Goal: Task Accomplishment & Management: Manage account settings

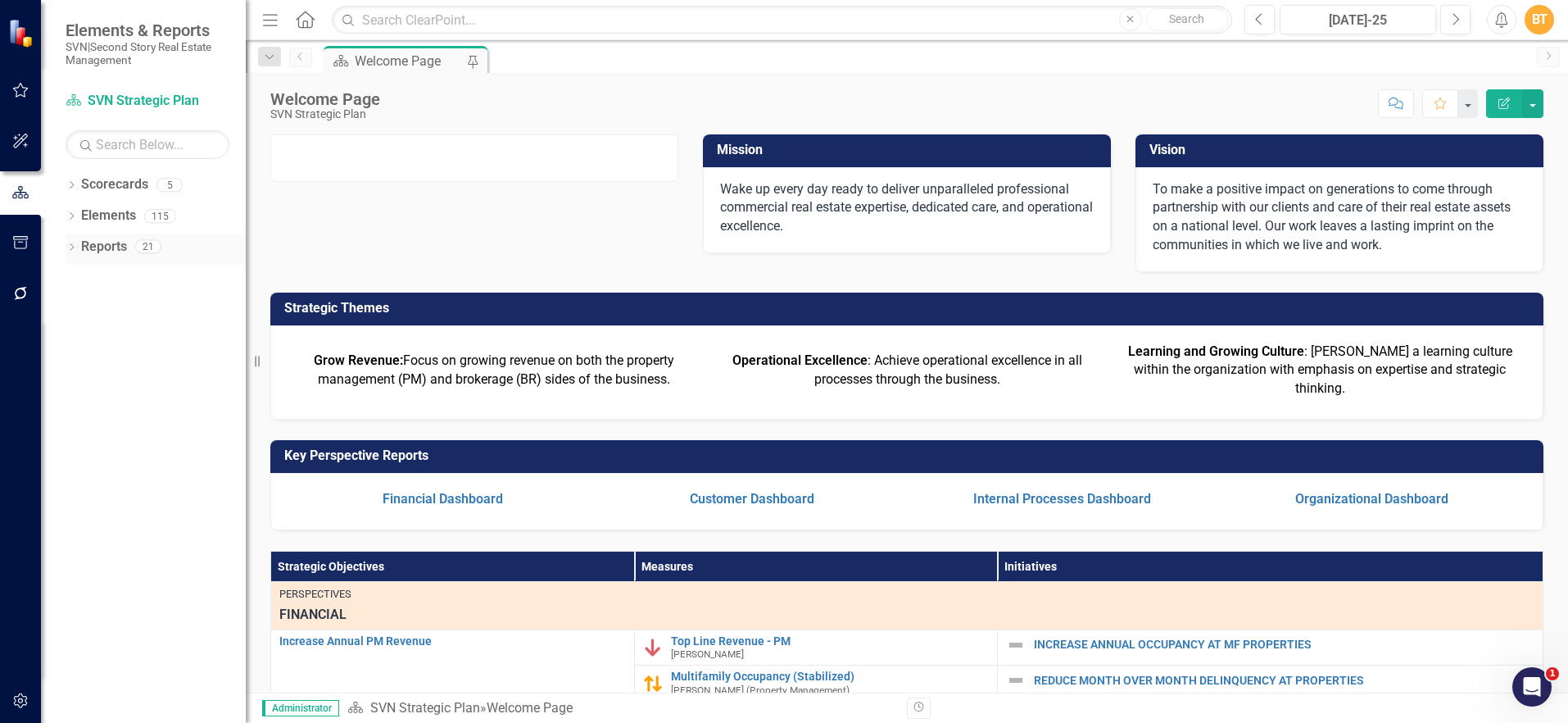
click at [92, 242] on link "Reports" at bounding box center [104, 247] width 46 height 19
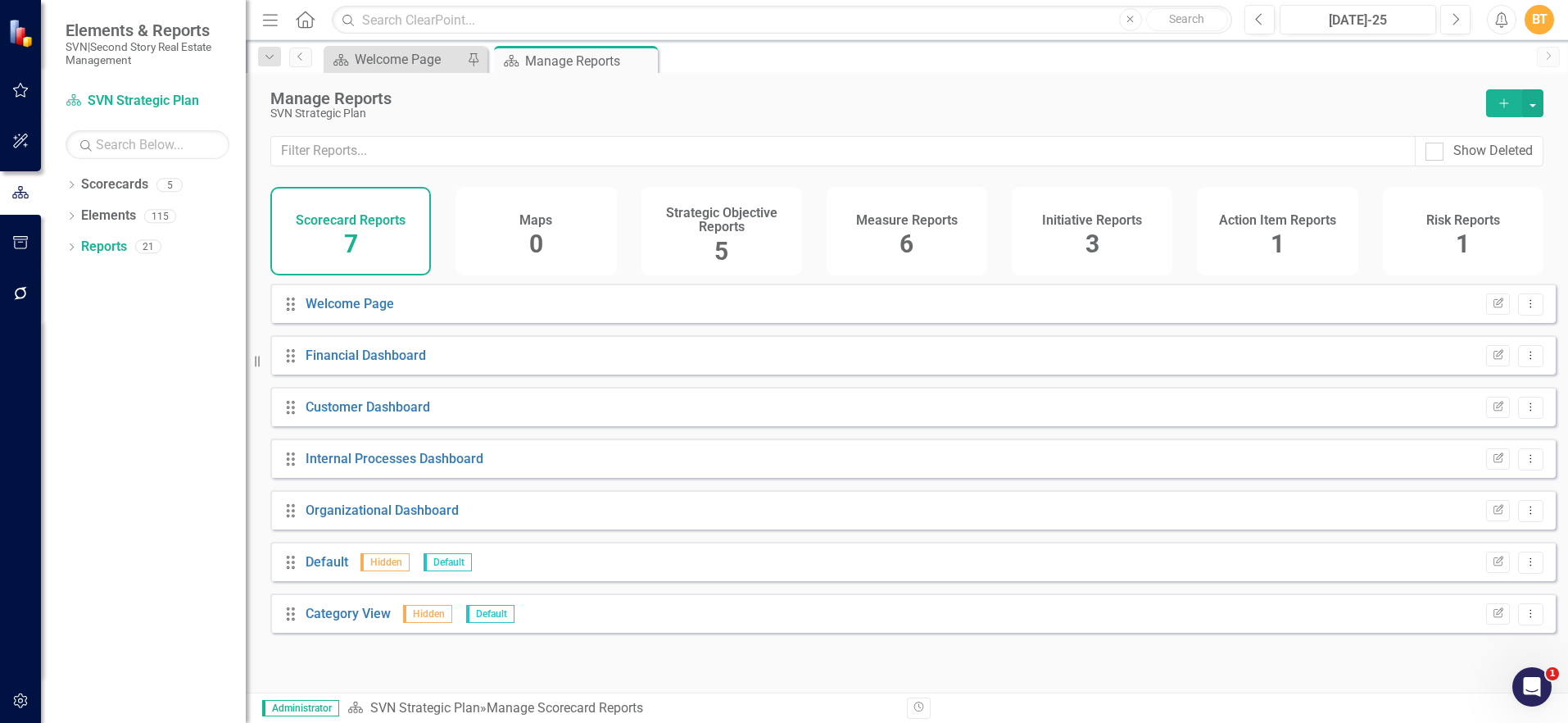
click at [21, 705] on icon "button" at bounding box center [21, 701] width 17 height 13
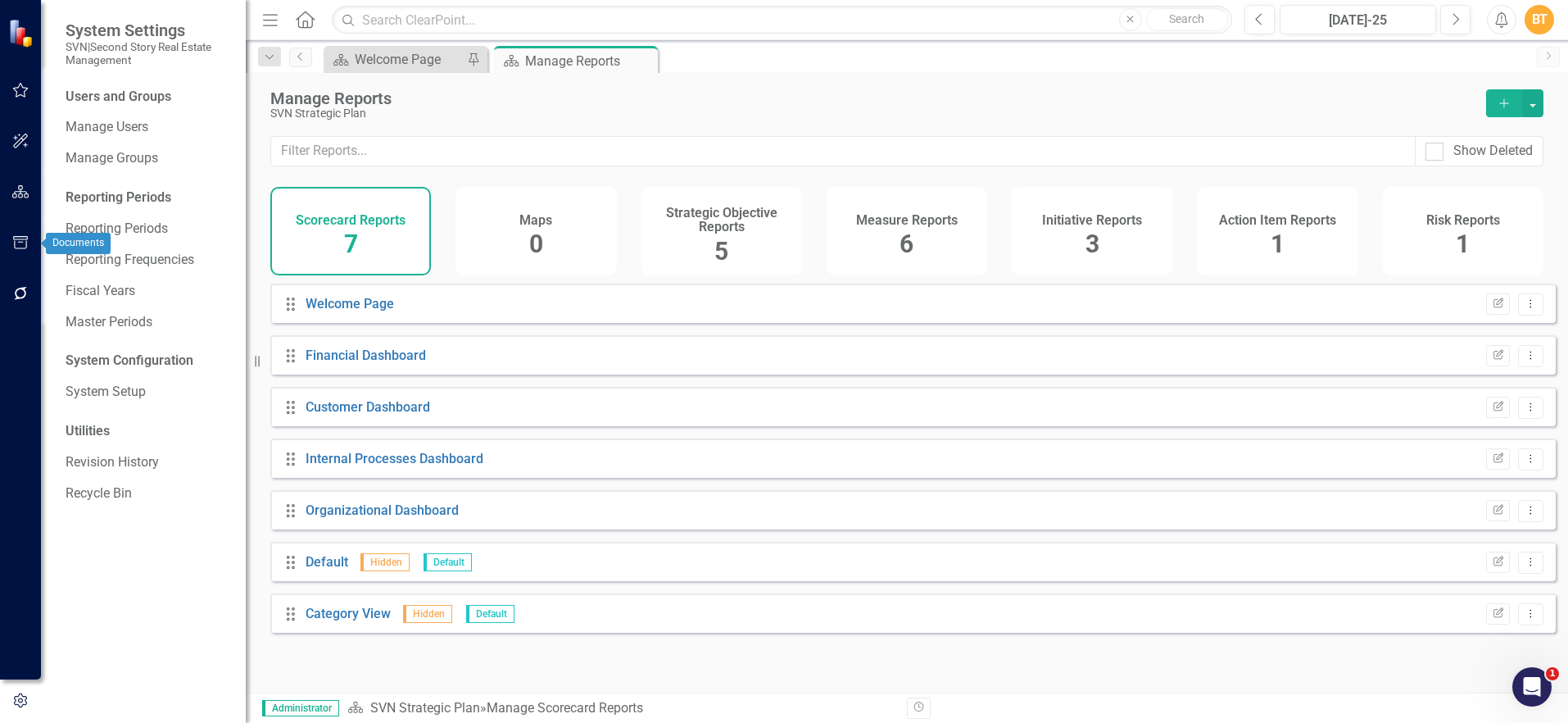
click at [22, 246] on icon "button" at bounding box center [21, 243] width 17 height 13
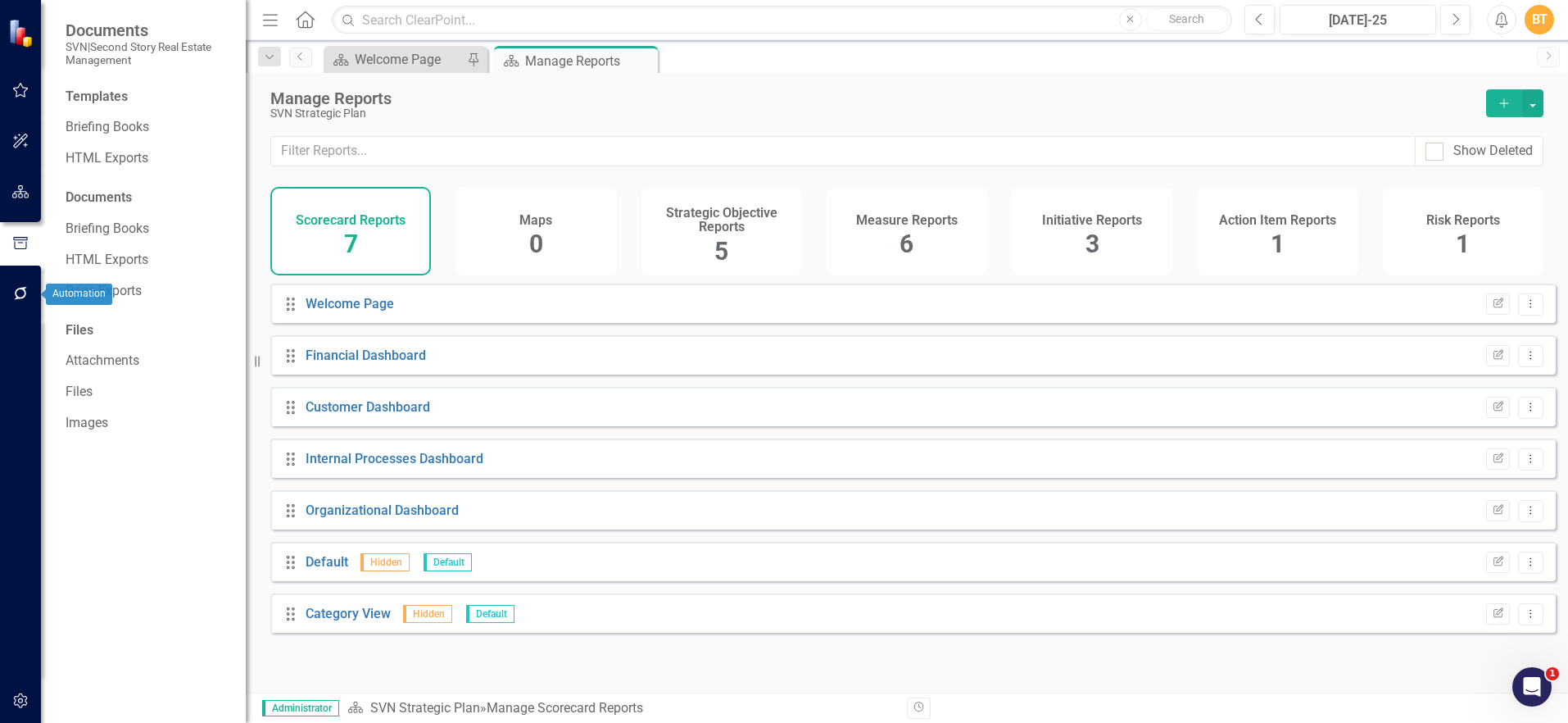
click at [22, 283] on button "button" at bounding box center [21, 294] width 37 height 34
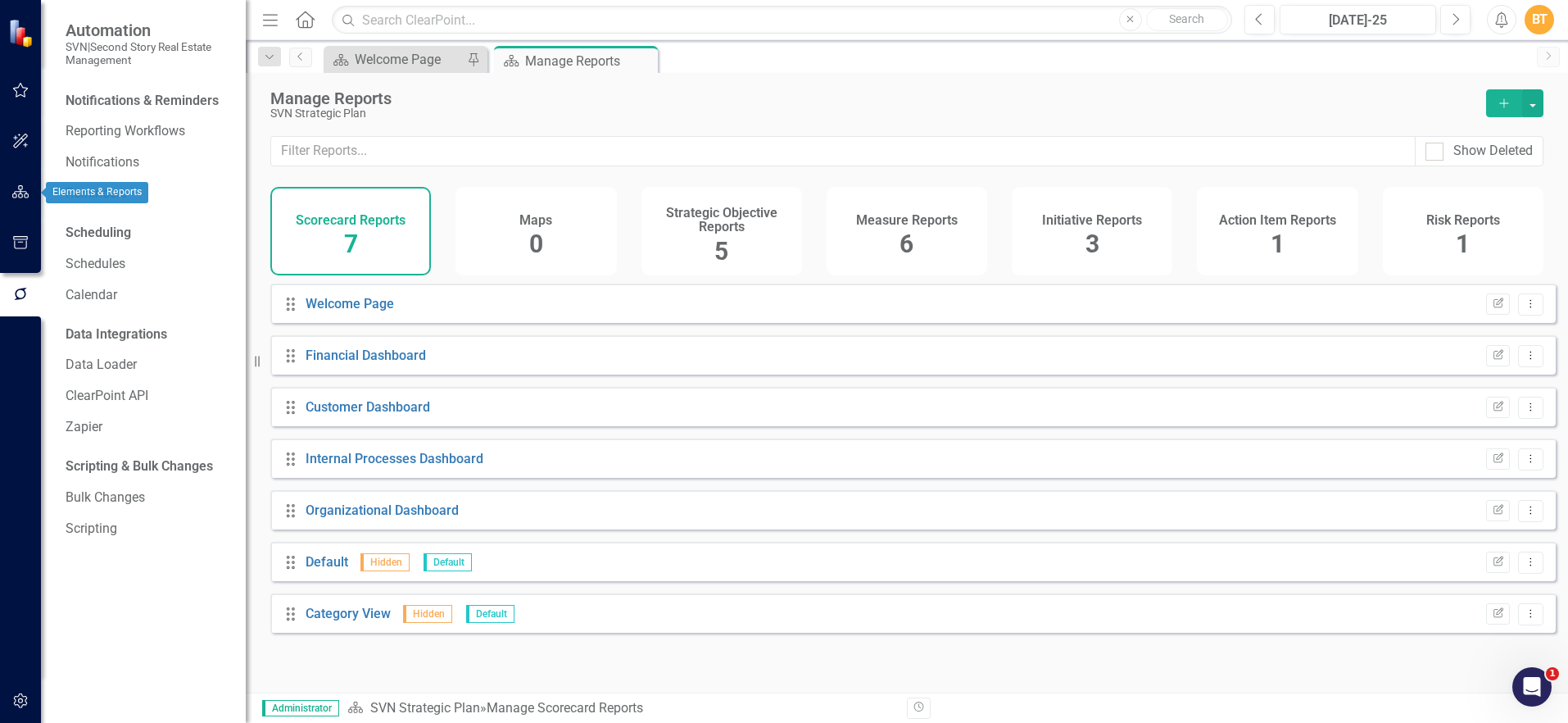
click at [13, 199] on icon "button" at bounding box center [21, 192] width 17 height 13
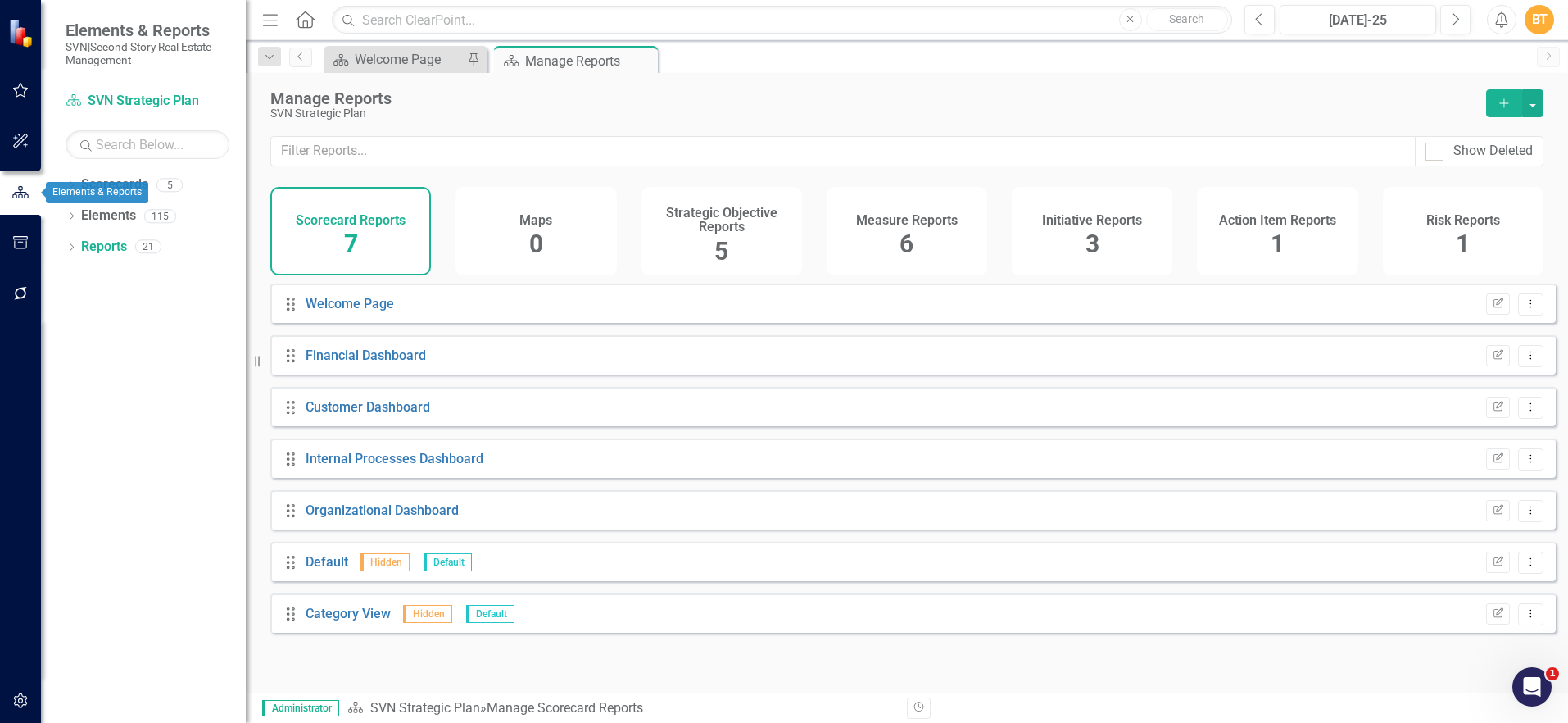
click at [27, 265] on div at bounding box center [20, 264] width 41 height 9
click at [103, 226] on div "Elements" at bounding box center [108, 216] width 55 height 27
click at [109, 220] on link "Elements" at bounding box center [108, 216] width 55 height 19
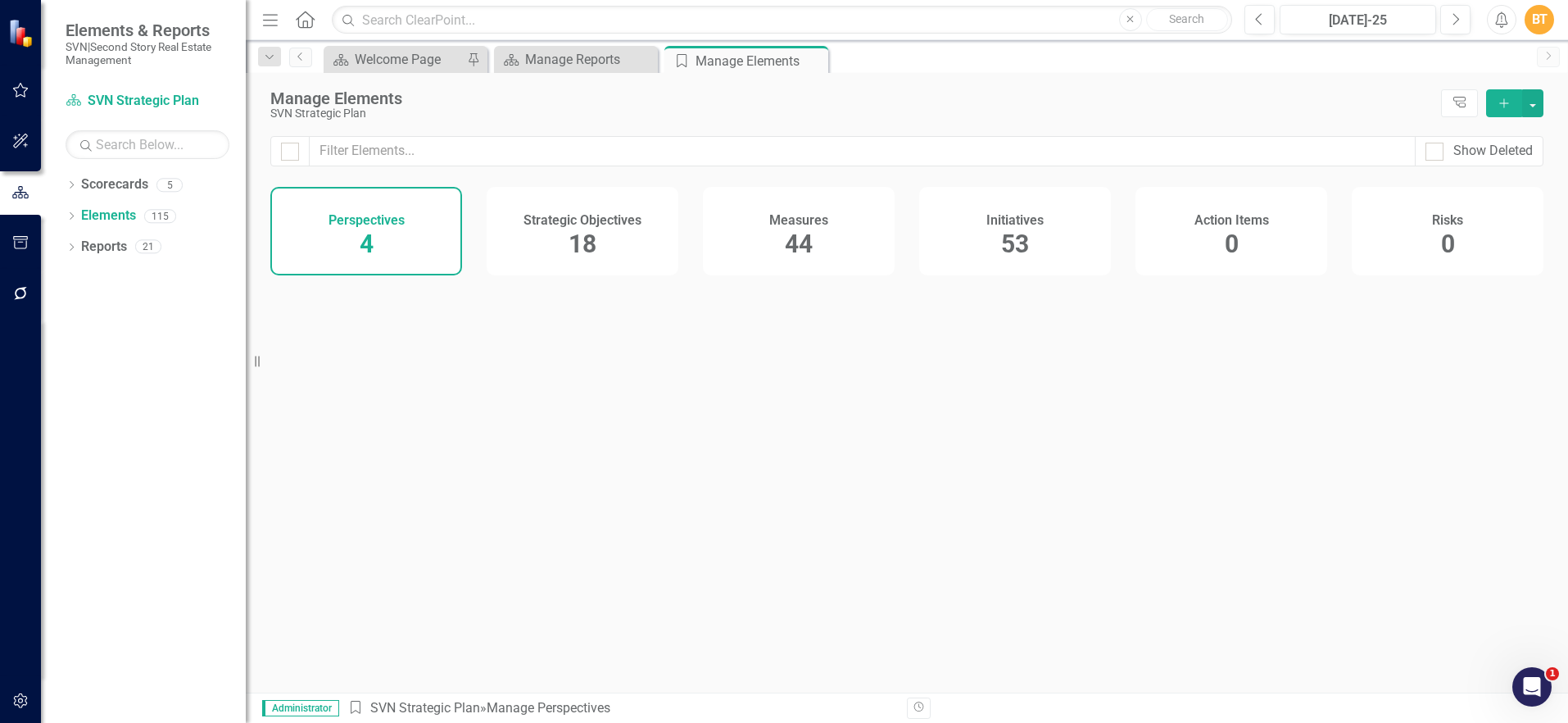
click at [842, 226] on div "Measures 44" at bounding box center [799, 230] width 192 height 88
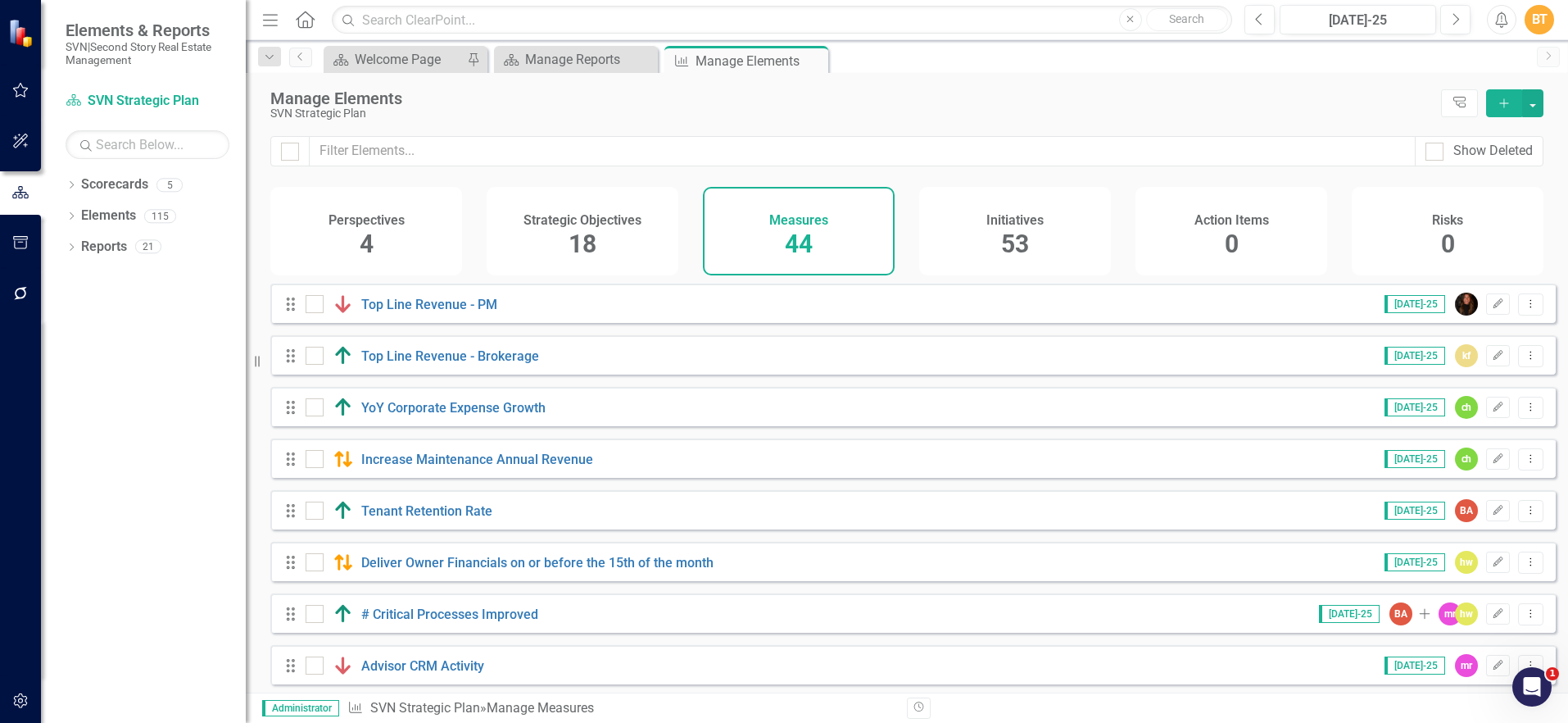
click at [1038, 223] on h4 "Initiatives" at bounding box center [1015, 221] width 57 height 15
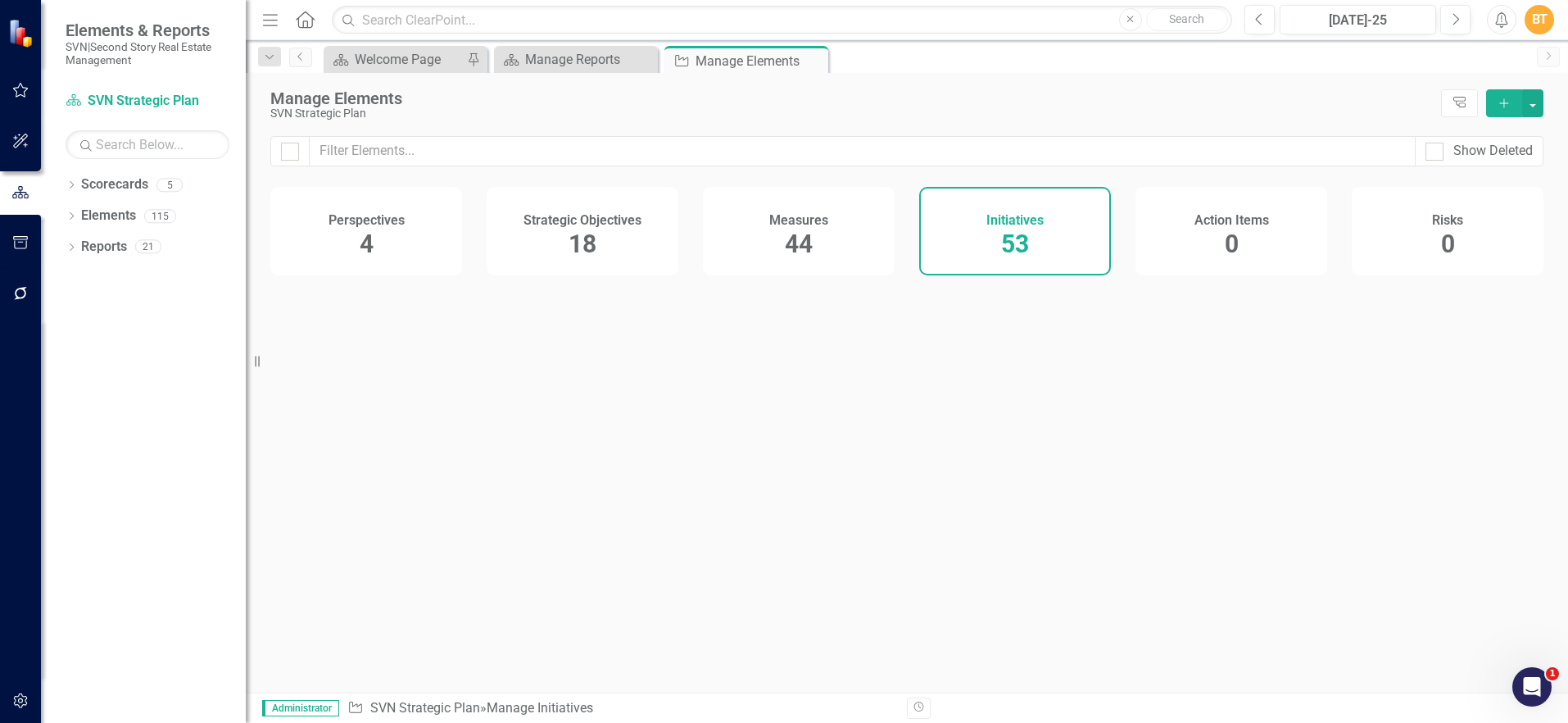
checkbox input "false"
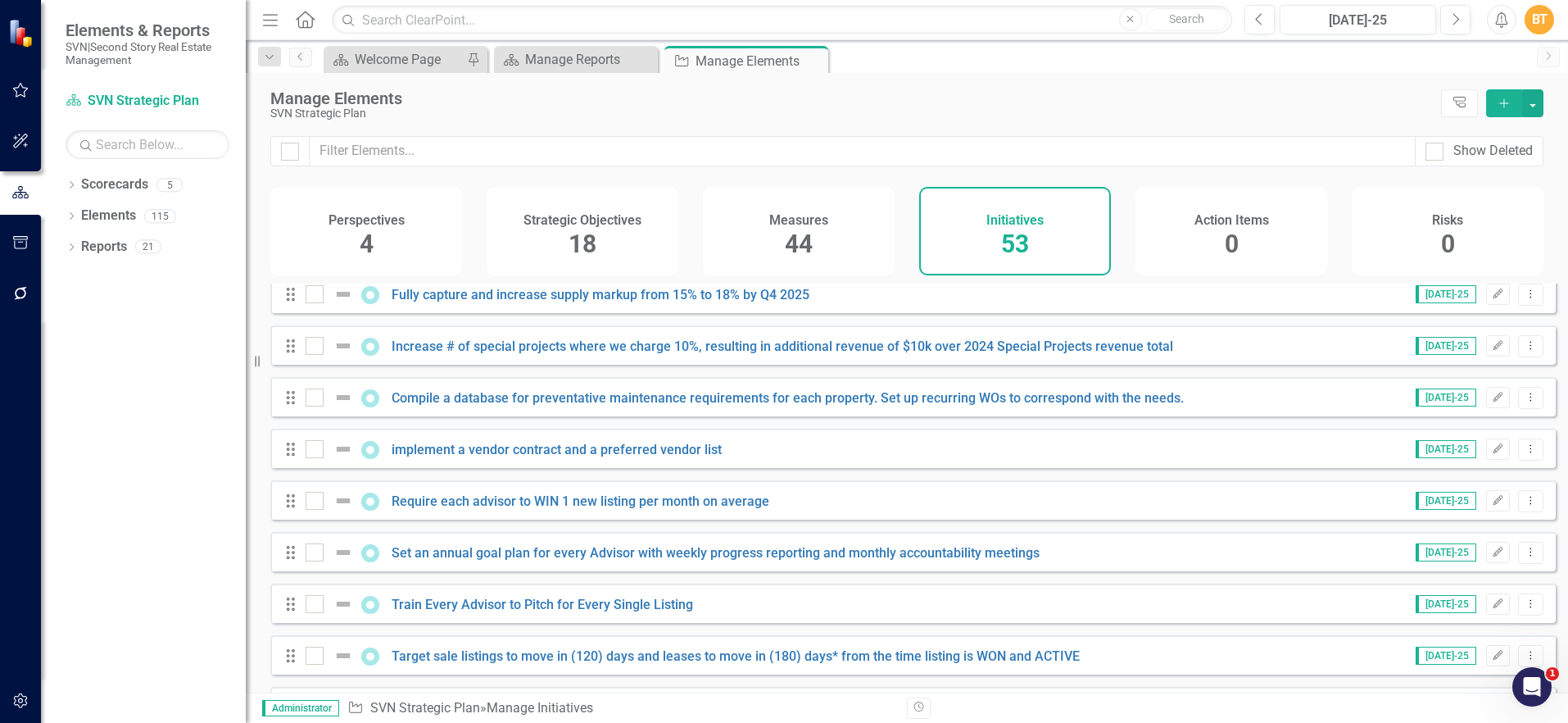
scroll to position [631, 0]
click at [540, 153] on input "text" at bounding box center [862, 151] width 1106 height 30
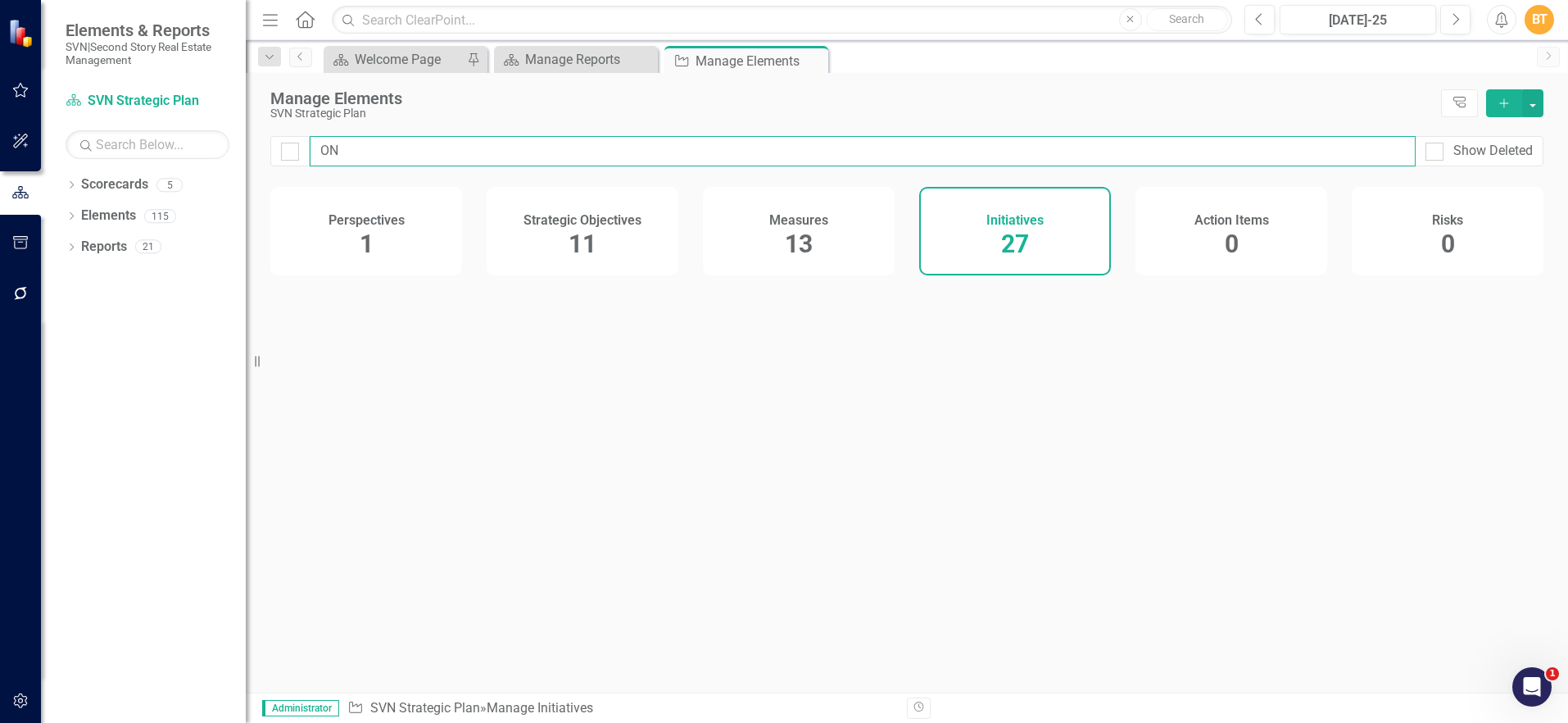
type input "ONg"
checkbox input "false"
type input "ONgo"
checkbox input "false"
type input "ONgoi"
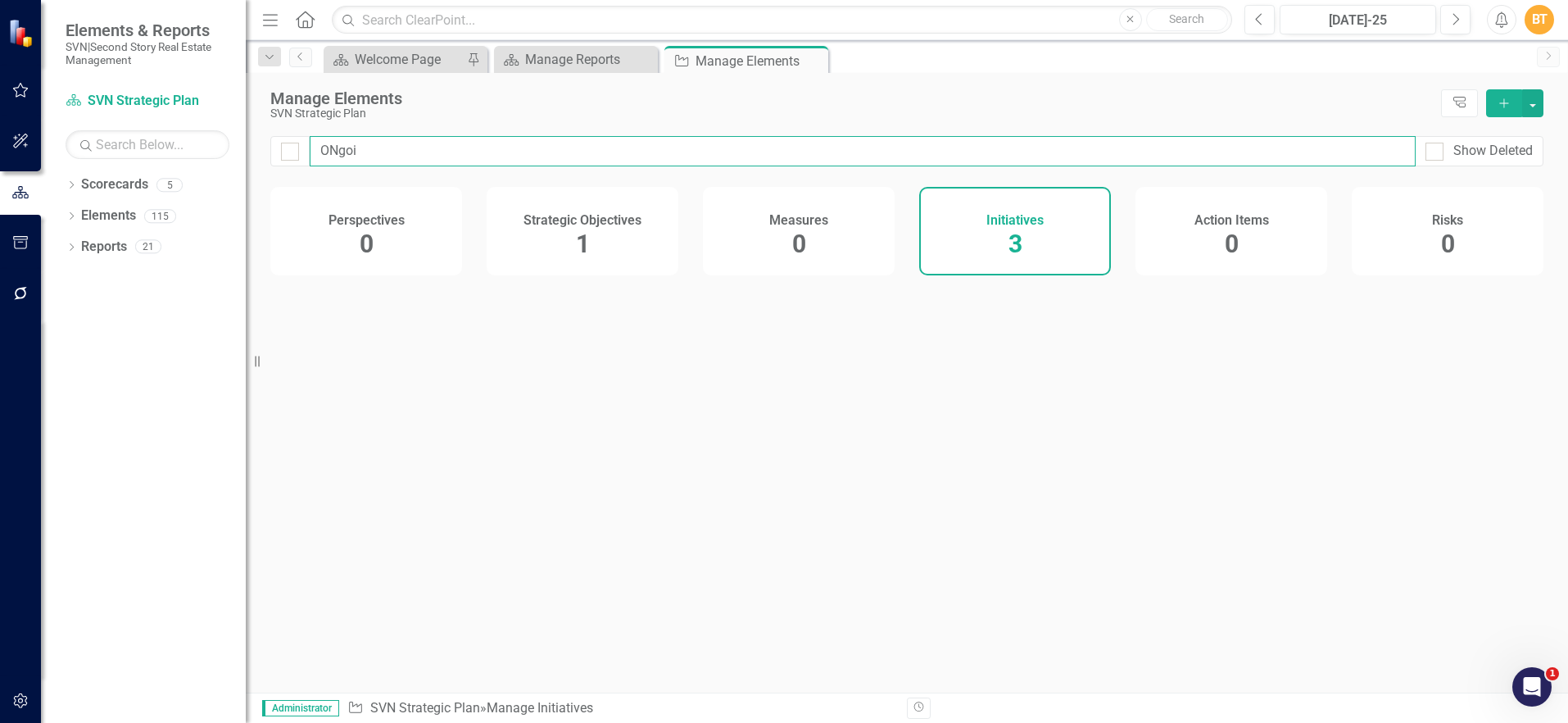
checkbox input "false"
type input "ONgoin"
checkbox input "false"
type input "ONgoing"
checkbox input "false"
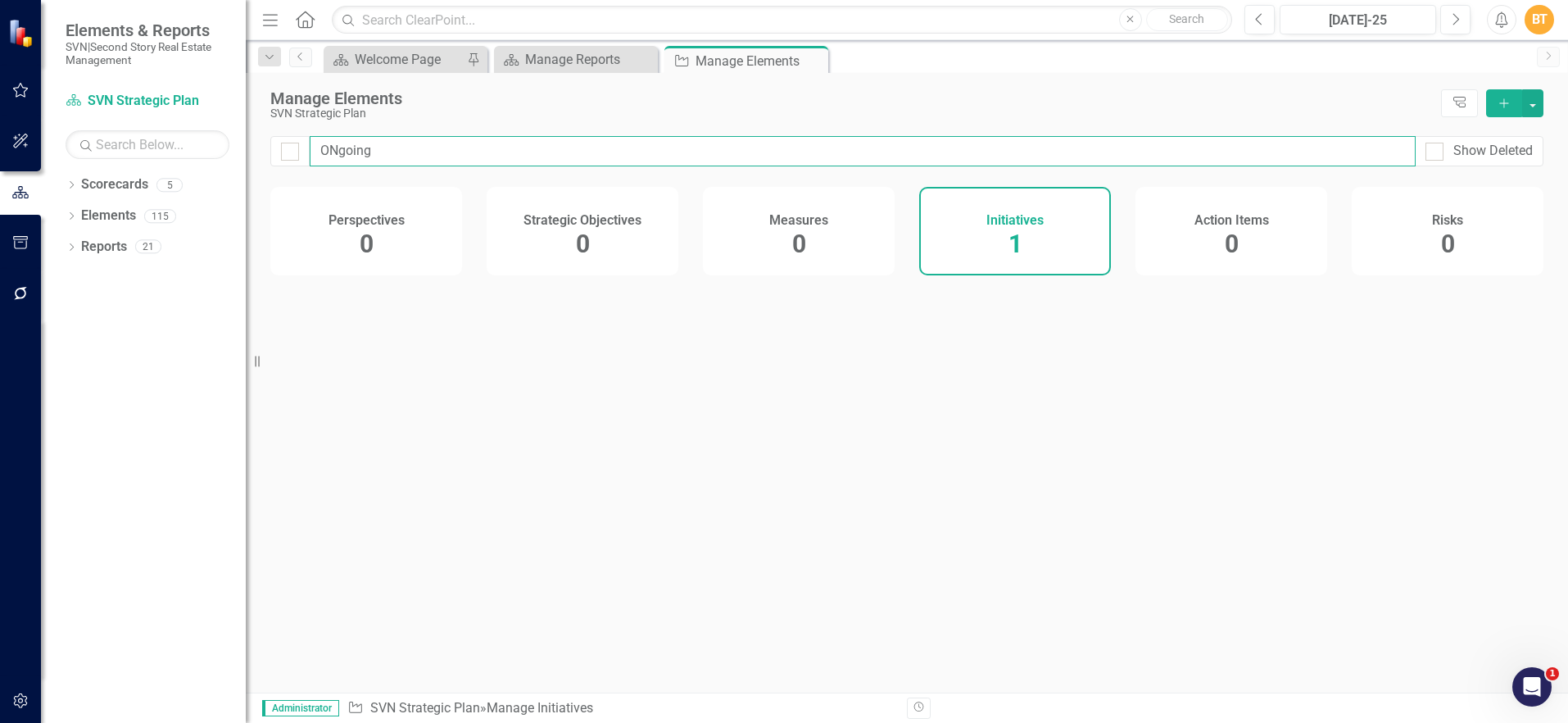
type input "ONgoing"
checkbox input "false"
type input "ONgoing"
checkbox input "false"
type input "ONgoin"
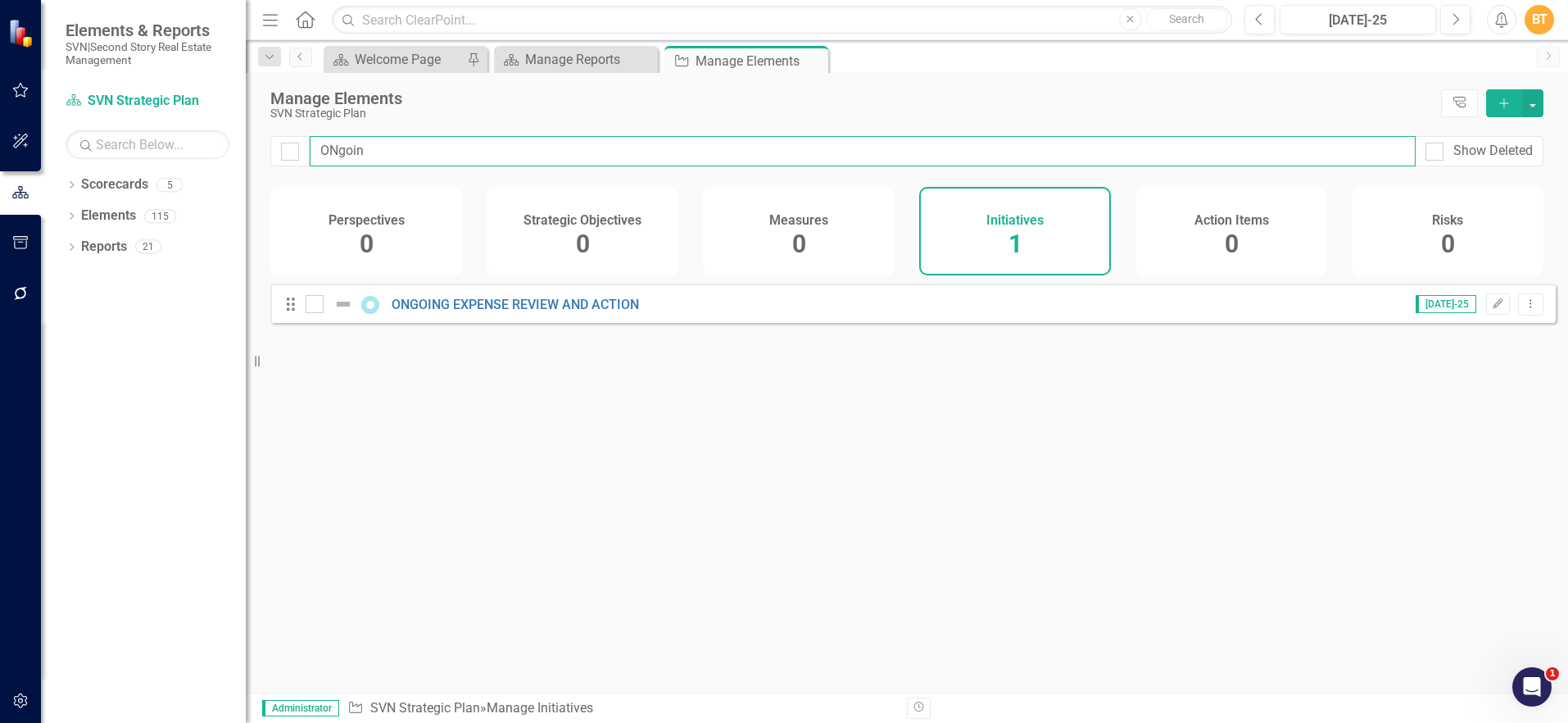
checkbox input "false"
type input "ONgoi"
checkbox input "false"
type input "ONgo"
checkbox input "false"
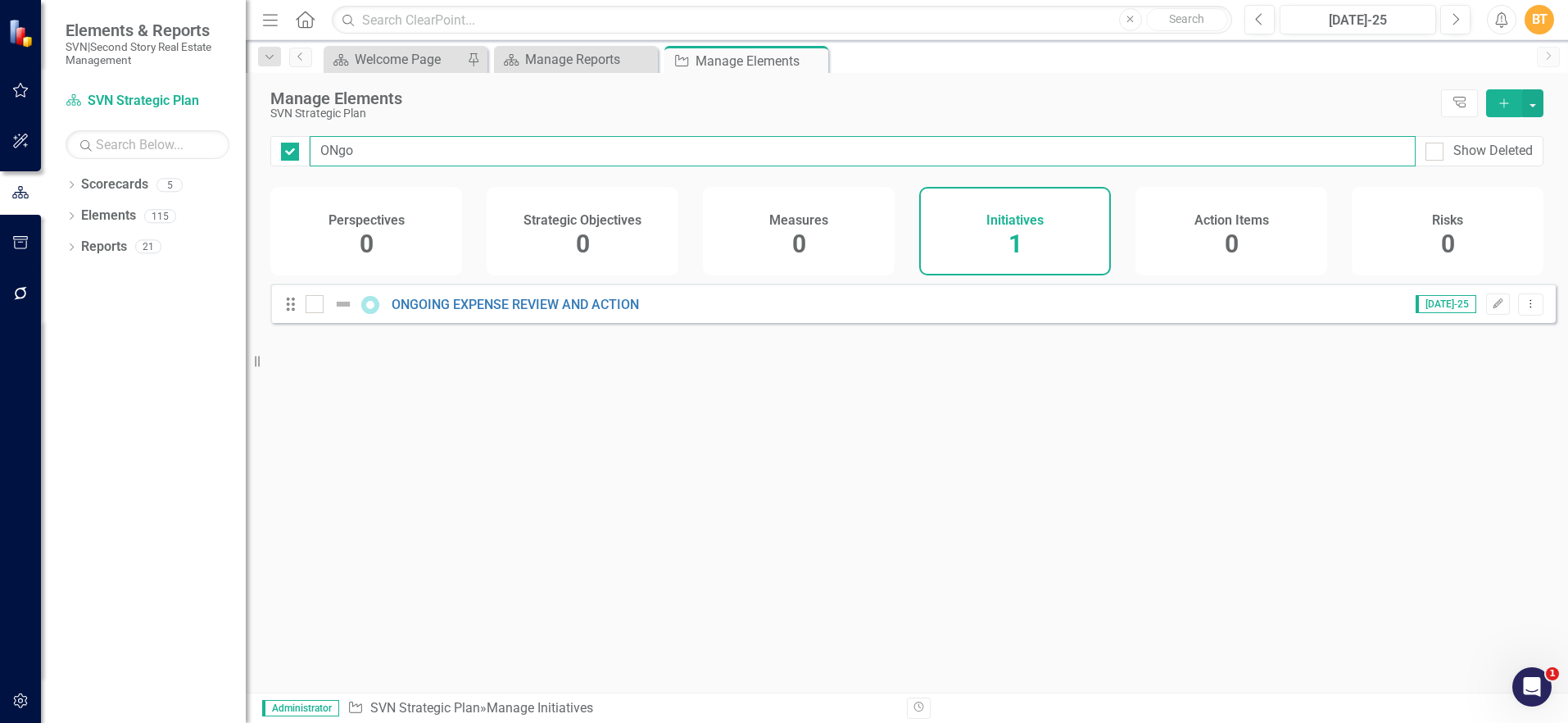
type input "ONg"
checkbox input "false"
type input "ON"
checkbox input "false"
type input "O"
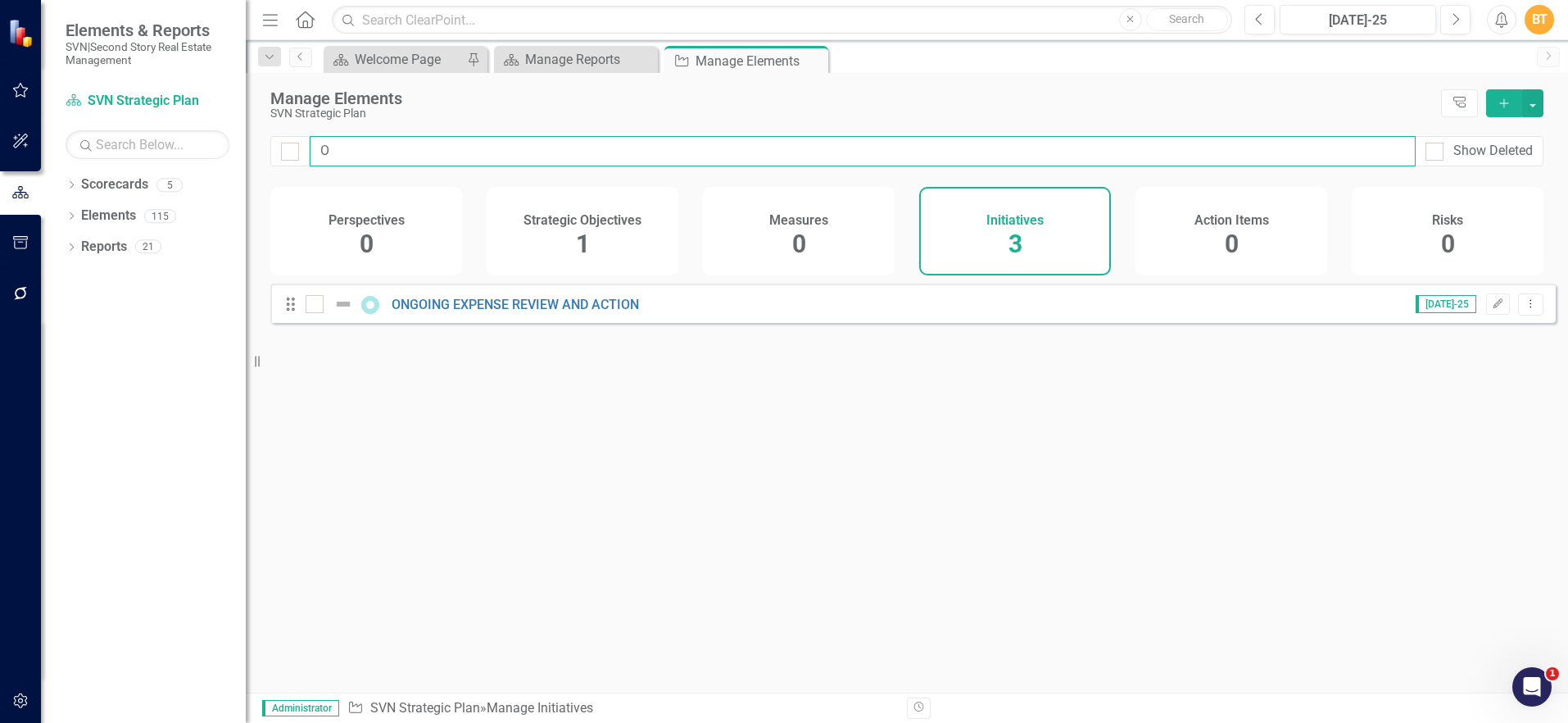
checkbox input "false"
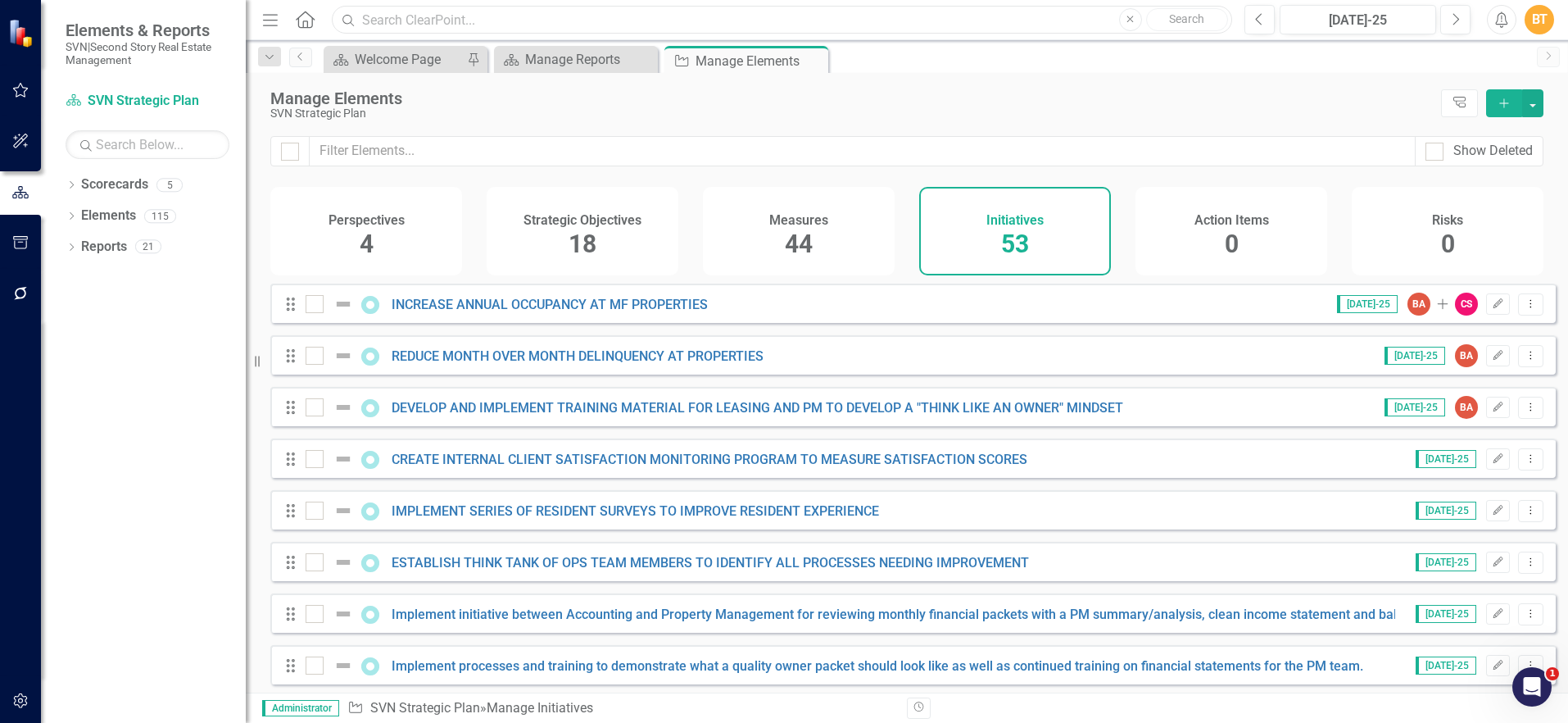
click at [596, 19] on input "text" at bounding box center [782, 20] width 900 height 29
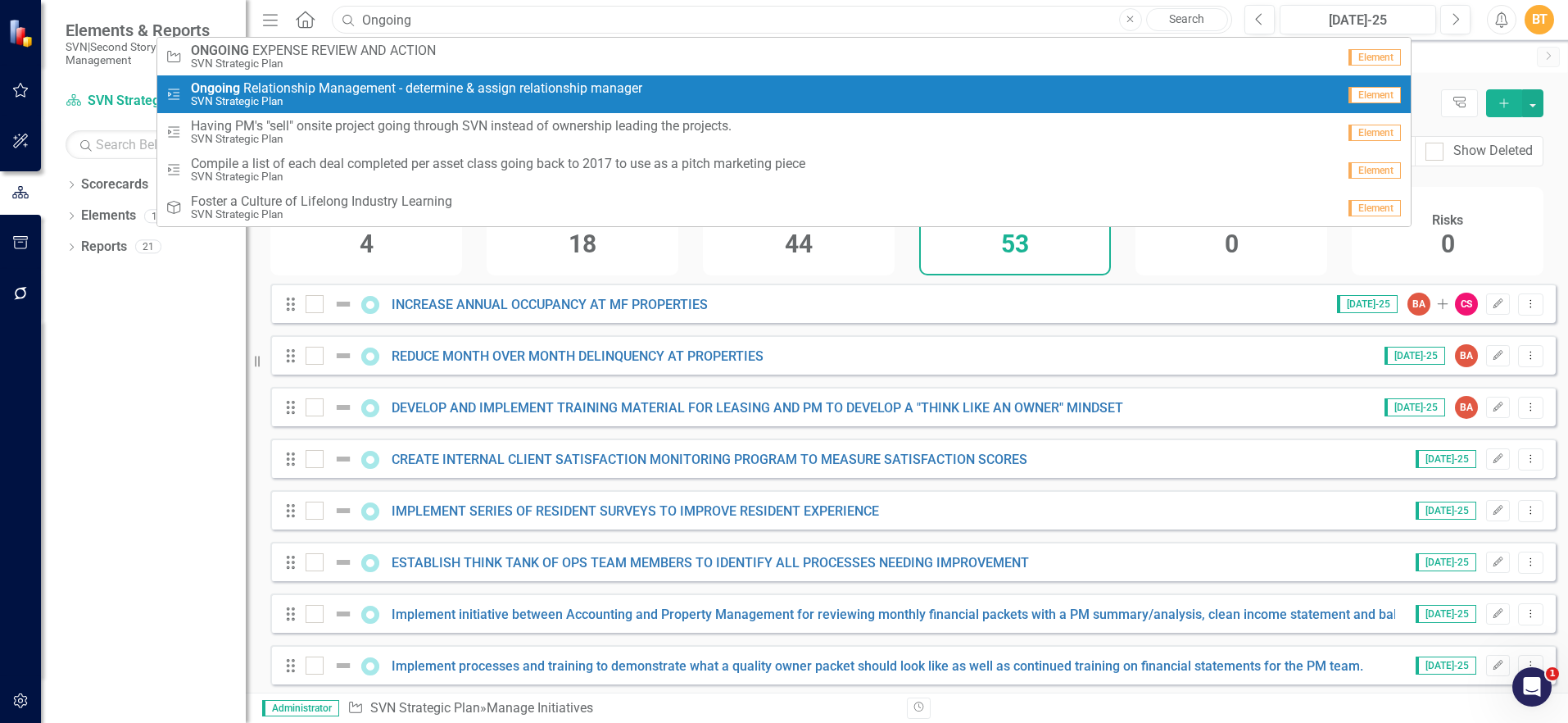
type input "Ongoing"
click at [626, 92] on span "Ongoing R e l a t i o n s h i p M a n a g e m e n t - d e t e r m i n e & a s s…" at bounding box center [416, 88] width 452 height 15
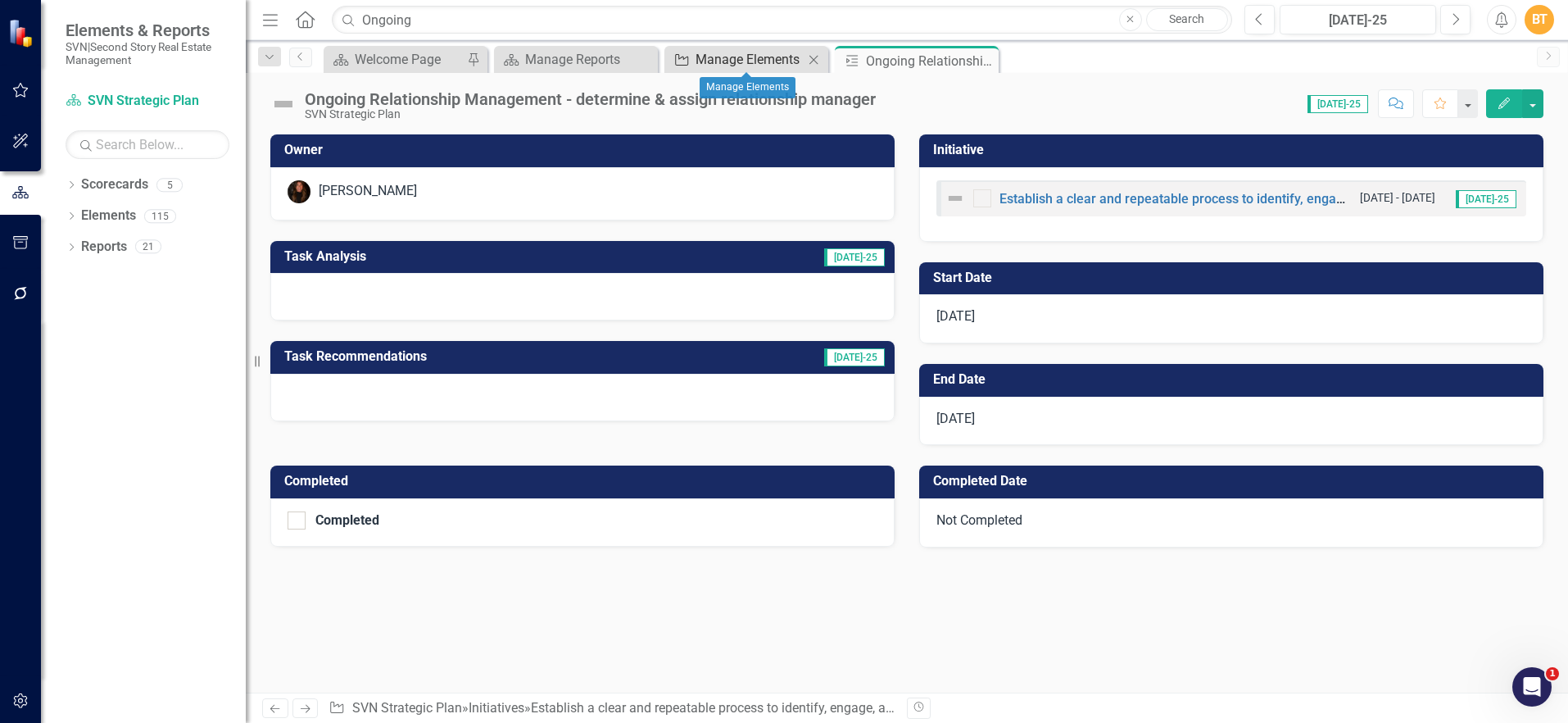
click at [723, 52] on div "Manage Elements" at bounding box center [750, 60] width 108 height 21
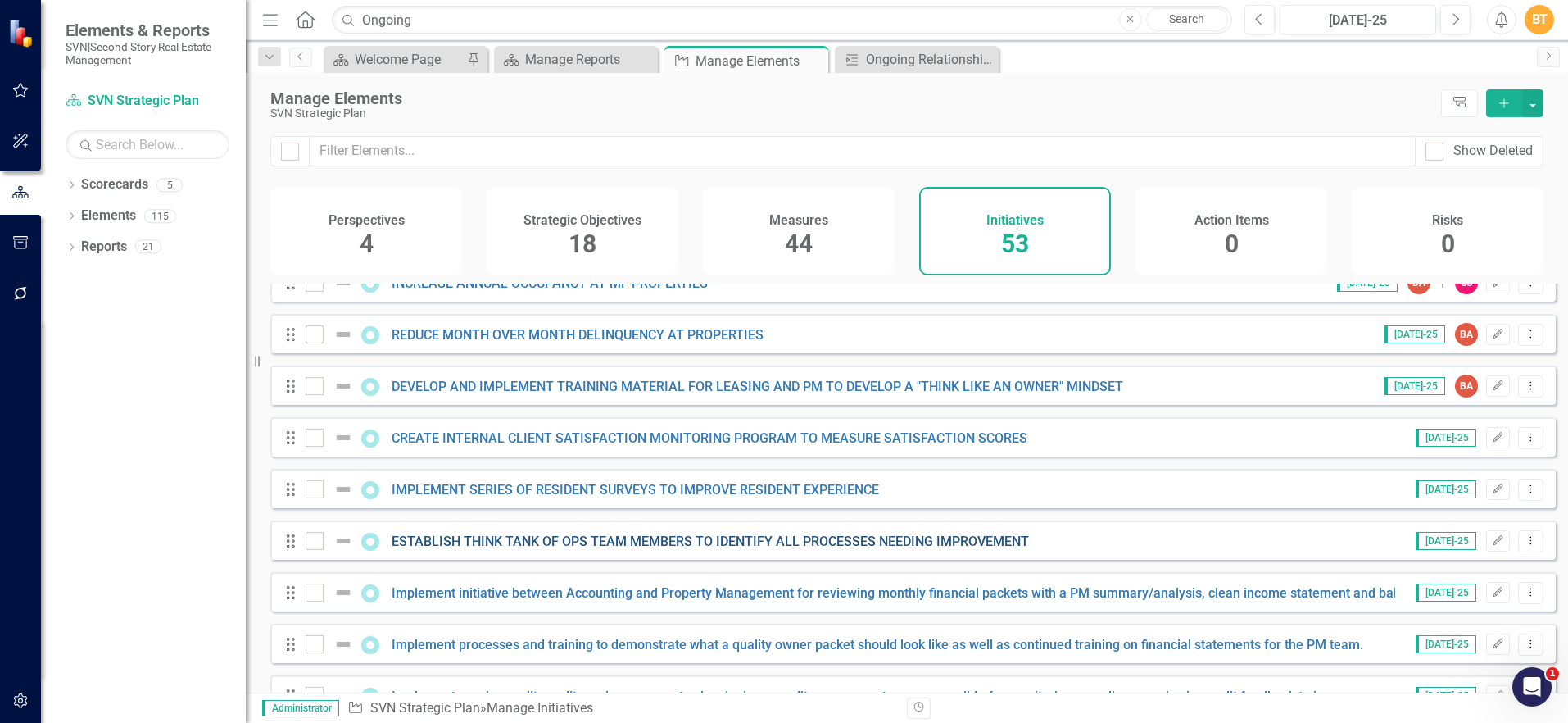
scroll to position [22, 0]
click at [460, 146] on input "text" at bounding box center [862, 151] width 1106 height 30
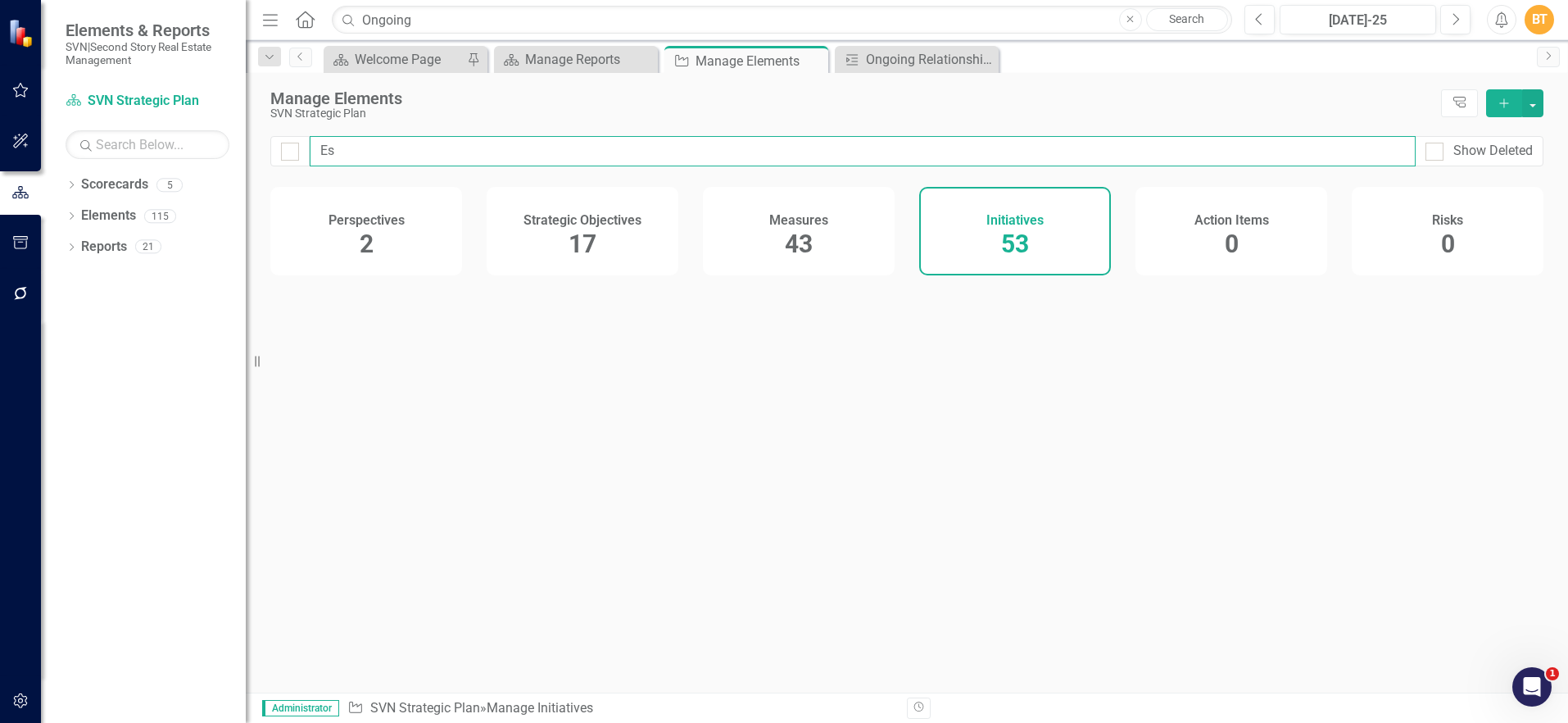
type input "Est"
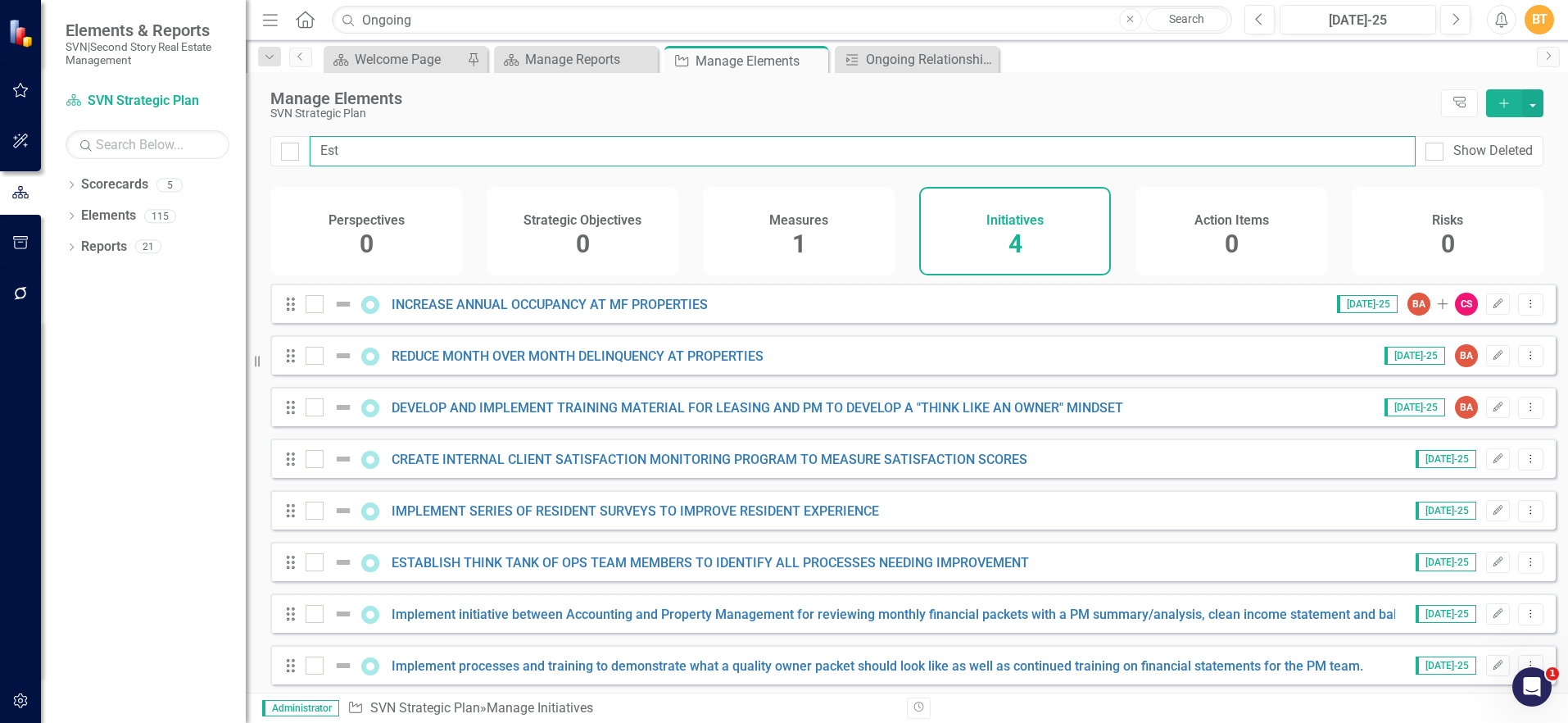
checkbox input "false"
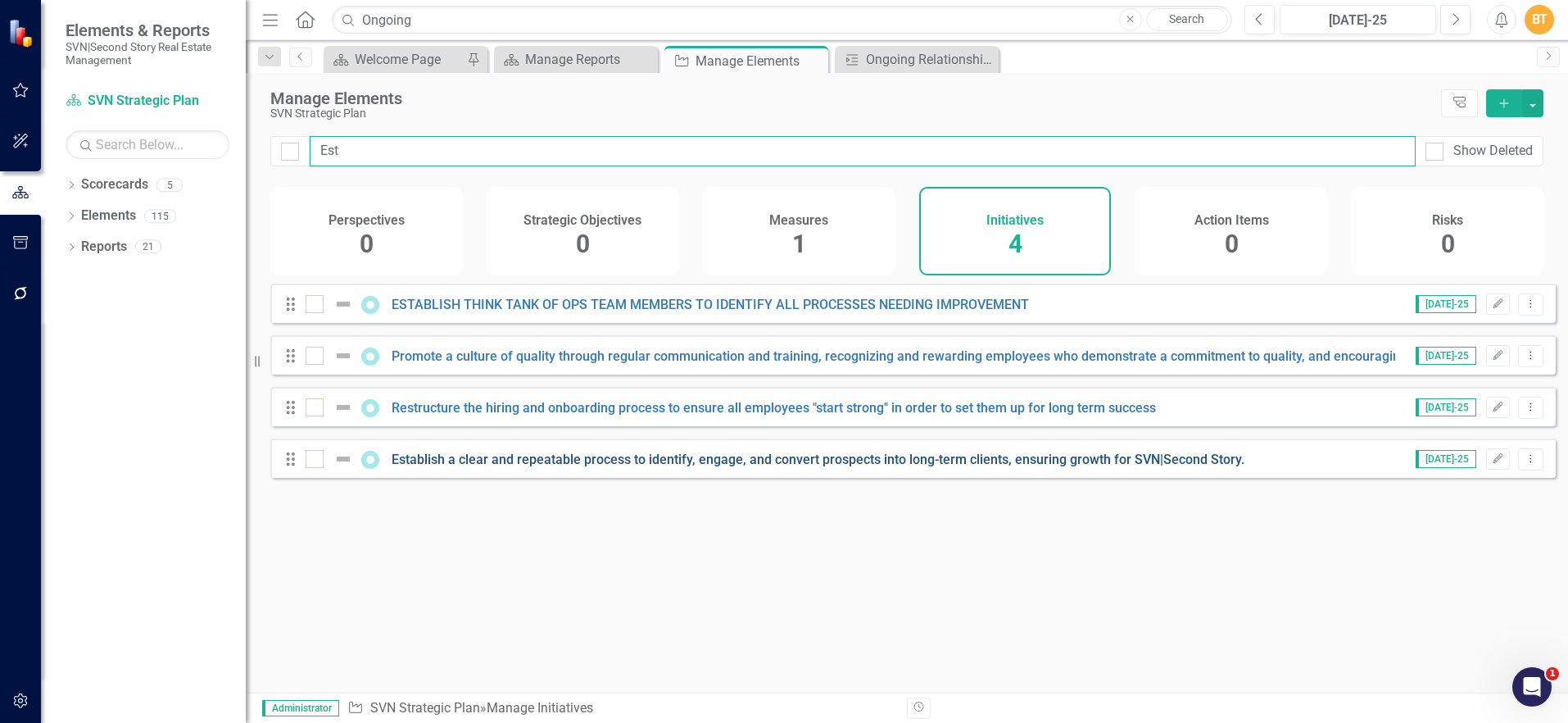
type input "Est"
click at [924, 467] on link "Establish a clear and repeatable process to identify, engage, and convert prosp…" at bounding box center [818, 459] width 853 height 15
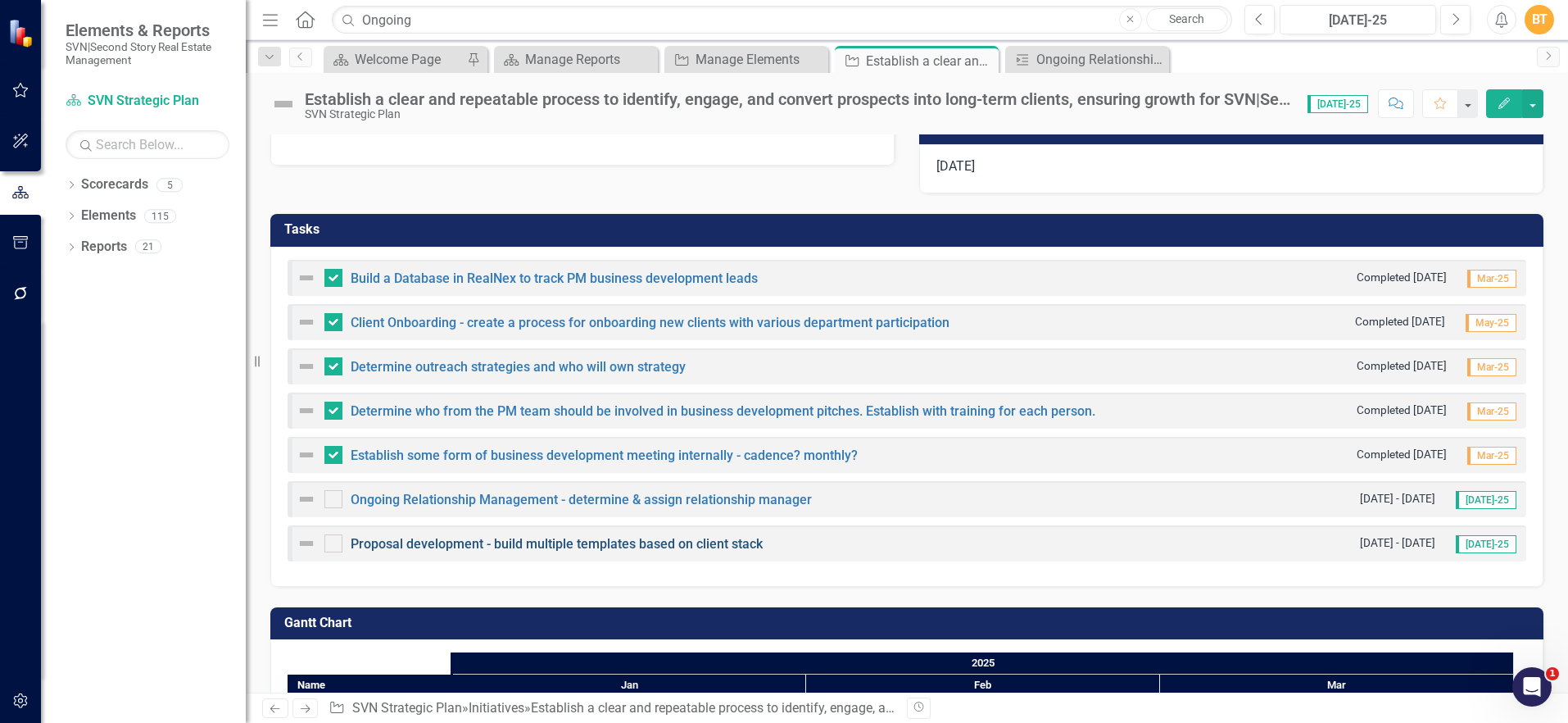
scroll to position [371, 0]
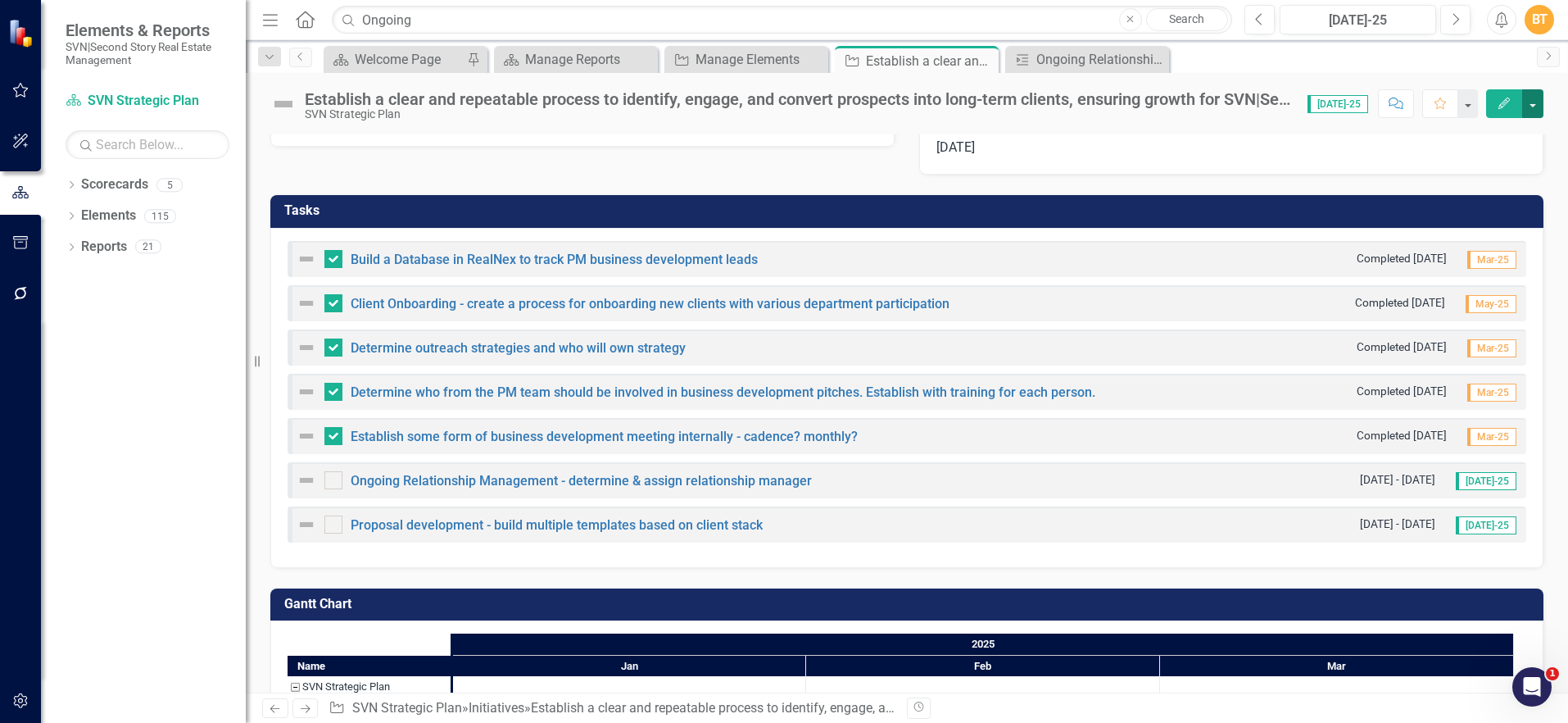
click at [1535, 98] on button "button" at bounding box center [1533, 104] width 21 height 29
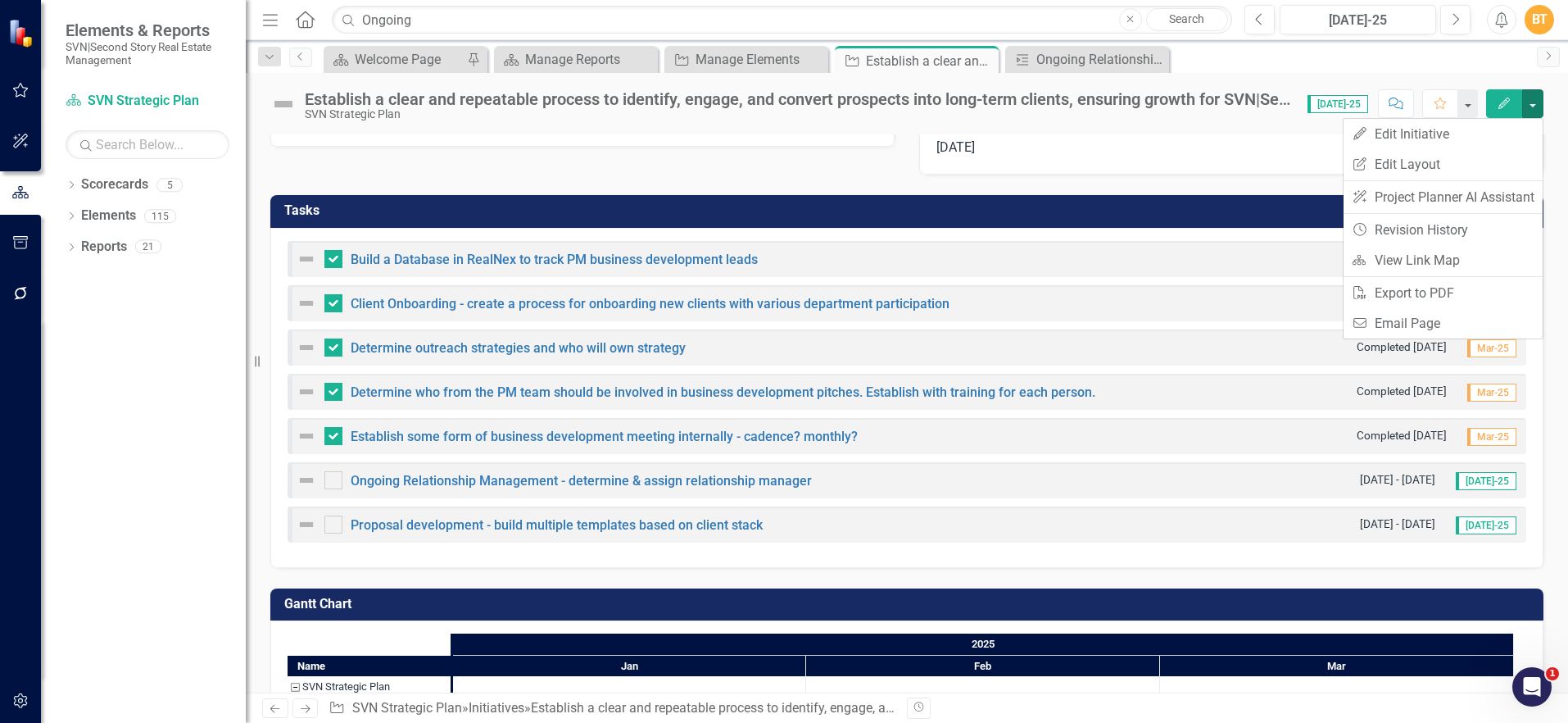
click at [1503, 103] on icon "button" at bounding box center [1504, 104] width 11 height 11
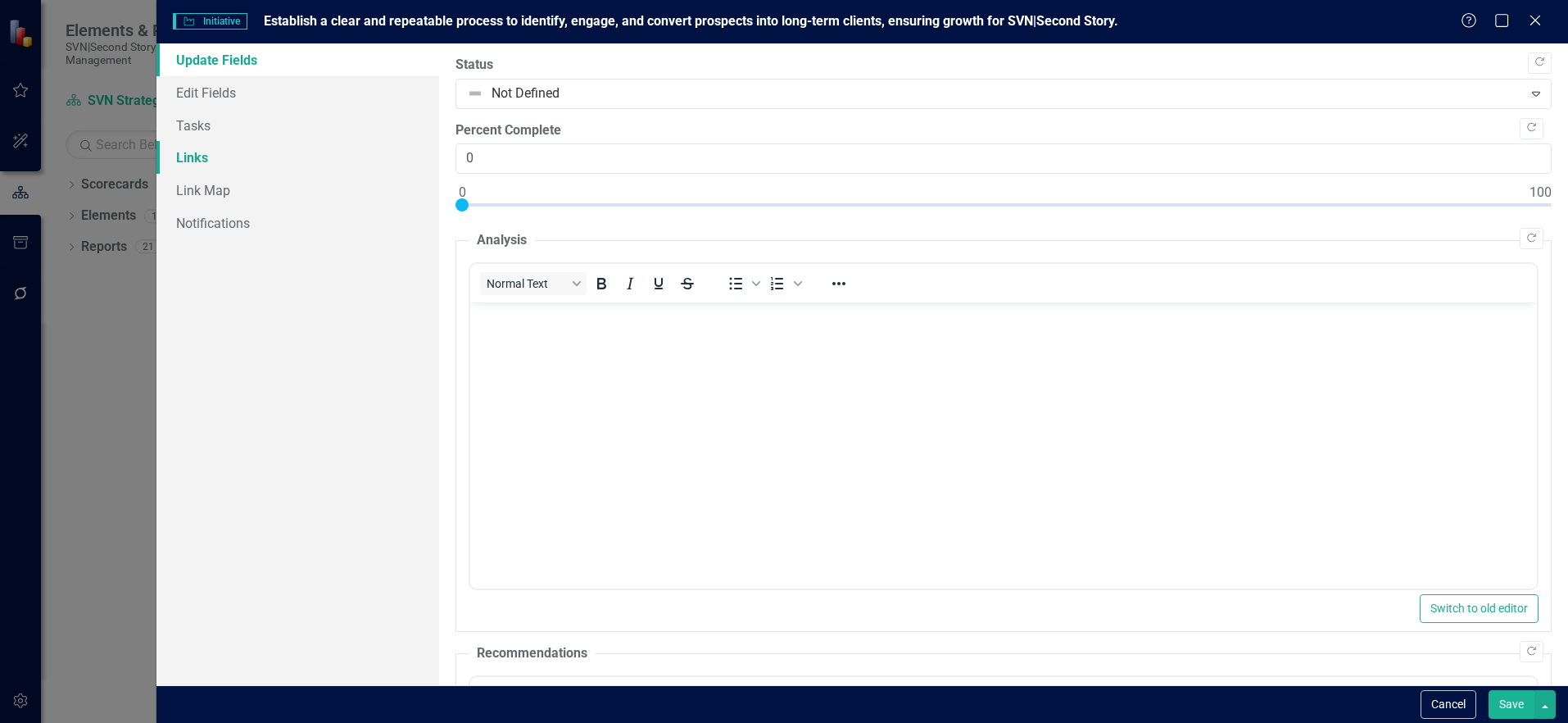
scroll to position [0, 0]
click at [1534, 13] on icon "Close" at bounding box center [1536, 20] width 21 height 15
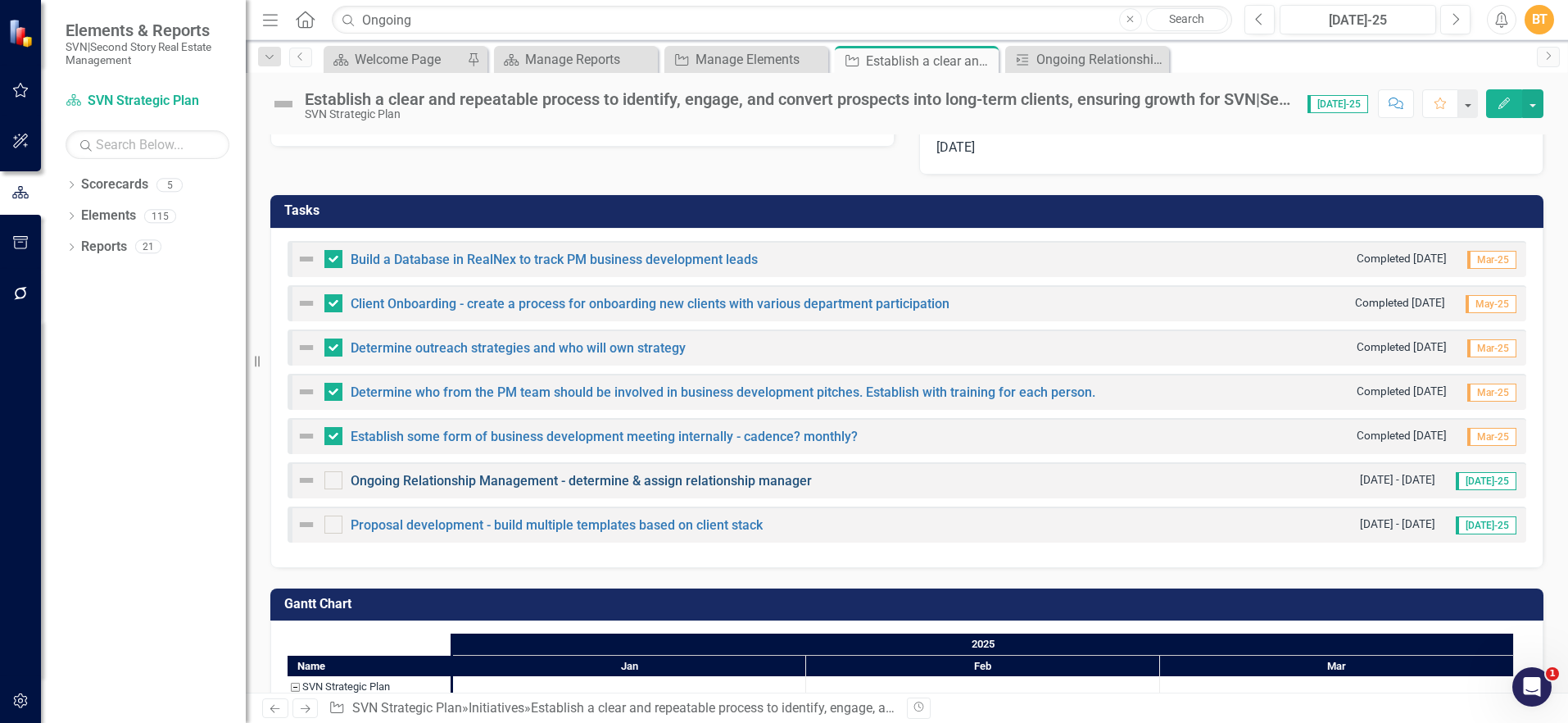
click at [387, 475] on link "Ongoing Relationship Management - determine & assign relationship manager" at bounding box center [581, 480] width 461 height 15
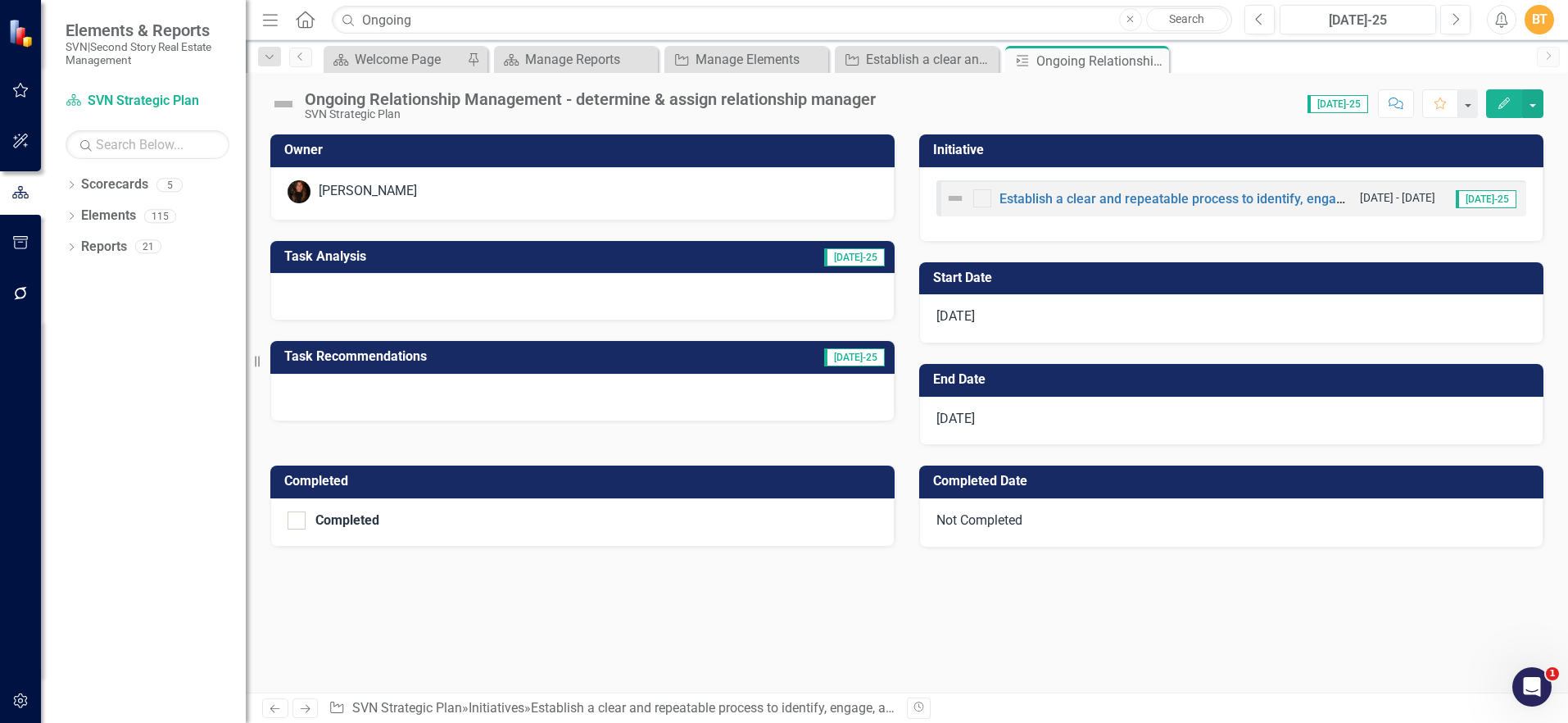
click at [1504, 105] on icon "button" at bounding box center [1504, 104] width 11 height 11
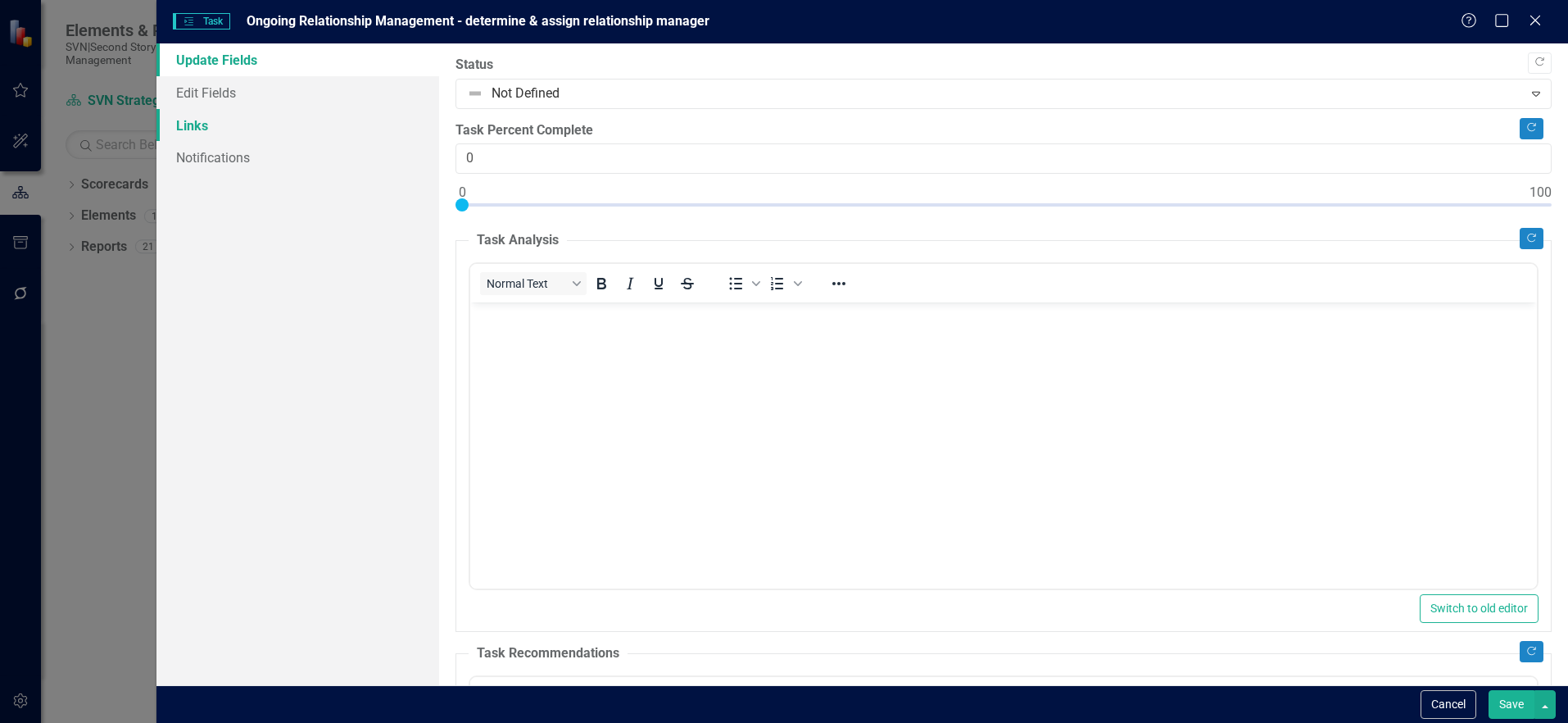
click at [242, 114] on link "Links" at bounding box center [298, 126] width 282 height 32
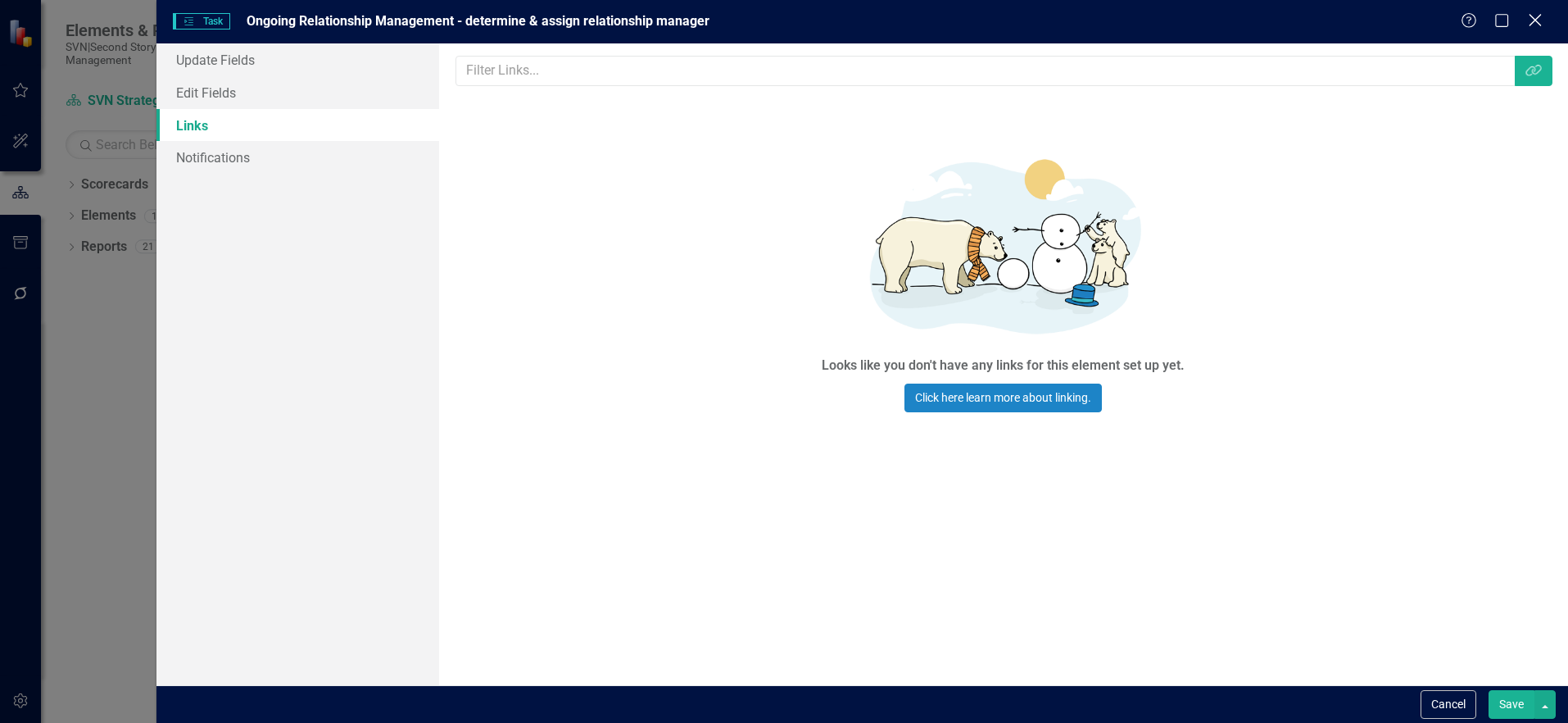
click at [1537, 15] on icon "Close" at bounding box center [1536, 20] width 21 height 15
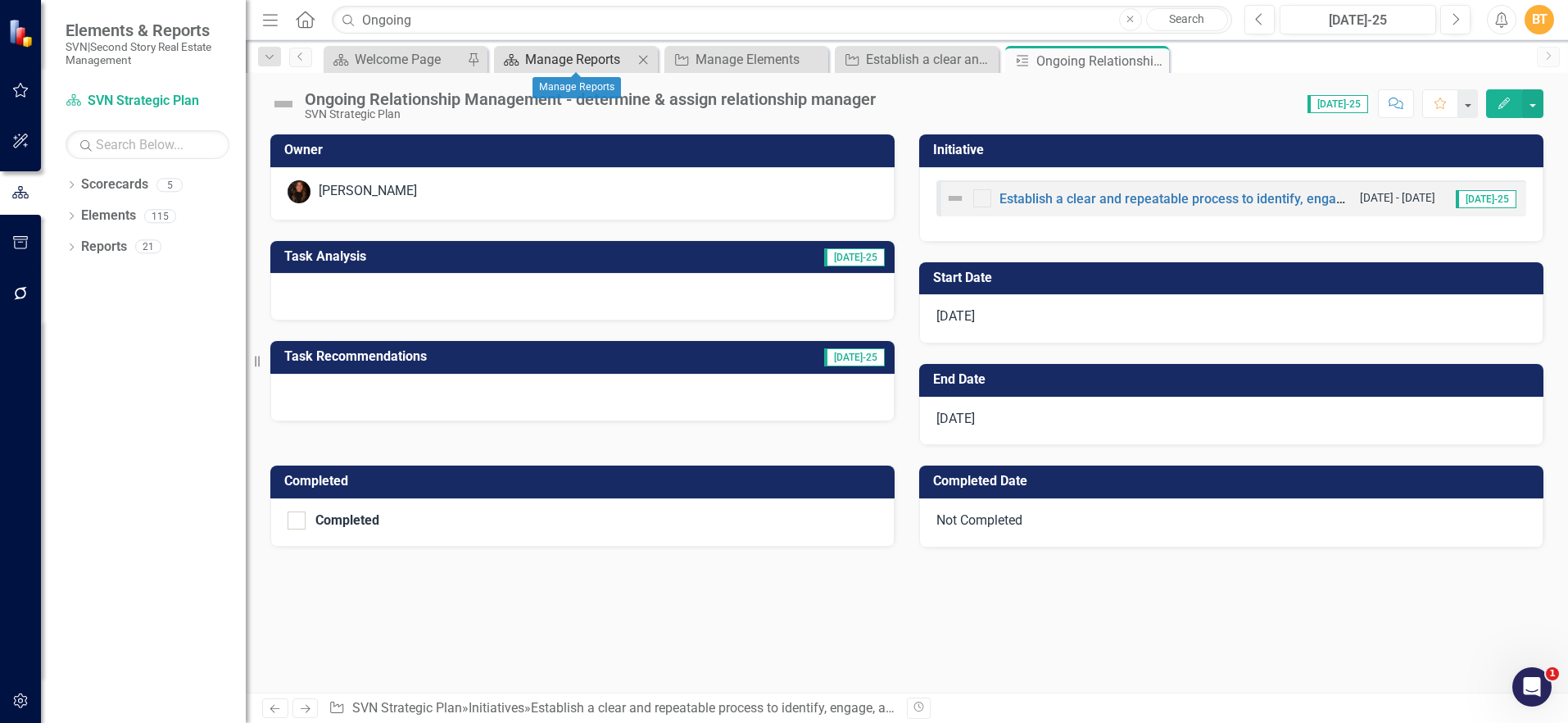
click at [571, 62] on div "Manage Reports" at bounding box center [579, 60] width 108 height 21
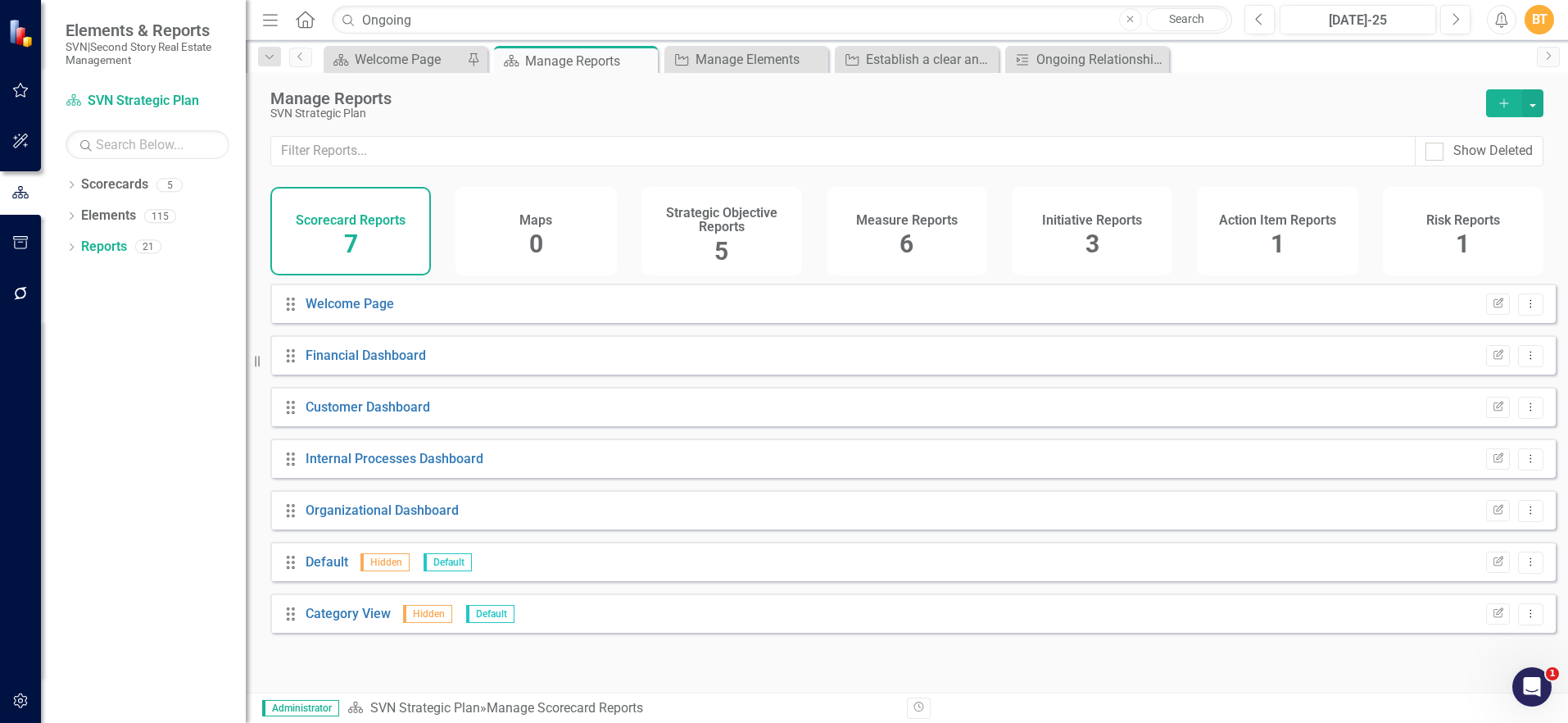
click at [1067, 223] on h4 "Initiative Reports" at bounding box center [1092, 221] width 100 height 15
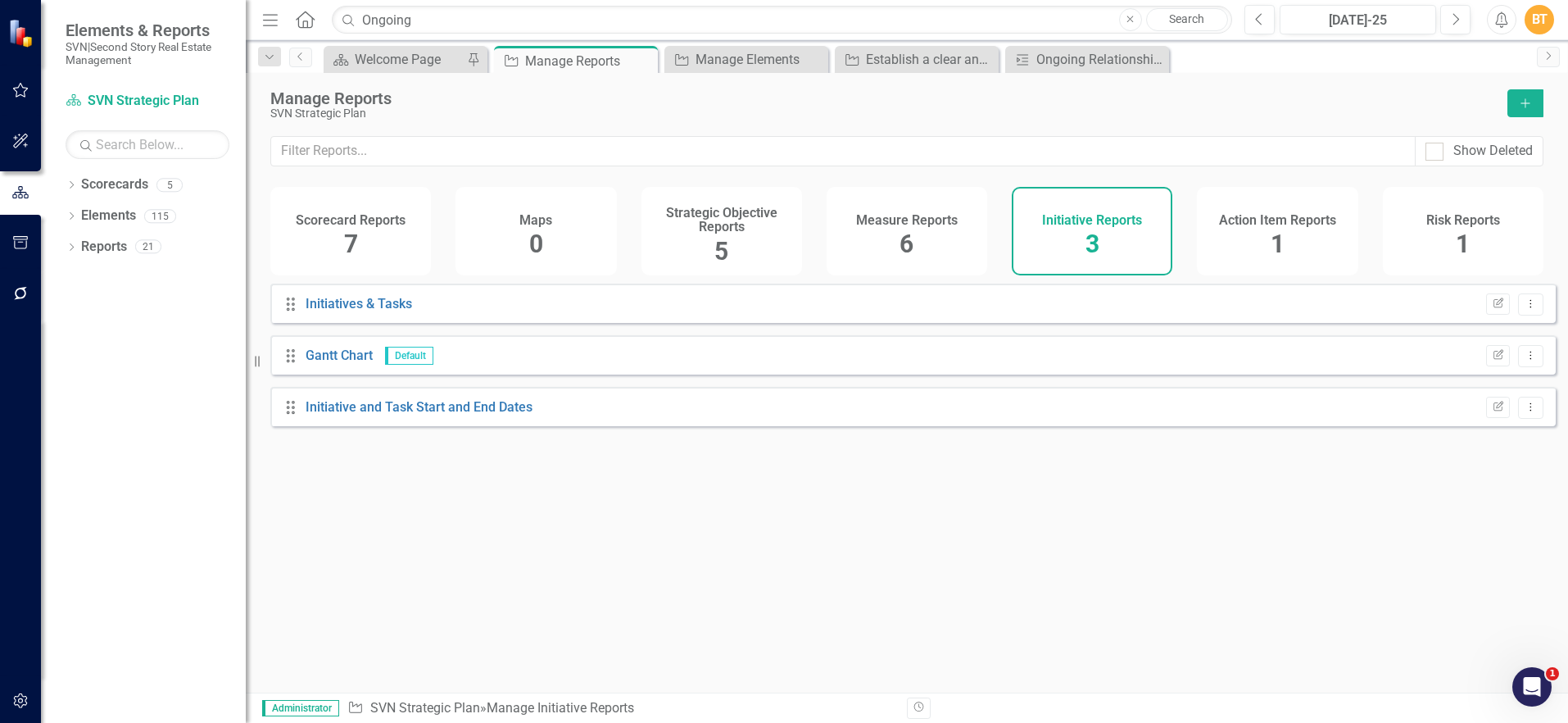
click at [1231, 240] on div "Action Item Reports 1" at bounding box center [1277, 230] width 161 height 88
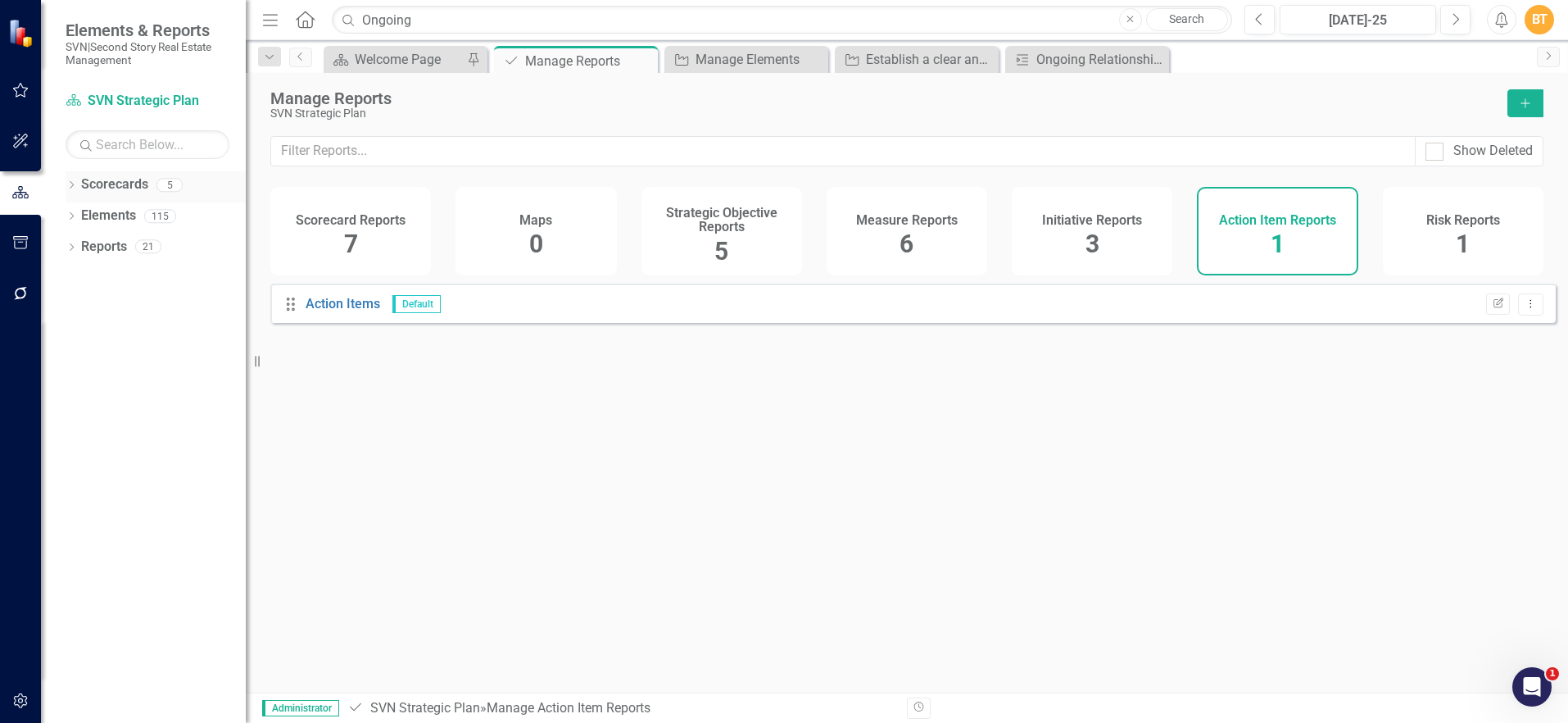
click at [120, 192] on link "Scorecards" at bounding box center [114, 185] width 68 height 19
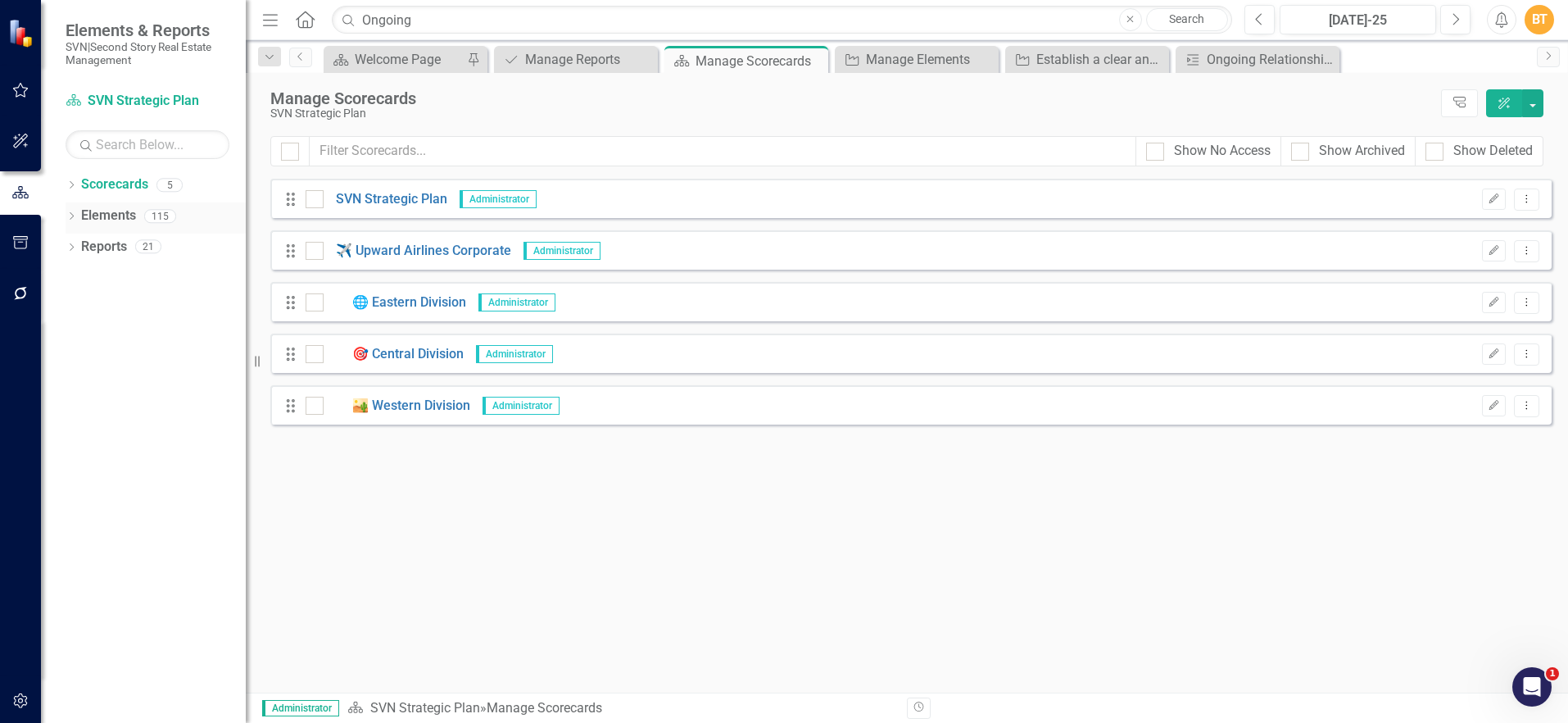
click at [119, 216] on link "Elements" at bounding box center [108, 216] width 55 height 19
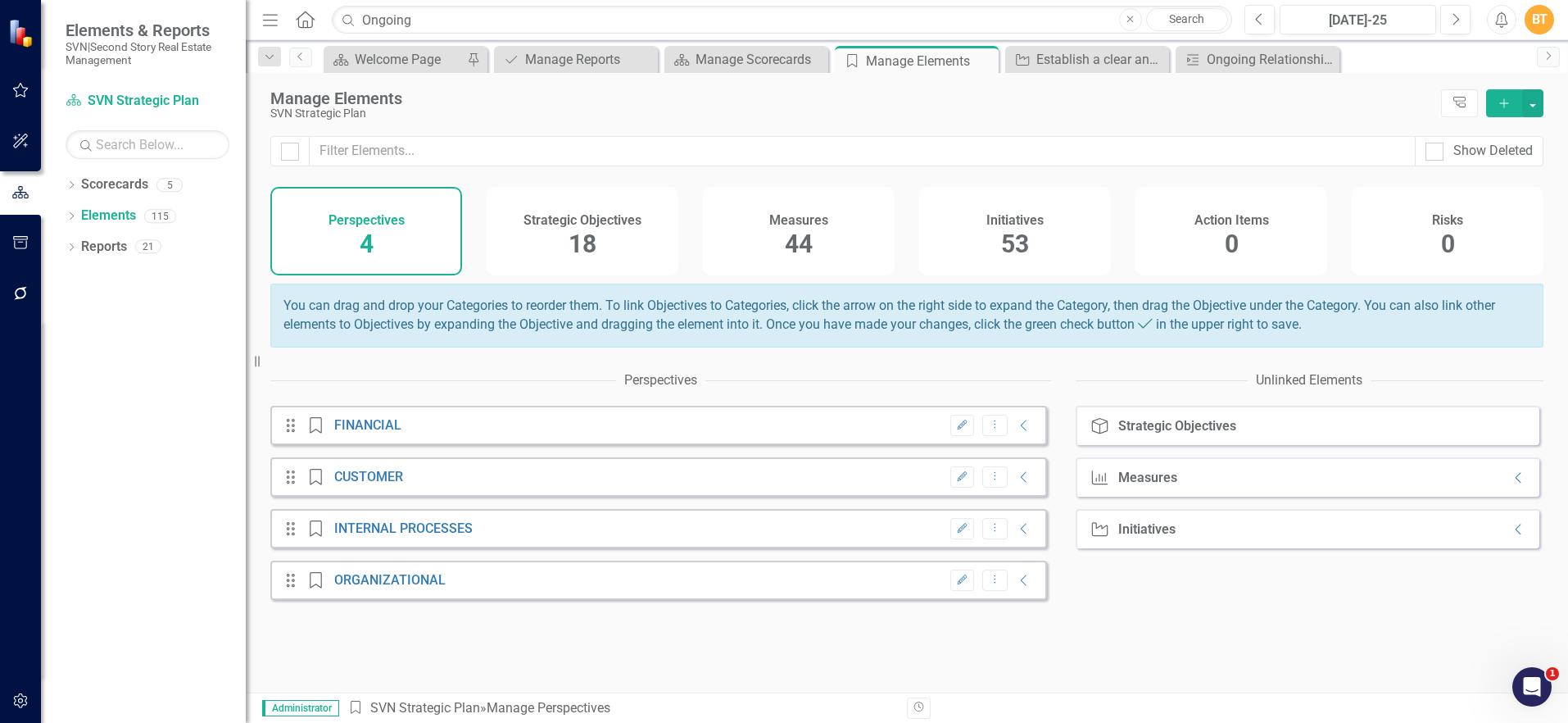
click at [855, 223] on div "Measures 44" at bounding box center [799, 230] width 192 height 88
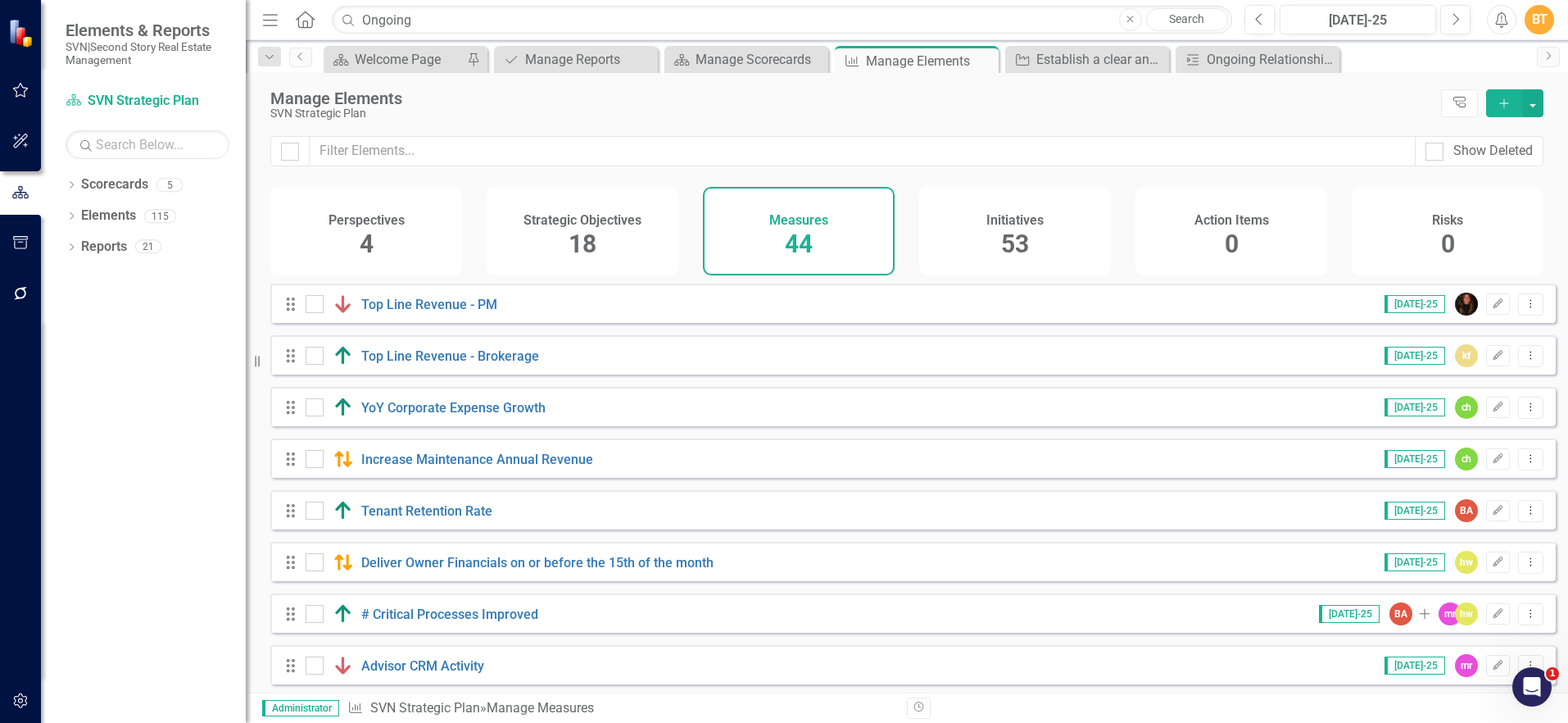
click at [1054, 218] on div "Initiatives 53" at bounding box center [1016, 230] width 192 height 88
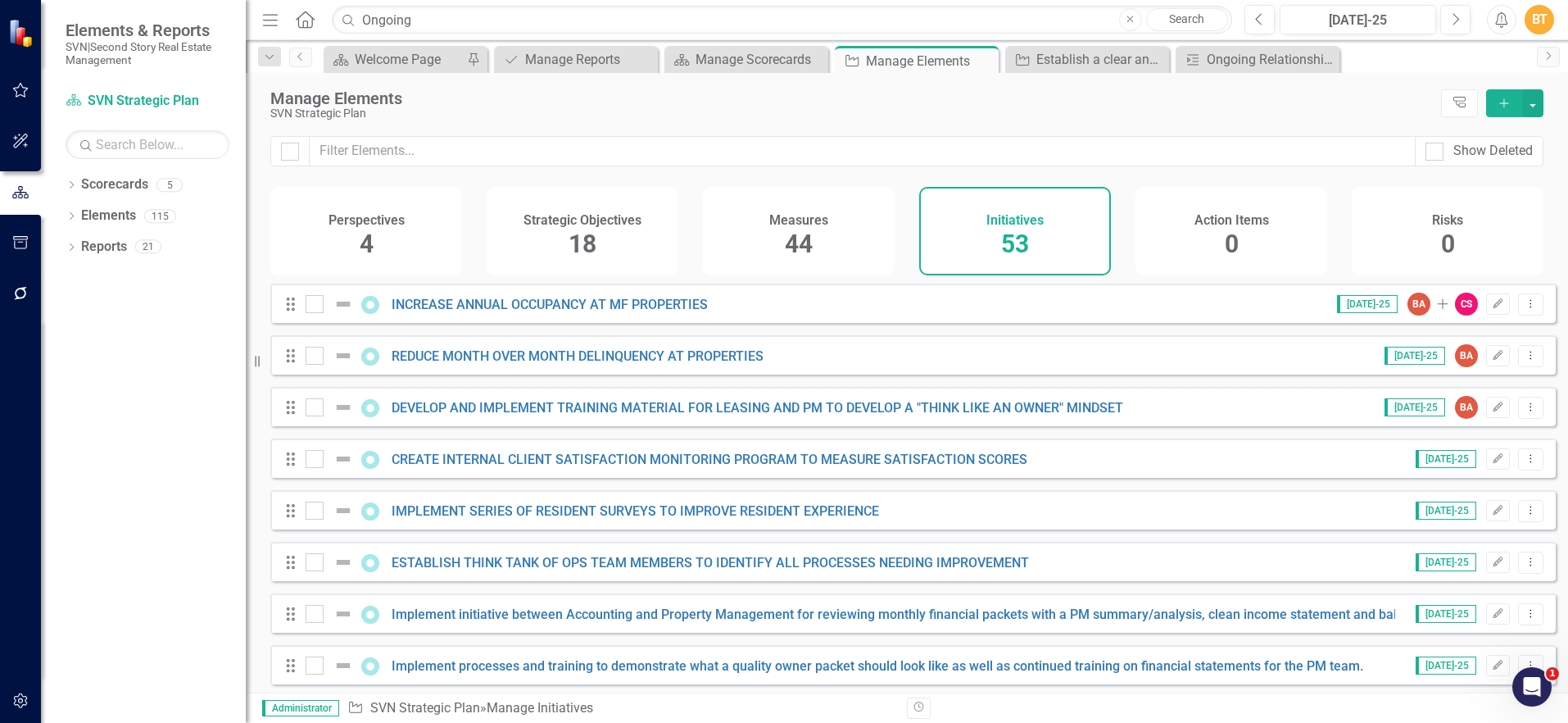
click at [1225, 222] on h4 "Action Items" at bounding box center [1231, 221] width 74 height 15
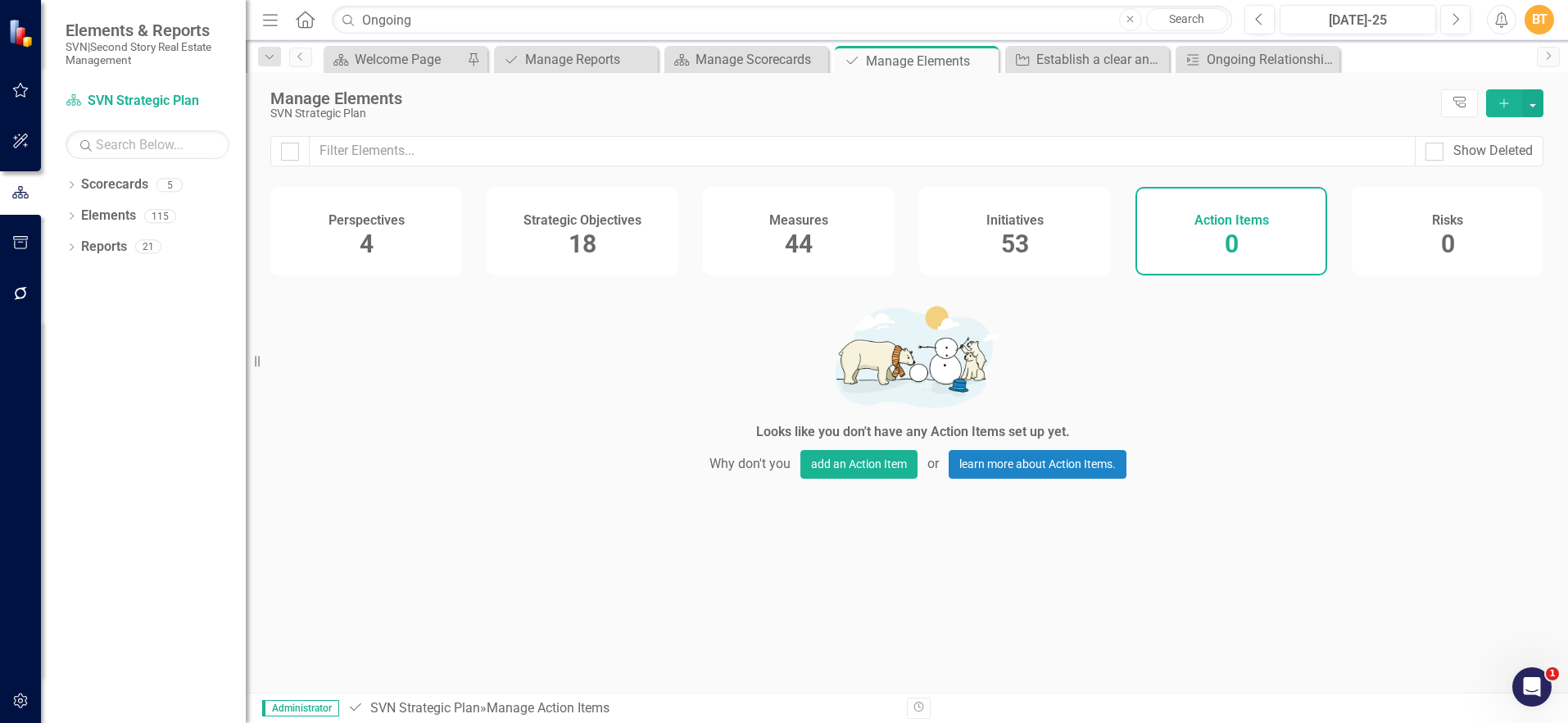
click at [1084, 219] on div "Initiatives 53" at bounding box center [1016, 230] width 192 height 88
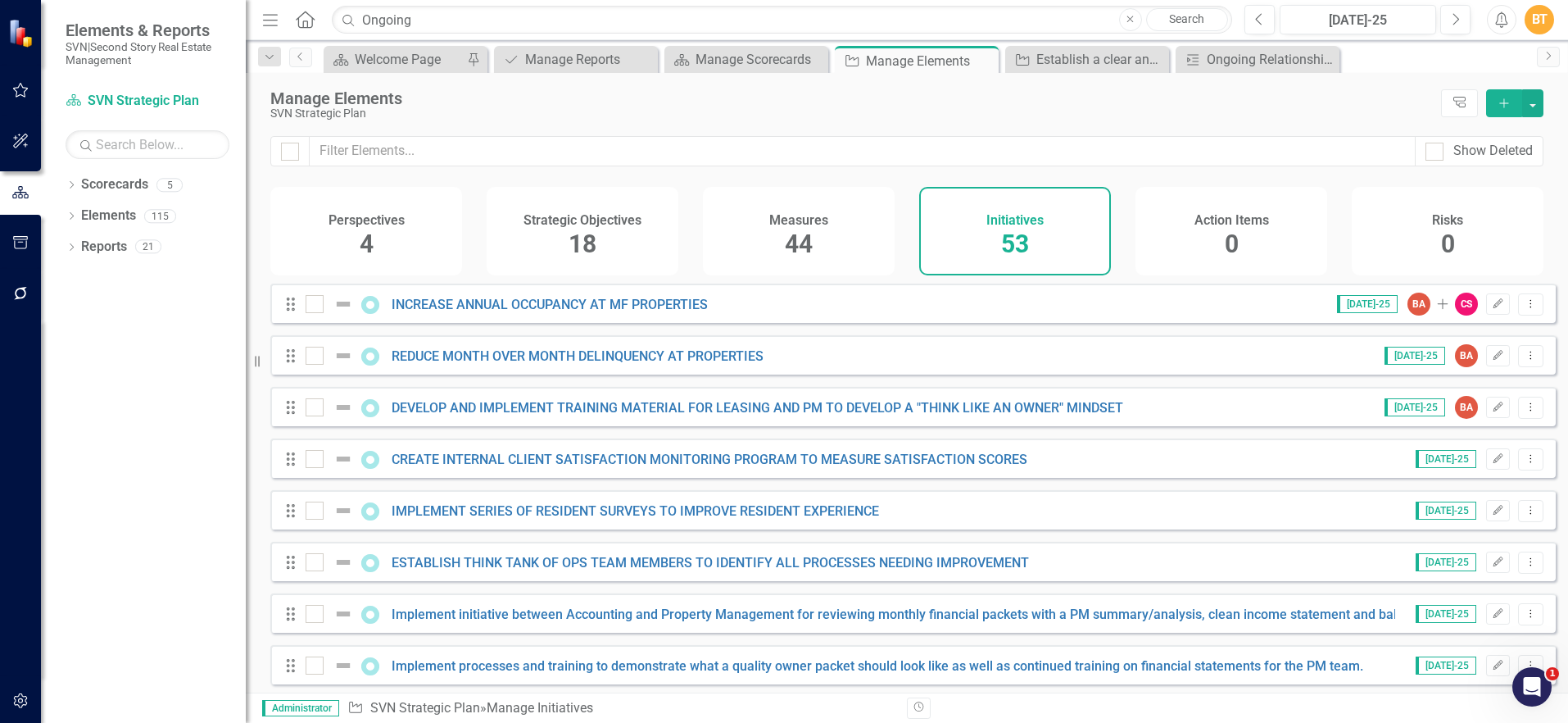
checkbox input "false"
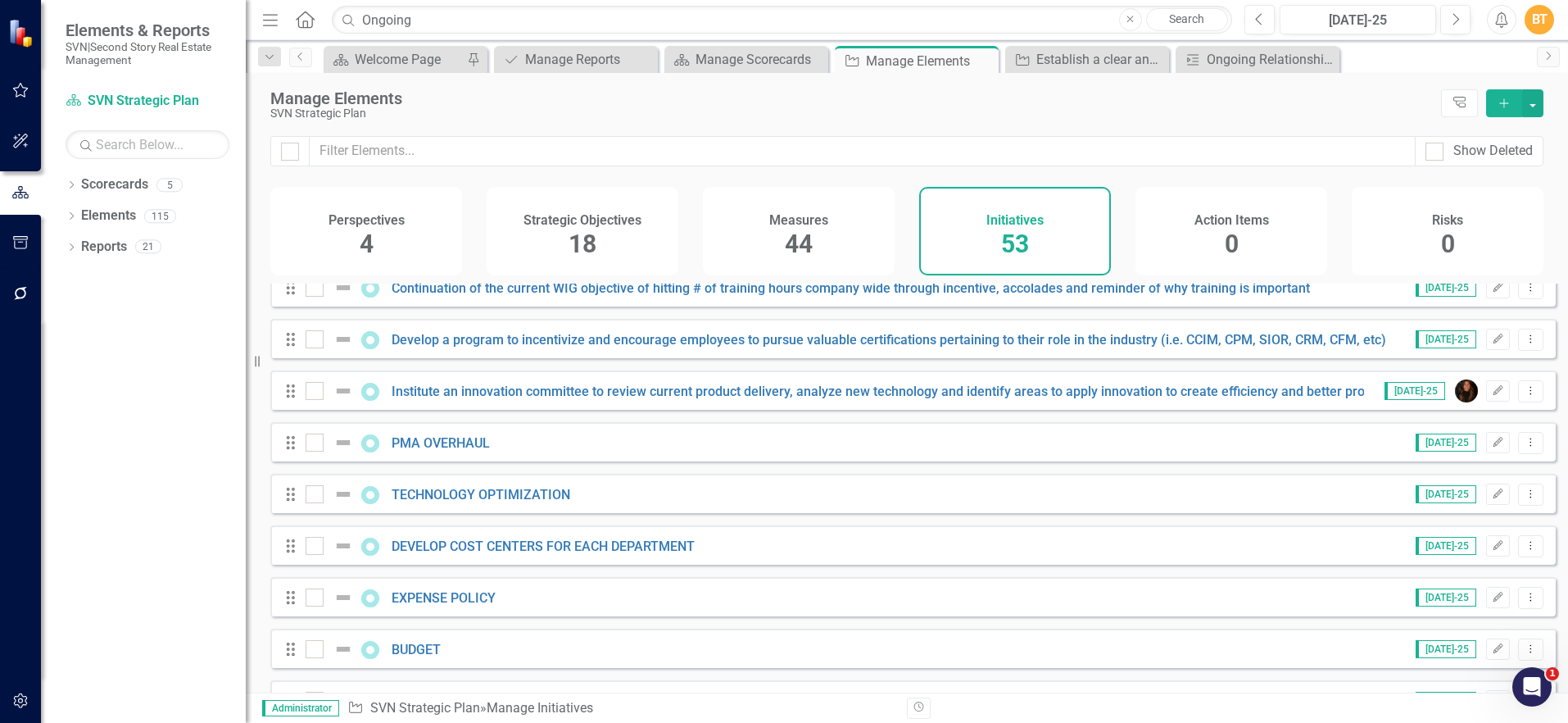
scroll to position [537, 0]
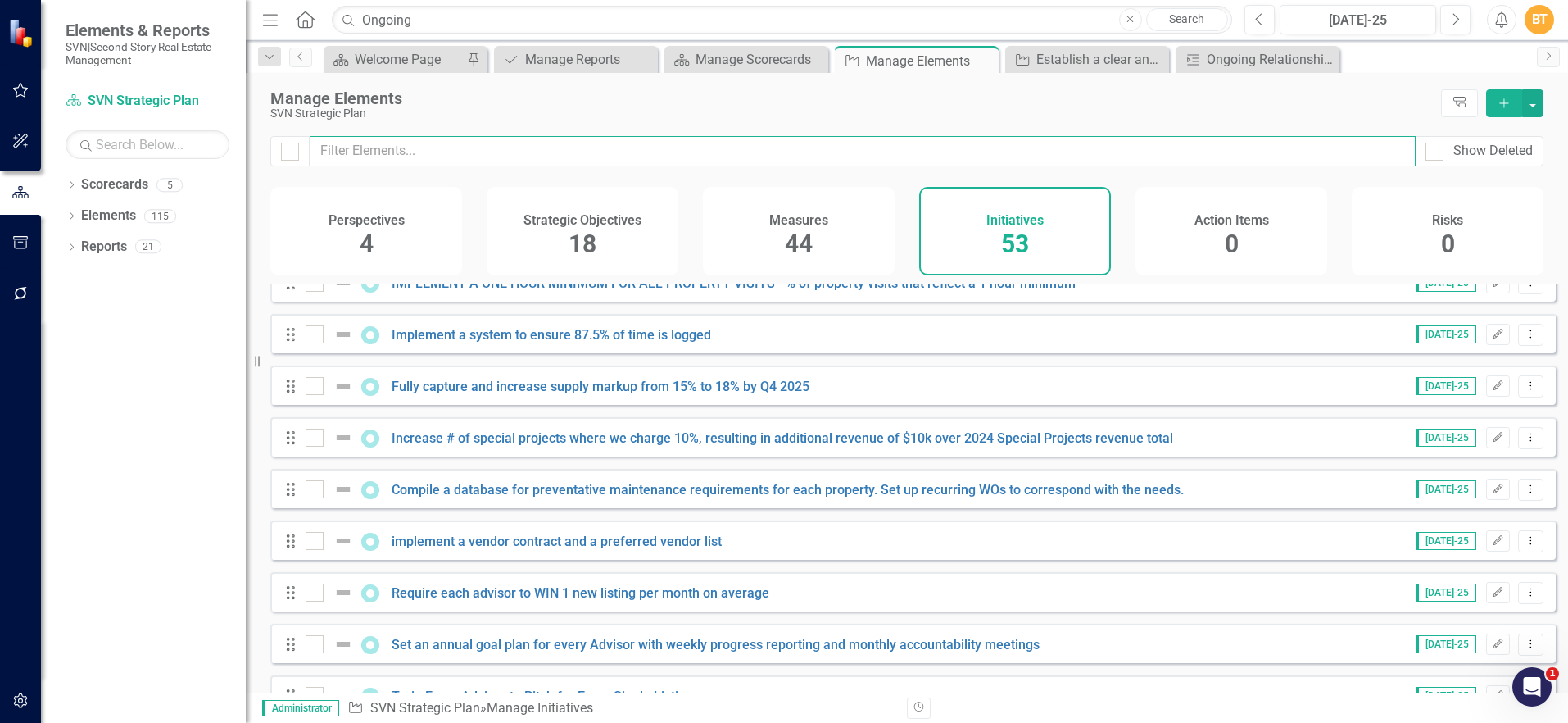
click at [456, 150] on input "text" at bounding box center [862, 151] width 1106 height 30
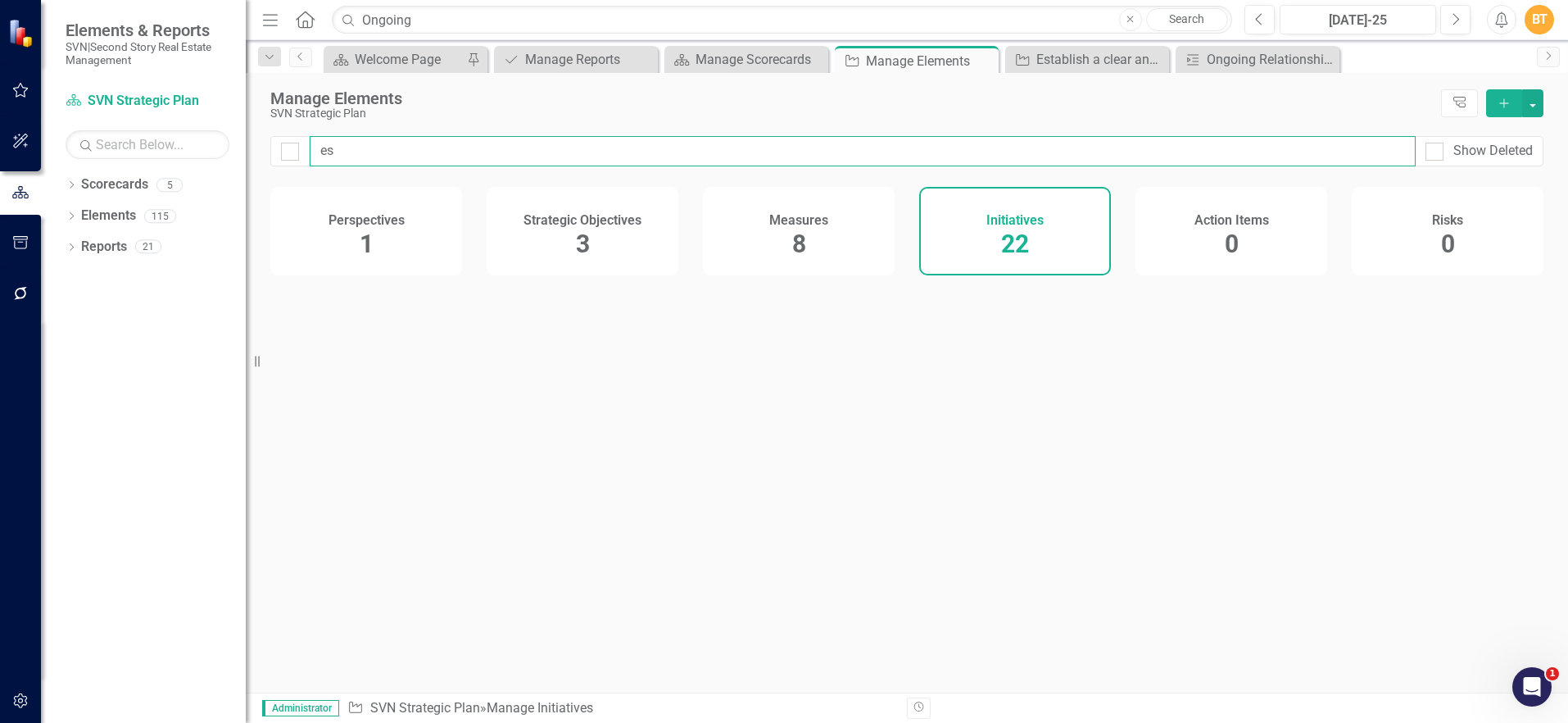
type input "est"
checkbox input "false"
type input "esta"
checkbox input "false"
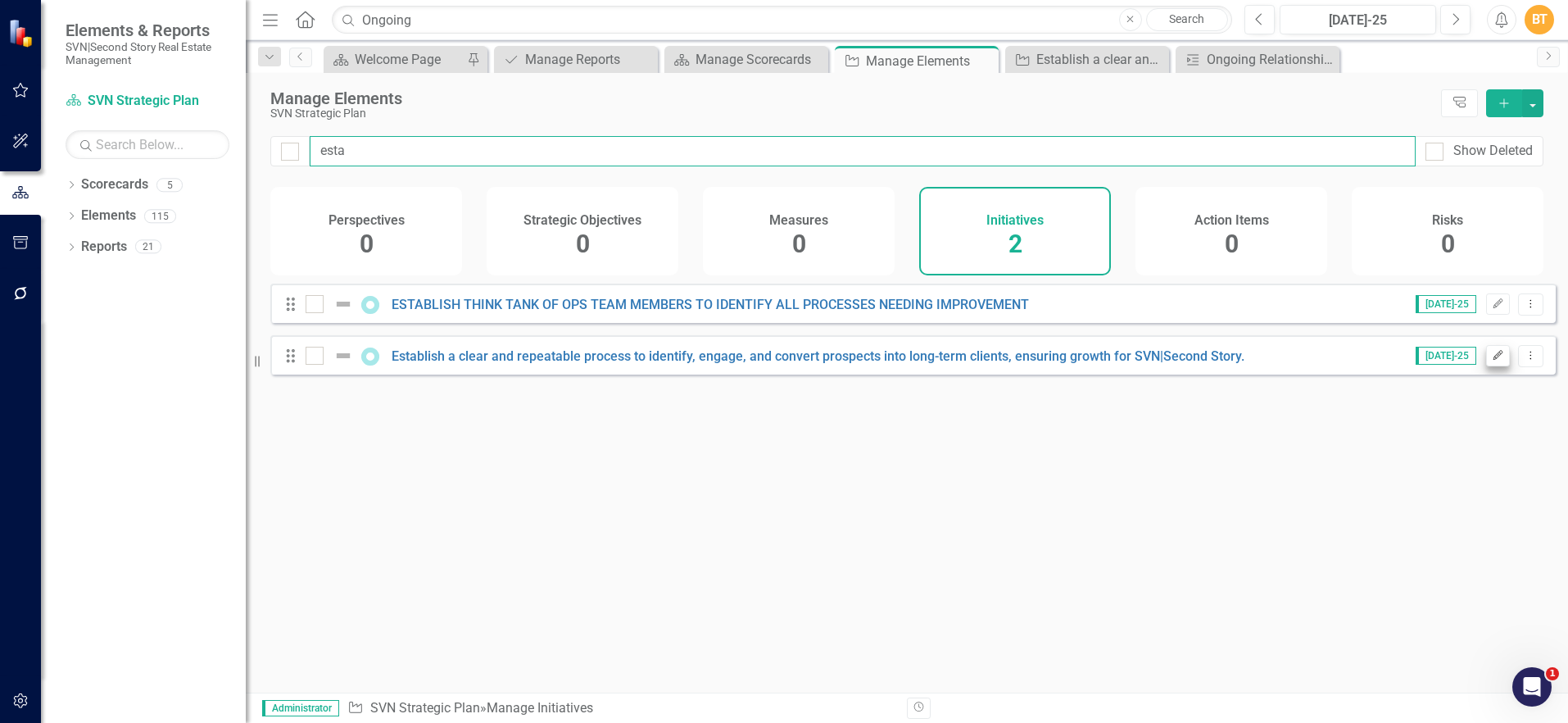
type input "esta"
click at [1486, 363] on button "Edit" at bounding box center [1498, 356] width 24 height 21
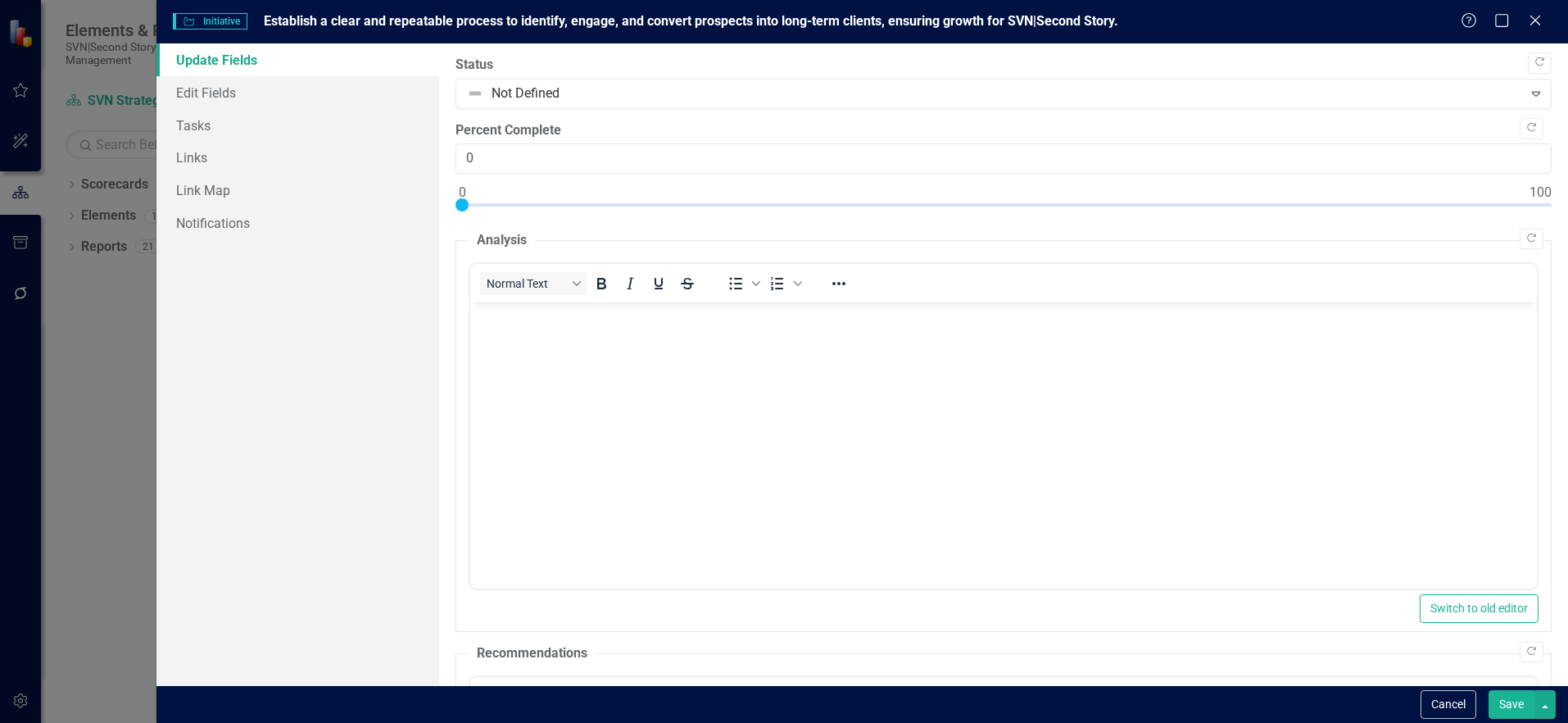
scroll to position [0, 0]
click at [1530, 24] on icon "Close" at bounding box center [1535, 21] width 16 height 13
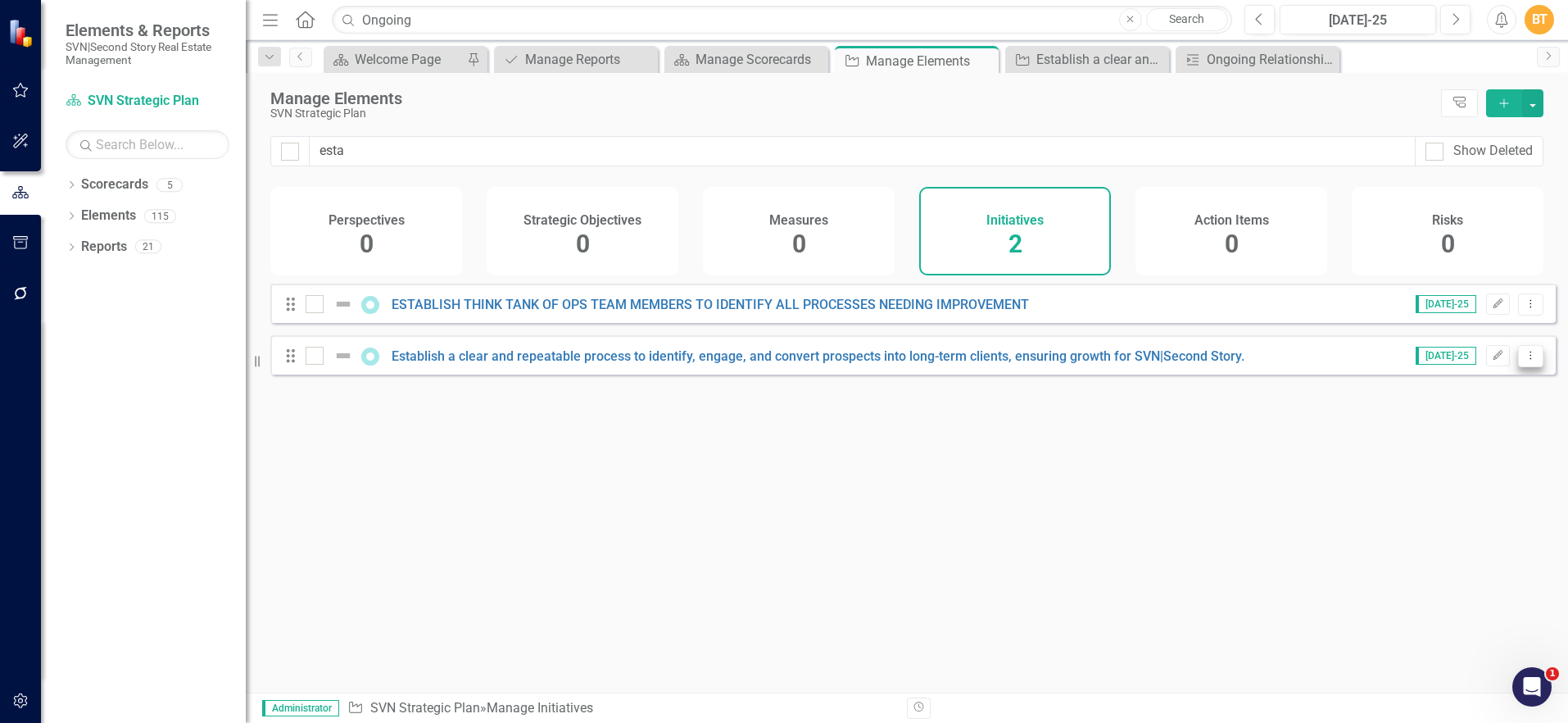
click at [1524, 361] on icon "Dropdown Menu" at bounding box center [1531, 355] width 14 height 10
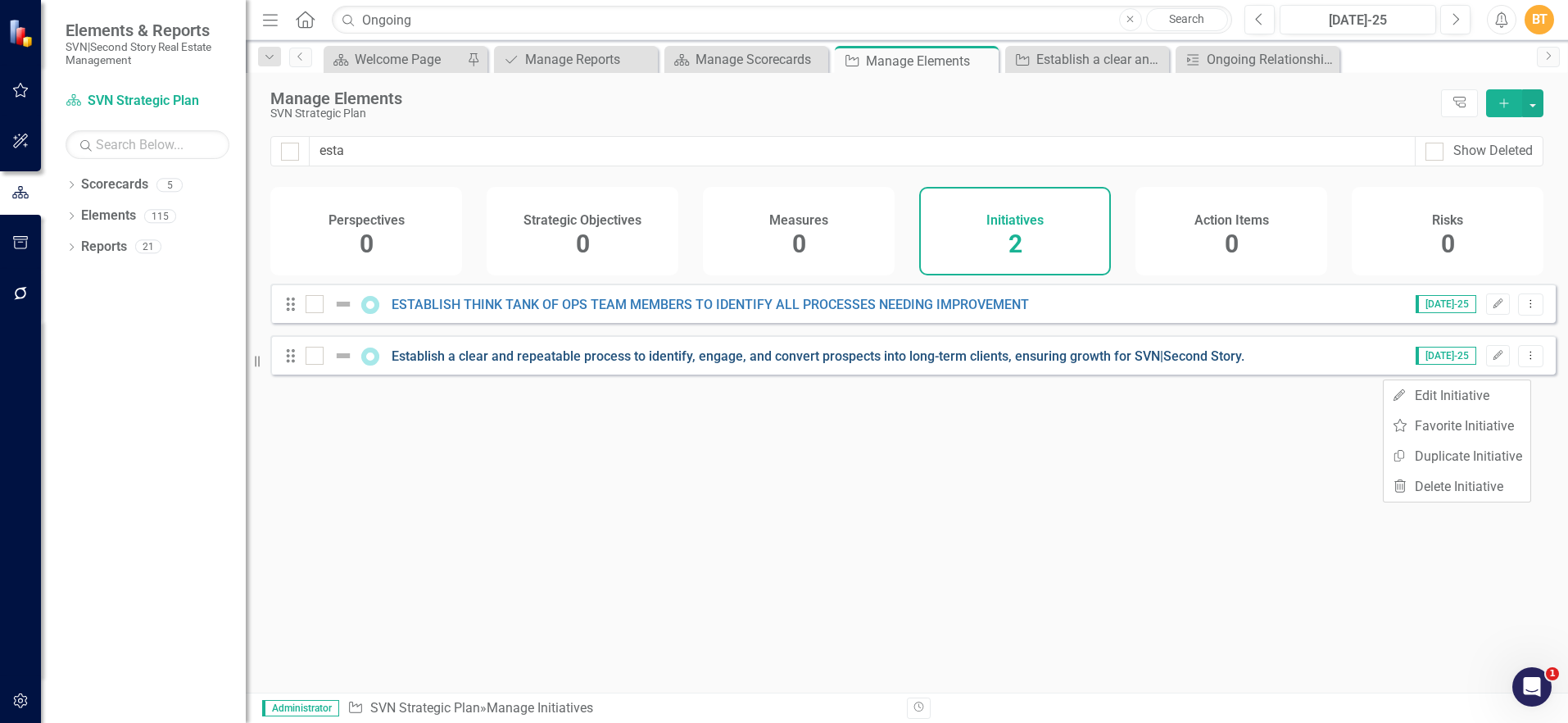
click at [1087, 361] on link "Establish a clear and repeatable process to identify, engage, and convert prosp…" at bounding box center [818, 356] width 853 height 15
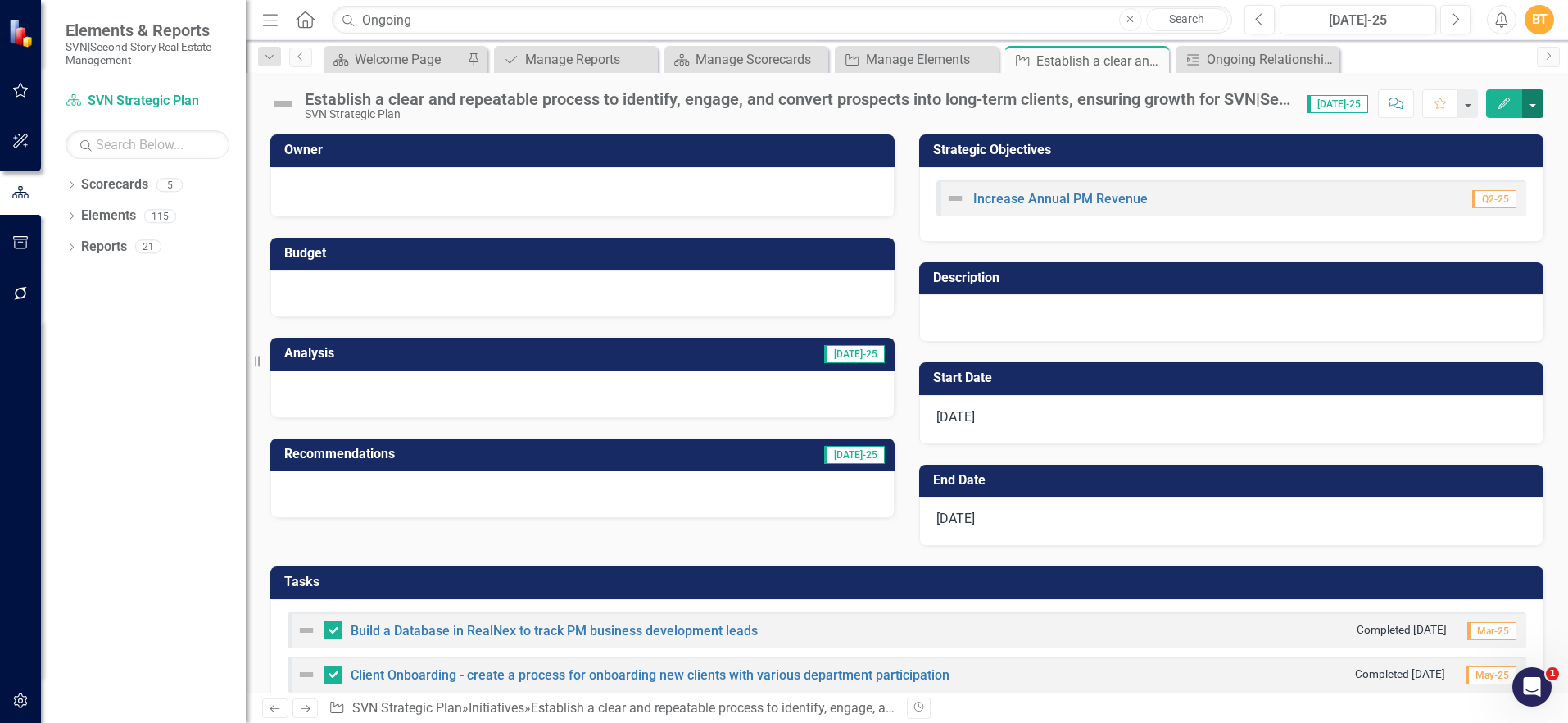
click at [1538, 96] on button "button" at bounding box center [1533, 104] width 21 height 29
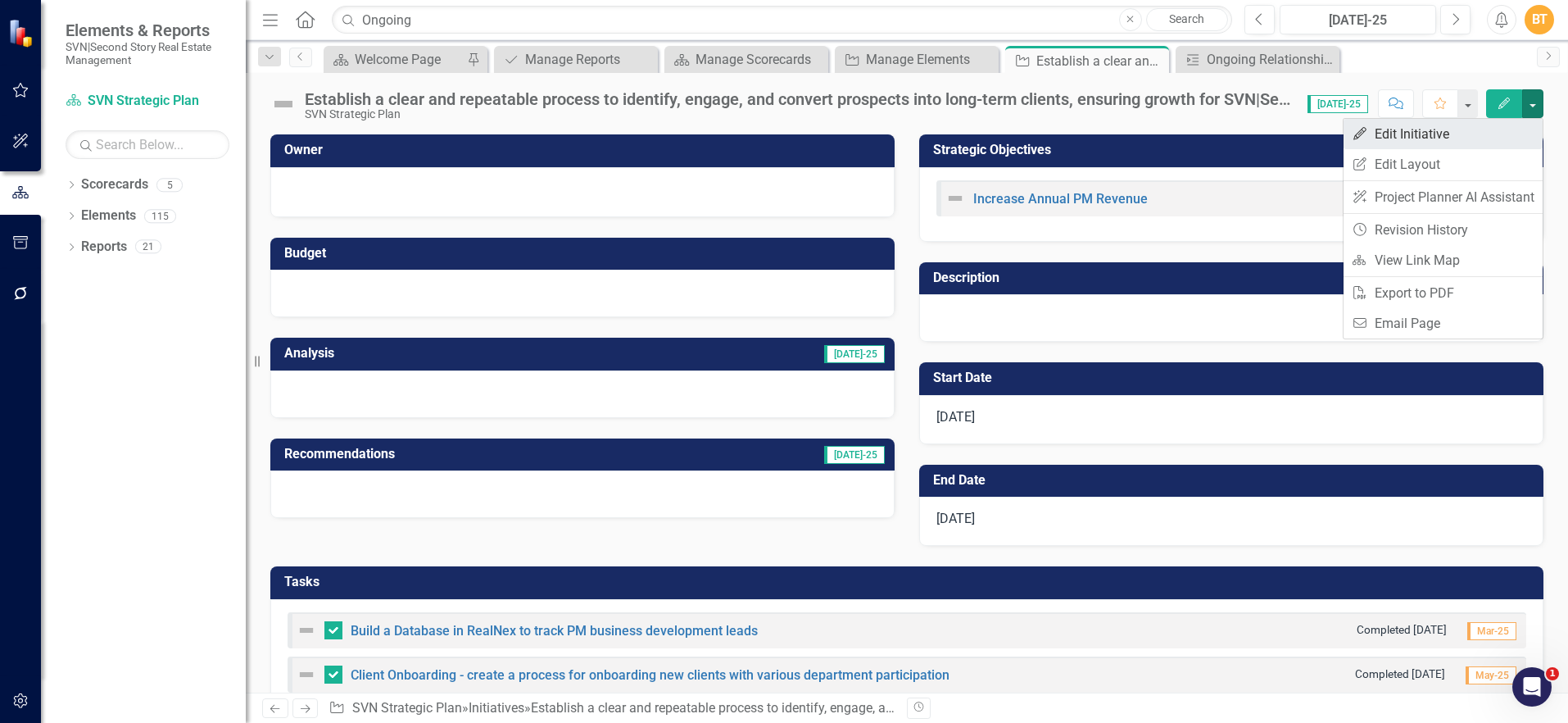
click at [1492, 131] on link "Edit Edit Initiative" at bounding box center [1442, 134] width 199 height 30
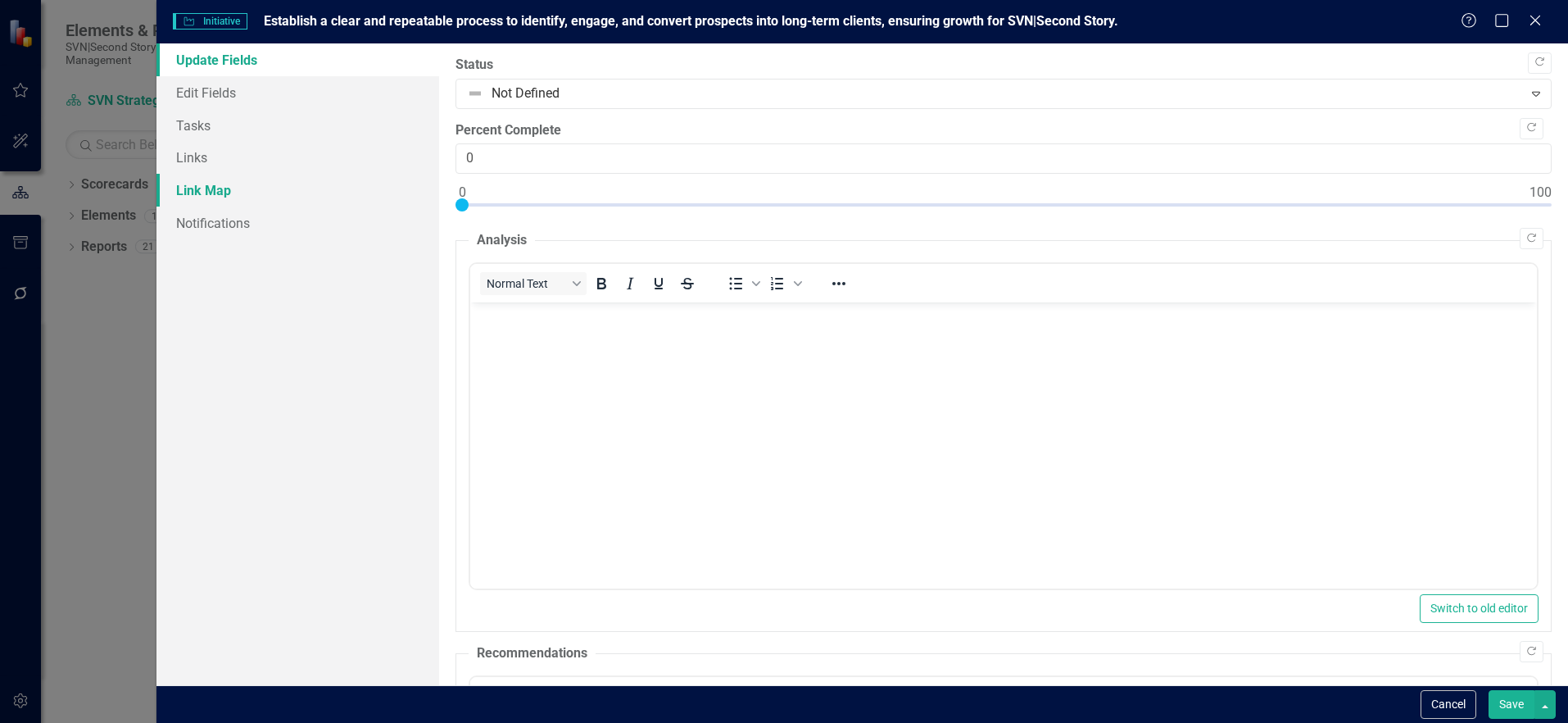
click at [218, 186] on link "Link Map" at bounding box center [298, 190] width 282 height 32
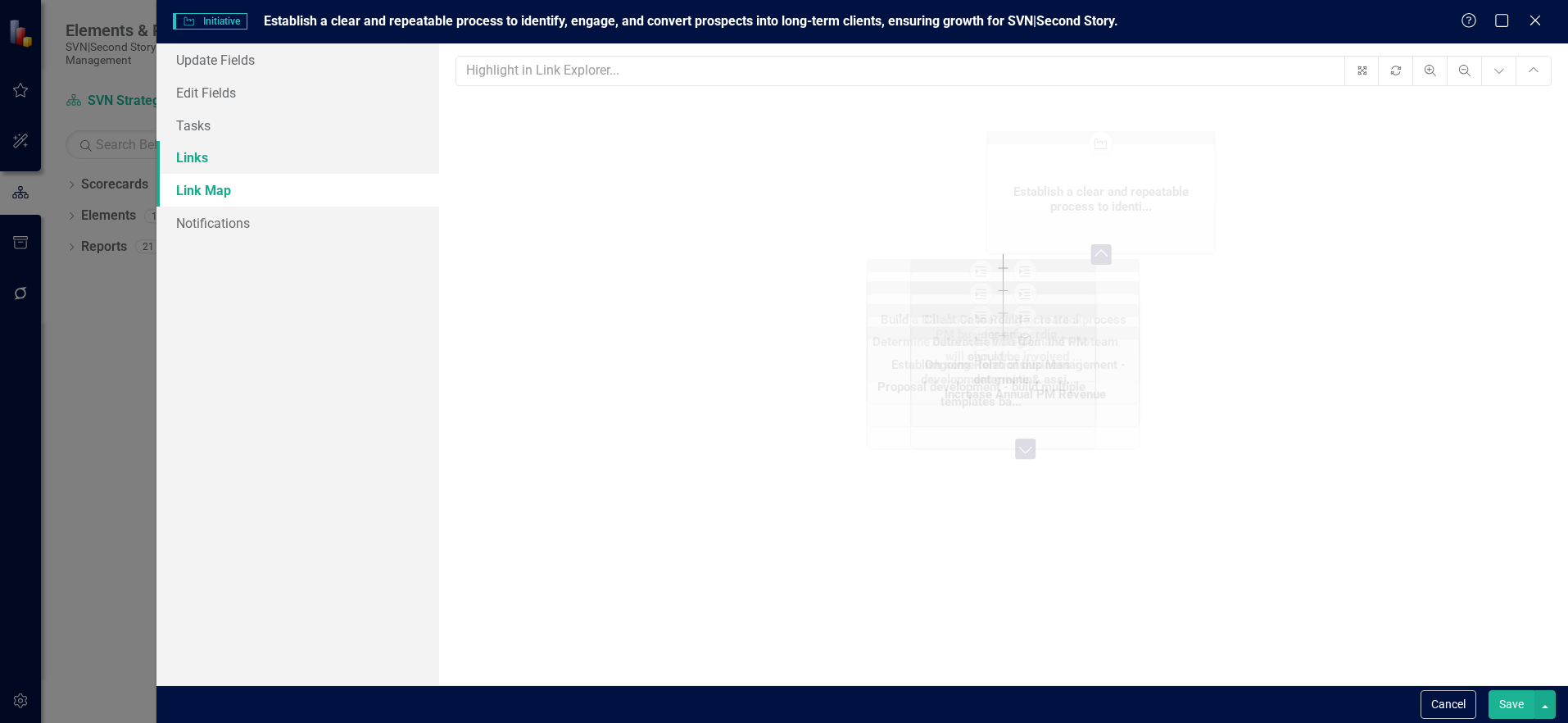
click at [203, 159] on link "Links" at bounding box center [298, 157] width 282 height 32
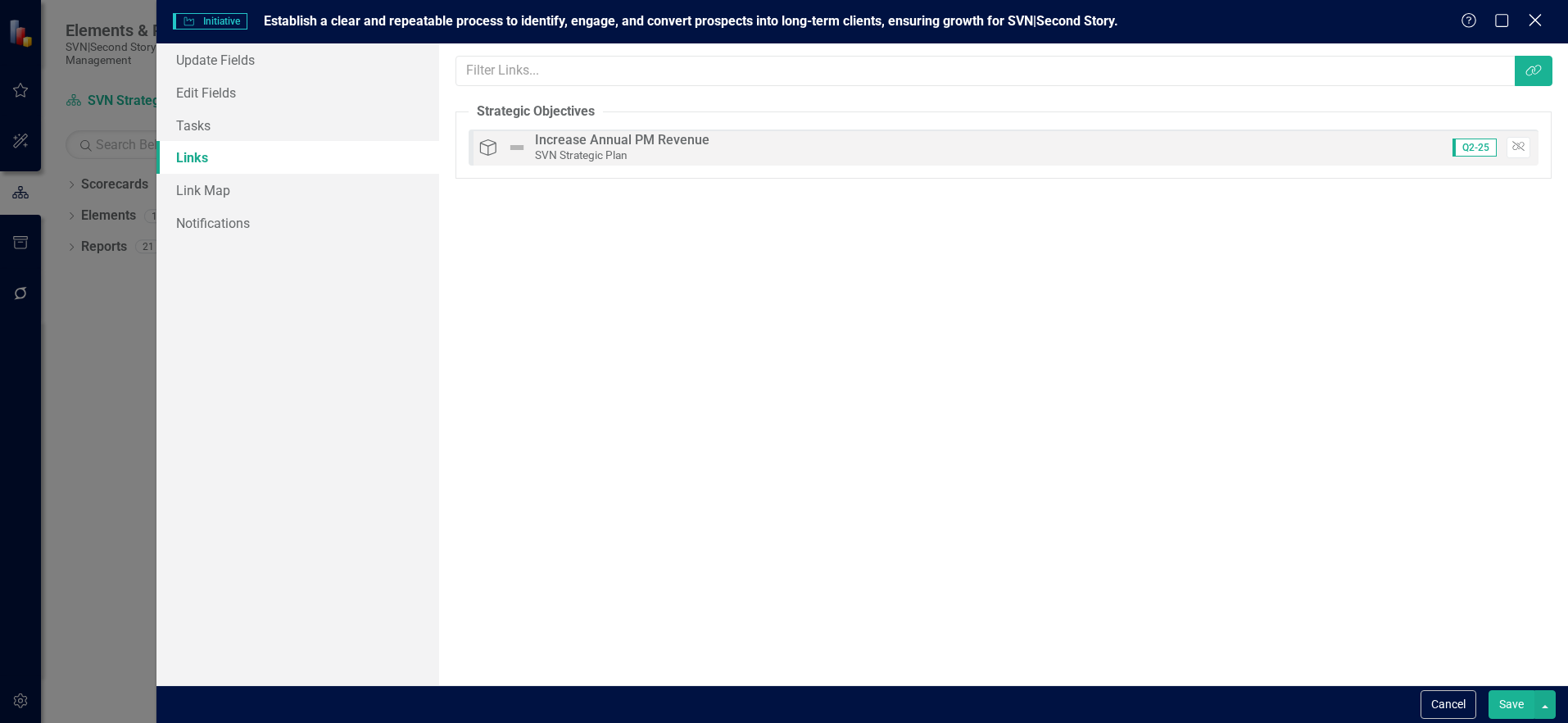
click at [1538, 18] on icon at bounding box center [1535, 20] width 12 height 12
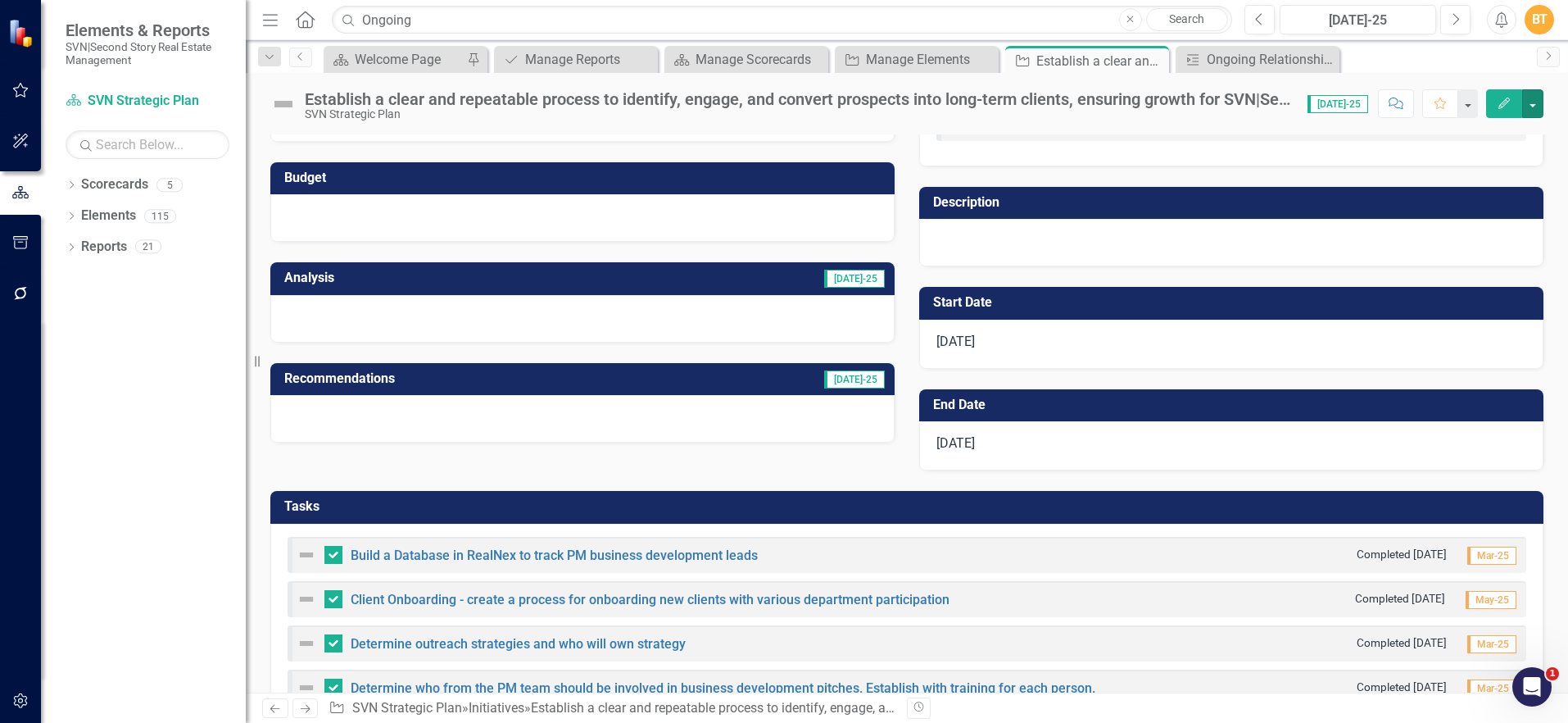
scroll to position [236, 0]
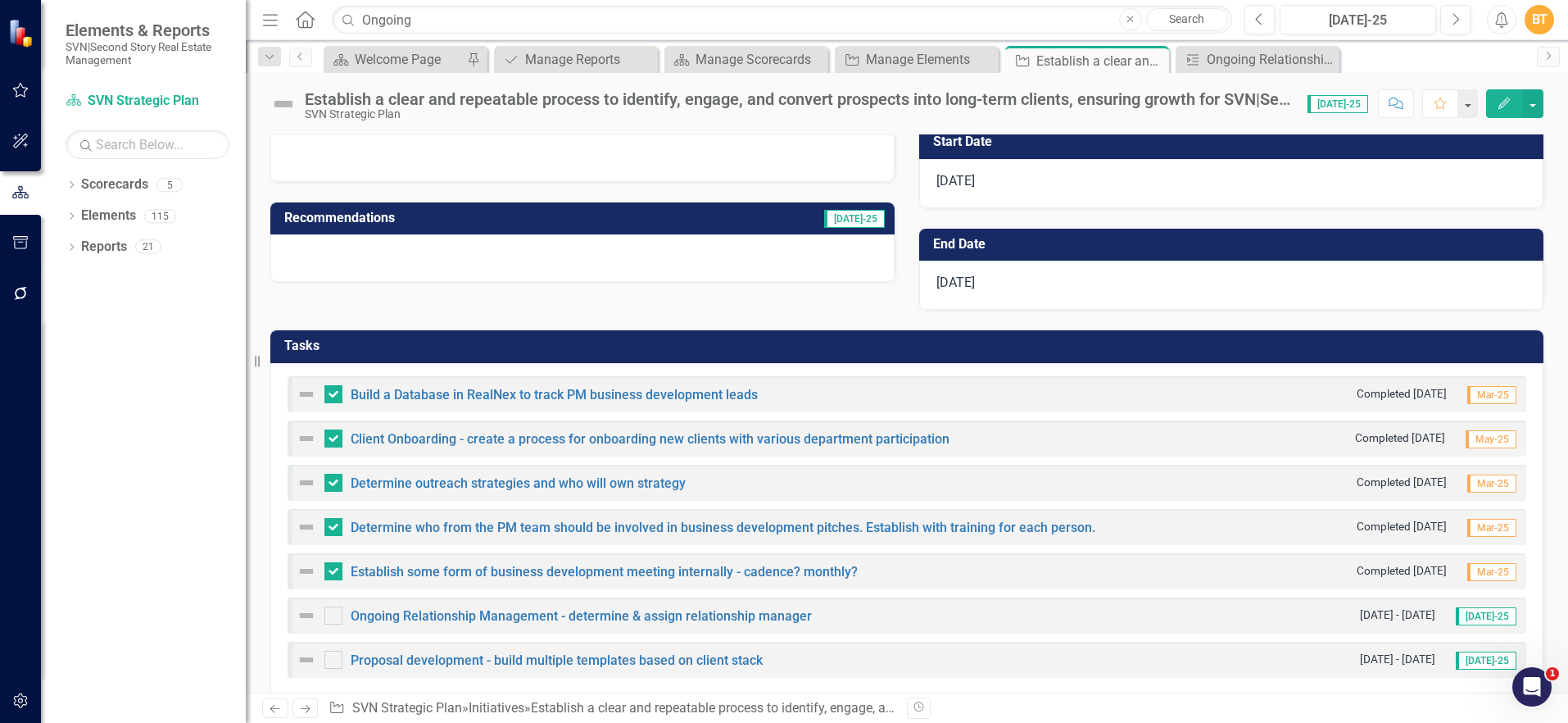
click at [582, 348] on h3 "Tasks" at bounding box center [910, 346] width 1251 height 15
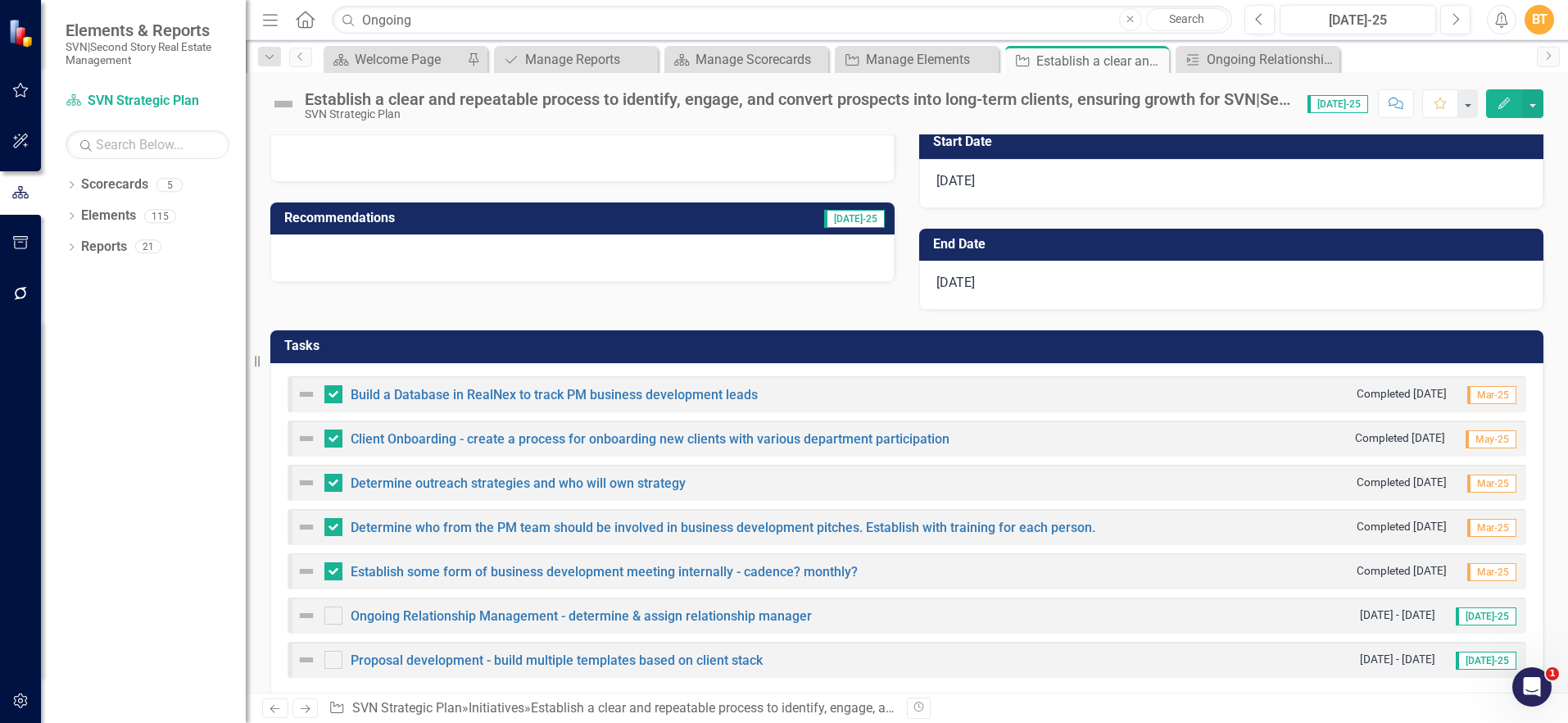
click at [582, 348] on h3 "Tasks" at bounding box center [910, 346] width 1251 height 15
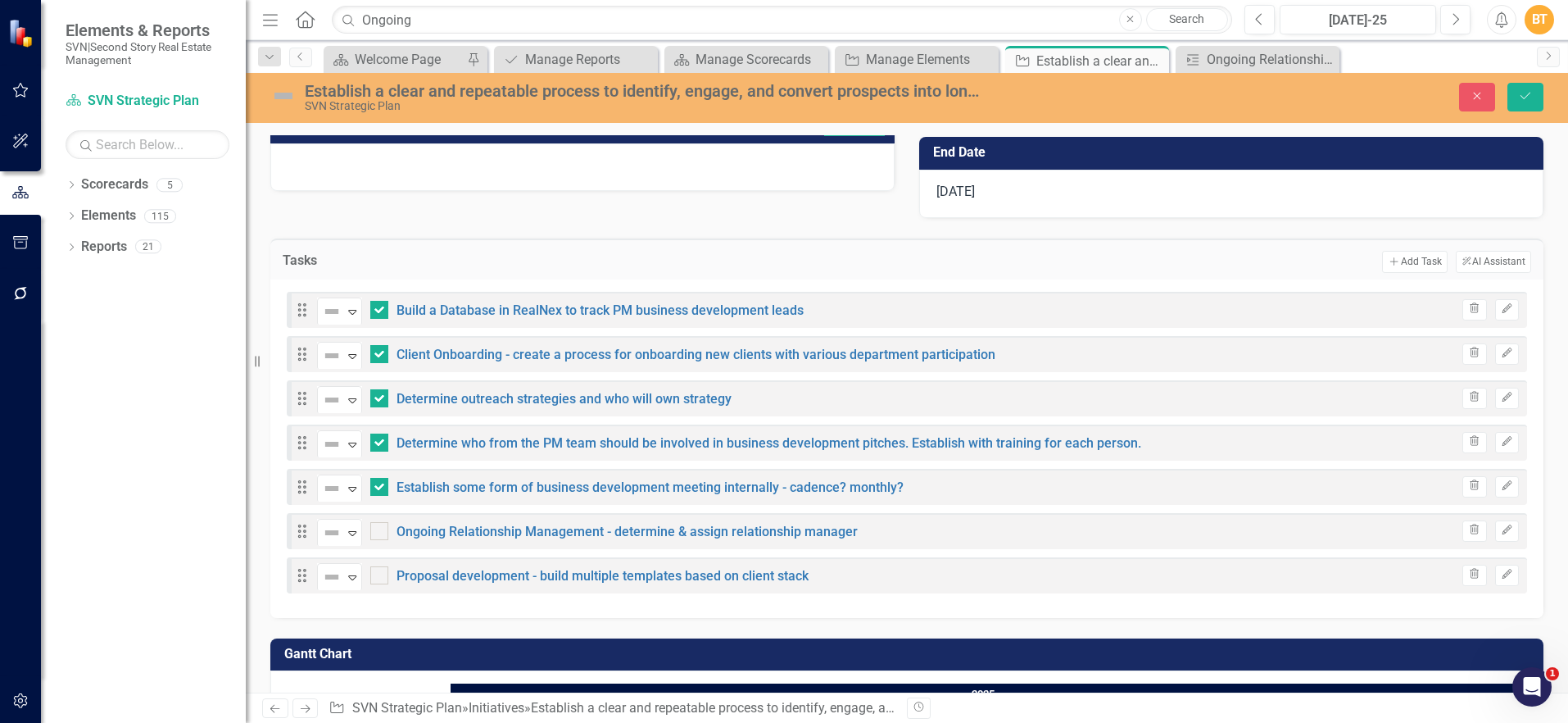
scroll to position [346, 0]
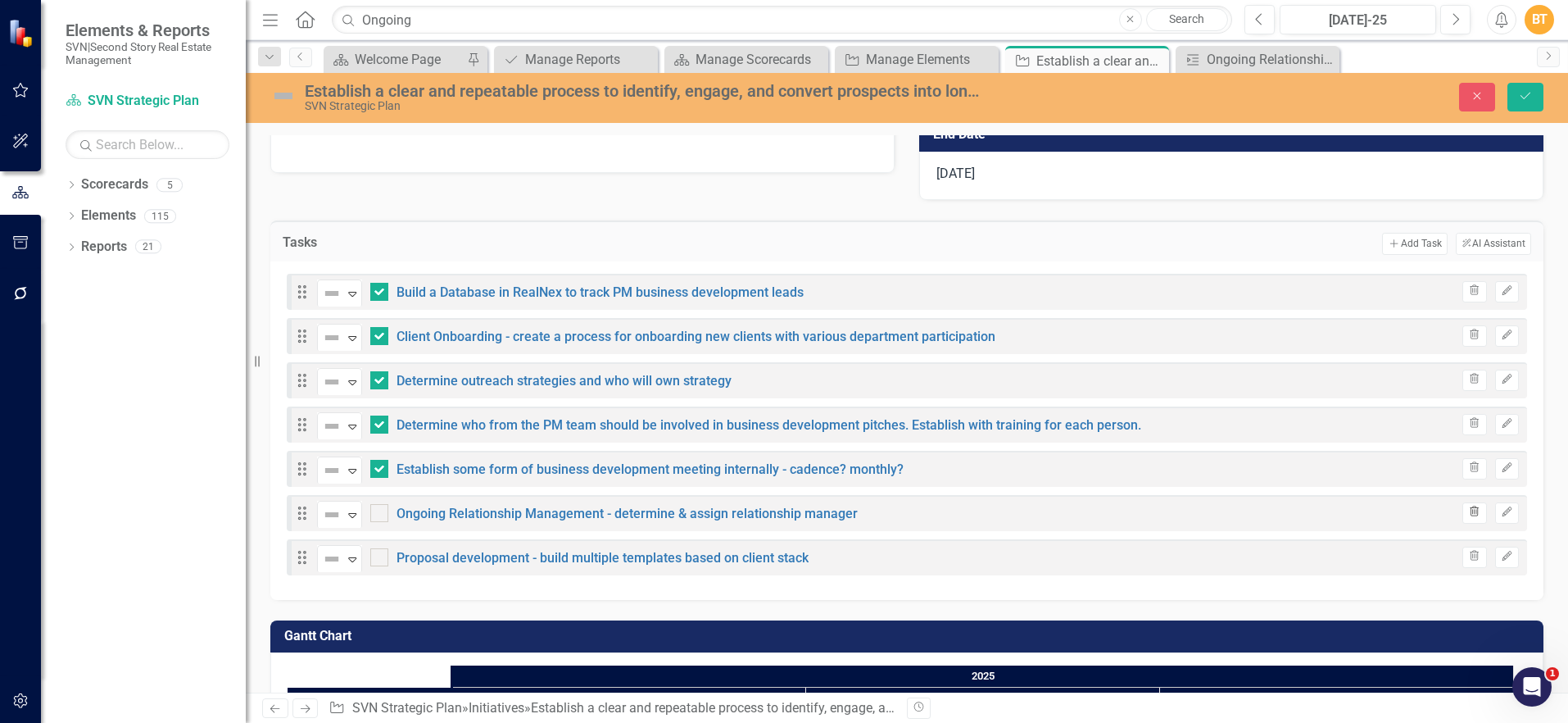
click at [1468, 514] on icon "Trash" at bounding box center [1474, 512] width 12 height 10
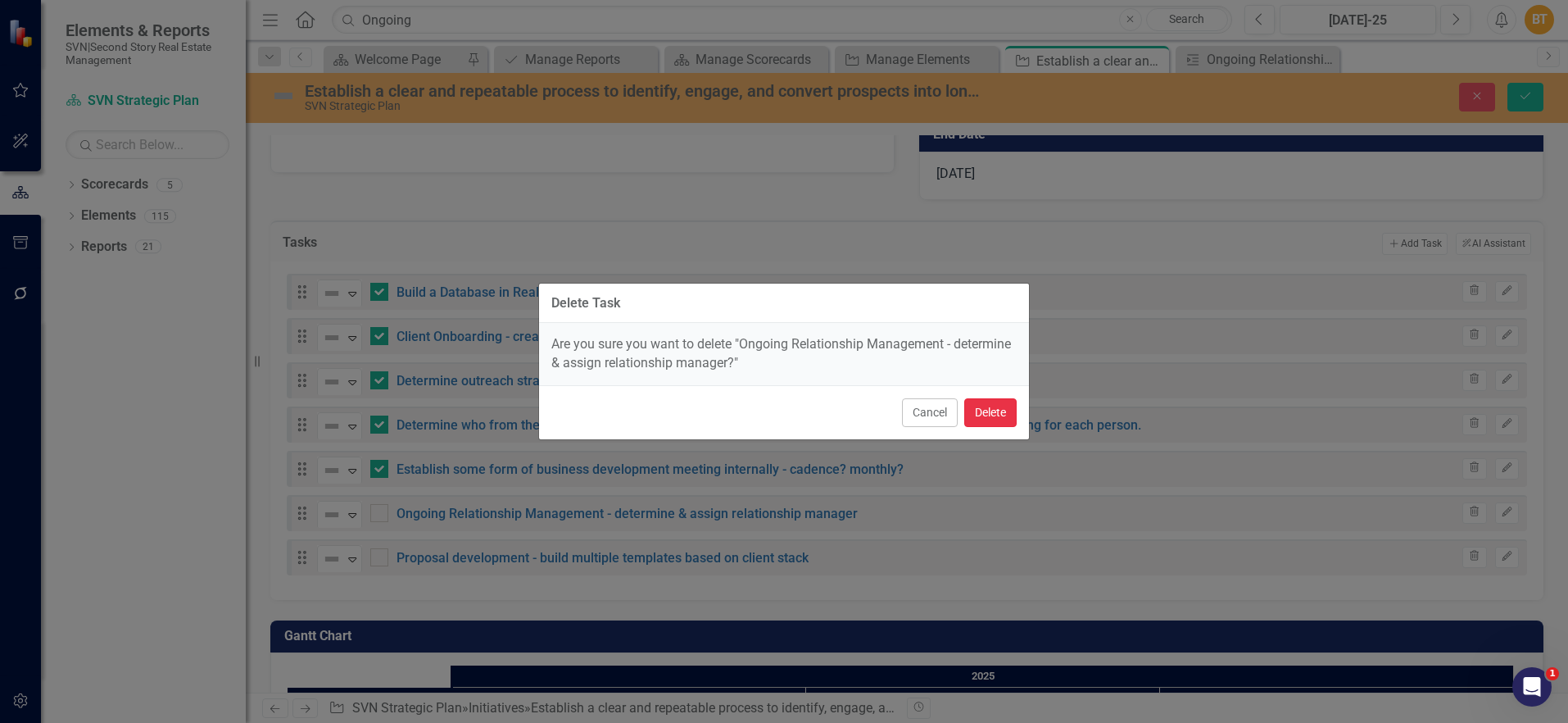
click at [995, 417] on button "Delete" at bounding box center [990, 413] width 52 height 29
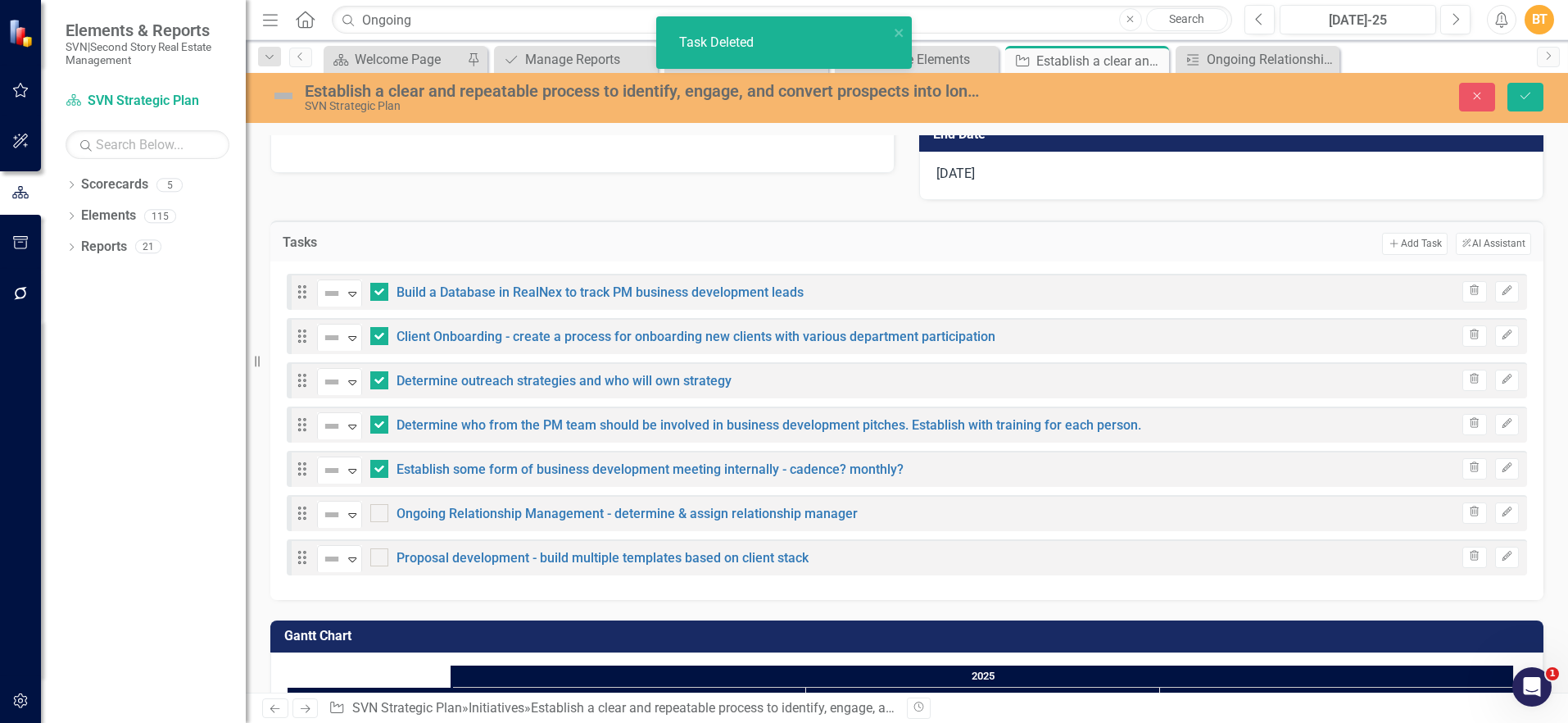
checkbox input "false"
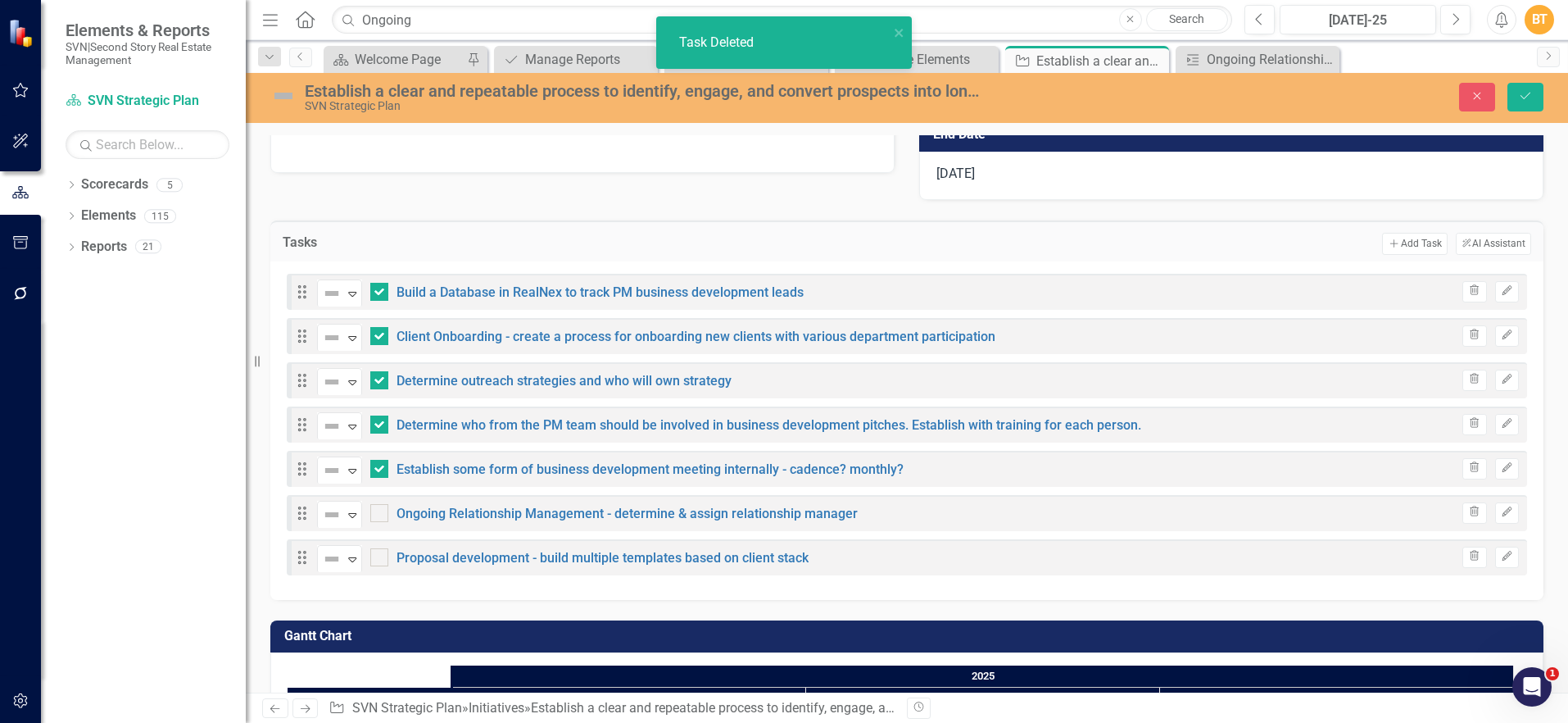
checkbox input "true"
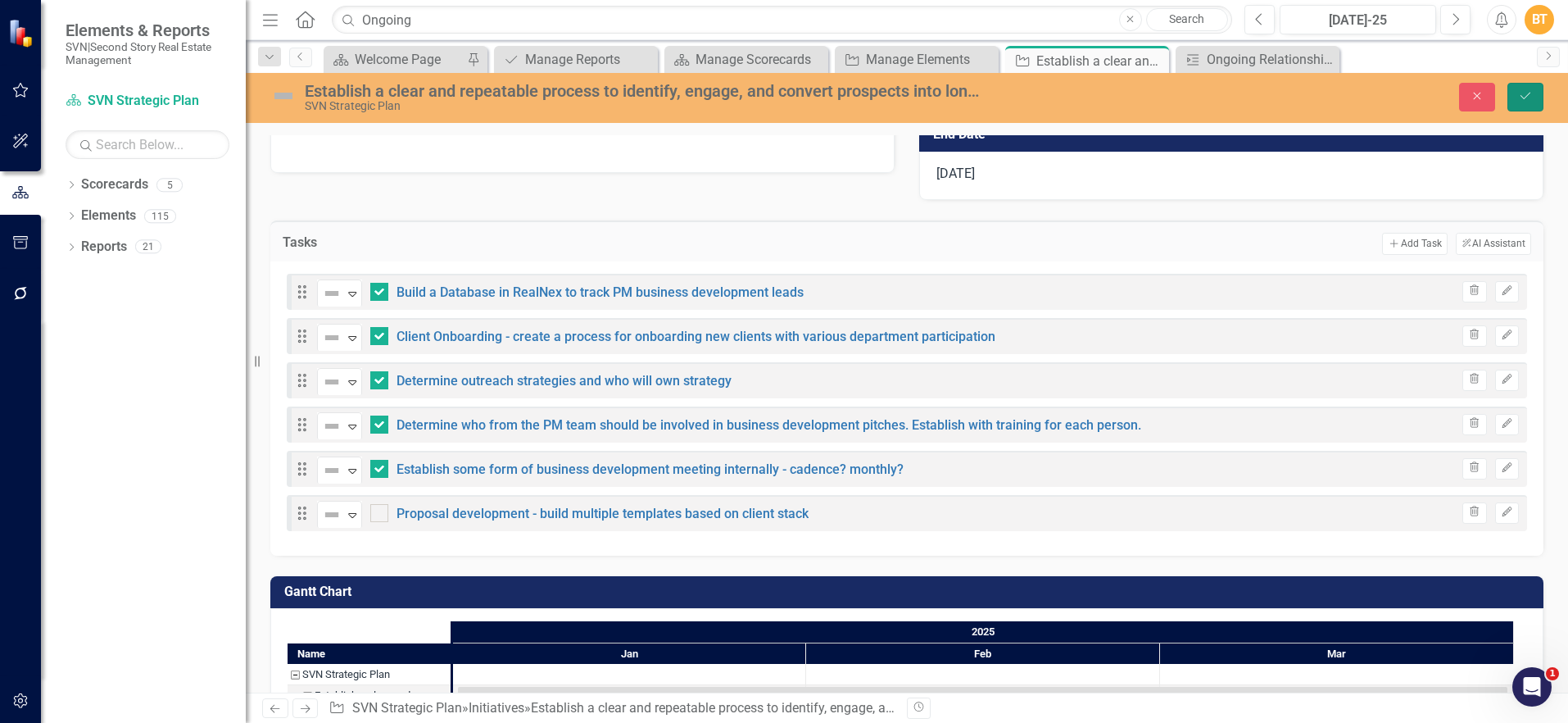
click at [1519, 92] on icon "Save" at bounding box center [1526, 96] width 15 height 11
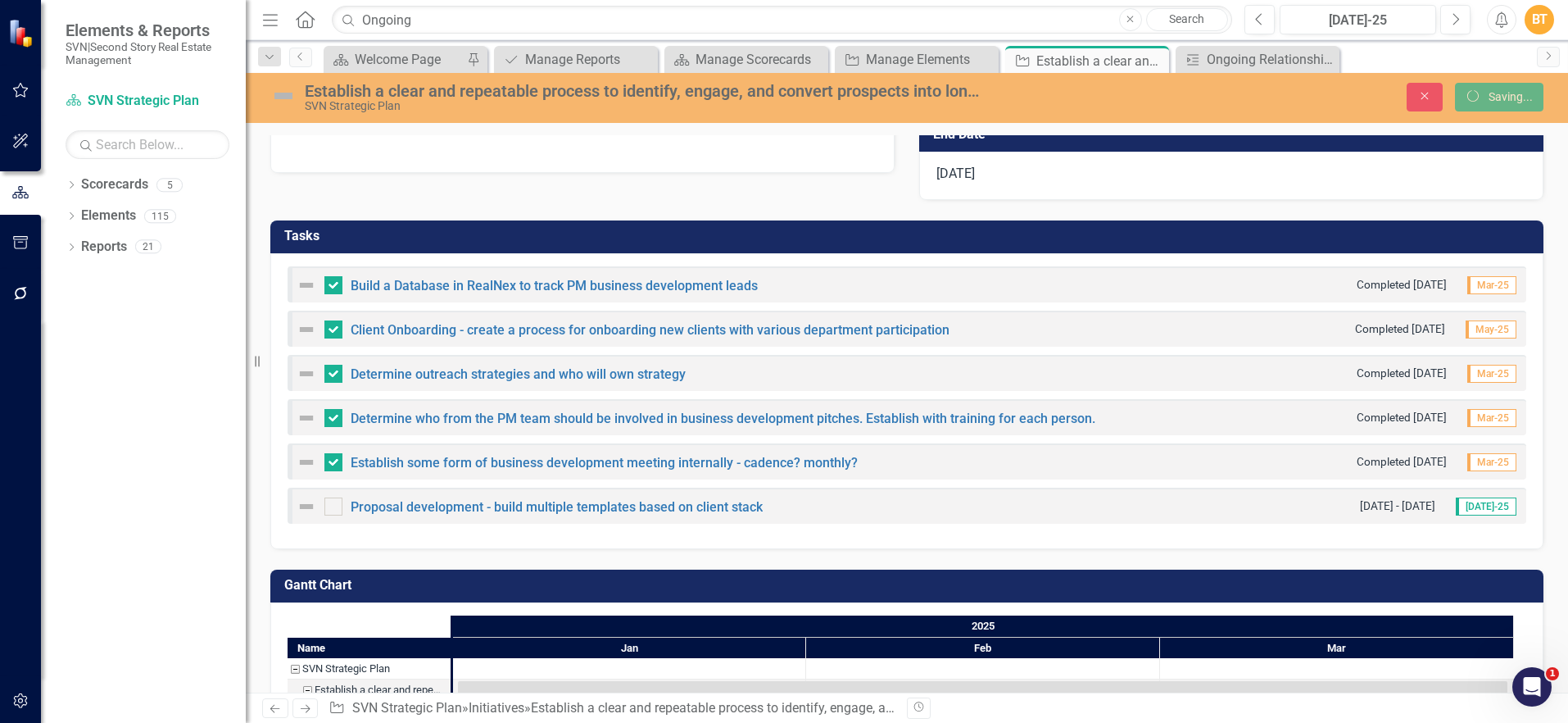
checkbox input "false"
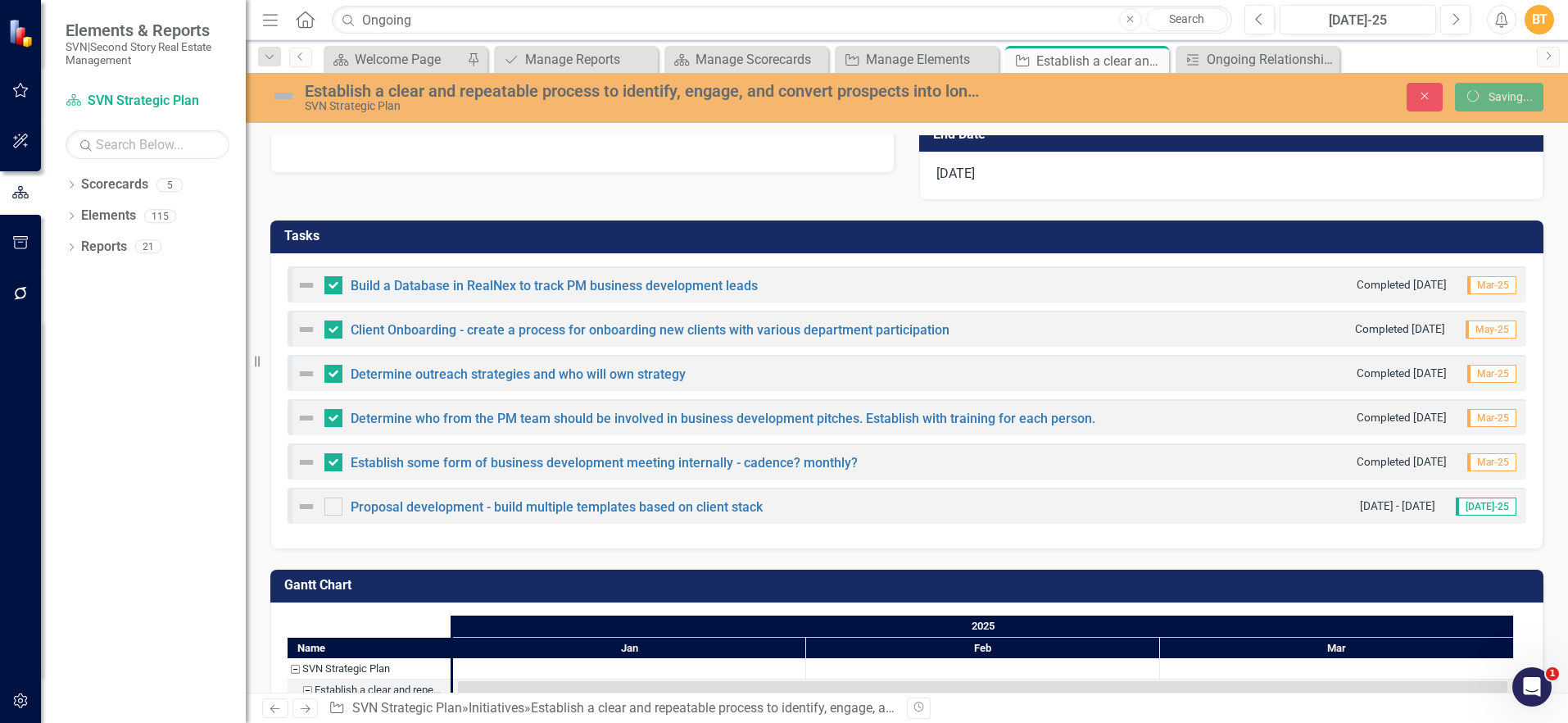
checkbox input "true"
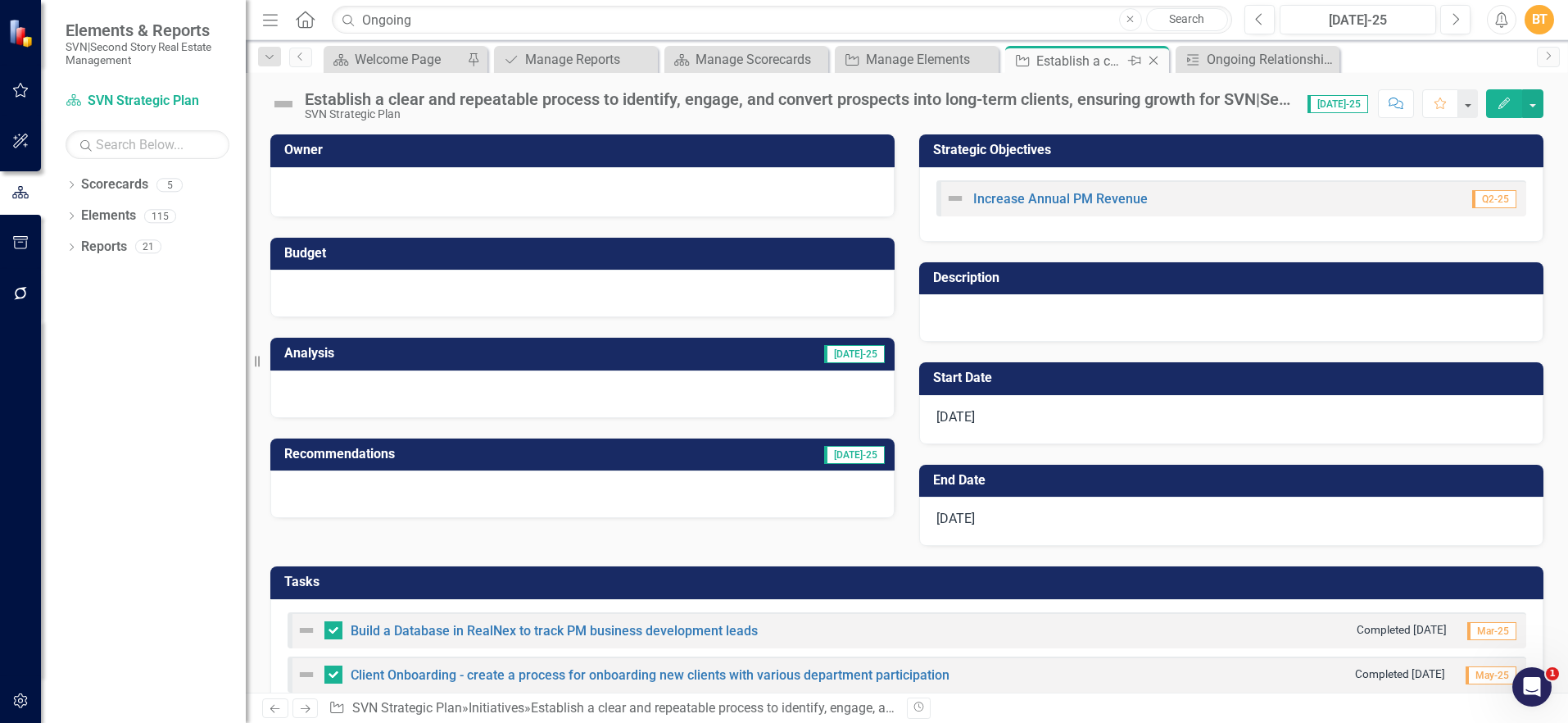
click at [1156, 60] on icon "Close" at bounding box center [1153, 61] width 16 height 13
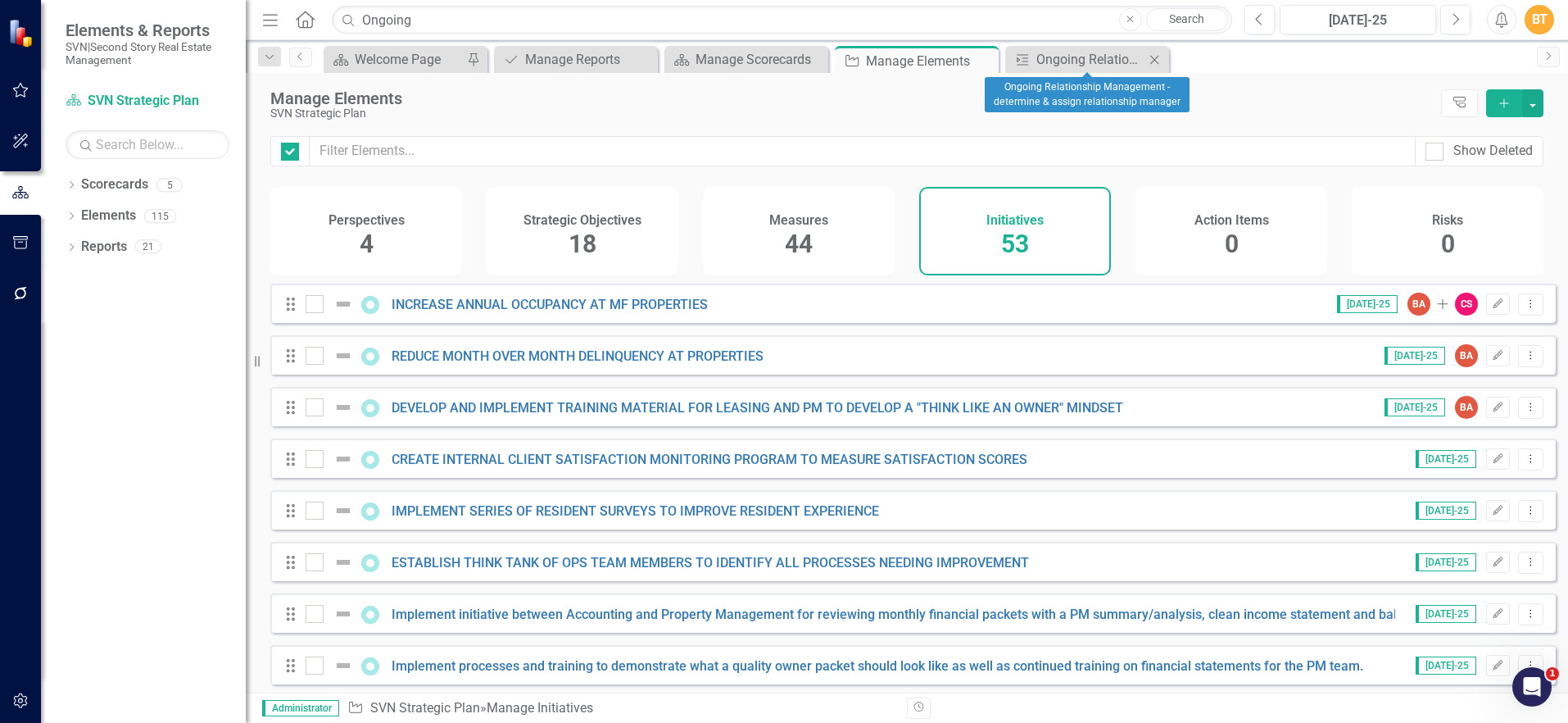
checkbox input "false"
click at [1154, 59] on icon at bounding box center [1154, 59] width 9 height 9
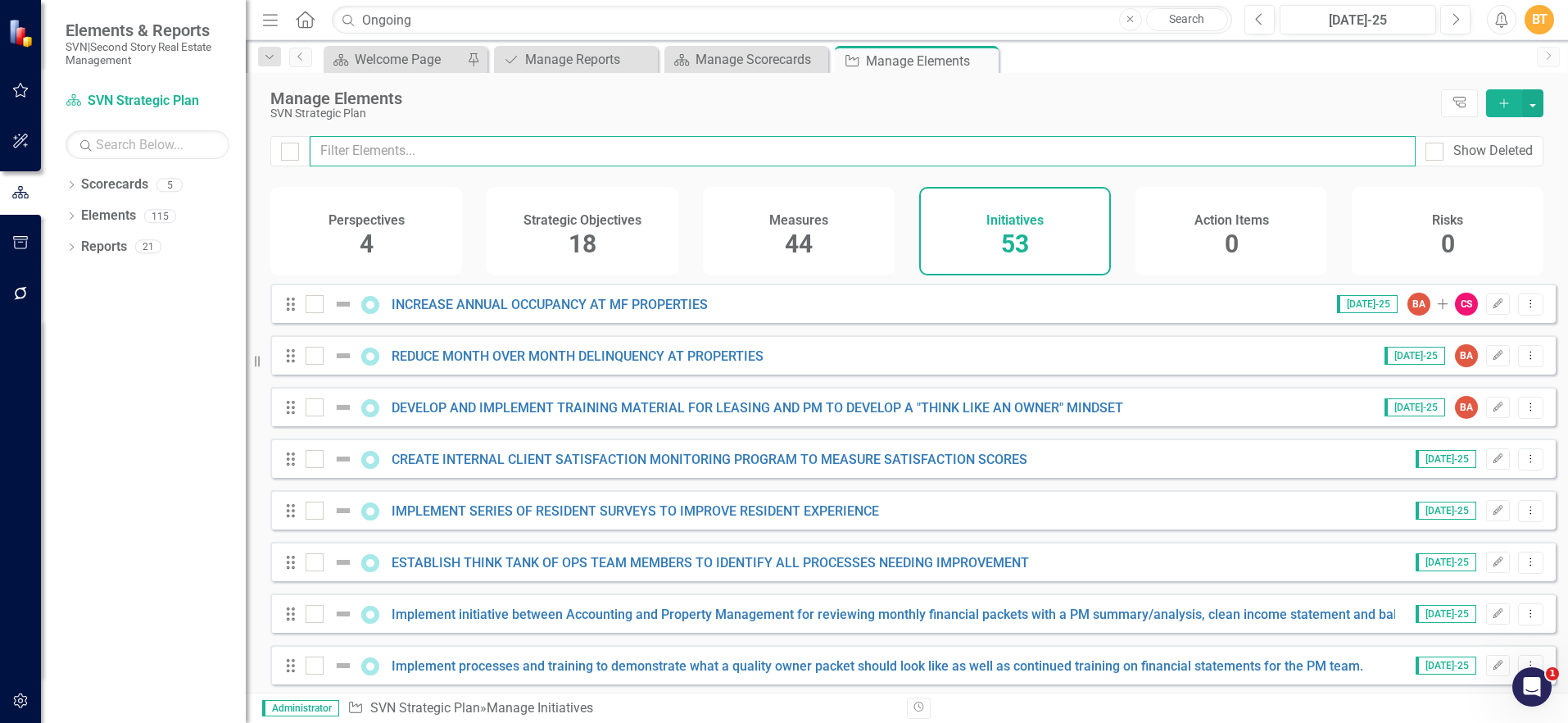
click at [804, 149] on input "text" at bounding box center [862, 151] width 1106 height 30
type input "Im"
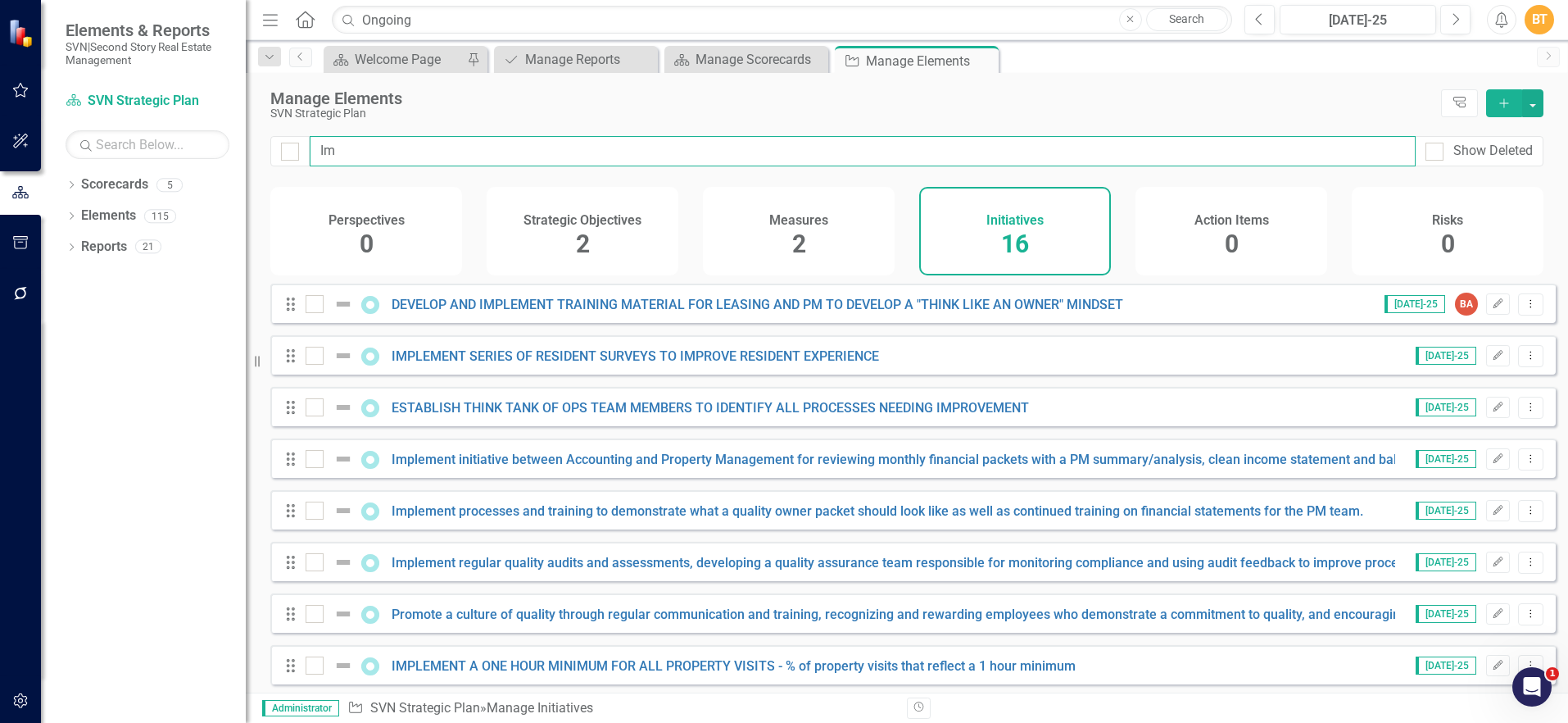
checkbox input "false"
type input "Imple"
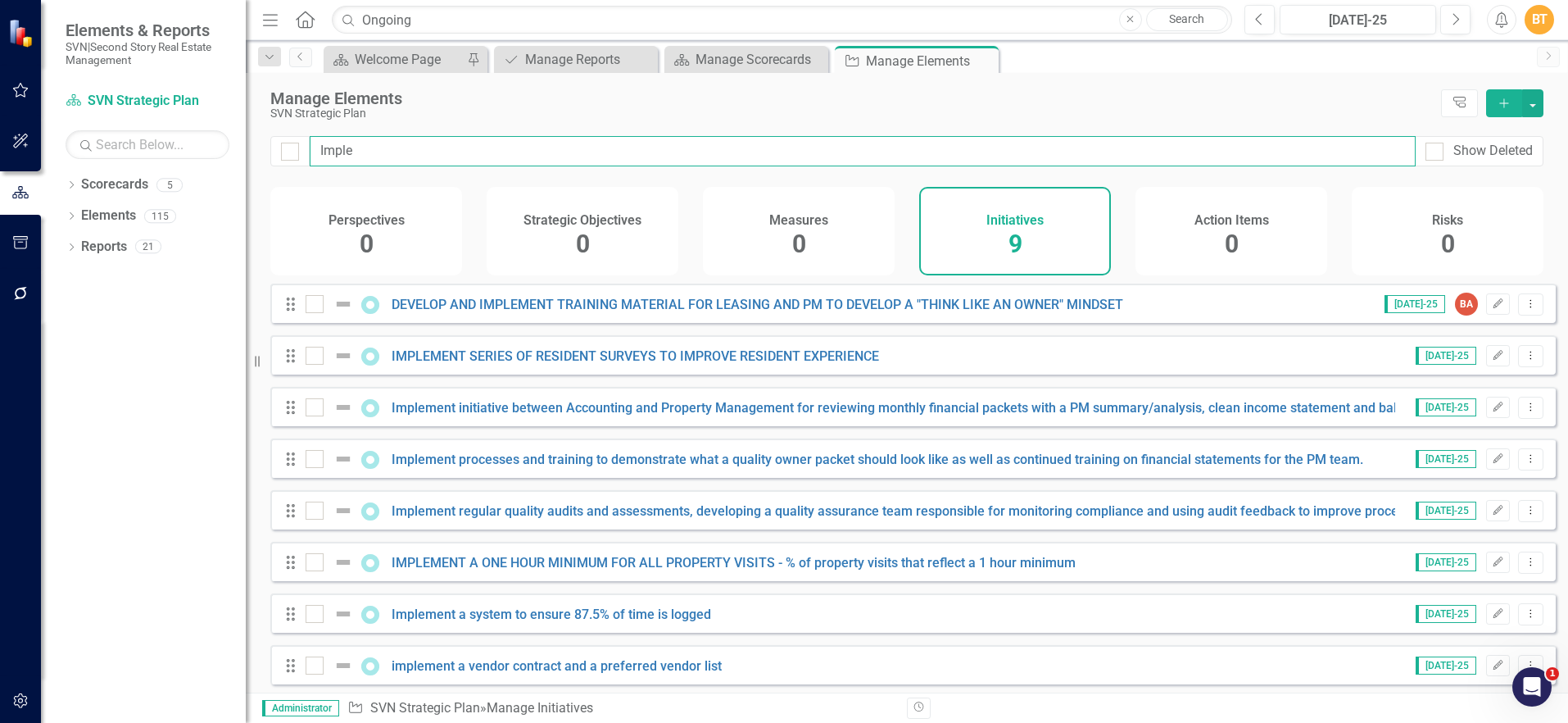
checkbox input "false"
type input "Implem"
checkbox input "false"
type input "Impleme"
checkbox input "false"
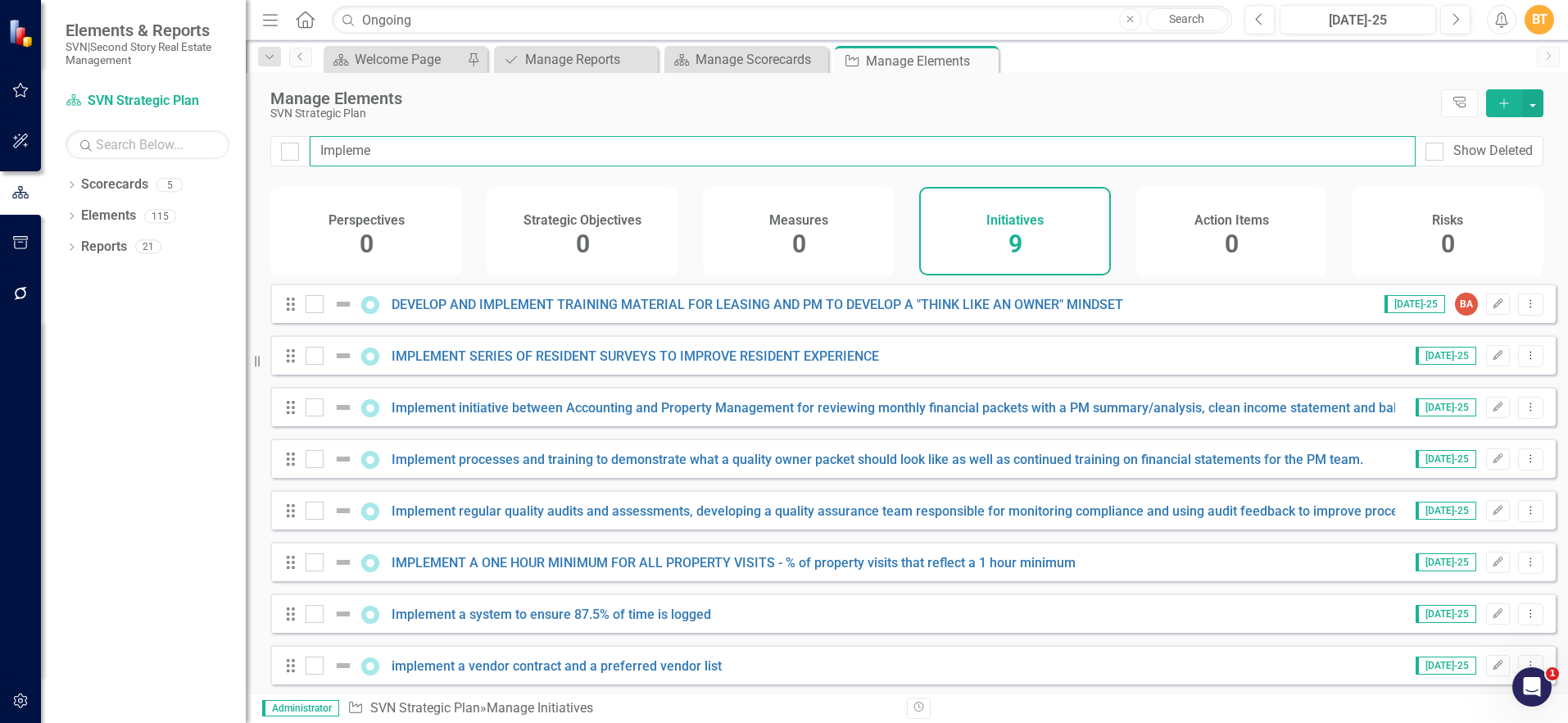
type input "Implemen"
checkbox input "false"
type input "Implement"
checkbox input "false"
type input "Implement"
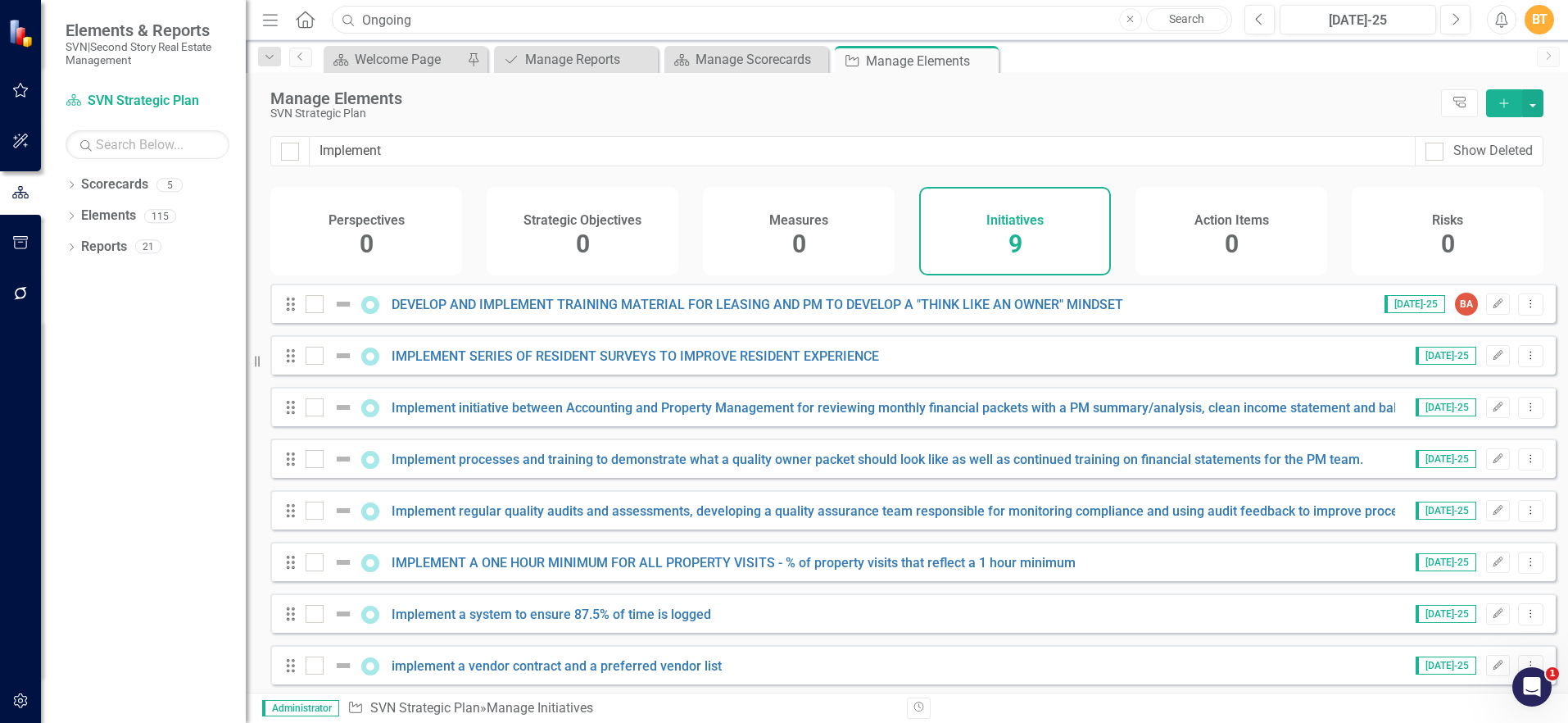
drag, startPoint x: 656, startPoint y: 25, endPoint x: 329, endPoint y: 24, distance: 327.0
click at [329, 24] on div "Ongoing" at bounding box center [778, 20] width 900 height 29
click at [536, 62] on div "Manage Reports" at bounding box center [579, 60] width 108 height 21
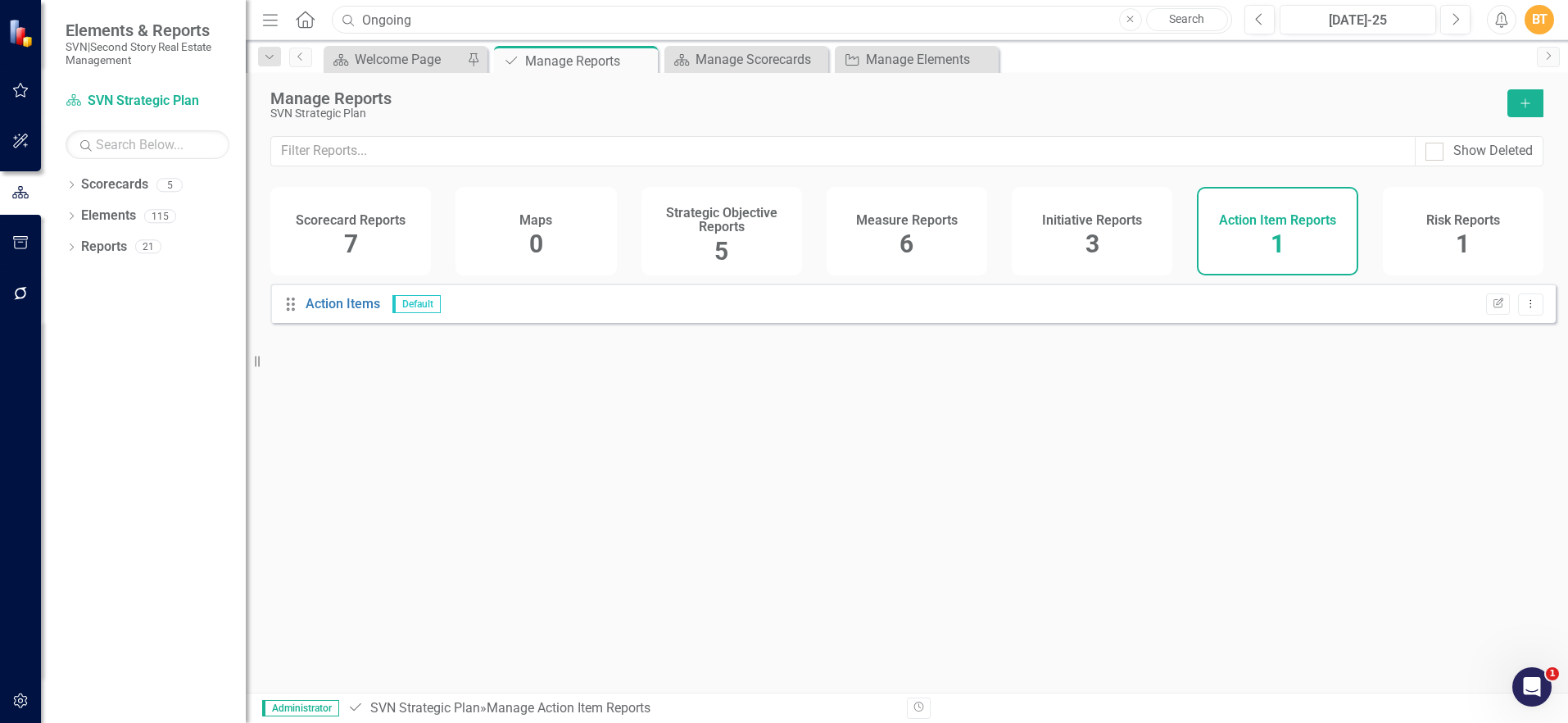
click at [433, 17] on input "Ongoing" at bounding box center [782, 20] width 900 height 29
drag, startPoint x: 430, startPoint y: 16, endPoint x: 300, endPoint y: -8, distance: 132.2
click at [300, 0] on html "Elements & Reports SVN|Second Story Real Estate Management Scorecard SVN Strate…" at bounding box center [784, 362] width 1568 height 723
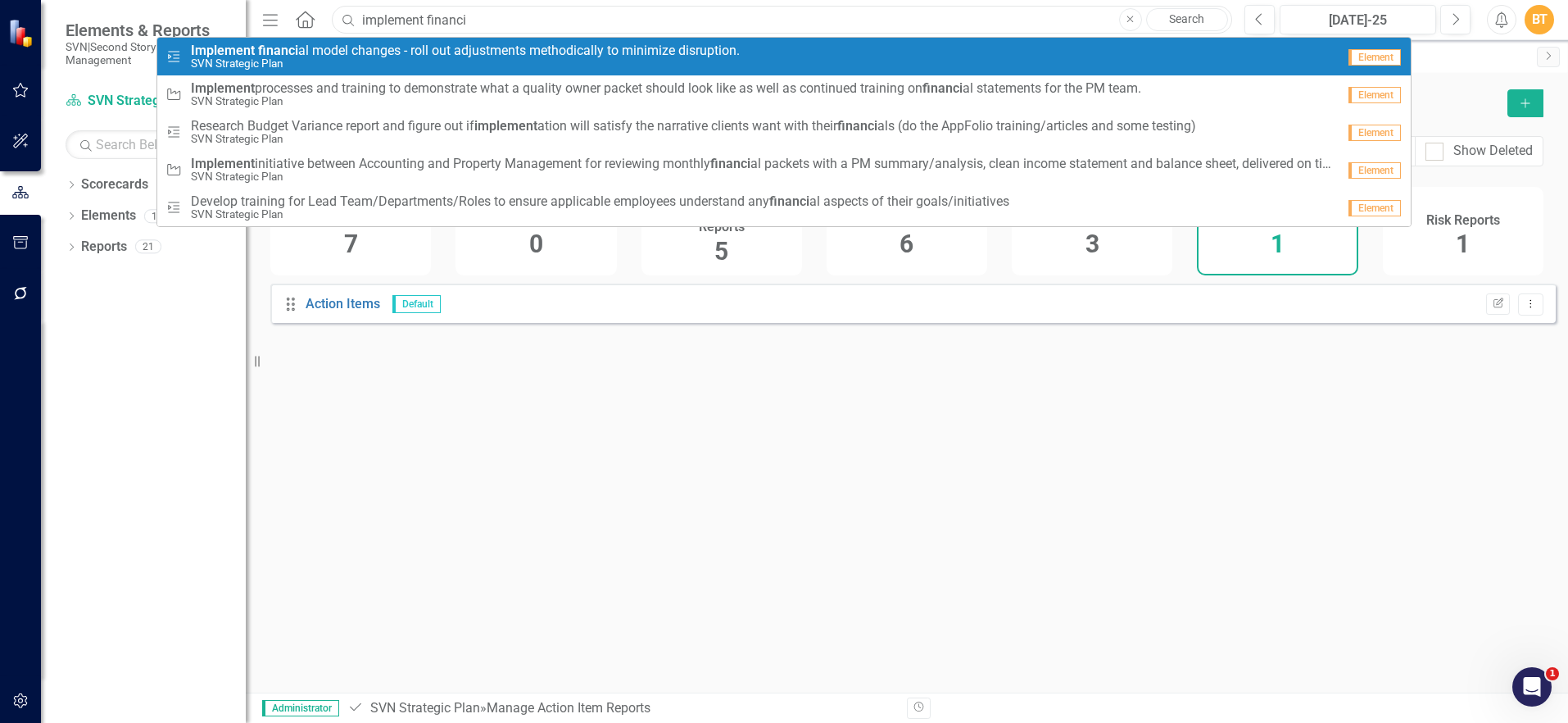
type input "implement financi"
click at [402, 67] on small "SVN Strategic Plan" at bounding box center [465, 63] width 549 height 12
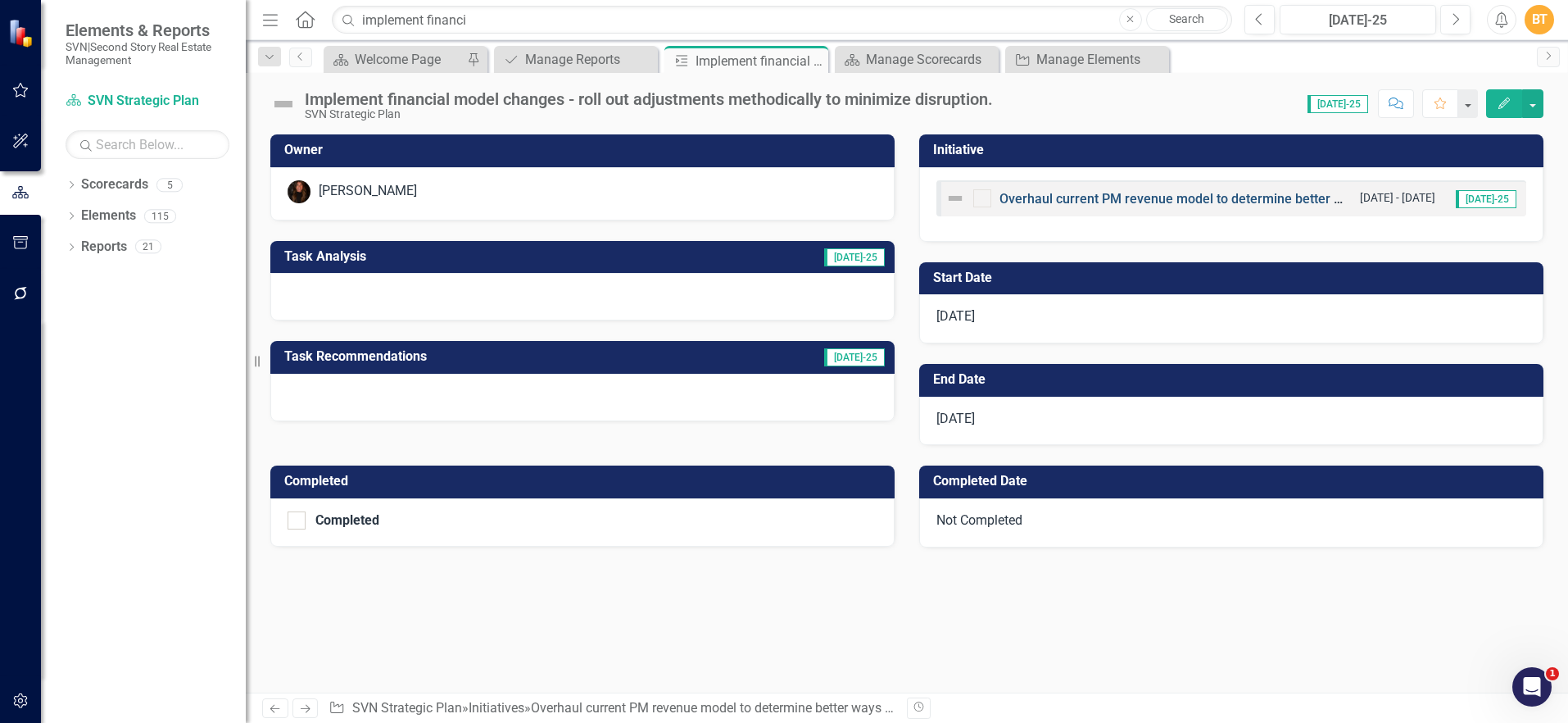
click at [1082, 199] on link "Overhaul current PM revenue model to determine better ways to reduce expense/in…" at bounding box center [1291, 199] width 584 height 15
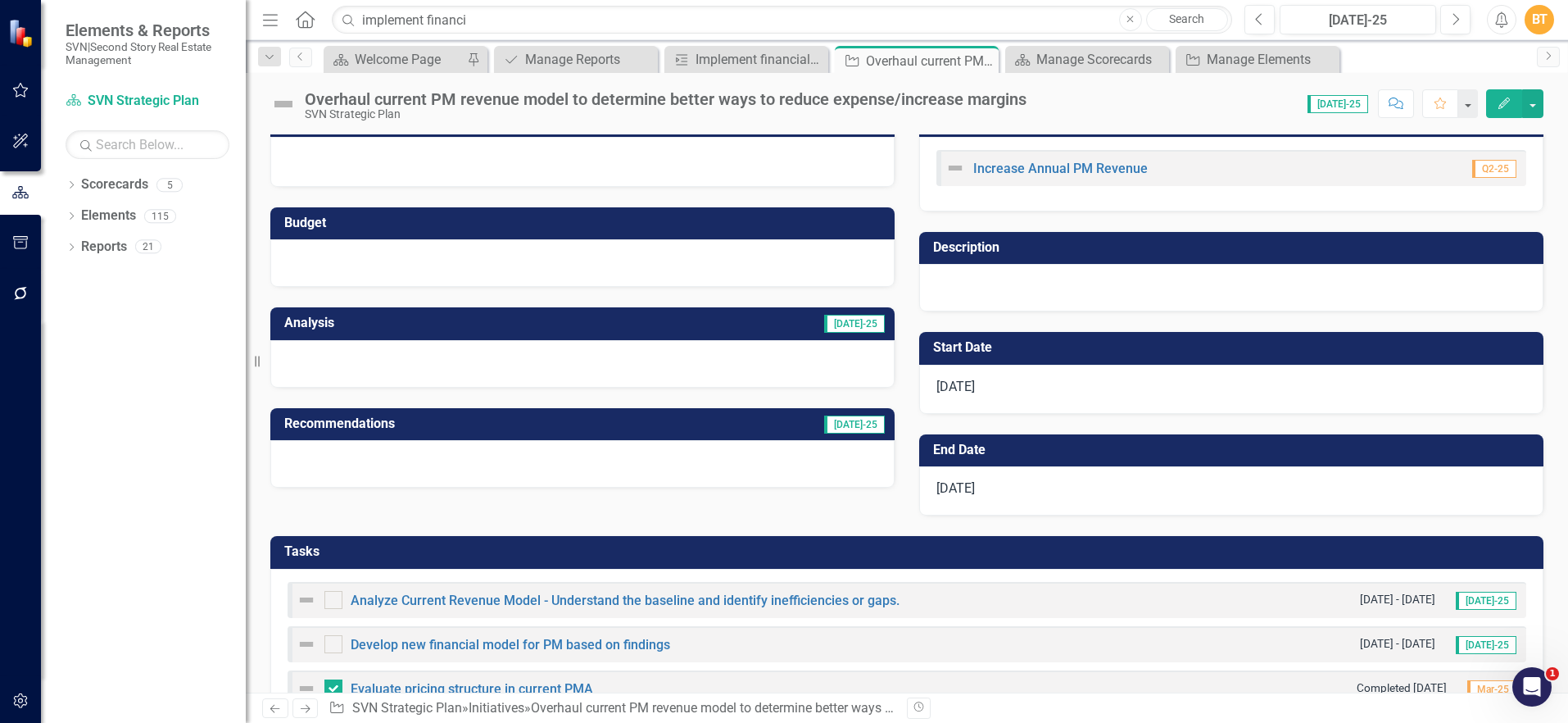
scroll to position [57, 0]
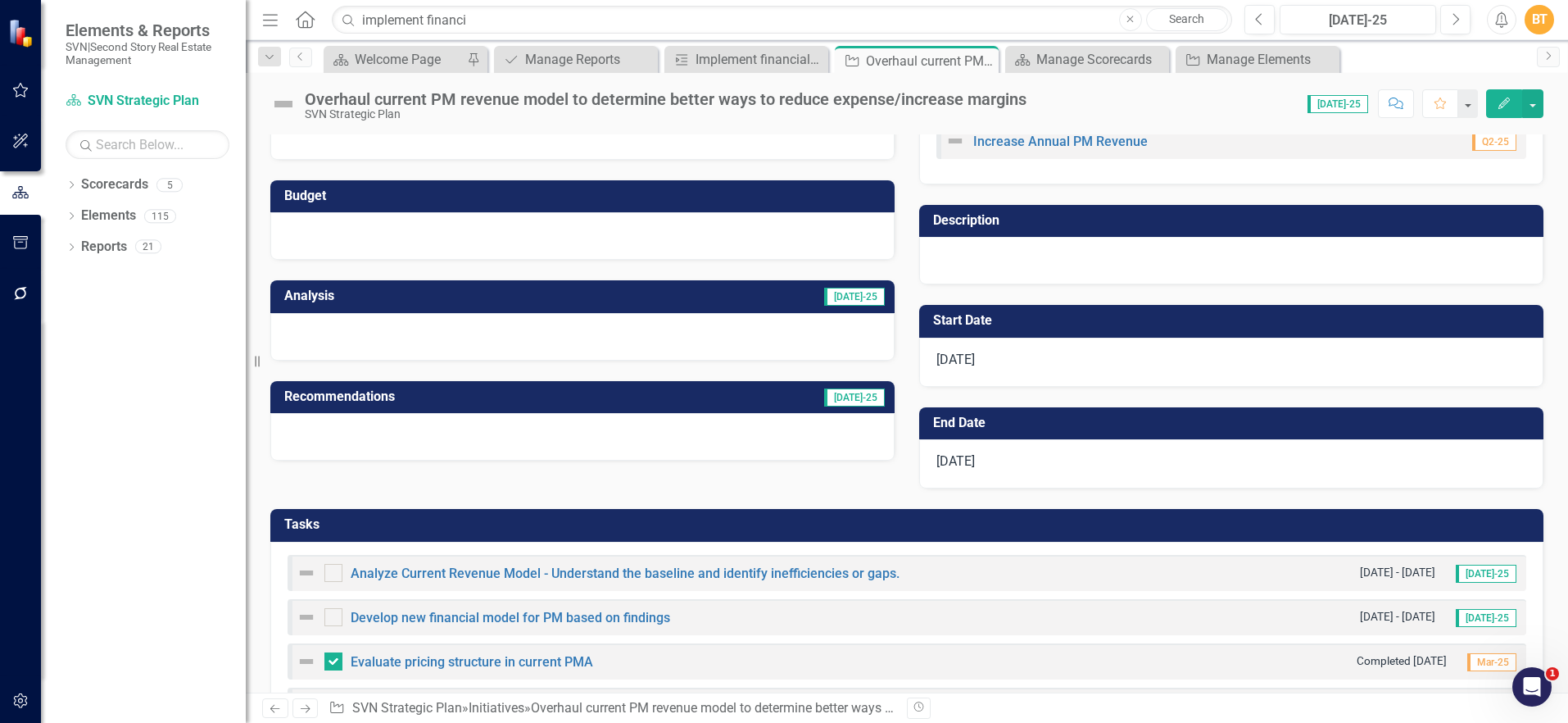
click at [502, 524] on h3 "Tasks" at bounding box center [910, 525] width 1251 height 15
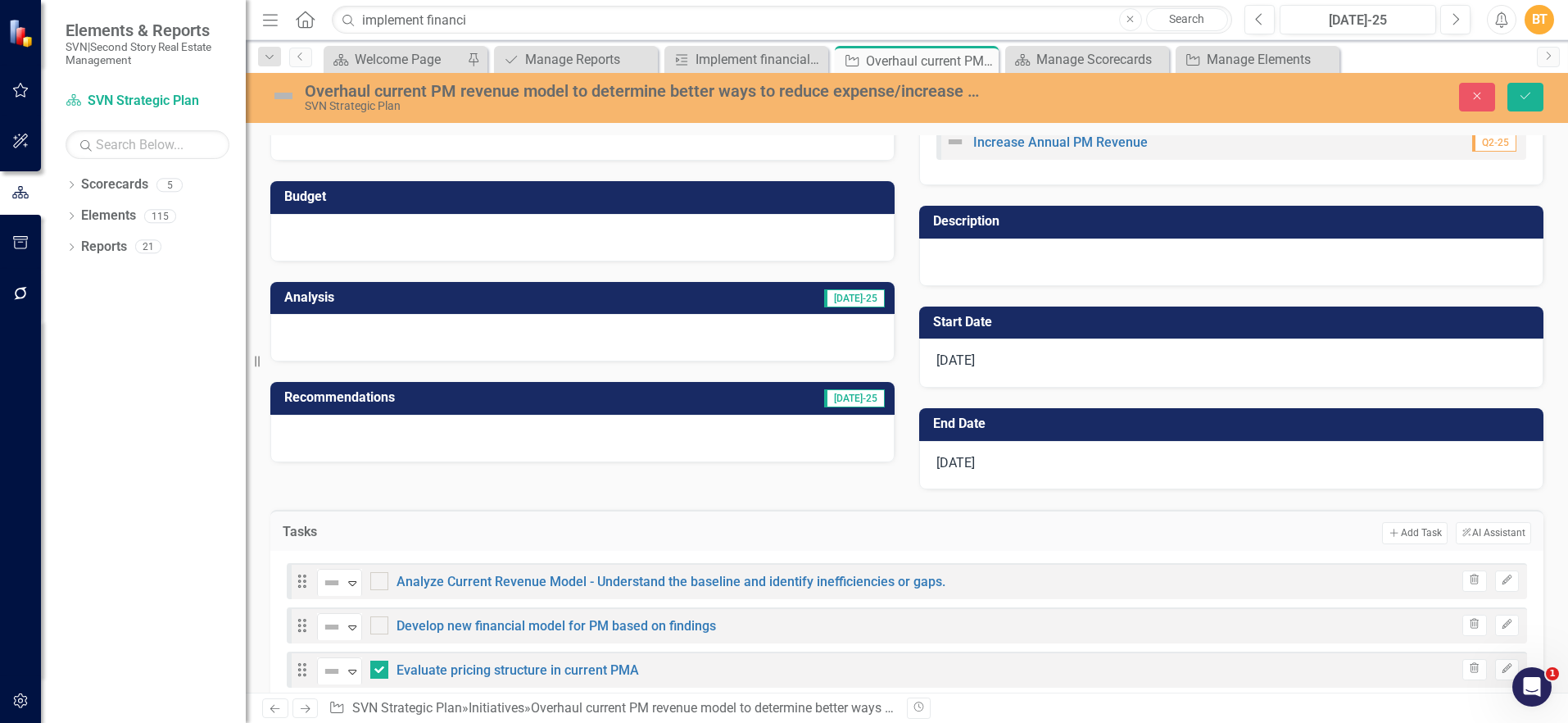
click at [502, 524] on h3 "Tasks" at bounding box center [399, 532] width 234 height 15
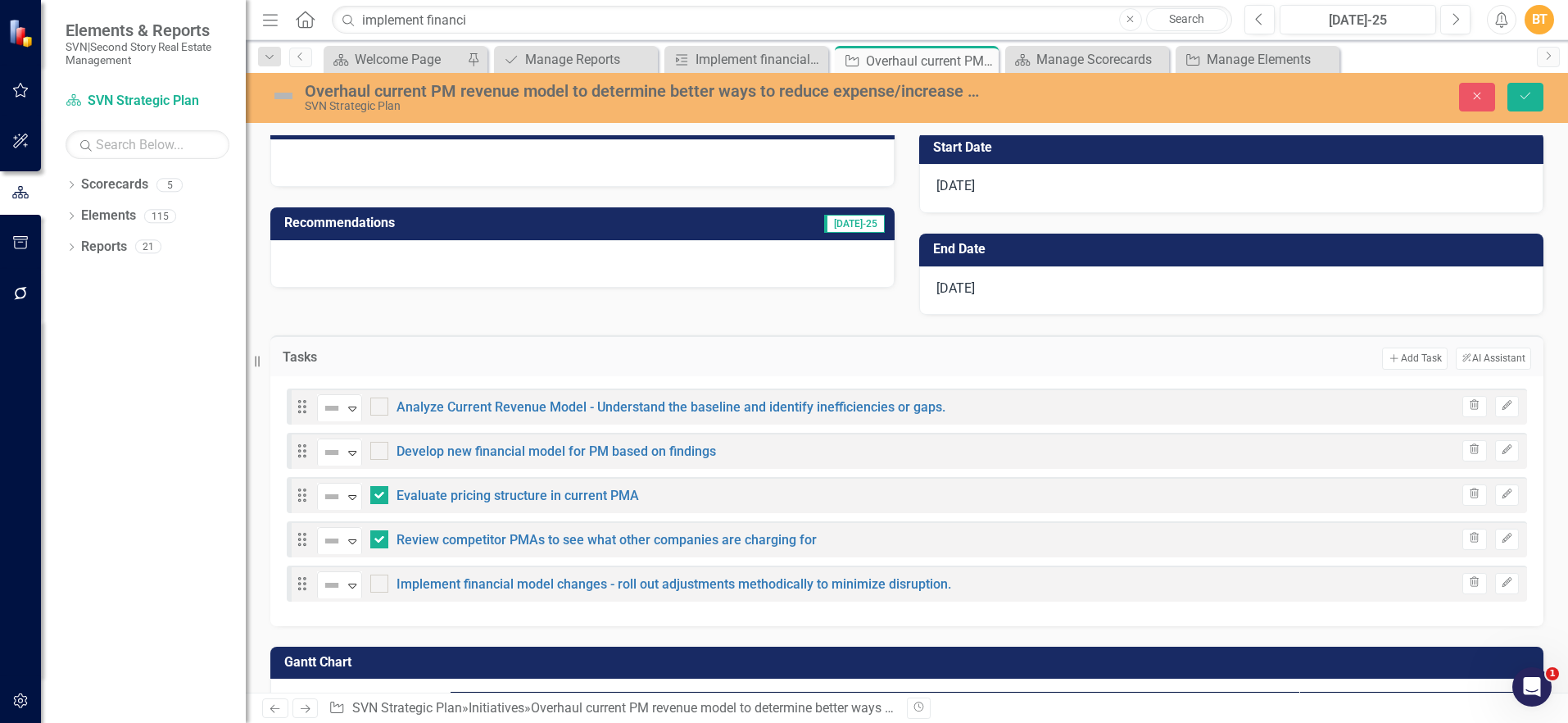
scroll to position [234, 0]
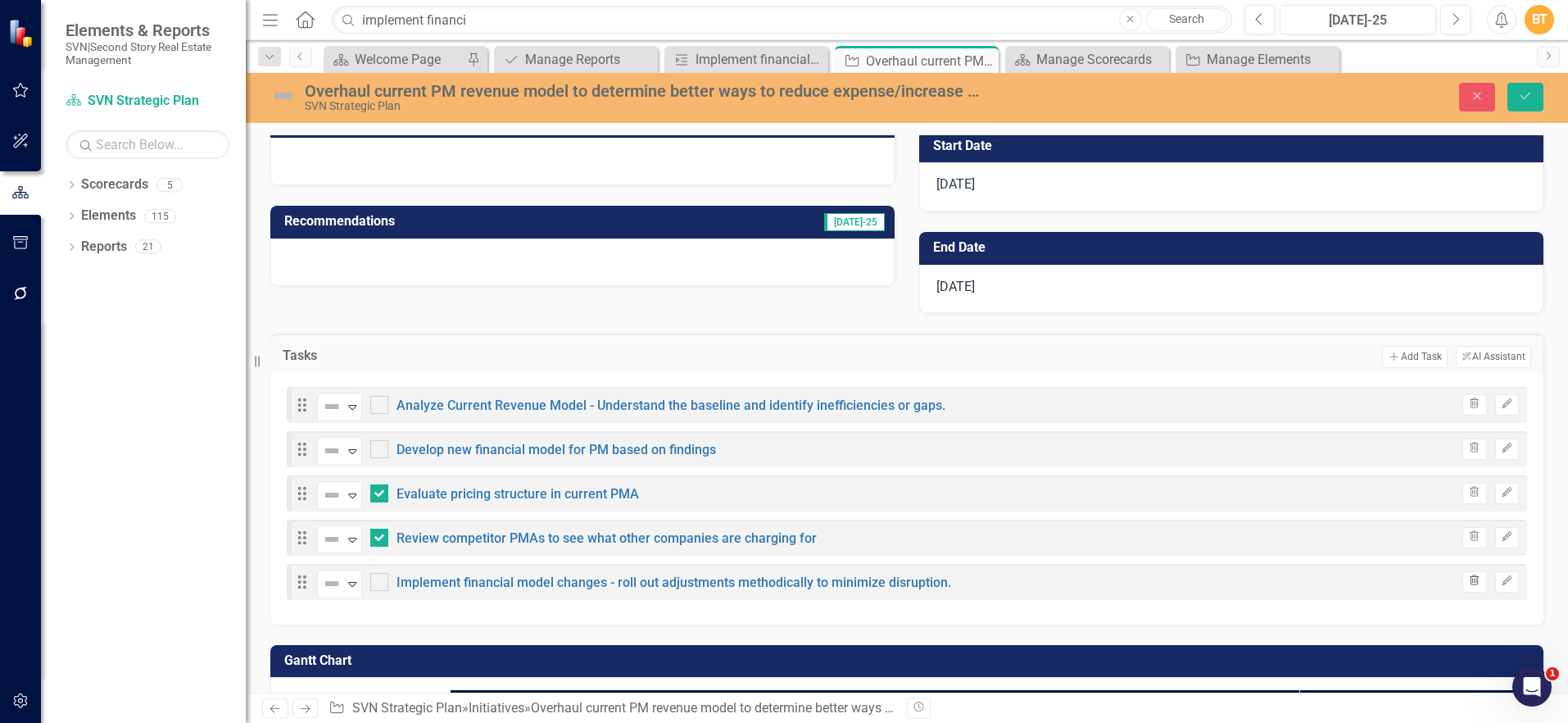
click at [1471, 578] on icon "button" at bounding box center [1475, 580] width 9 height 10
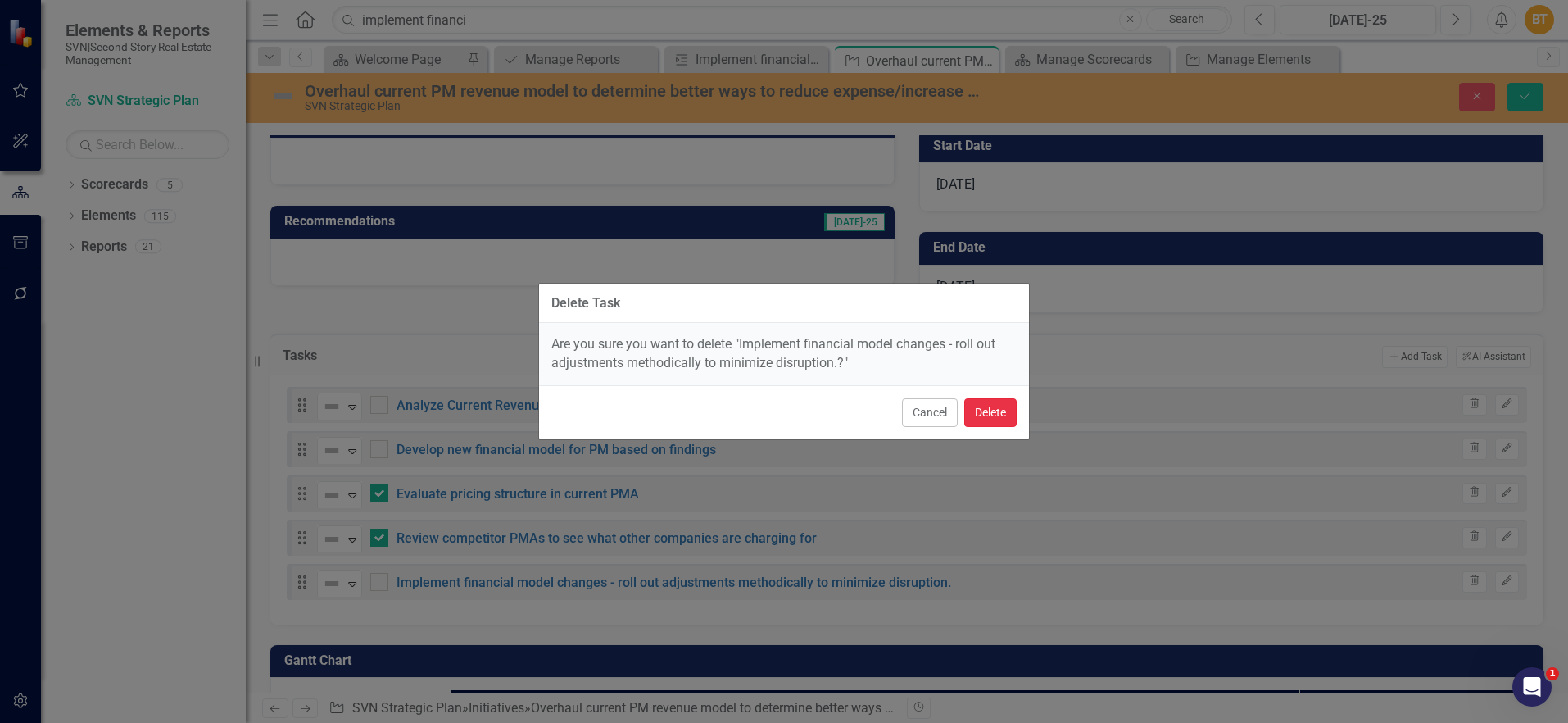
click at [998, 416] on button "Delete" at bounding box center [990, 413] width 52 height 29
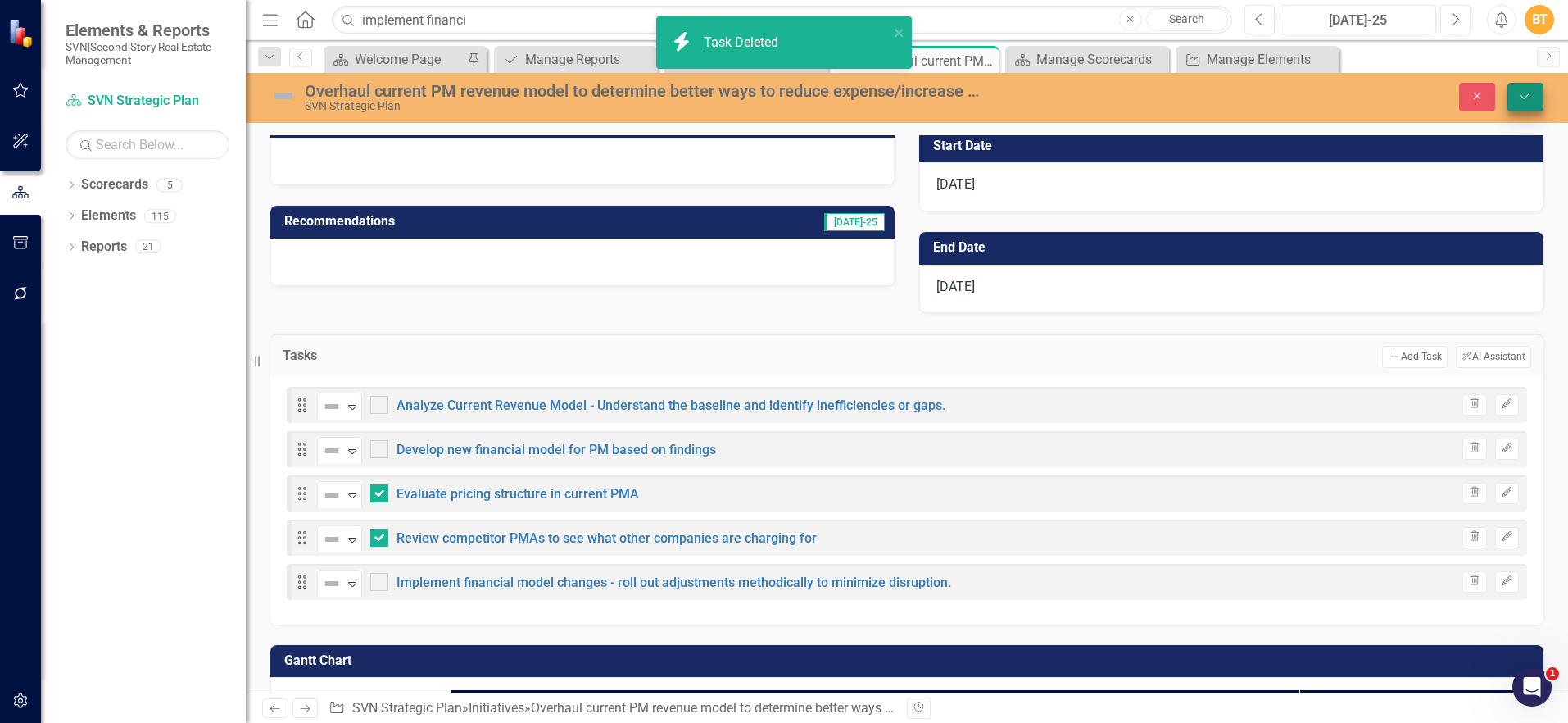
checkbox input "false"
checkbox input "true"
checkbox input "false"
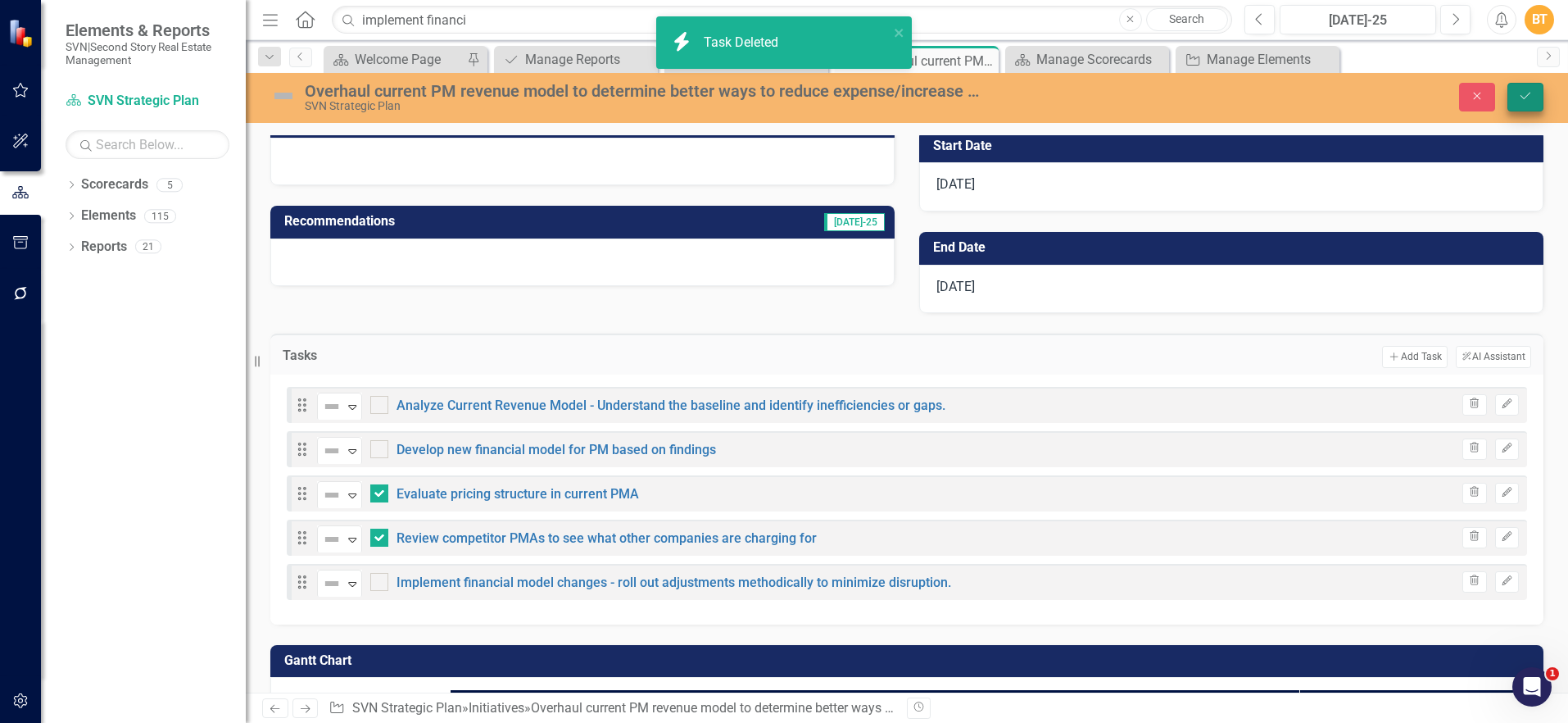
checkbox input "false"
checkbox input "true"
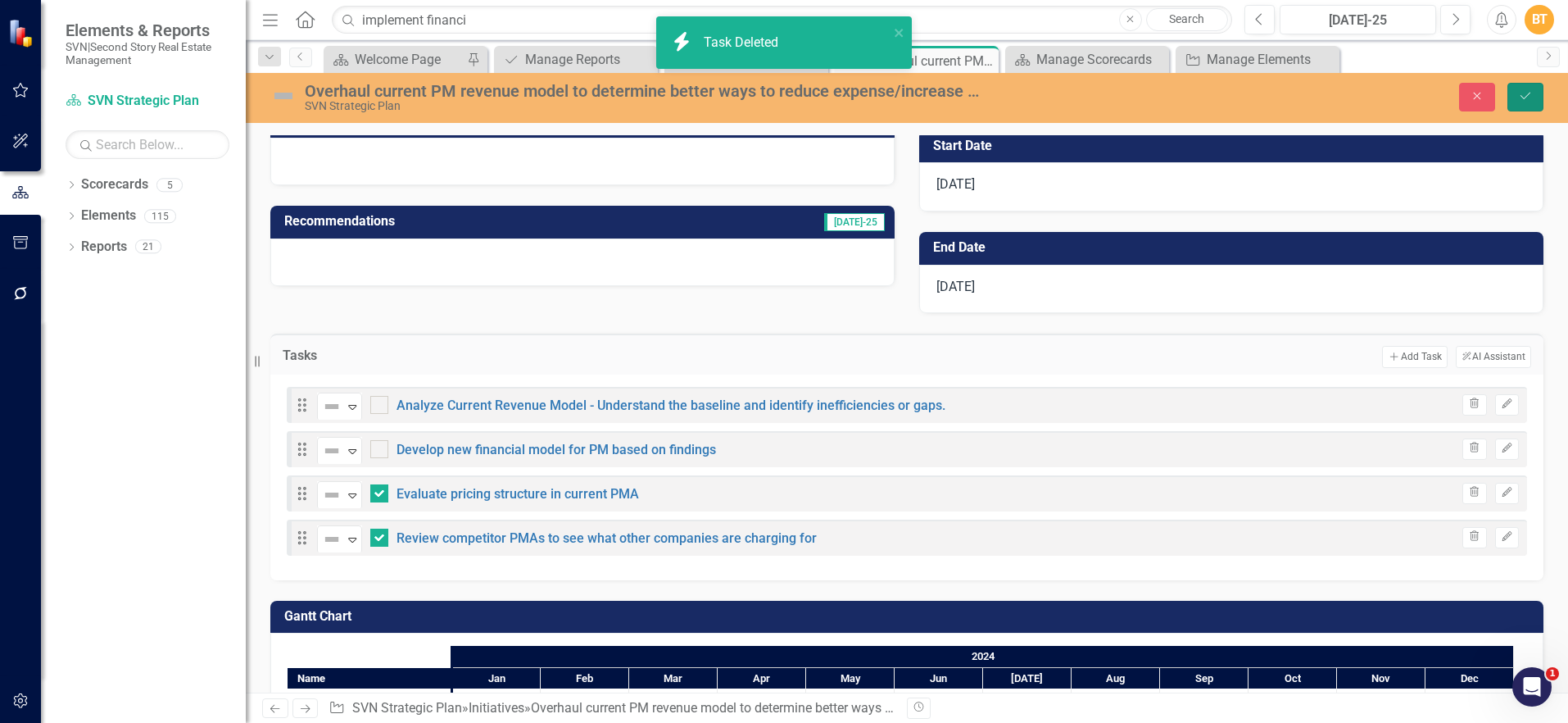
click at [1522, 90] on icon "Save" at bounding box center [1526, 96] width 15 height 11
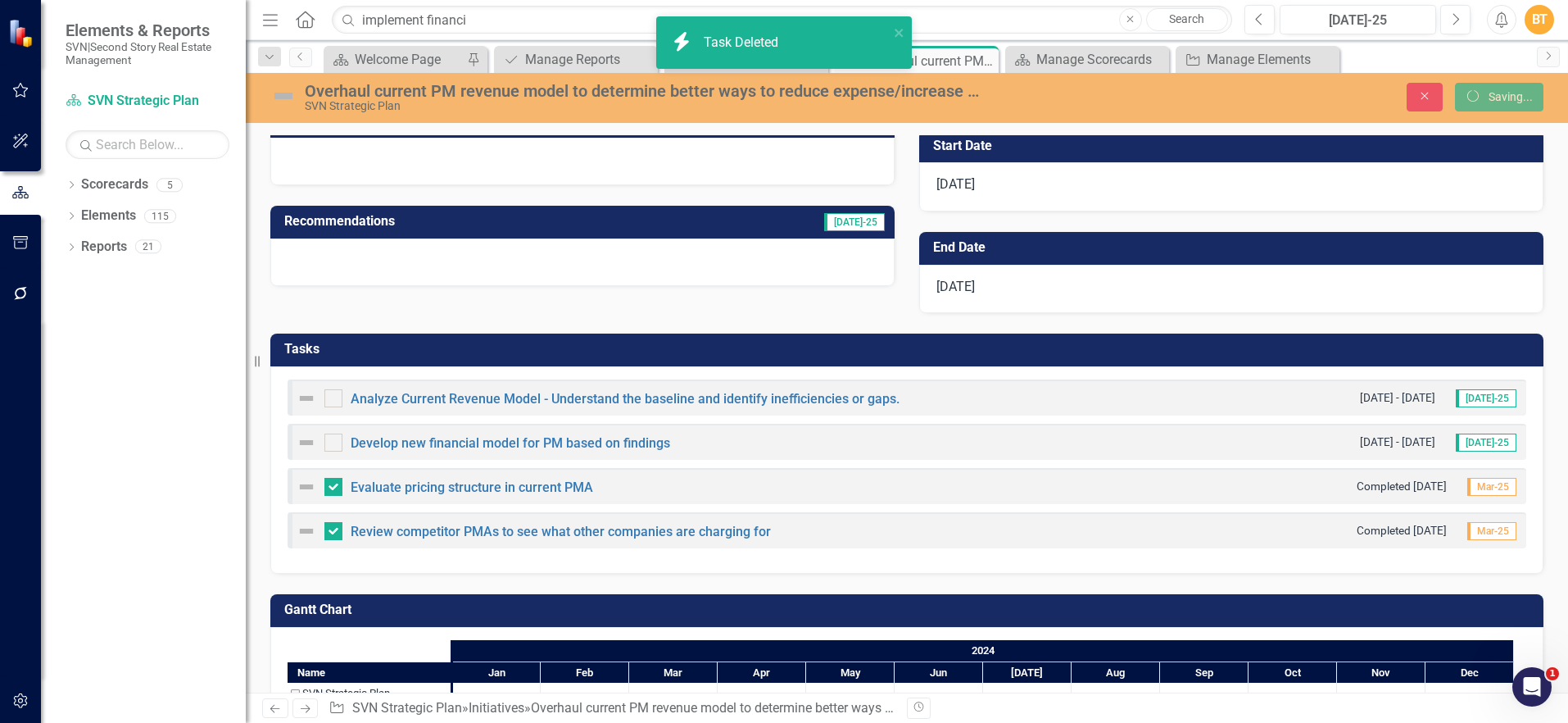
checkbox input "false"
checkbox input "true"
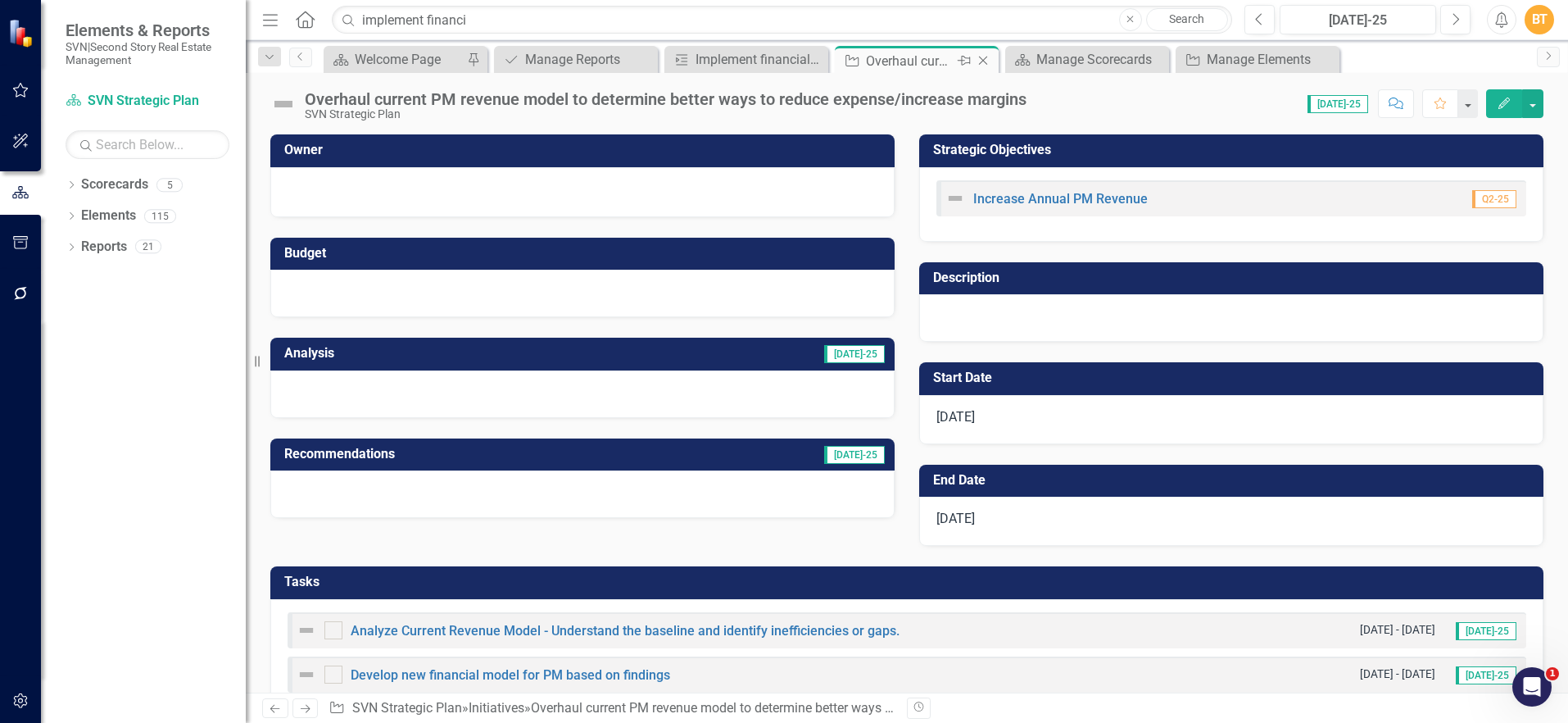
click at [985, 57] on icon "Close" at bounding box center [982, 61] width 16 height 13
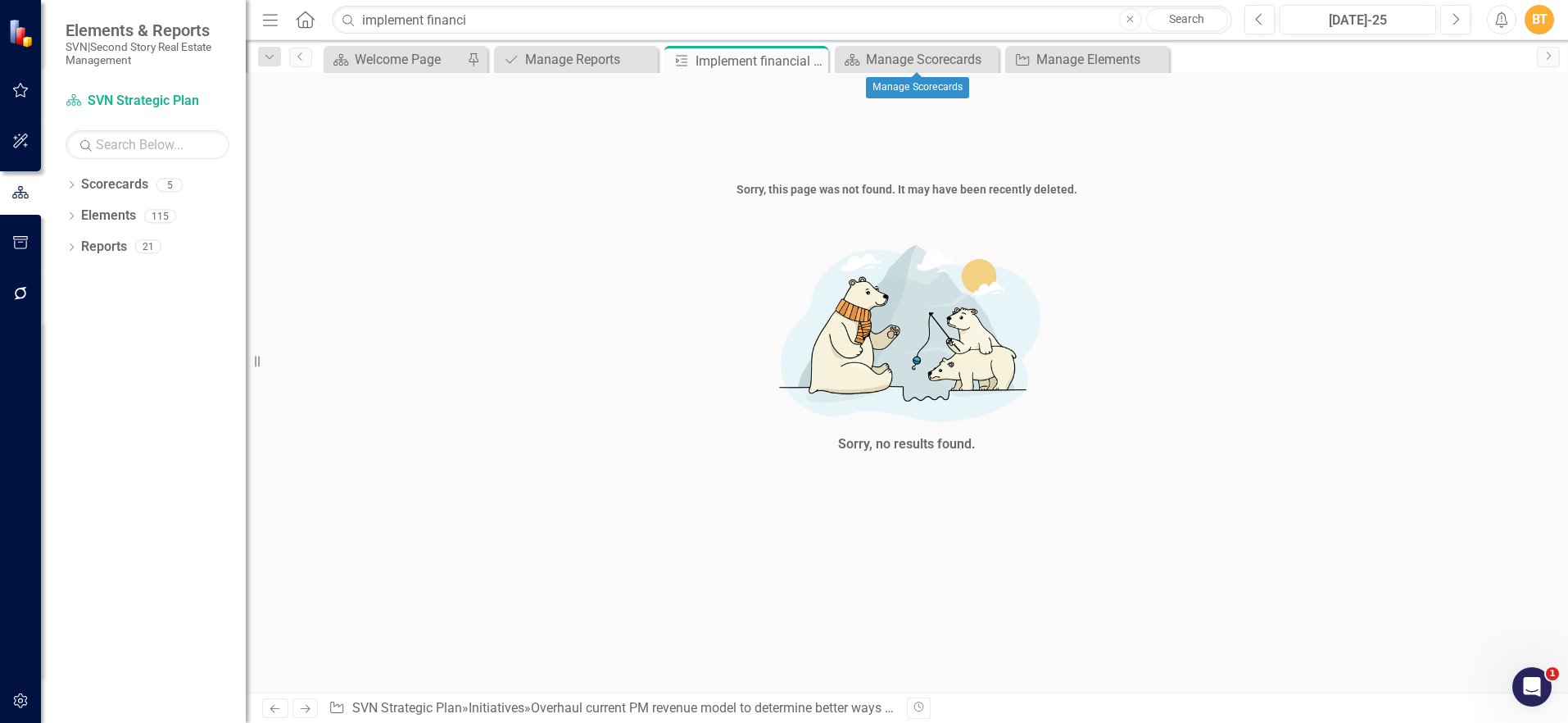
click at [0, 0] on icon at bounding box center [0, 0] width 0 height 0
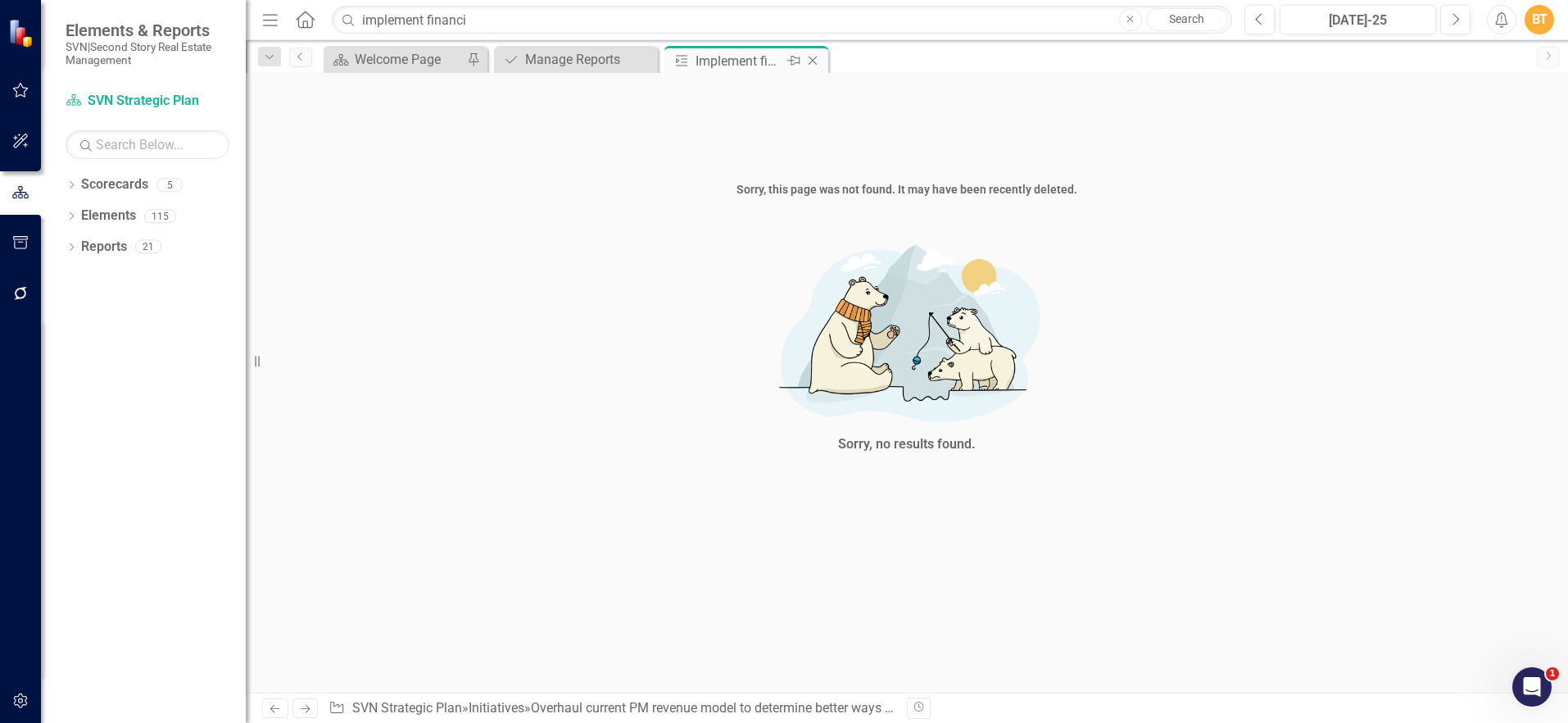
click at [814, 59] on icon at bounding box center [812, 60] width 9 height 9
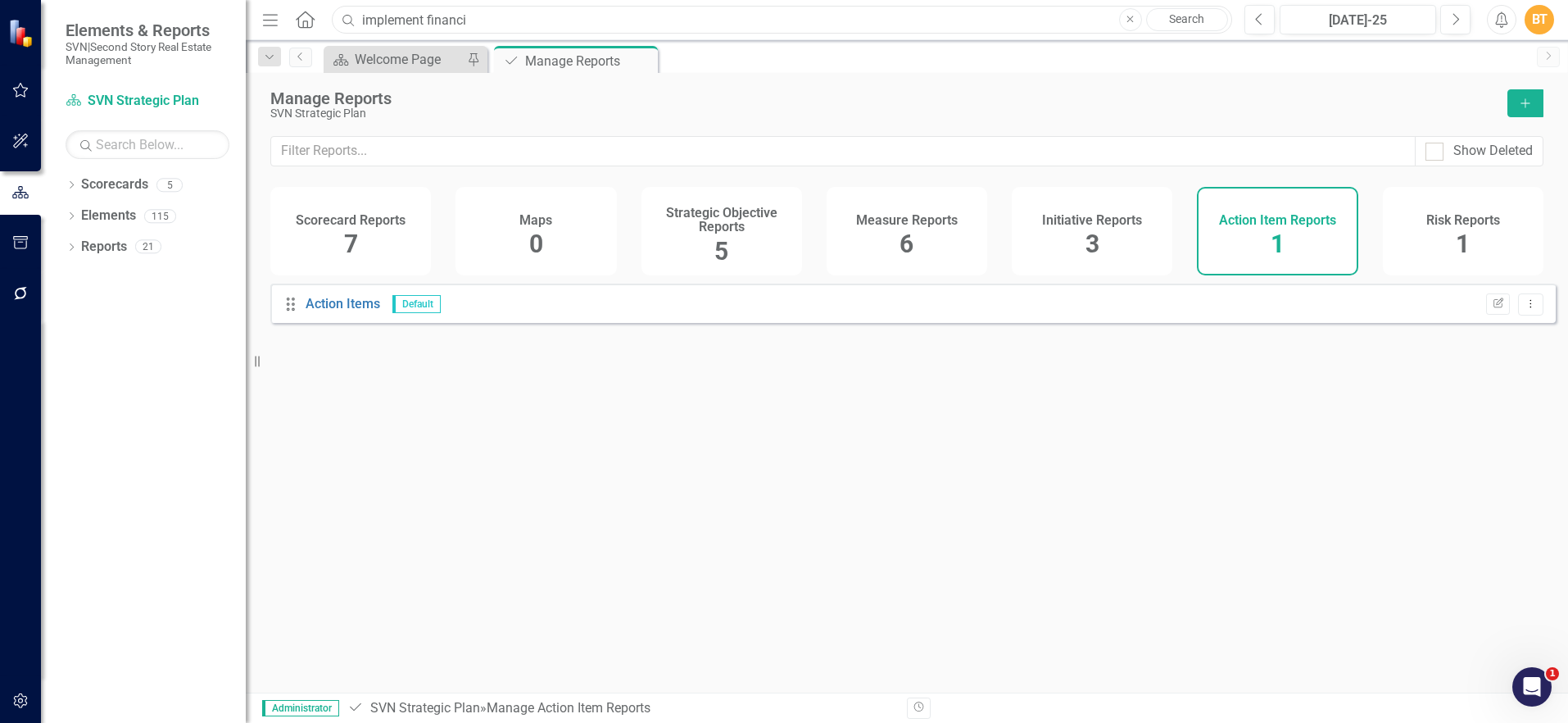
drag, startPoint x: 538, startPoint y: 15, endPoint x: 356, endPoint y: 15, distance: 182.0
click at [363, 15] on input "implement financi" at bounding box center [782, 20] width 900 height 29
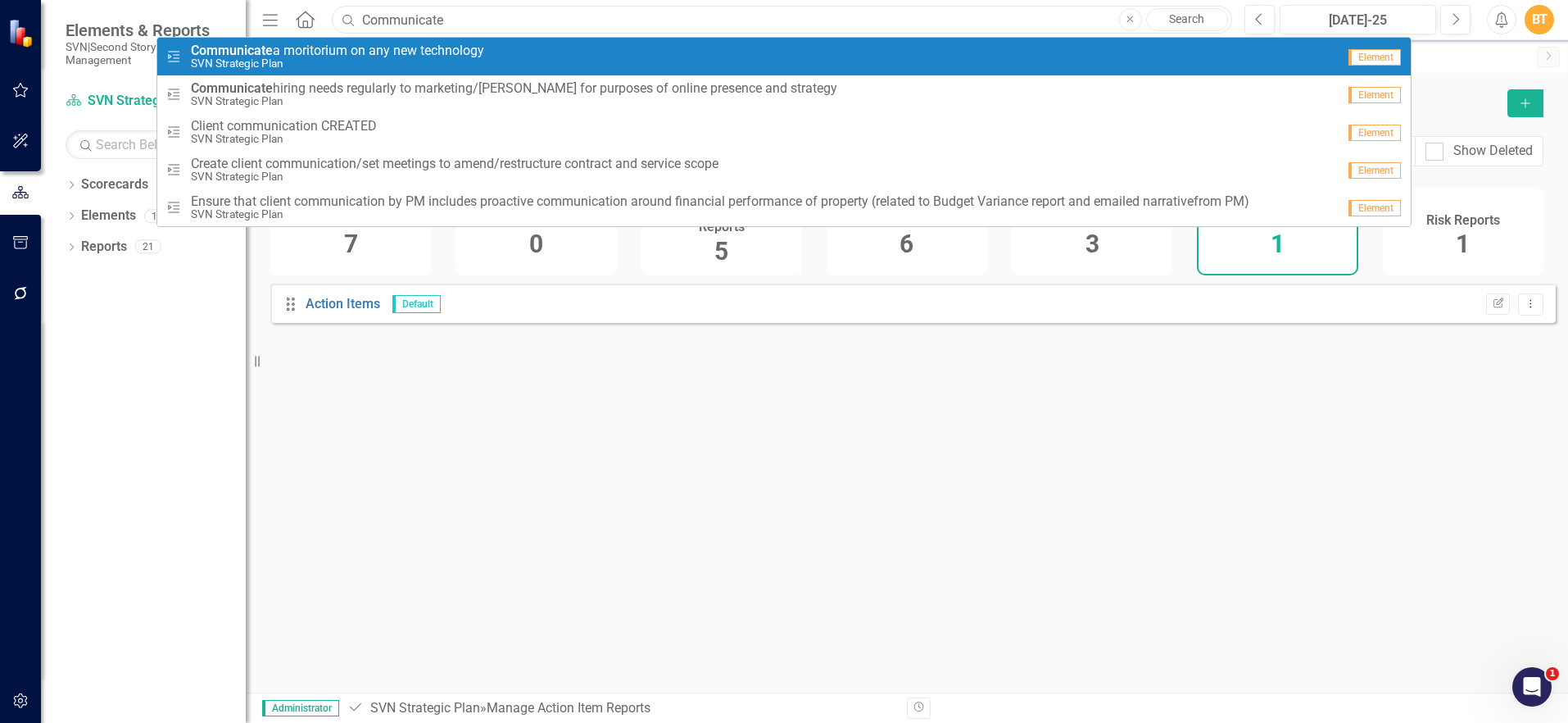
type input "Communicate"
click at [316, 54] on span "Communicate a moritorium on any new technology" at bounding box center [338, 51] width 293 height 15
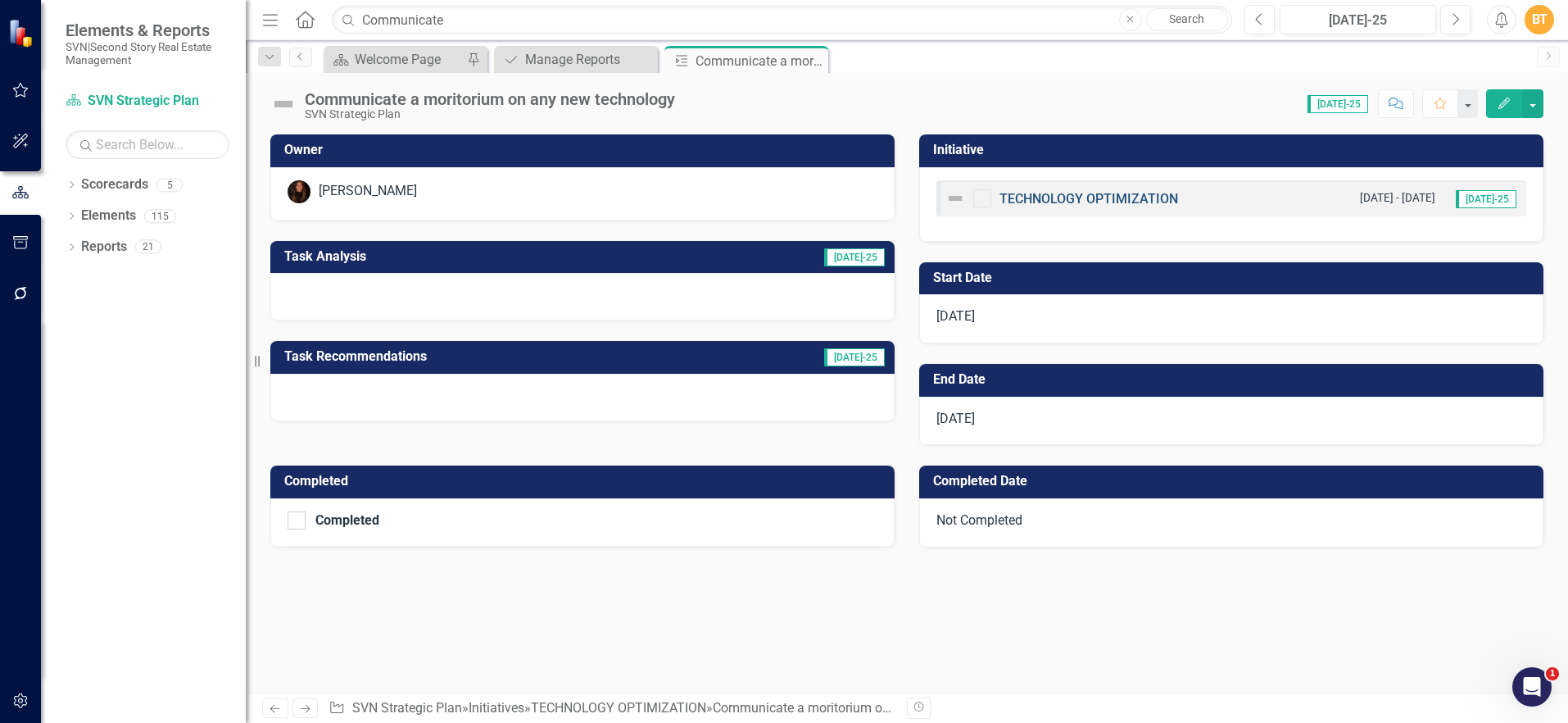
click at [1071, 198] on link "TECHNOLOGY OPTIMIZATION" at bounding box center [1089, 199] width 179 height 15
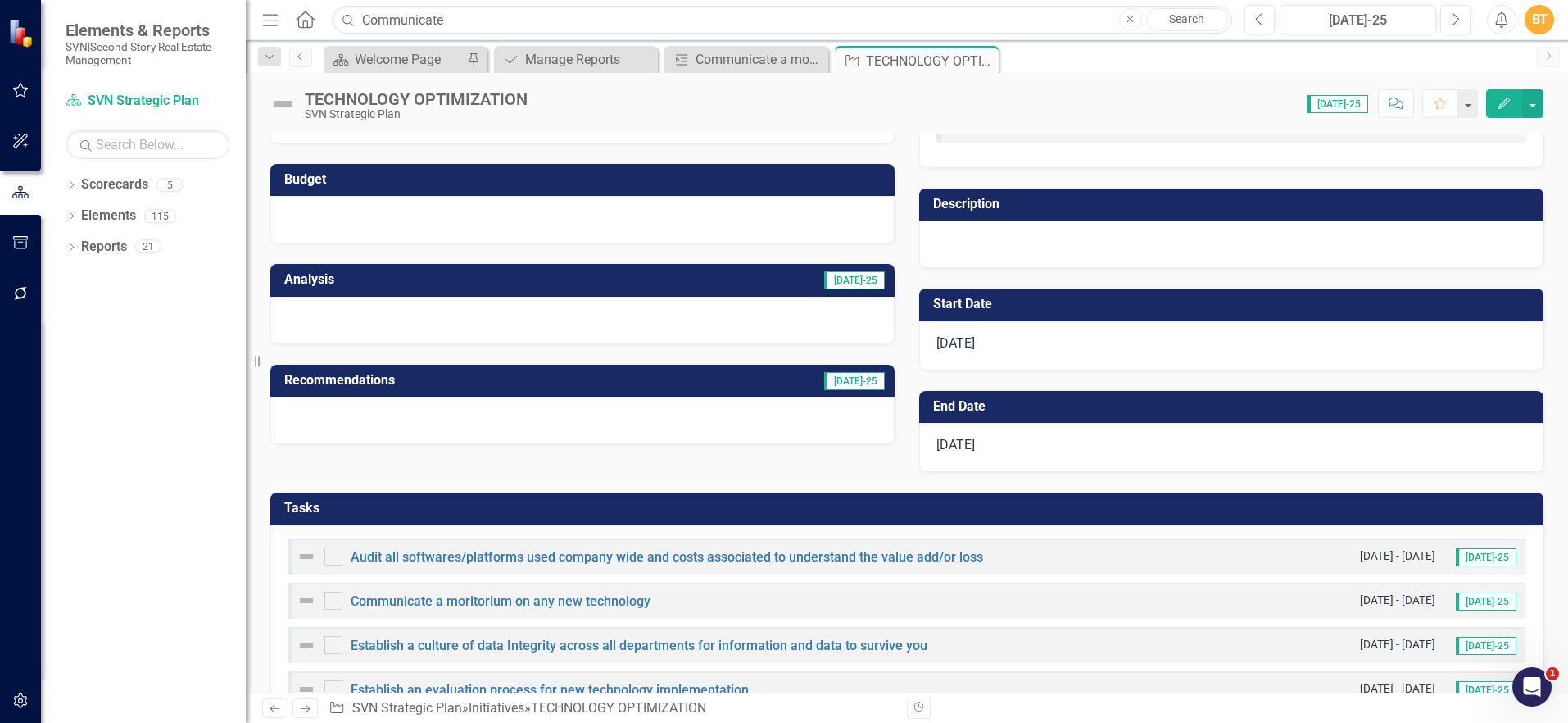
scroll to position [143, 0]
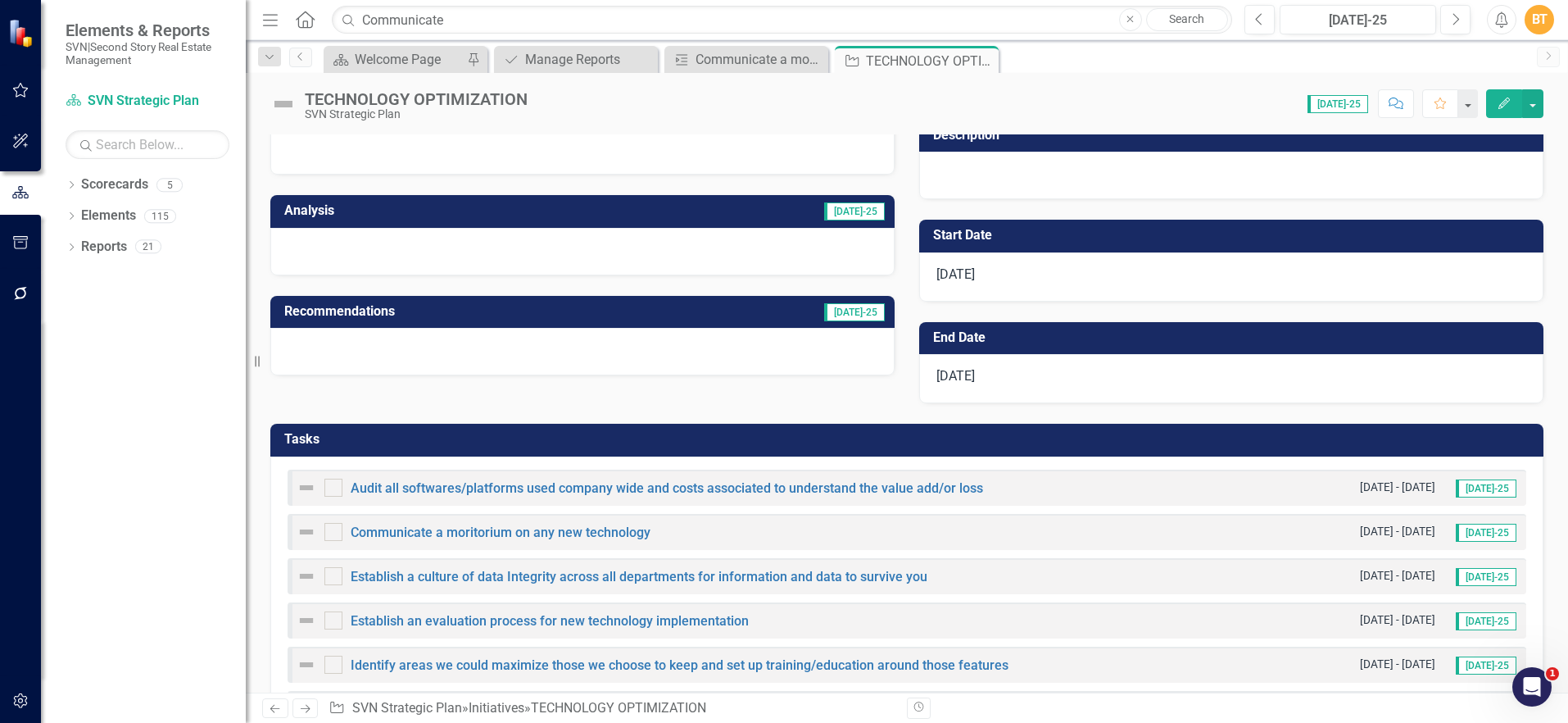
click at [937, 441] on h3 "Tasks" at bounding box center [910, 440] width 1251 height 15
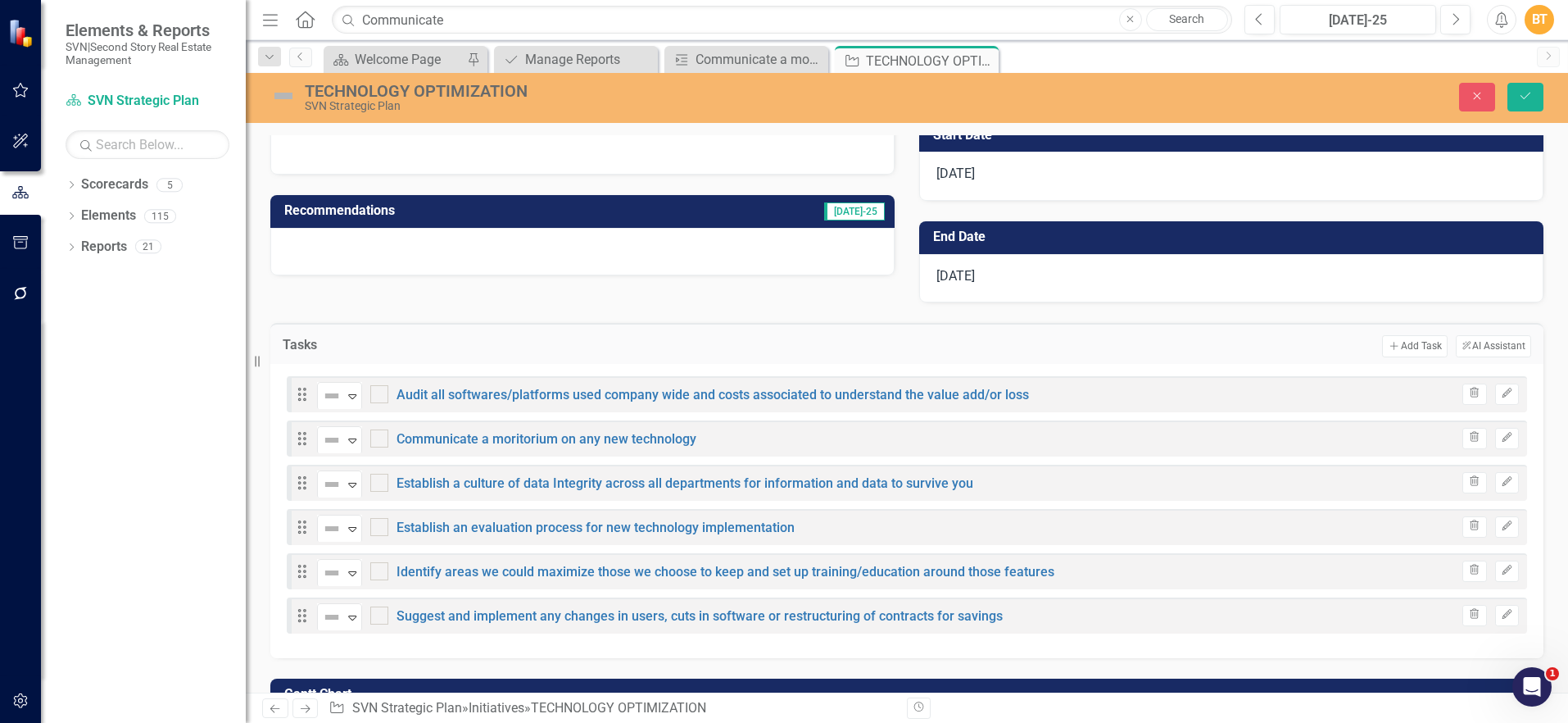
scroll to position [394, 0]
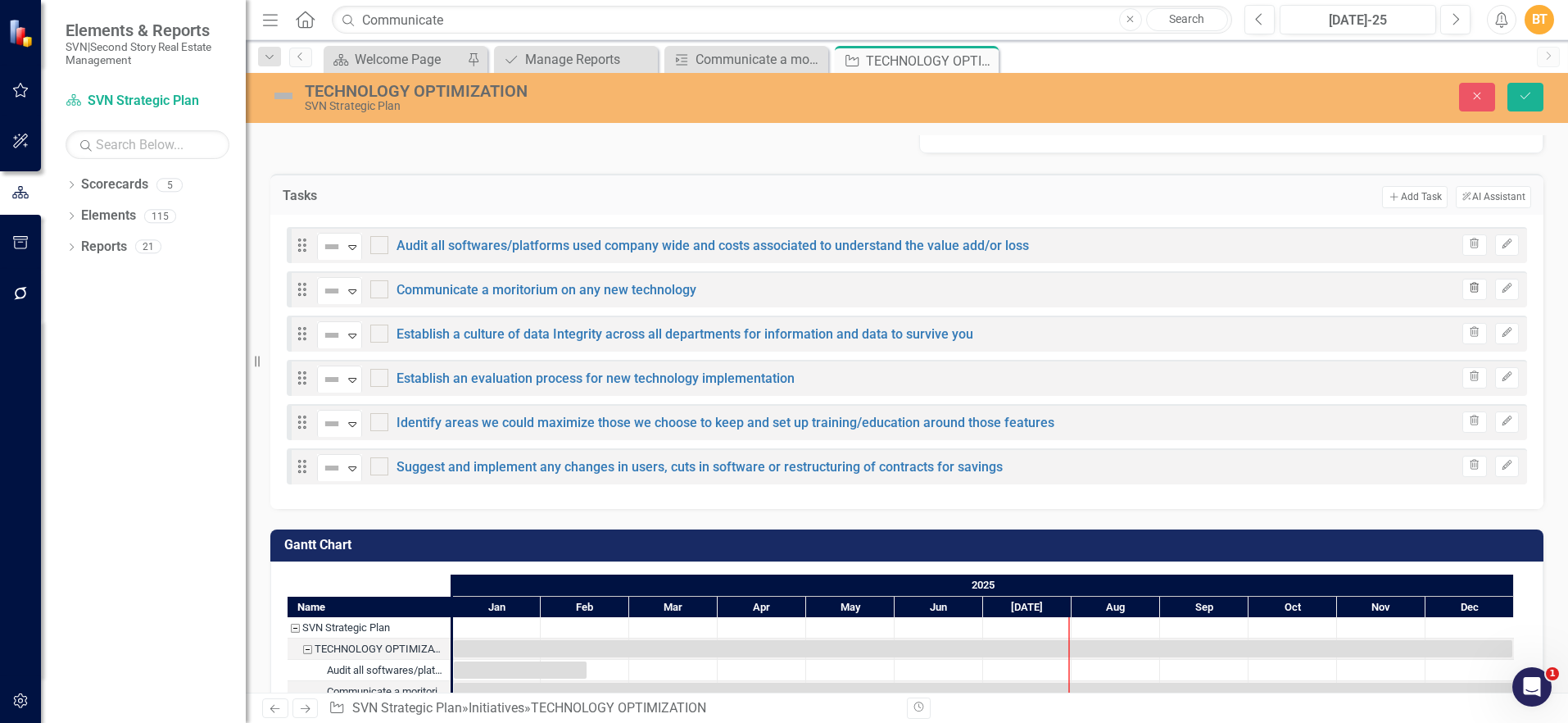
click at [1462, 294] on button "Trash" at bounding box center [1474, 289] width 24 height 21
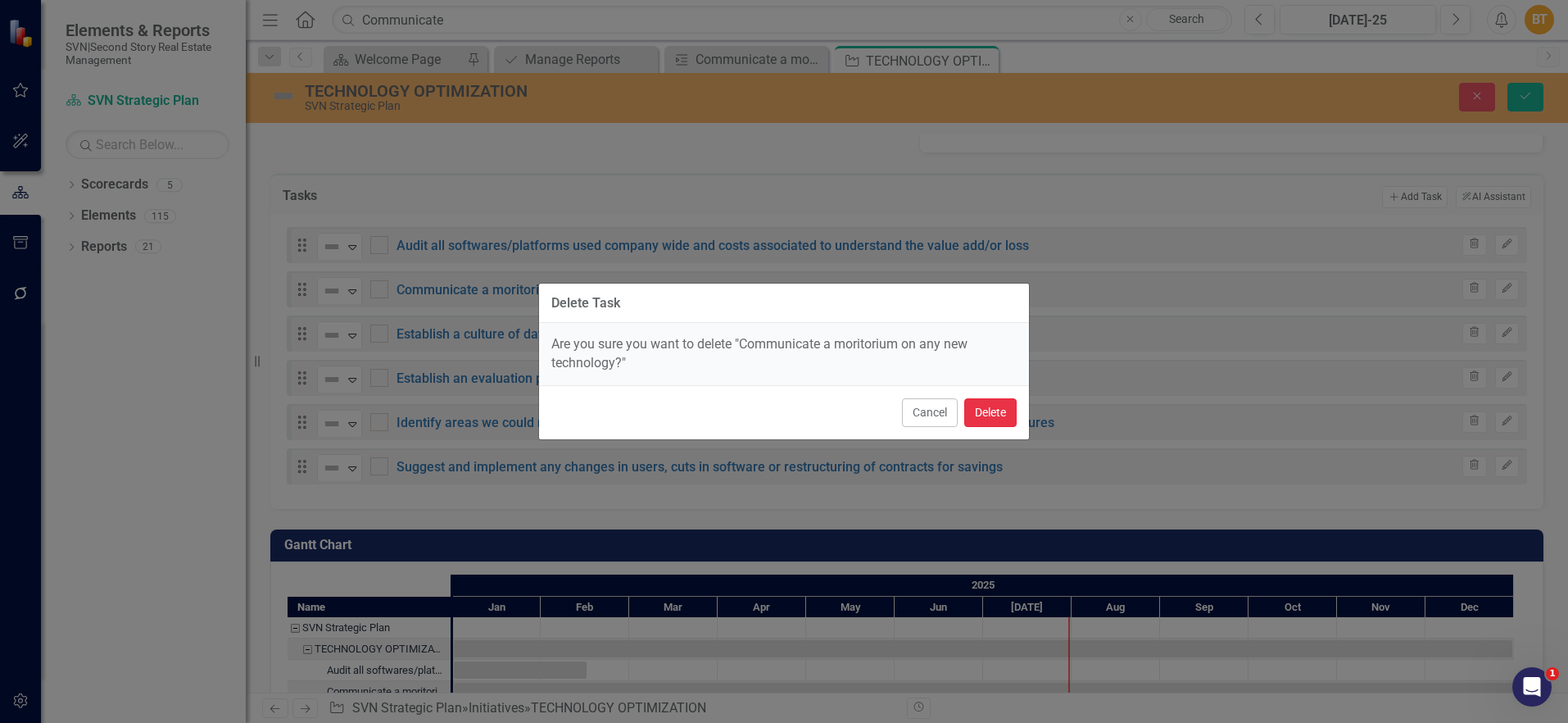
click at [980, 410] on button "Delete" at bounding box center [990, 413] width 52 height 29
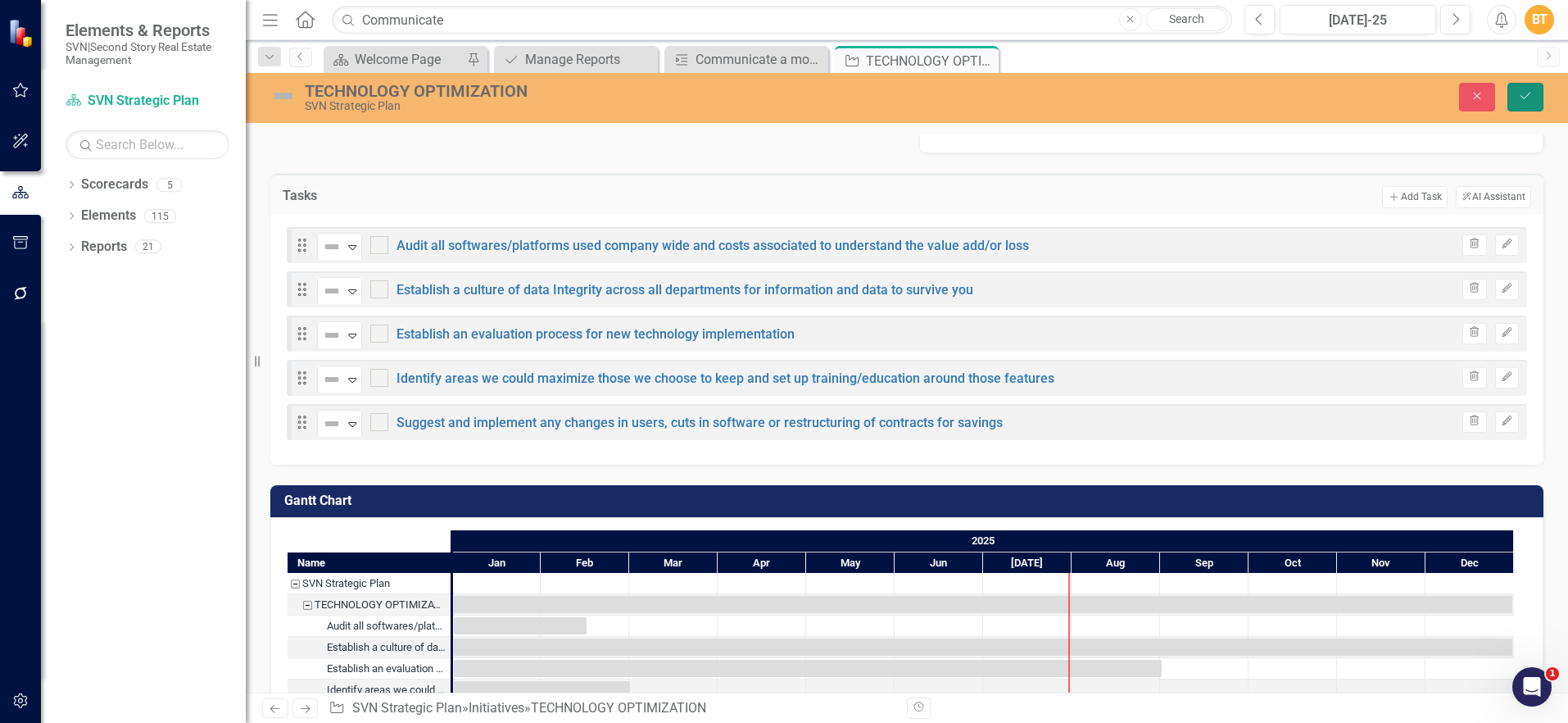
click at [1522, 92] on icon "Save" at bounding box center [1526, 96] width 15 height 11
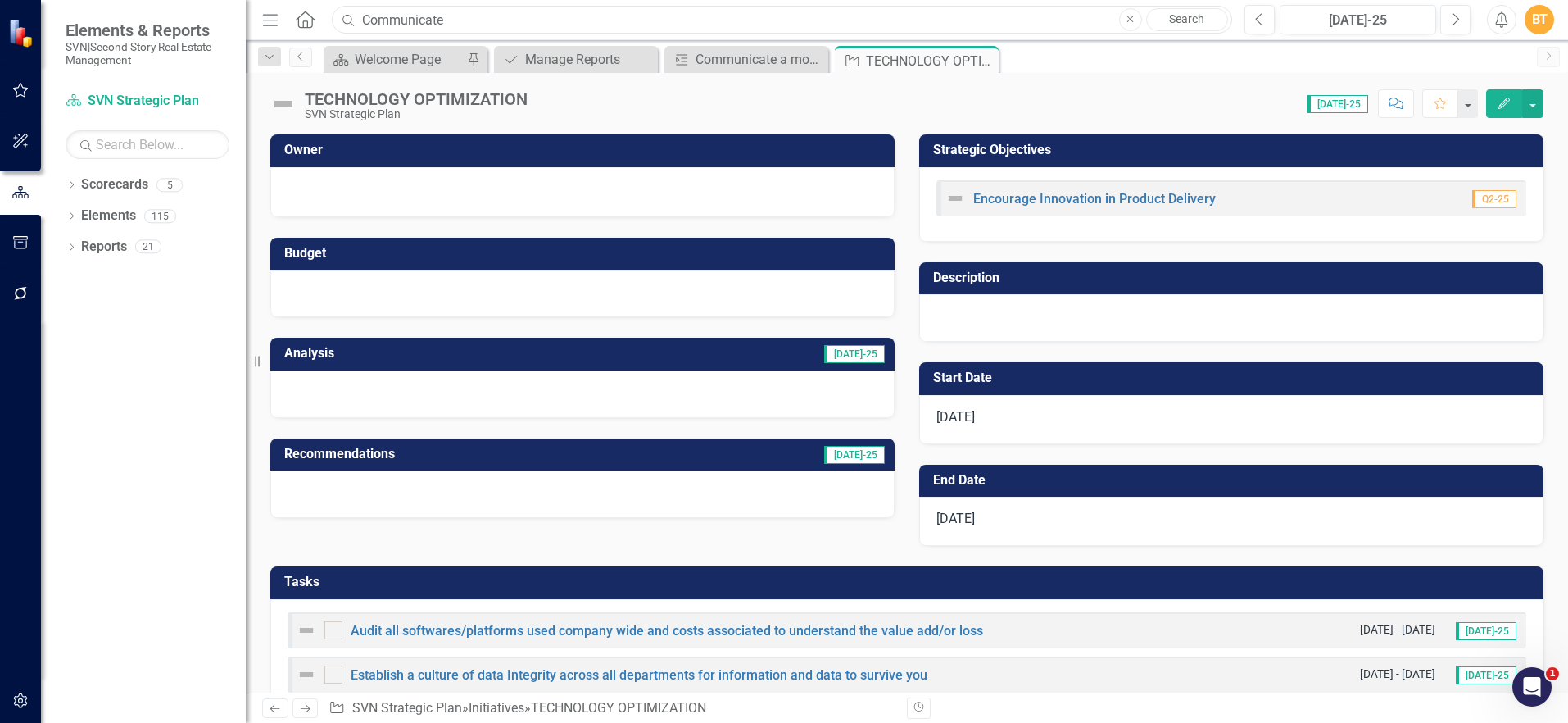
click at [487, 19] on input "Communicate" at bounding box center [782, 20] width 900 height 29
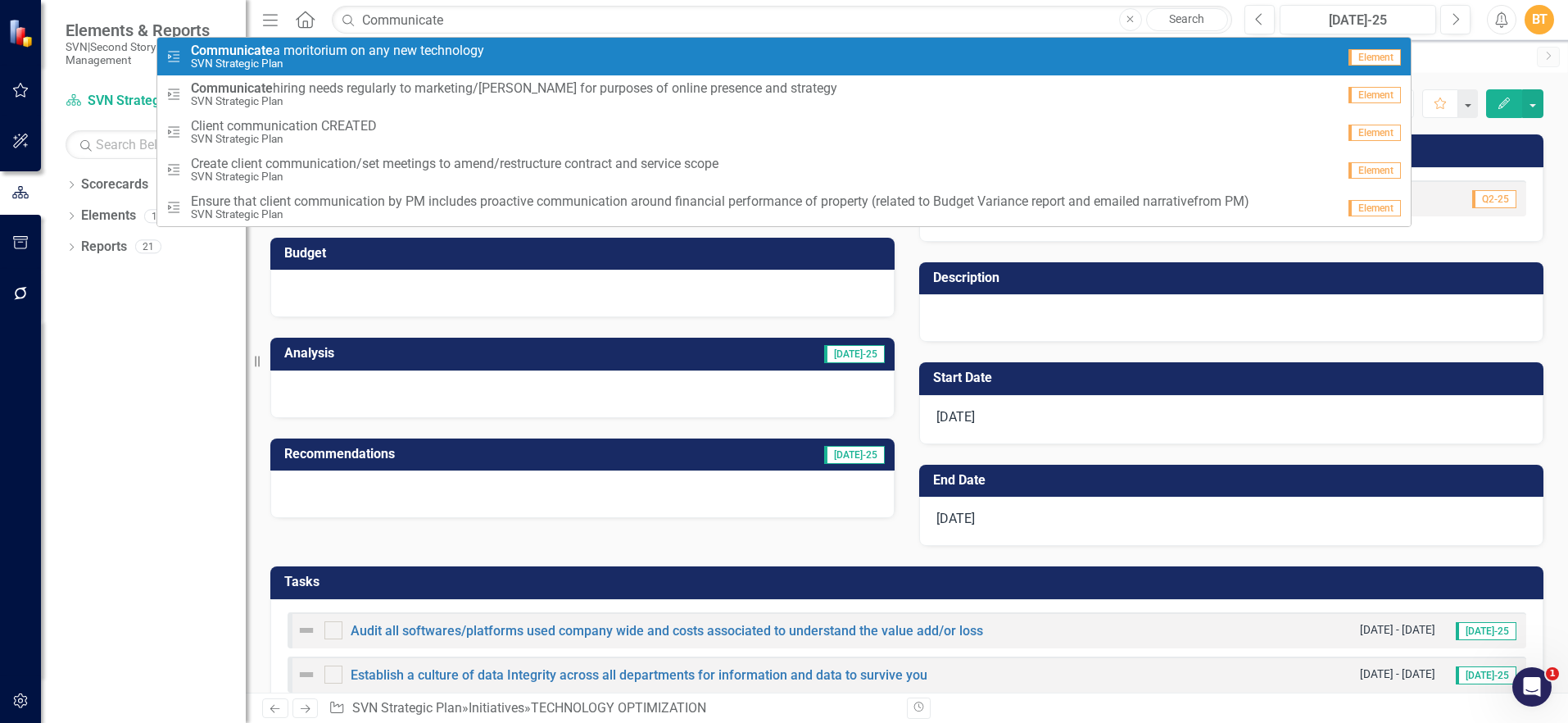
click at [490, 60] on div "Task Communicate a moritorium on any new technology SVN Strategic Plan" at bounding box center [750, 57] width 1170 height 27
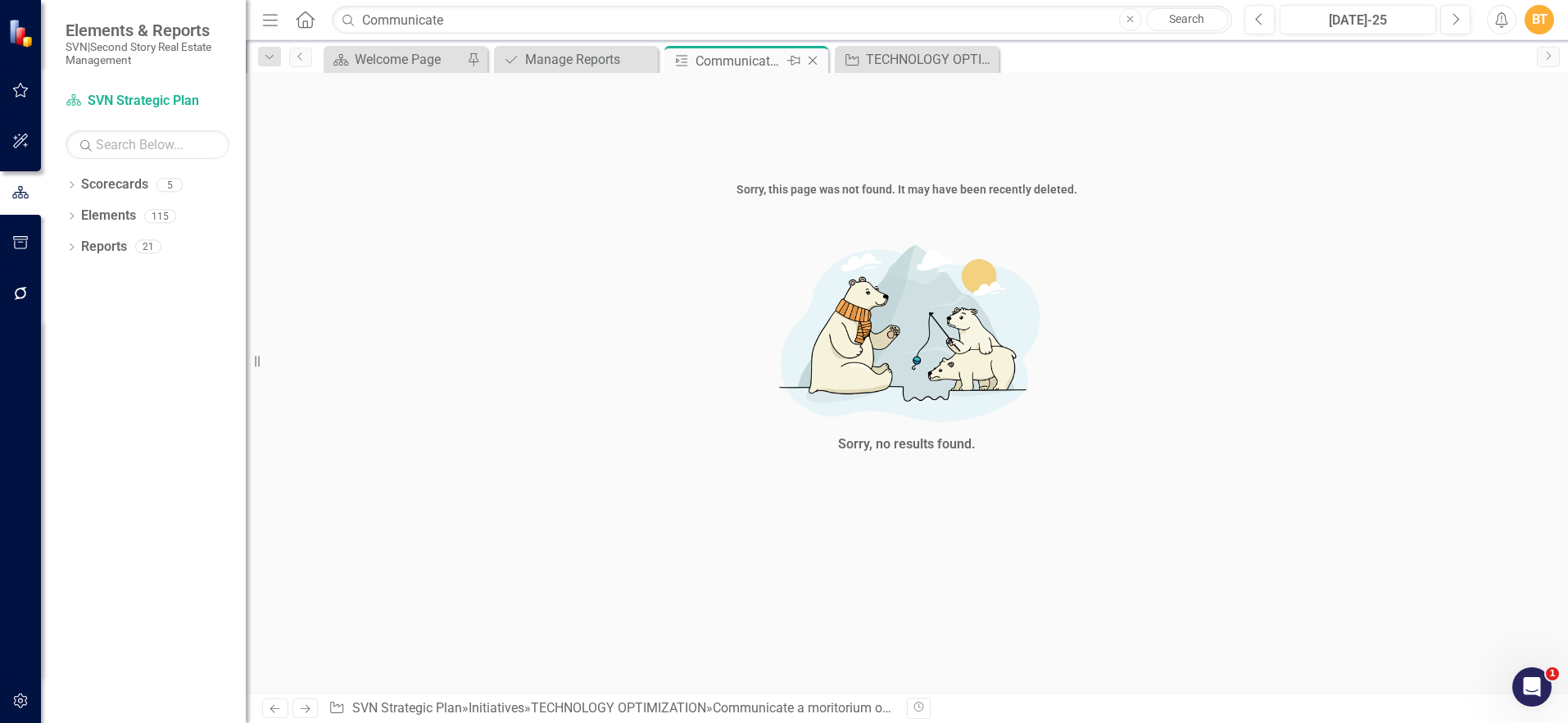
click at [810, 61] on icon "Close" at bounding box center [812, 61] width 16 height 13
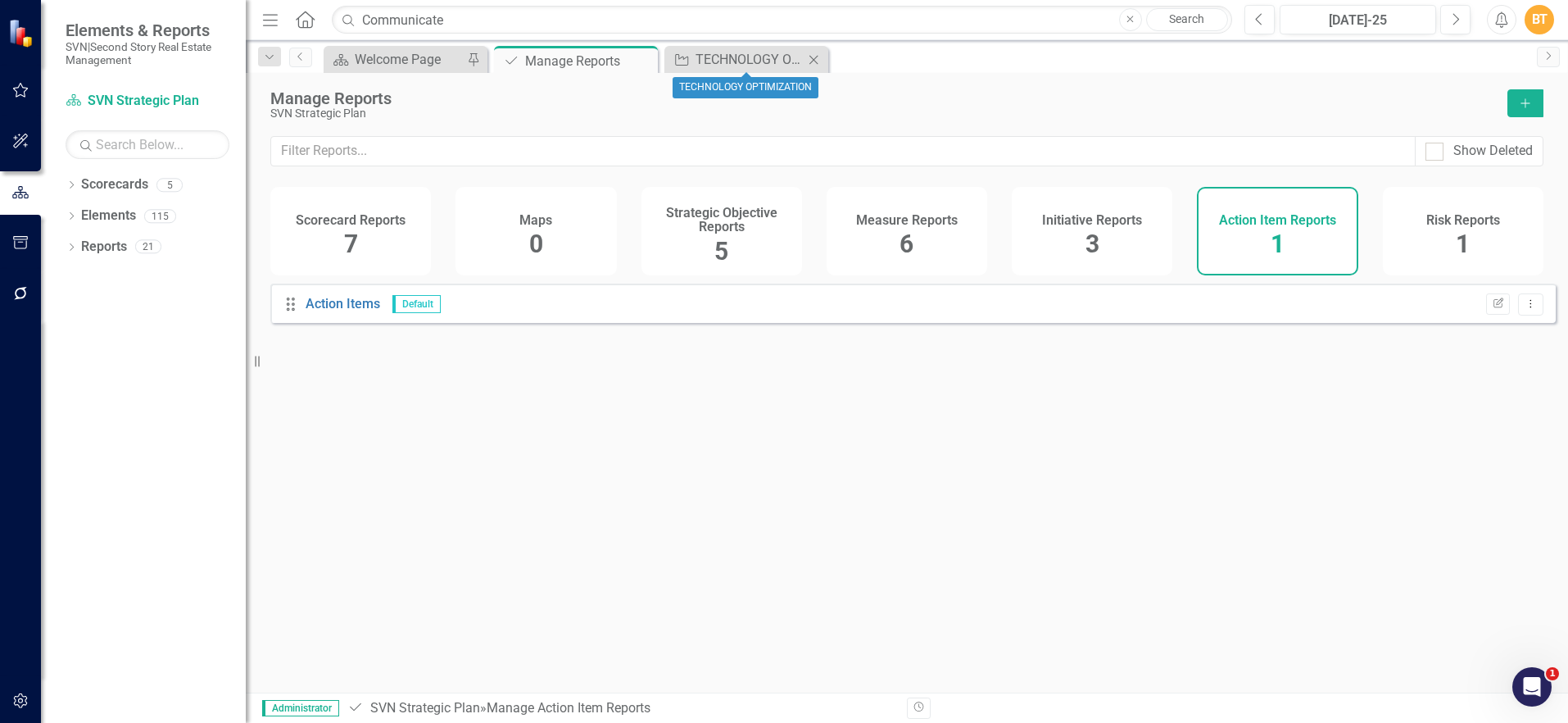
click at [810, 61] on icon "Close" at bounding box center [813, 60] width 16 height 13
drag, startPoint x: 465, startPoint y: 12, endPoint x: 246, endPoint y: 7, distance: 219.1
click at [260, 7] on div "Menu Home Search Communicate Close Search" at bounding box center [743, 19] width 970 height 31
type input "\"
type input "Communicate"
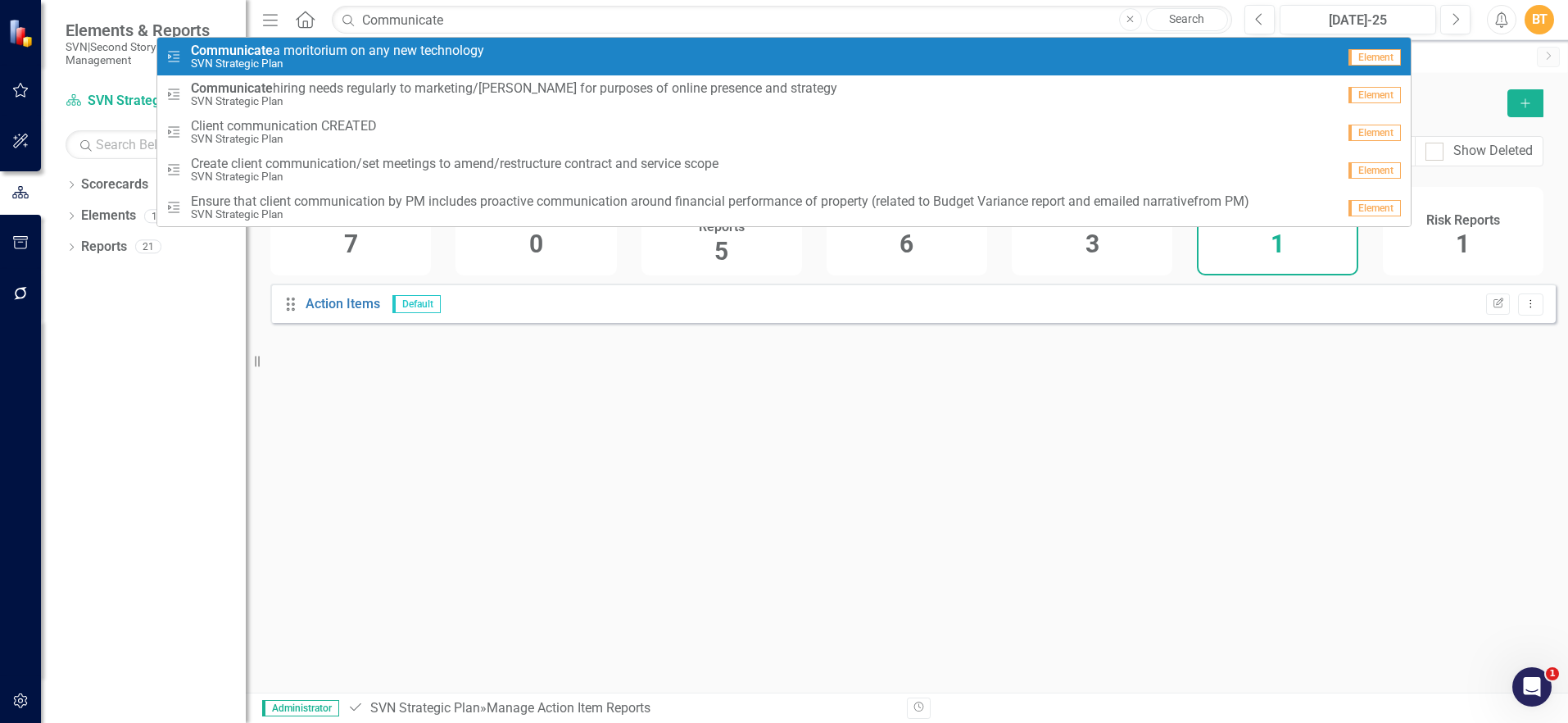
click at [474, 54] on span "Communicate a moritorium on any new technology" at bounding box center [338, 51] width 293 height 15
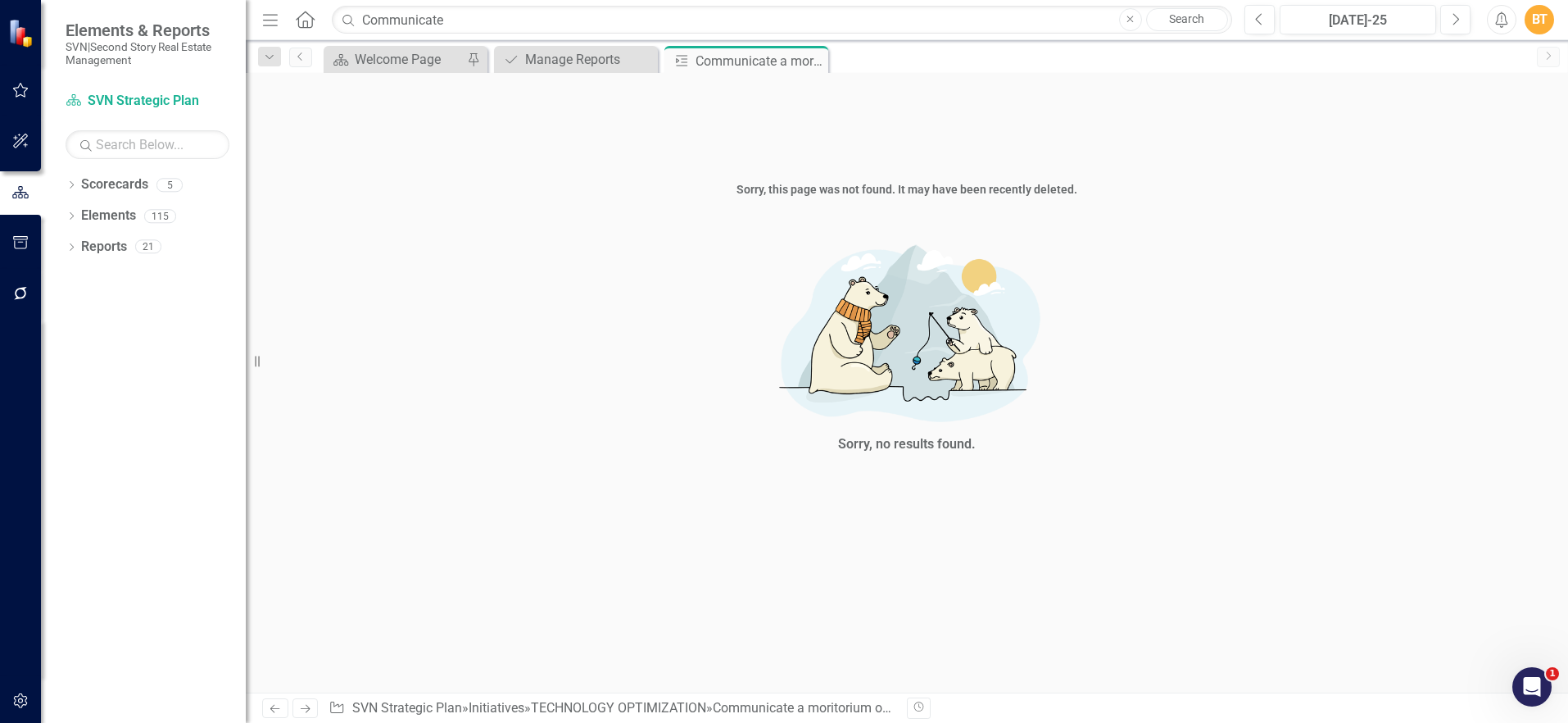
click at [0, 0] on icon "Close" at bounding box center [0, 0] width 0 height 0
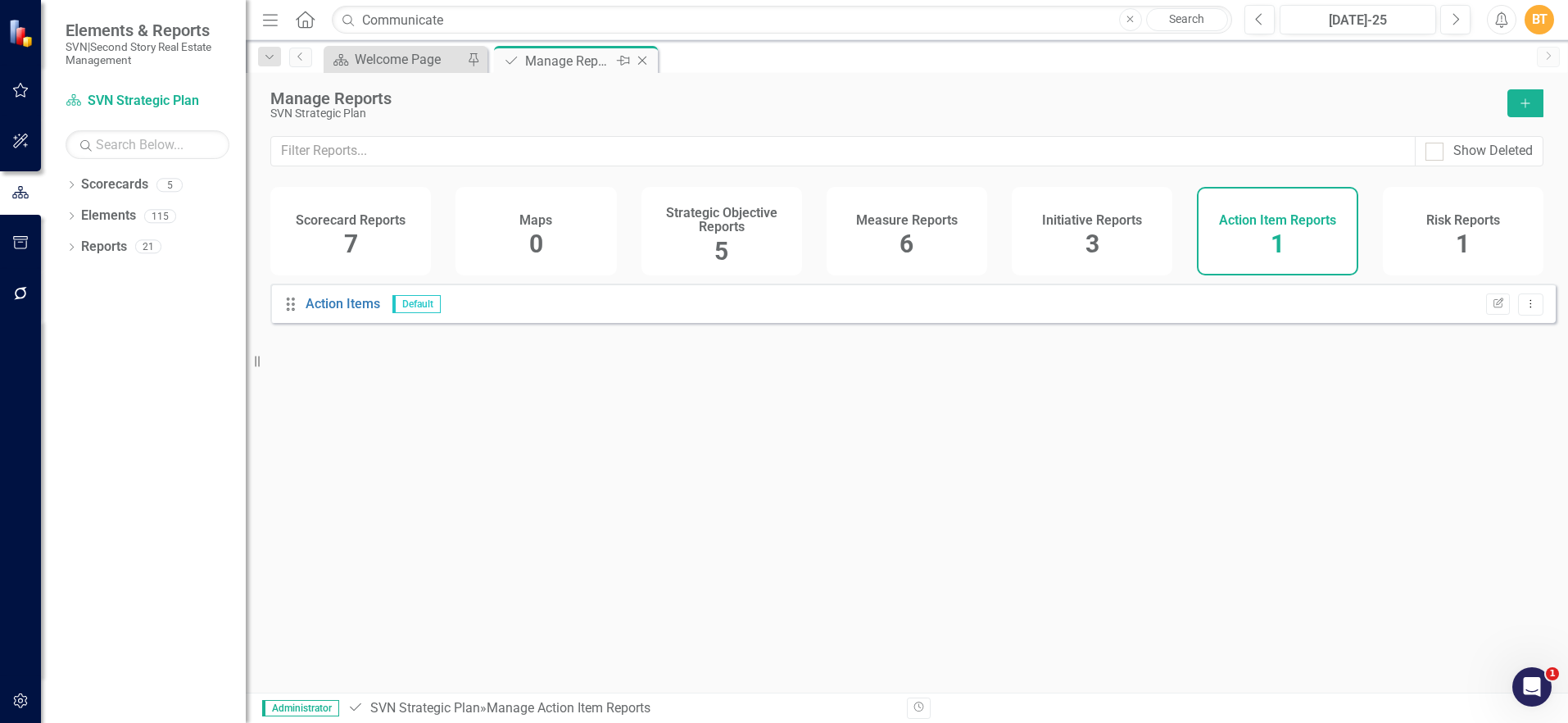
click at [642, 59] on icon "Close" at bounding box center [642, 61] width 16 height 13
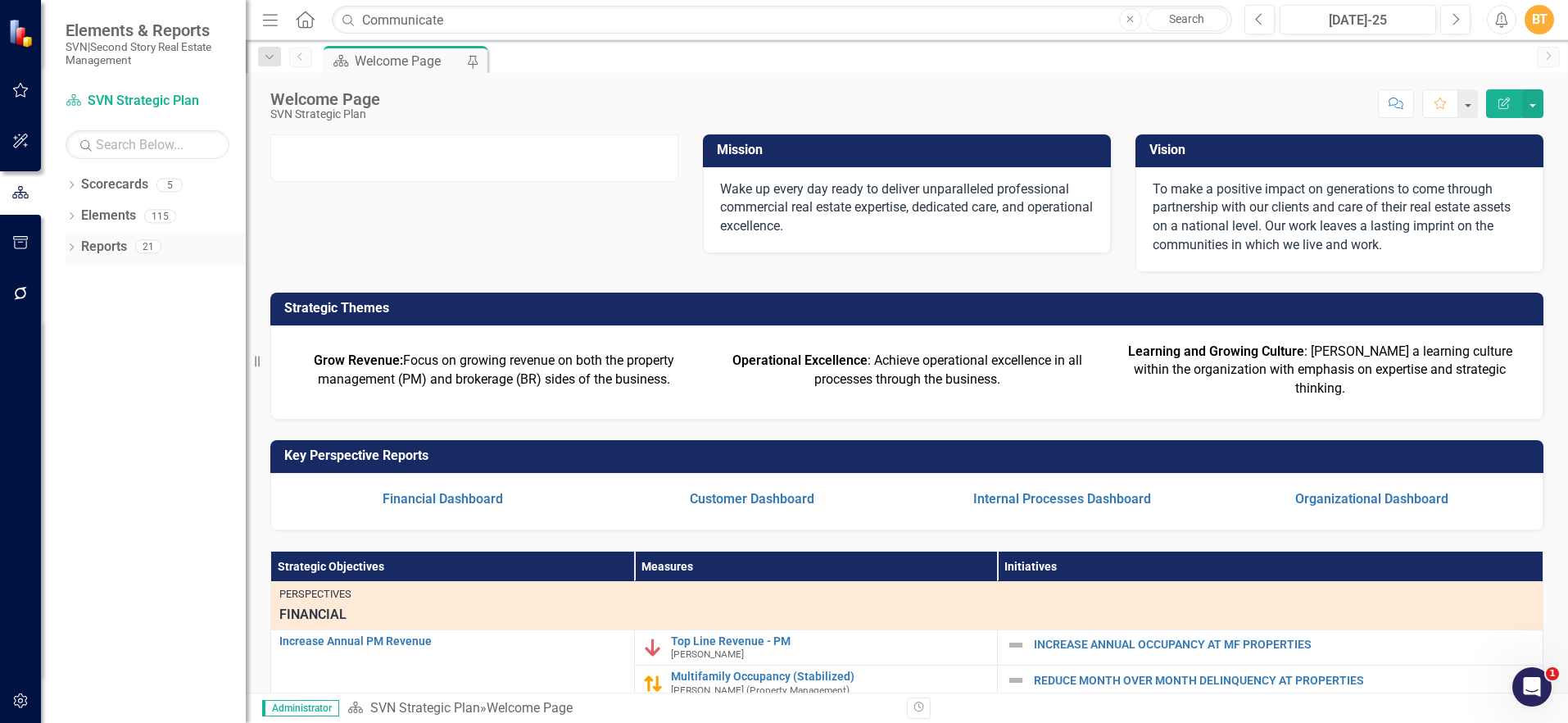
click at [104, 246] on link "Reports" at bounding box center [104, 247] width 46 height 19
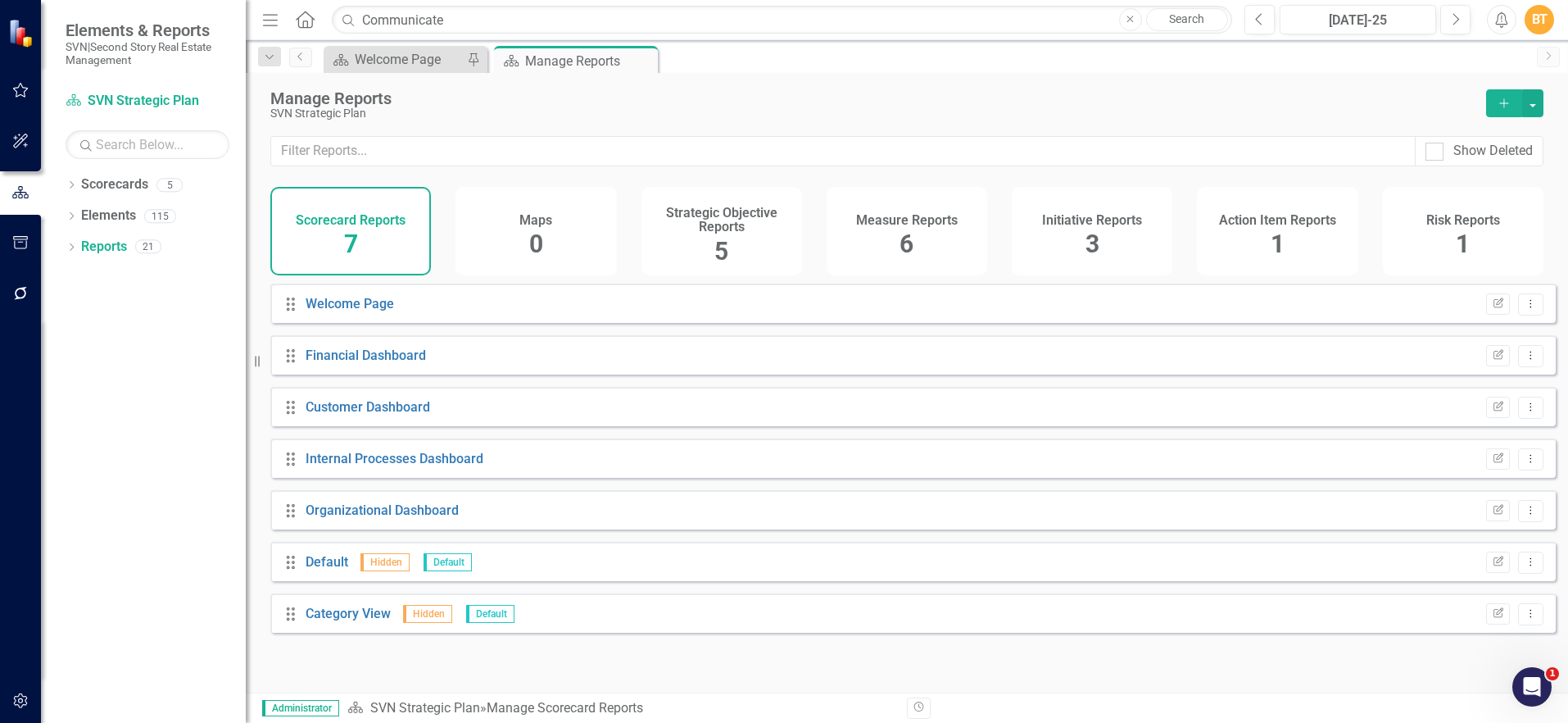
click at [1103, 228] on div "Initiative Reports 3" at bounding box center [1092, 230] width 161 height 88
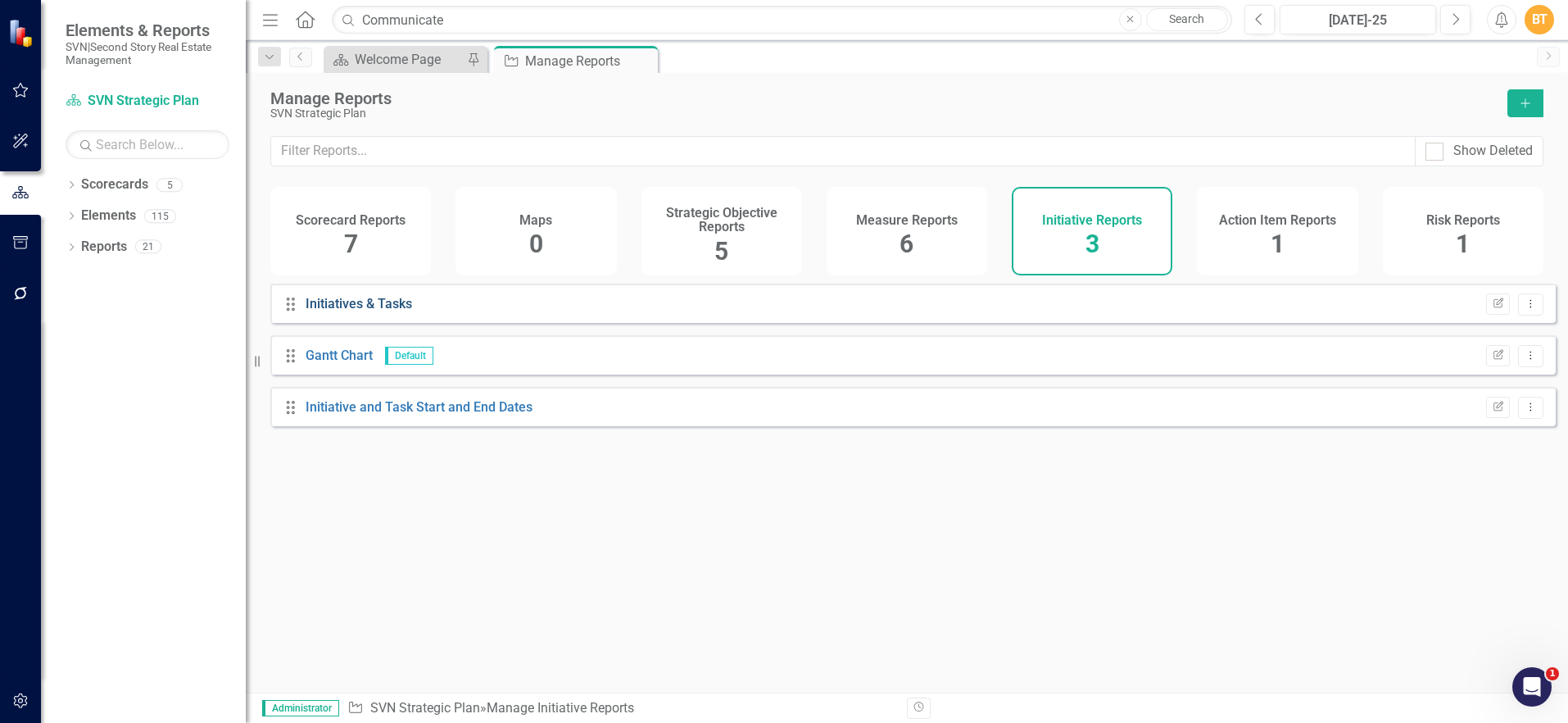
click at [341, 311] on link "Initiatives & Tasks" at bounding box center [358, 303] width 106 height 15
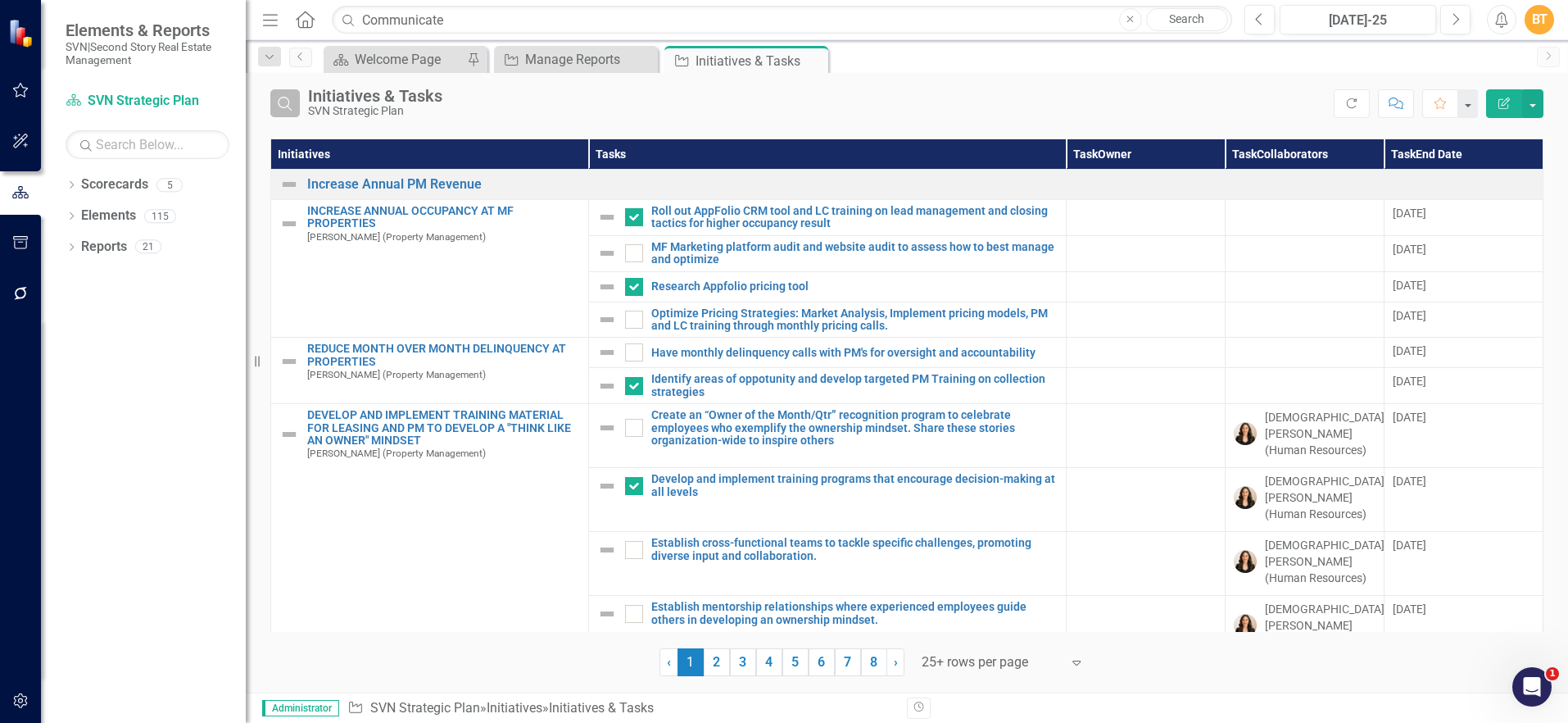
click at [292, 109] on icon "button" at bounding box center [284, 104] width 14 height 14
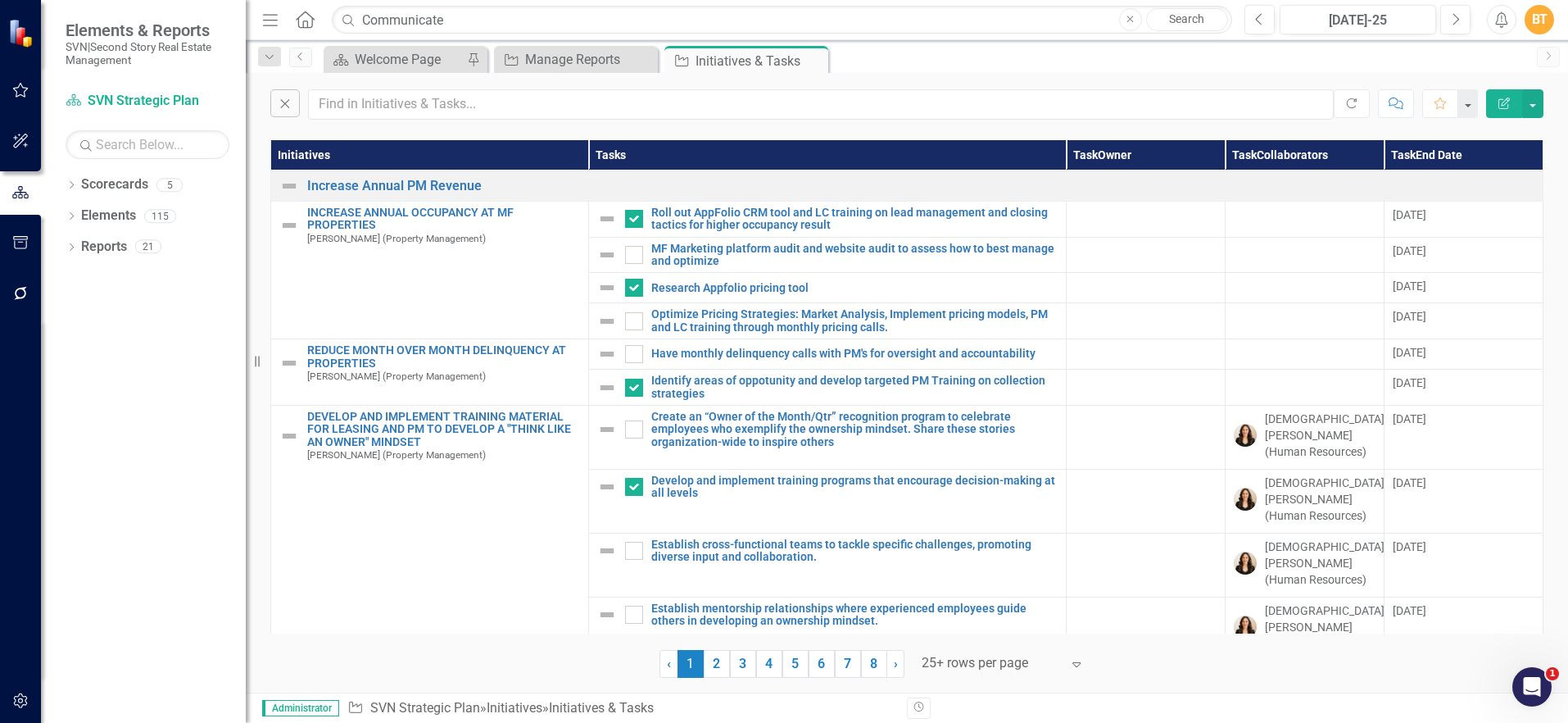
click at [439, 122] on div "Close Refresh Comment Favorite Edit Report" at bounding box center [907, 101] width 1323 height 55
click at [437, 114] on input "text" at bounding box center [821, 105] width 1026 height 30
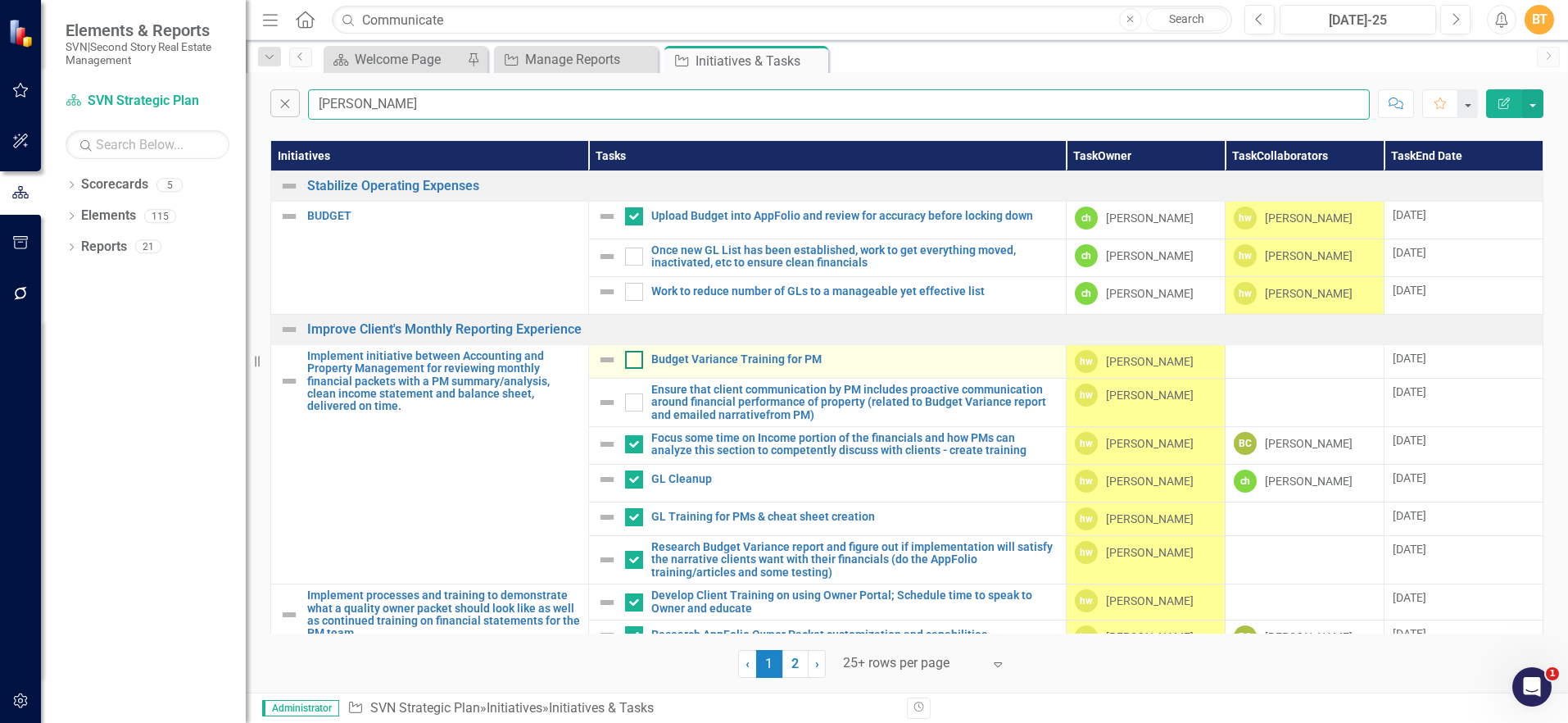
type input "Hayden"
click at [636, 359] on div at bounding box center [633, 360] width 18 height 18
click at [636, 359] on input "checkbox" at bounding box center [629, 356] width 10 height 10
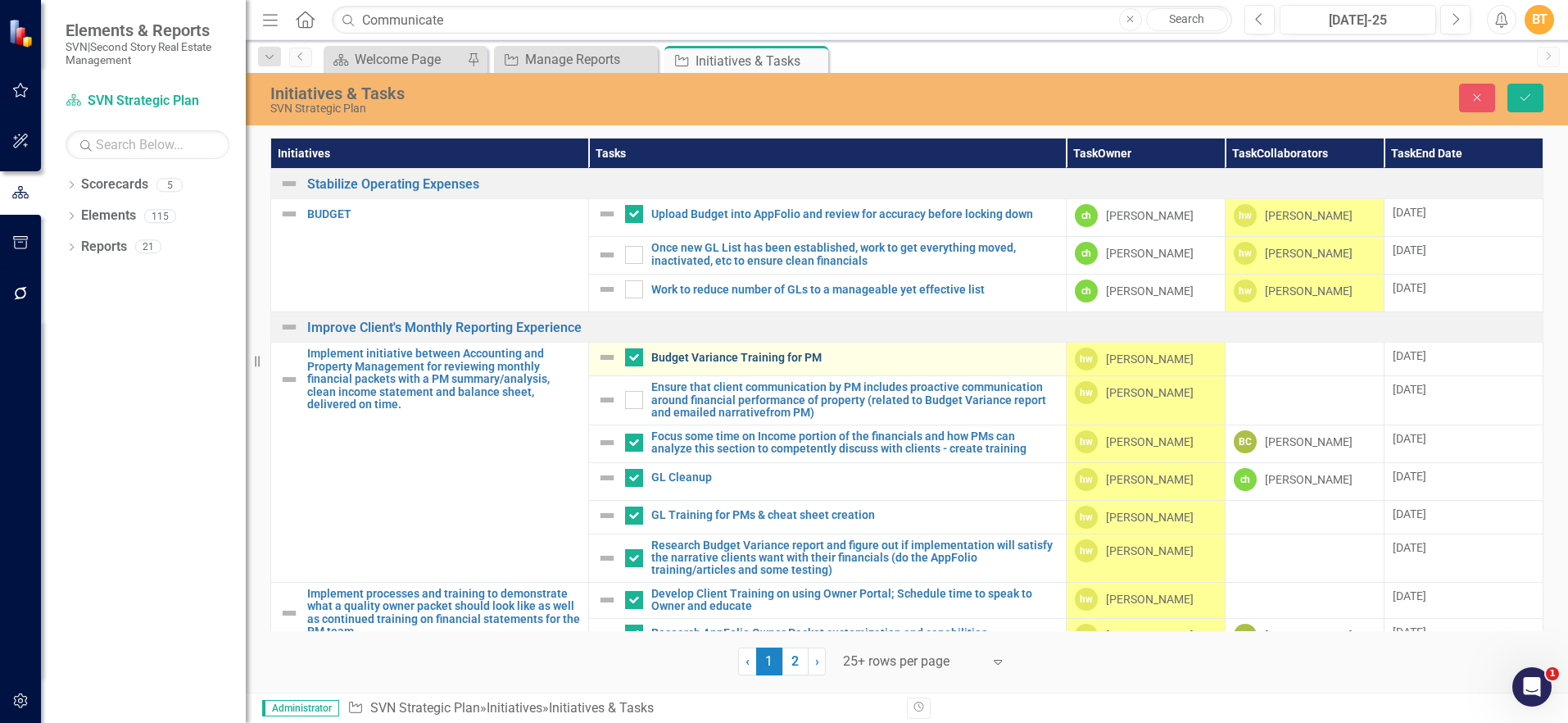
click at [745, 356] on link "Budget Variance Training for PM" at bounding box center [854, 358] width 406 height 12
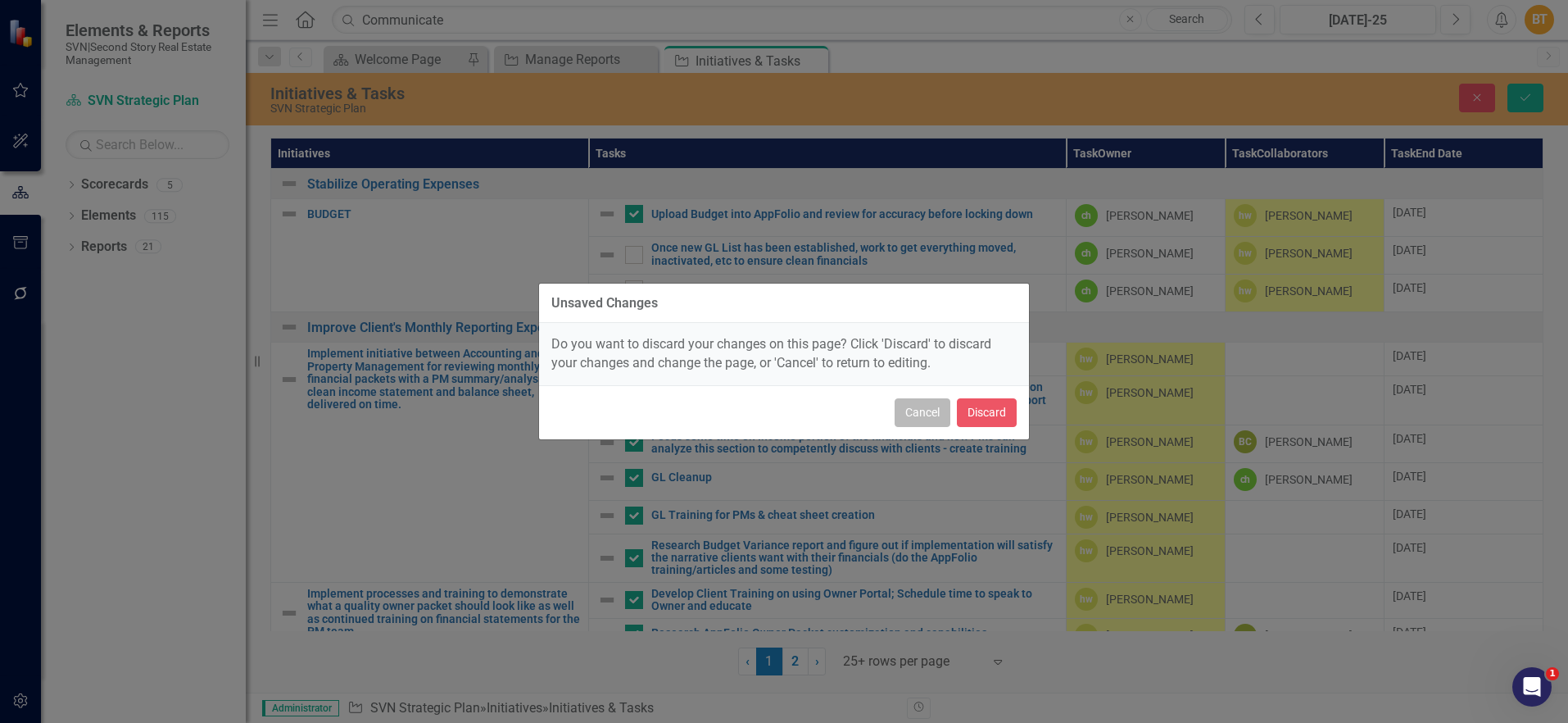
click at [928, 415] on button "Cancel" at bounding box center [922, 413] width 56 height 29
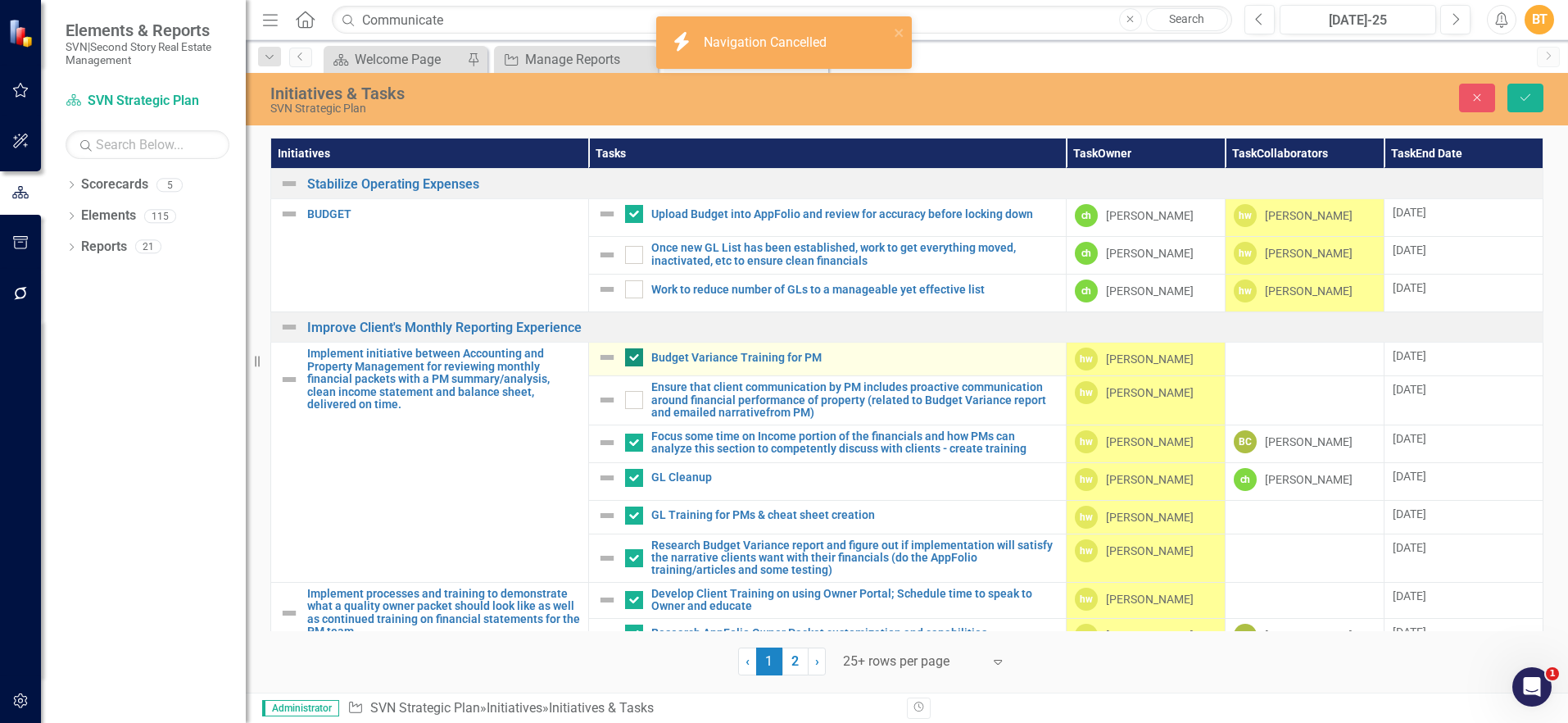
click at [631, 355] on input "checkbox" at bounding box center [629, 353] width 10 height 10
checkbox input "false"
click at [709, 362] on link "Budget Variance Training for PM" at bounding box center [854, 358] width 406 height 12
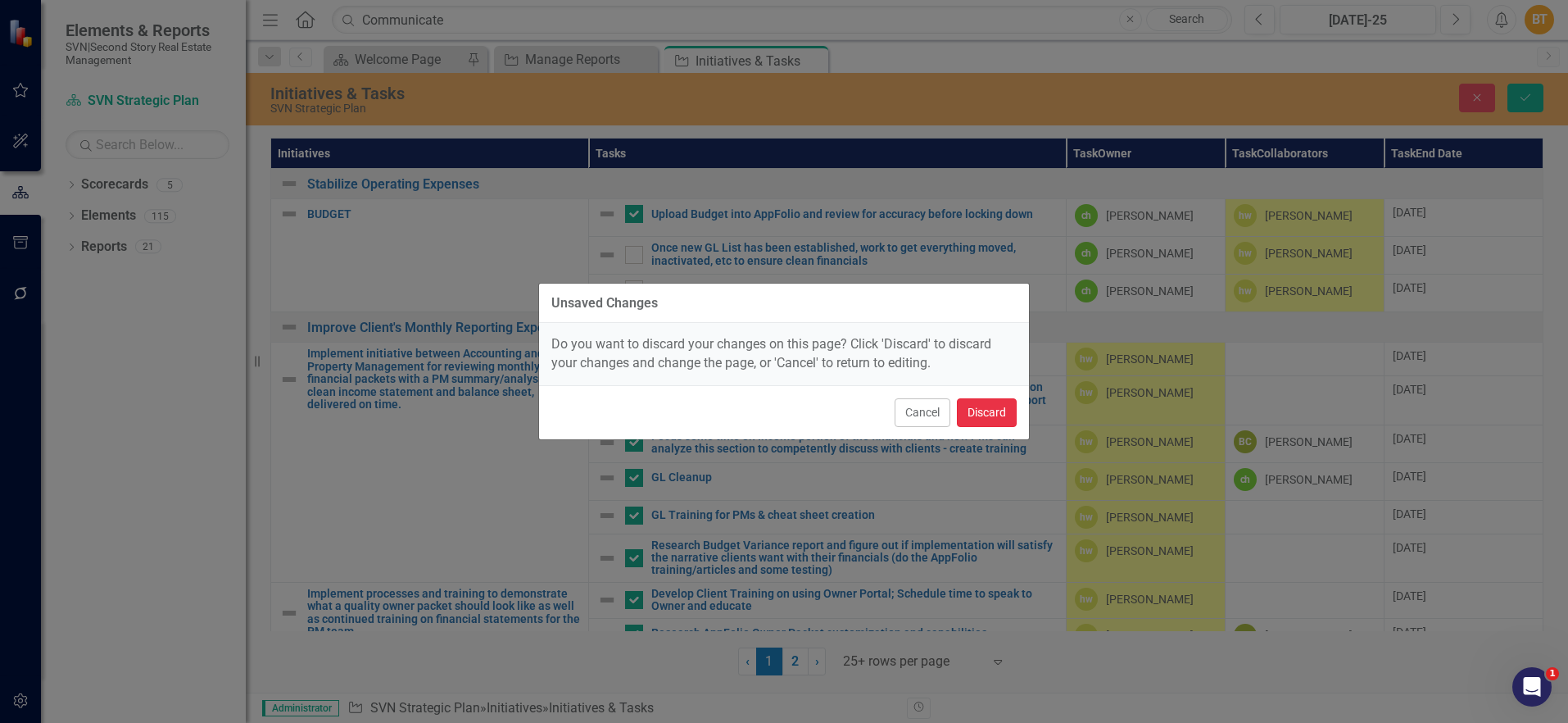
click at [968, 408] on button "Discard" at bounding box center [986, 413] width 60 height 29
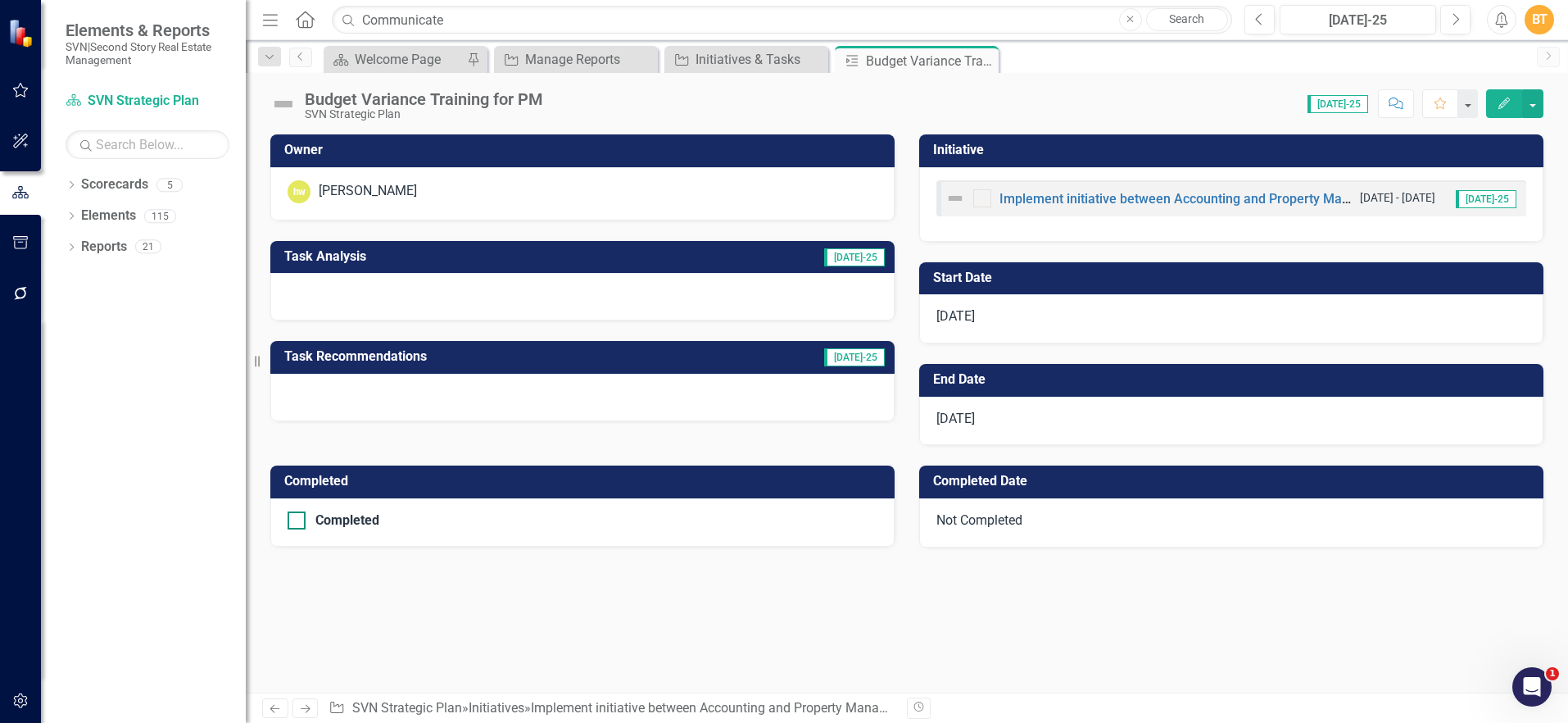
click at [356, 520] on div "Completed" at bounding box center [347, 520] width 64 height 0
click at [299, 517] on input "Completed" at bounding box center [292, 517] width 10 height 10
checkbox input "true"
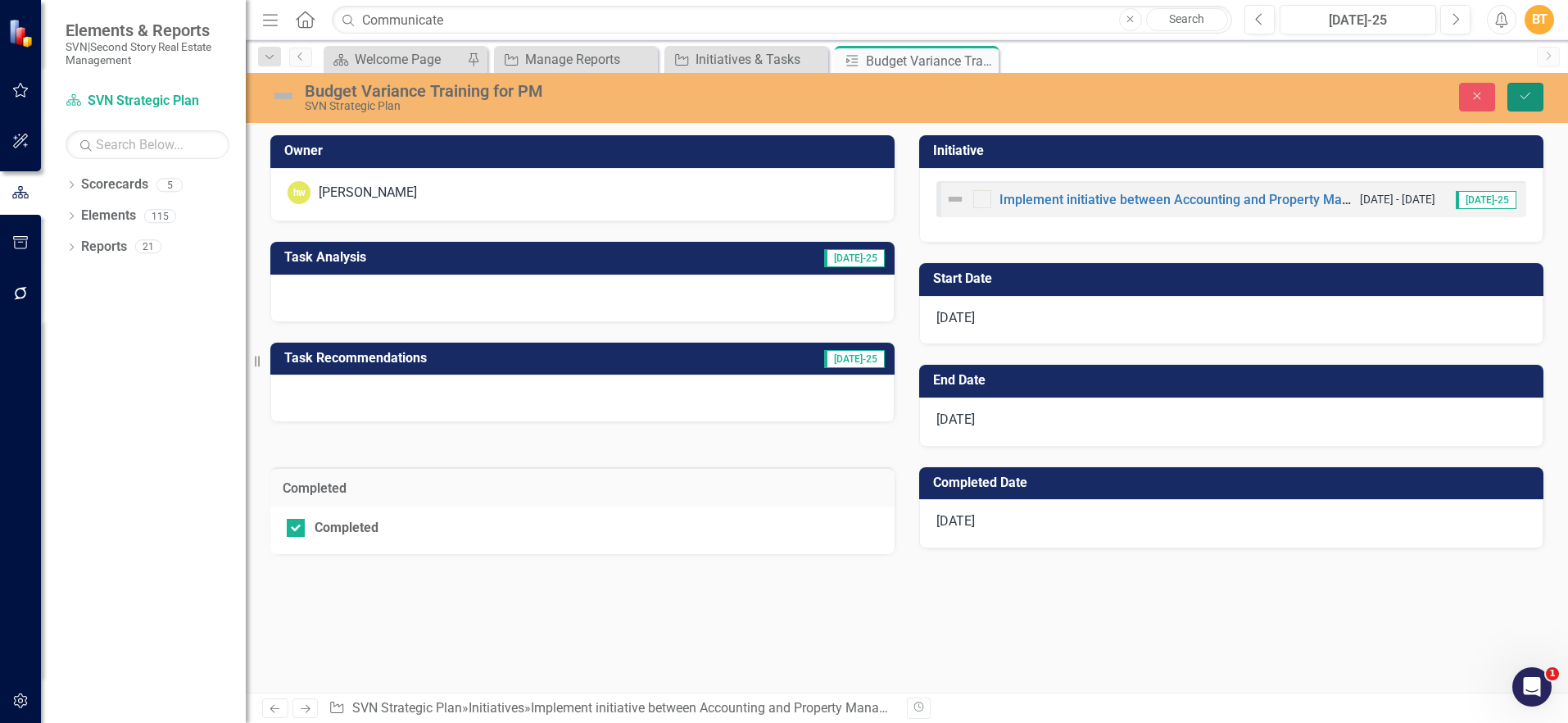
click at [1522, 88] on button "Save" at bounding box center [1525, 97] width 36 height 29
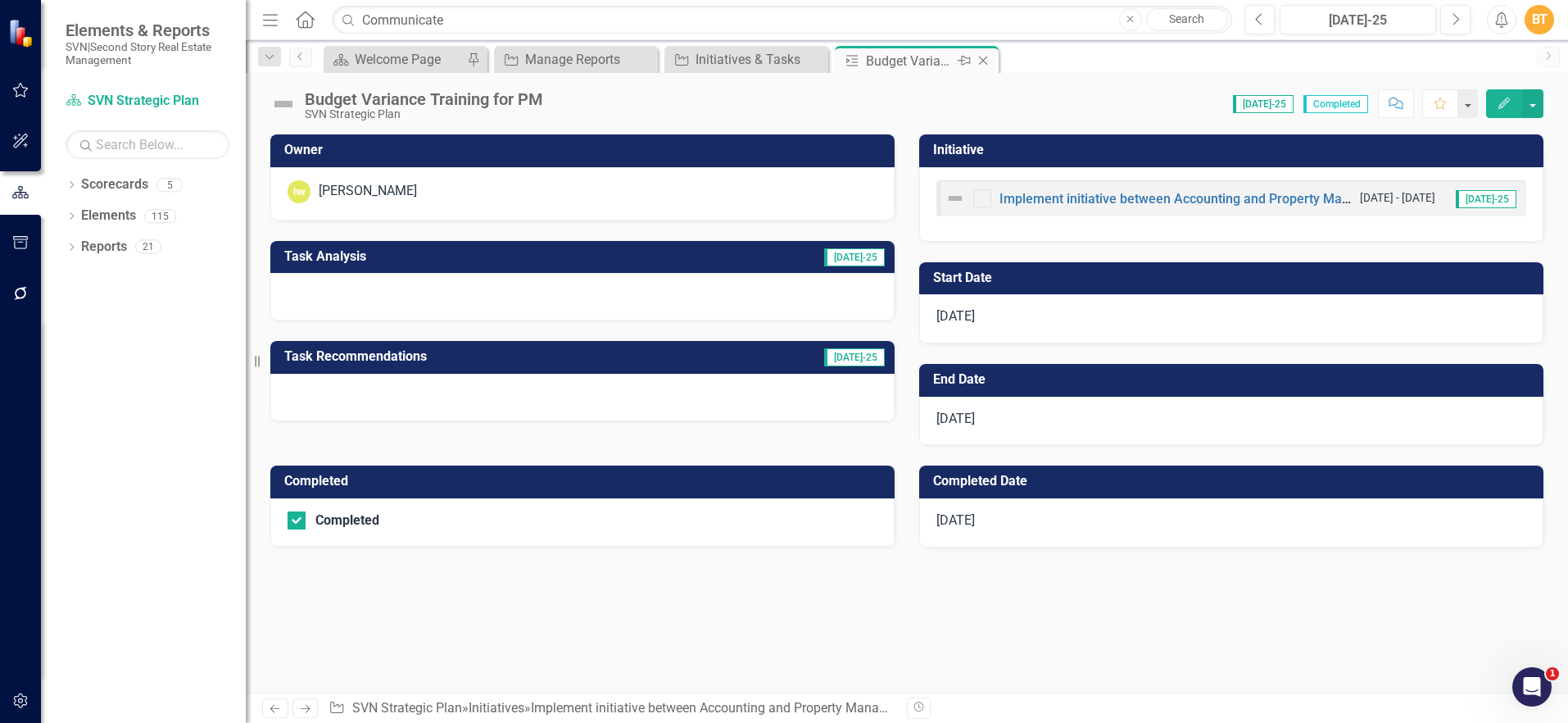
click at [984, 59] on icon at bounding box center [983, 60] width 9 height 9
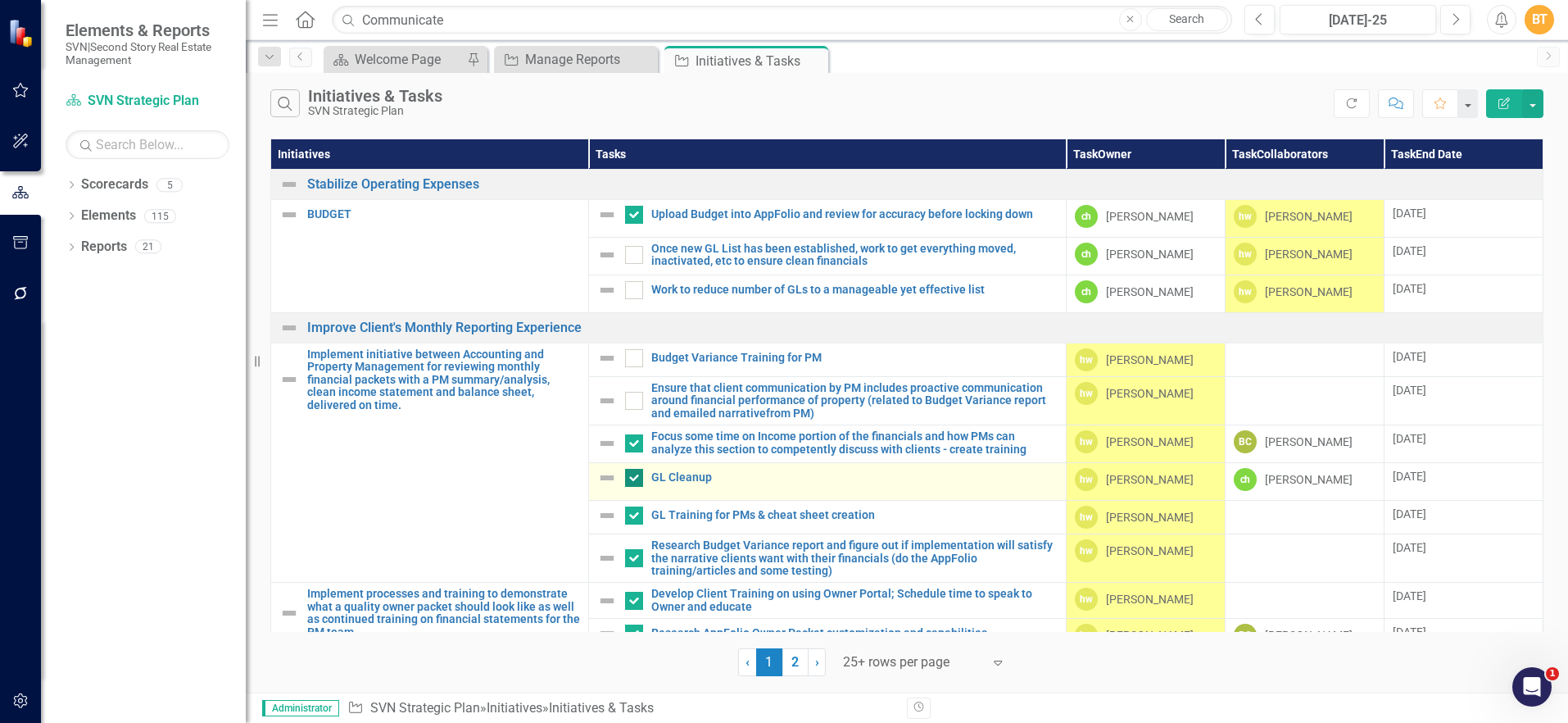
checkbox input "true"
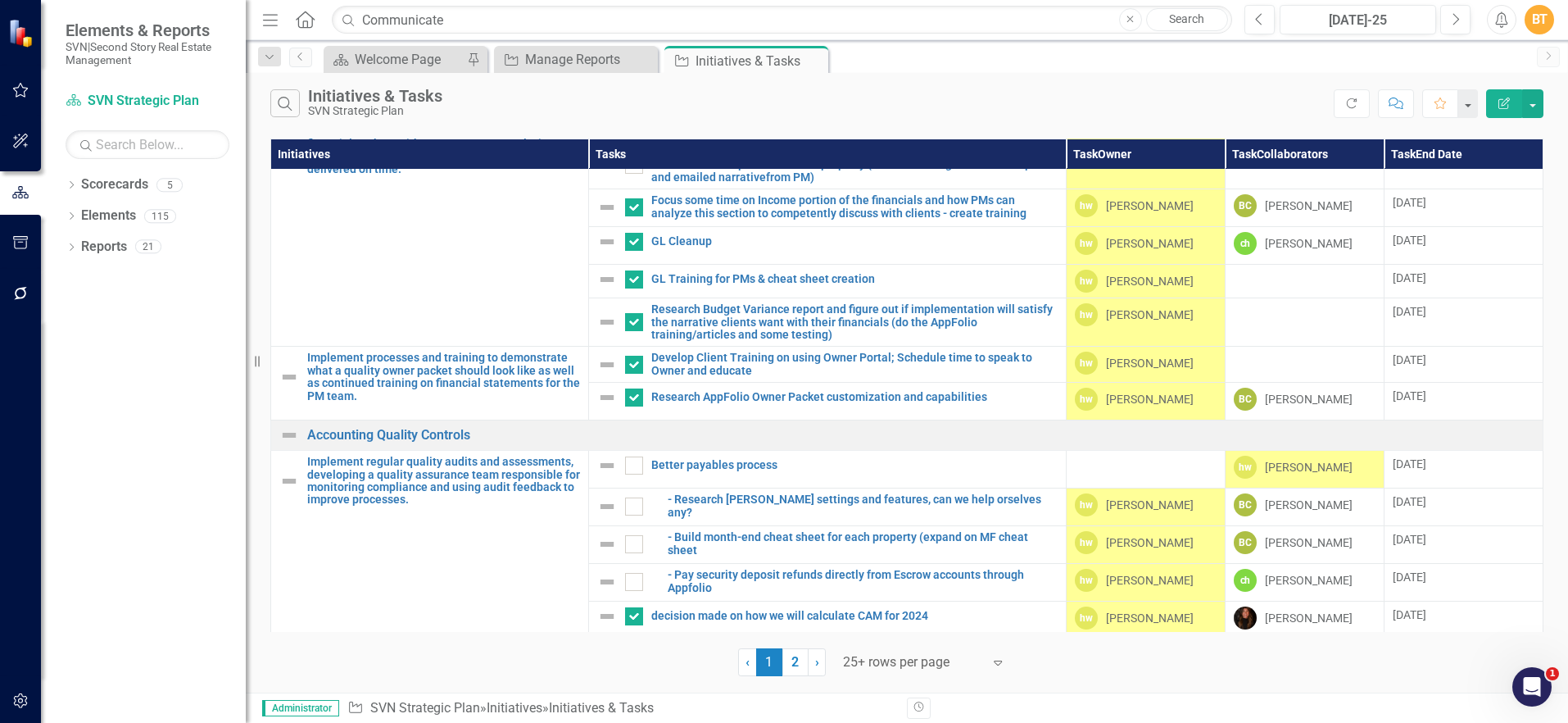
scroll to position [239, 0]
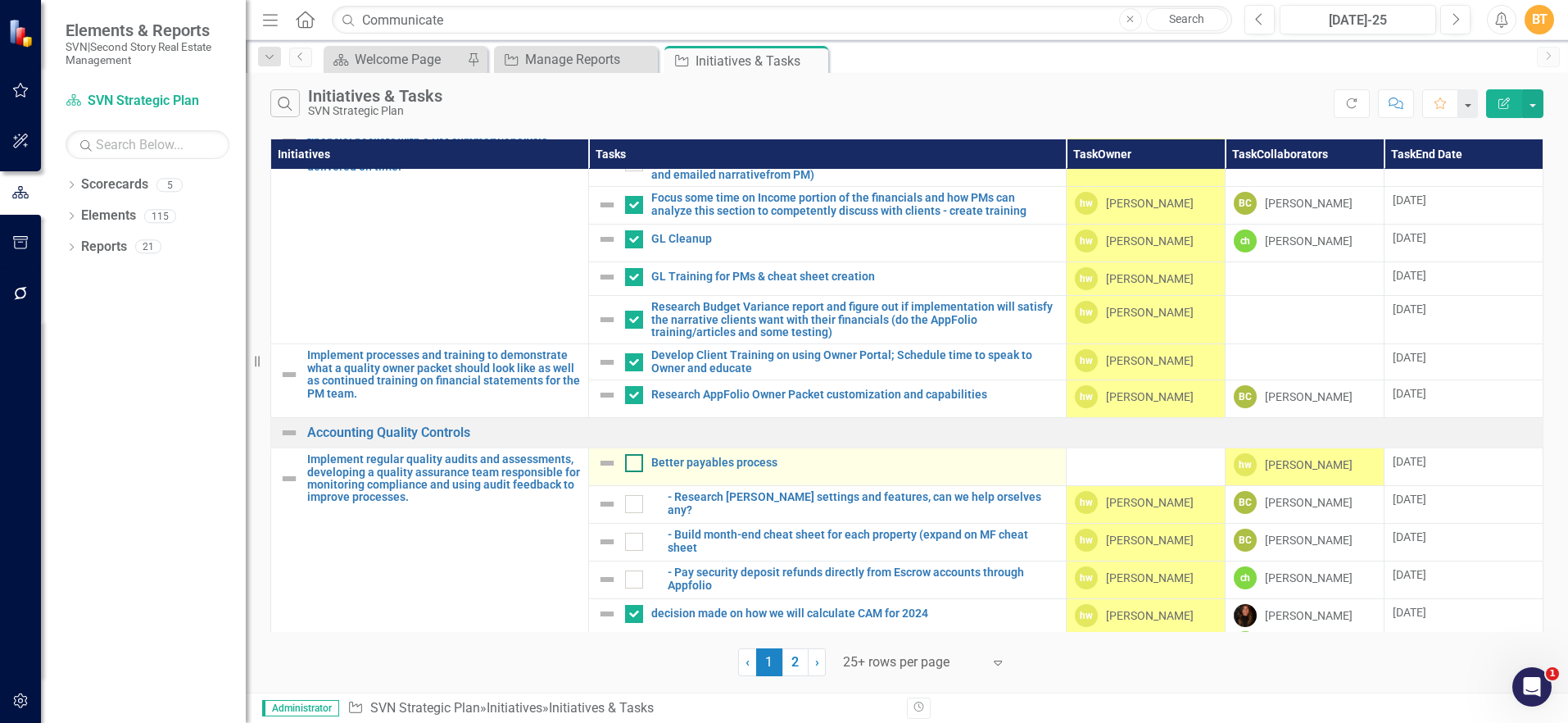
click at [635, 461] on div at bounding box center [633, 462] width 18 height 18
click at [635, 461] on input "checkbox" at bounding box center [629, 459] width 10 height 10
checkbox input "true"
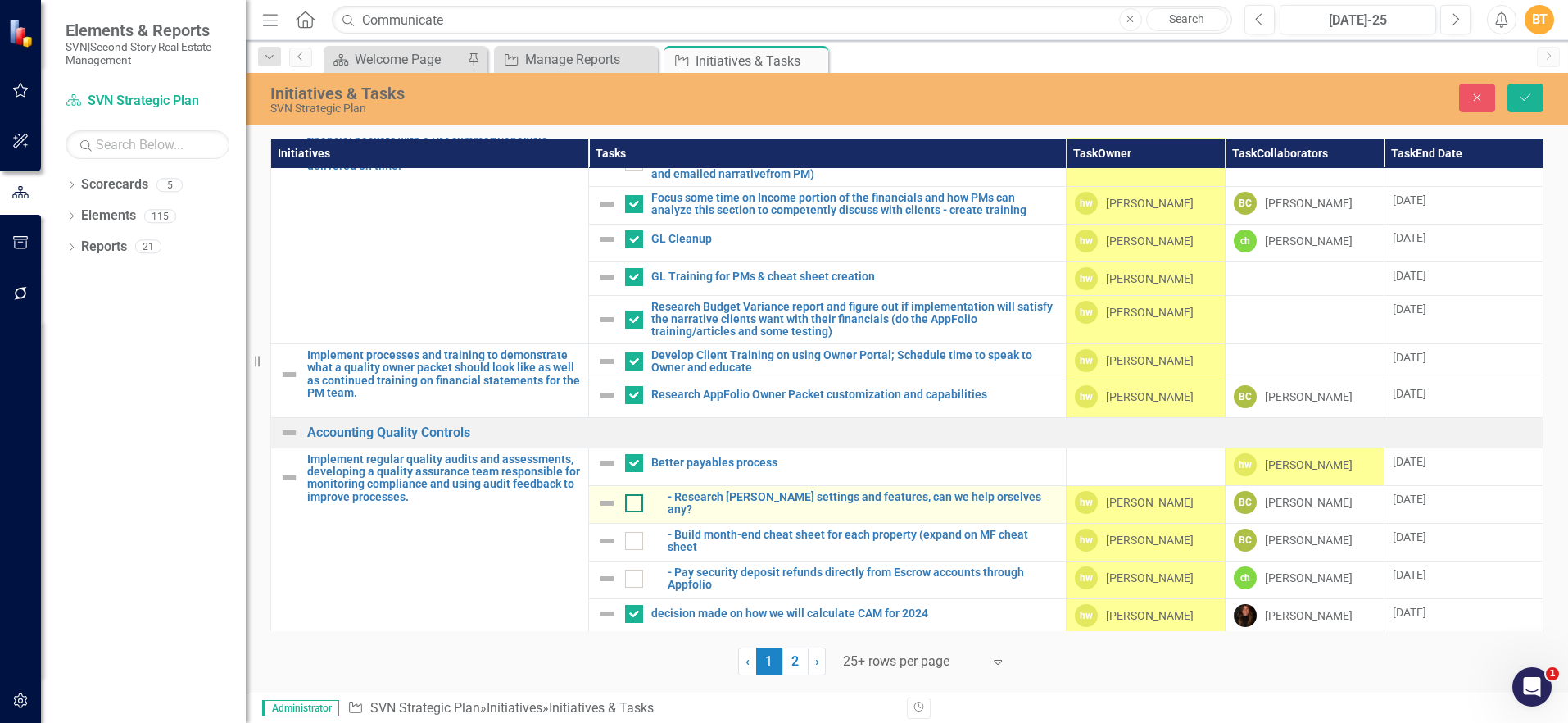
click at [629, 498] on input "checkbox" at bounding box center [629, 499] width 10 height 10
checkbox input "true"
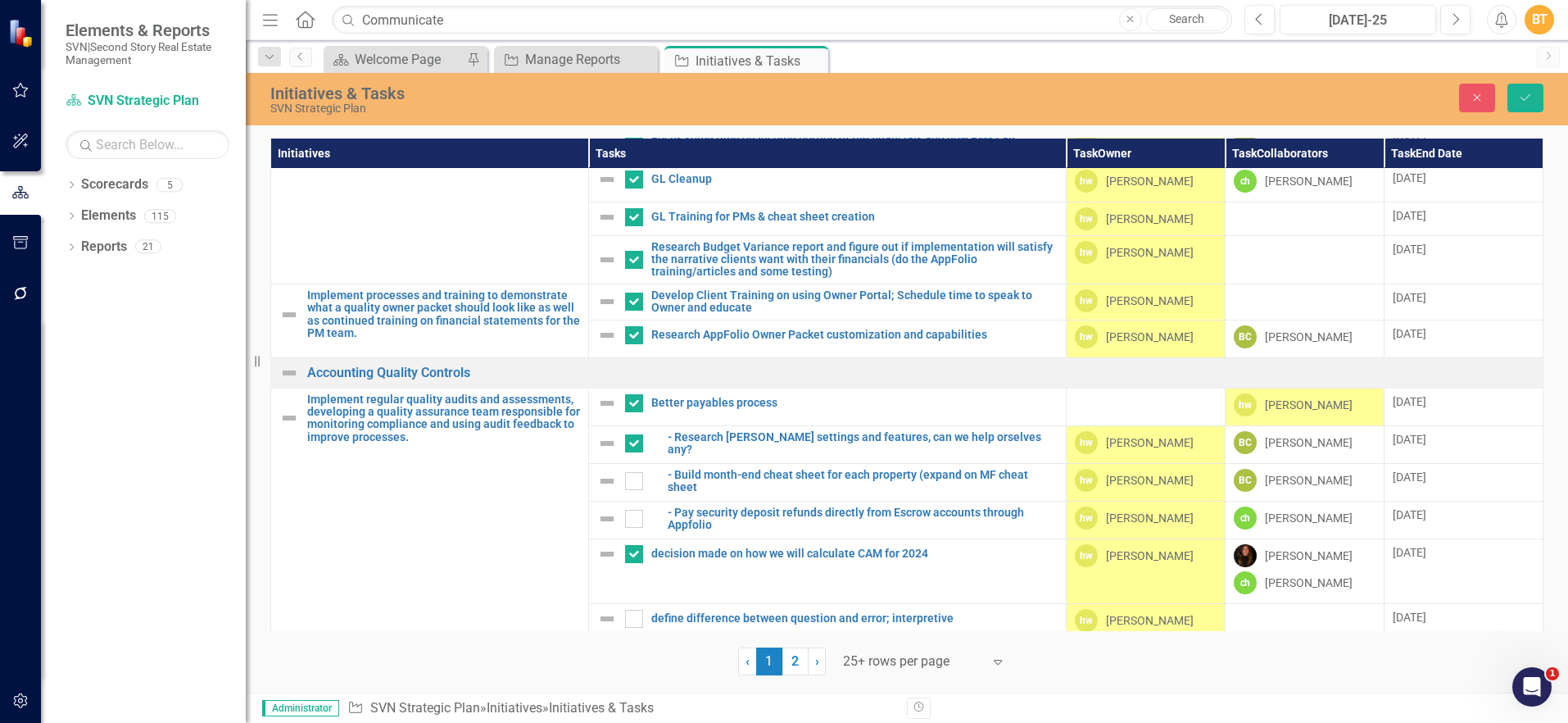
scroll to position [417, 0]
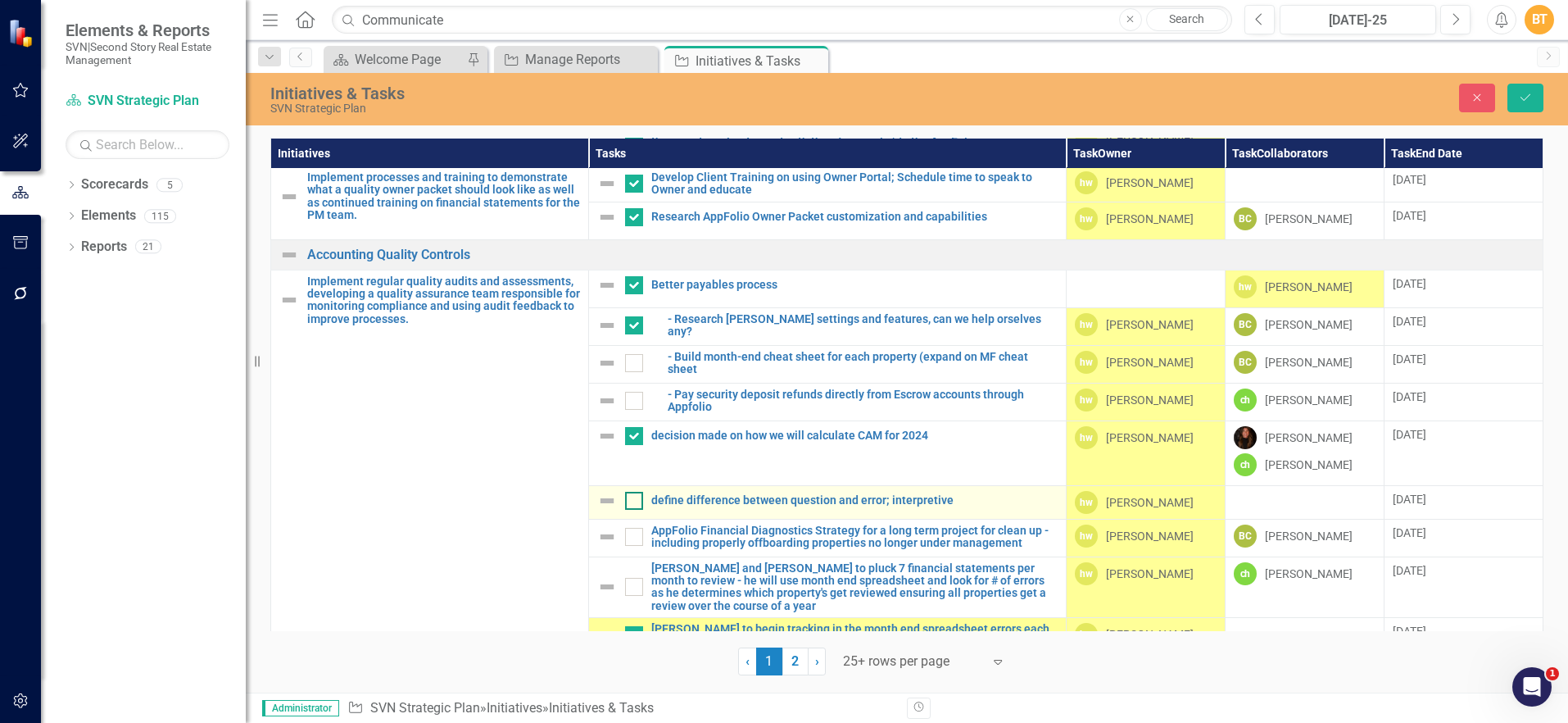
click at [631, 500] on input "checkbox" at bounding box center [629, 497] width 10 height 10
checkbox input "true"
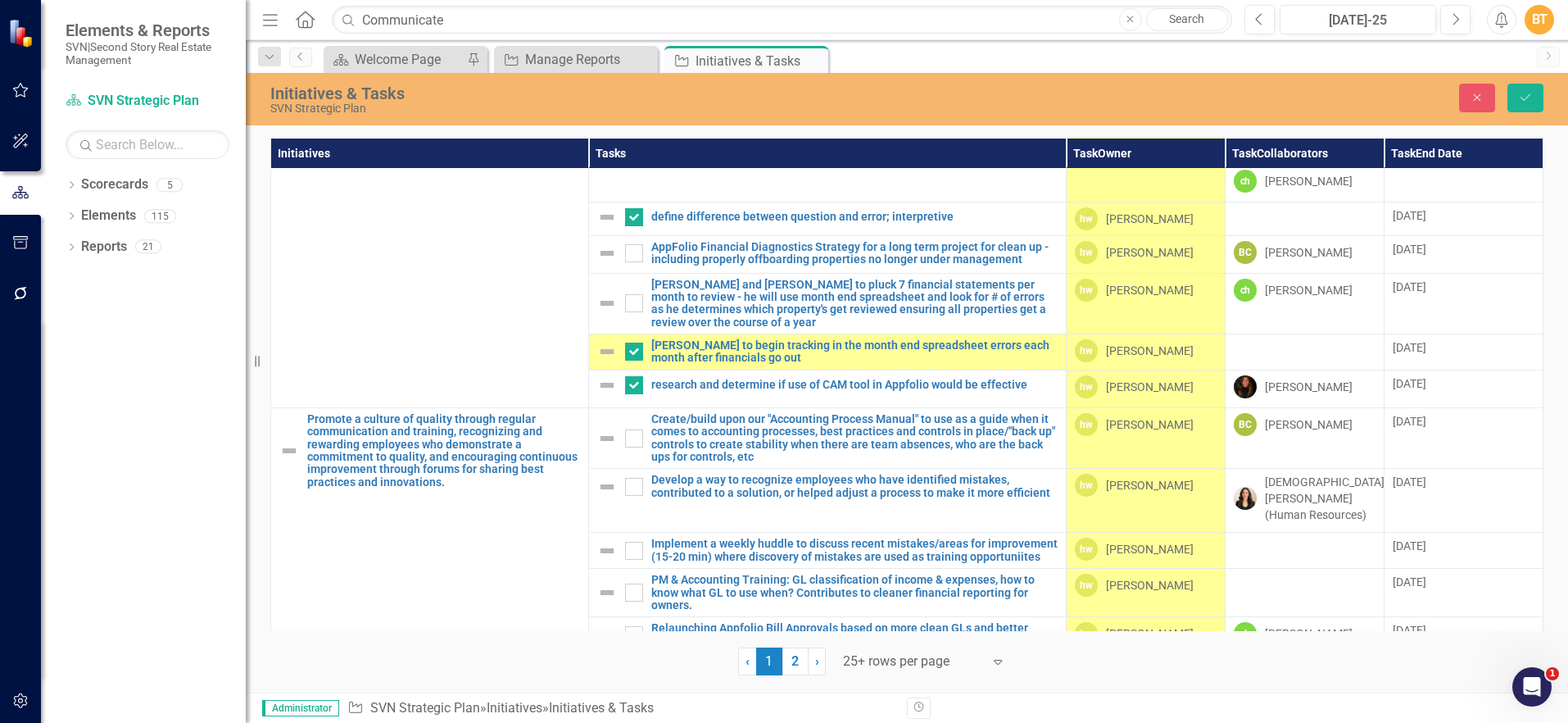
scroll to position [720, 0]
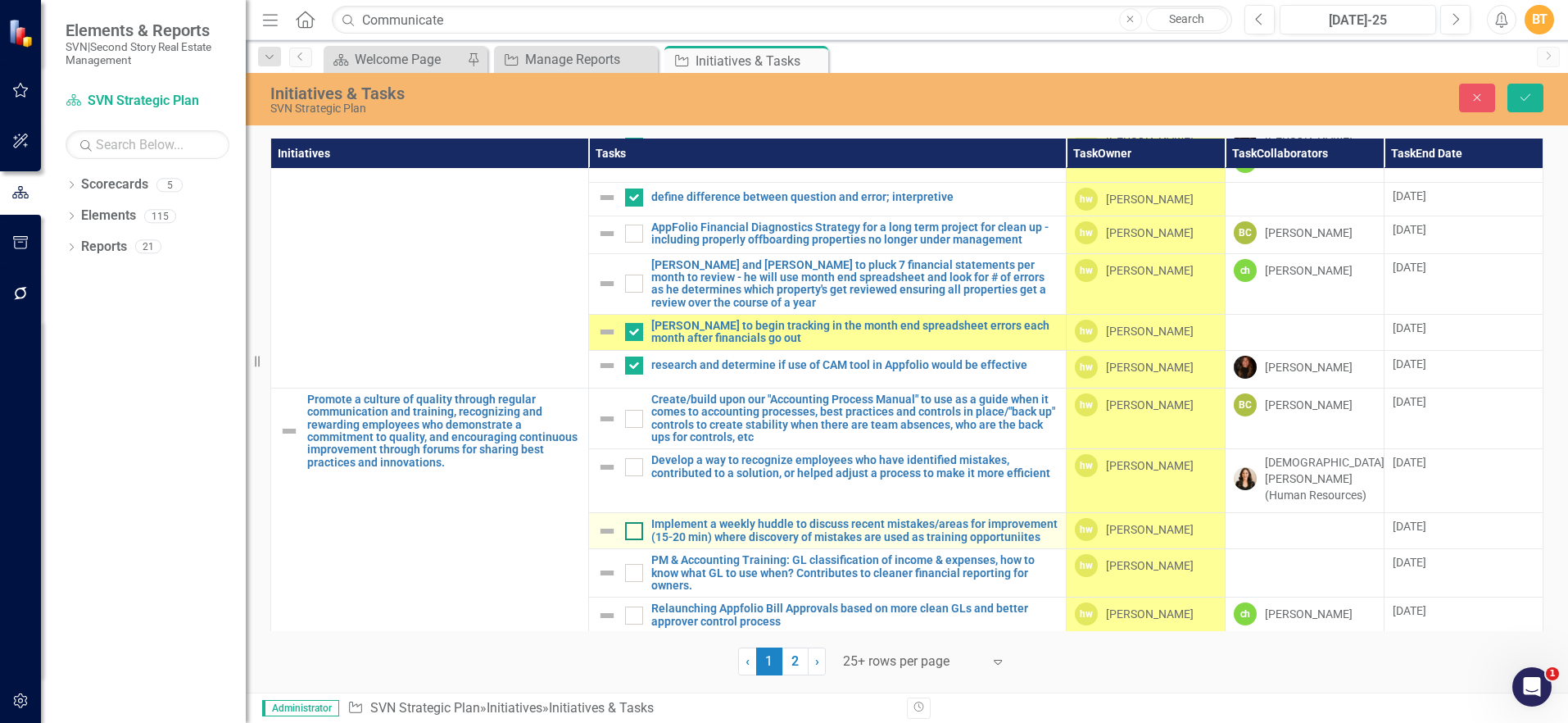
click at [632, 522] on div at bounding box center [633, 531] width 18 height 18
click at [632, 522] on input "checkbox" at bounding box center [629, 527] width 10 height 10
checkbox input "true"
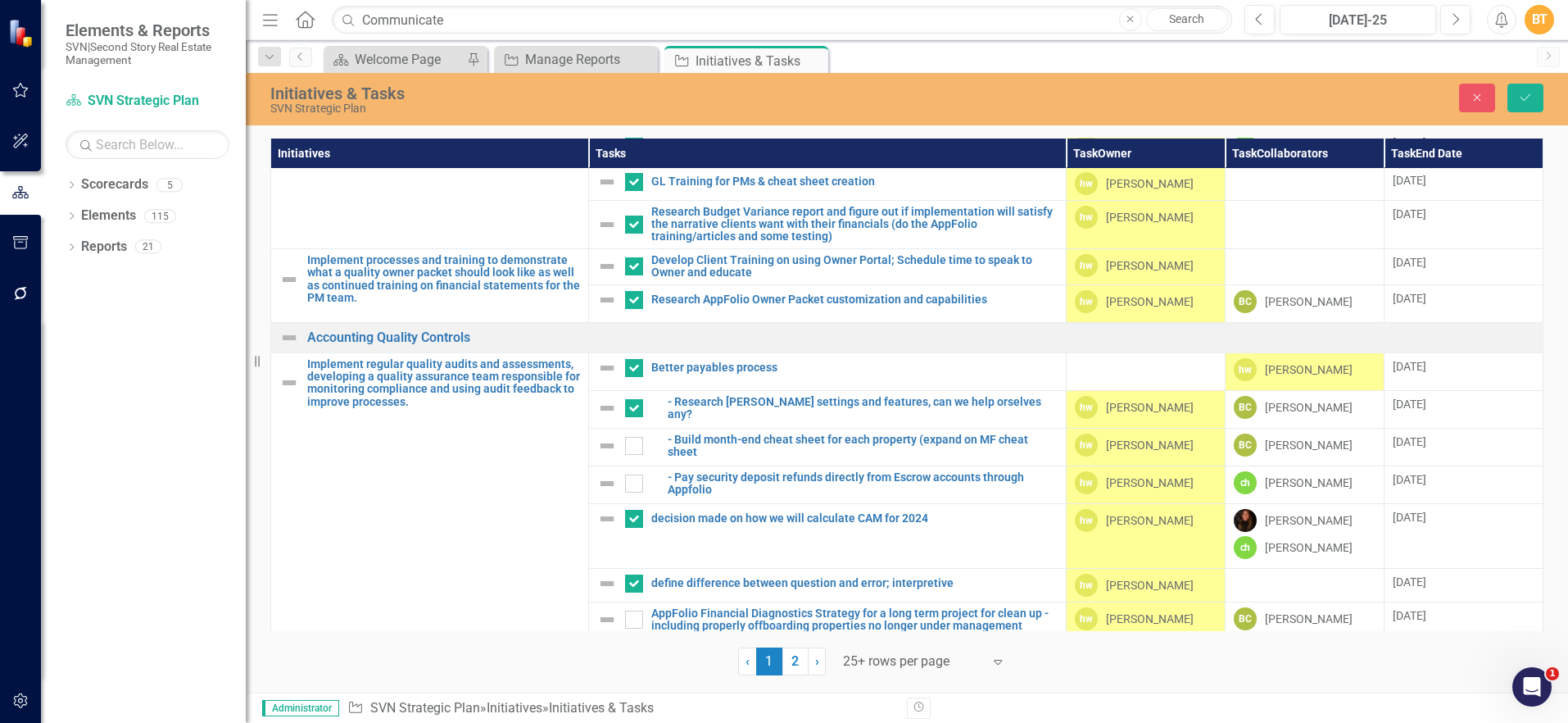
scroll to position [333, 0]
click at [1519, 92] on icon "Save" at bounding box center [1526, 98] width 15 height 11
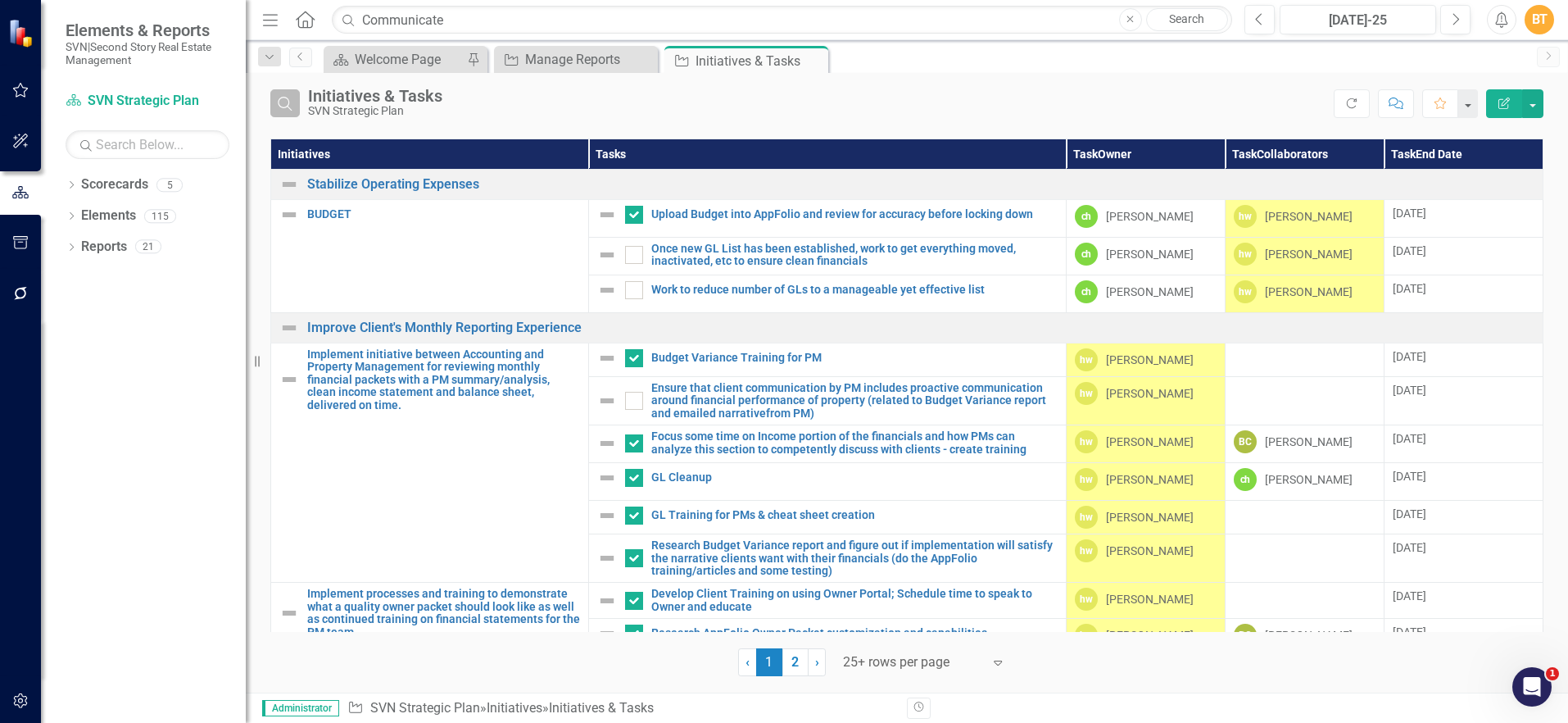
click at [283, 100] on icon "Search" at bounding box center [284, 104] width 18 height 15
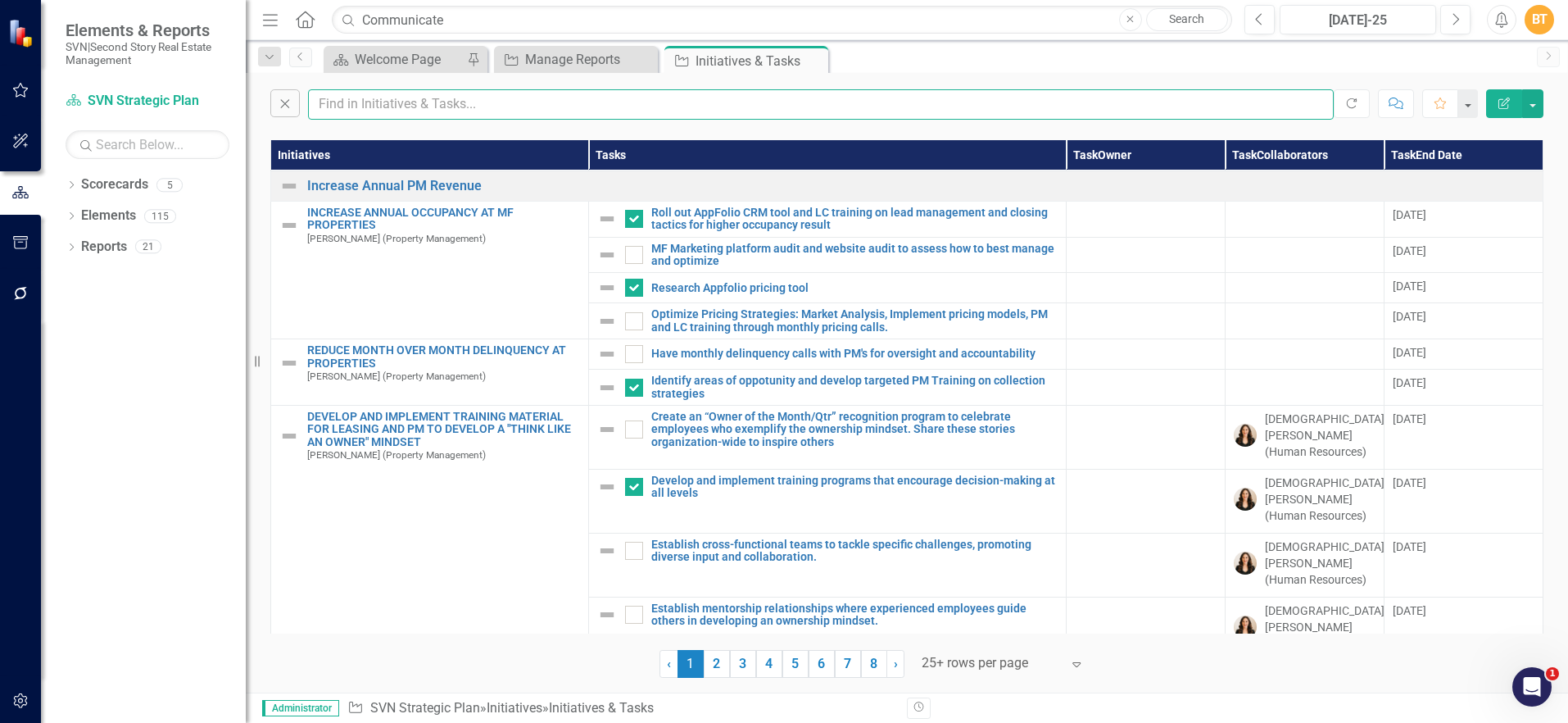
click at [446, 112] on input "text" at bounding box center [821, 105] width 1026 height 30
type input "Kristen"
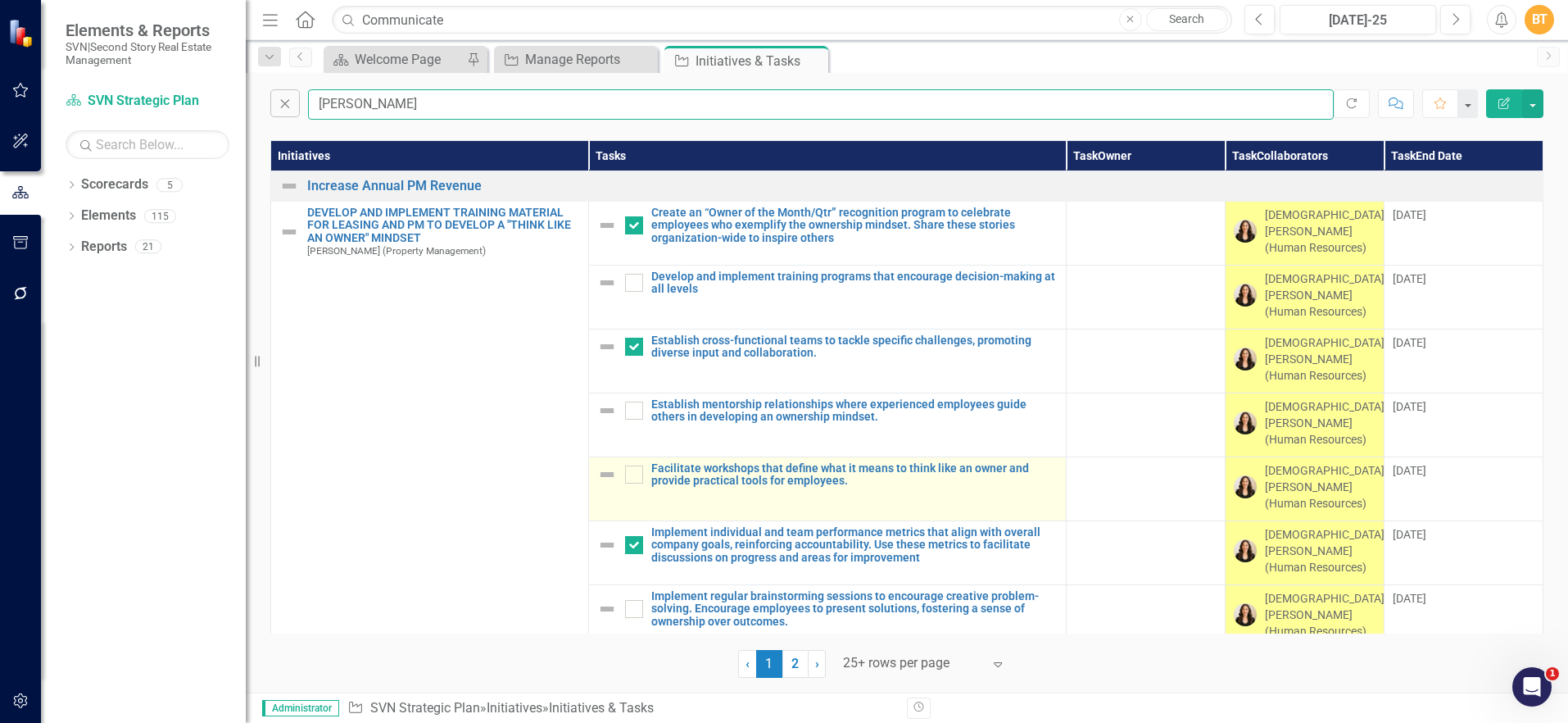
checkbox input "false"
checkbox input "true"
checkbox input "false"
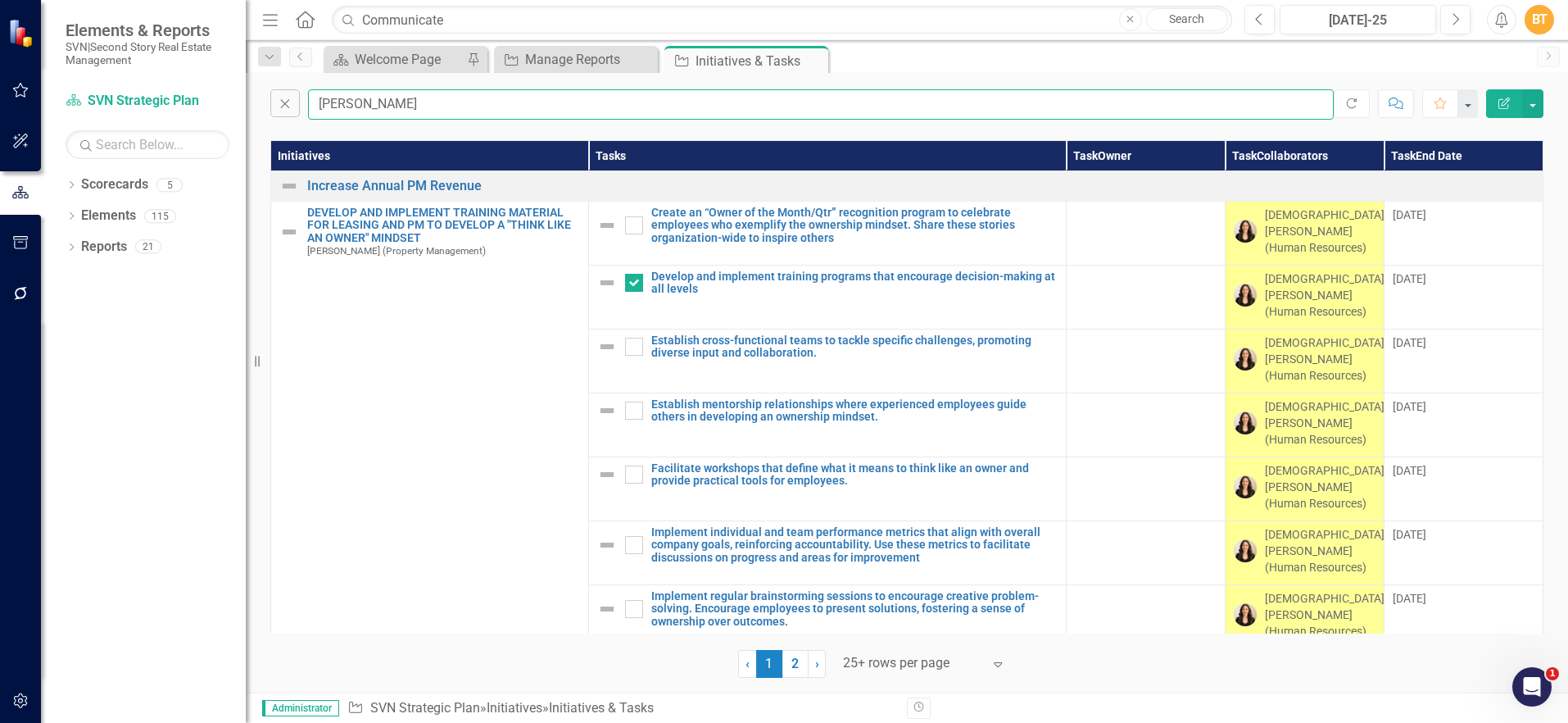
type input "Kristen"
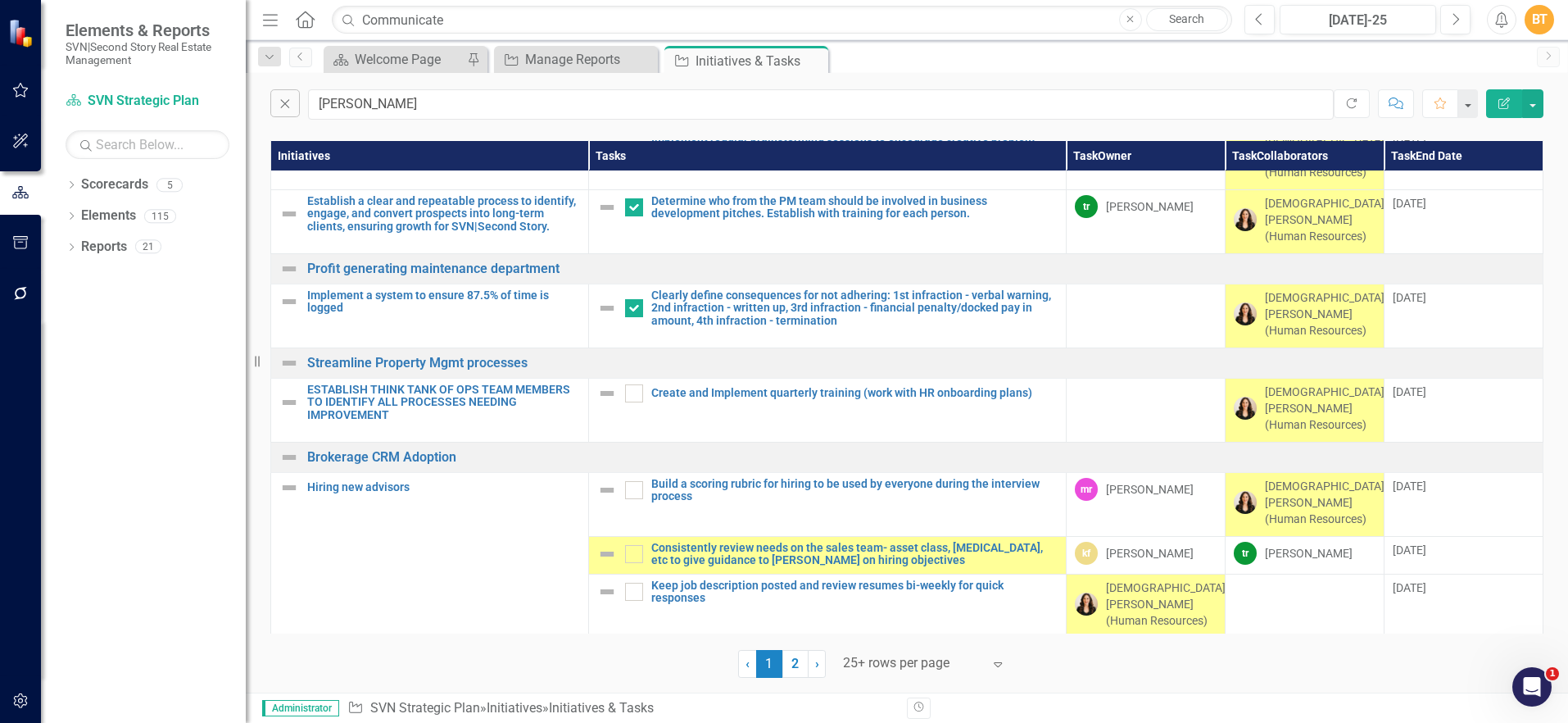
scroll to position [462, 0]
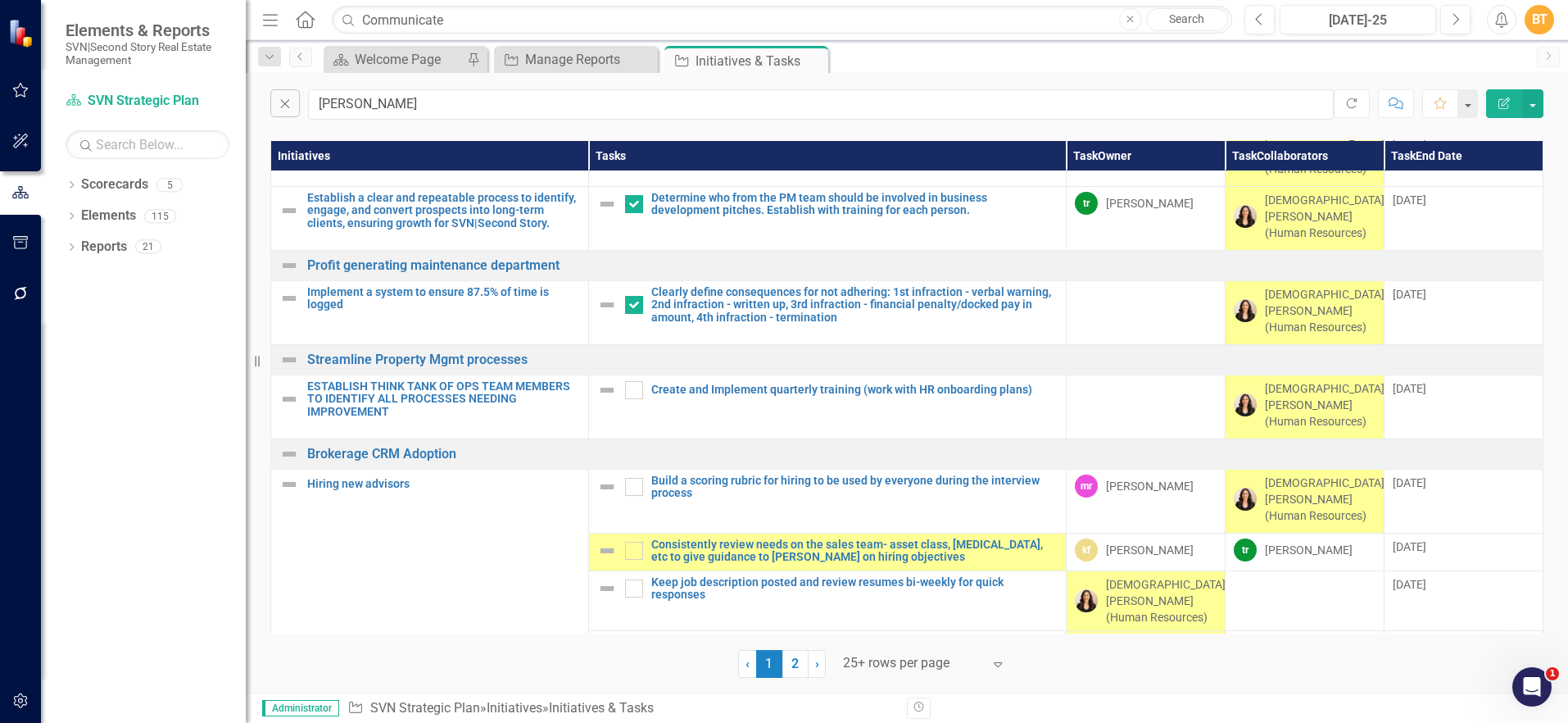
click at [879, 653] on div at bounding box center [913, 663] width 139 height 22
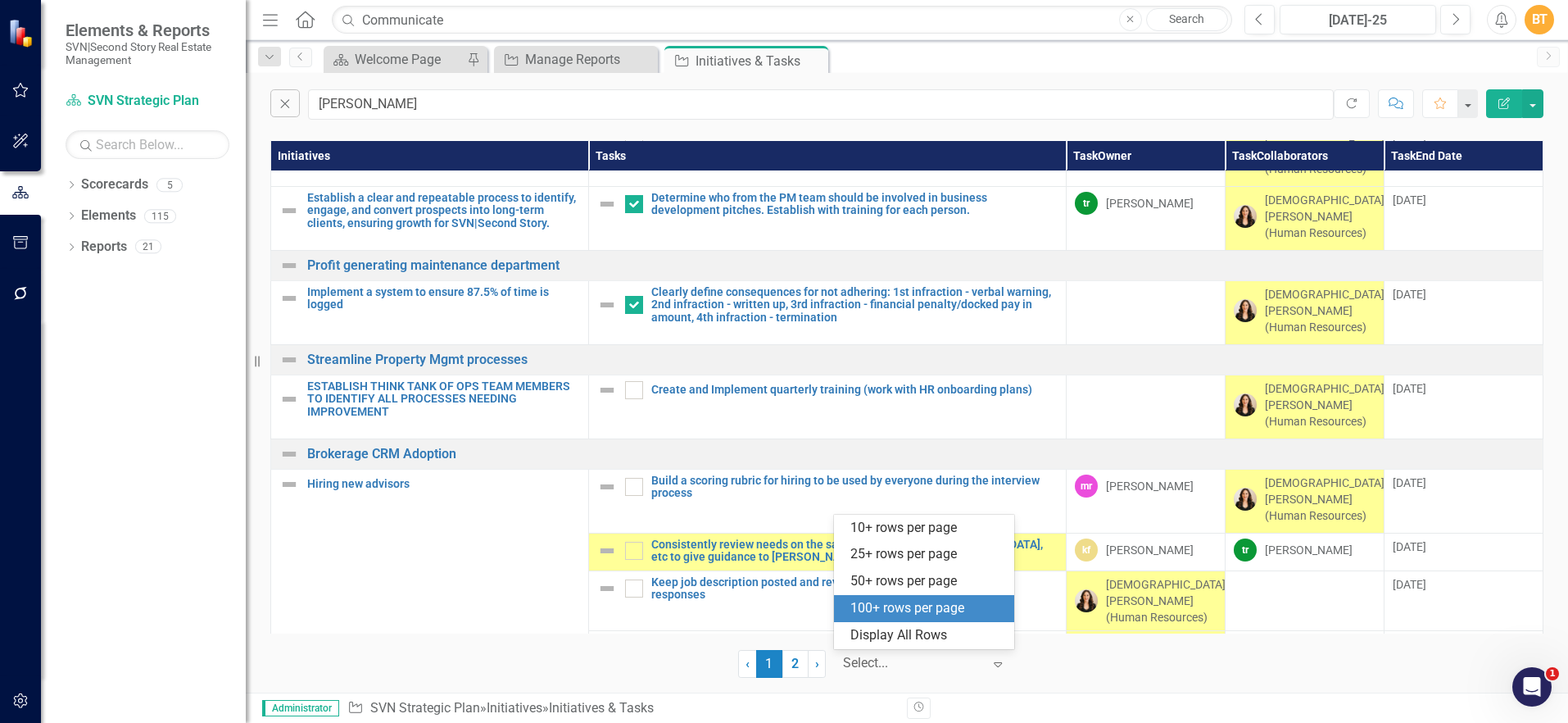
click at [886, 619] on div "100+ rows per page" at bounding box center [924, 609] width 181 height 27
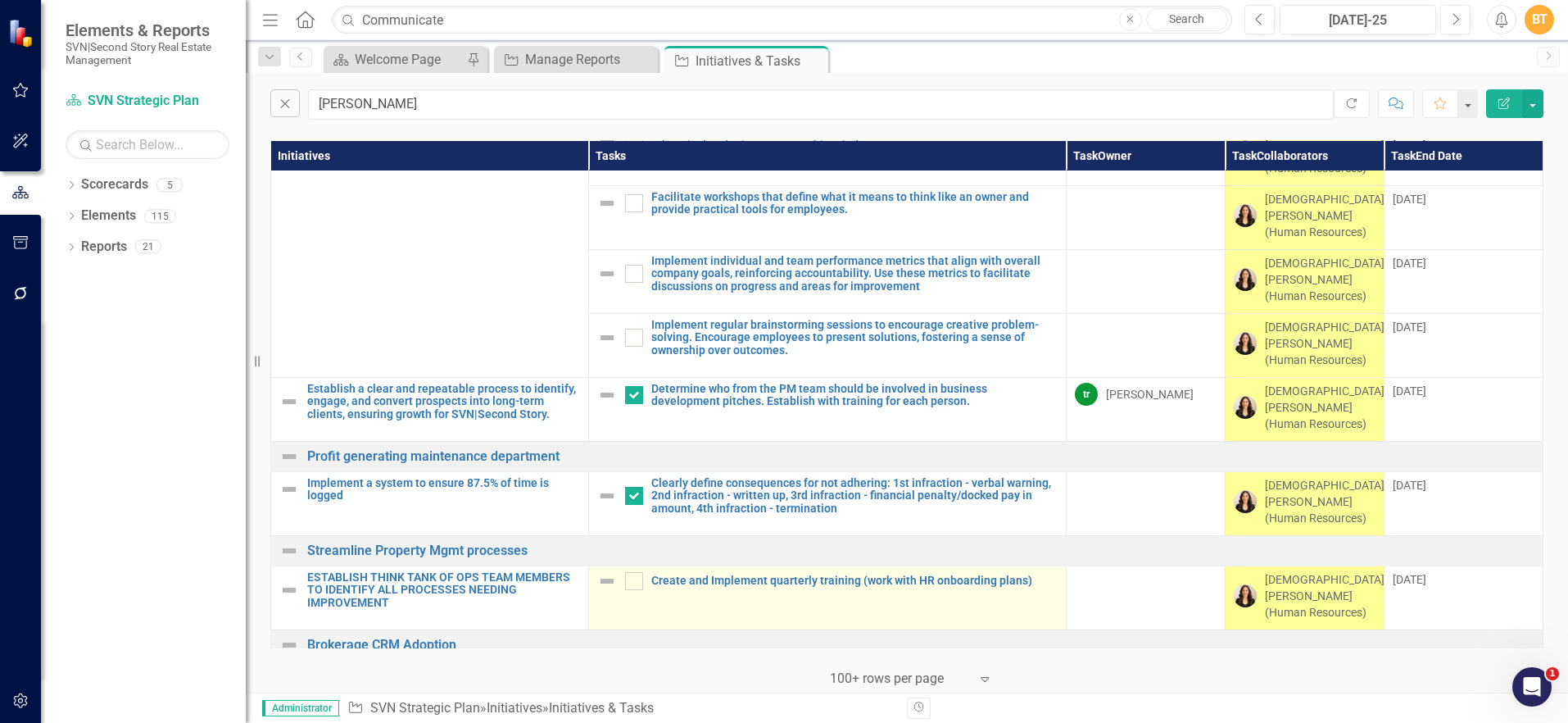
scroll to position [546, 0]
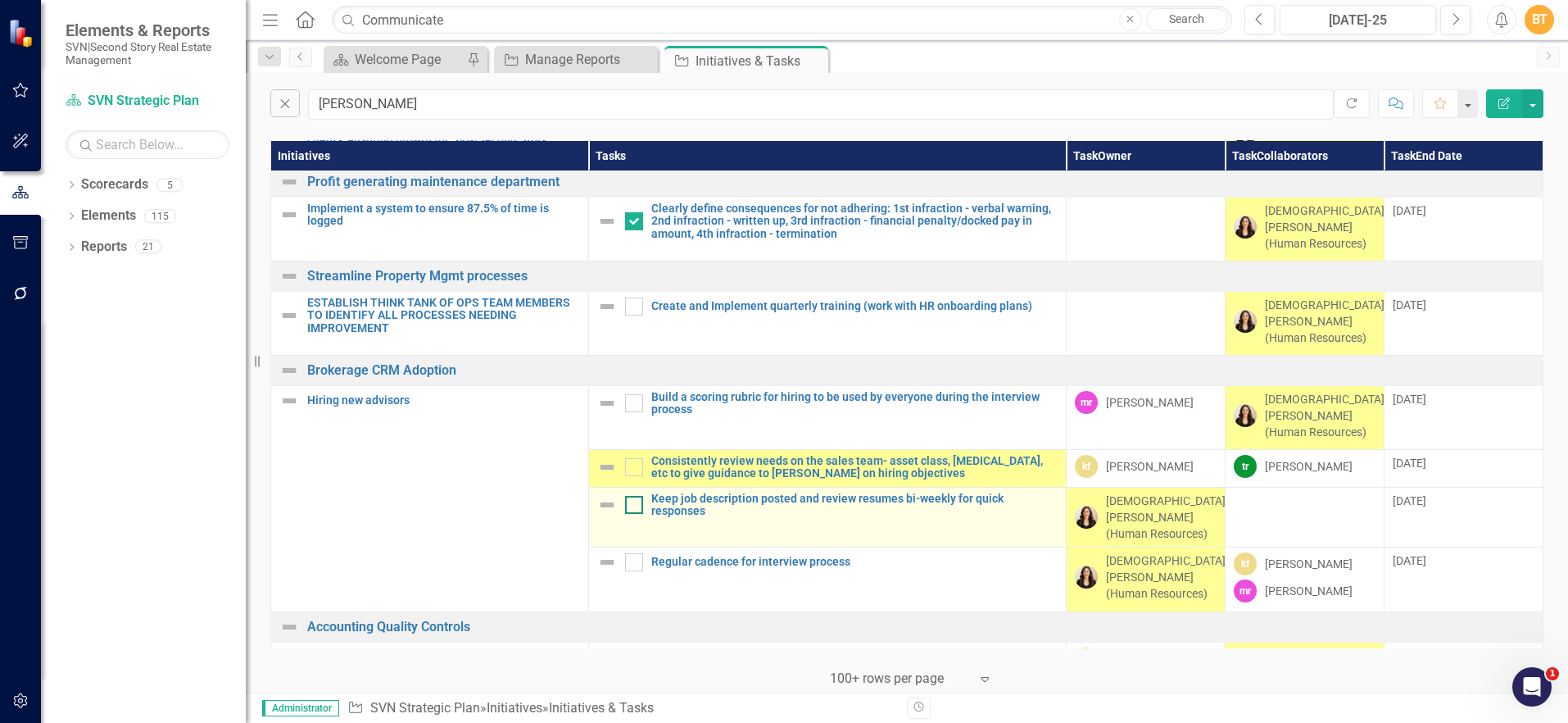
click at [630, 496] on input "checkbox" at bounding box center [629, 500] width 10 height 10
checkbox input "true"
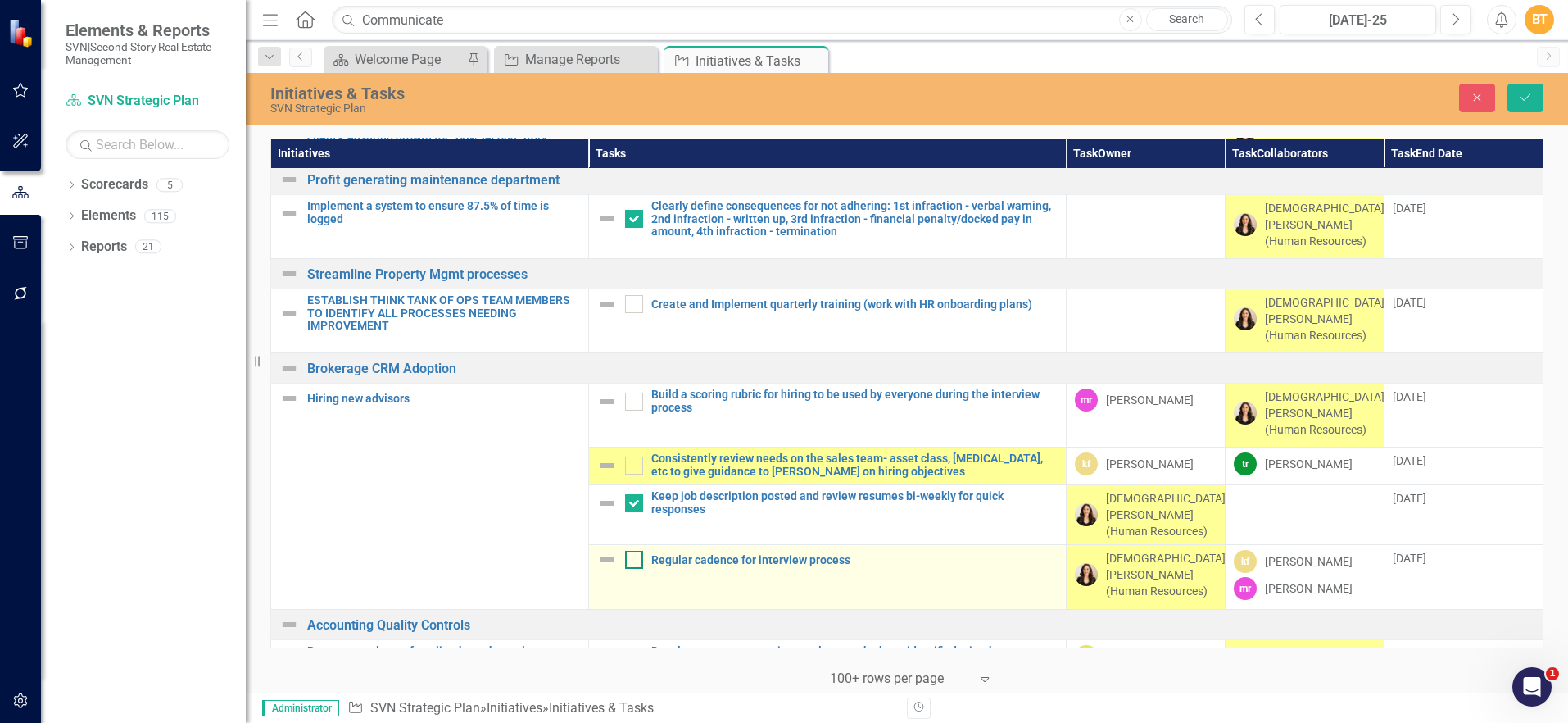
click at [629, 551] on div at bounding box center [633, 559] width 18 height 18
click at [629, 551] on input "checkbox" at bounding box center [629, 556] width 10 height 10
checkbox input "true"
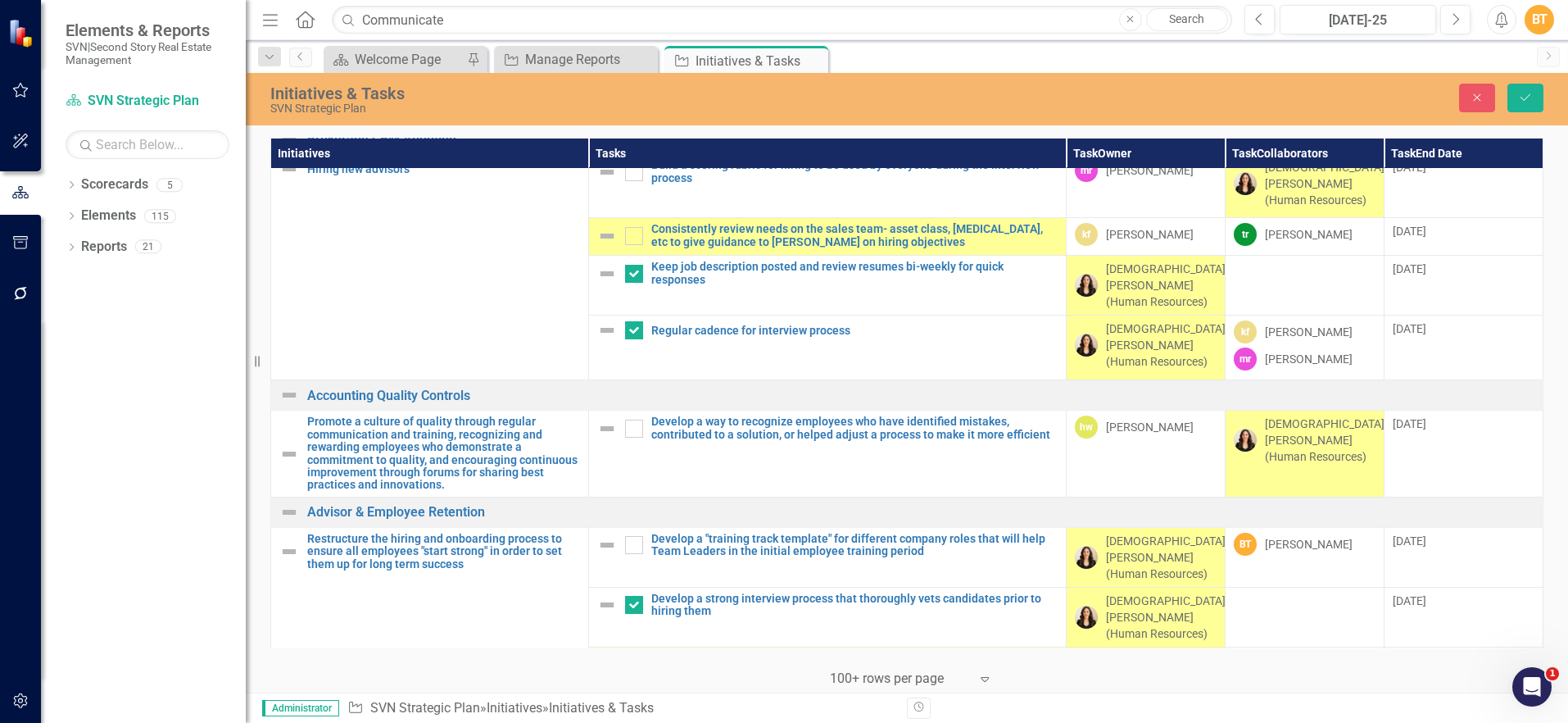
scroll to position [805, 0]
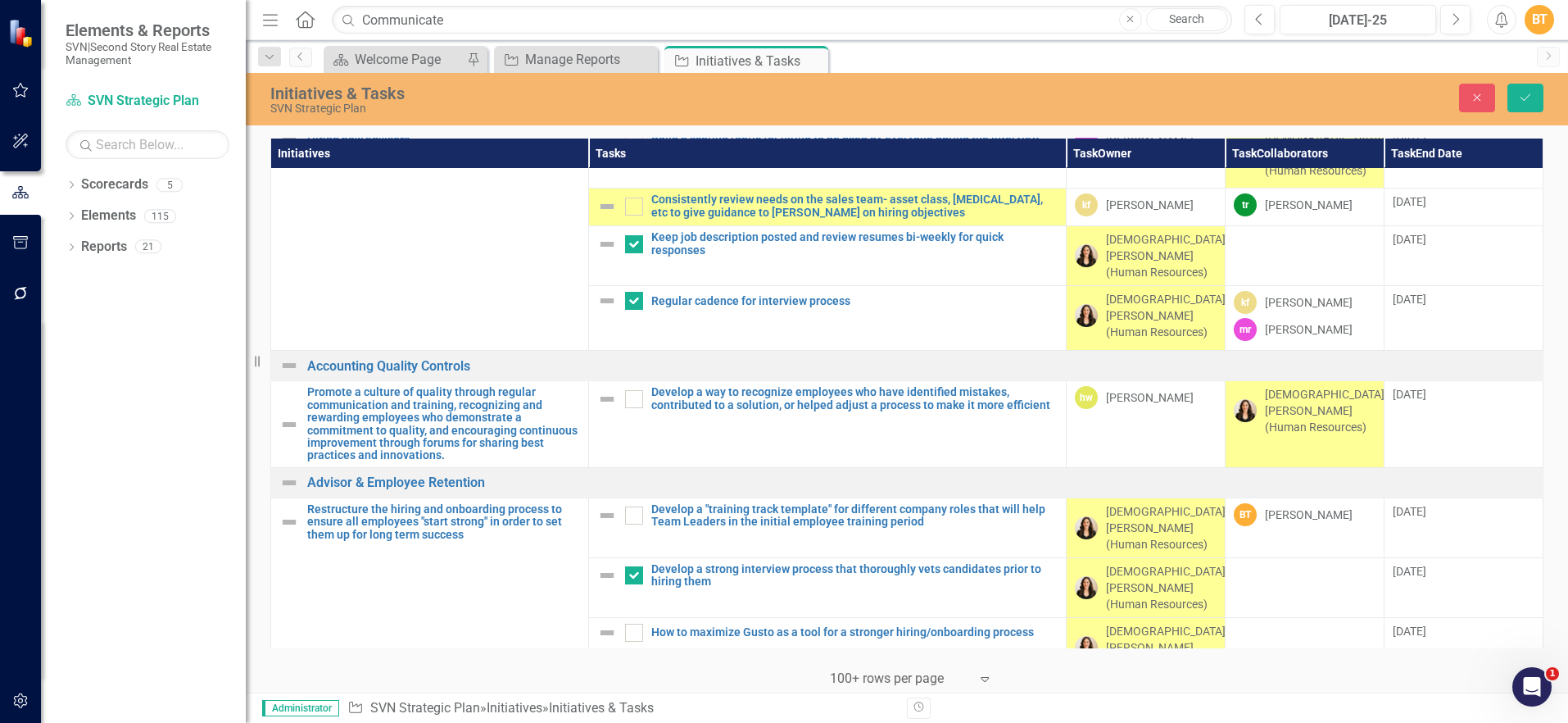
click at [630, 693] on input "checkbox" at bounding box center [629, 697] width 10 height 10
checkbox input "true"
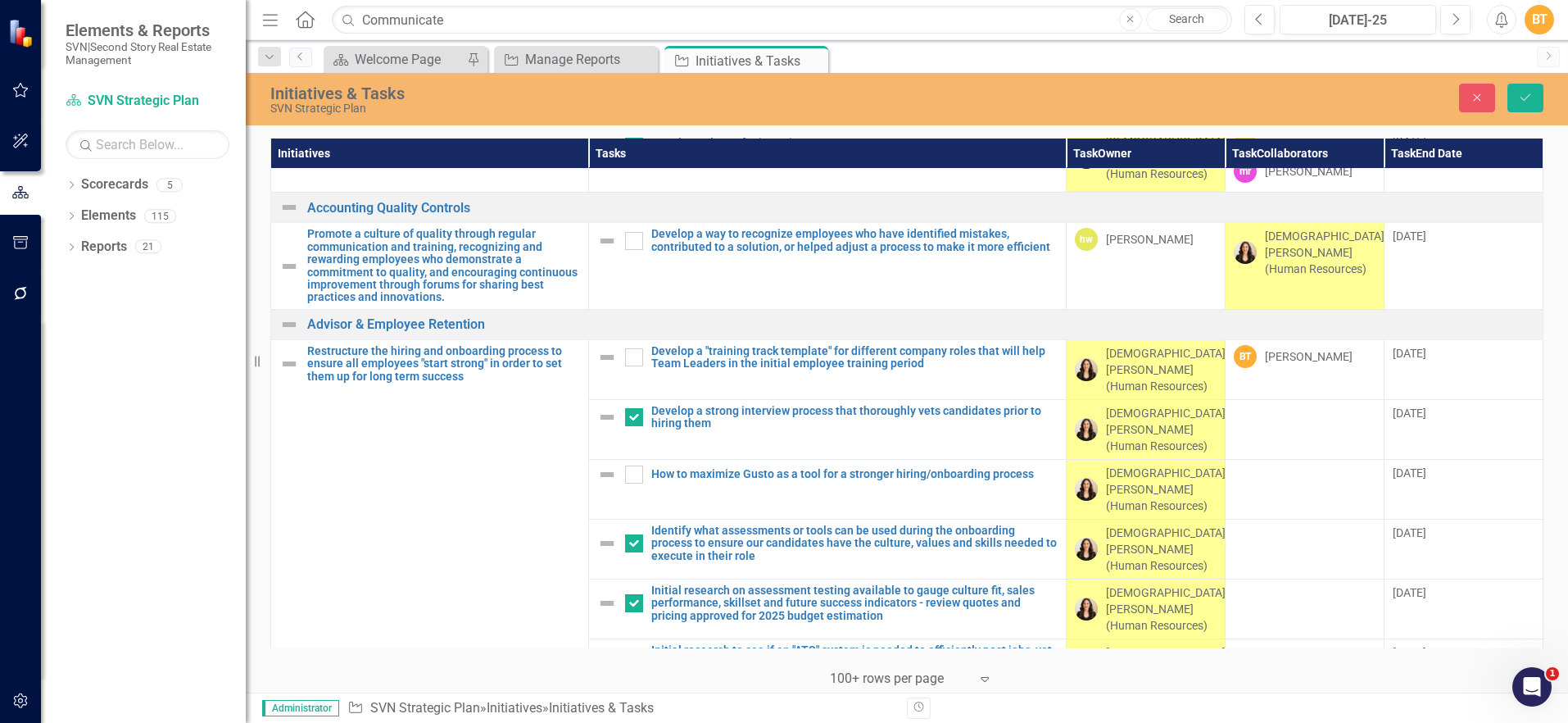
scroll to position [973, 0]
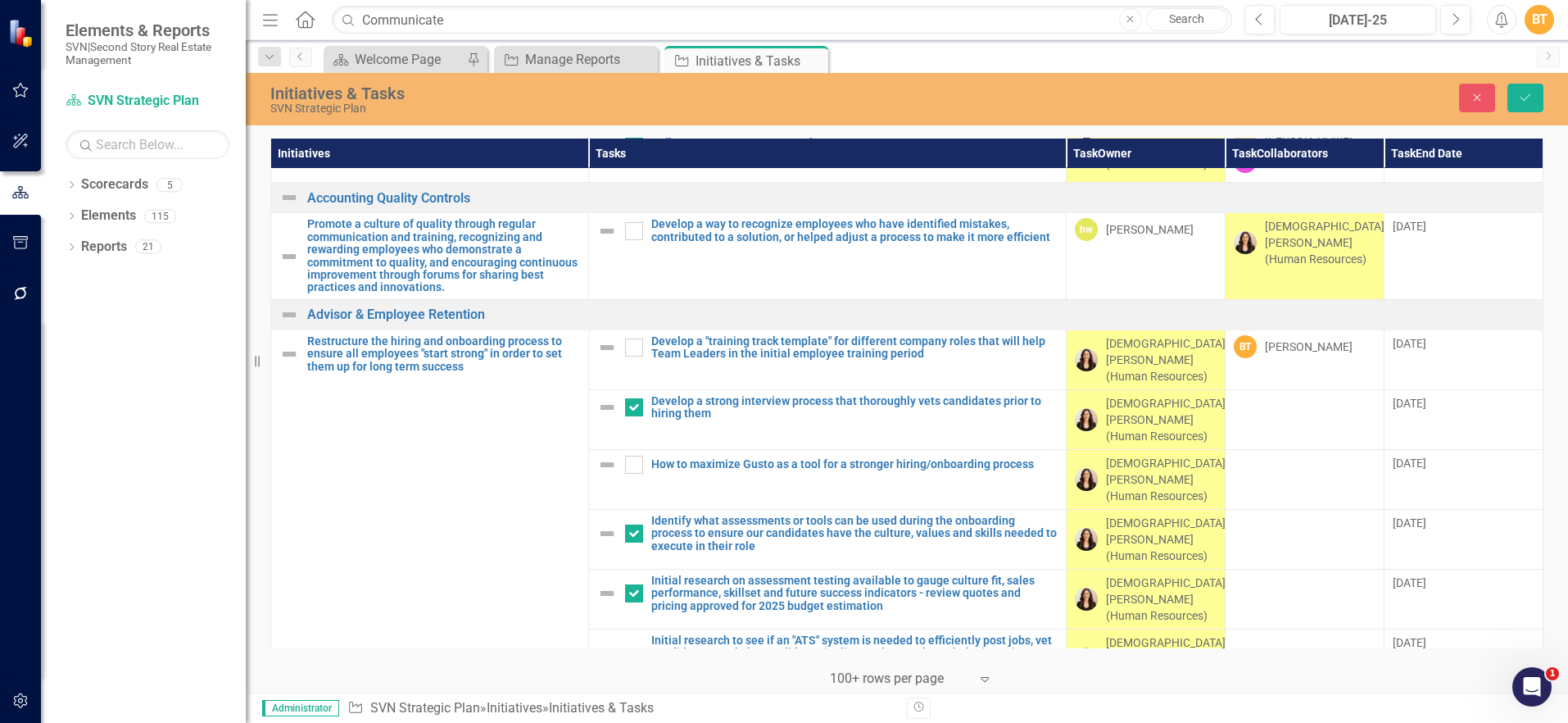
checkbox input "true"
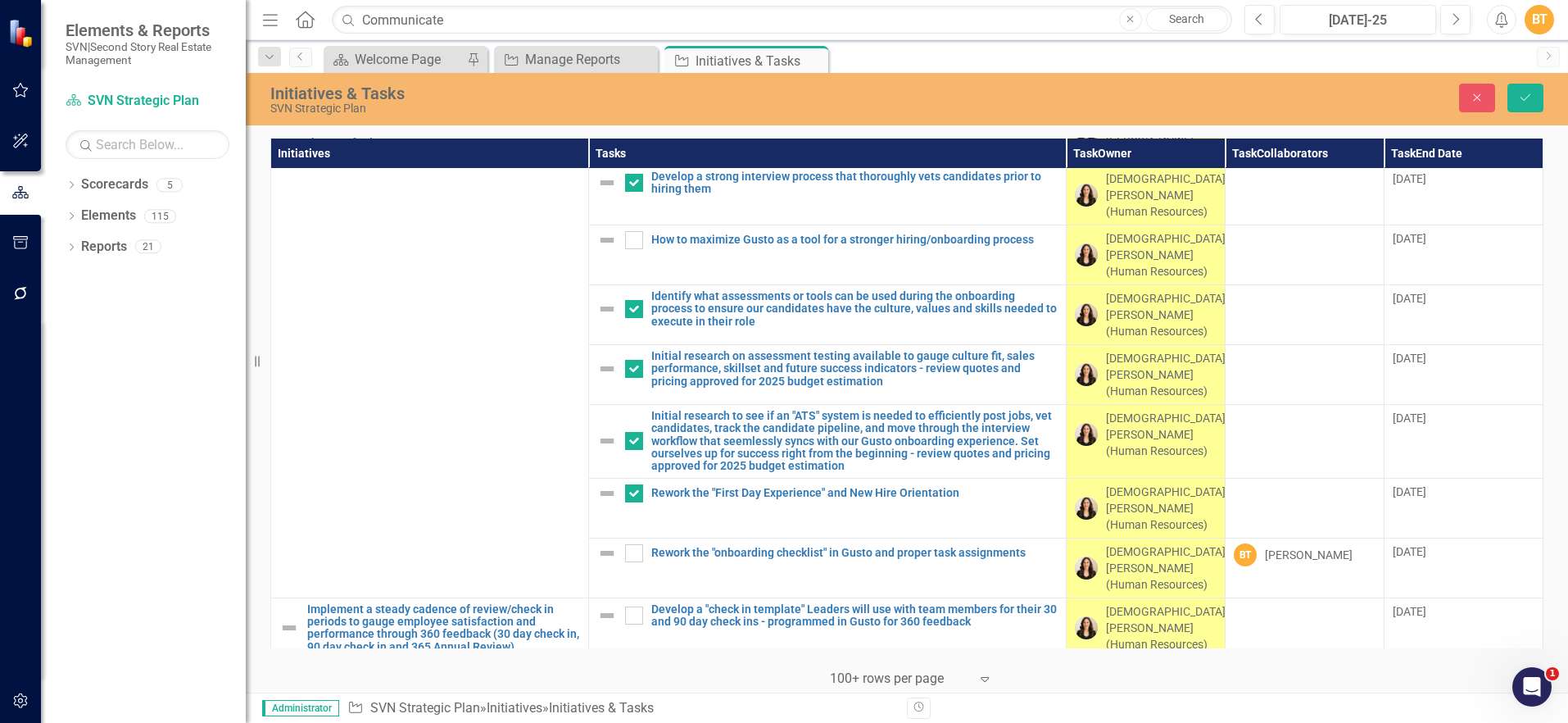
scroll to position [1202, 0]
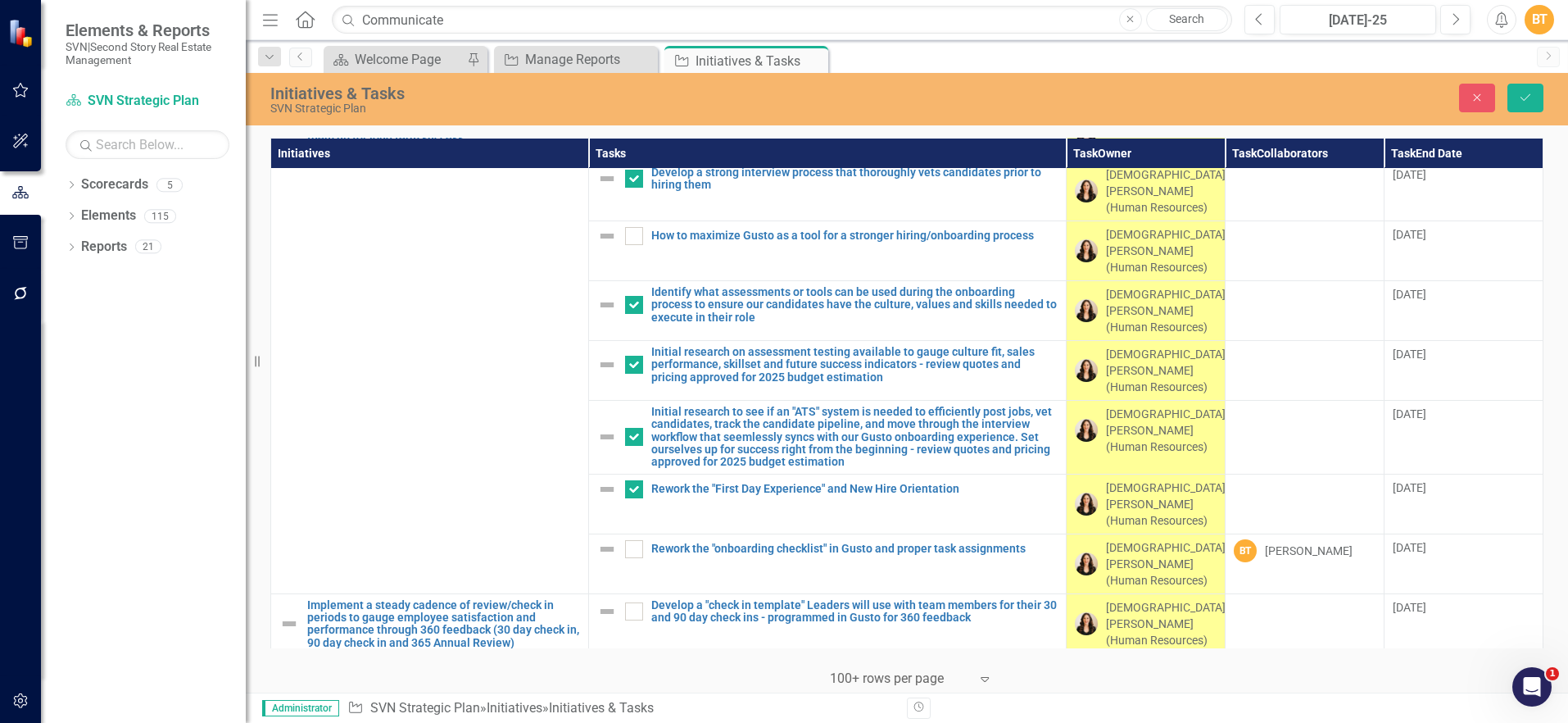
checkbox input "true"
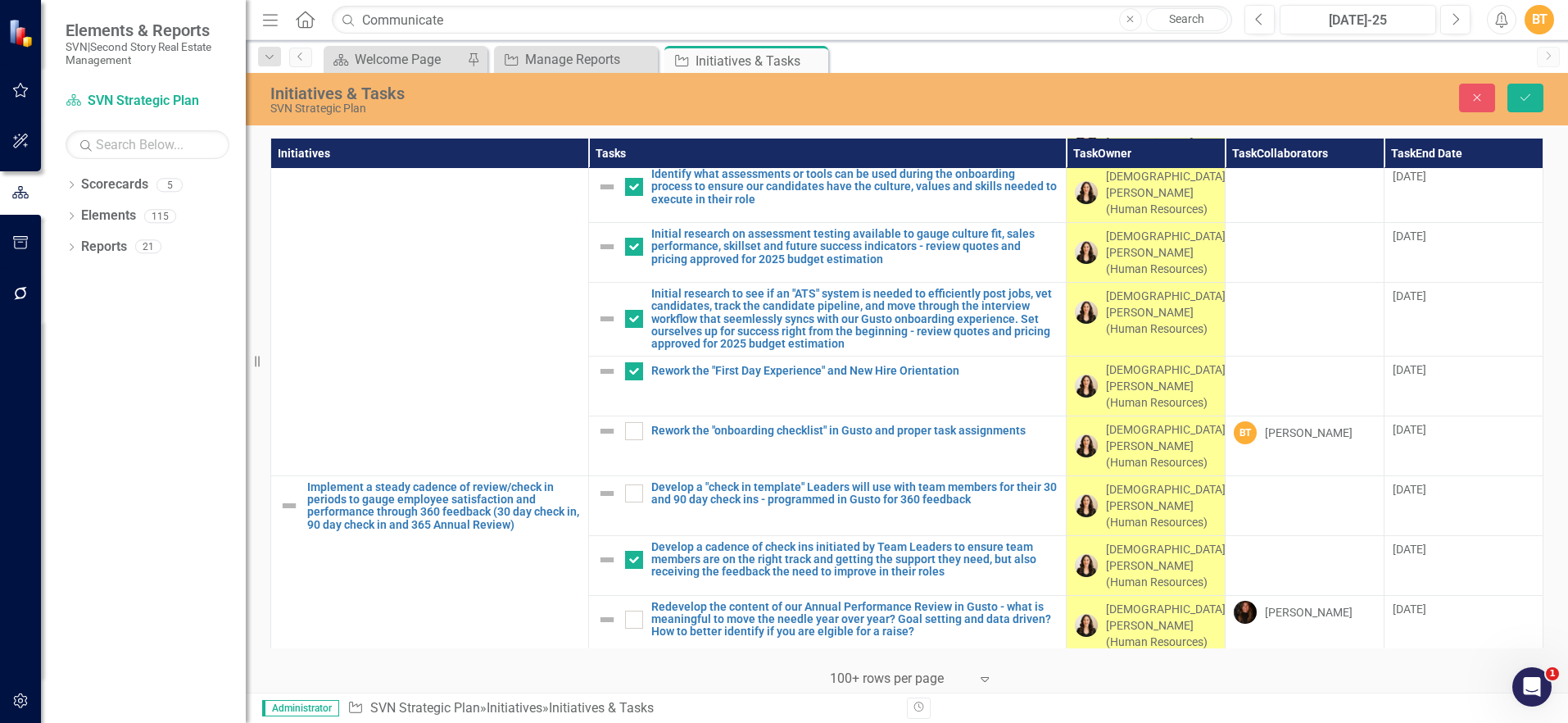
scroll to position [1327, 0]
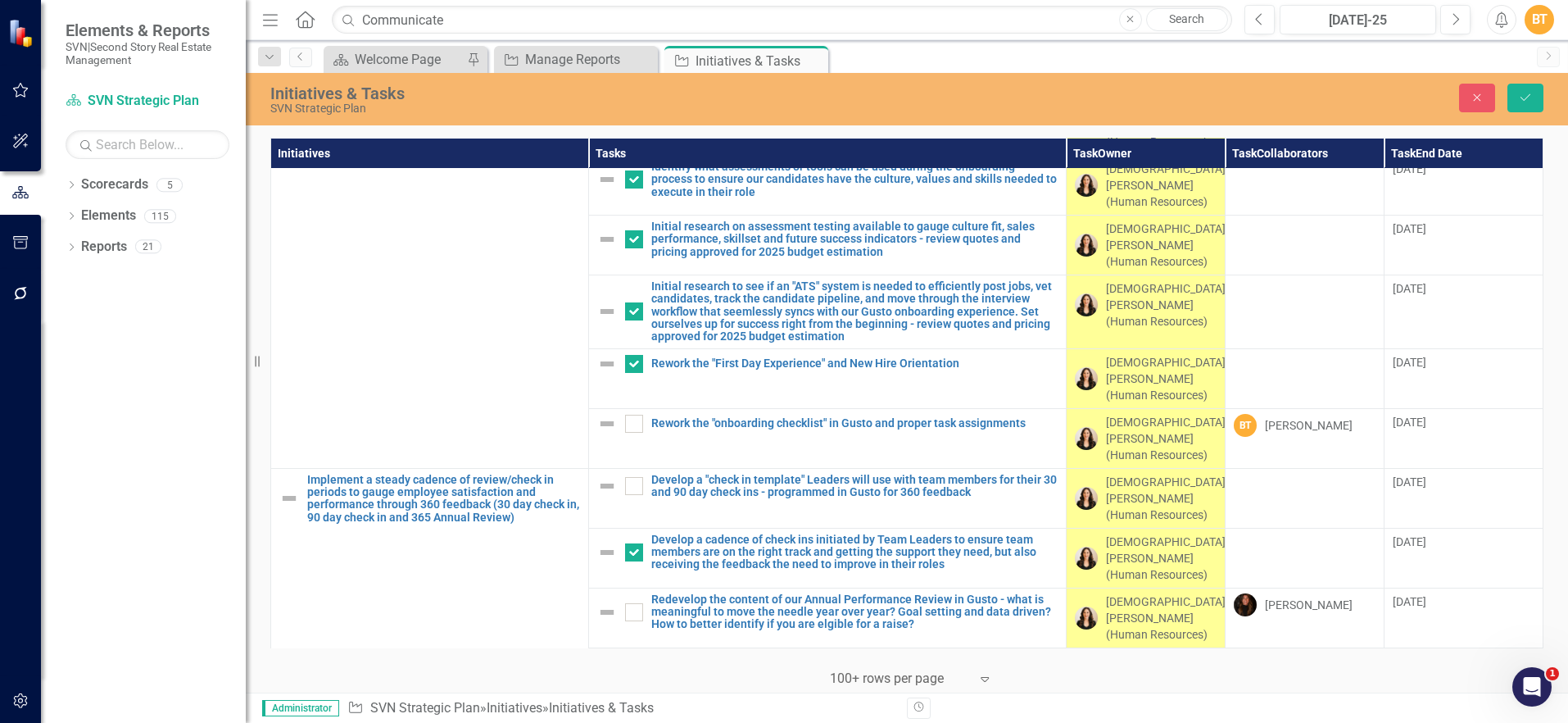
checkbox input "true"
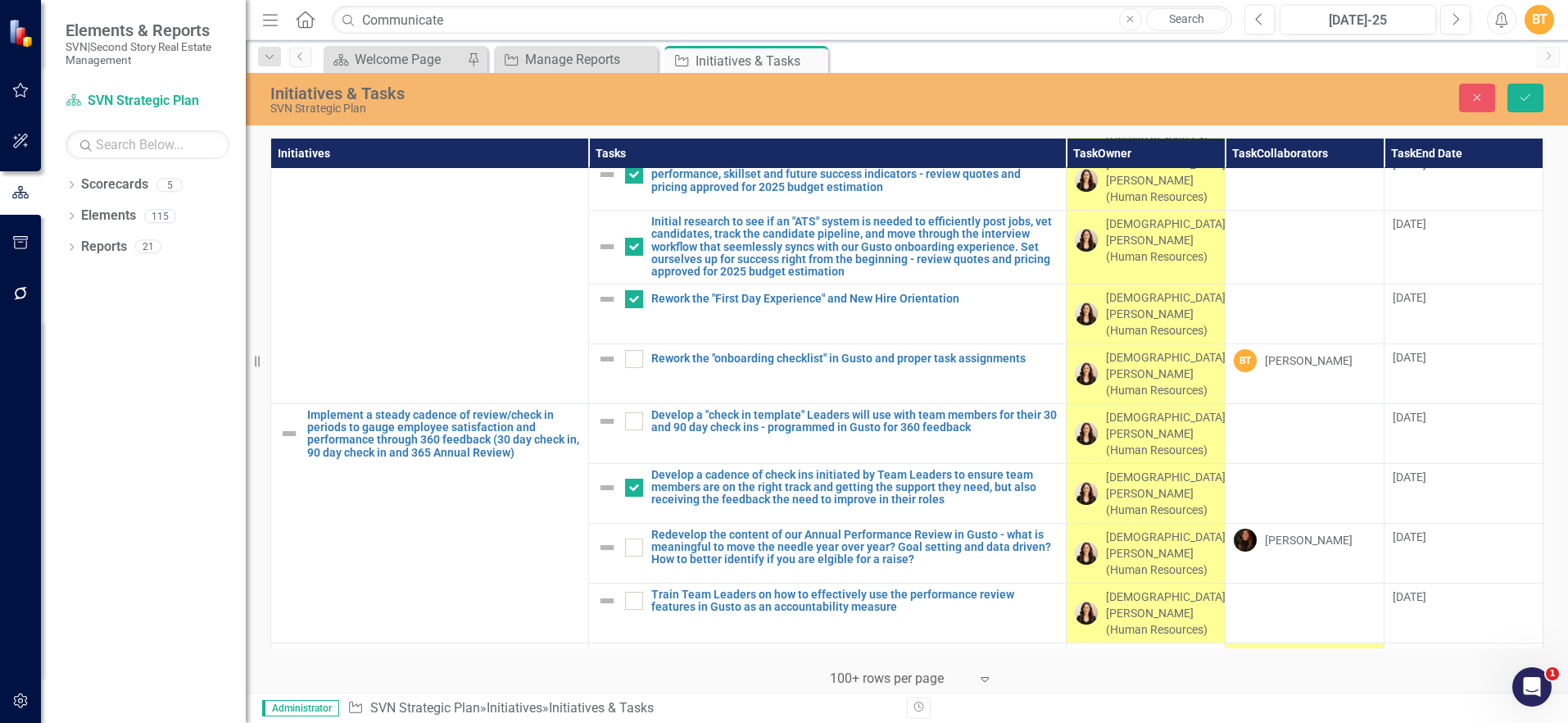
scroll to position [1396, 0]
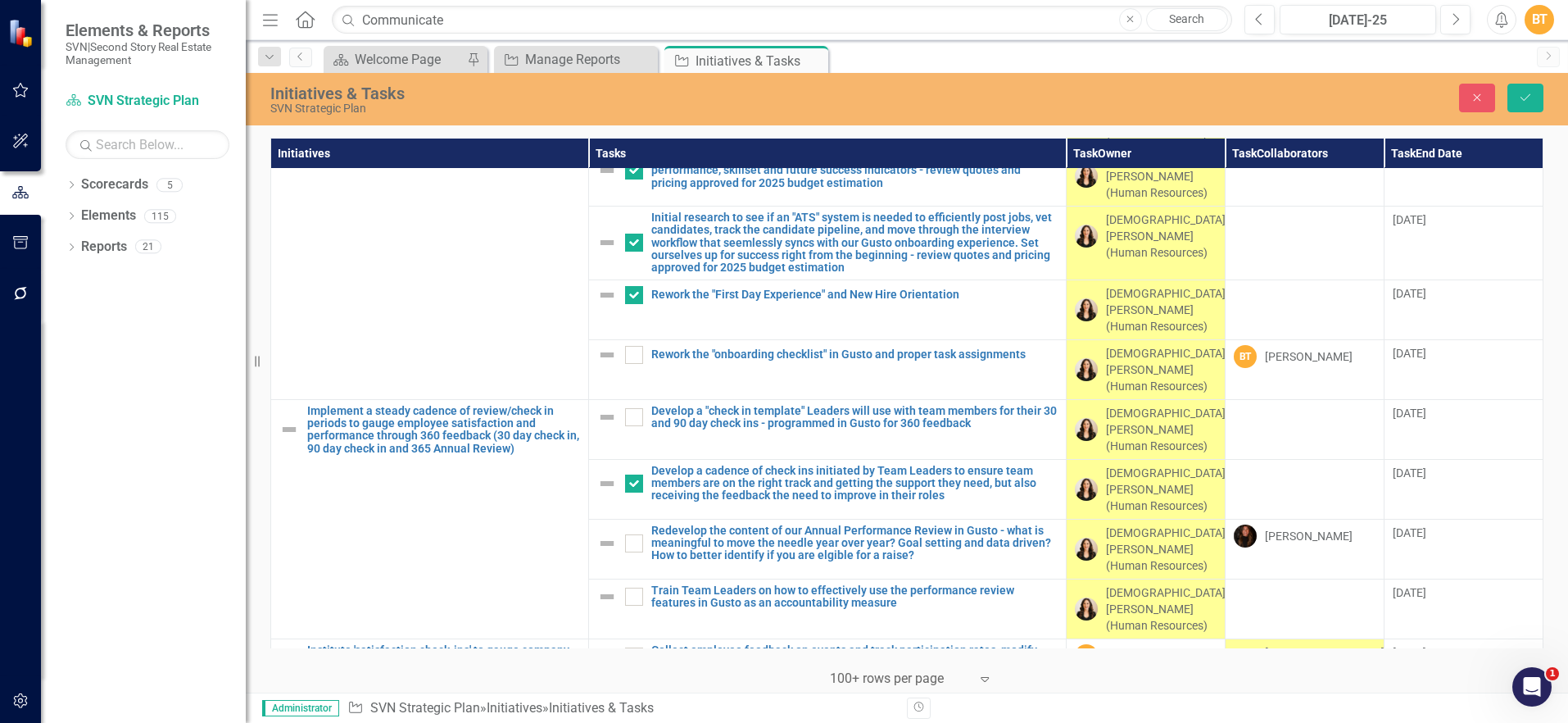
checkbox input "true"
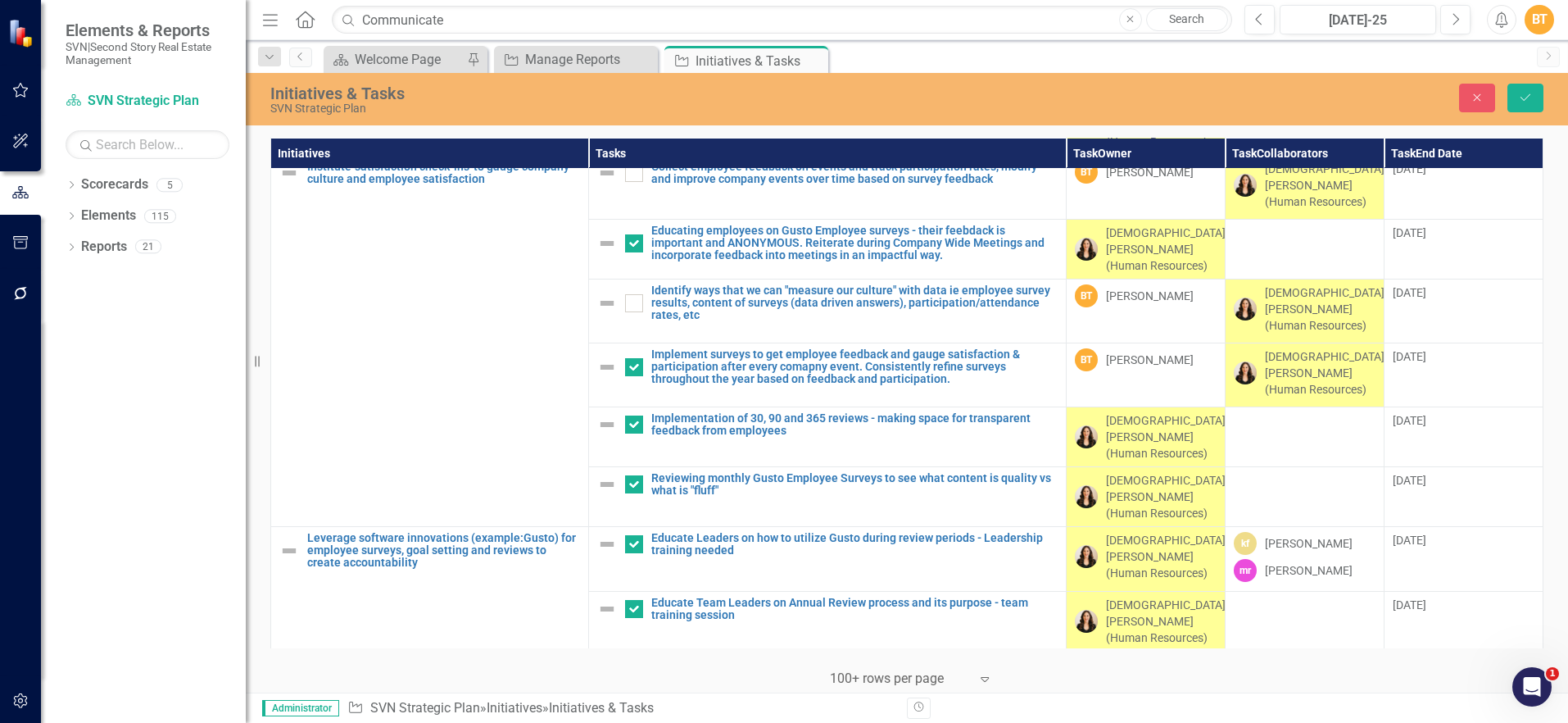
scroll to position [1887, 0]
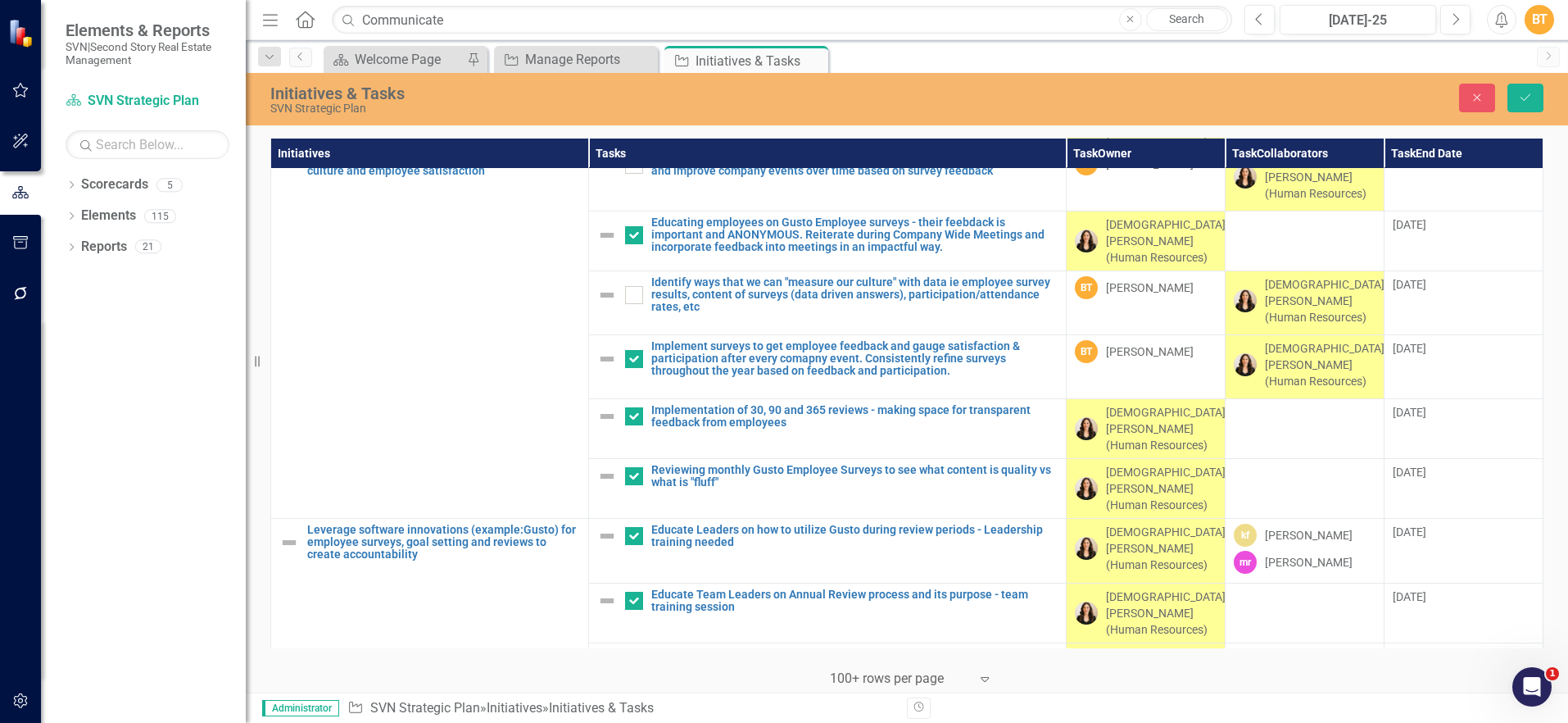
checkbox input "true"
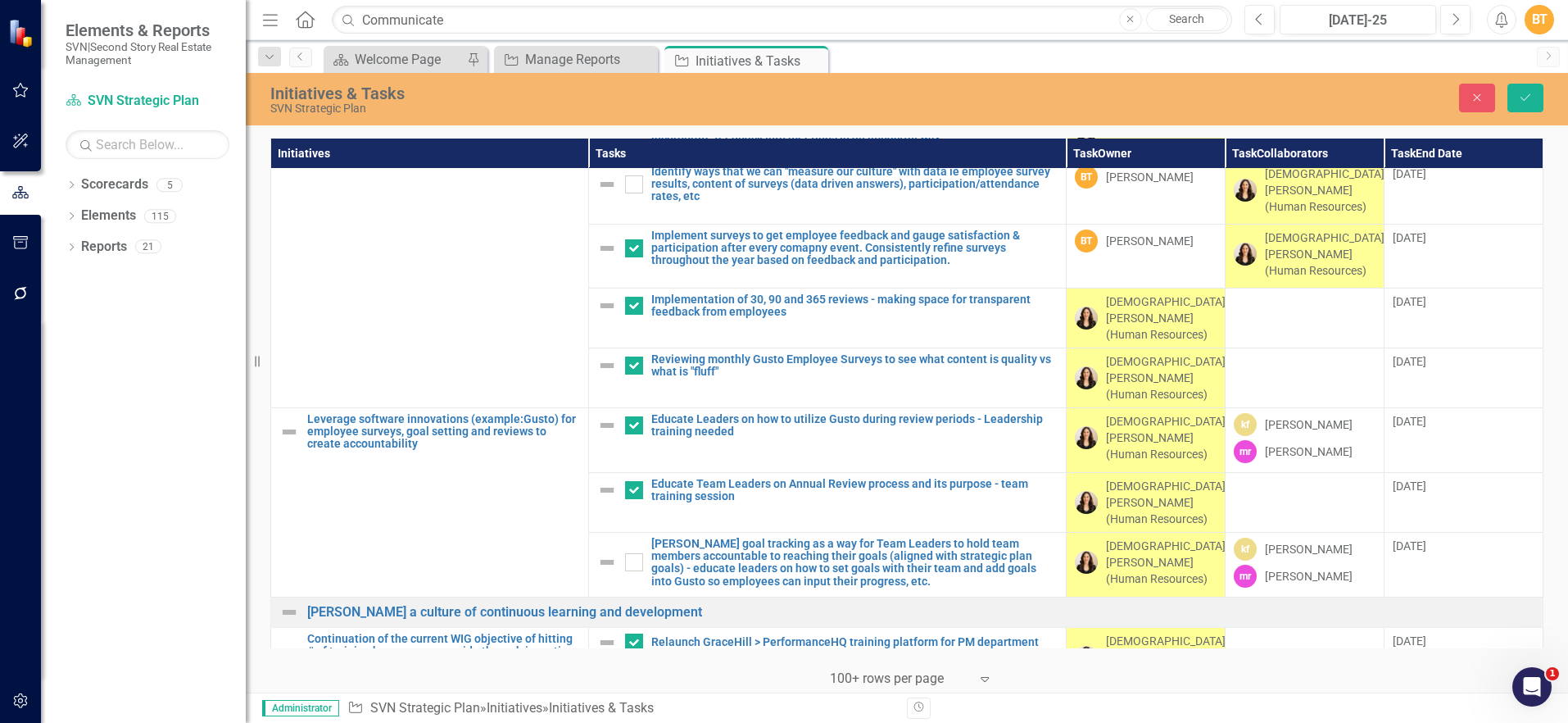
scroll to position [2000, 0]
checkbox input "true"
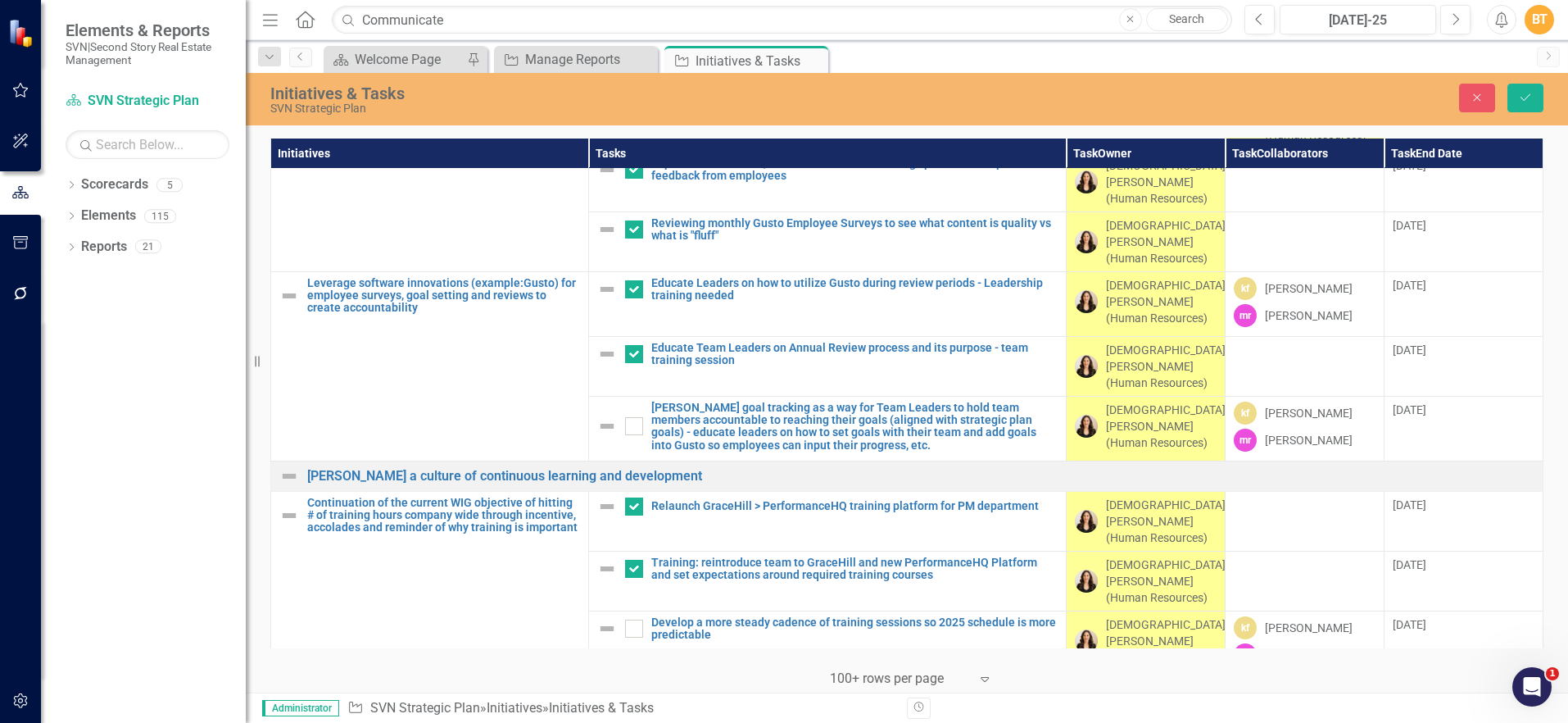
scroll to position [2145, 0]
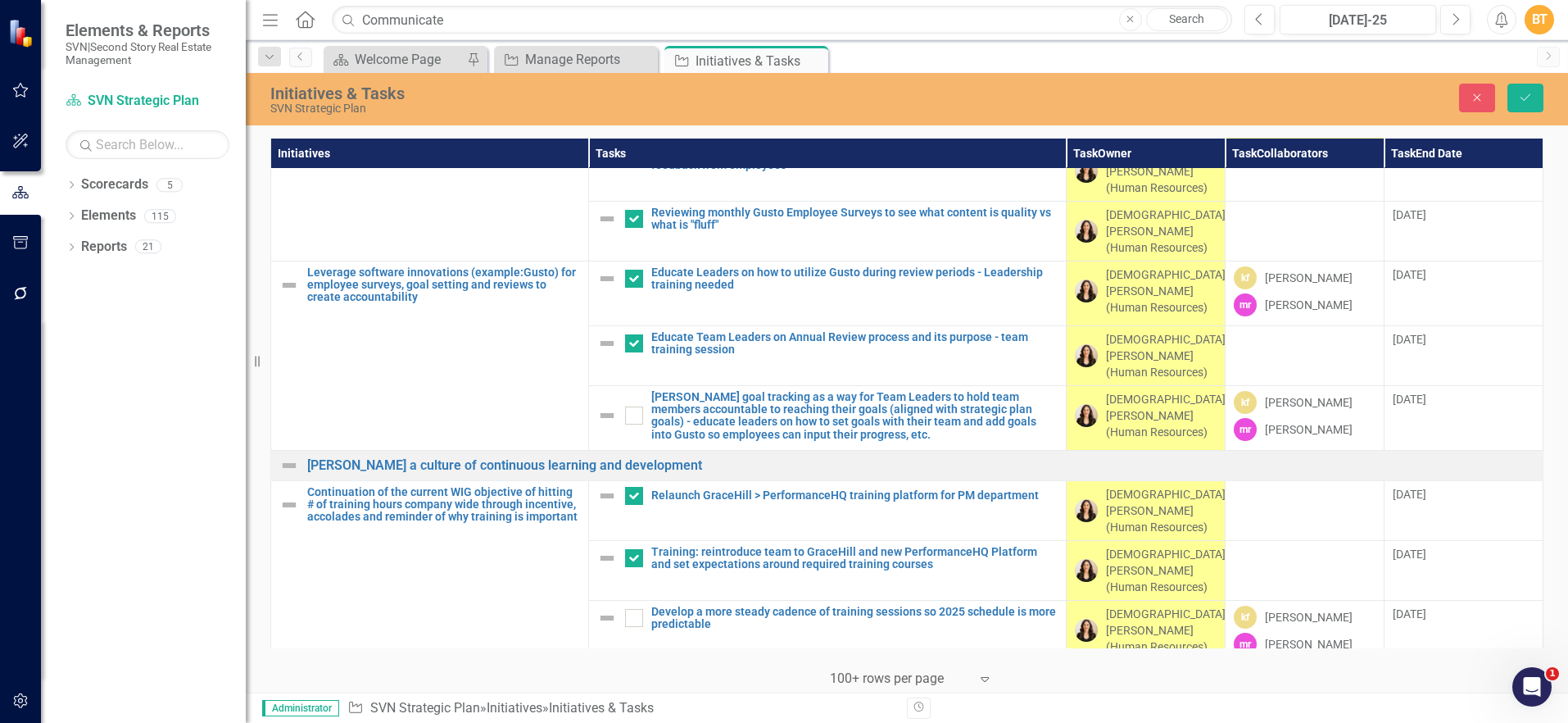
checkbox input "true"
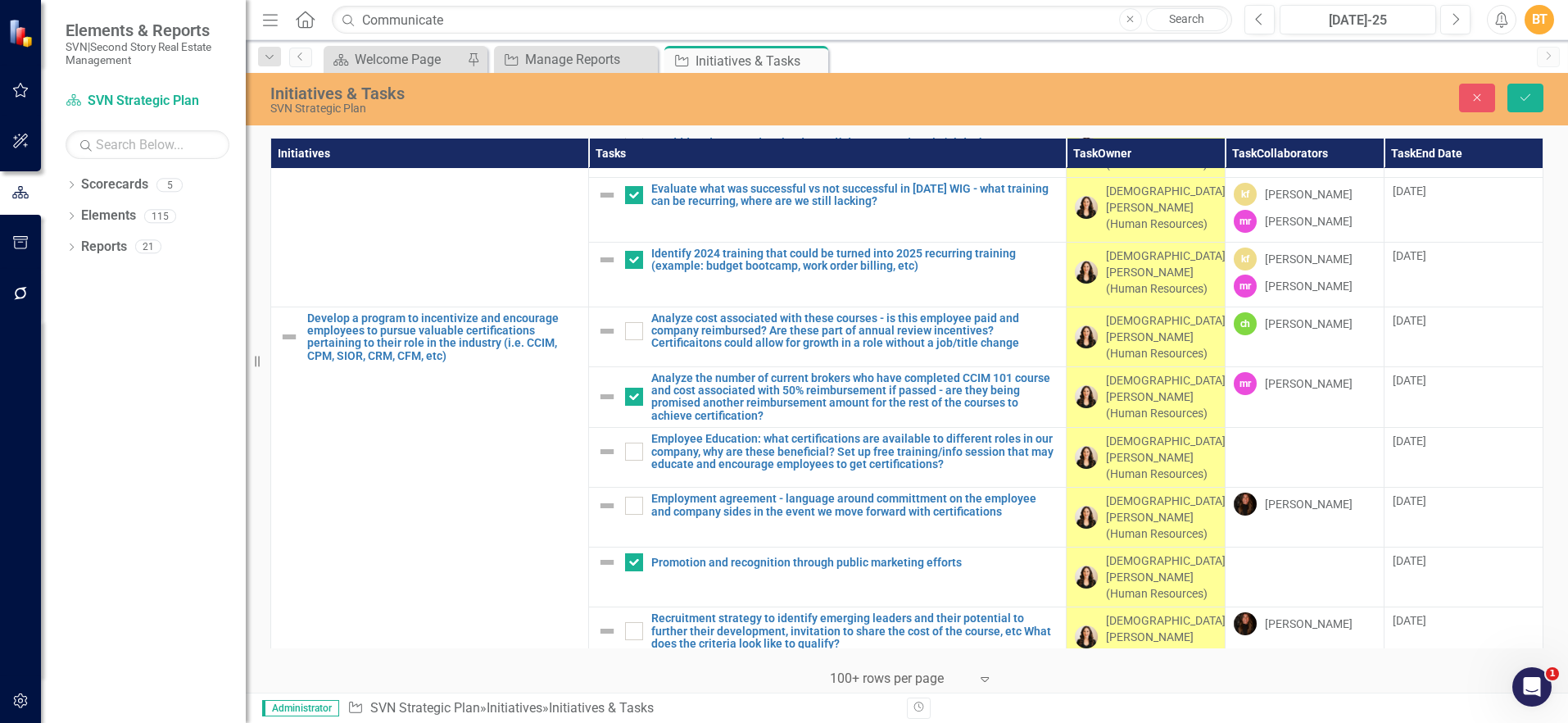
scroll to position [2704, 0]
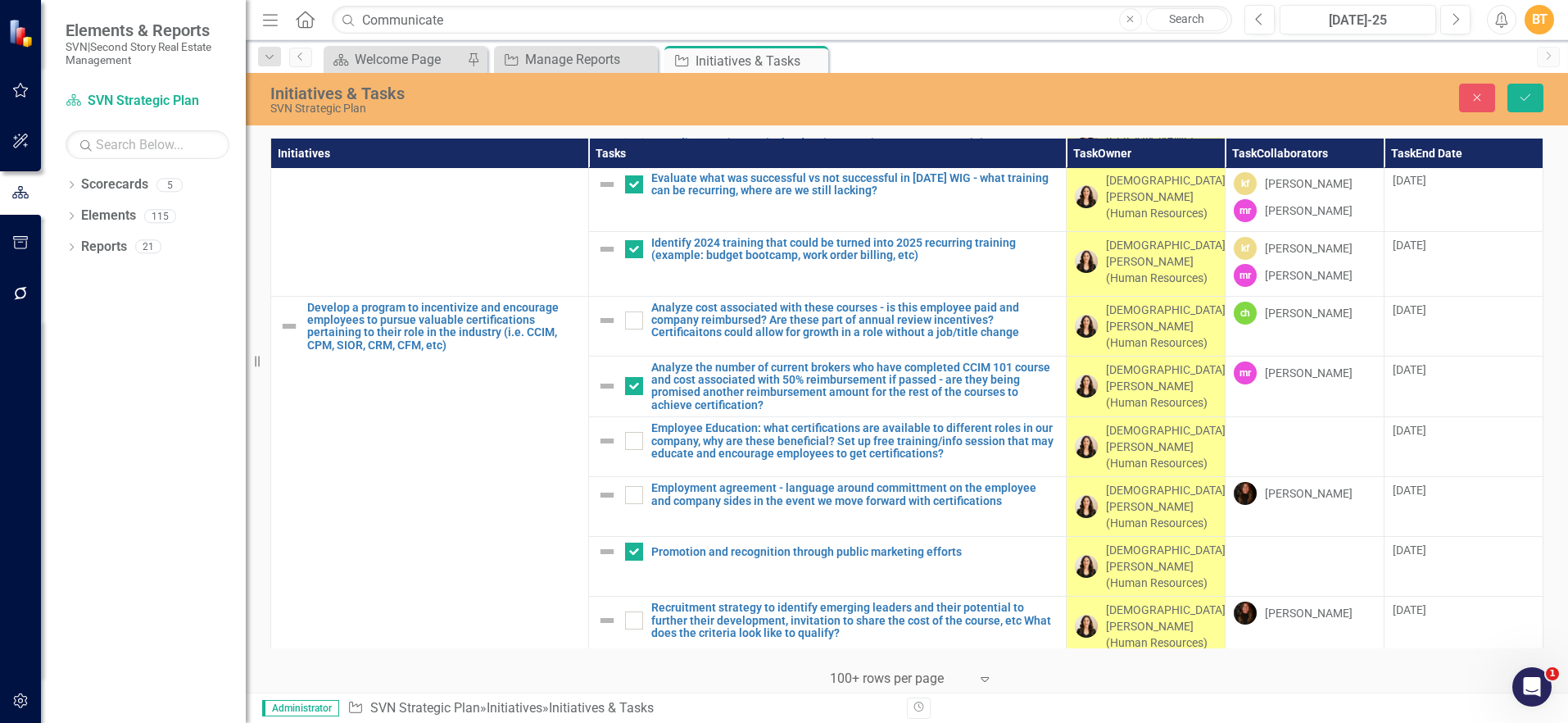
checkbox input "true"
click at [1527, 90] on button "Save" at bounding box center [1525, 98] width 36 height 29
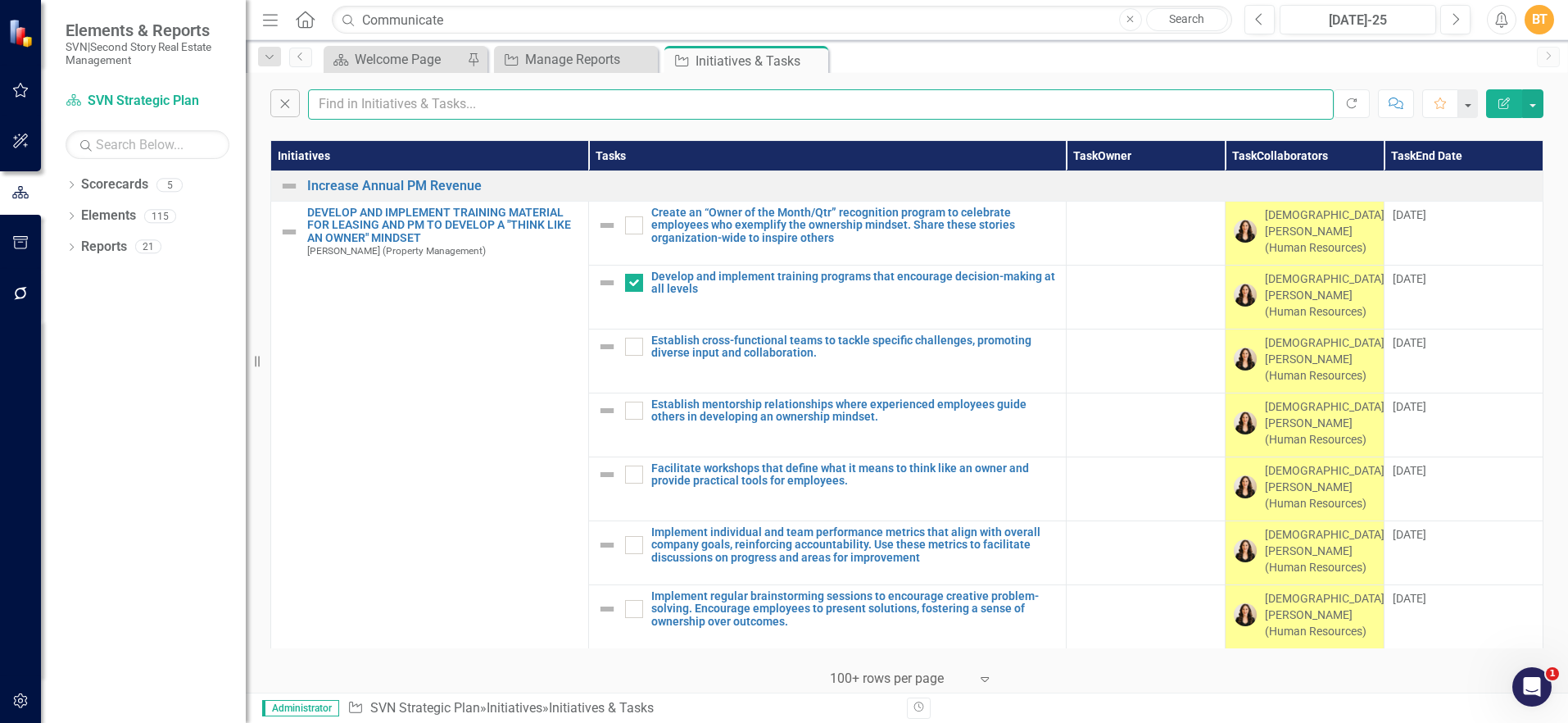
click at [404, 110] on input "text" at bounding box center [821, 105] width 1026 height 30
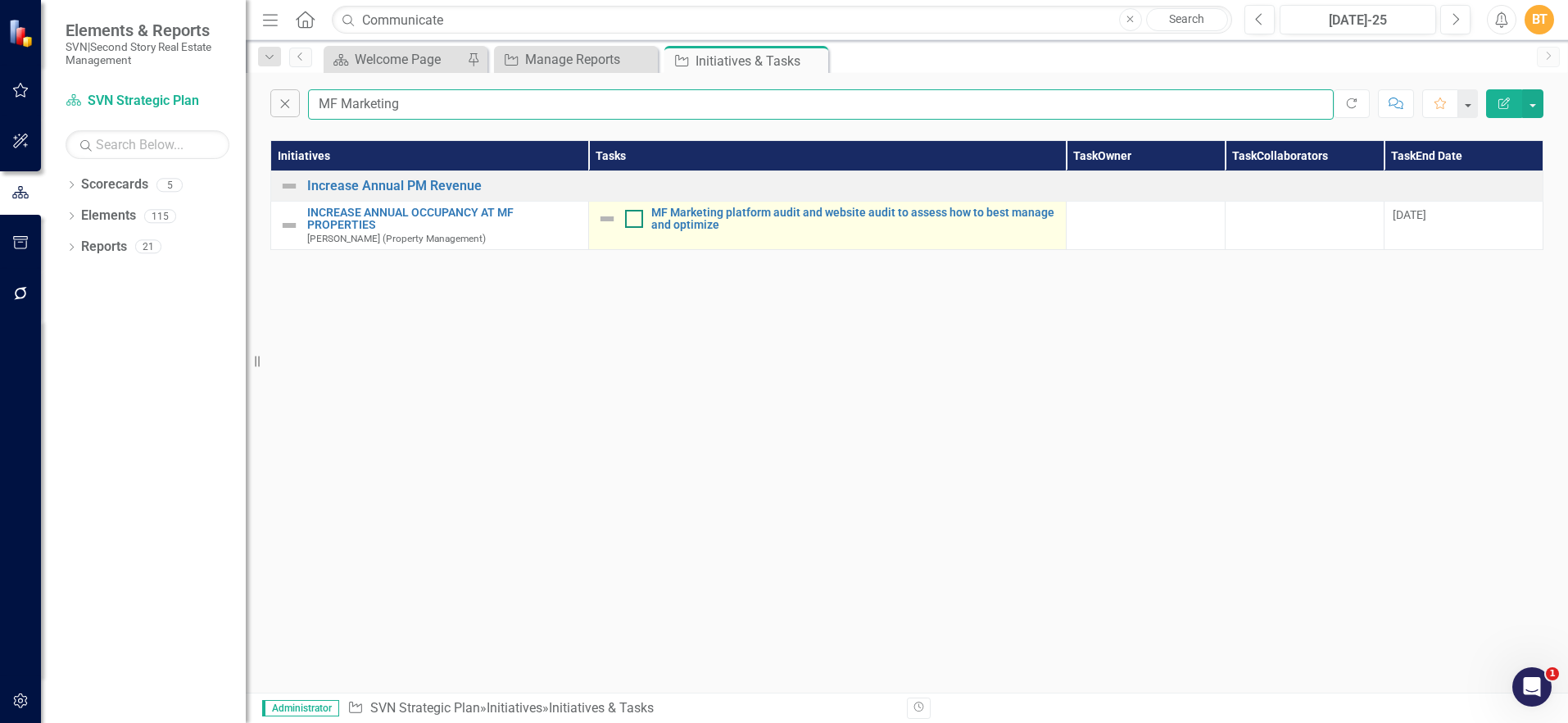
type input "MF Marketing"
click at [632, 216] on input "checkbox" at bounding box center [629, 215] width 10 height 10
checkbox input "true"
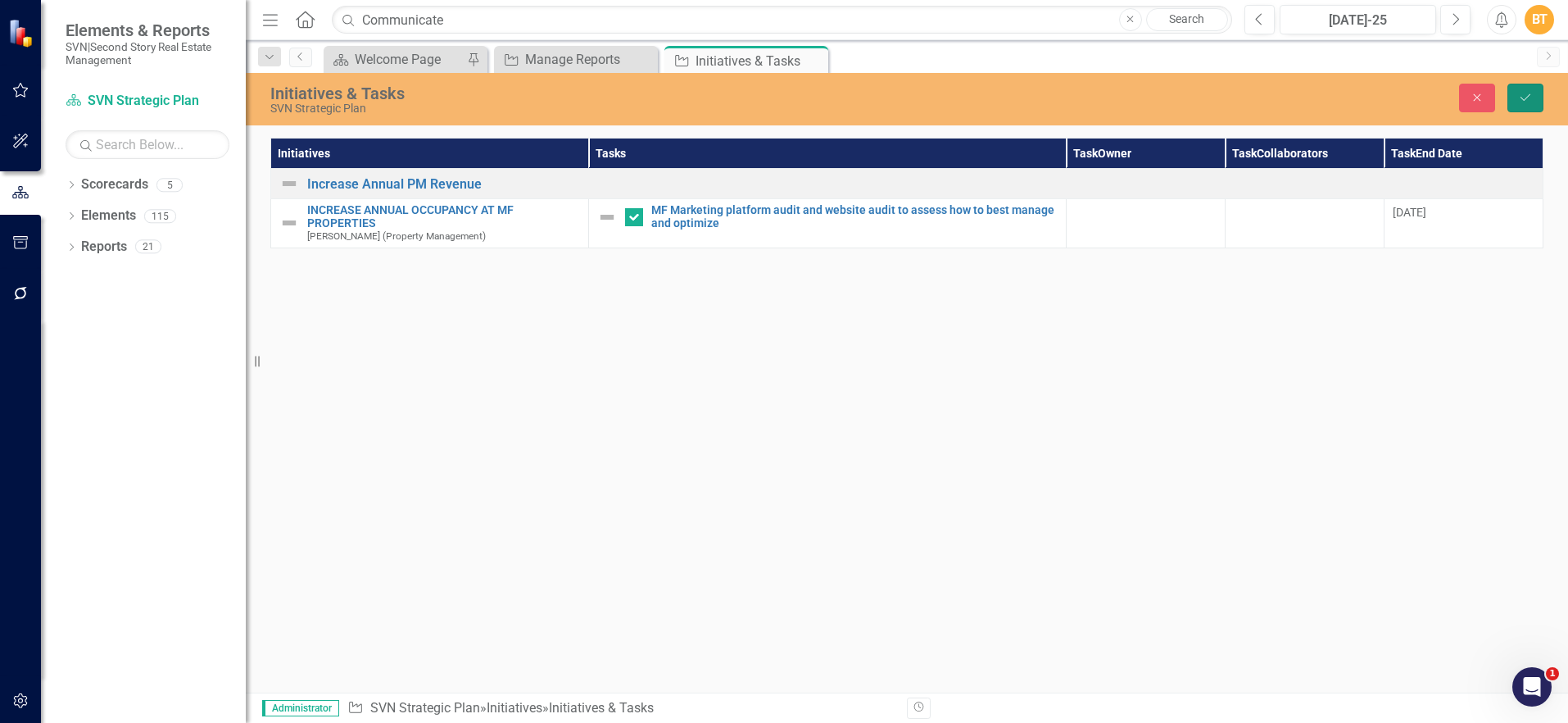
click at [1520, 101] on icon "Save" at bounding box center [1526, 98] width 15 height 11
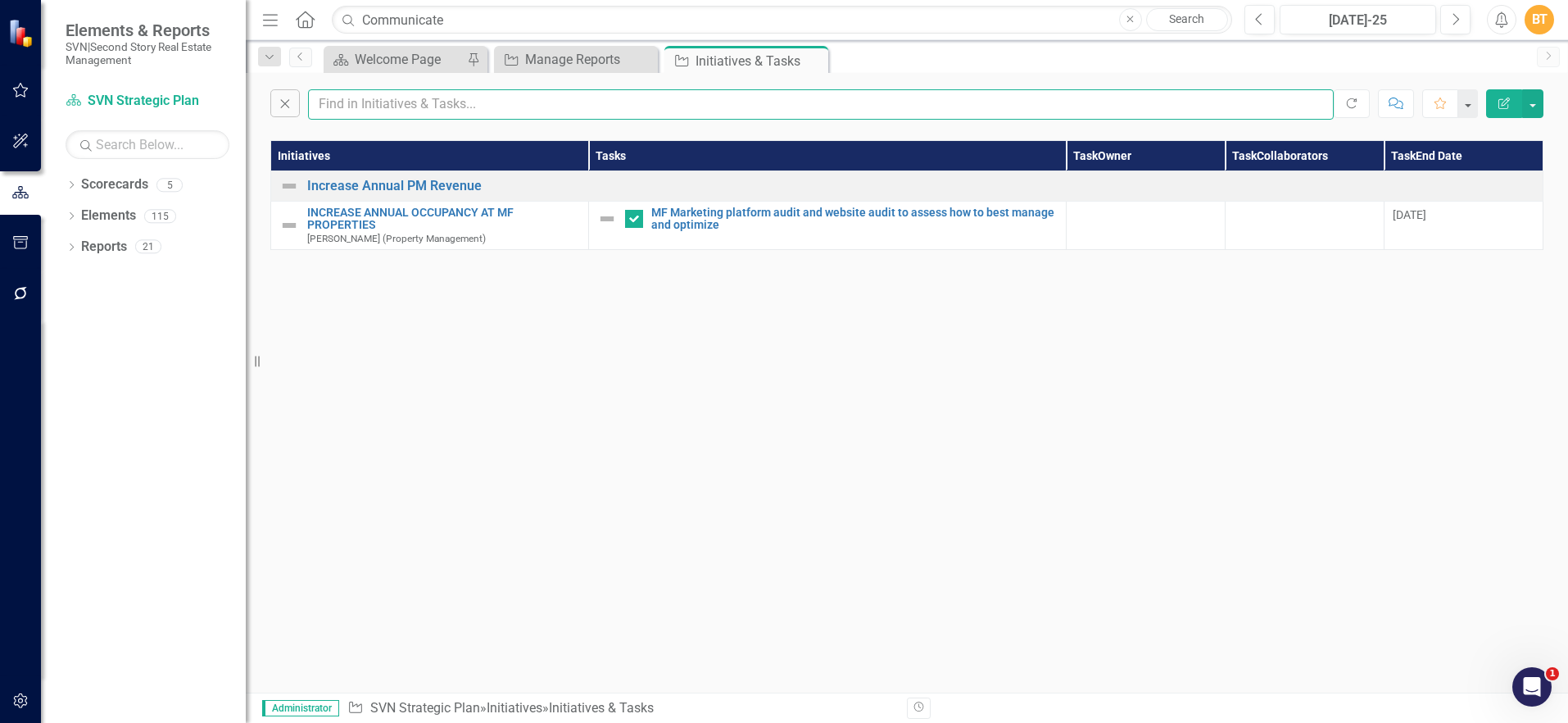
drag, startPoint x: 476, startPoint y: 104, endPoint x: 377, endPoint y: 101, distance: 99.0
click at [378, 101] on input "text" at bounding box center [821, 105] width 1026 height 30
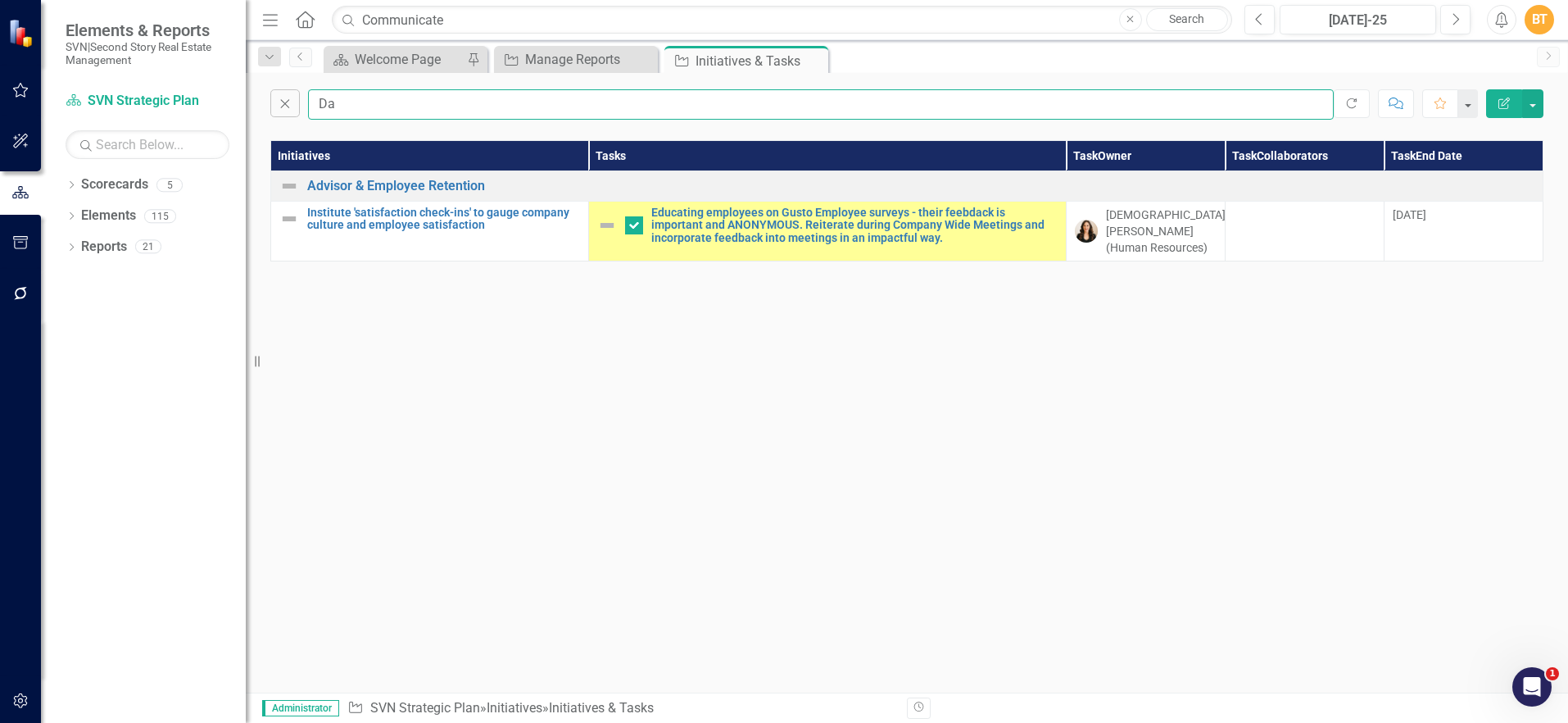
type input "D"
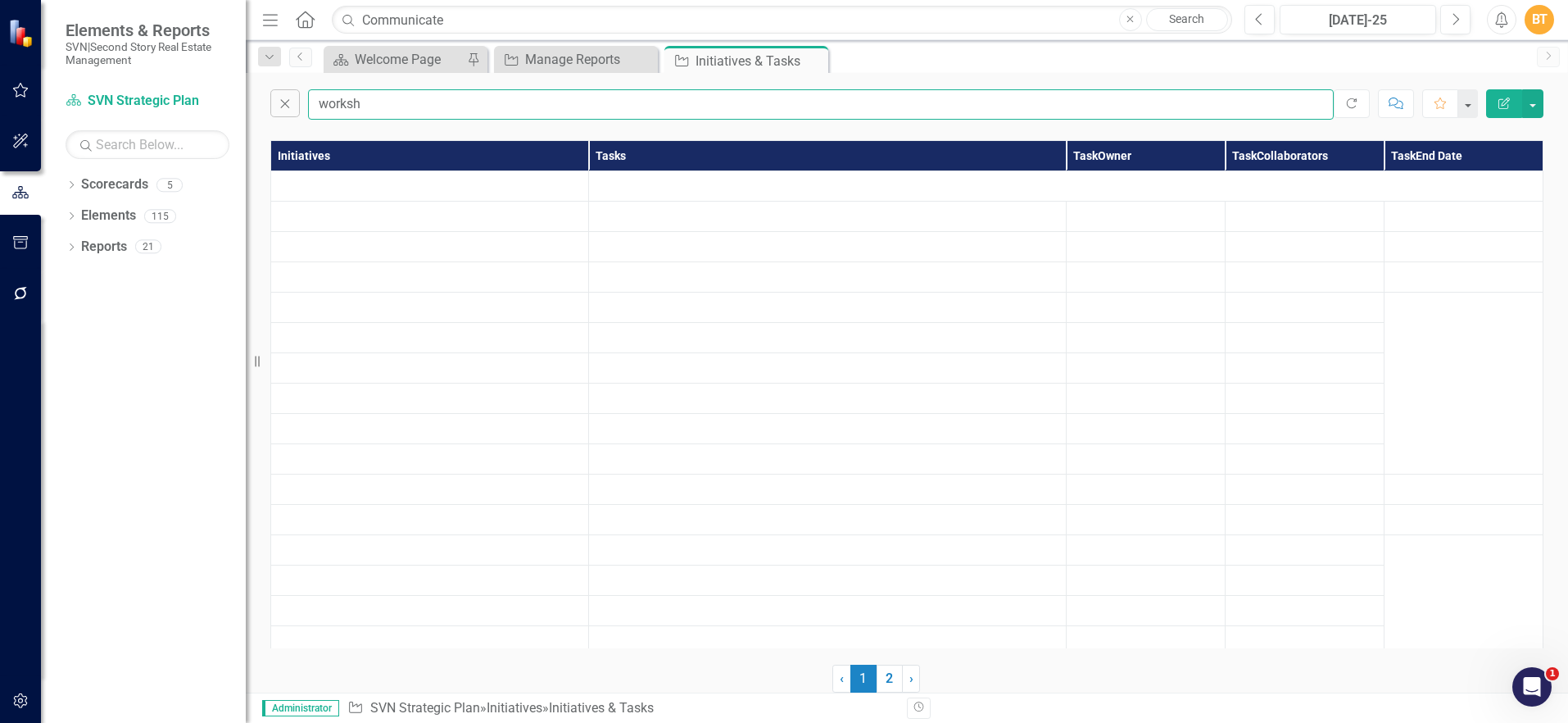
type input "worksho"
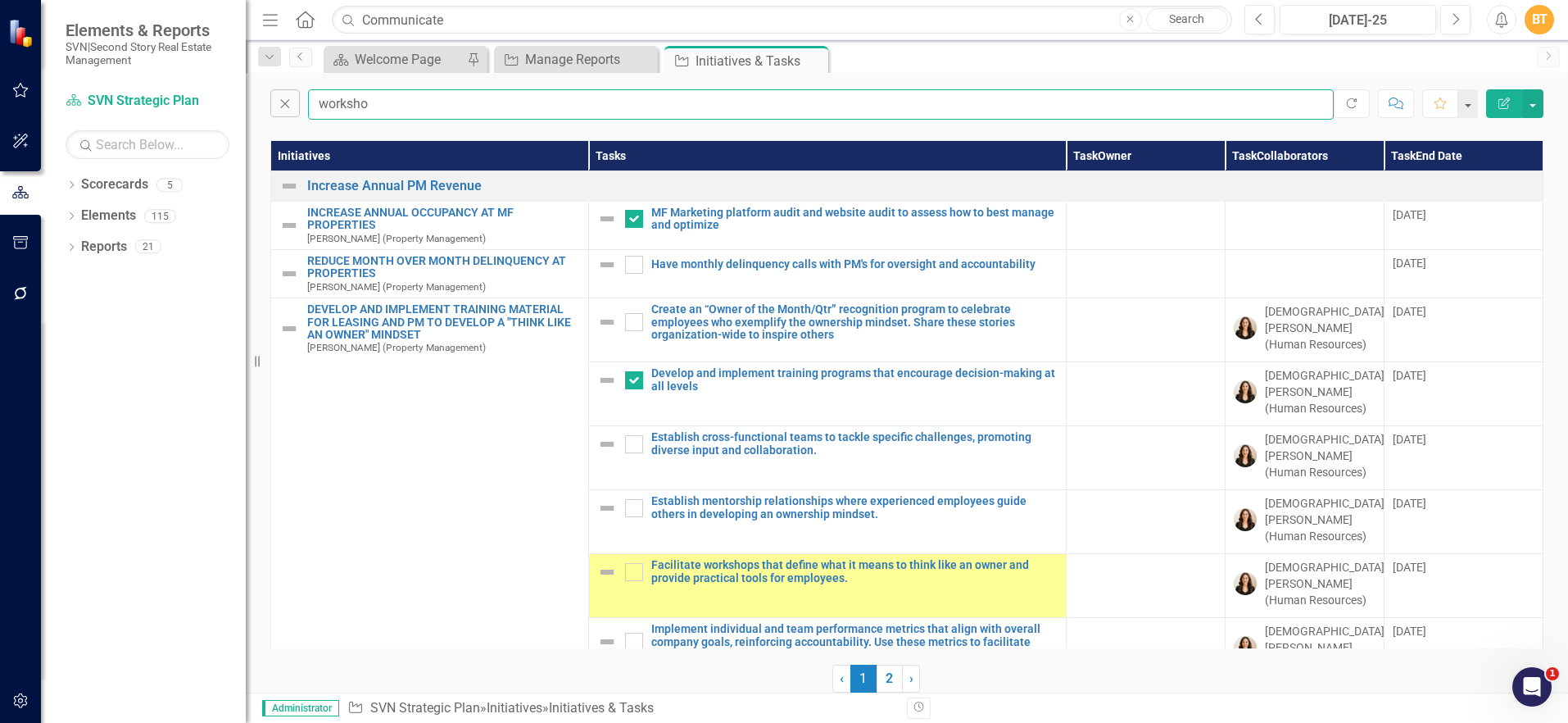
checkbox input "true"
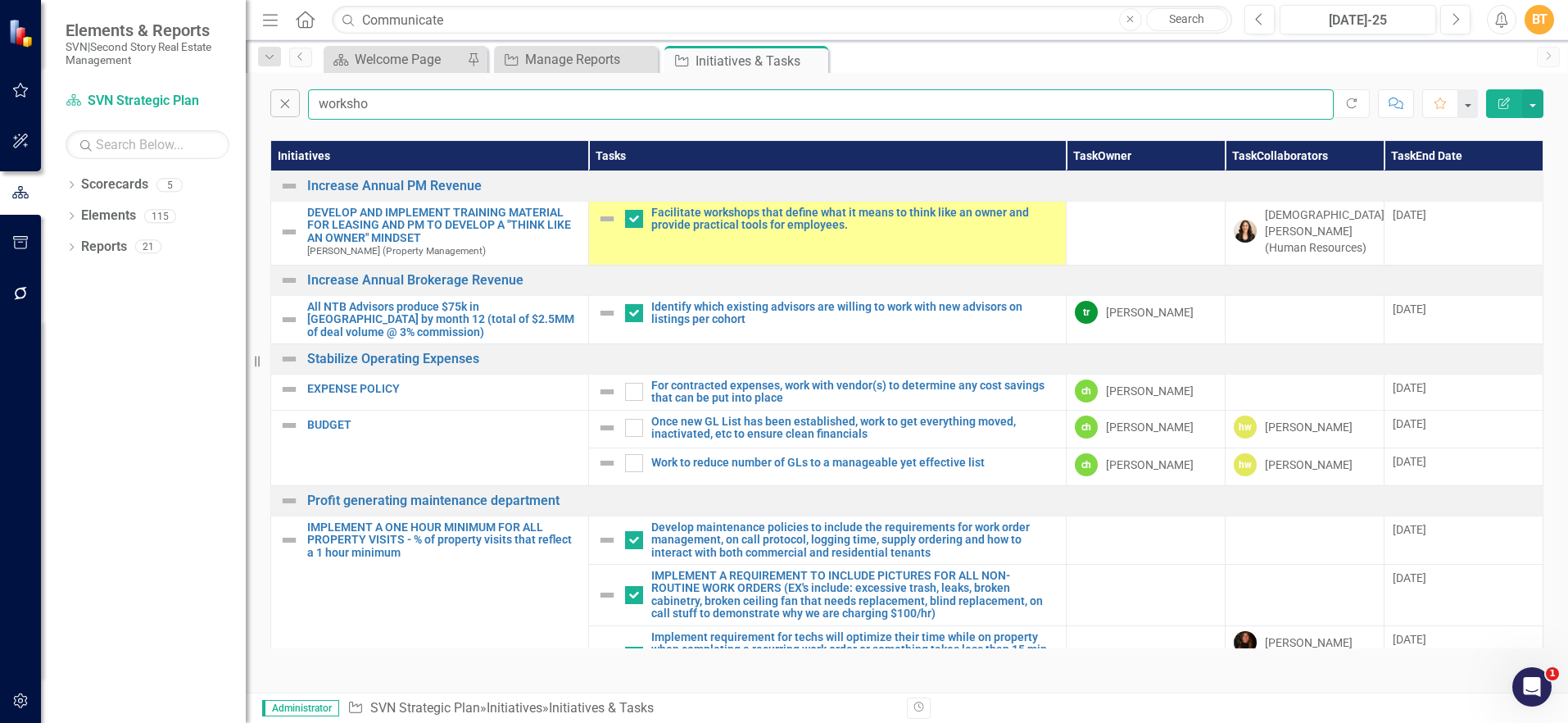
checkbox input "false"
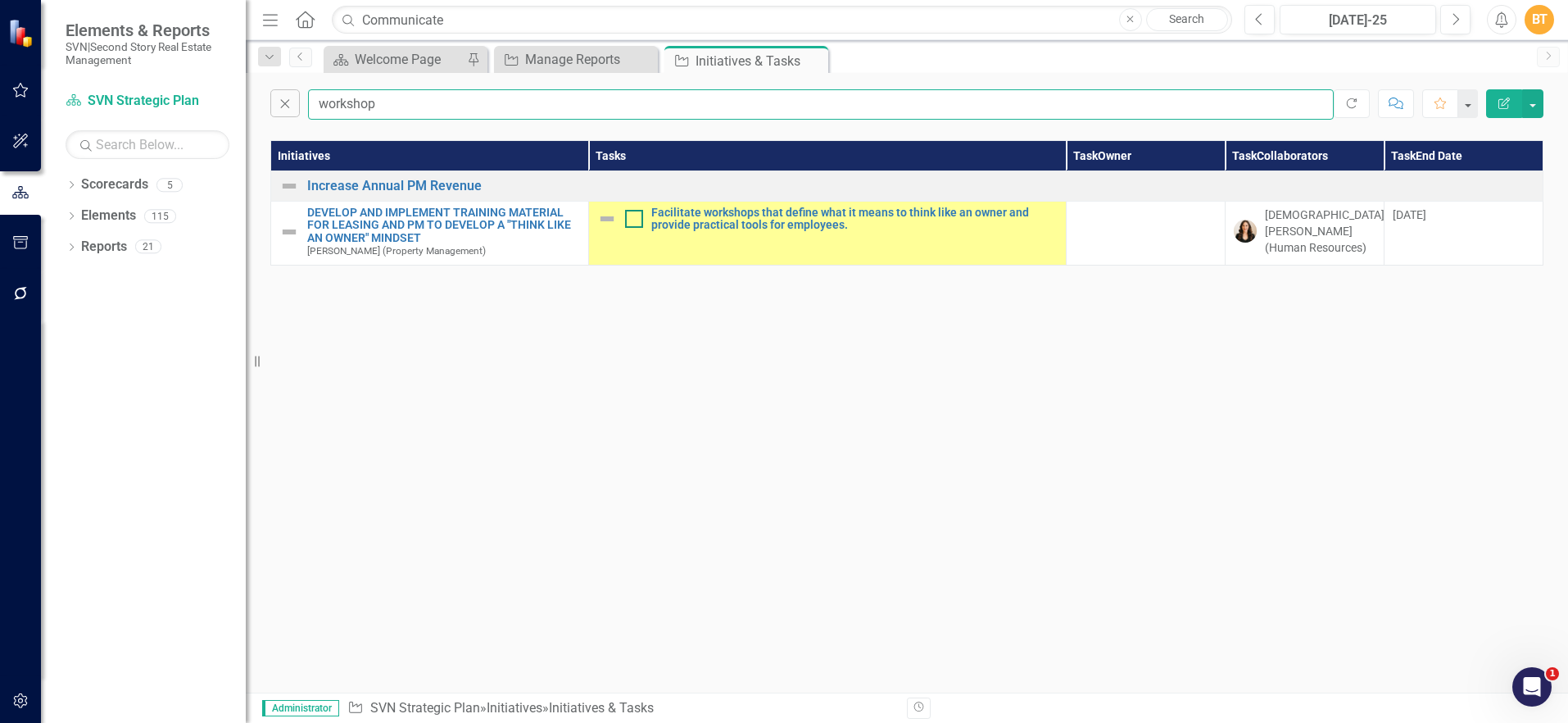
type input "workshop"
click at [631, 217] on input "checkbox" at bounding box center [629, 215] width 10 height 10
checkbox input "true"
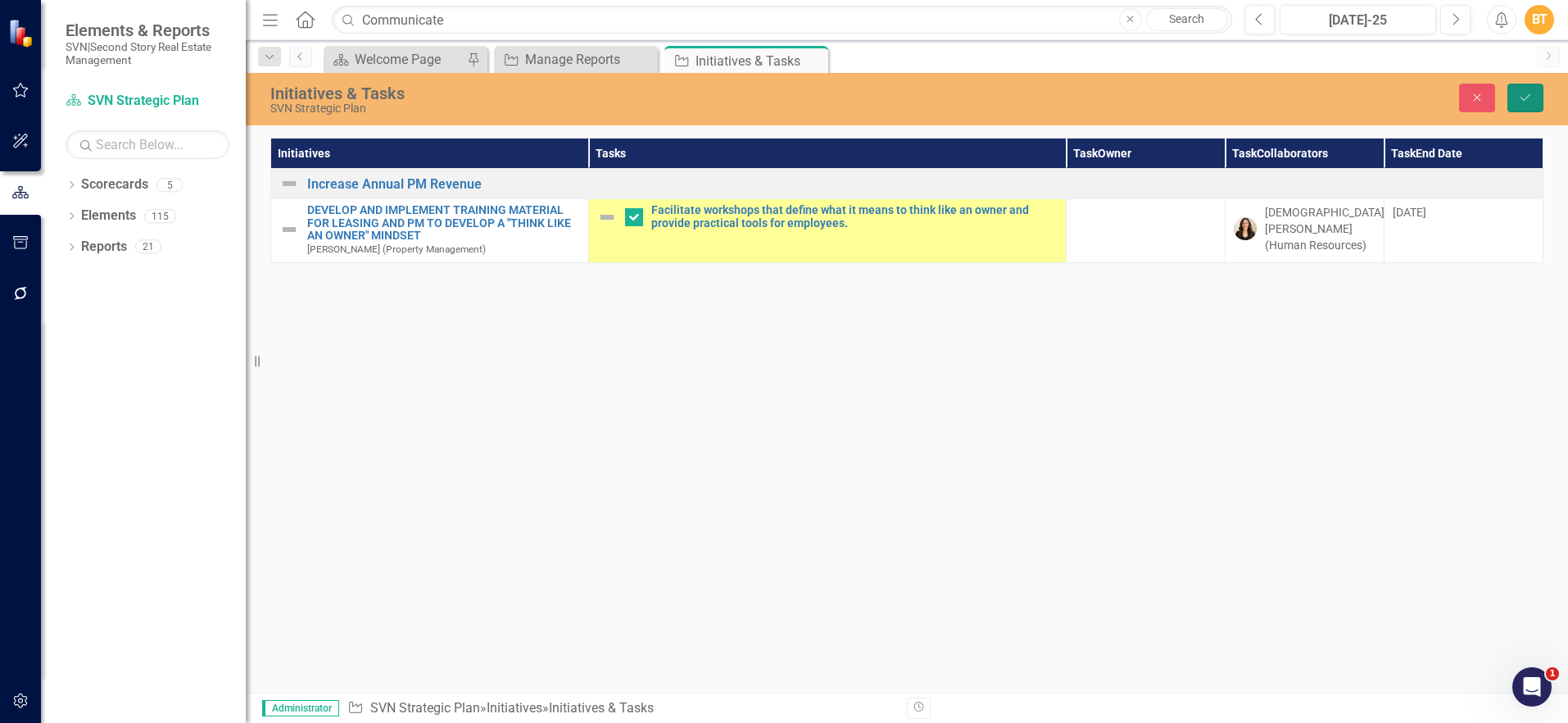
click at [1528, 100] on icon "Save" at bounding box center [1526, 98] width 15 height 11
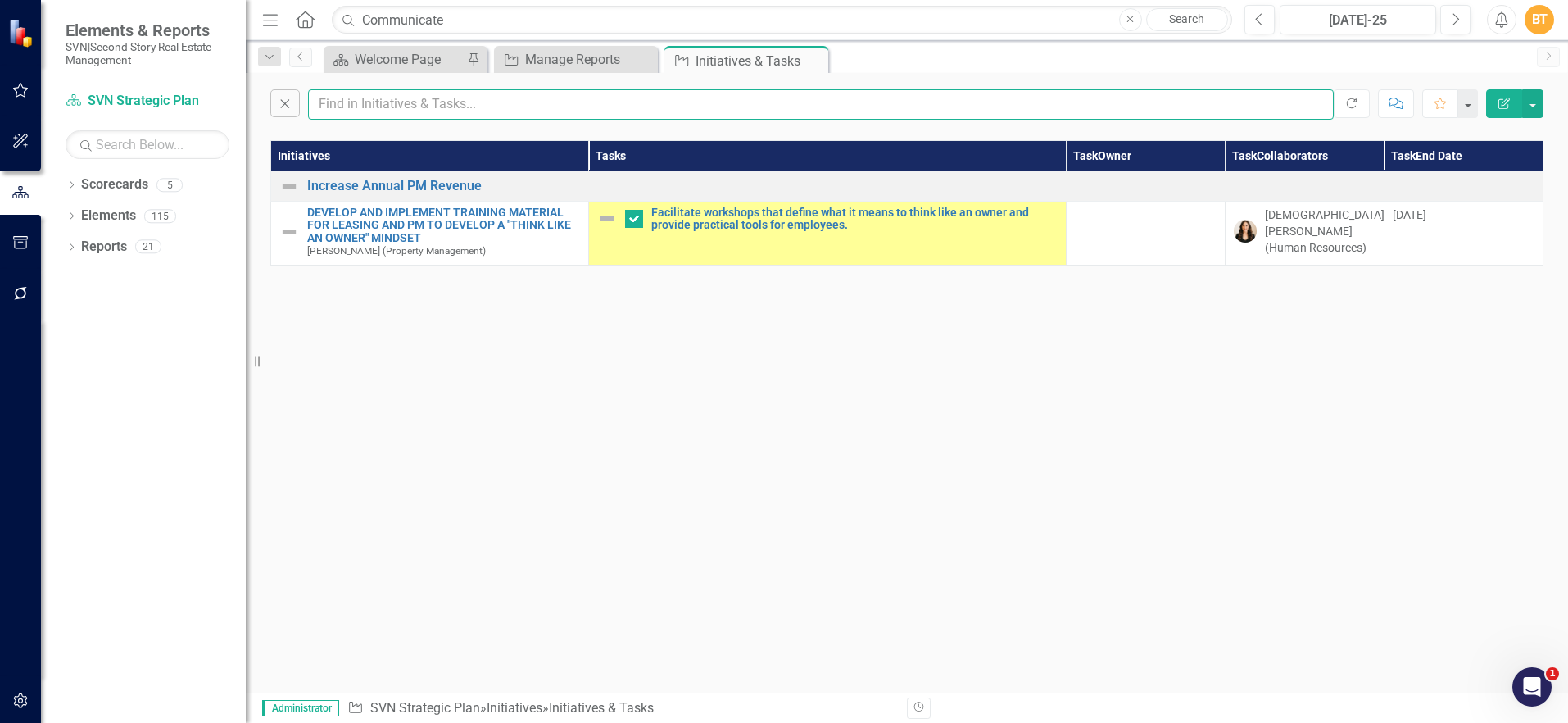
click at [394, 98] on input "text" at bounding box center [821, 105] width 1026 height 30
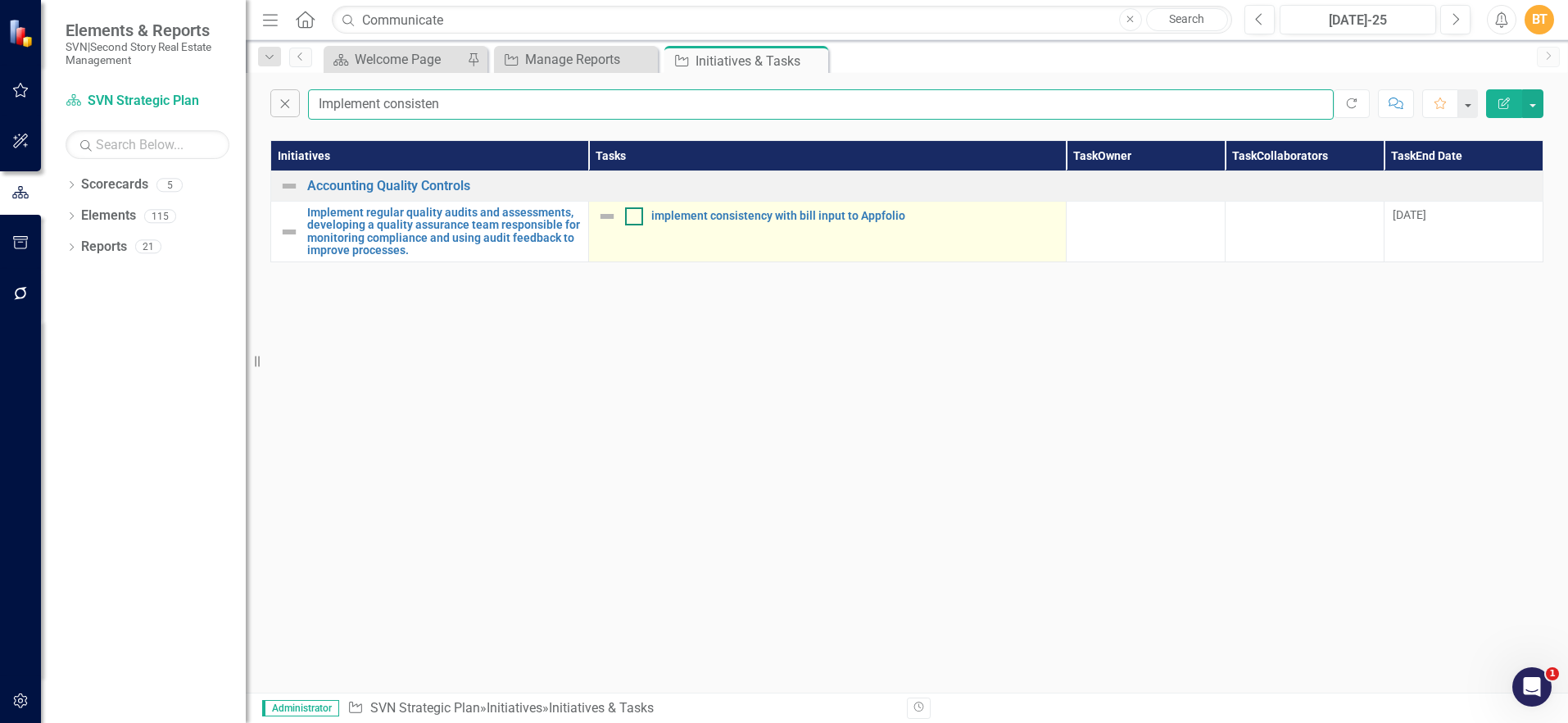
type input "Implement consisten"
click at [629, 215] on input "checkbox" at bounding box center [629, 212] width 10 height 10
checkbox input "true"
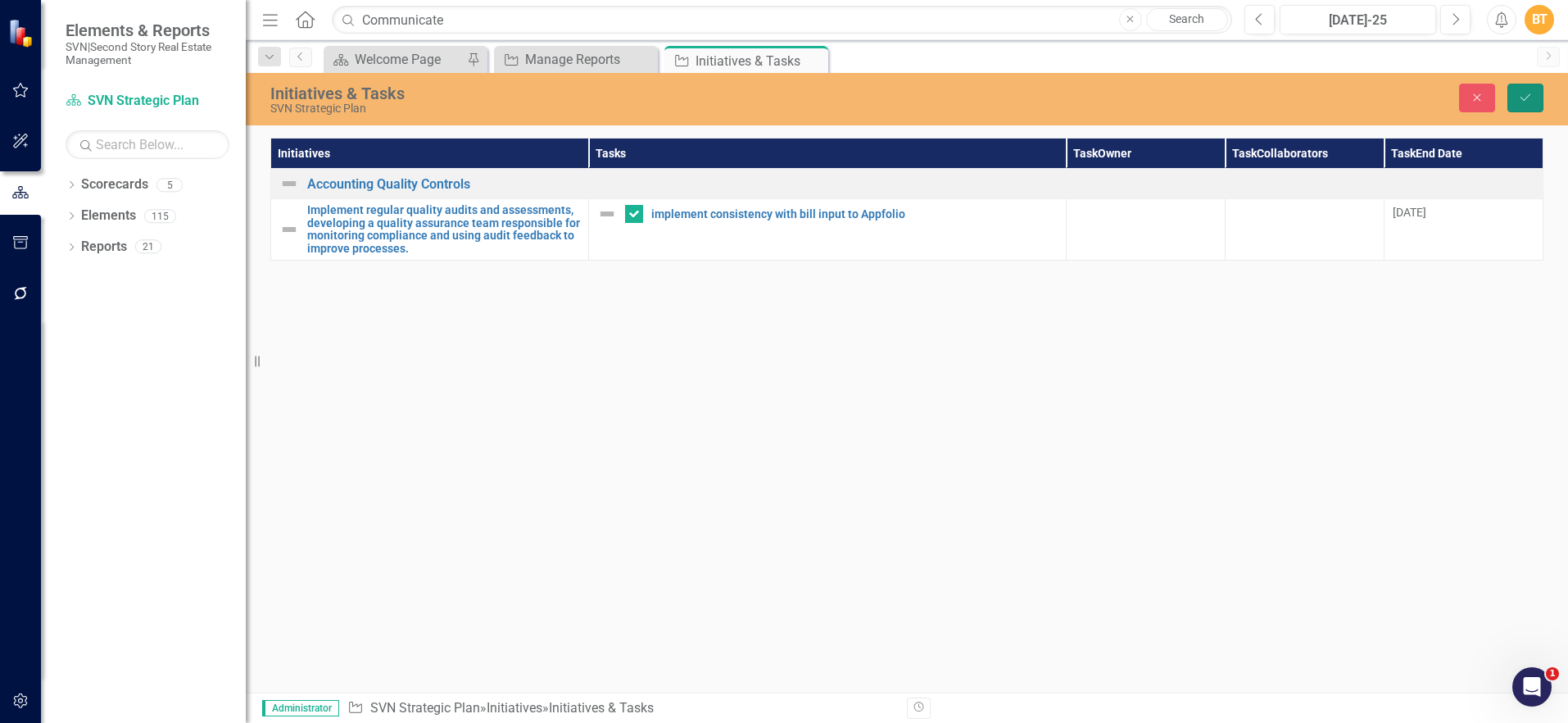
click at [1525, 92] on icon "Save" at bounding box center [1526, 98] width 15 height 11
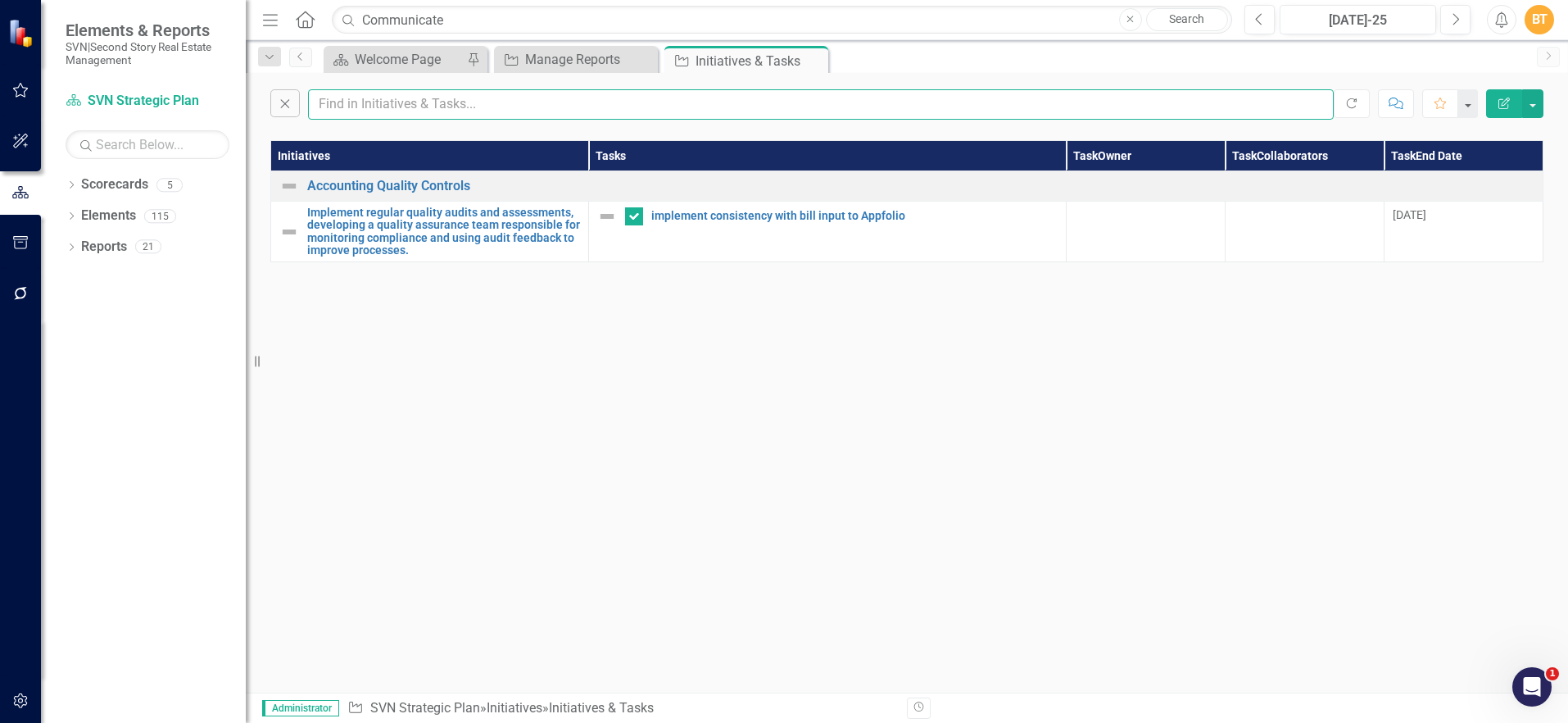
click at [429, 104] on input "text" at bounding box center [821, 105] width 1026 height 30
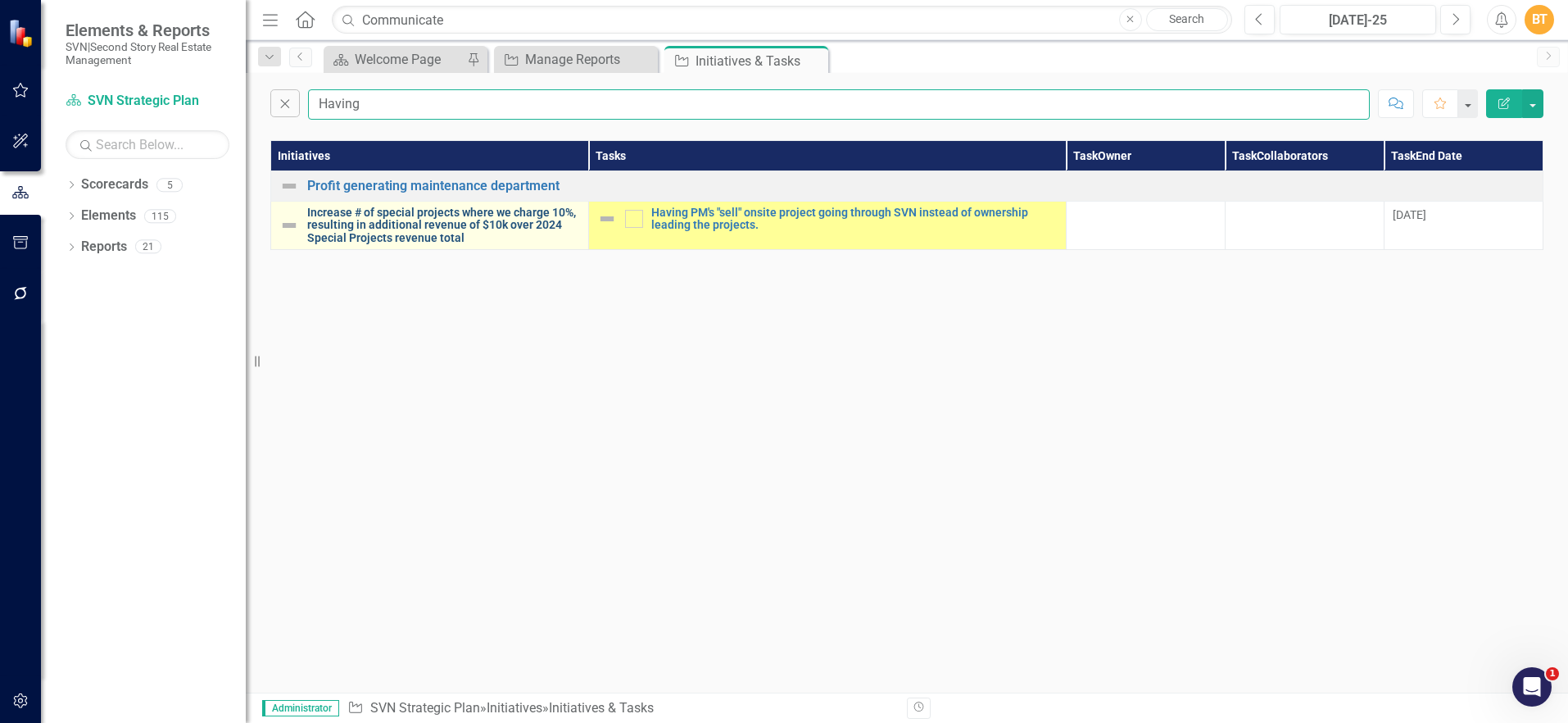
type input "Having"
click at [459, 218] on link "Increase # of special projects where we charge 10%, resulting in additional rev…" at bounding box center [443, 225] width 273 height 38
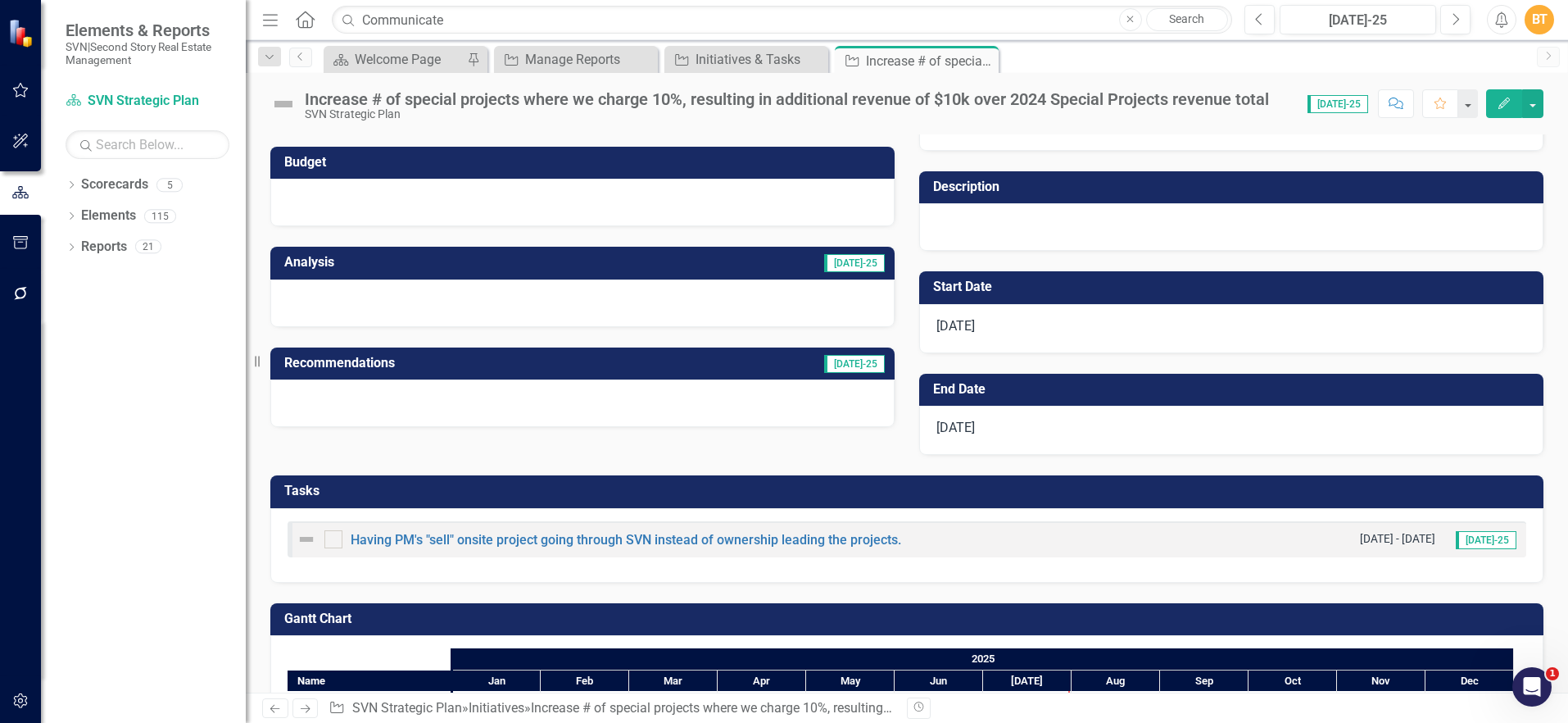
scroll to position [186, 0]
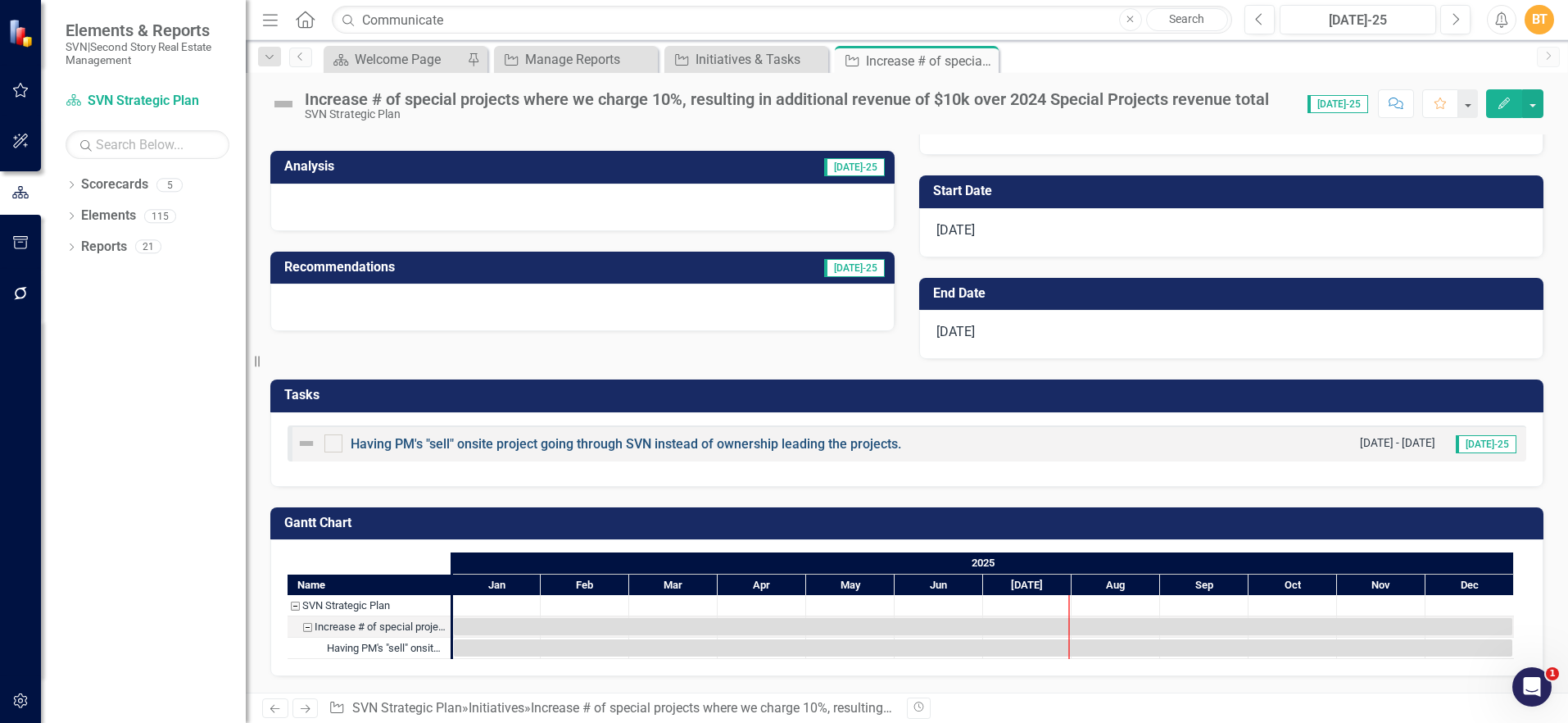
click at [613, 441] on link "Having PM's "sell" onsite project going through SVN instead of ownership leadin…" at bounding box center [626, 443] width 551 height 15
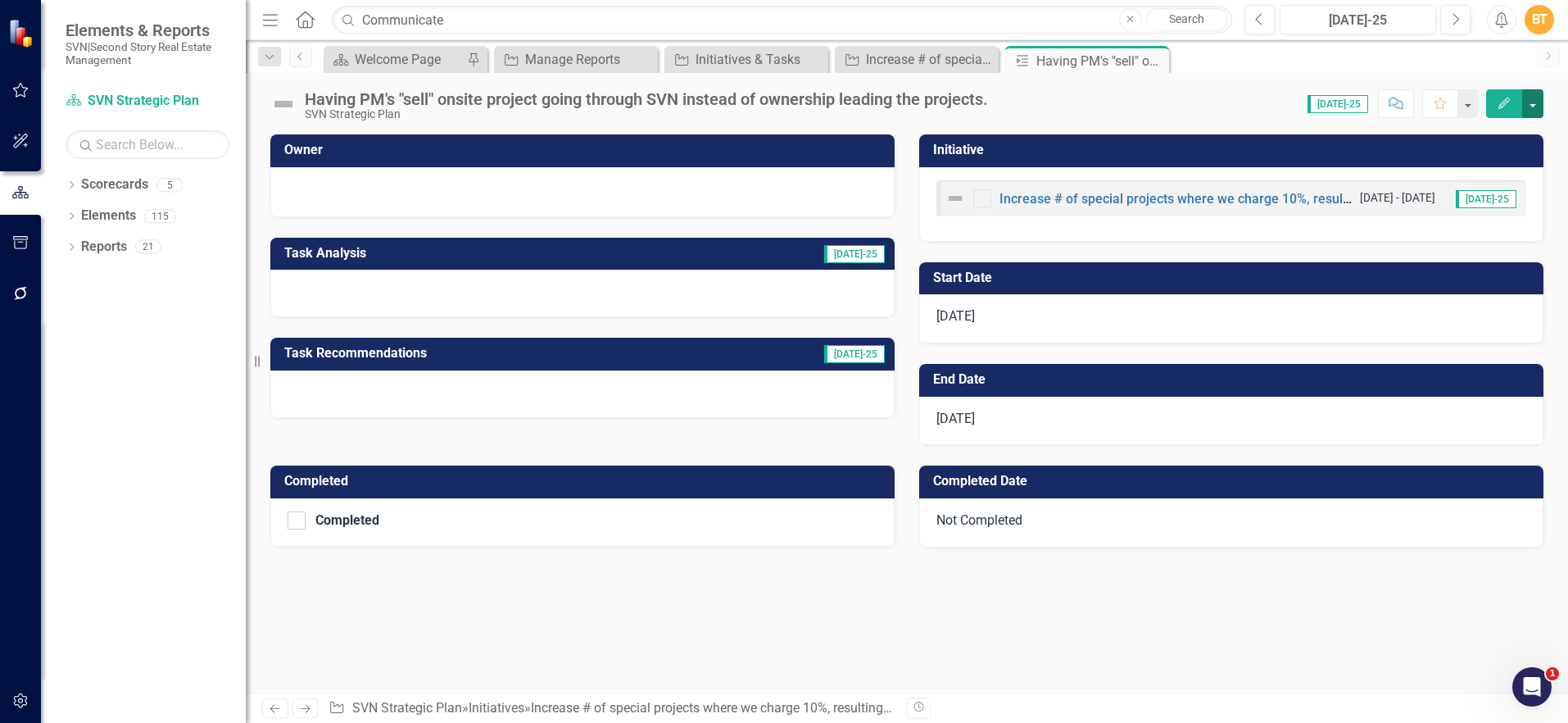
click at [1528, 104] on button "button" at bounding box center [1533, 104] width 21 height 29
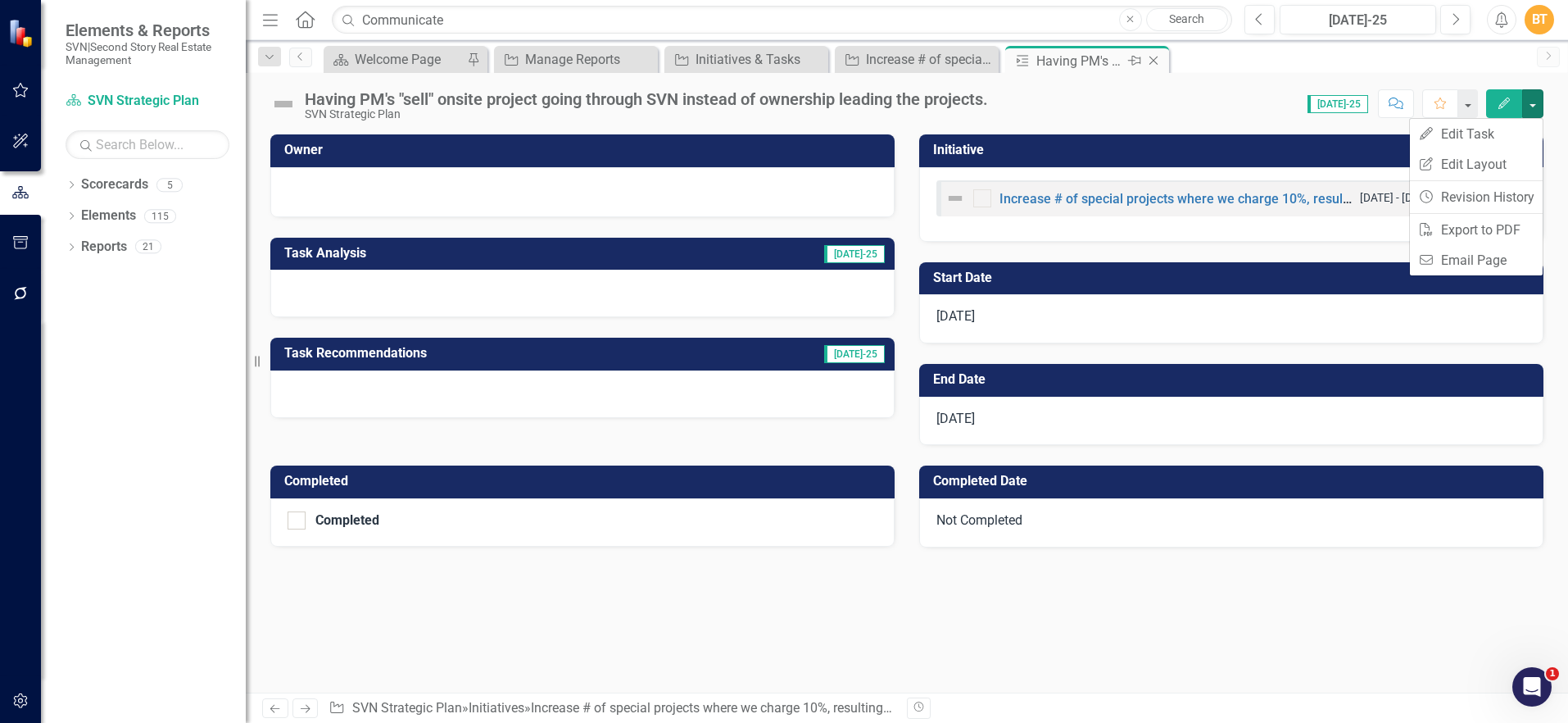
click at [1152, 60] on icon at bounding box center [1153, 60] width 9 height 9
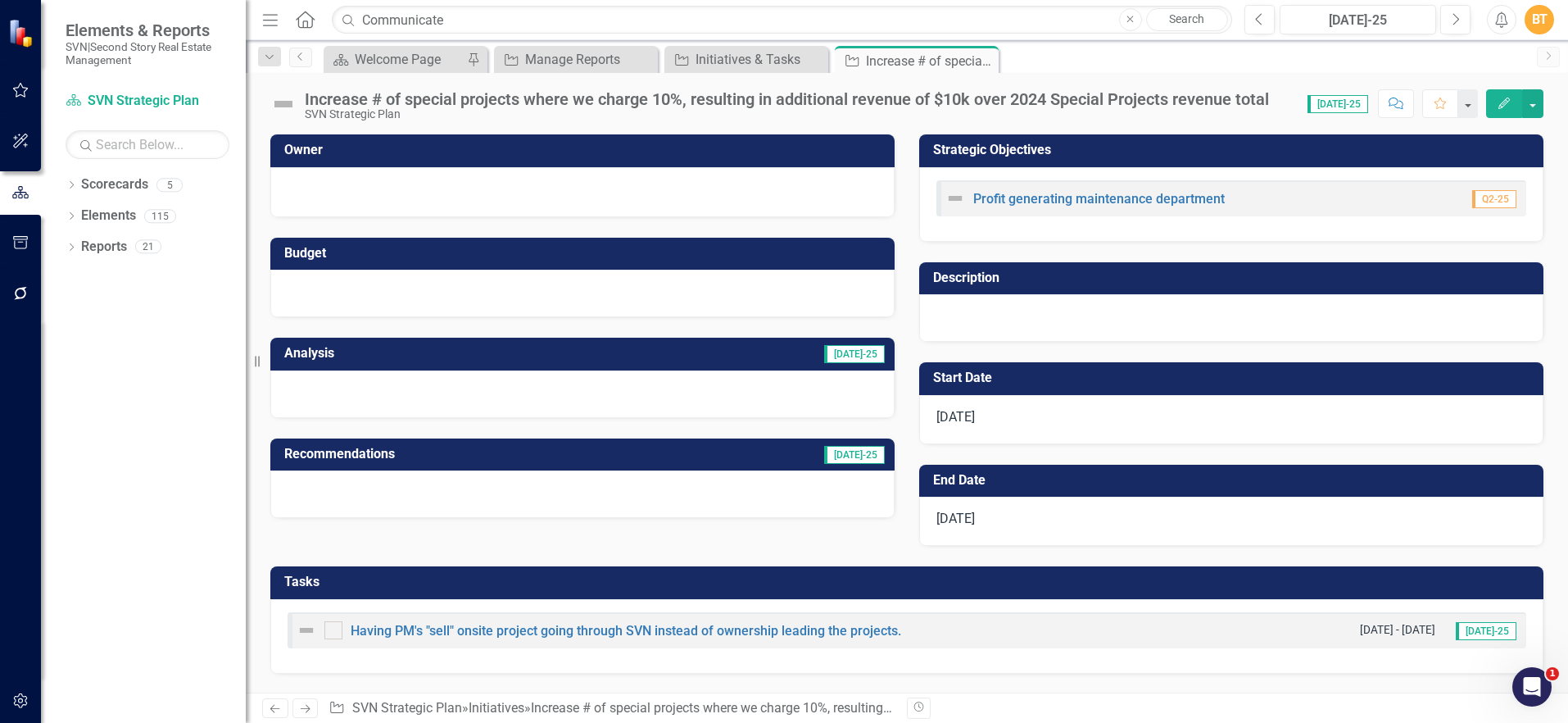
click at [471, 582] on h3 "Tasks" at bounding box center [910, 582] width 1251 height 15
click at [470, 582] on h3 "Tasks" at bounding box center [910, 582] width 1251 height 15
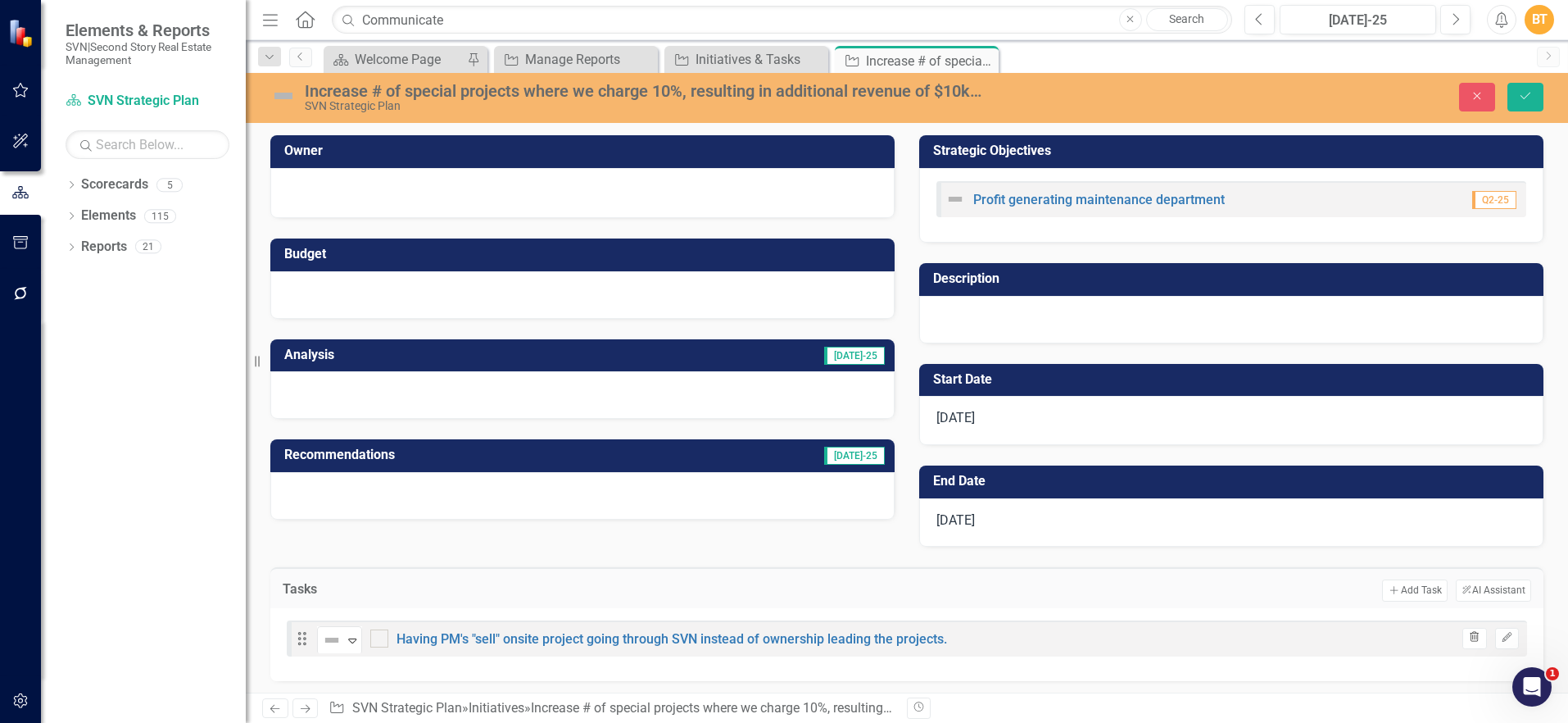
click at [1472, 643] on button "Trash" at bounding box center [1474, 638] width 24 height 21
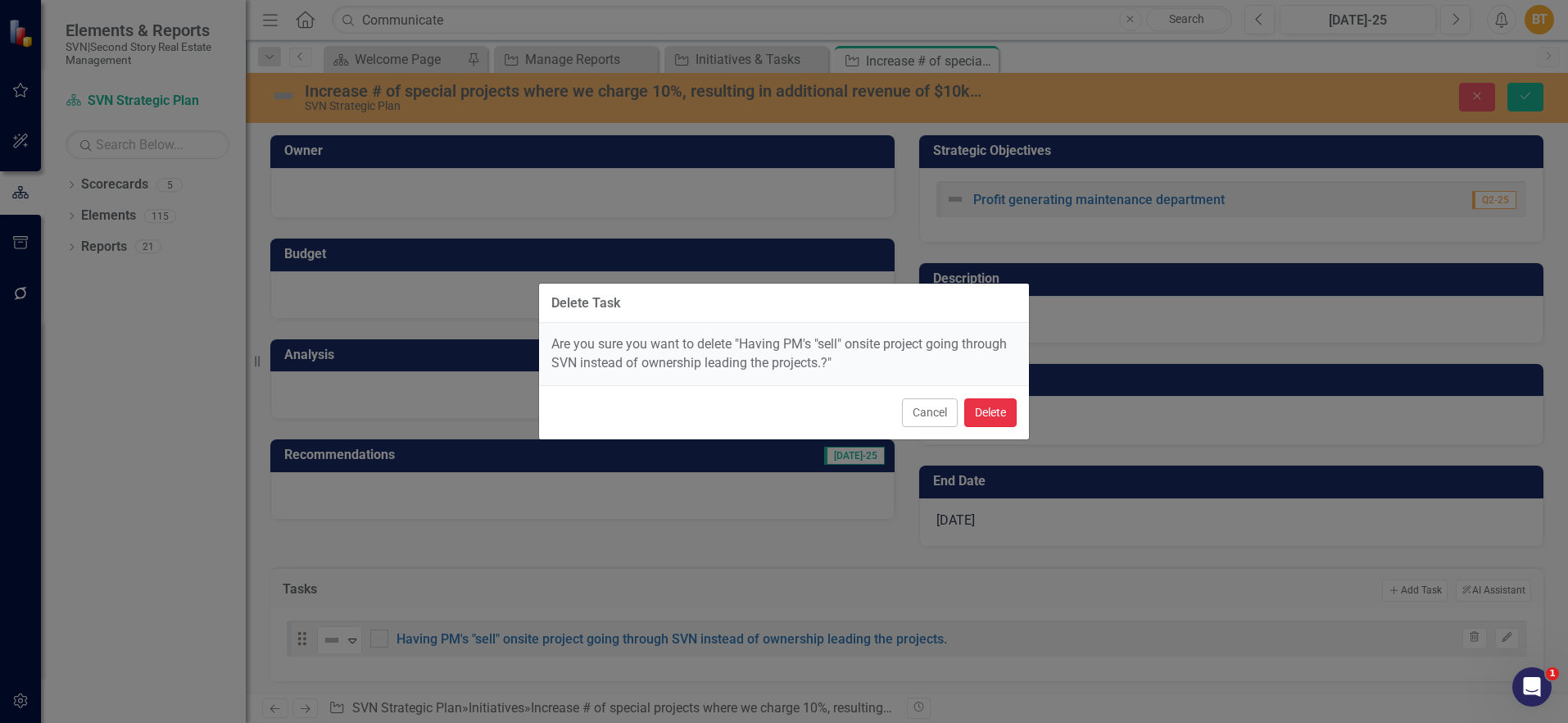
click at [984, 413] on button "Delete" at bounding box center [990, 413] width 52 height 29
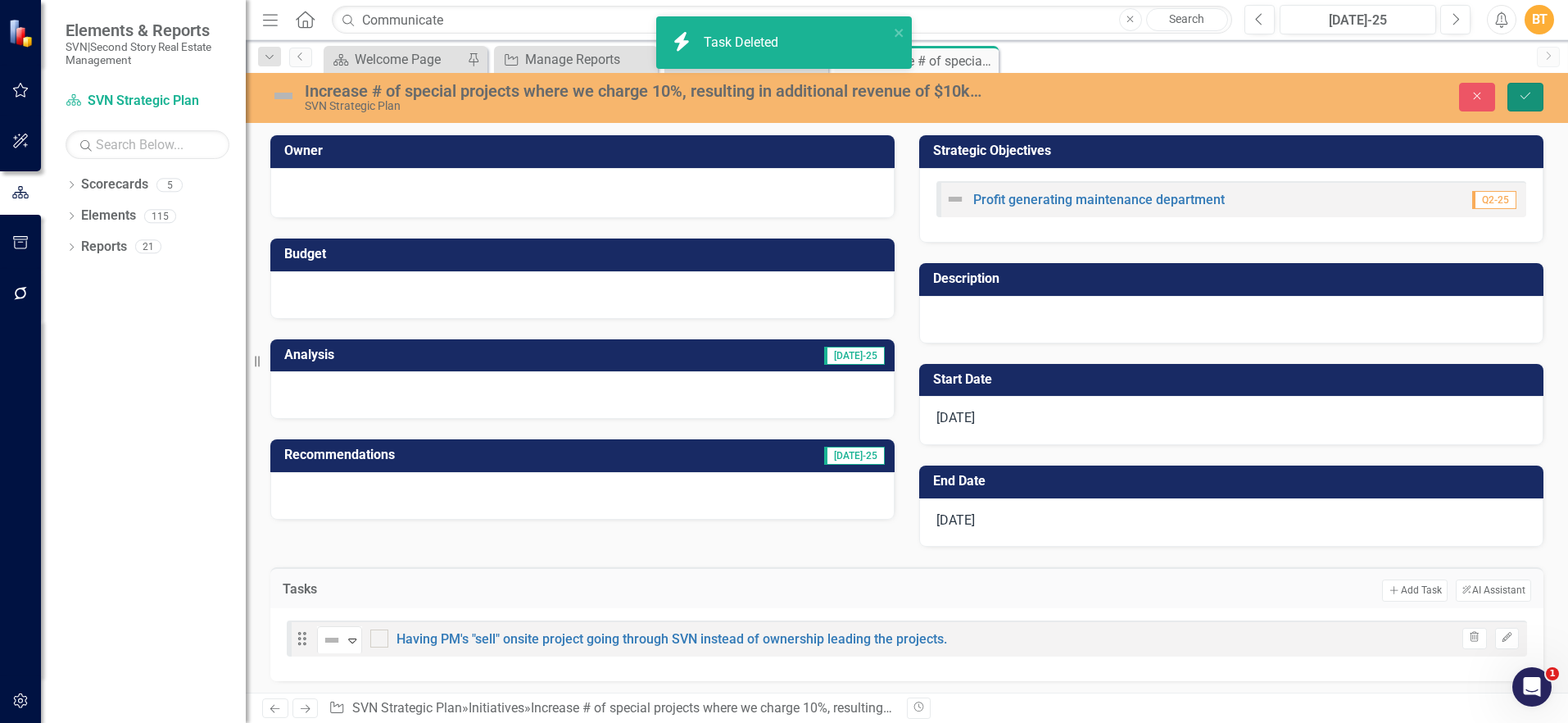
click at [1529, 83] on button "Save" at bounding box center [1525, 97] width 36 height 29
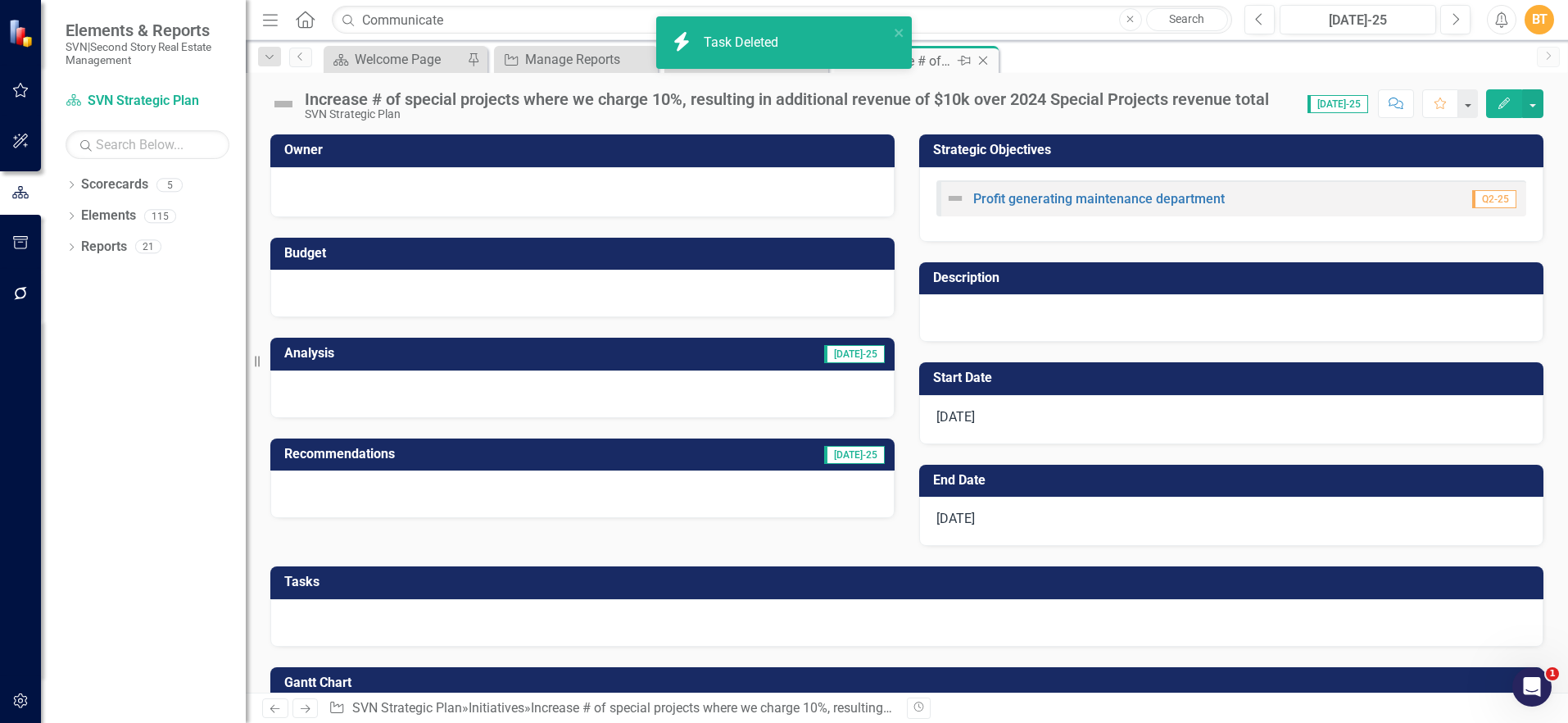
click at [983, 60] on icon at bounding box center [983, 60] width 9 height 9
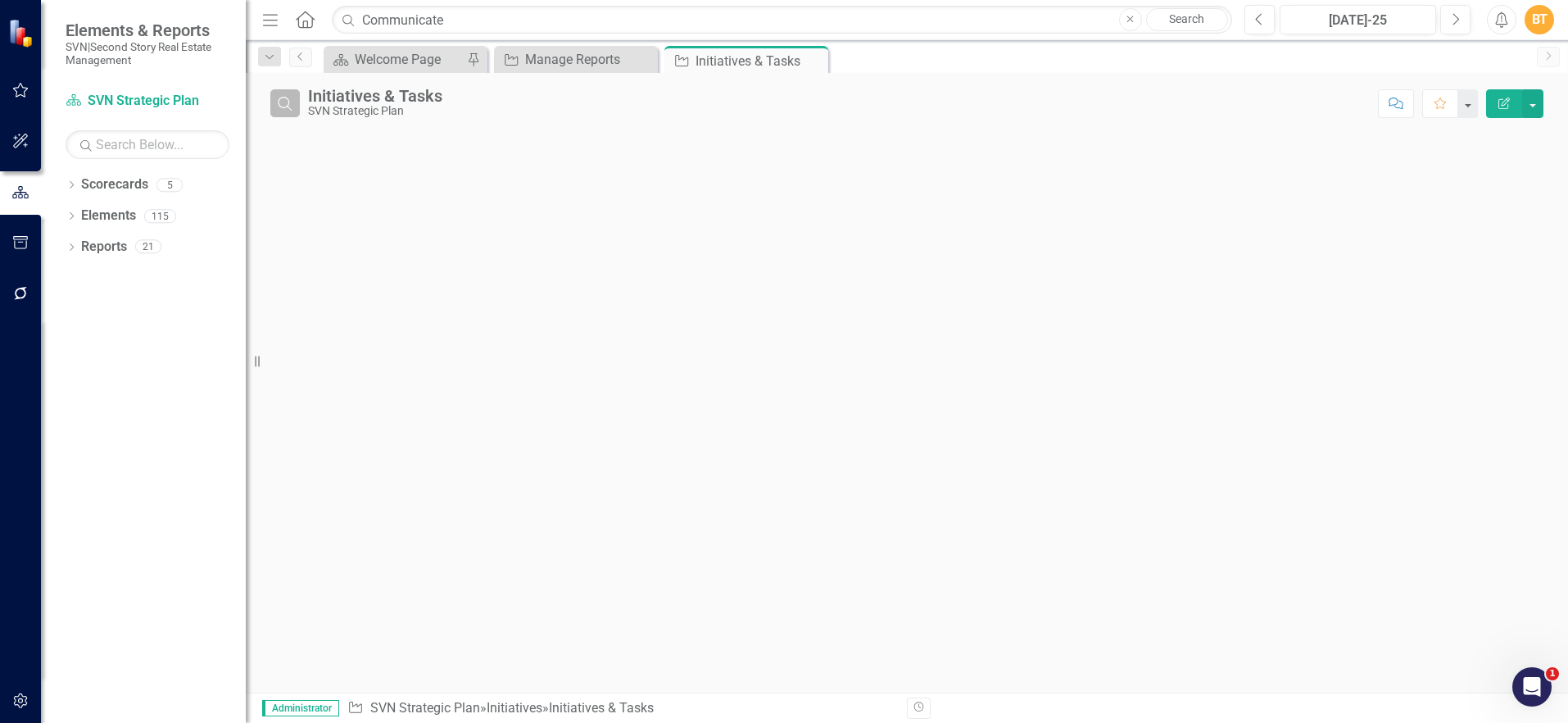
click at [270, 105] on button "Search" at bounding box center [284, 103] width 29 height 28
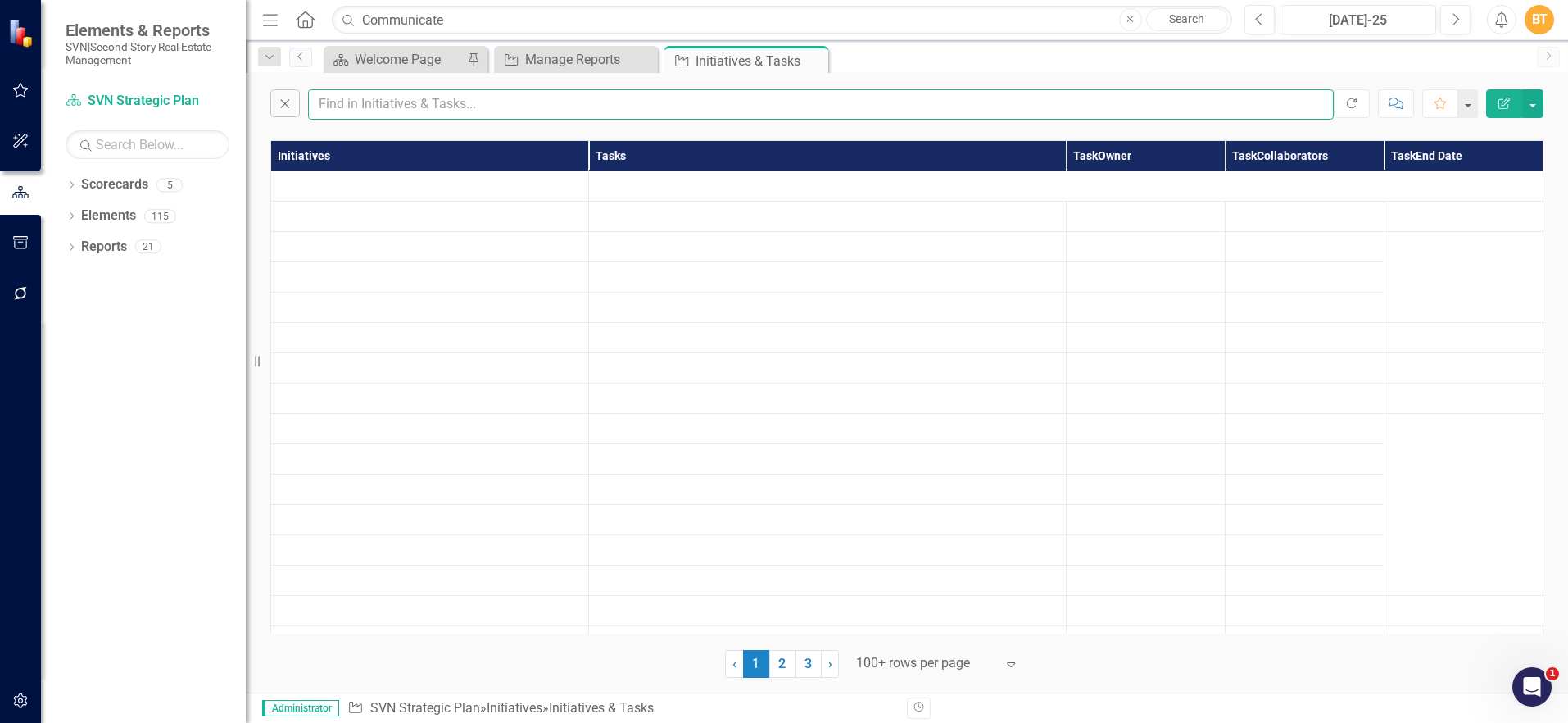
click at [416, 112] on input "text" at bounding box center [821, 105] width 1026 height 30
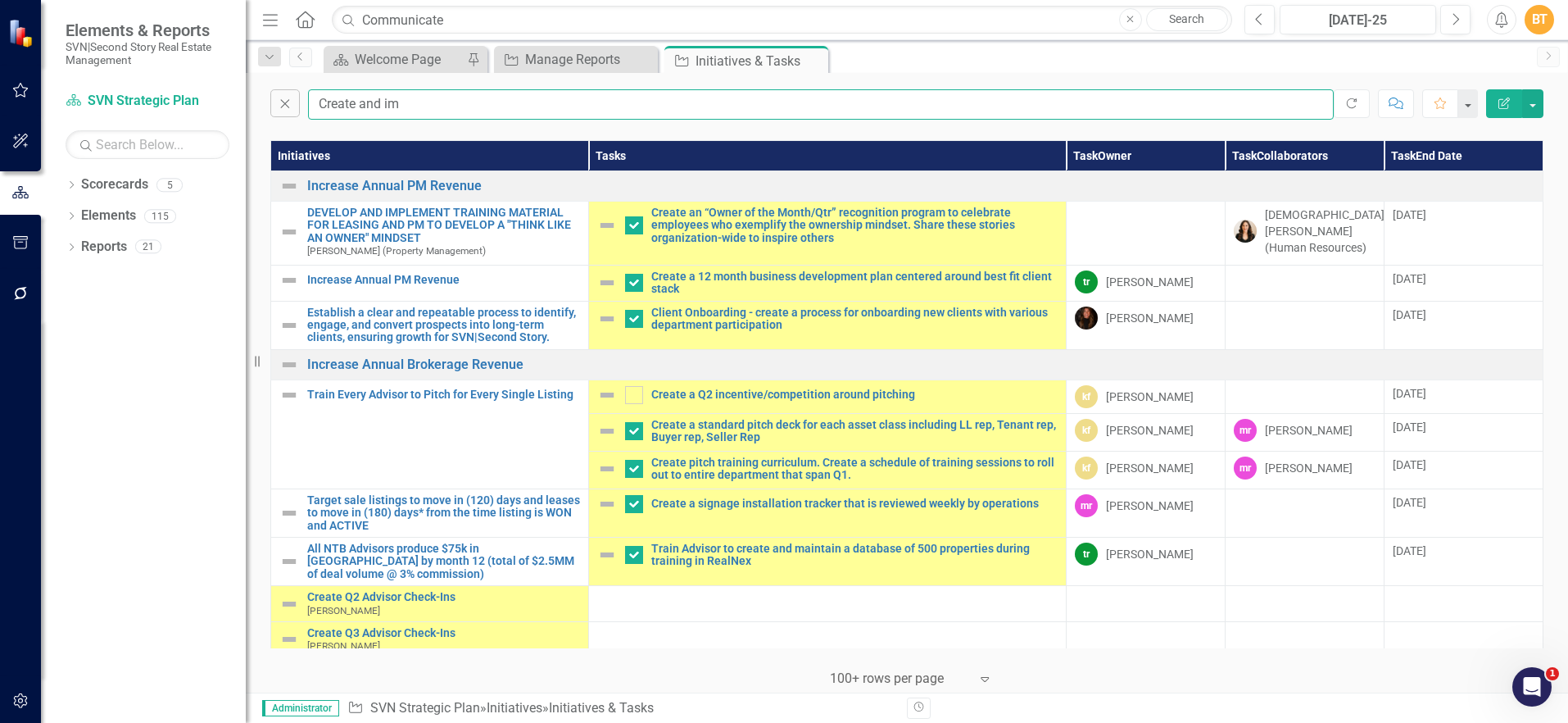
type input "Create and imp"
checkbox input "false"
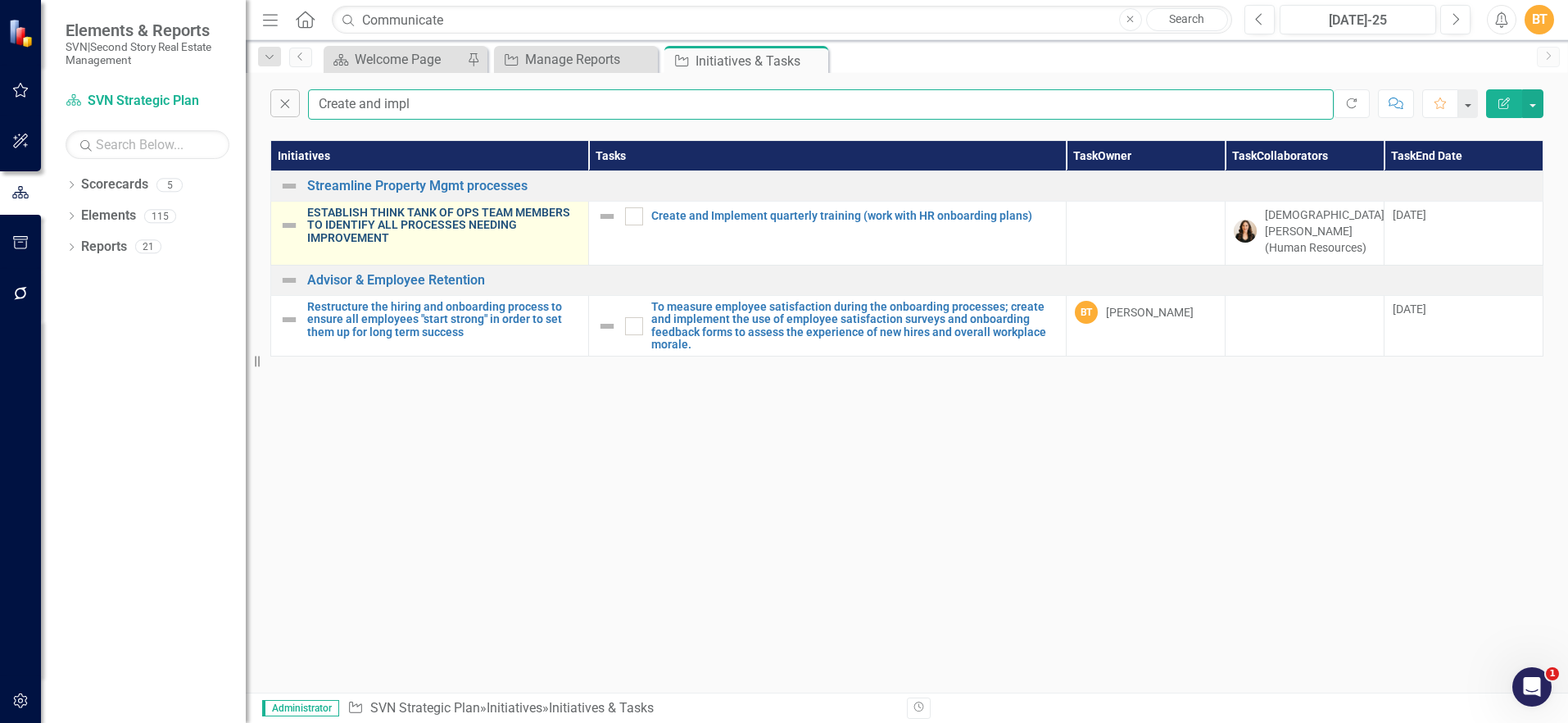
type input "Create and impl"
click at [470, 221] on link "ESTABLISH THINK TANK OF OPS TEAM MEMBERS TO IDENTIFY ALL PROCESSES NEEDING IMPR…" at bounding box center [443, 225] width 273 height 38
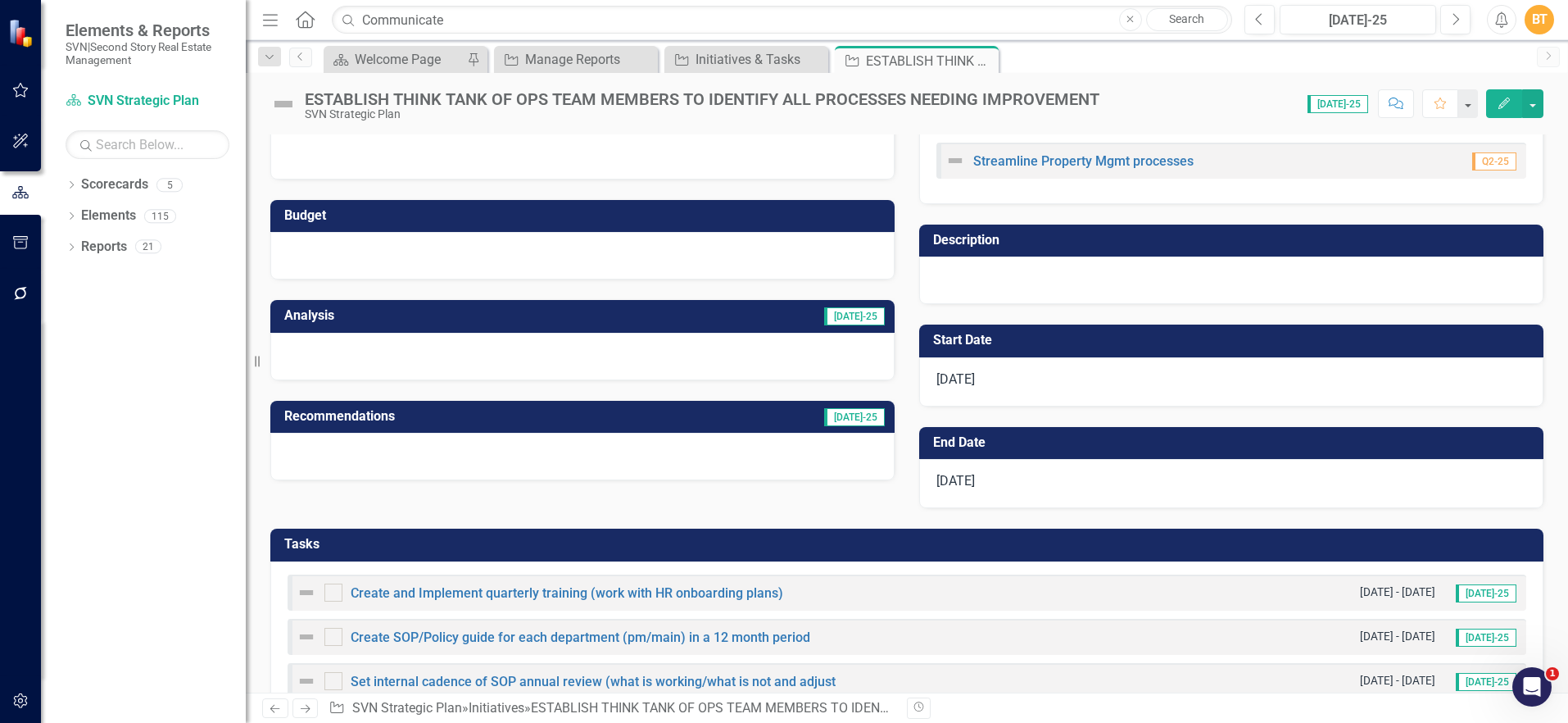
scroll to position [166, 0]
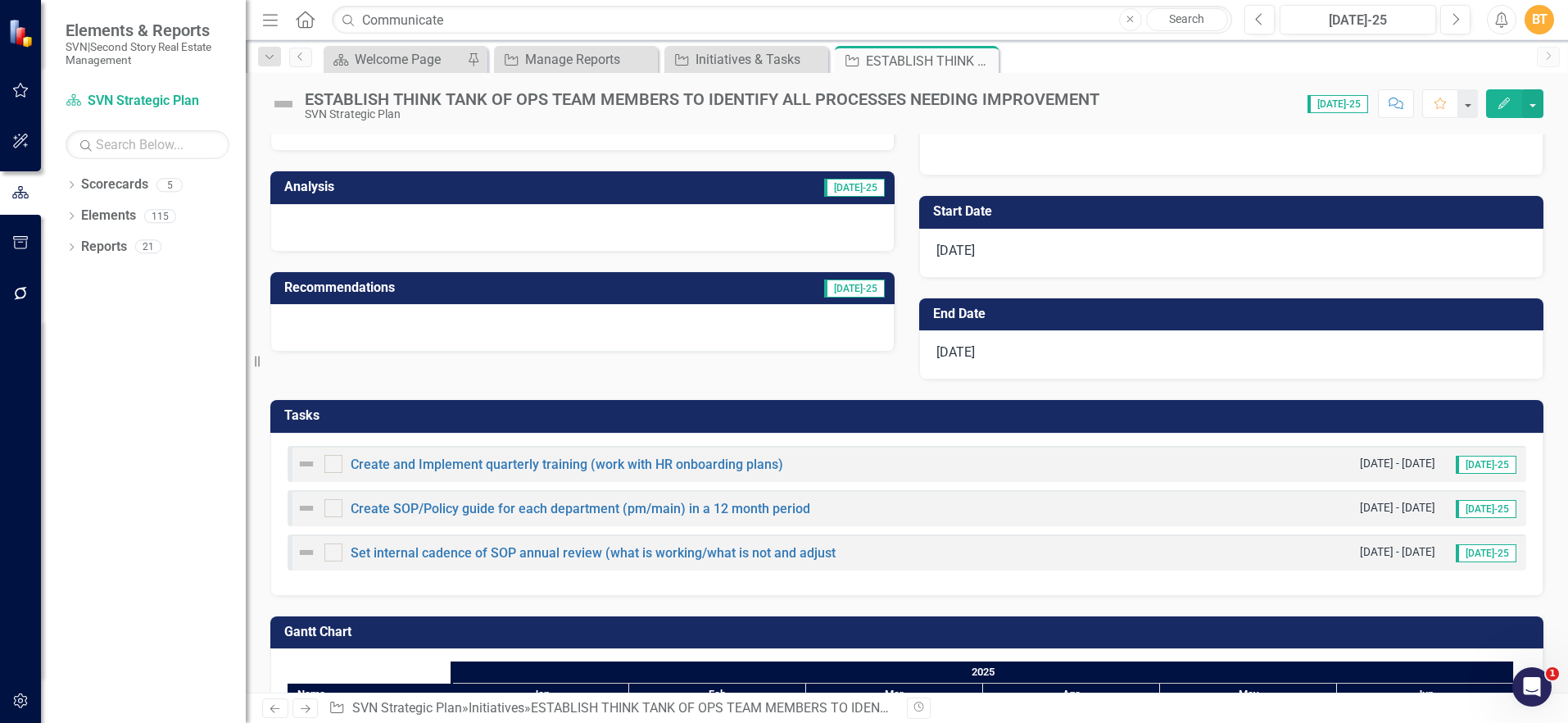
click at [1037, 412] on h3 "Tasks" at bounding box center [910, 416] width 1251 height 15
click at [1536, 412] on td at bounding box center [1536, 418] width 0 height 27
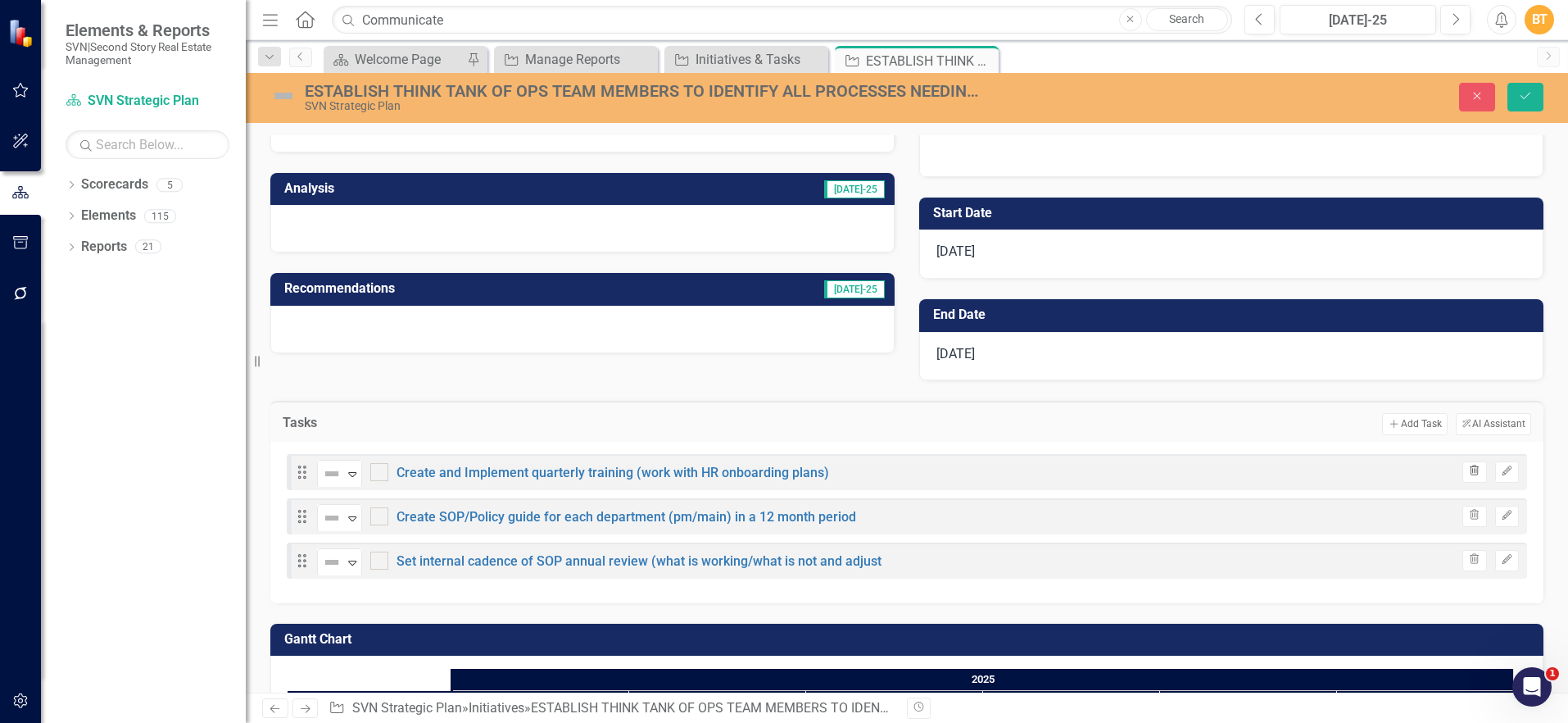
click at [1471, 471] on icon "button" at bounding box center [1475, 470] width 9 height 10
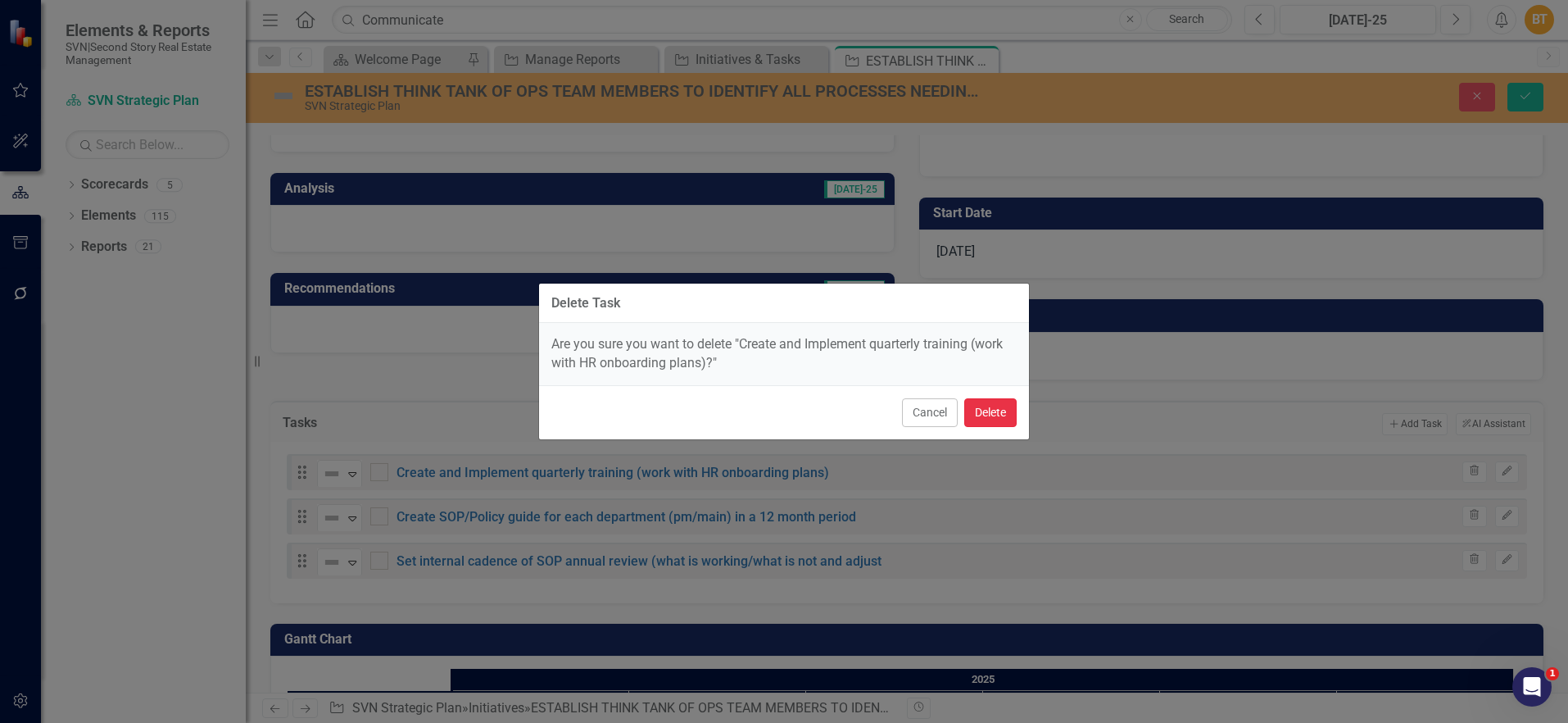
click at [1002, 414] on button "Delete" at bounding box center [990, 413] width 52 height 29
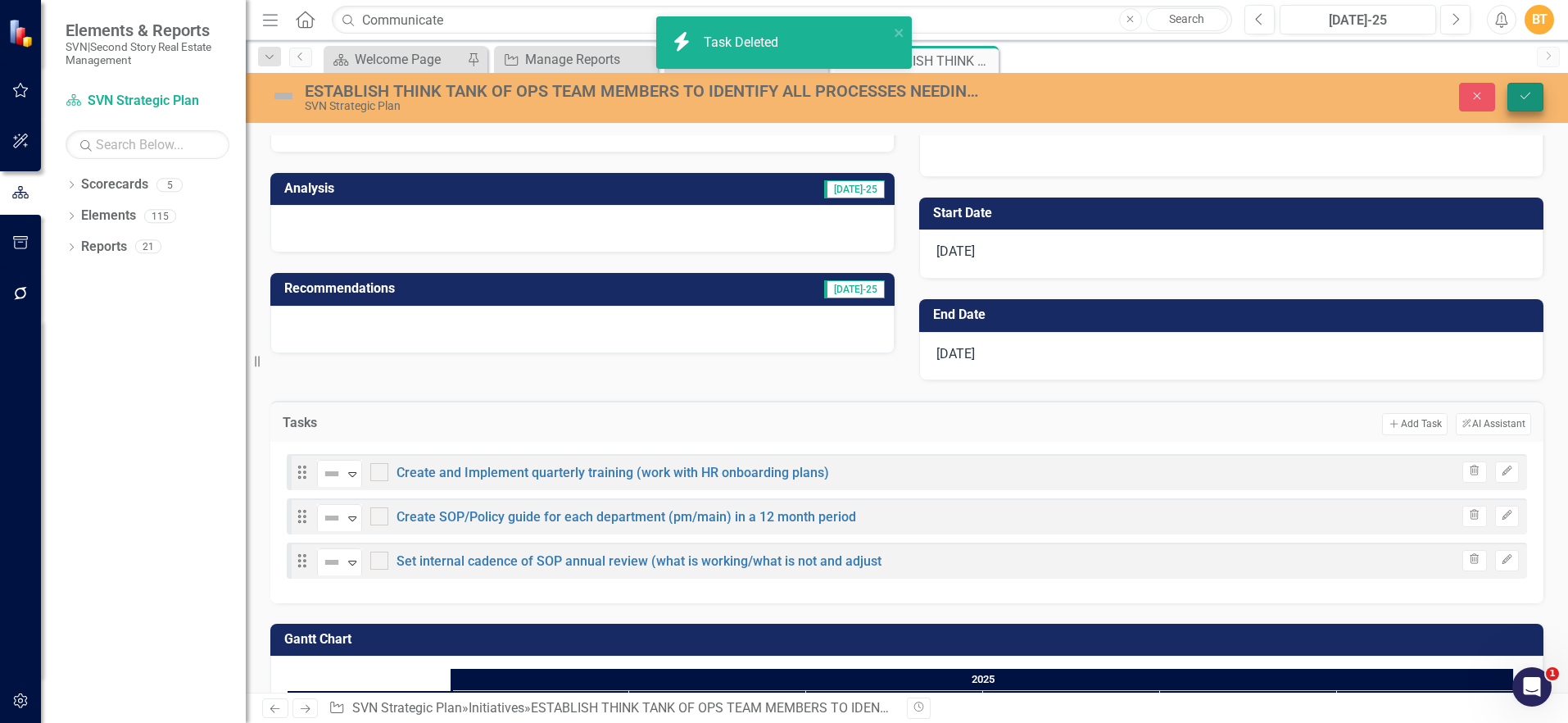
click at [1533, 100] on button "Save" at bounding box center [1525, 97] width 36 height 29
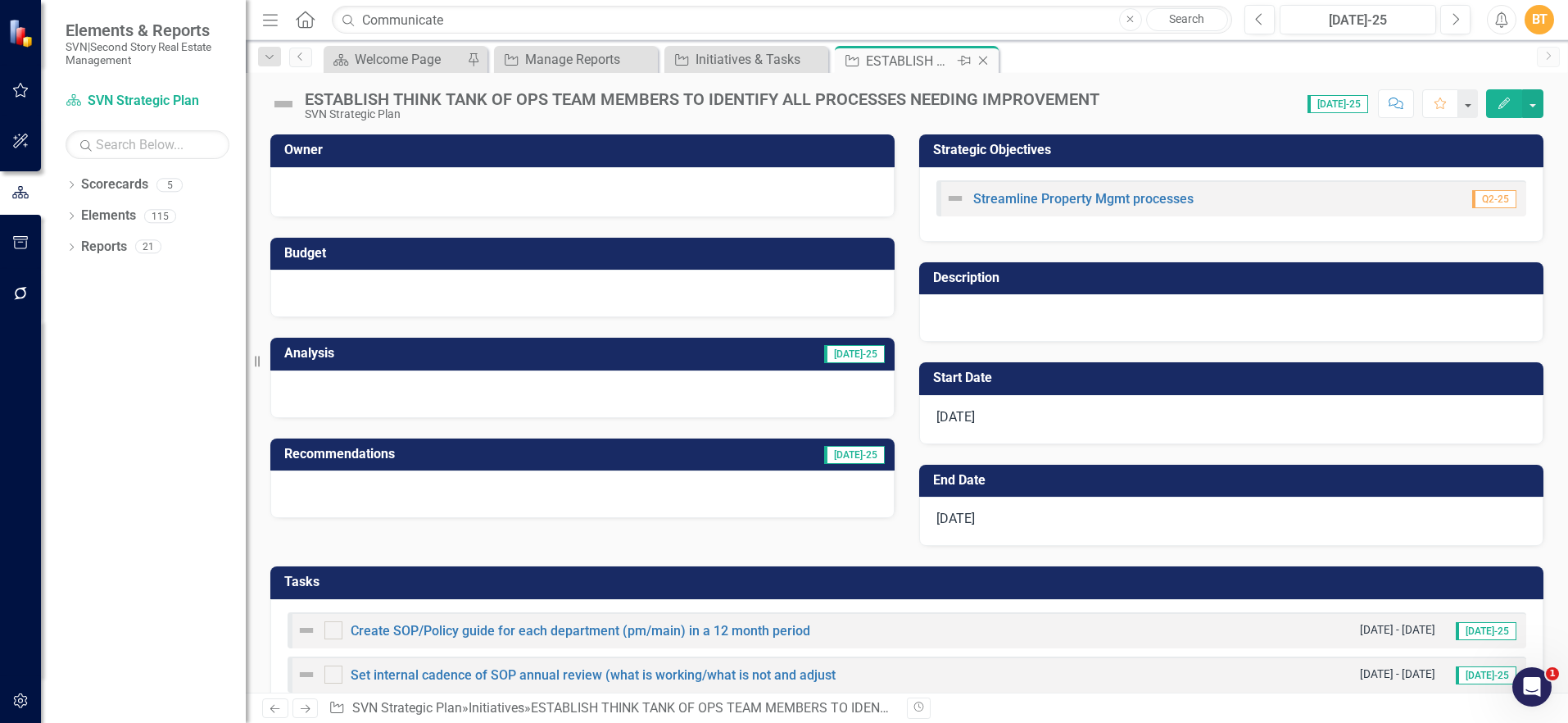
click at [982, 59] on icon "Close" at bounding box center [982, 61] width 16 height 13
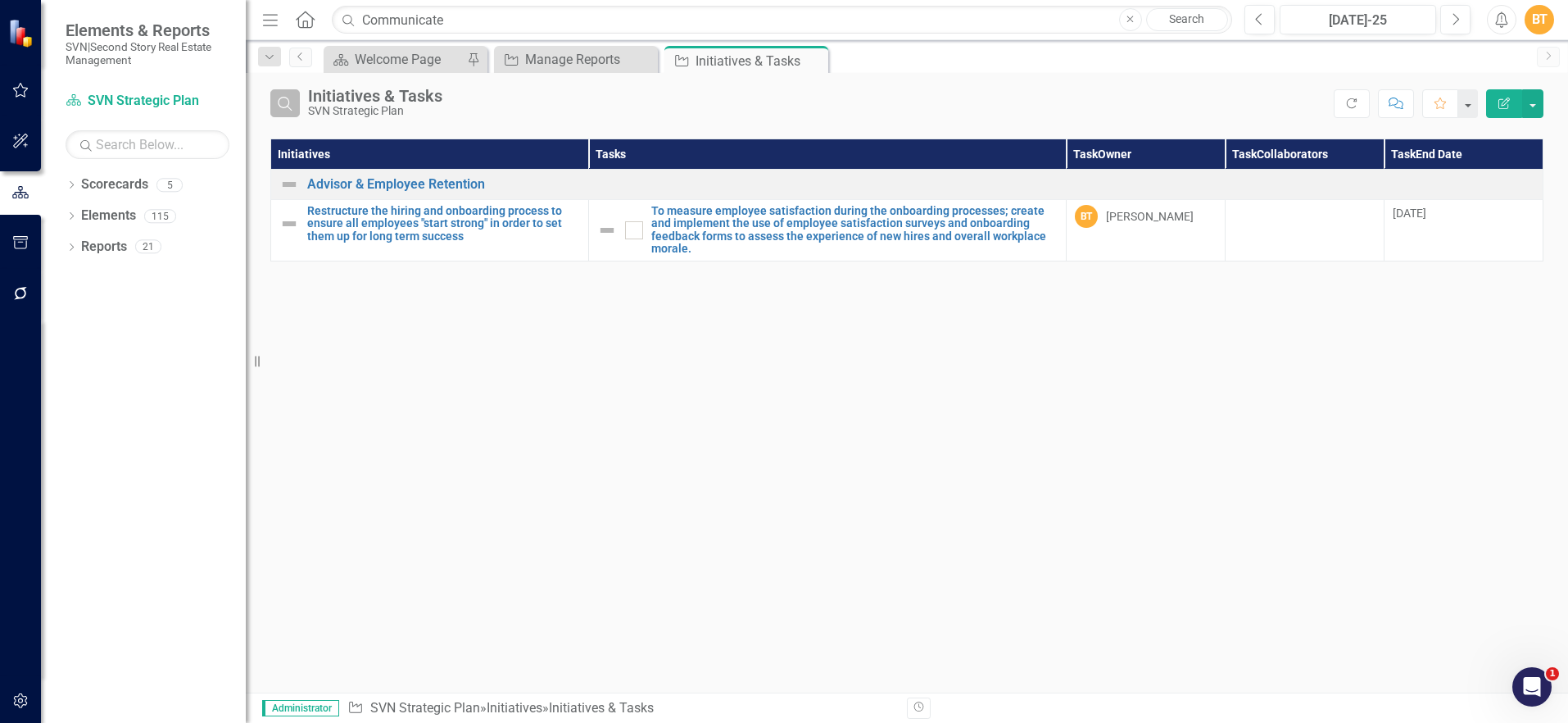
click at [294, 104] on icon "Search" at bounding box center [284, 104] width 18 height 15
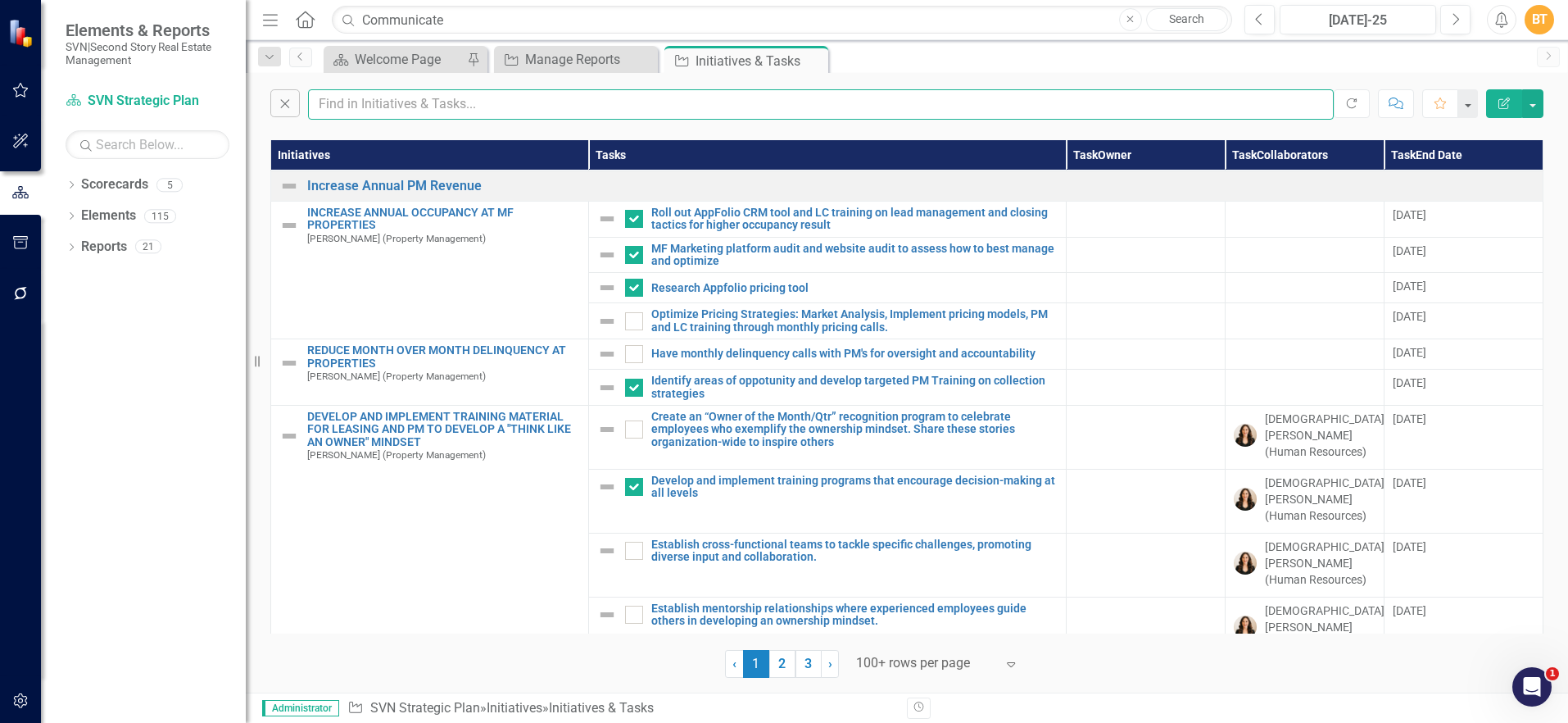
click at [507, 113] on input "text" at bounding box center [821, 105] width 1026 height 30
type input "Better Payable"
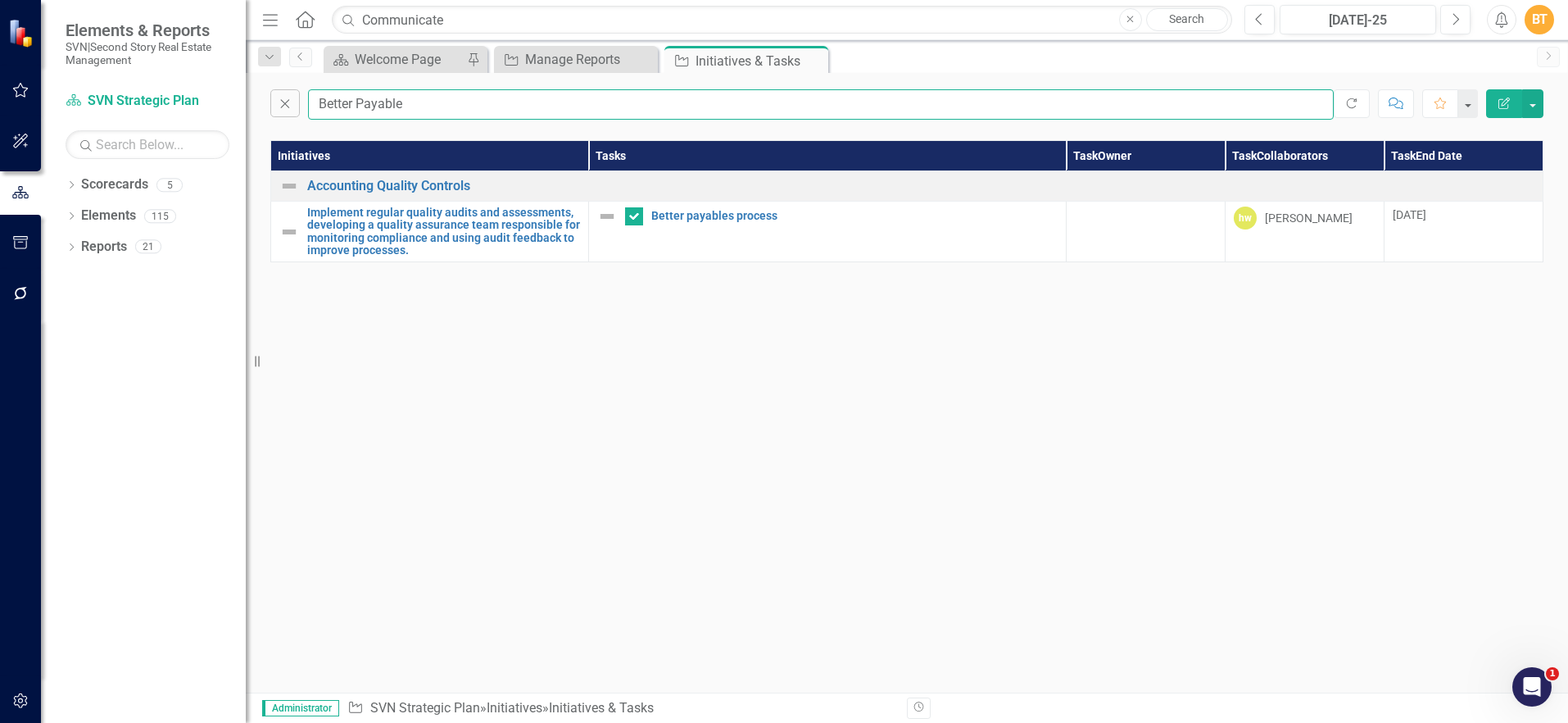
drag, startPoint x: 426, startPoint y: 104, endPoint x: 240, endPoint y: 66, distance: 189.8
click at [245, 68] on div "Elements & Reports SVN|Second Story Real Estate Management Scorecard SVN Strate…" at bounding box center [784, 362] width 1568 height 723
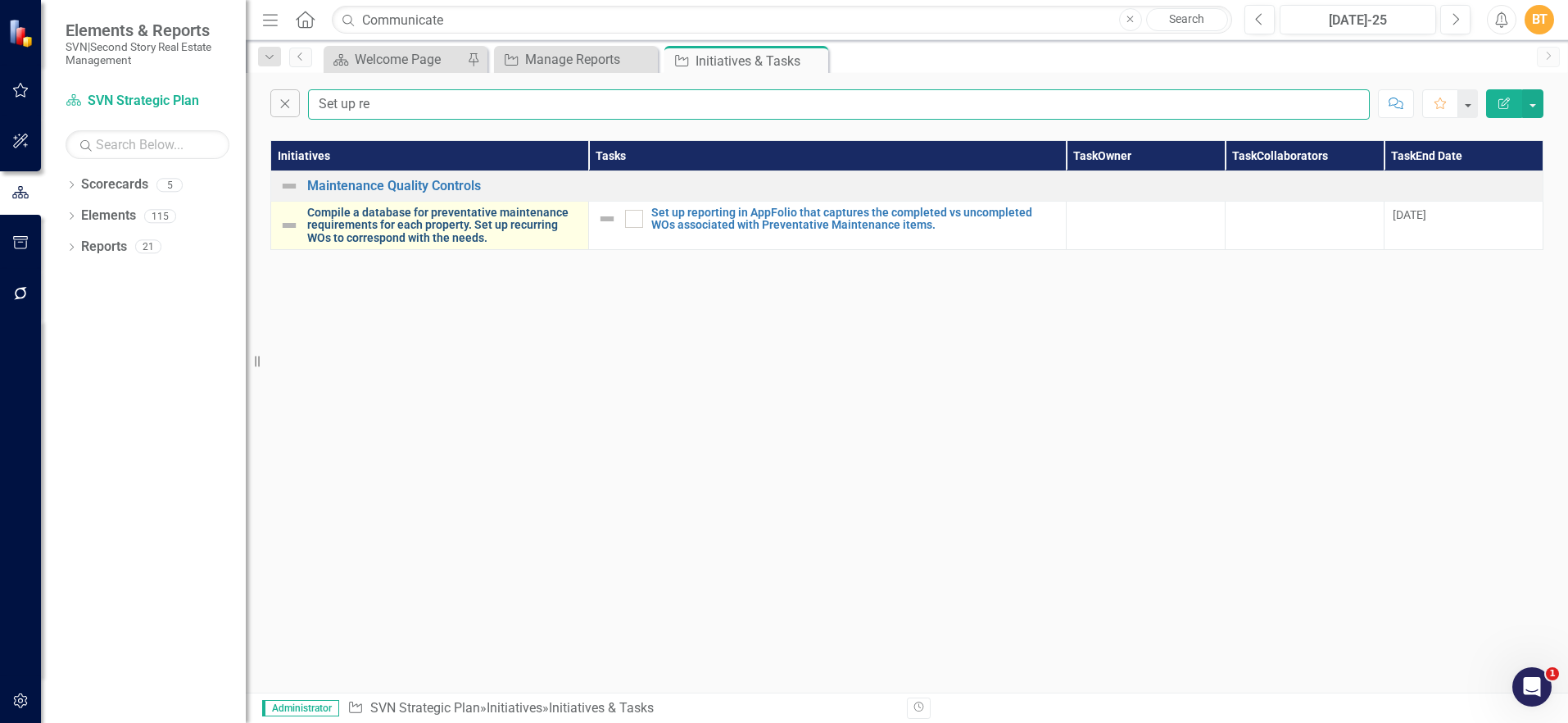
type input "Set up re"
click at [483, 230] on link "Compile a database for preventative maintenance requirements for each property.…" at bounding box center [443, 225] width 273 height 38
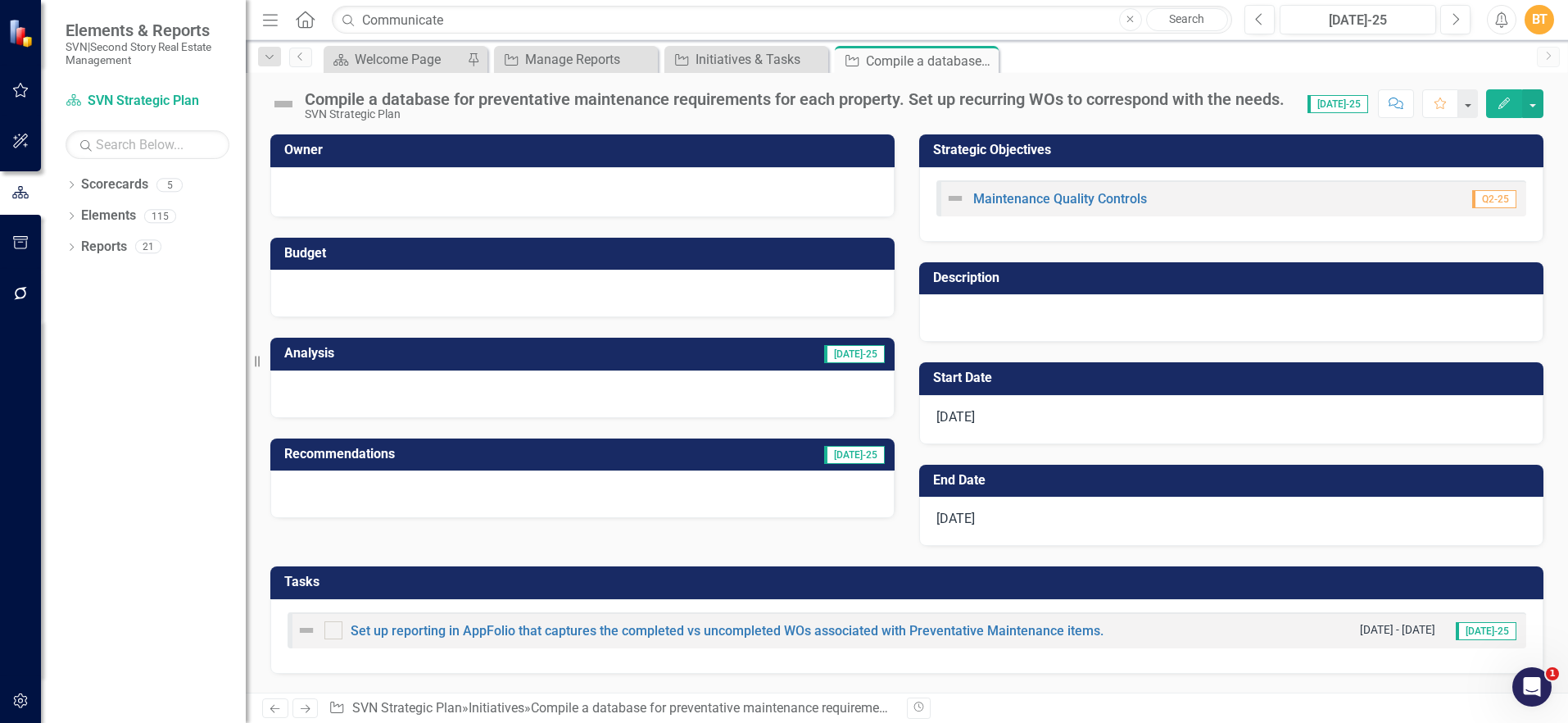
click at [584, 589] on h3 "Tasks" at bounding box center [910, 582] width 1251 height 15
click at [585, 588] on h3 "Tasks" at bounding box center [910, 582] width 1251 height 15
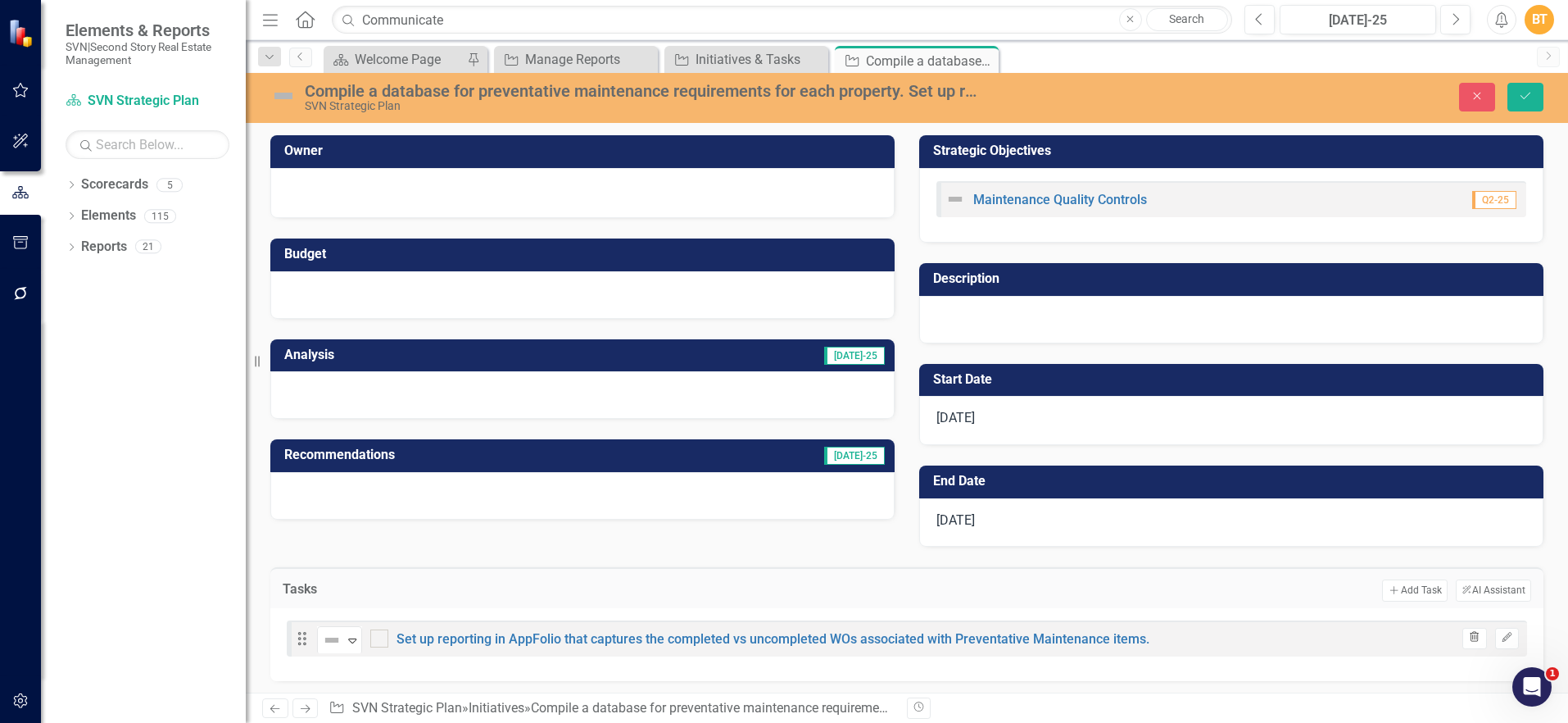
click at [1468, 642] on icon "Trash" at bounding box center [1474, 637] width 12 height 10
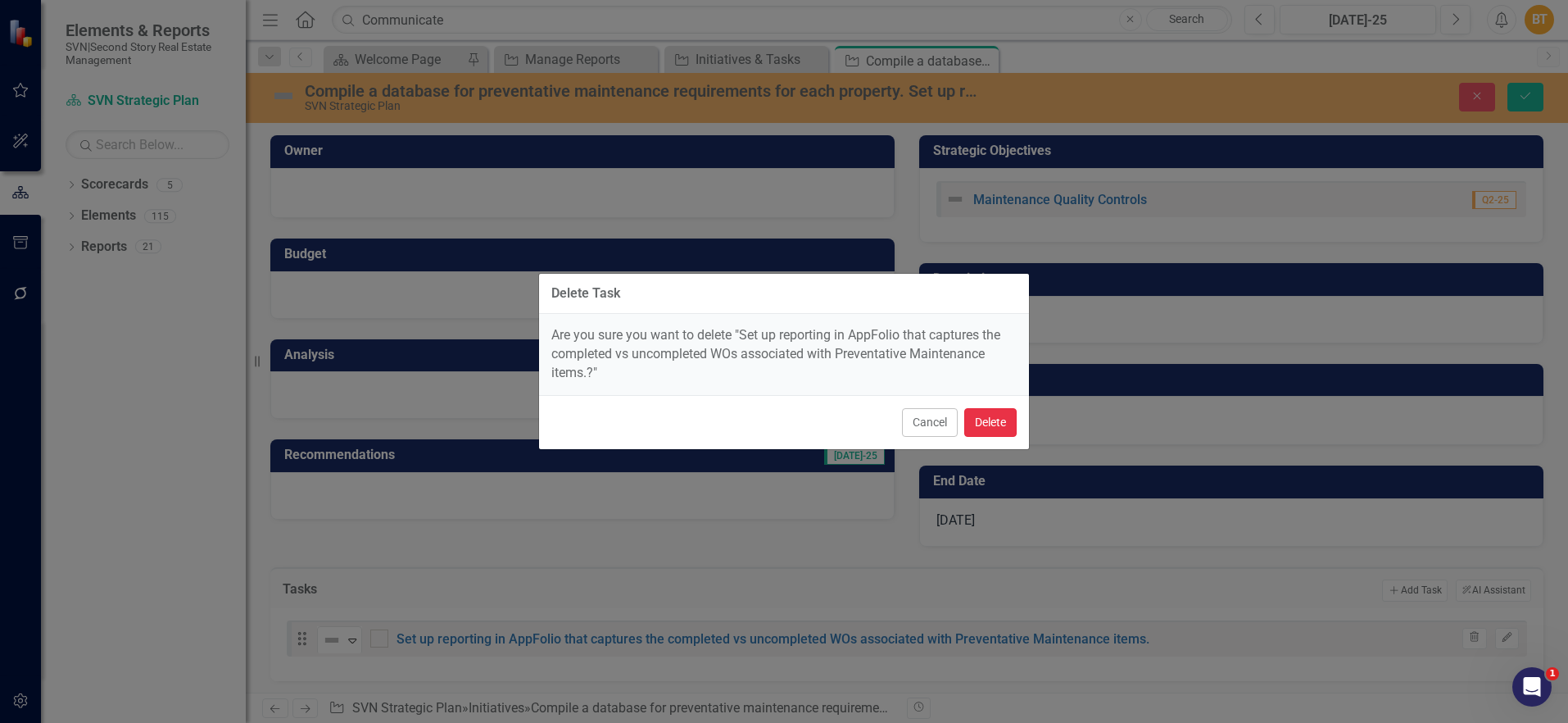
drag, startPoint x: 986, startPoint y: 429, endPoint x: 1003, endPoint y: 417, distance: 20.8
click at [986, 428] on button "Delete" at bounding box center [990, 422] width 52 height 29
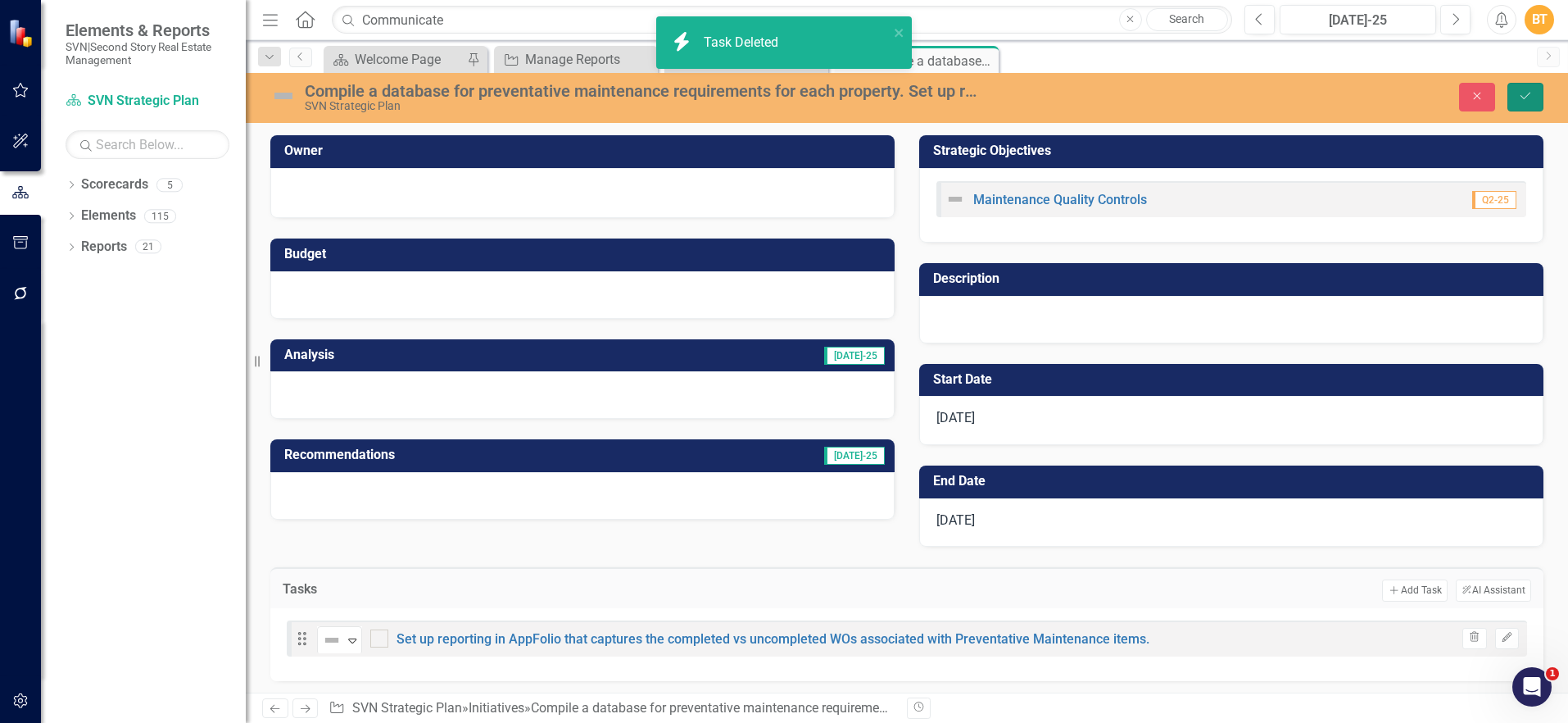
click at [1531, 94] on icon "Save" at bounding box center [1526, 96] width 15 height 11
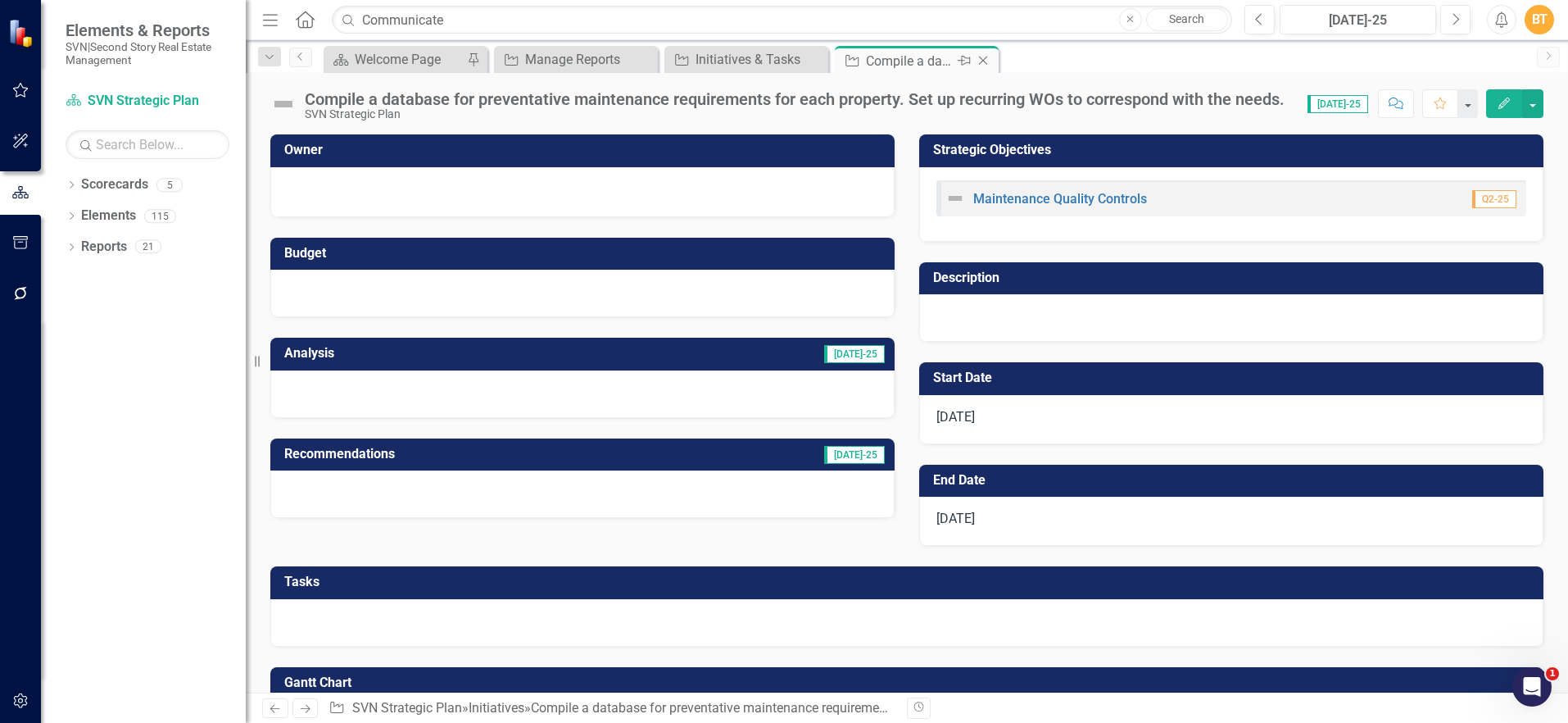
click at [985, 56] on icon "Close" at bounding box center [982, 61] width 16 height 13
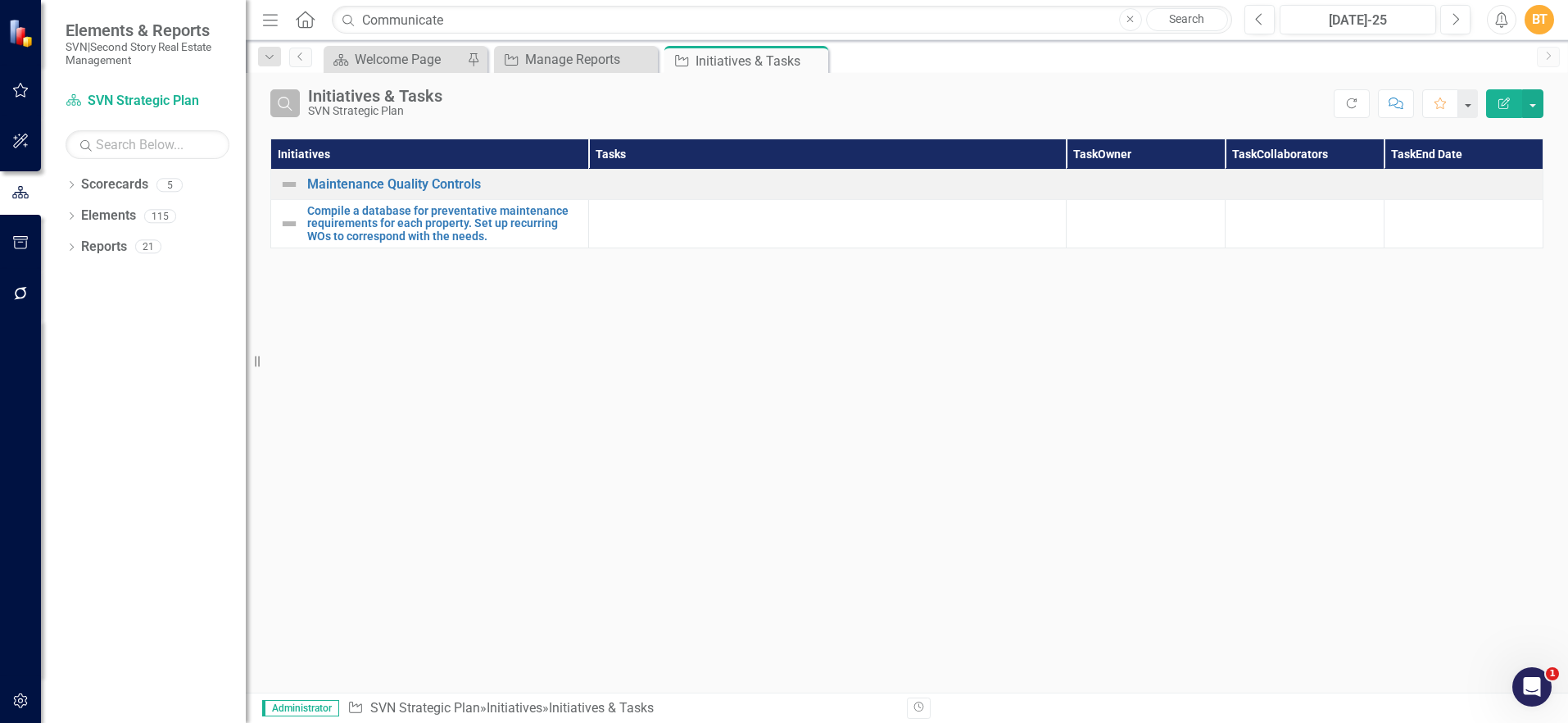
click at [298, 106] on button "Search" at bounding box center [284, 103] width 29 height 28
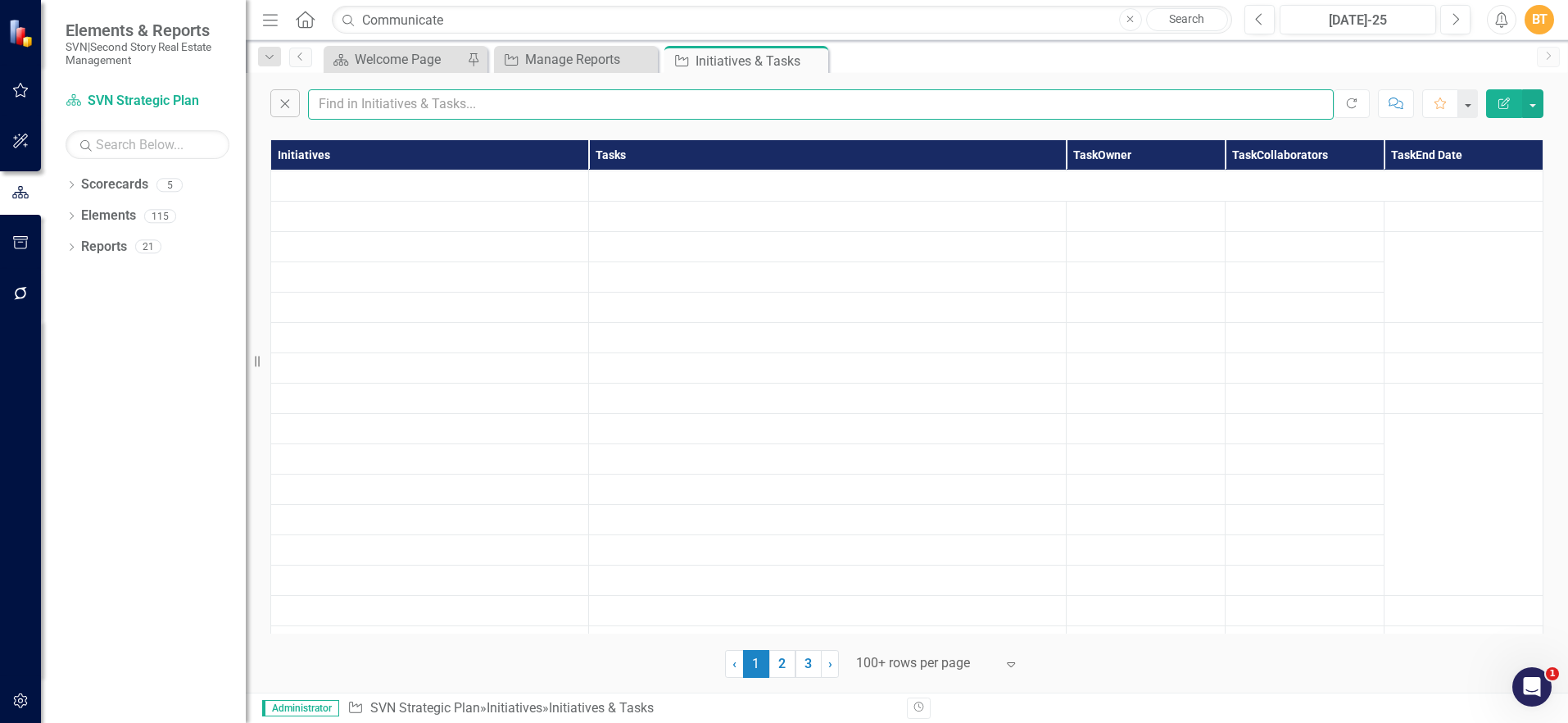
click at [501, 109] on input "text" at bounding box center [821, 105] width 1026 height 30
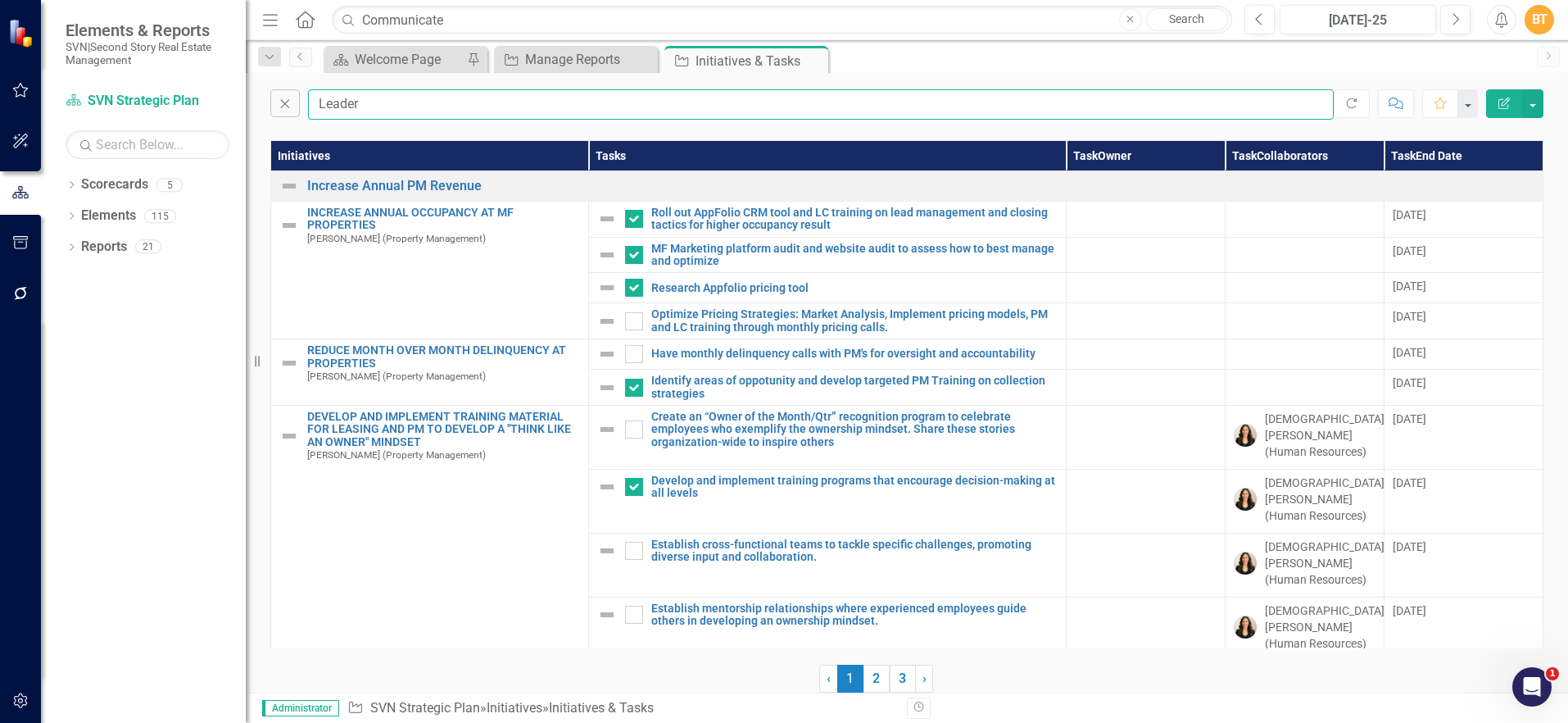
type input "Leaders"
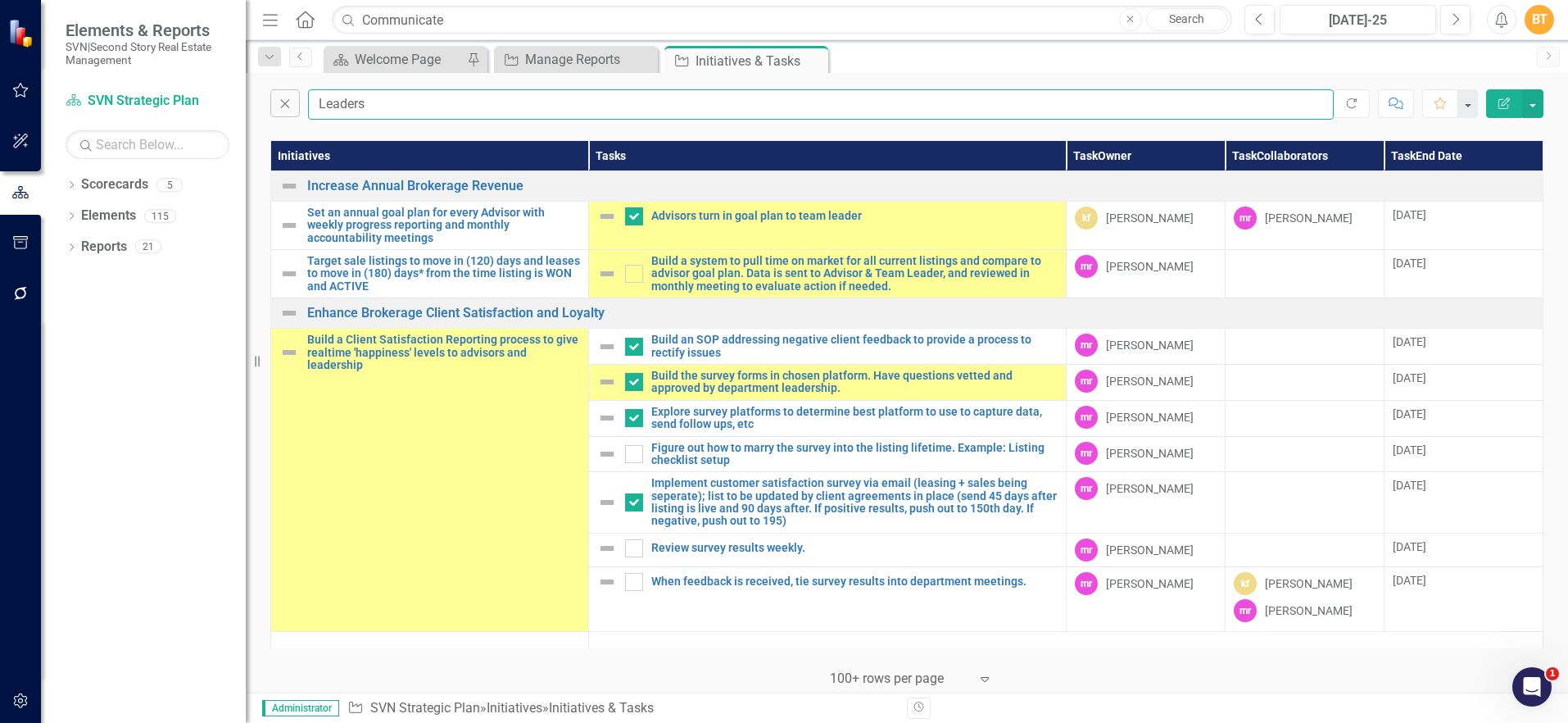
checkbox input "false"
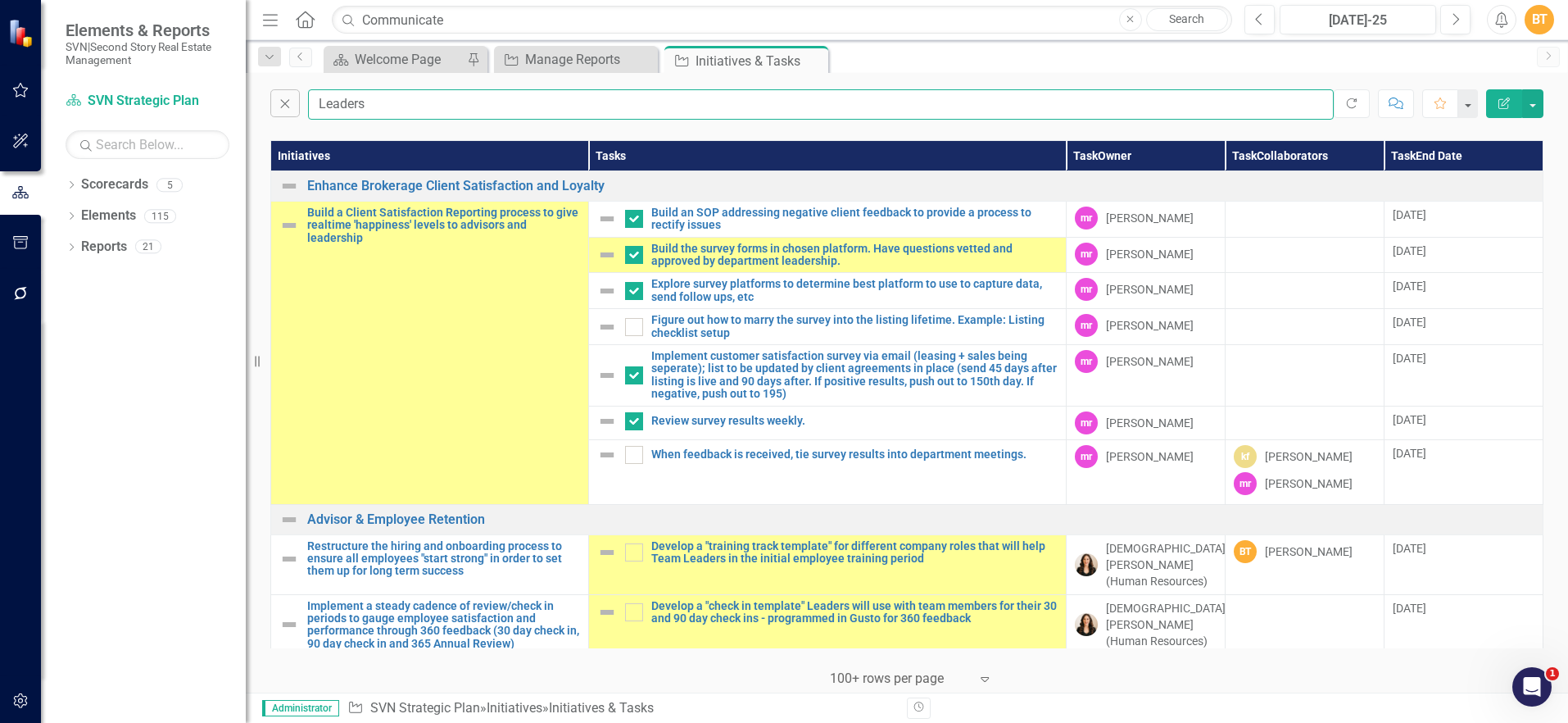
type input "Leaders"
checkbox input "true"
checkbox input "false"
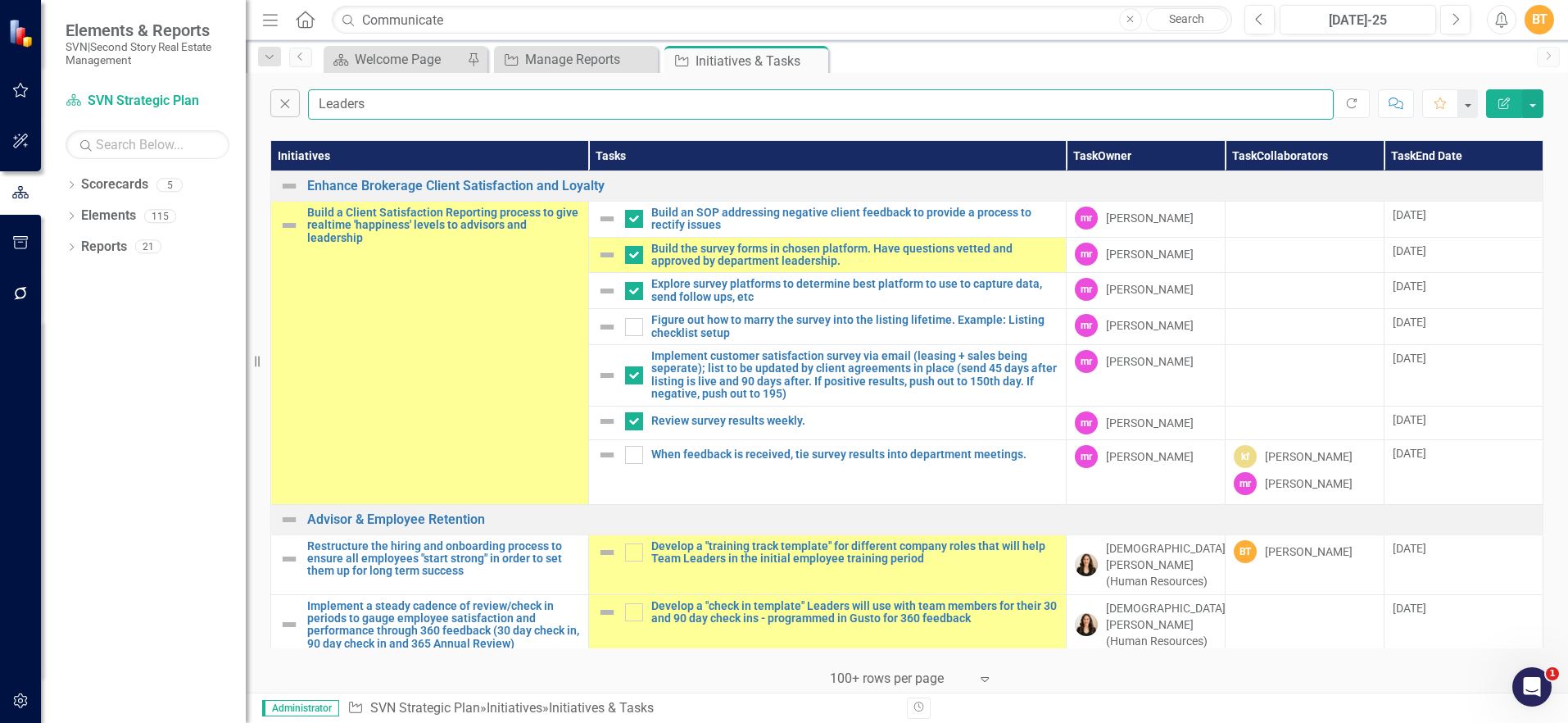
checkbox input "false"
checkbox input "true"
checkbox input "false"
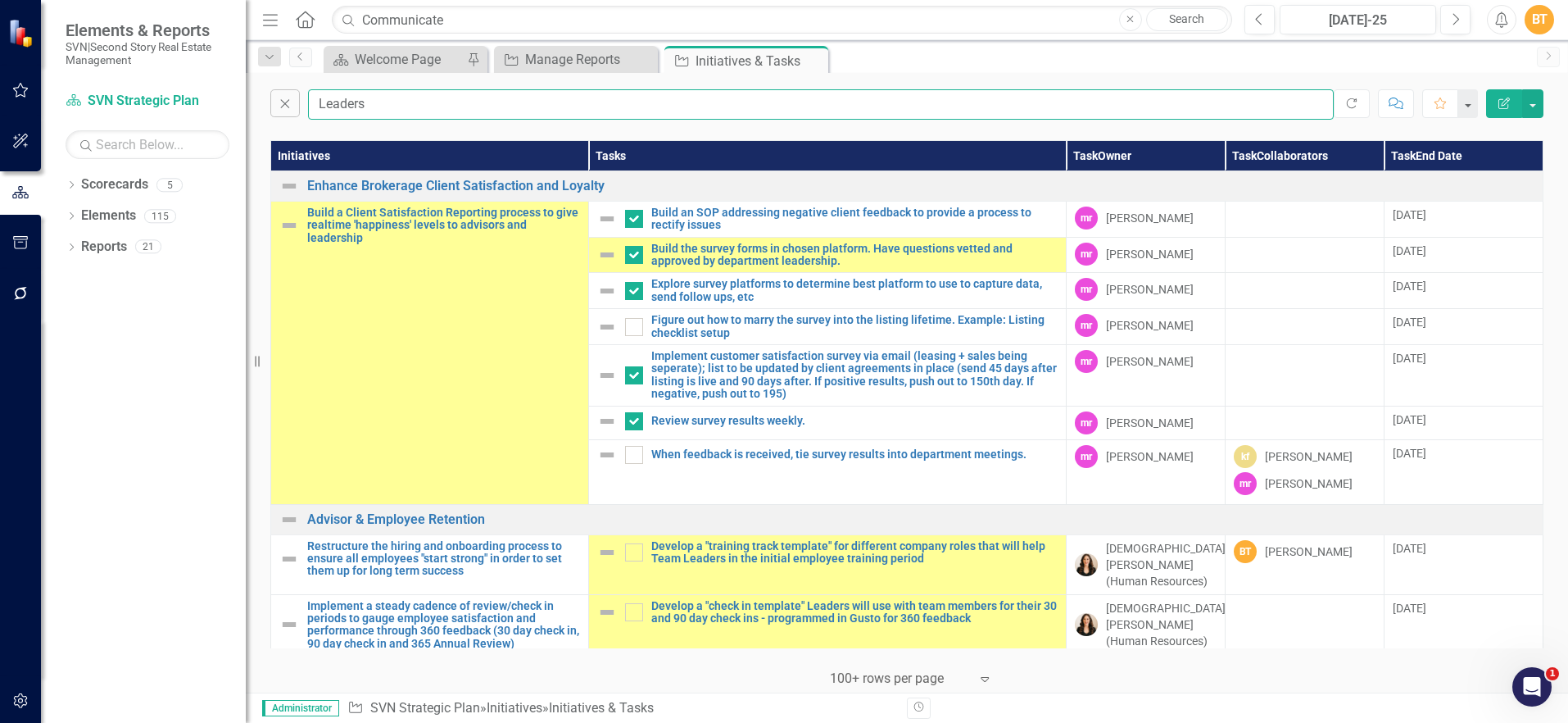
type input "Leaders s"
checkbox input "true"
checkbox input "false"
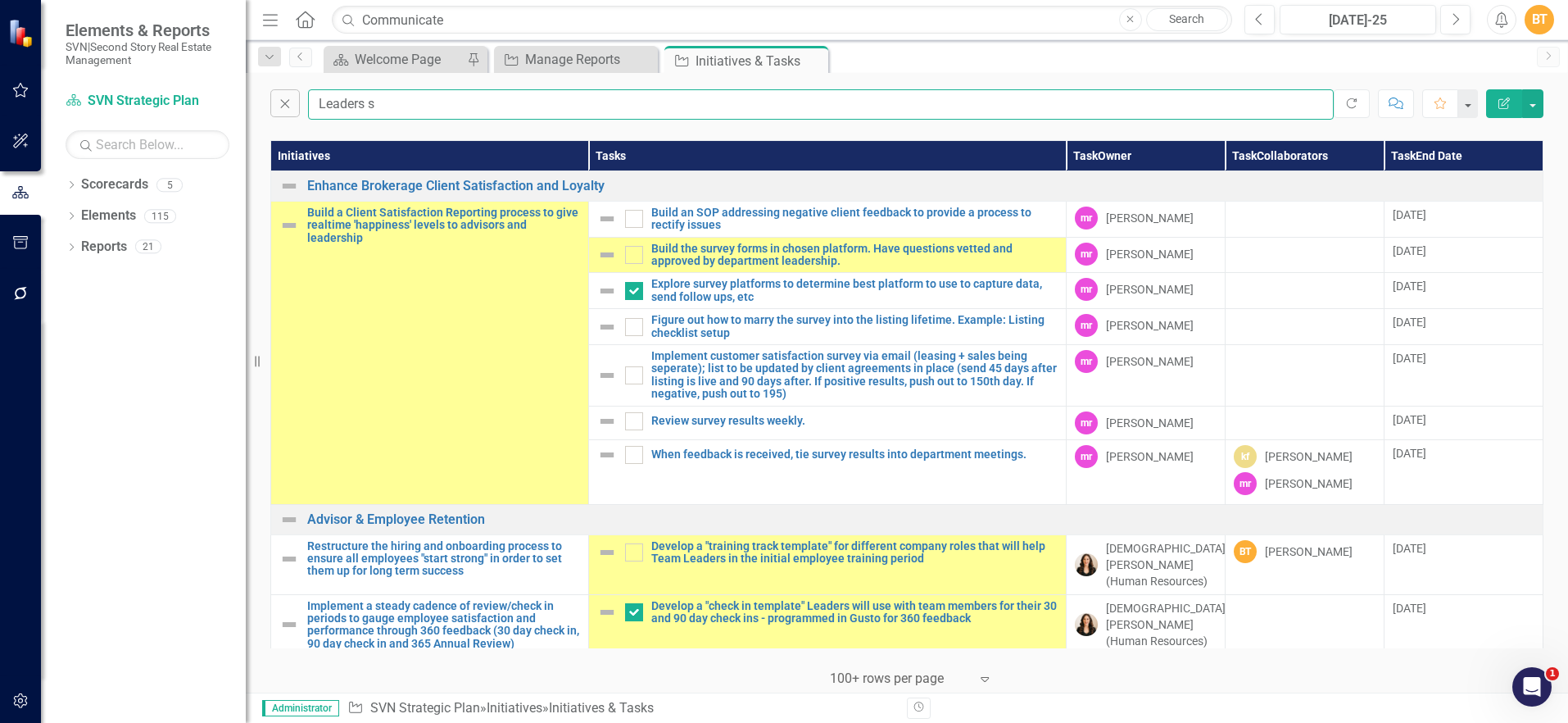
checkbox input "false"
checkbox input "true"
type input "Leaders should"
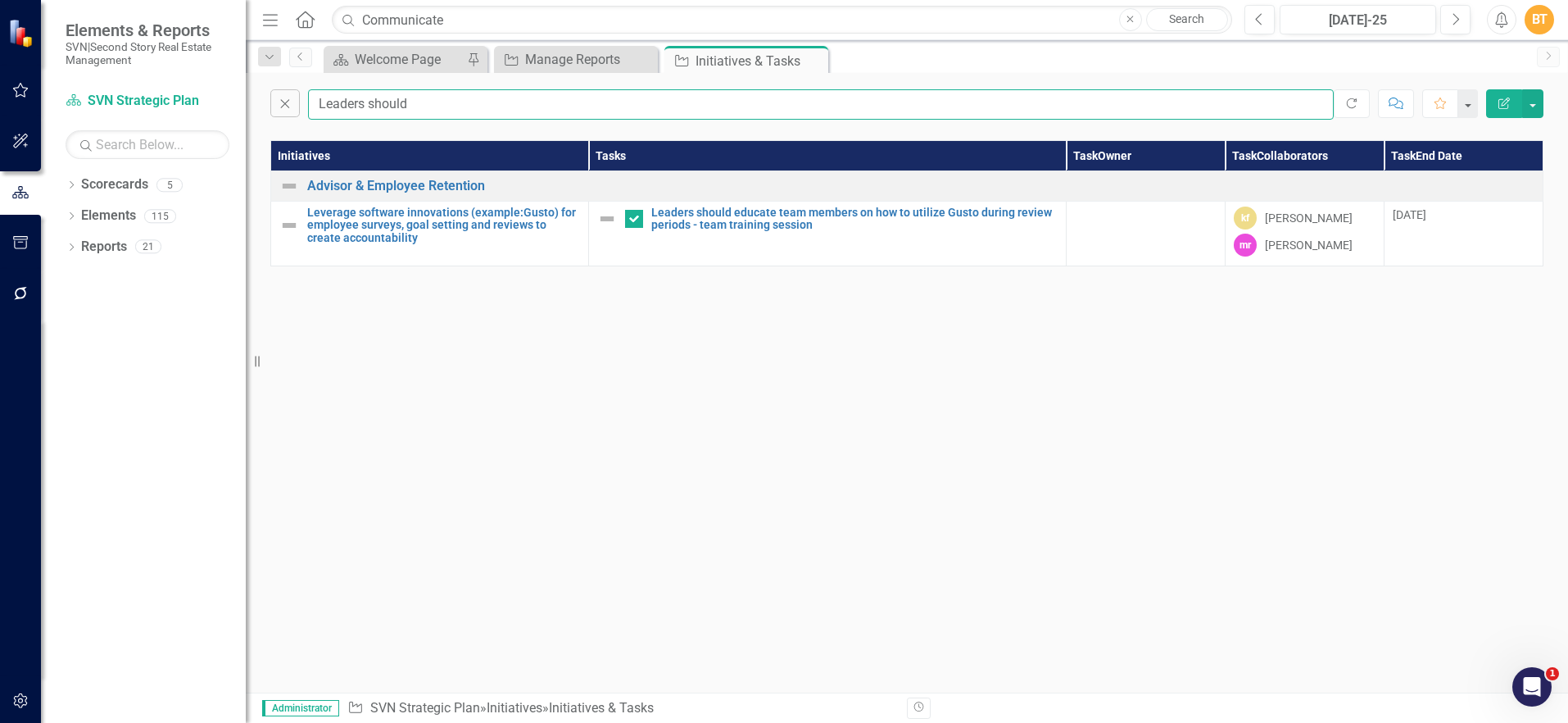
checkbox input "false"
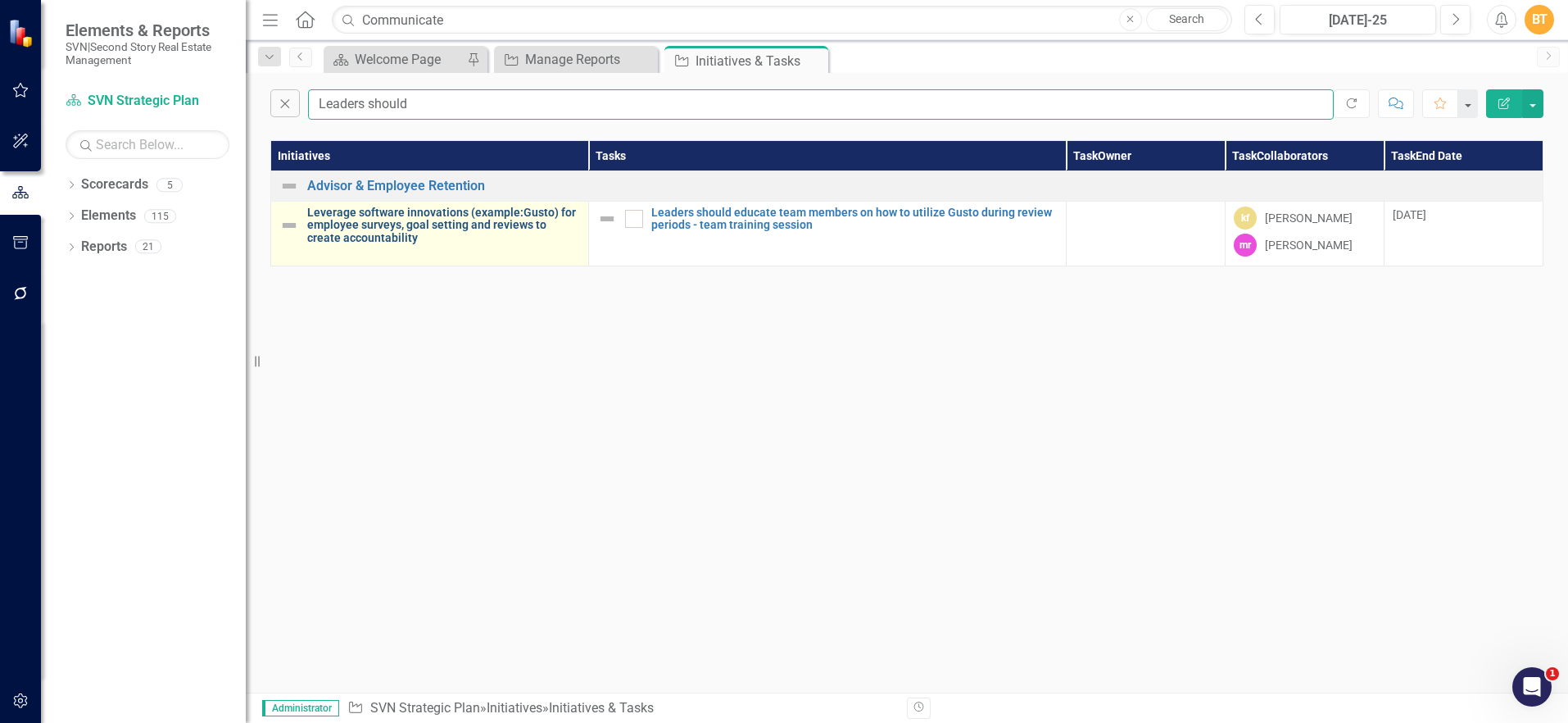
type input "Leaders should"
click at [440, 228] on link "Leverage software innovations (example:Gusto) for employee surveys, goal settin…" at bounding box center [443, 225] width 273 height 38
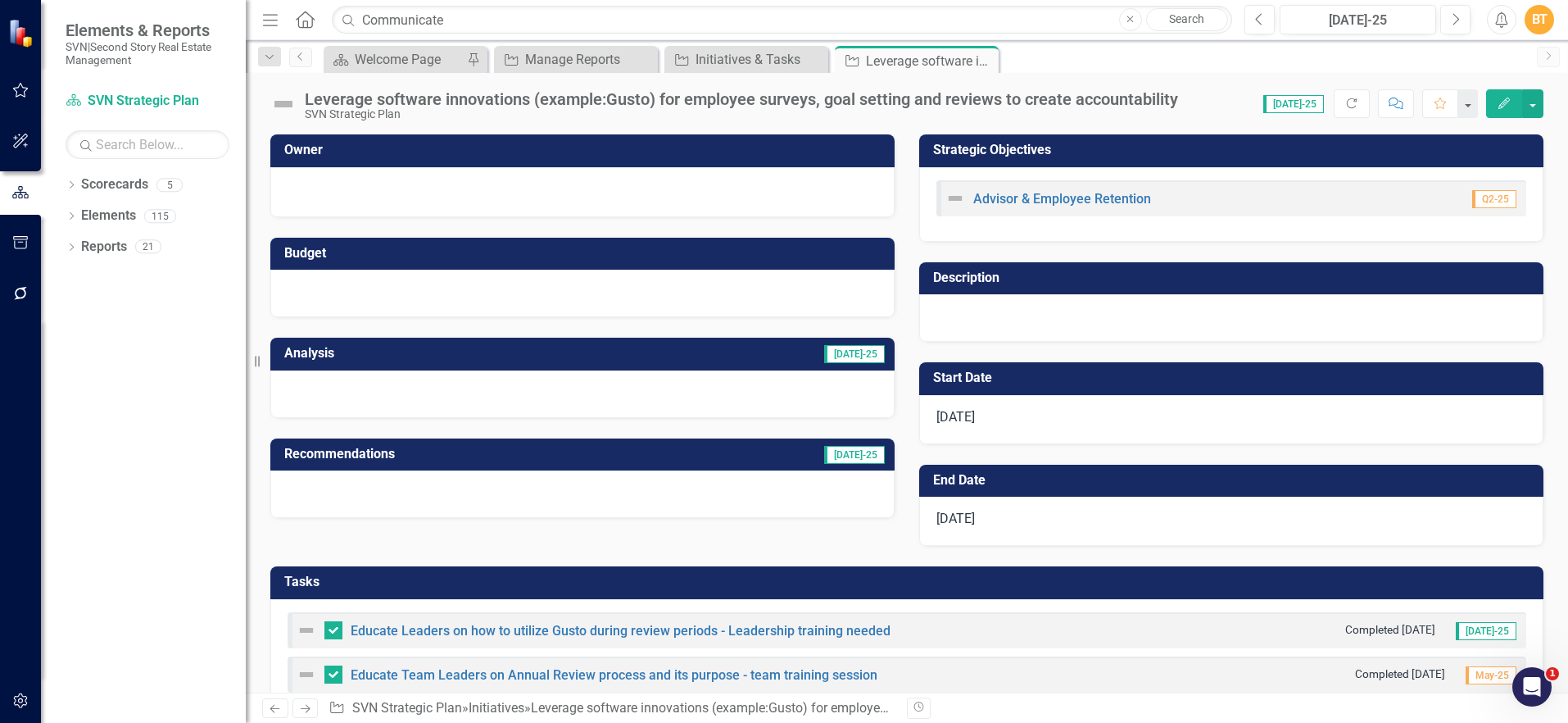
scroll to position [399, 0]
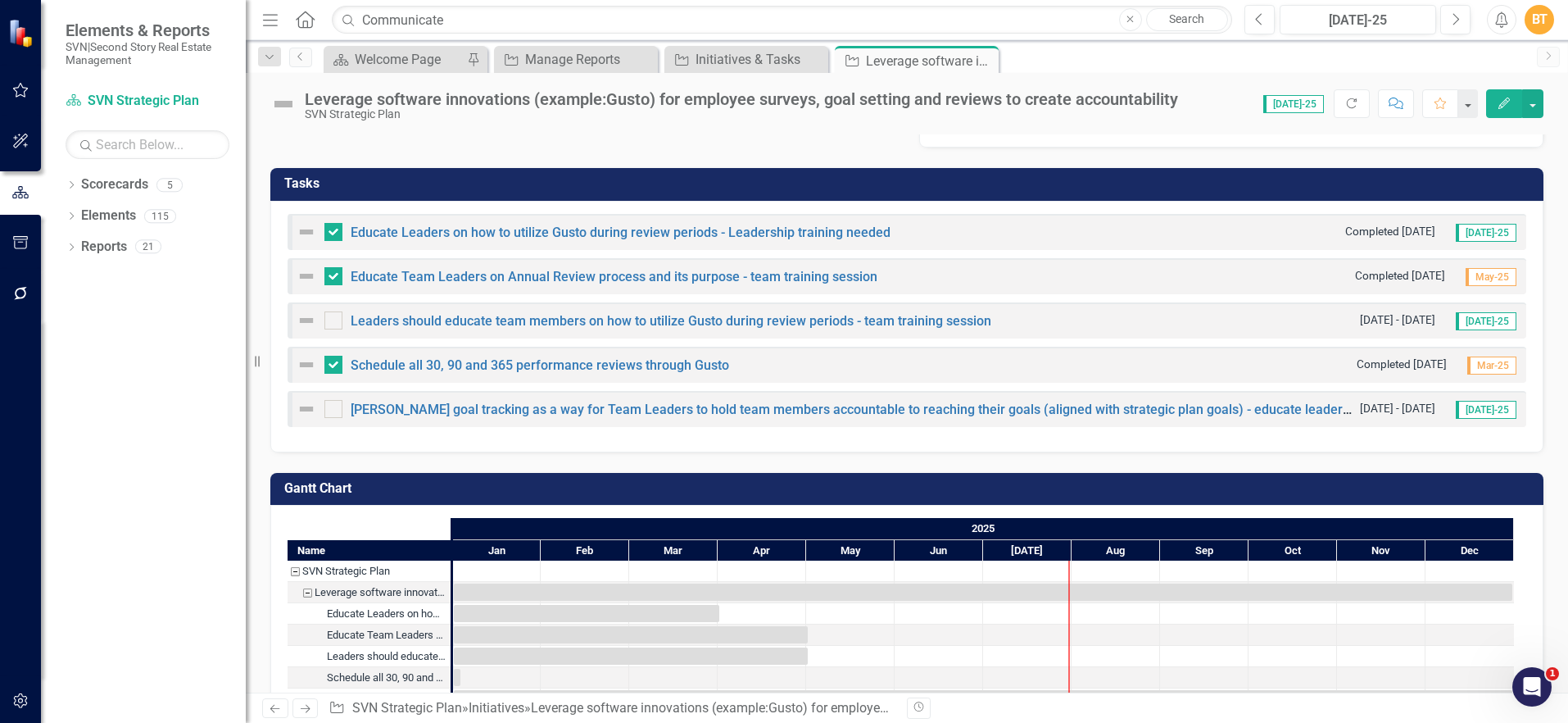
click at [765, 186] on h3 "Tasks" at bounding box center [910, 184] width 1251 height 15
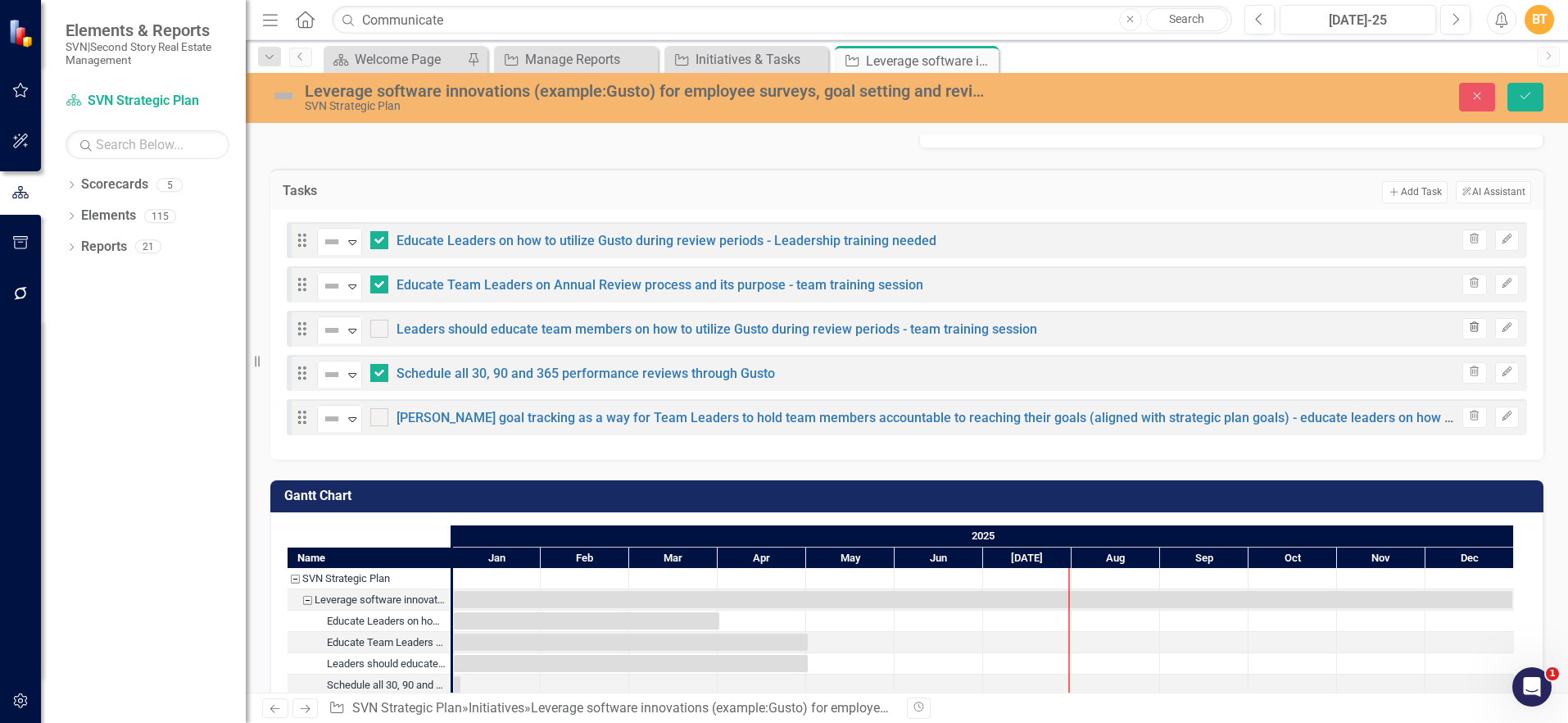
click at [1471, 326] on icon "button" at bounding box center [1475, 327] width 9 height 10
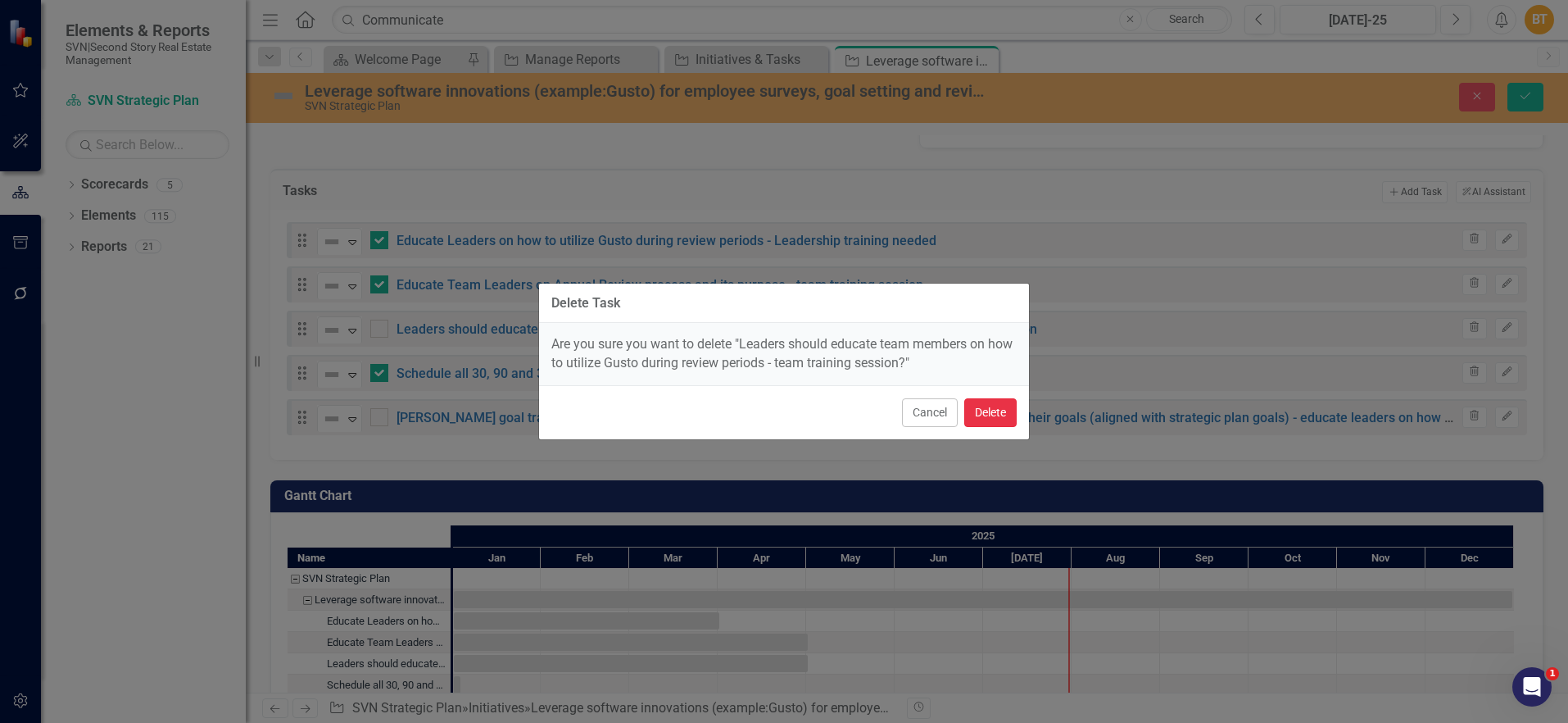
click at [978, 407] on button "Delete" at bounding box center [990, 413] width 52 height 29
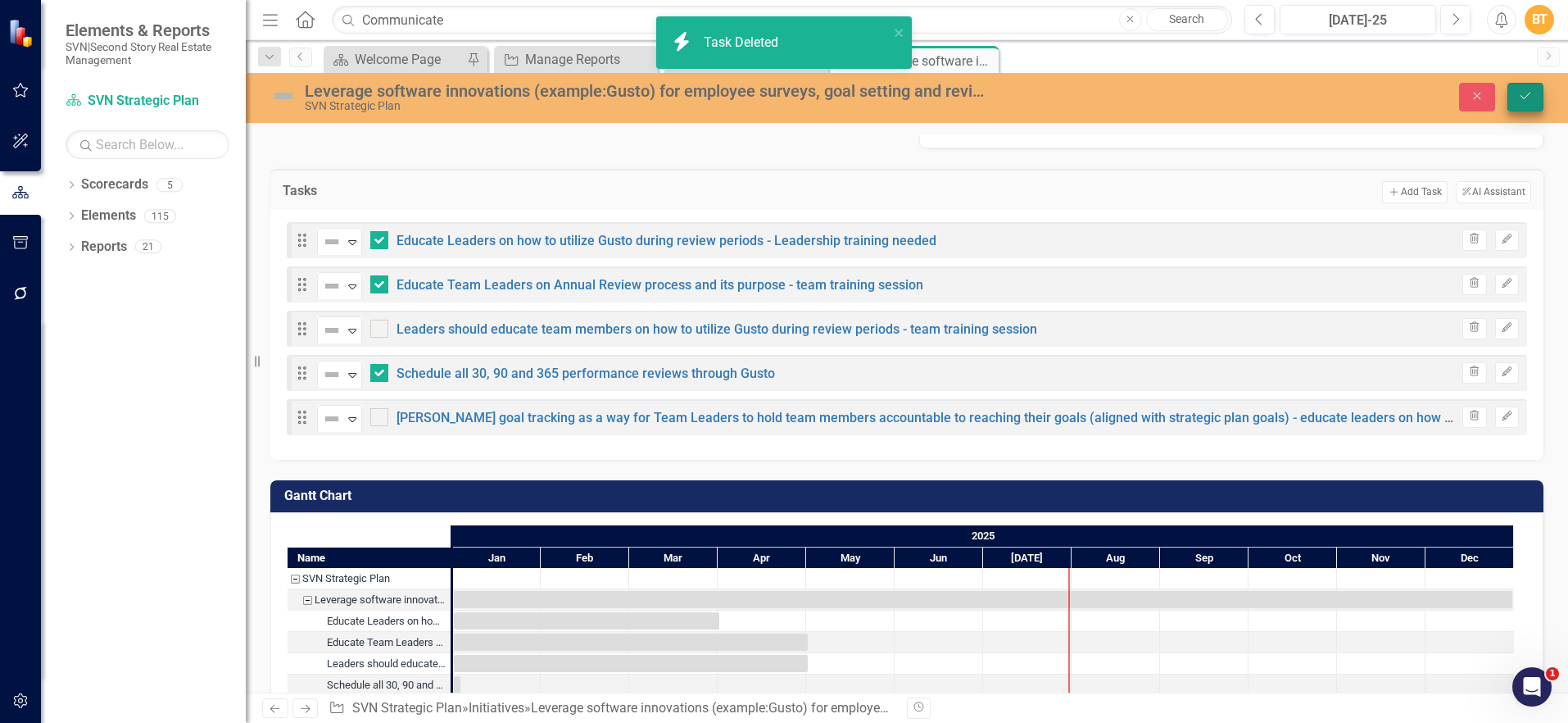
checkbox input "false"
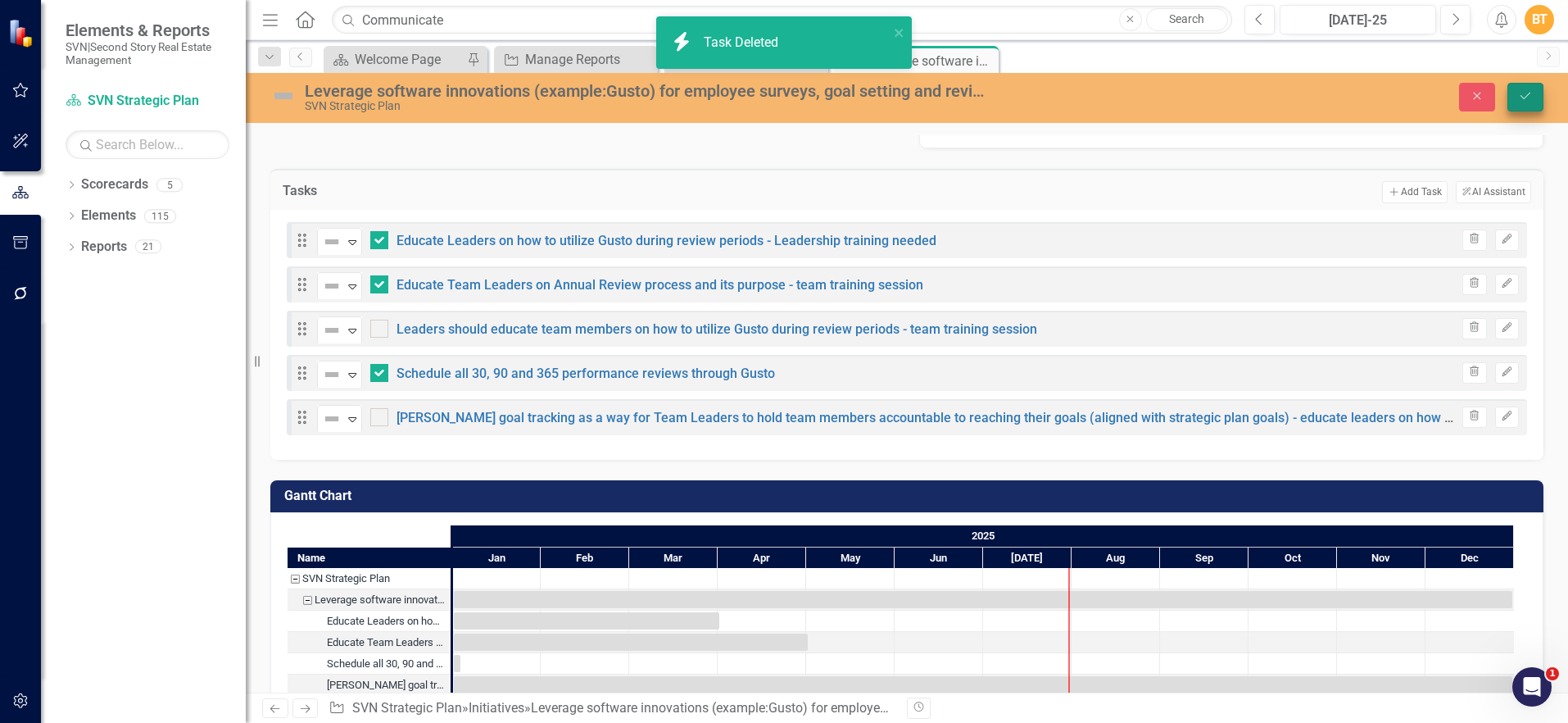
checkbox input "true"
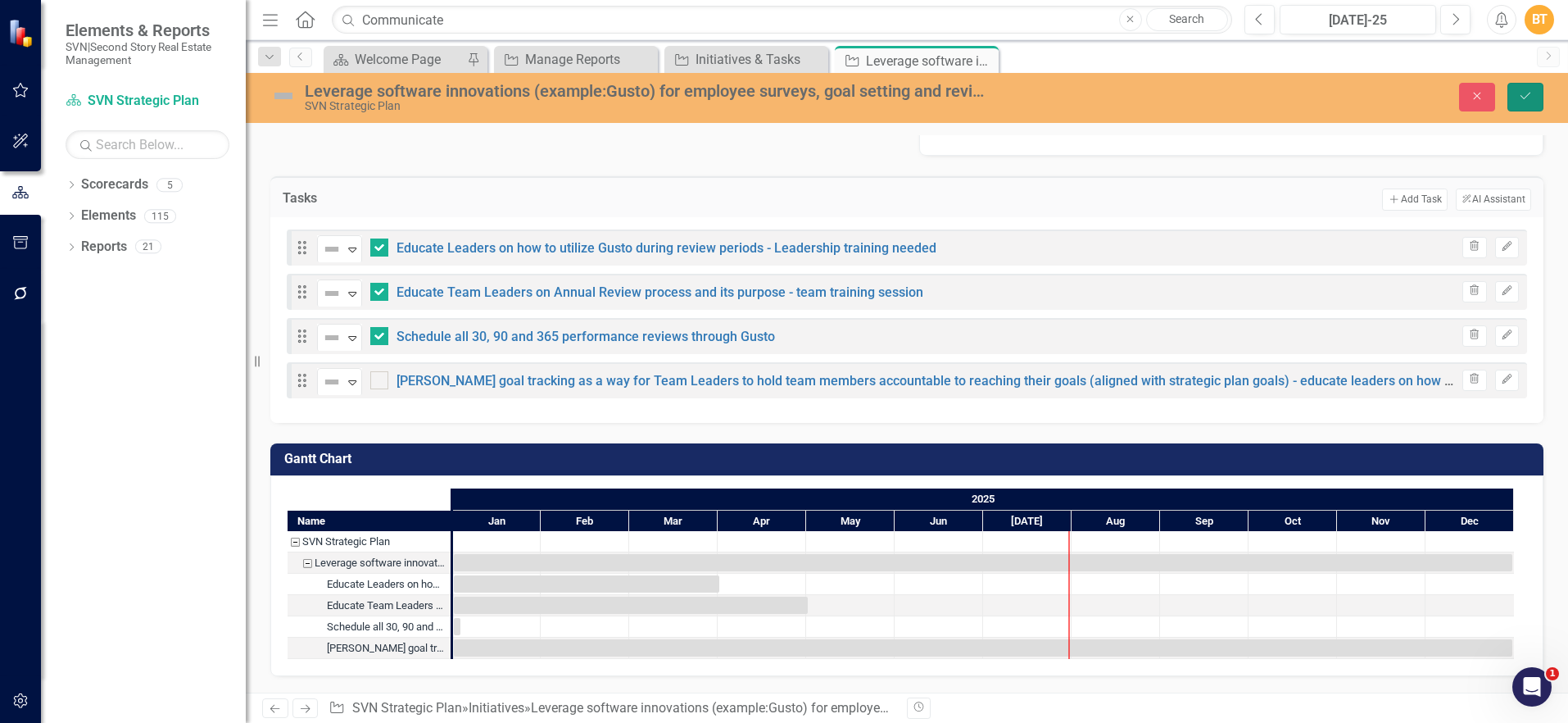
click at [1527, 95] on icon "Save" at bounding box center [1526, 96] width 15 height 11
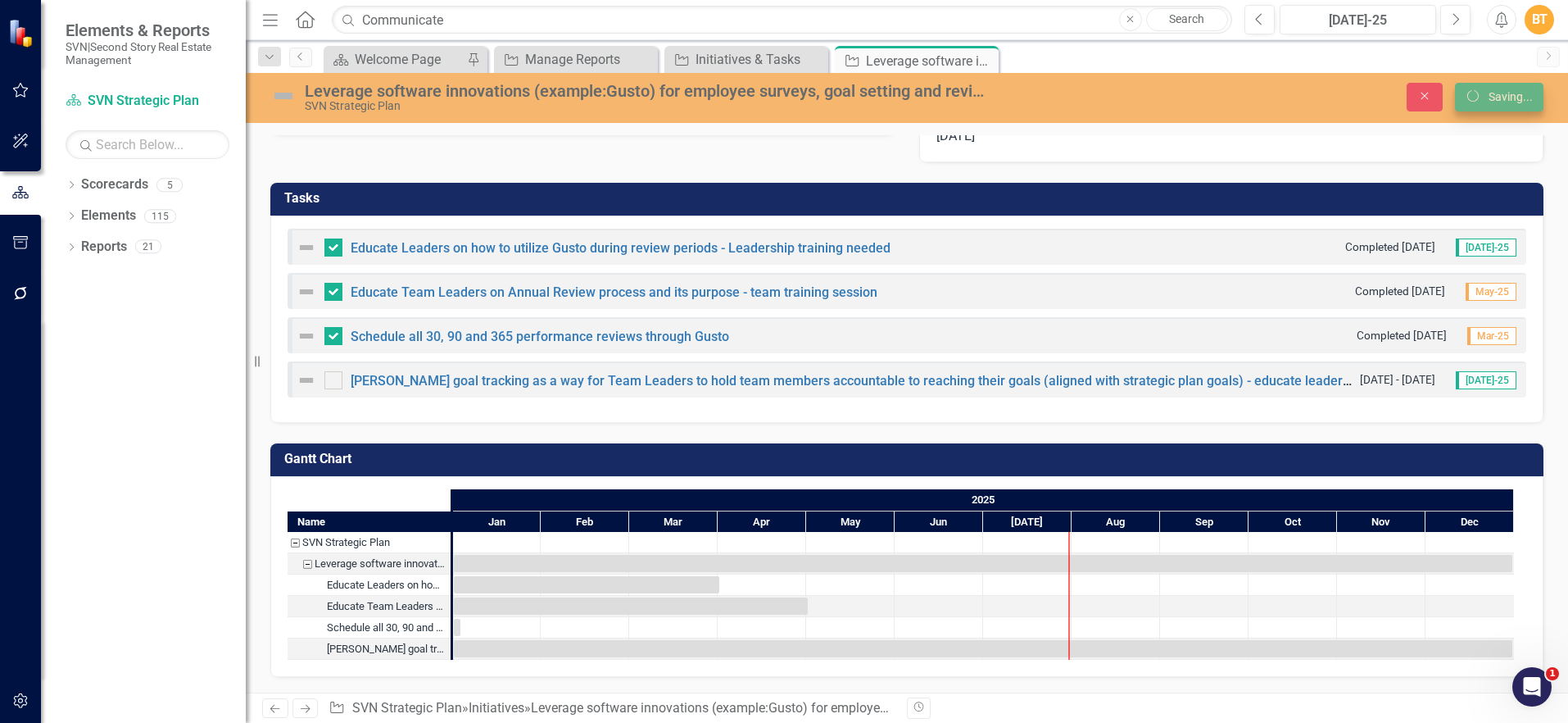
scroll to position [384, 0]
checkbox input "false"
checkbox input "true"
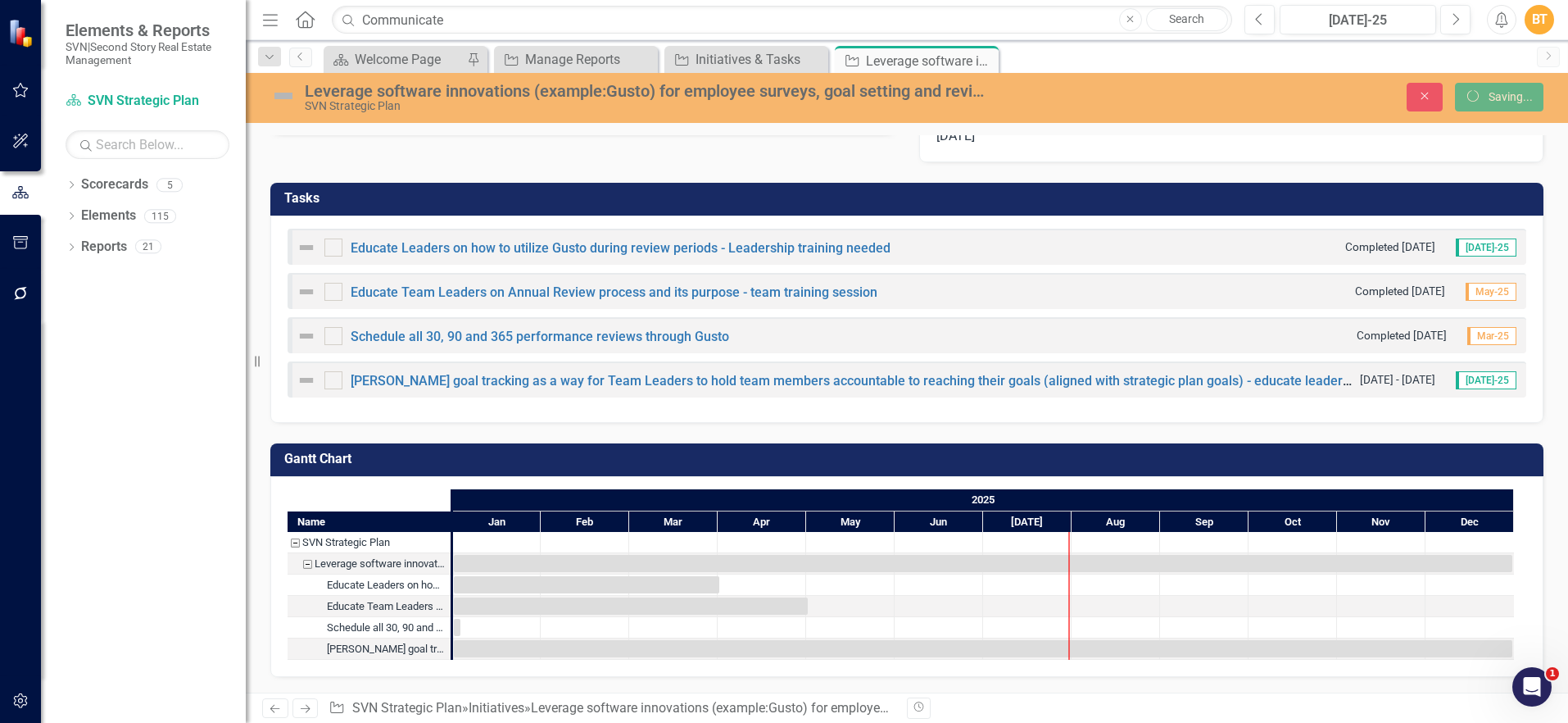
checkbox input "true"
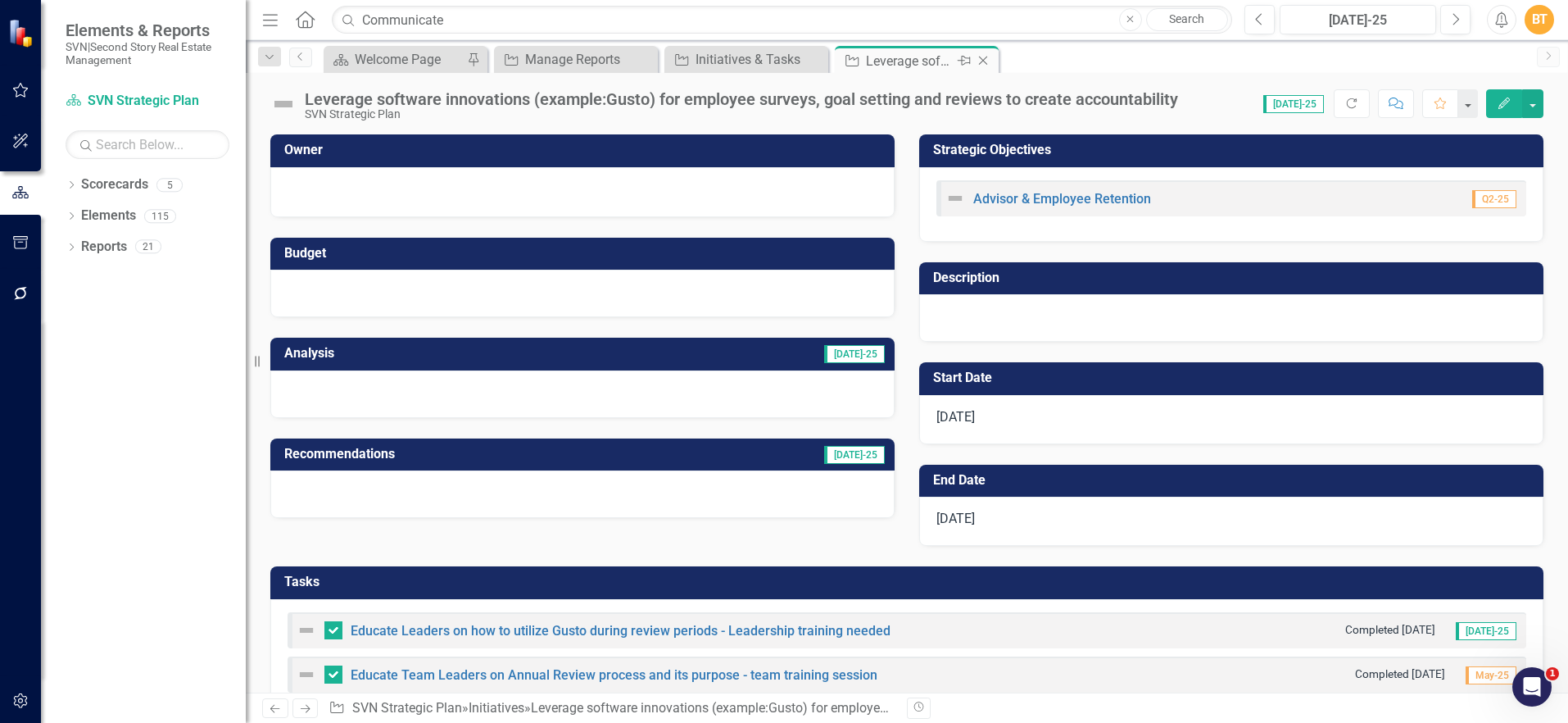
click at [985, 56] on icon "Close" at bounding box center [982, 61] width 16 height 13
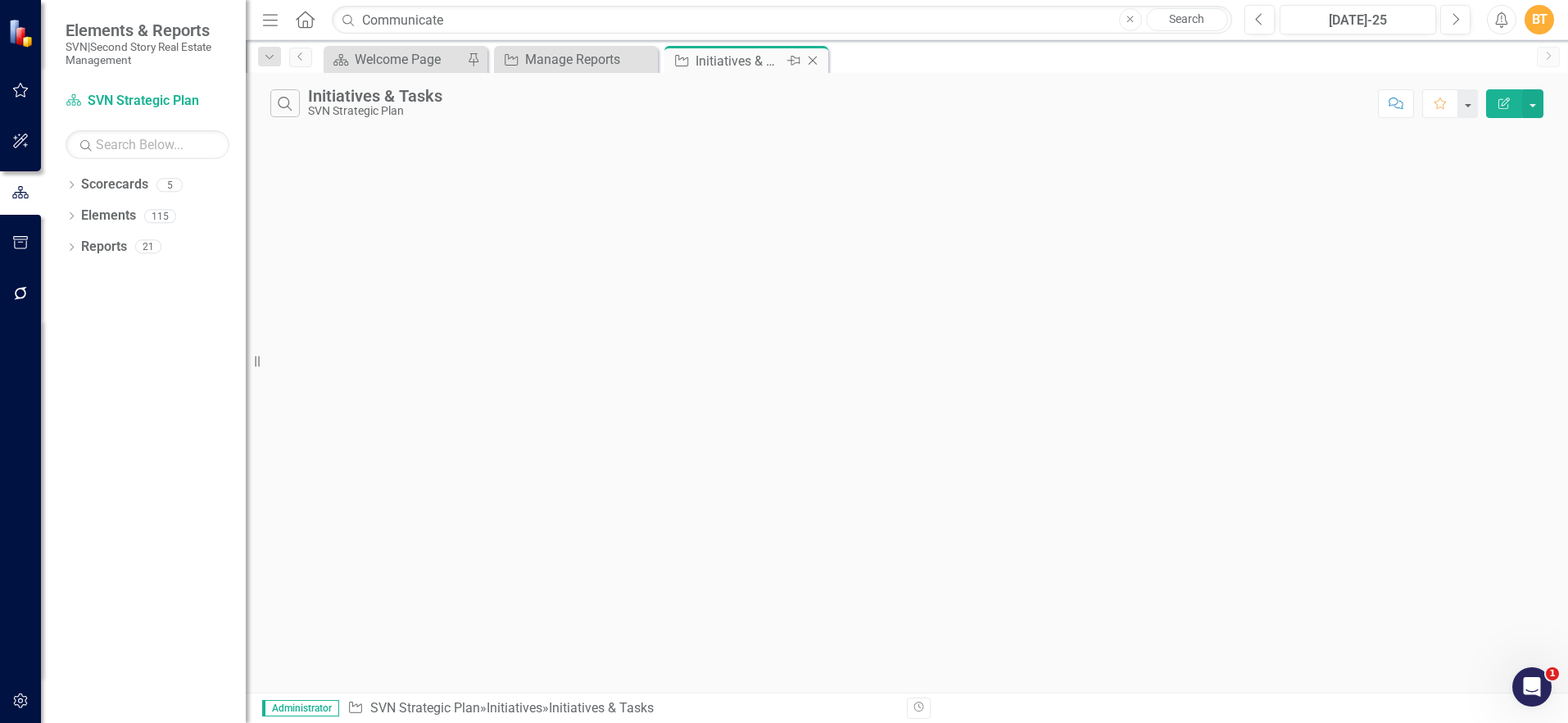
click at [812, 60] on icon at bounding box center [812, 60] width 9 height 9
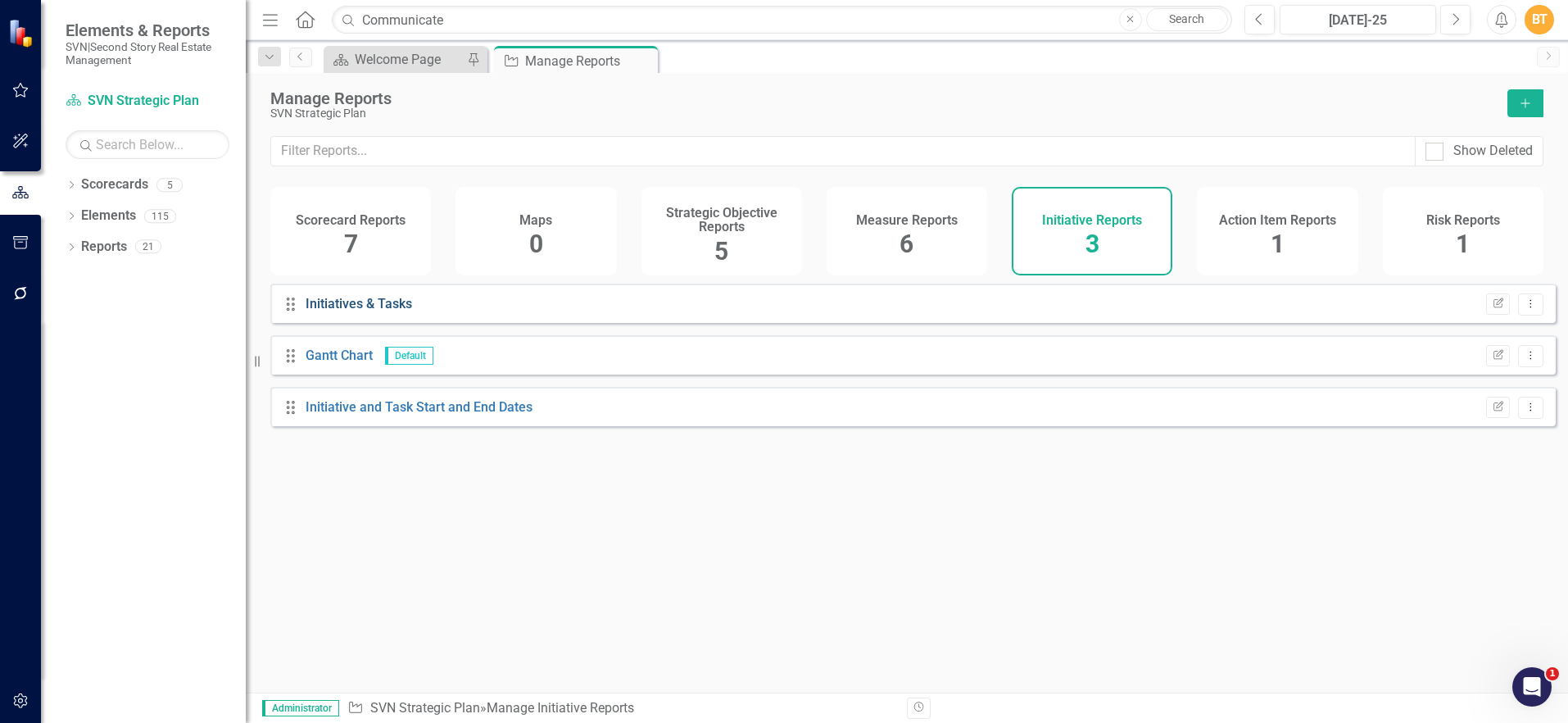
click at [392, 311] on link "Initiatives & Tasks" at bounding box center [358, 303] width 106 height 15
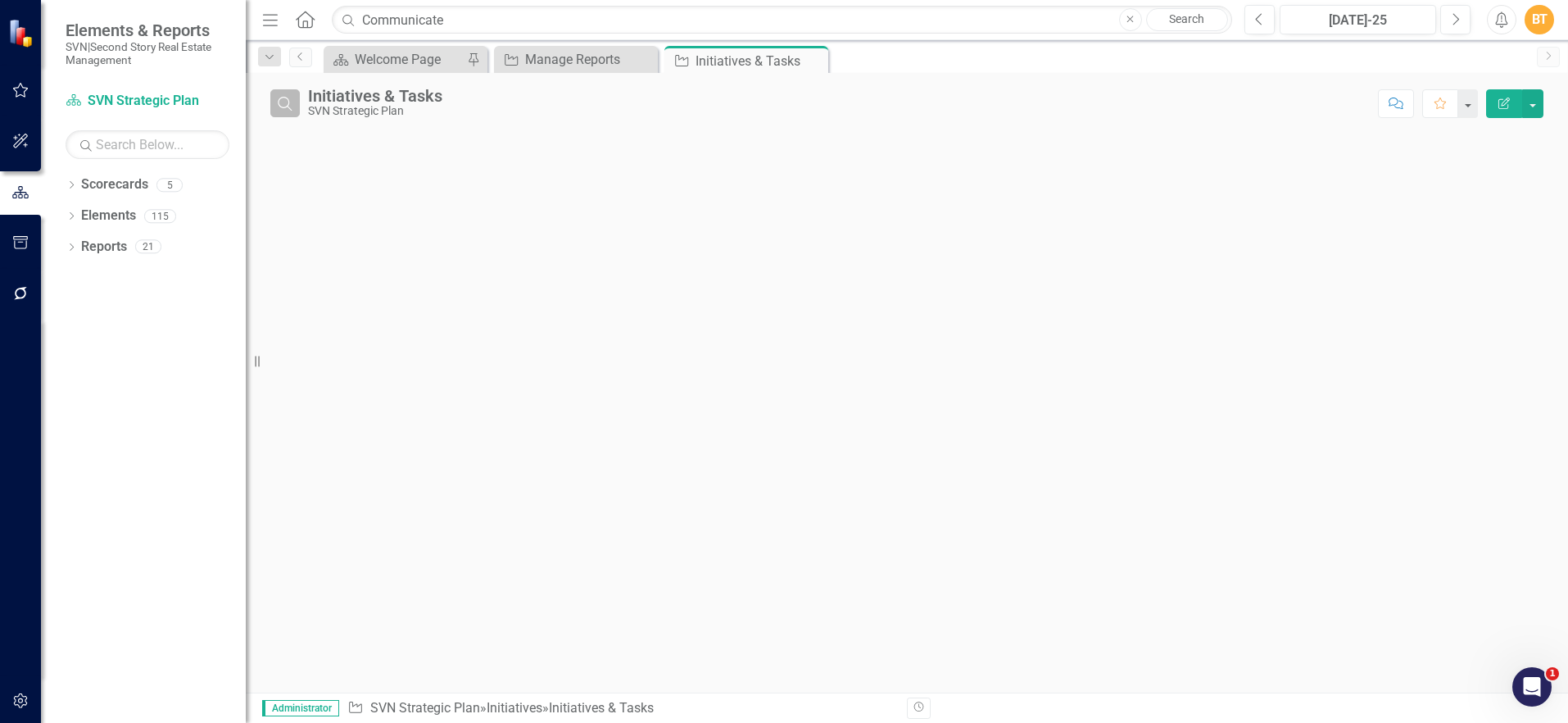
click at [281, 94] on button "Search" at bounding box center [284, 103] width 29 height 28
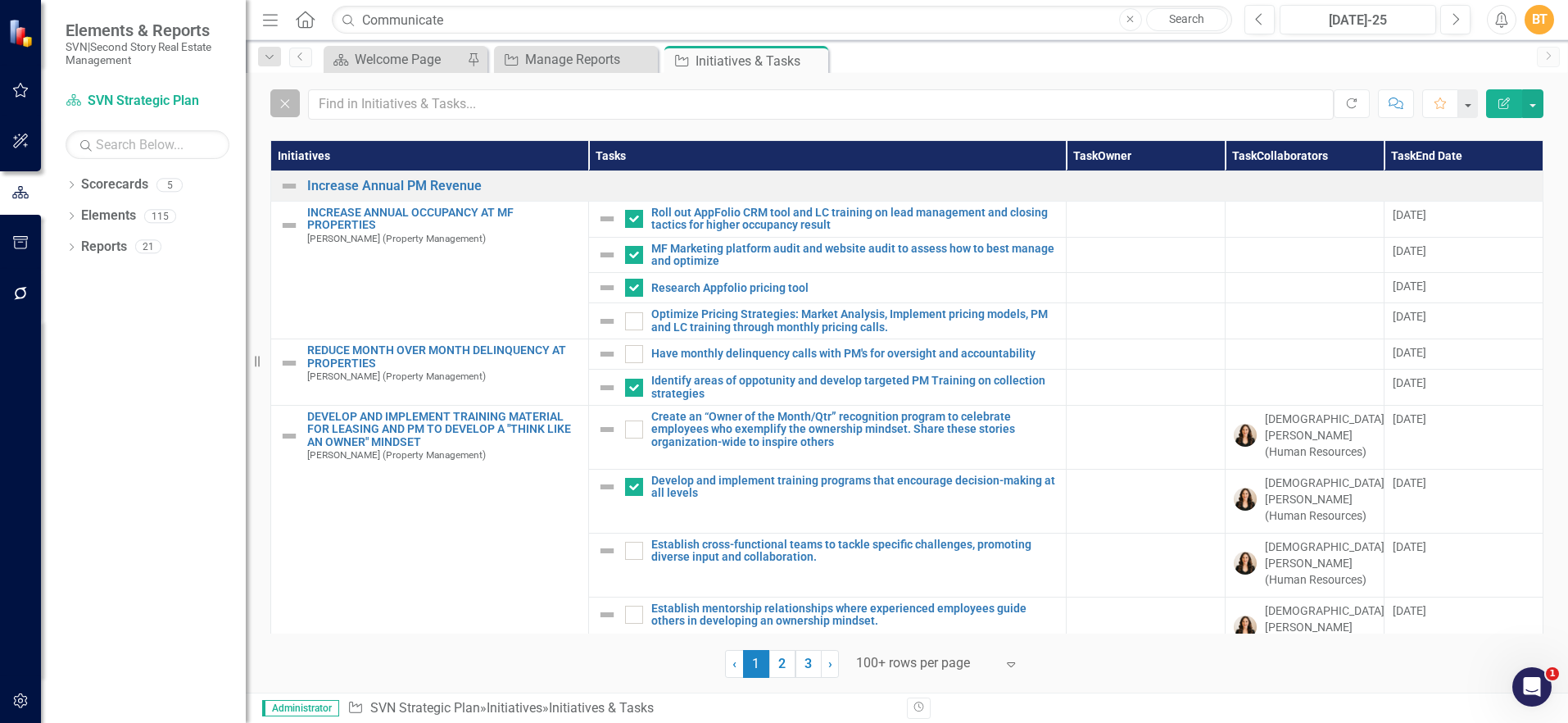
click at [286, 99] on icon "Close" at bounding box center [284, 104] width 18 height 15
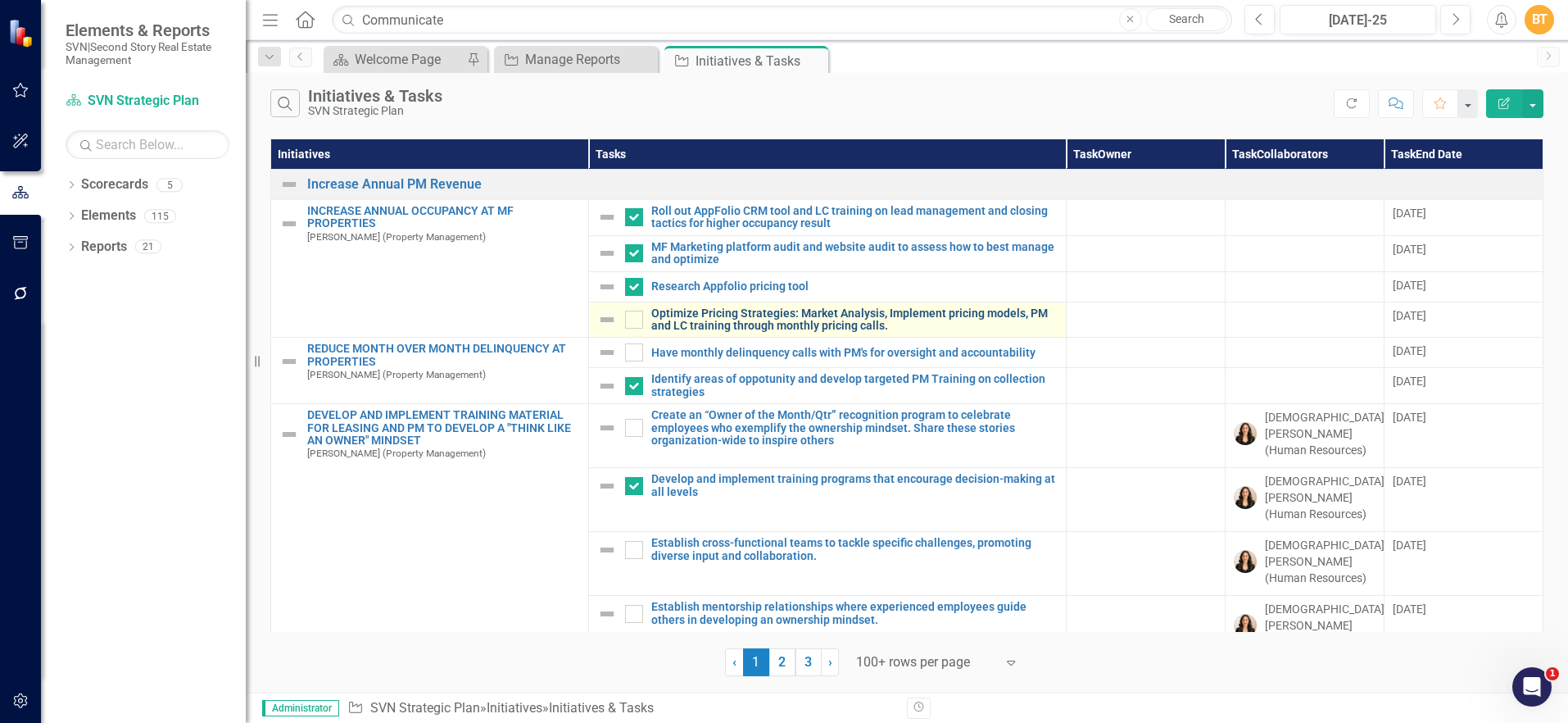
click at [677, 319] on link "Optimize Pricing Strategies: Market Analysis, Implement pricing models, PM and …" at bounding box center [854, 320] width 406 height 26
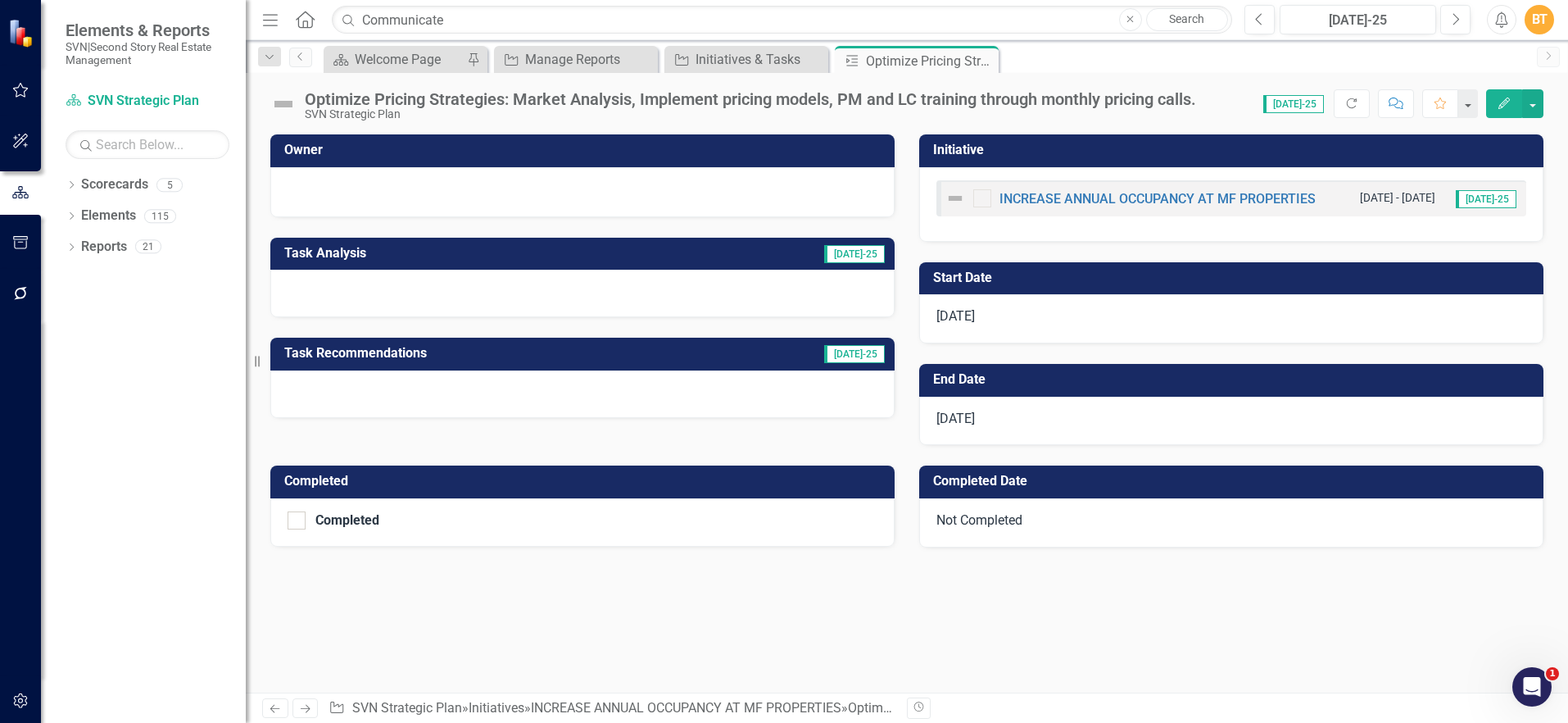
click at [482, 184] on div at bounding box center [582, 190] width 590 height 20
click at [481, 186] on div at bounding box center [582, 190] width 590 height 20
click at [482, 186] on div at bounding box center [582, 190] width 590 height 20
click at [483, 186] on div at bounding box center [582, 190] width 590 height 20
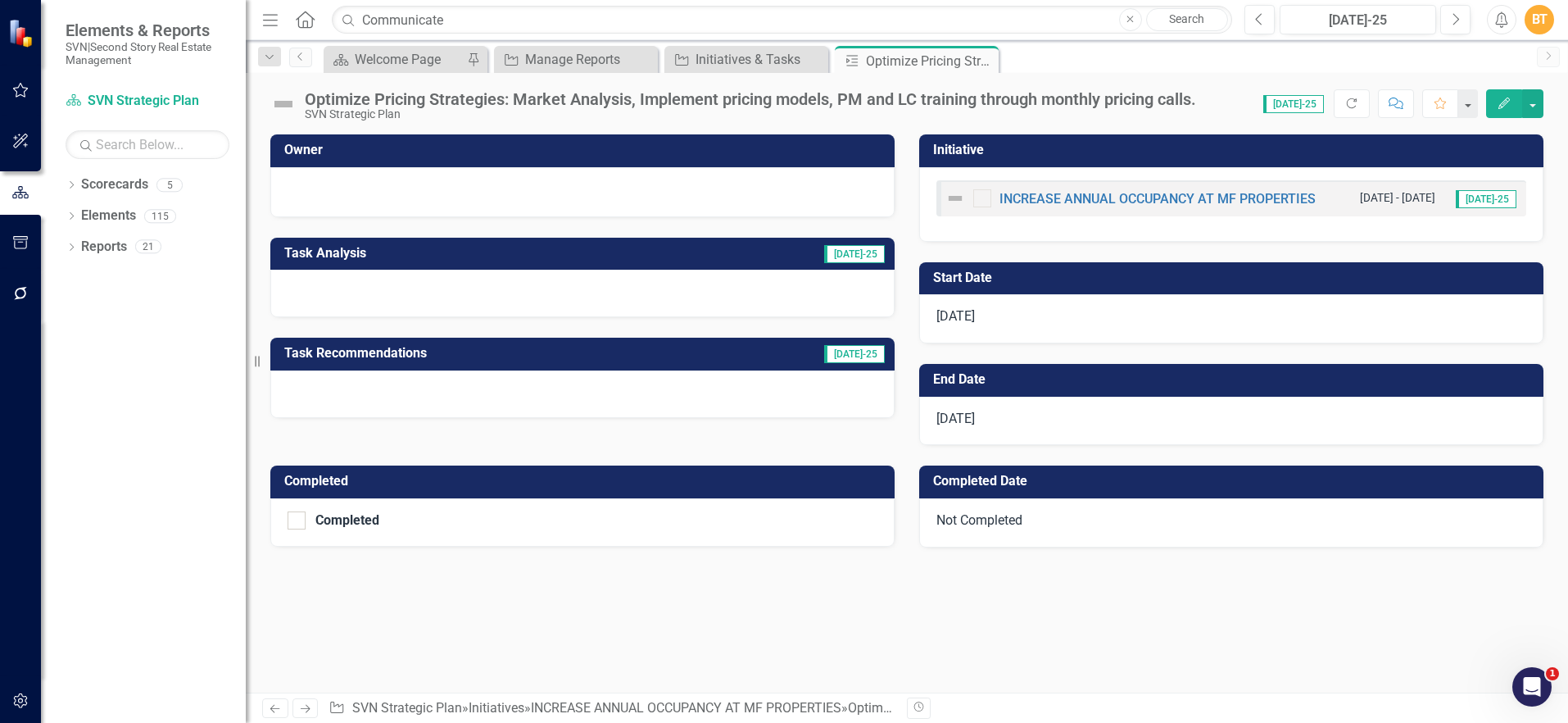
click at [483, 186] on div at bounding box center [582, 190] width 590 height 20
click at [443, 152] on h3 "Owner" at bounding box center [585, 150] width 602 height 15
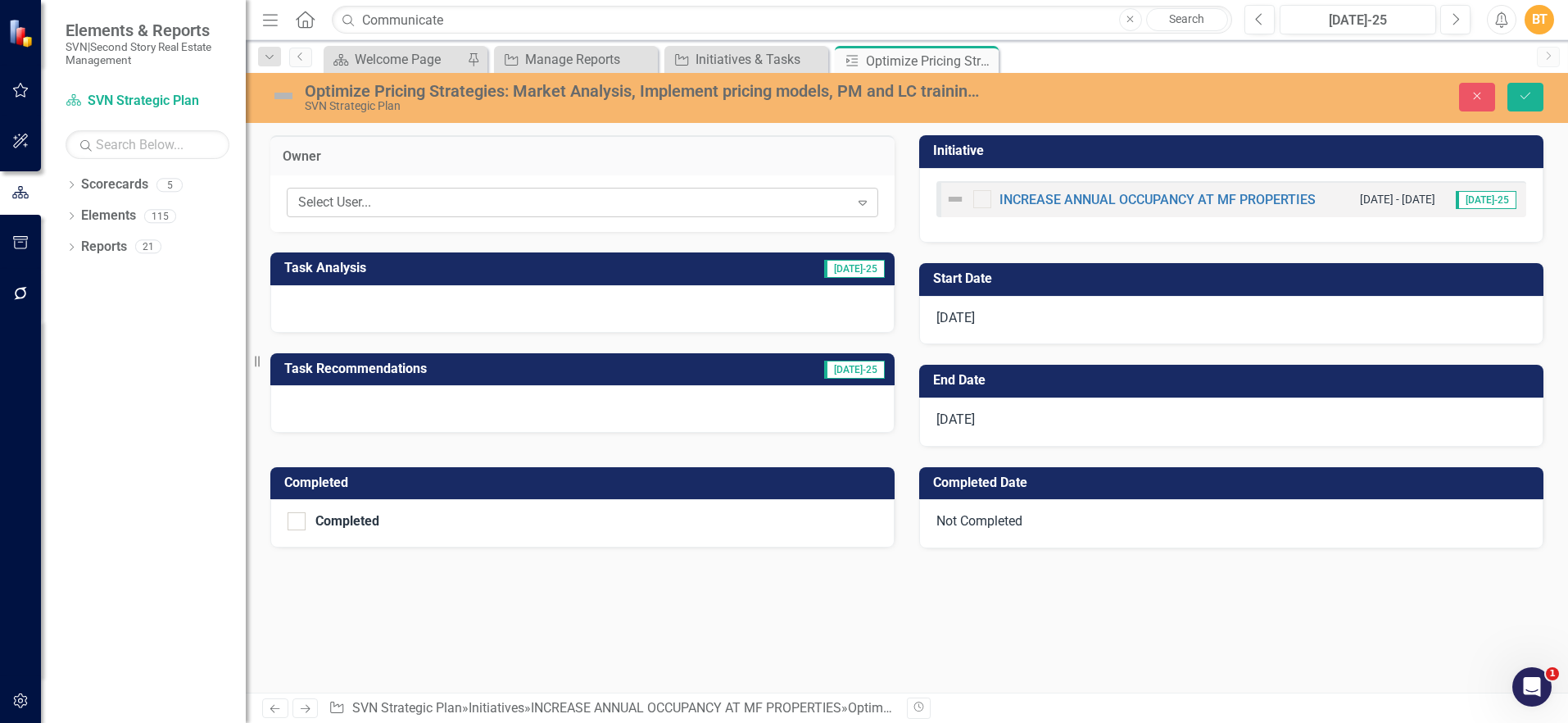
click at [416, 198] on div "Select User..." at bounding box center [574, 203] width 552 height 19
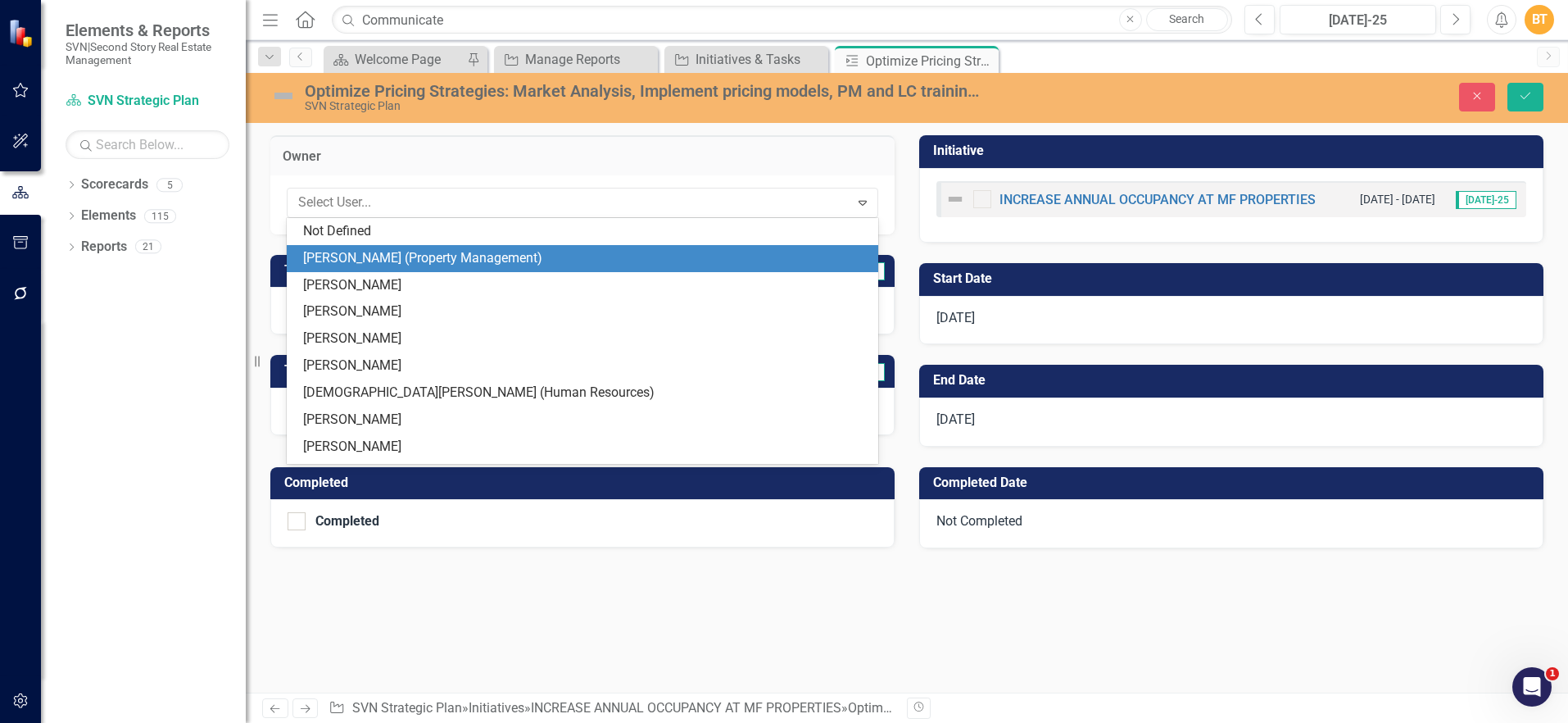
click at [383, 252] on div "[PERSON_NAME] (Property Management)" at bounding box center [586, 259] width 566 height 19
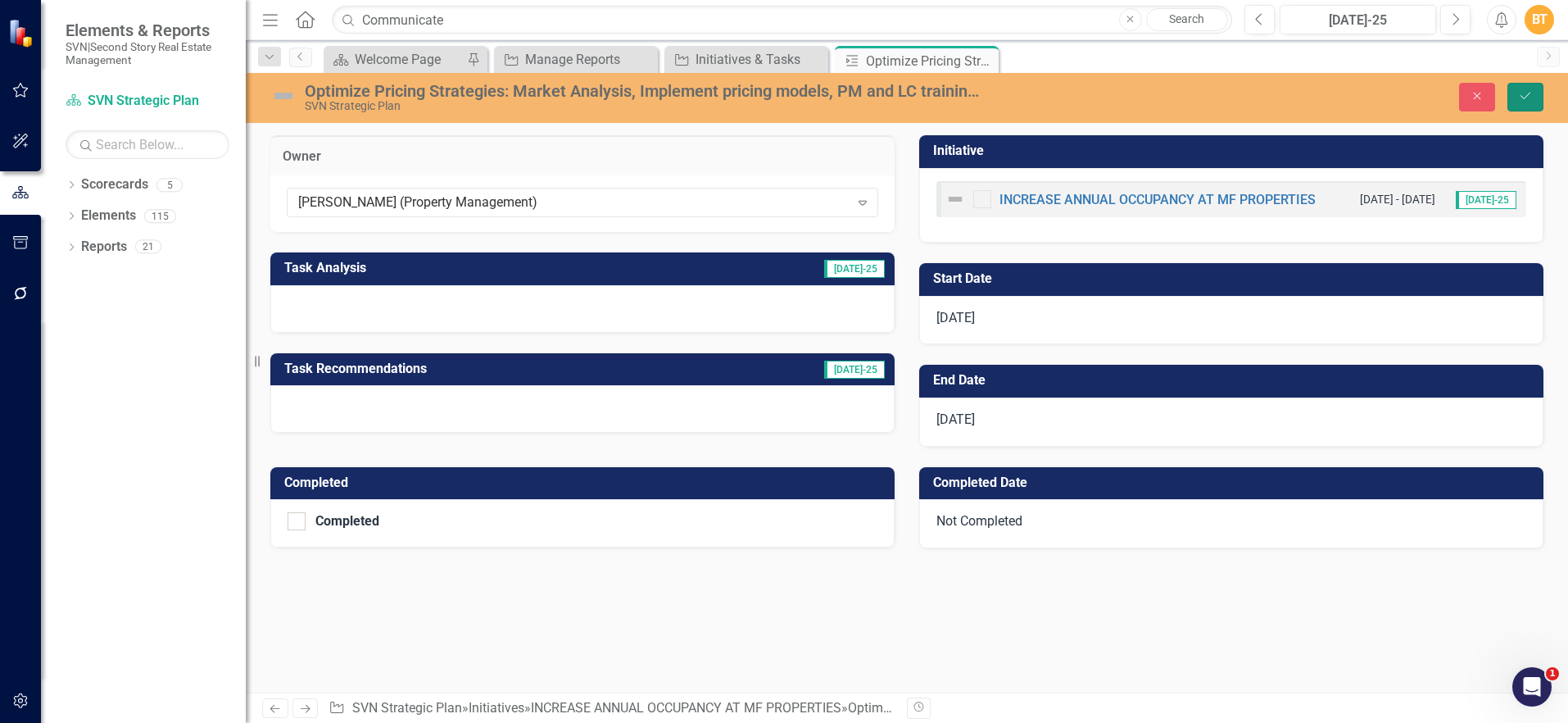
click at [1525, 102] on icon "Save" at bounding box center [1526, 96] width 15 height 11
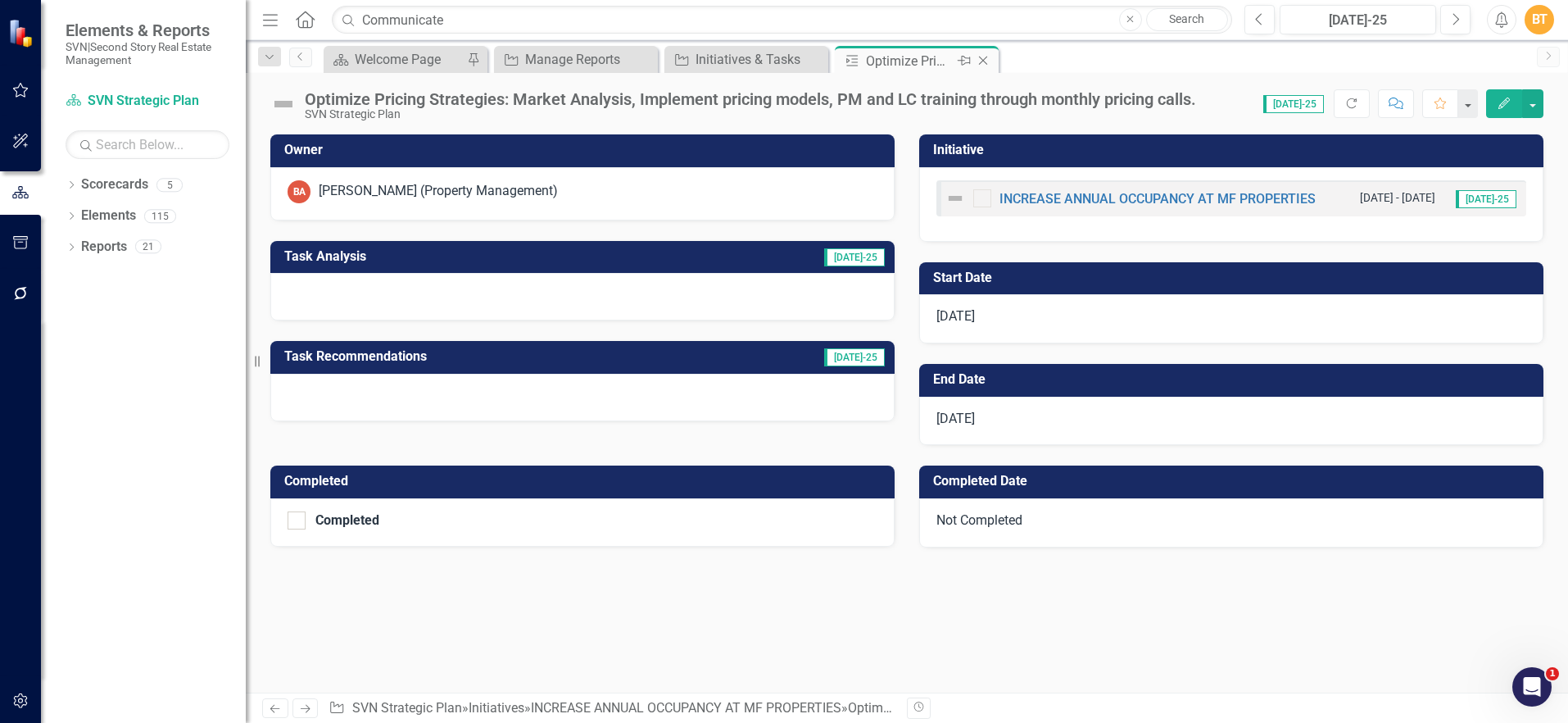
click at [986, 58] on icon "Close" at bounding box center [982, 61] width 16 height 13
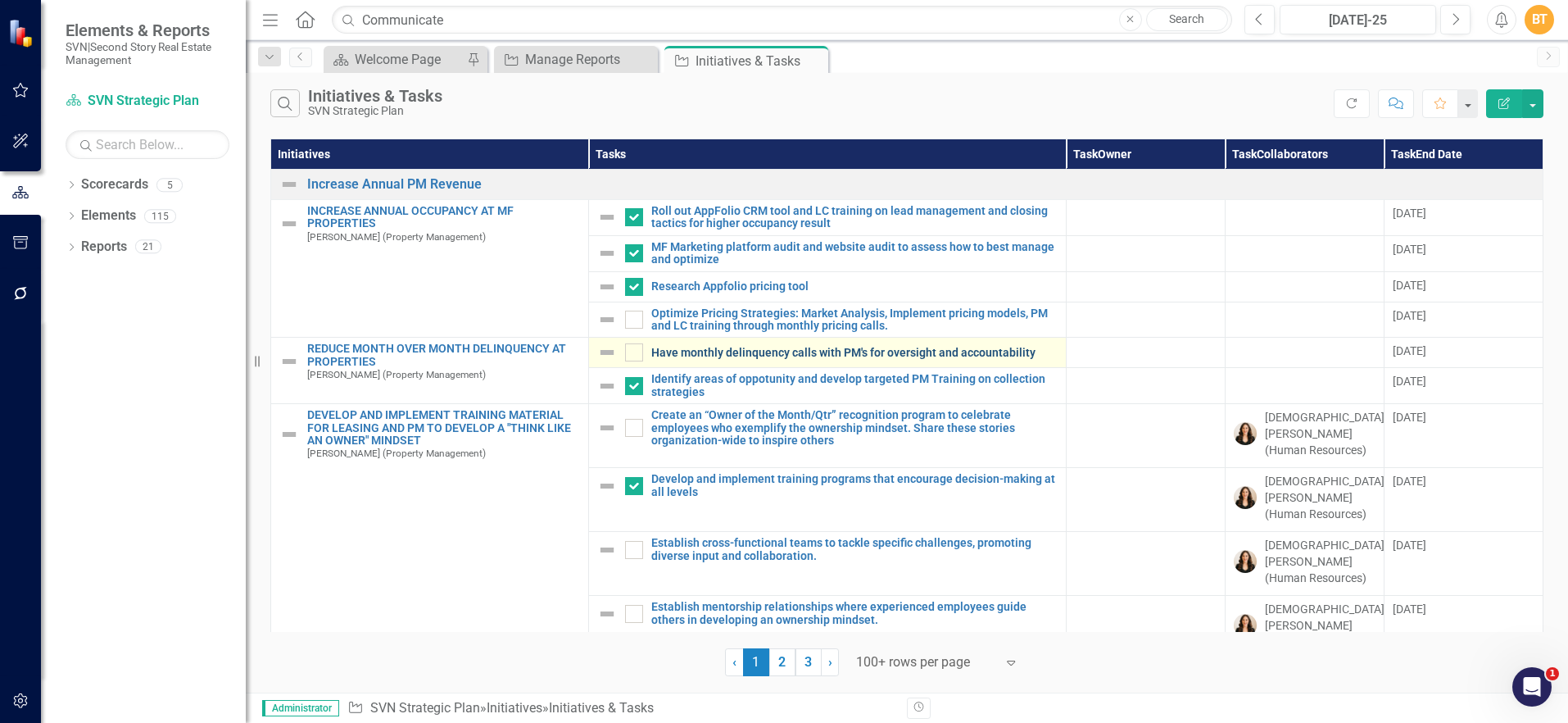
click at [681, 348] on link "Have monthly delinquency calls with PM's for oversight and accountability" at bounding box center [854, 352] width 406 height 12
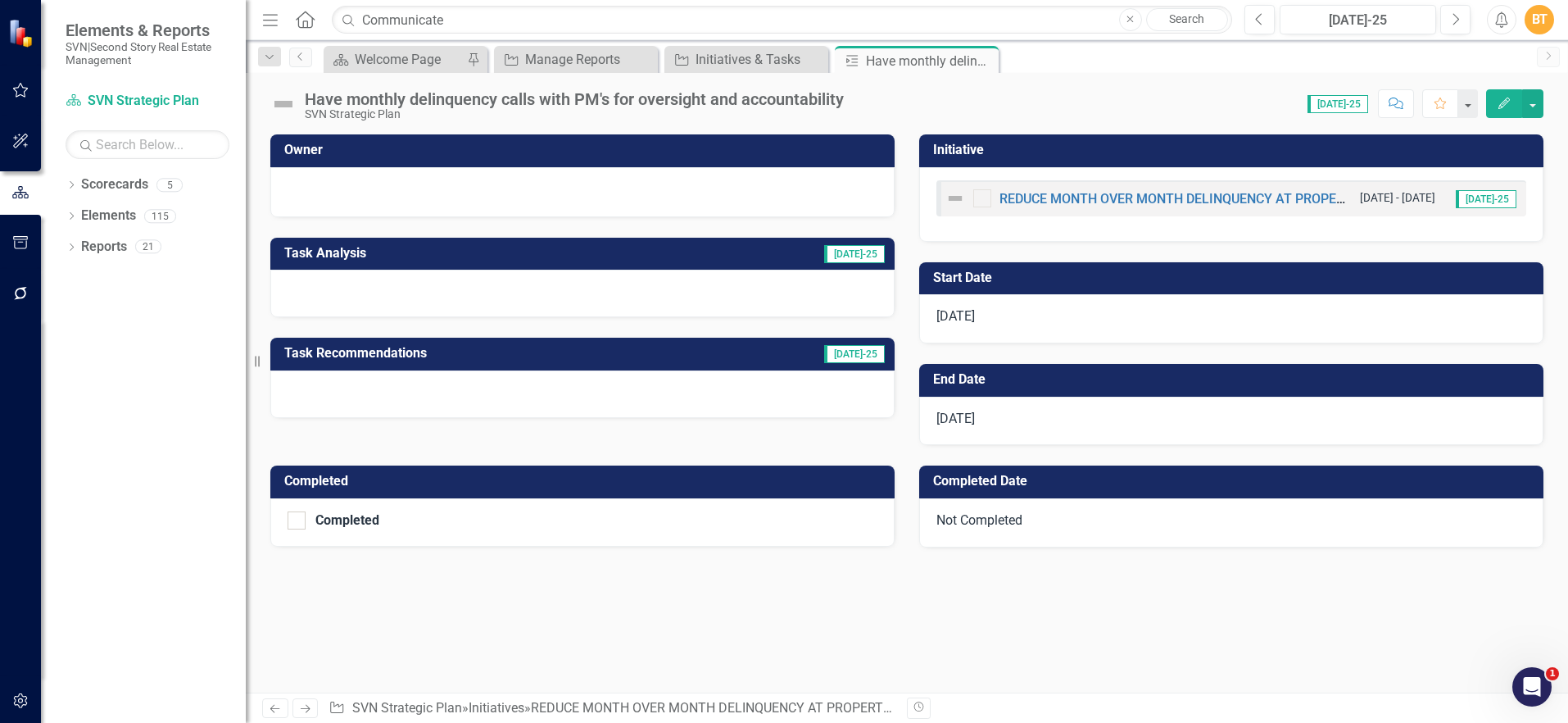
click at [449, 188] on div at bounding box center [582, 190] width 590 height 20
click at [448, 188] on div at bounding box center [582, 190] width 590 height 20
click at [453, 147] on h3 "Owner" at bounding box center [585, 150] width 602 height 15
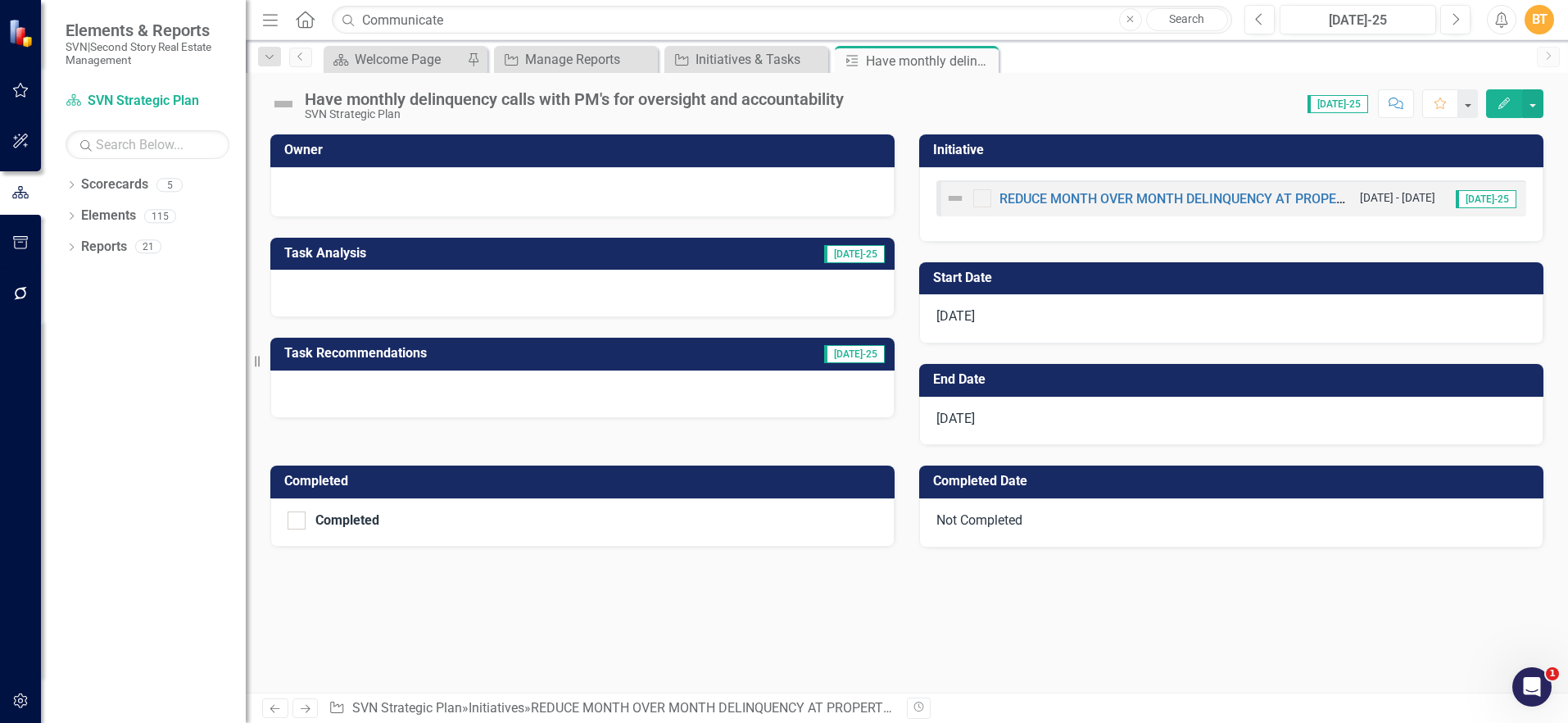
click at [453, 147] on h3 "Owner" at bounding box center [585, 150] width 602 height 15
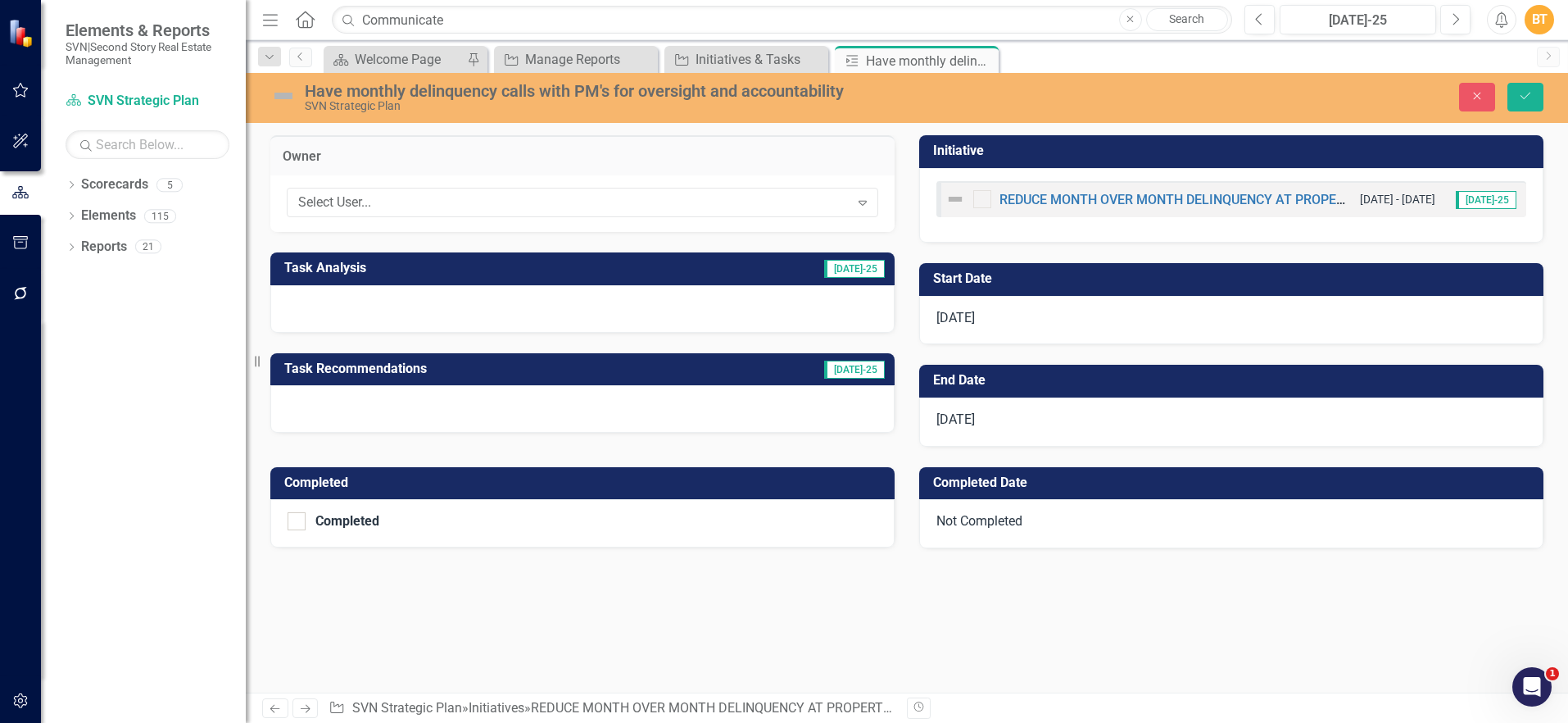
click at [453, 147] on div "Owner" at bounding box center [582, 155] width 625 height 40
click at [542, 225] on div "Select User... Expand" at bounding box center [582, 203] width 625 height 56
click at [544, 210] on div "Select User..." at bounding box center [574, 203] width 552 height 19
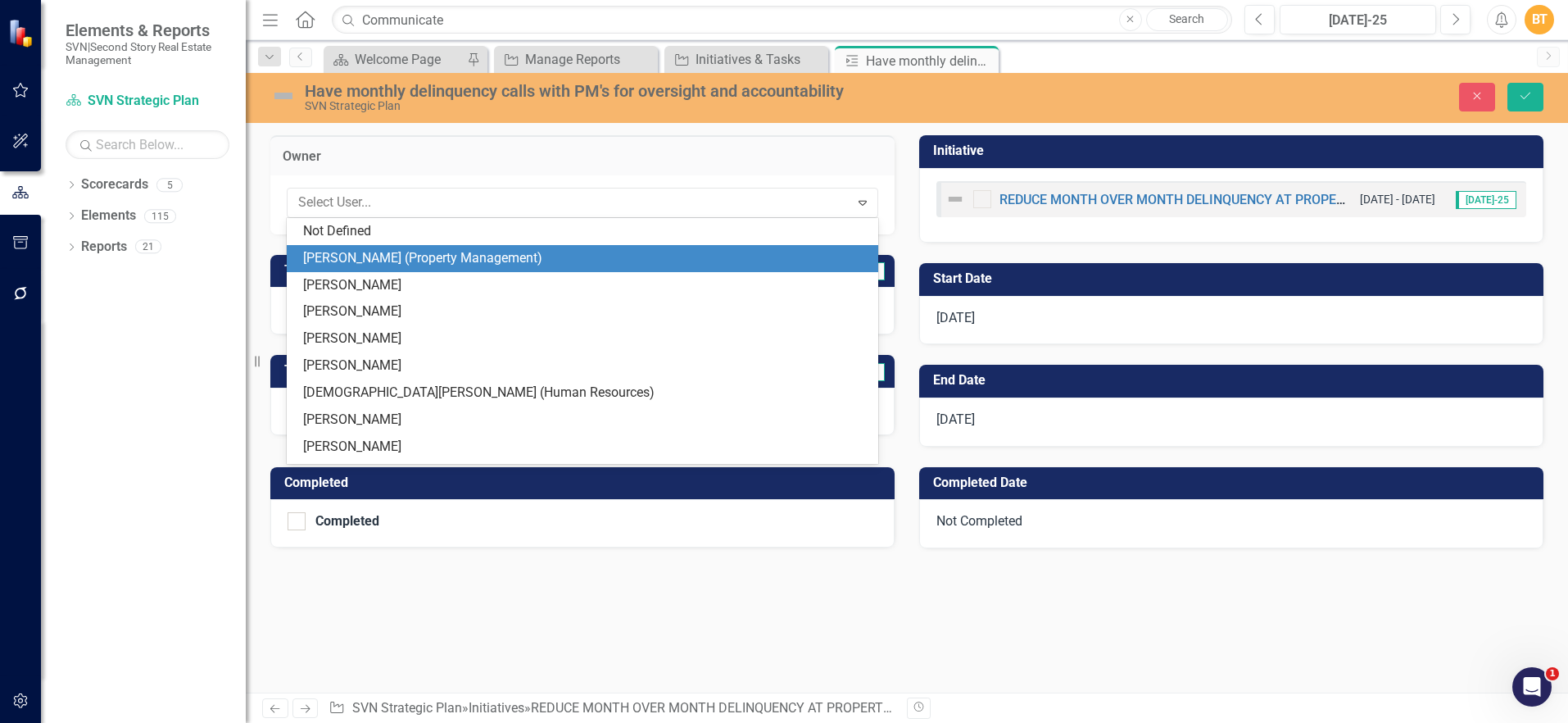
click at [507, 258] on div "[PERSON_NAME] (Property Management)" at bounding box center [586, 259] width 566 height 19
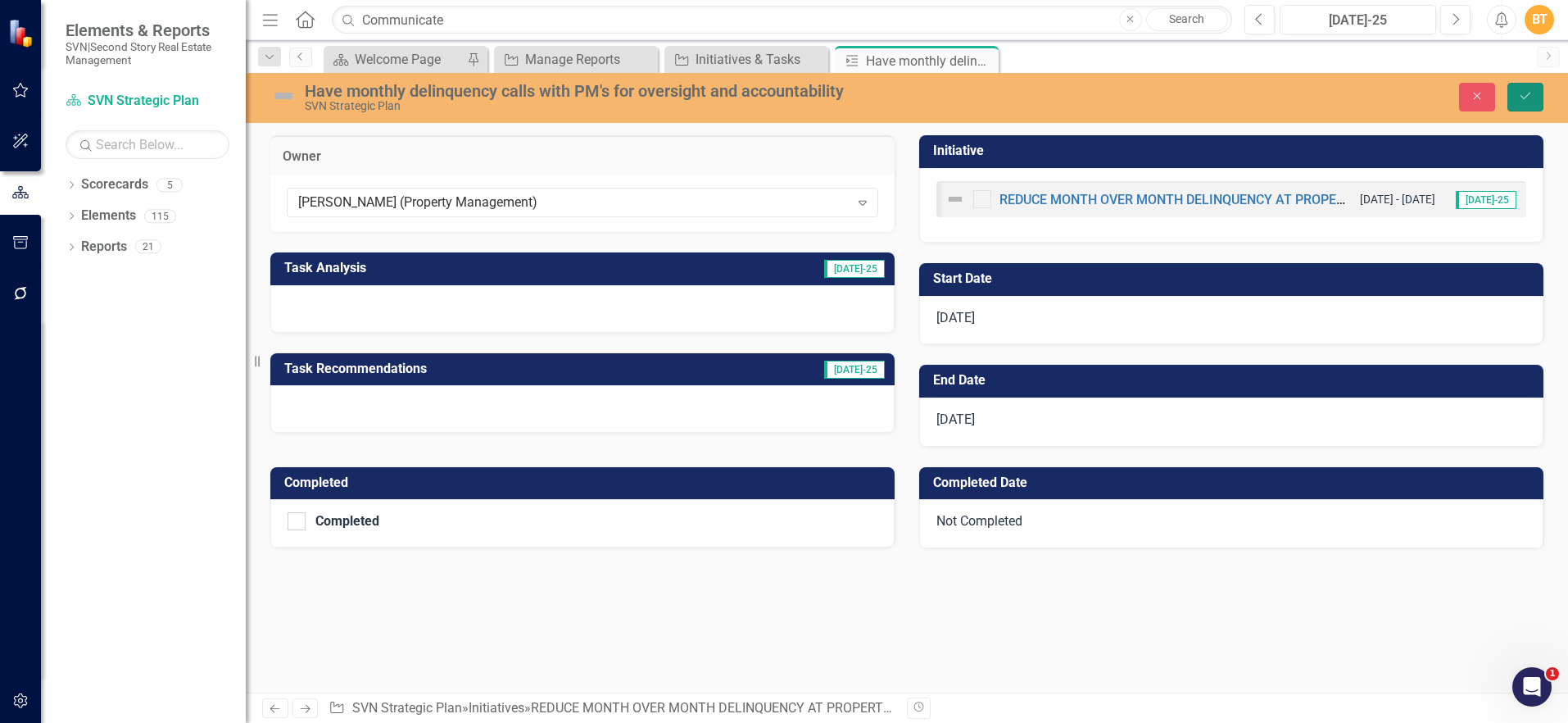
click at [1520, 99] on icon "Save" at bounding box center [1526, 96] width 15 height 11
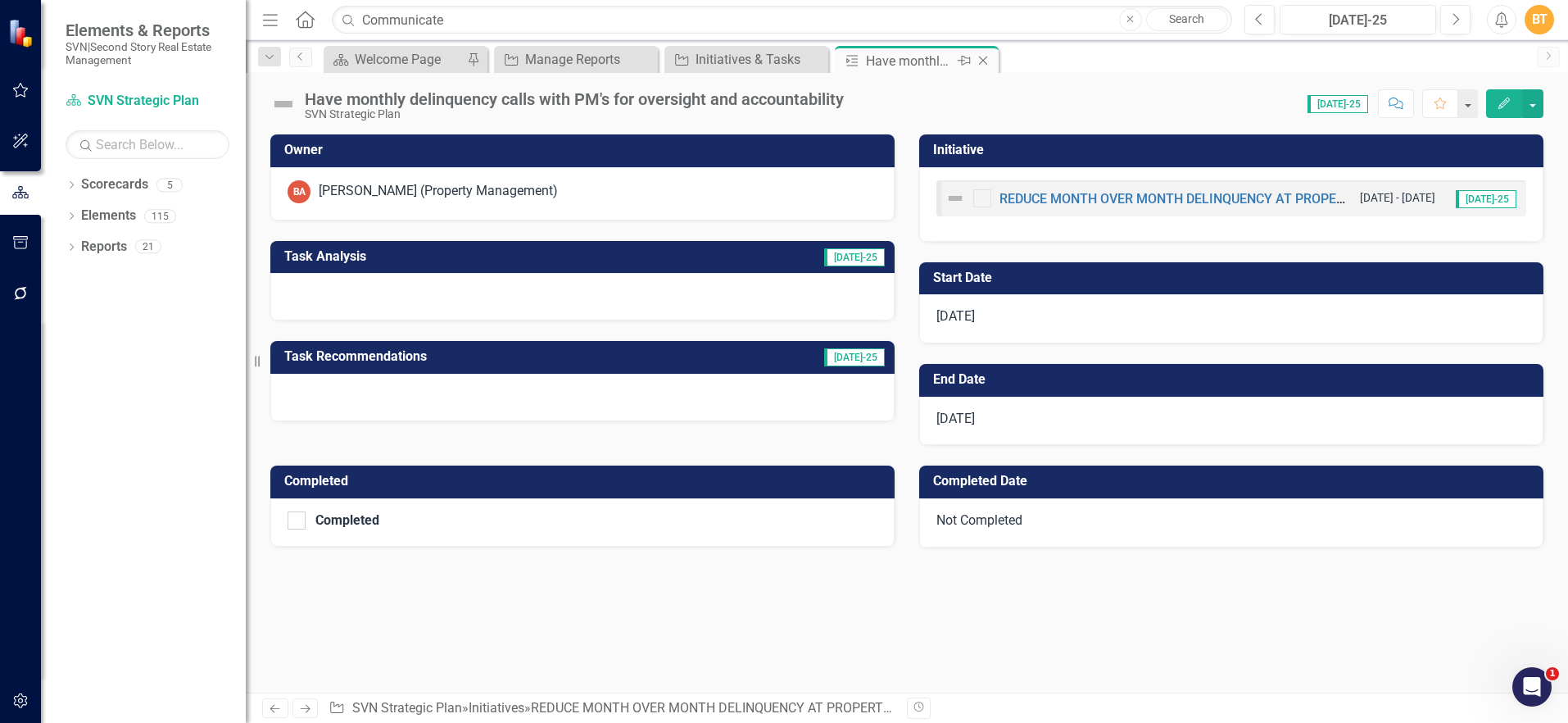
click at [985, 60] on icon "Close" at bounding box center [982, 61] width 16 height 13
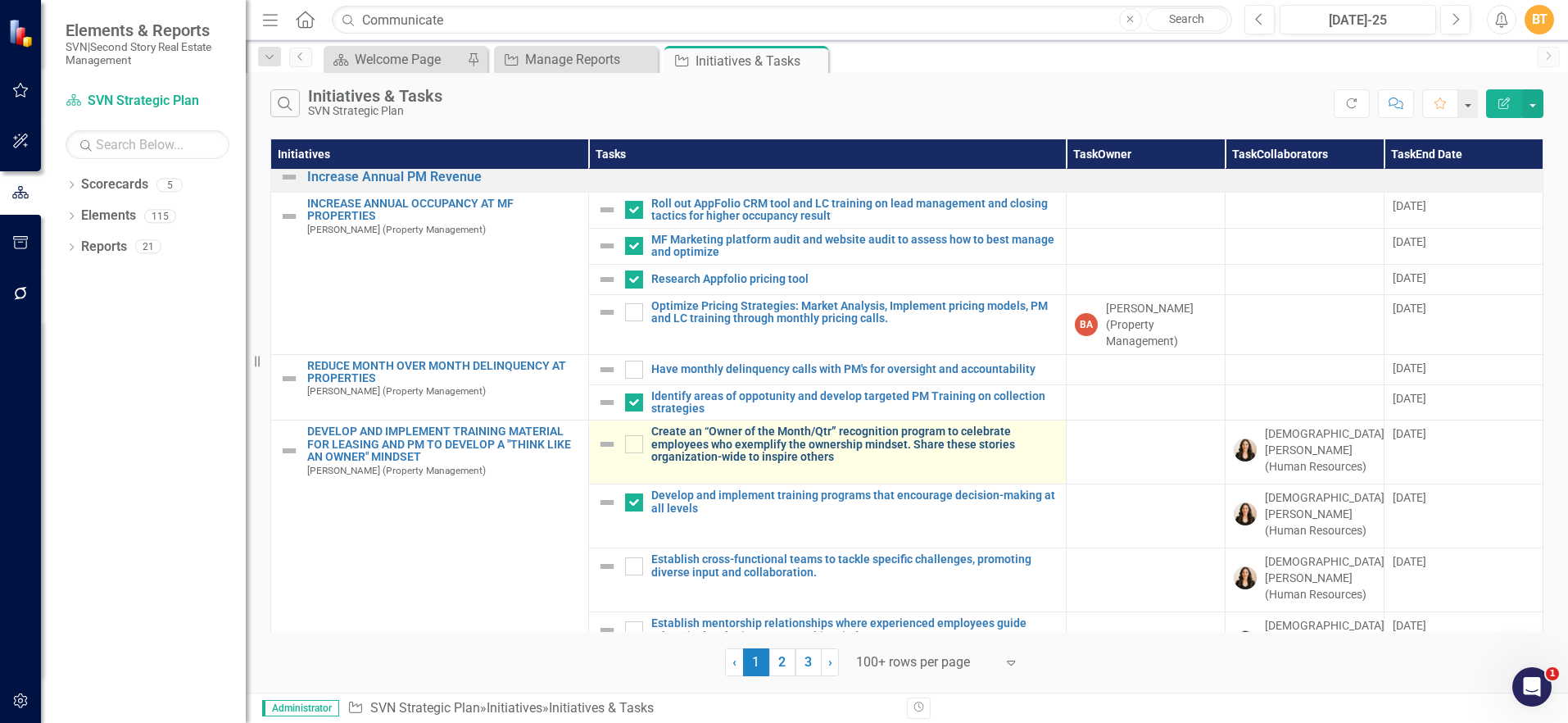
scroll to position [10, 0]
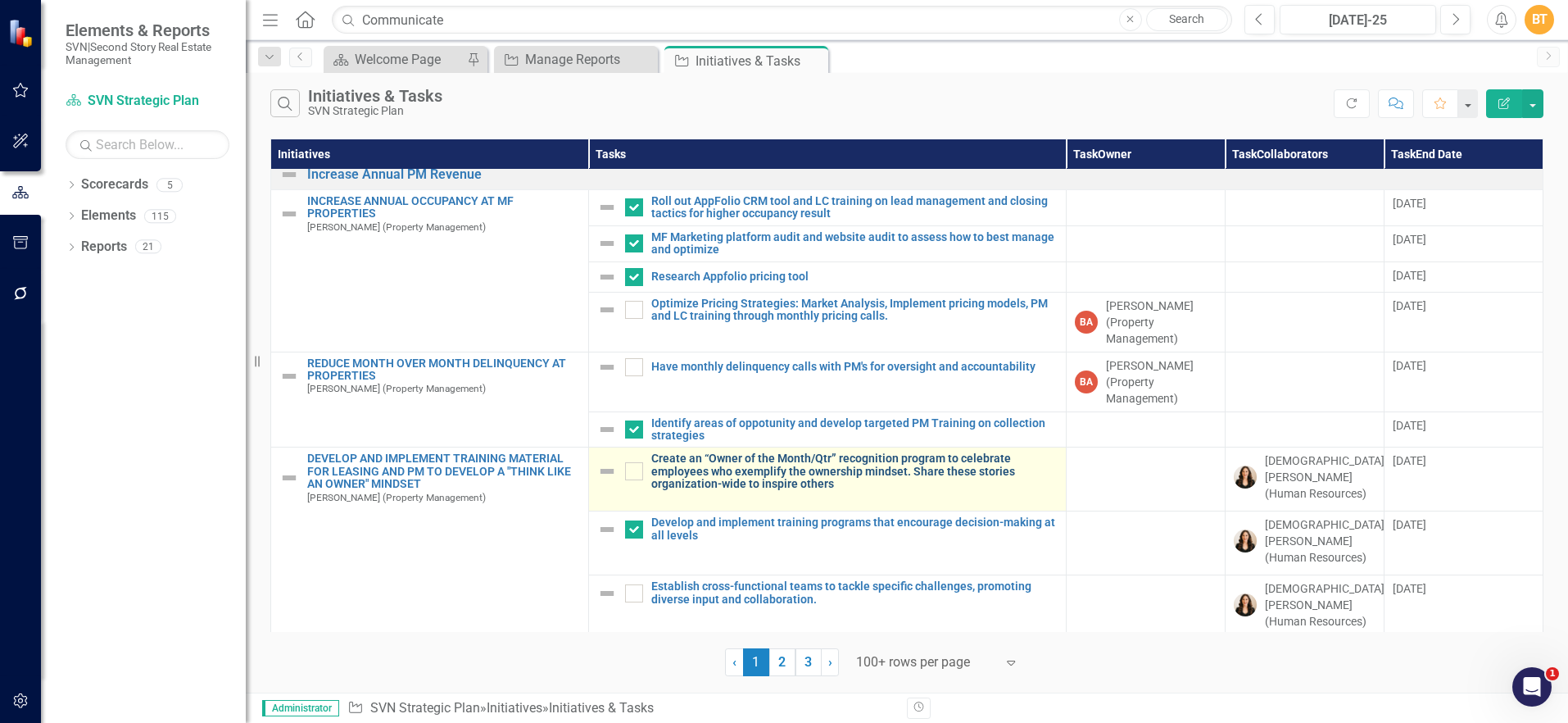
click at [738, 466] on link "Create an “Owner of the Month/Qtr” recognition program to celebrate employees w…" at bounding box center [854, 472] width 406 height 38
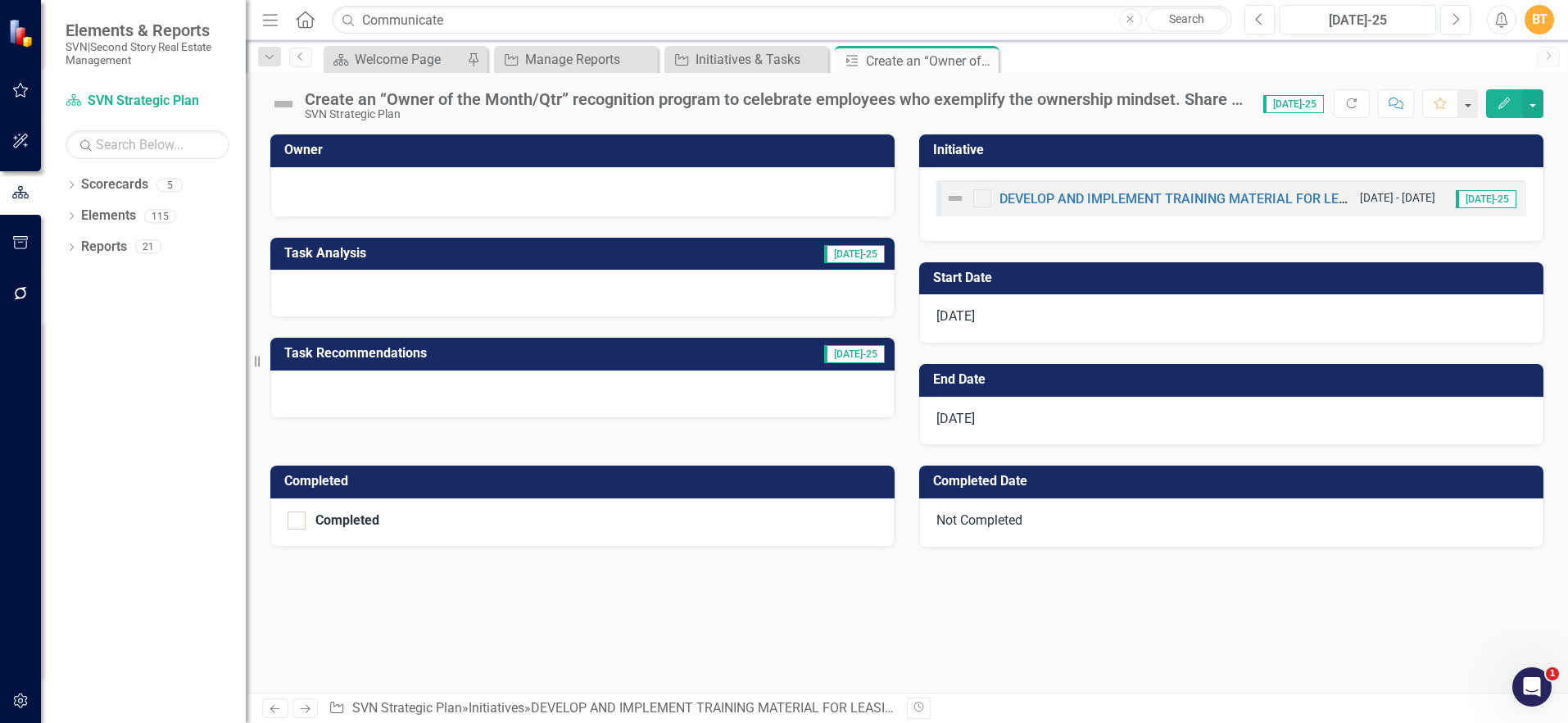
click at [379, 156] on h3 "Owner" at bounding box center [585, 150] width 602 height 15
click at [378, 155] on h3 "Owner" at bounding box center [585, 150] width 602 height 15
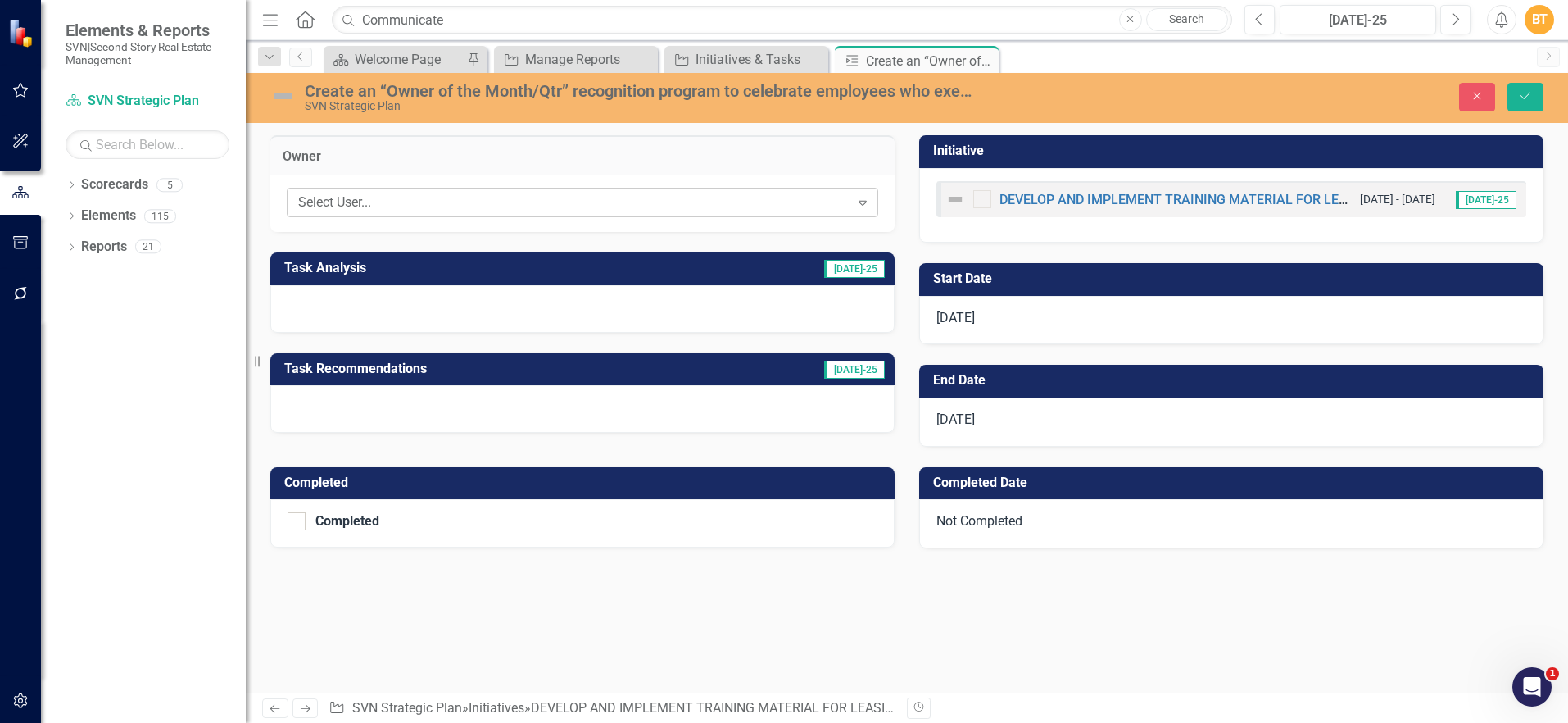
click at [423, 199] on div "Select User..." at bounding box center [574, 203] width 552 height 19
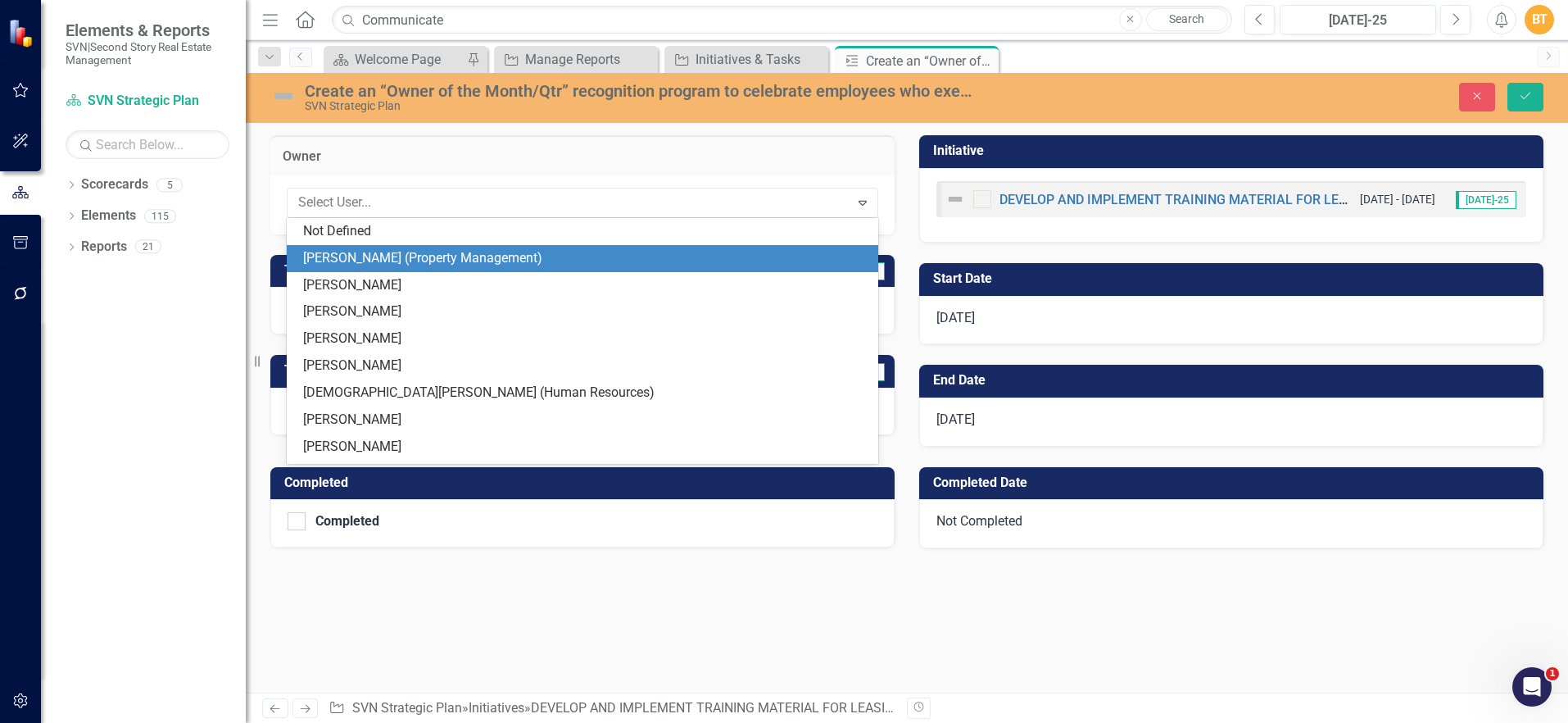
click at [394, 258] on div "[PERSON_NAME] (Property Management)" at bounding box center [586, 259] width 566 height 19
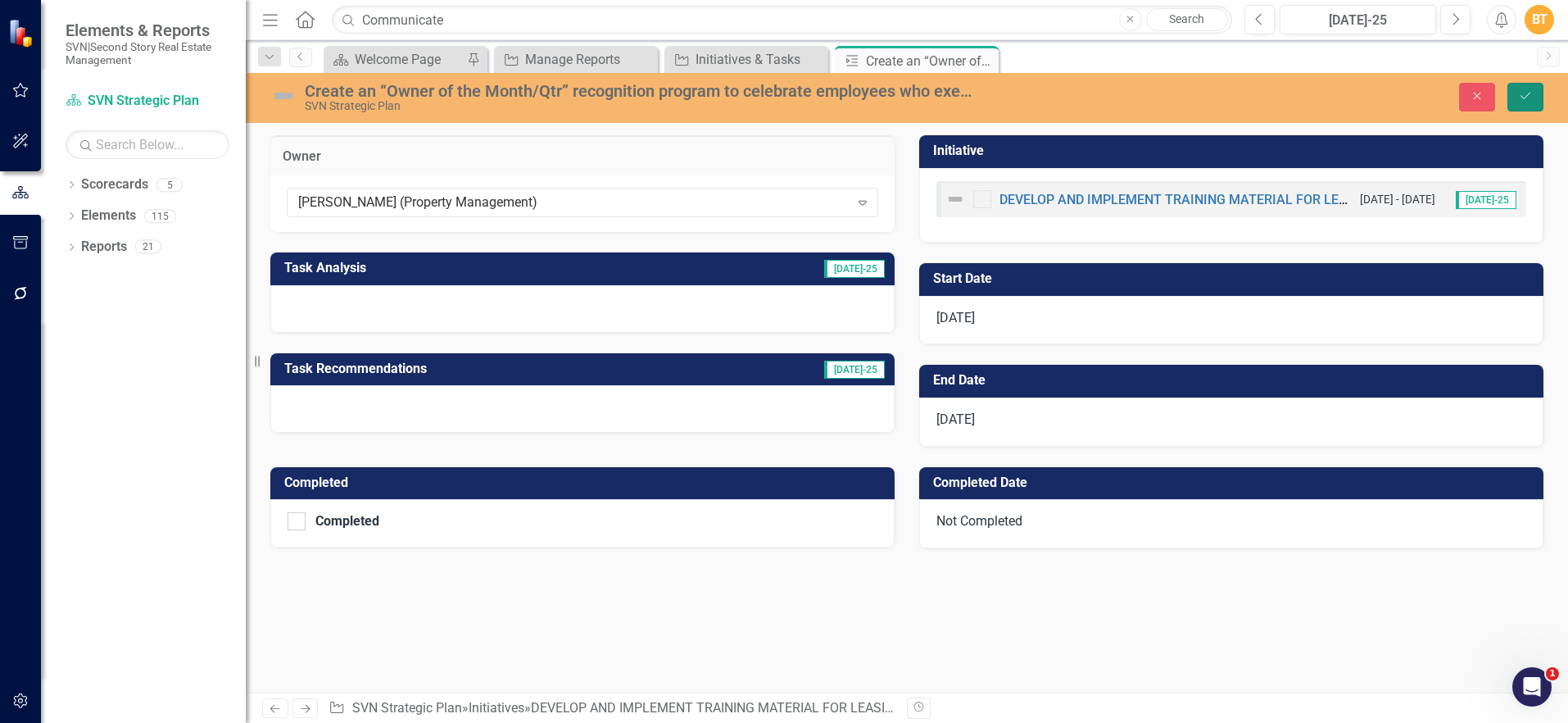
click at [1522, 98] on icon "Save" at bounding box center [1526, 96] width 15 height 11
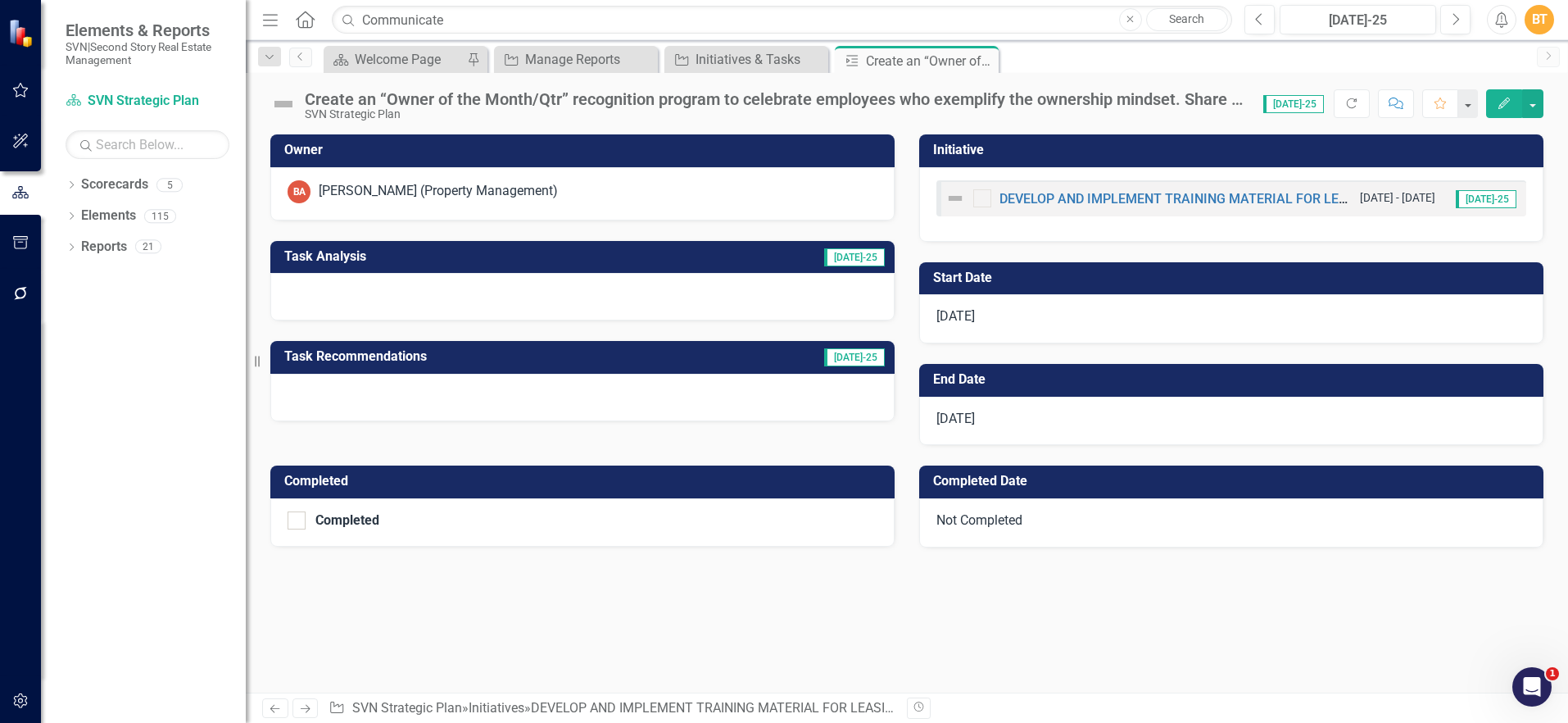
click at [0, 0] on icon at bounding box center [0, 0] width 0 height 0
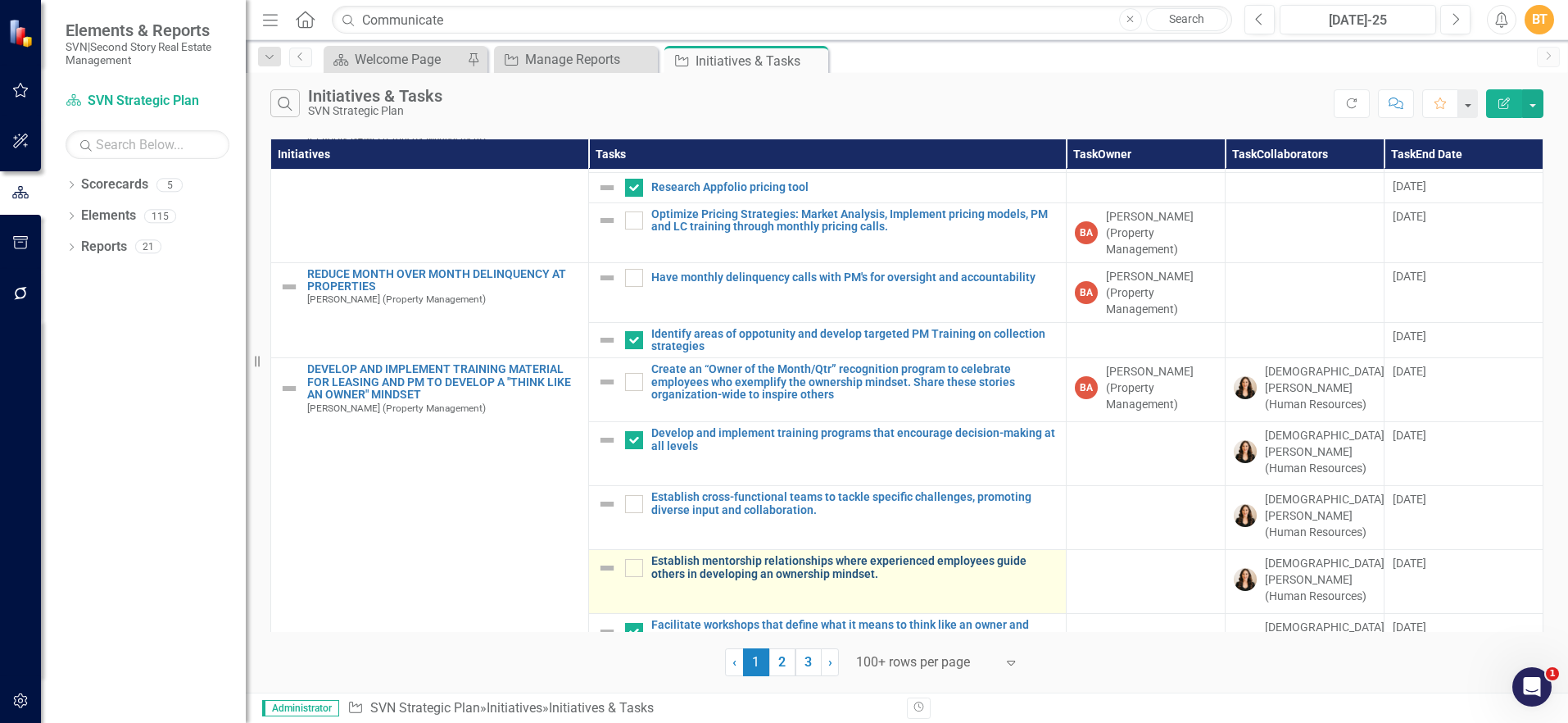
scroll to position [102, 0]
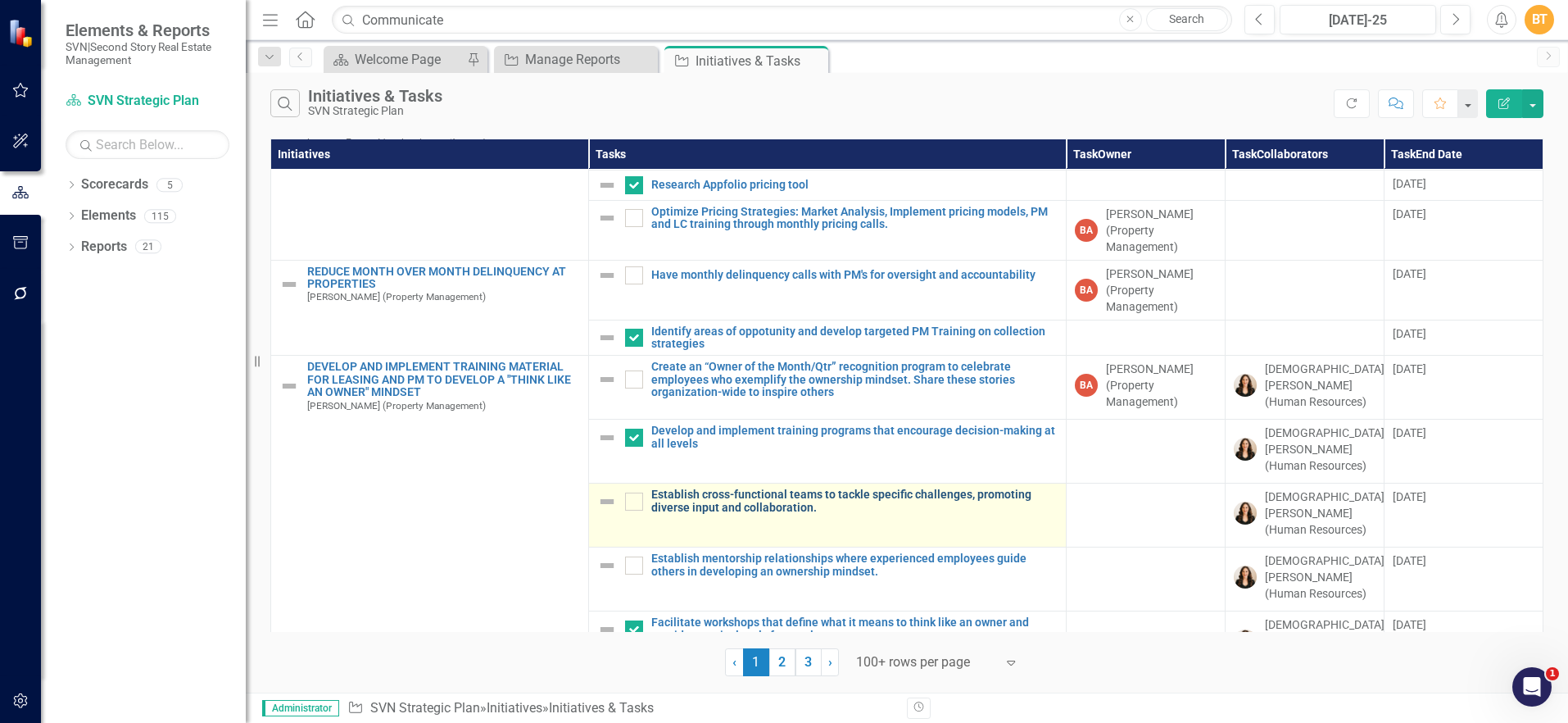
click at [726, 489] on link "Establish cross-functional teams to tackle specific challenges, promoting diver…" at bounding box center [854, 501] width 406 height 26
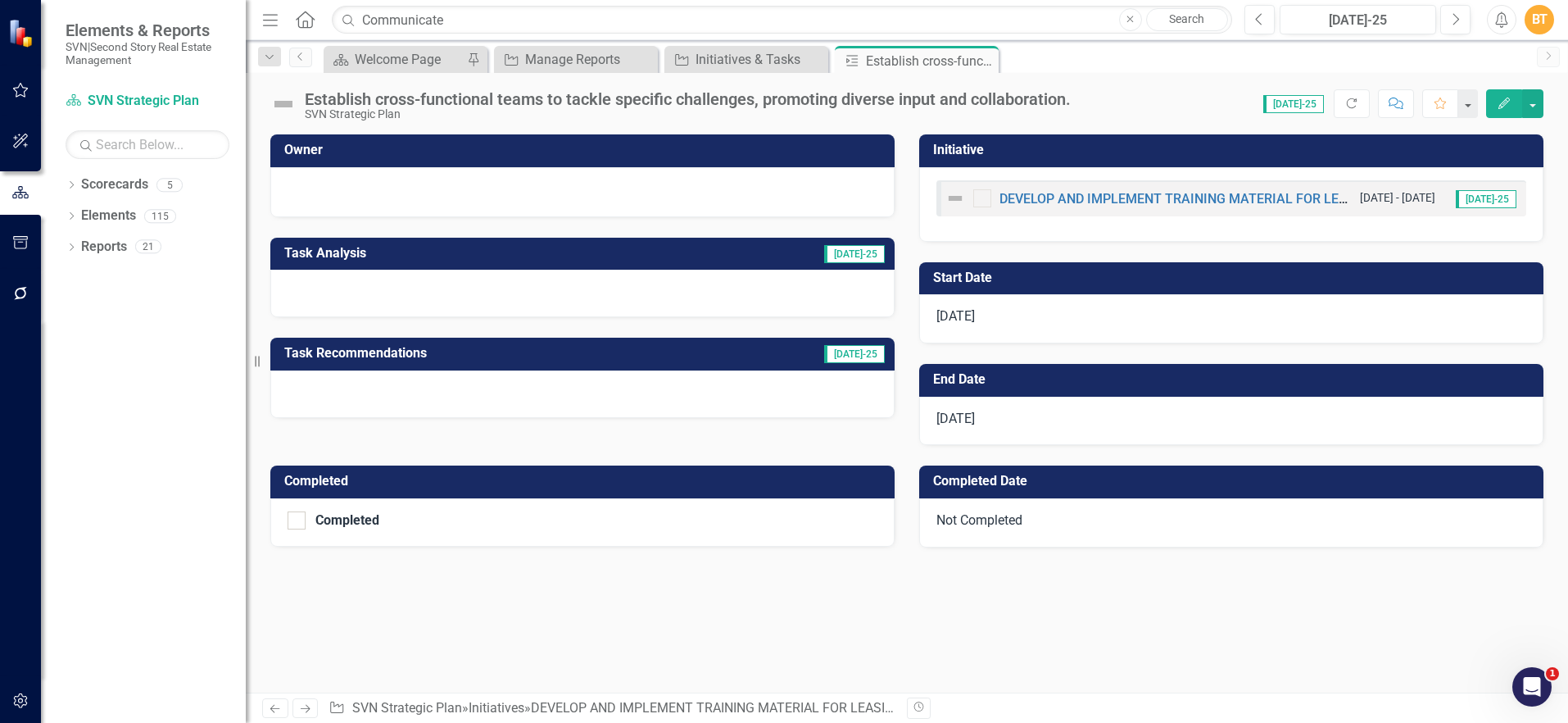
click at [566, 167] on div at bounding box center [582, 192] width 625 height 50
click at [566, 166] on div "Owner" at bounding box center [582, 150] width 625 height 32
click at [561, 157] on h3 "Owner" at bounding box center [585, 150] width 602 height 15
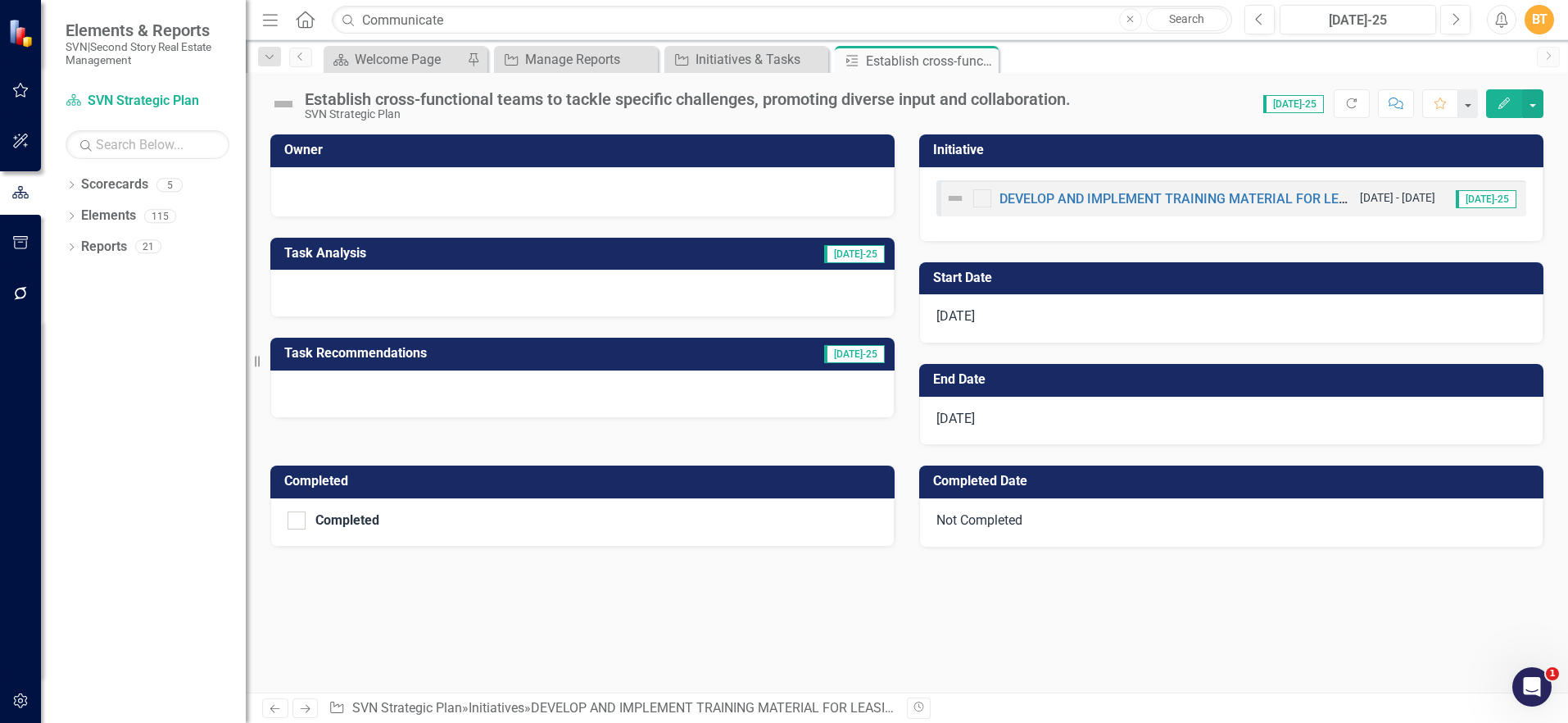
click at [561, 157] on h3 "Owner" at bounding box center [585, 150] width 602 height 15
click at [565, 151] on h3 "Owner" at bounding box center [585, 150] width 602 height 15
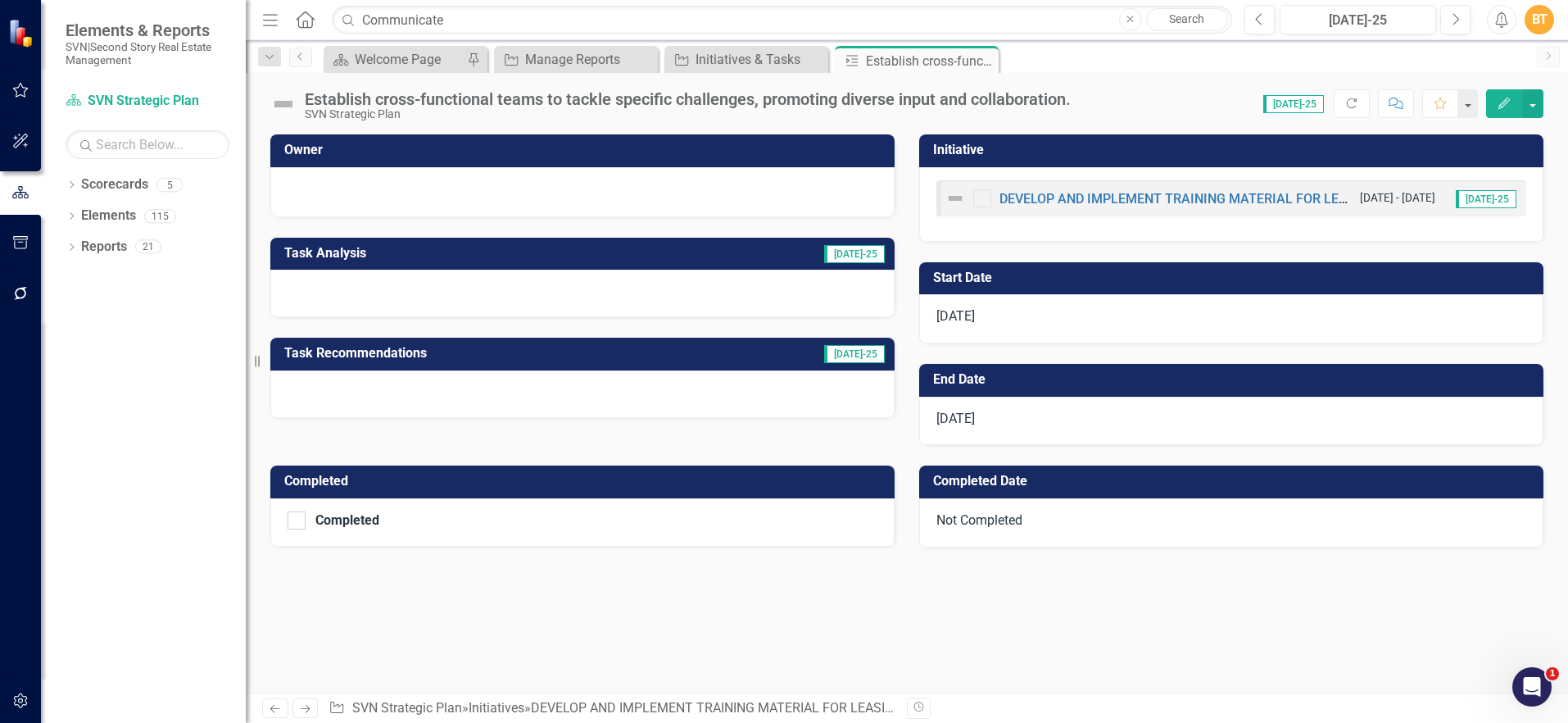
click at [565, 151] on h3 "Owner" at bounding box center [585, 150] width 602 height 15
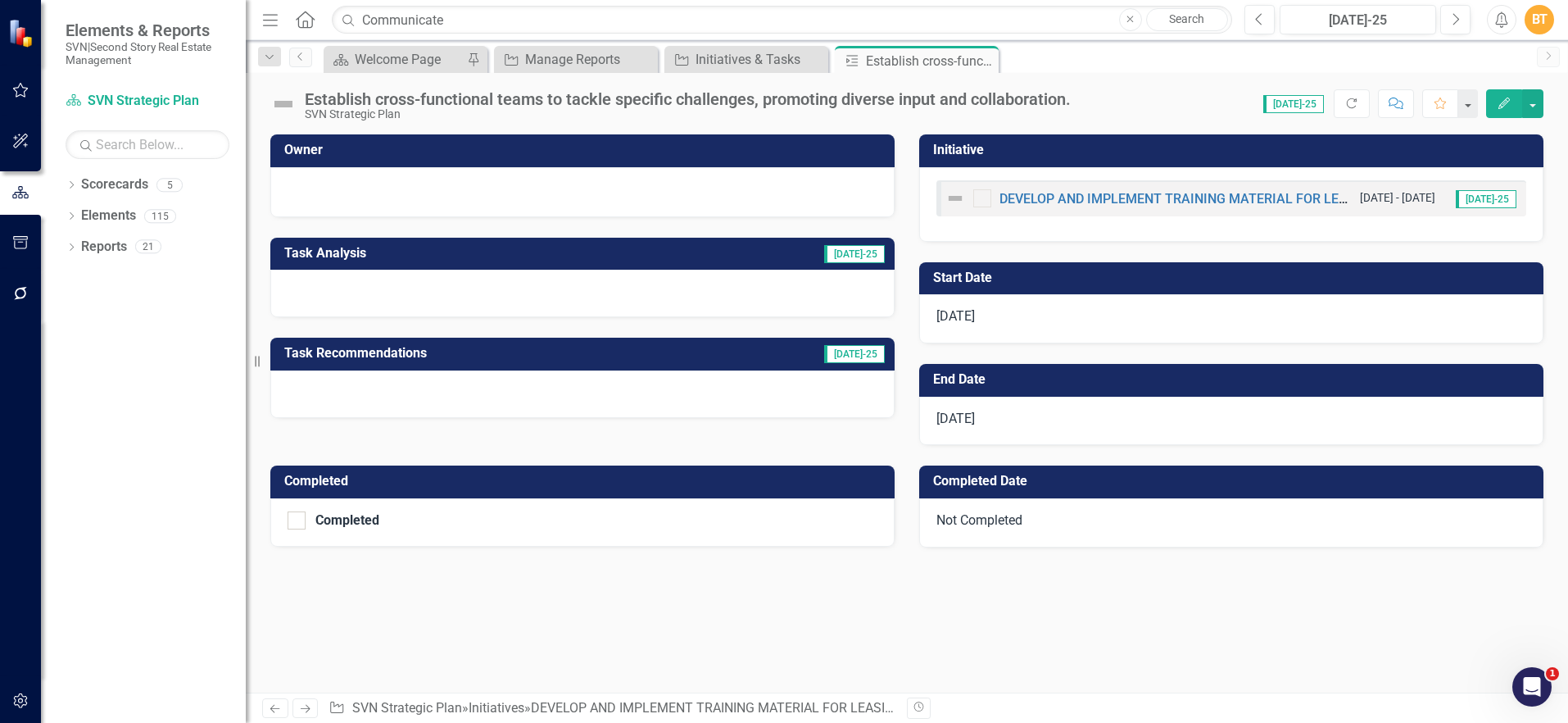
click at [565, 151] on h3 "Owner" at bounding box center [585, 150] width 602 height 15
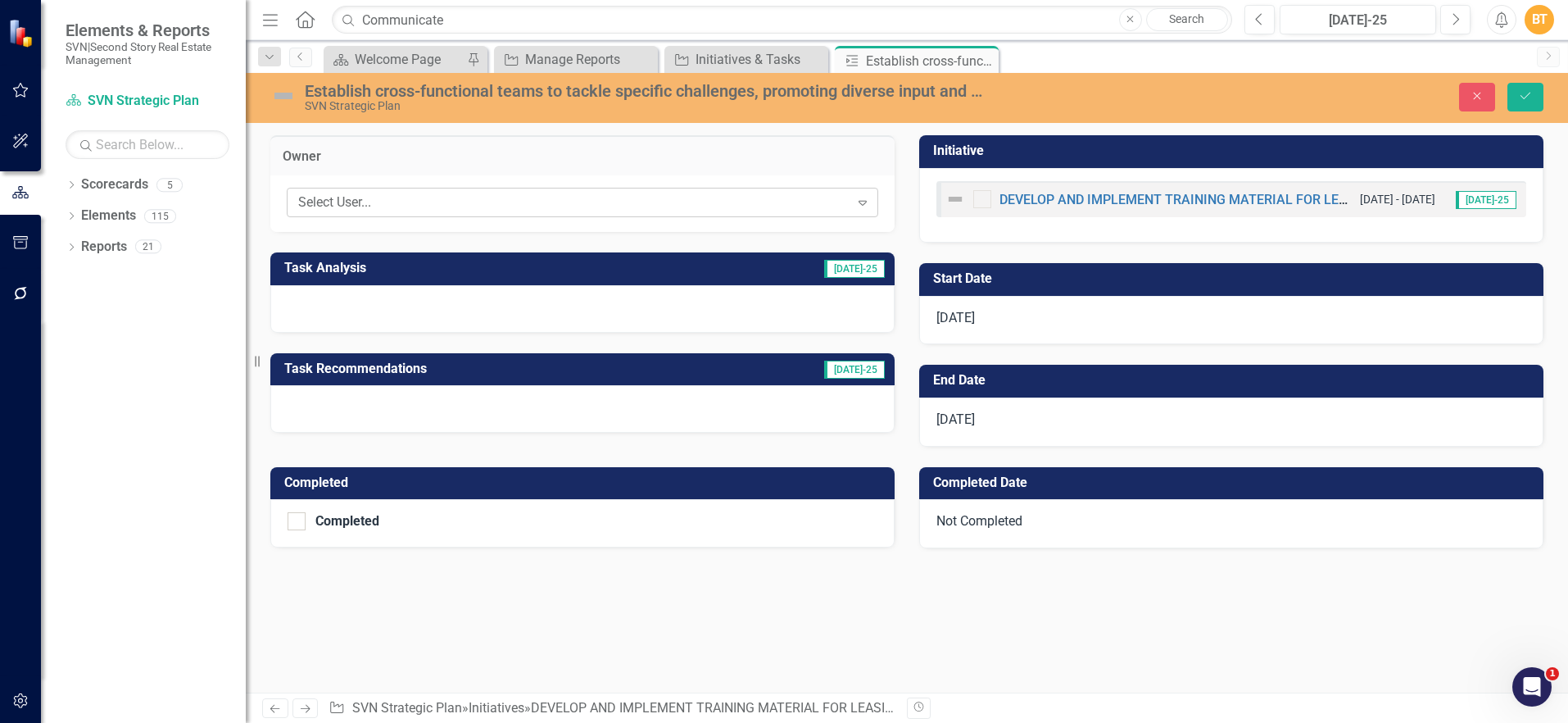
click at [513, 195] on div "Select User..." at bounding box center [574, 203] width 552 height 19
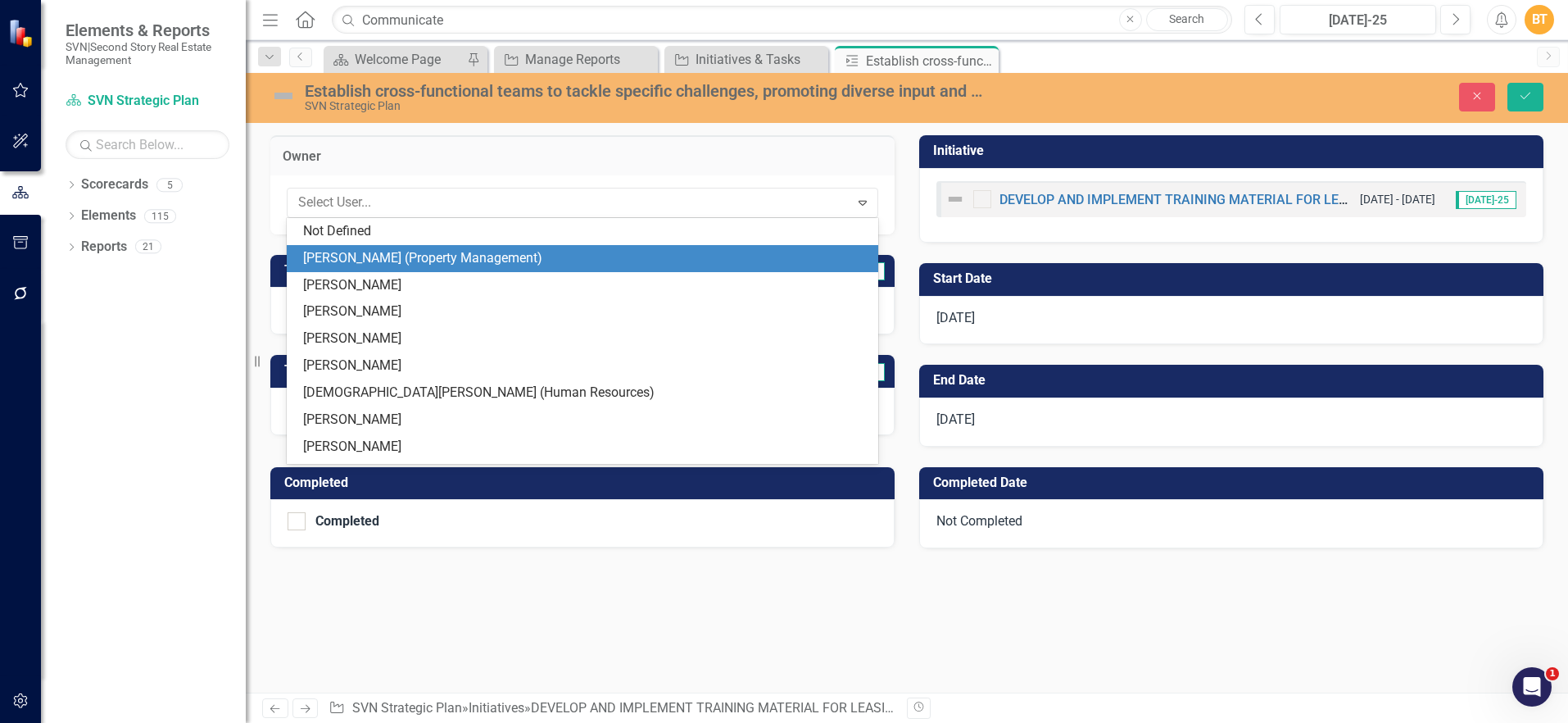
click at [459, 252] on div "[PERSON_NAME] (Property Management)" at bounding box center [586, 259] width 566 height 19
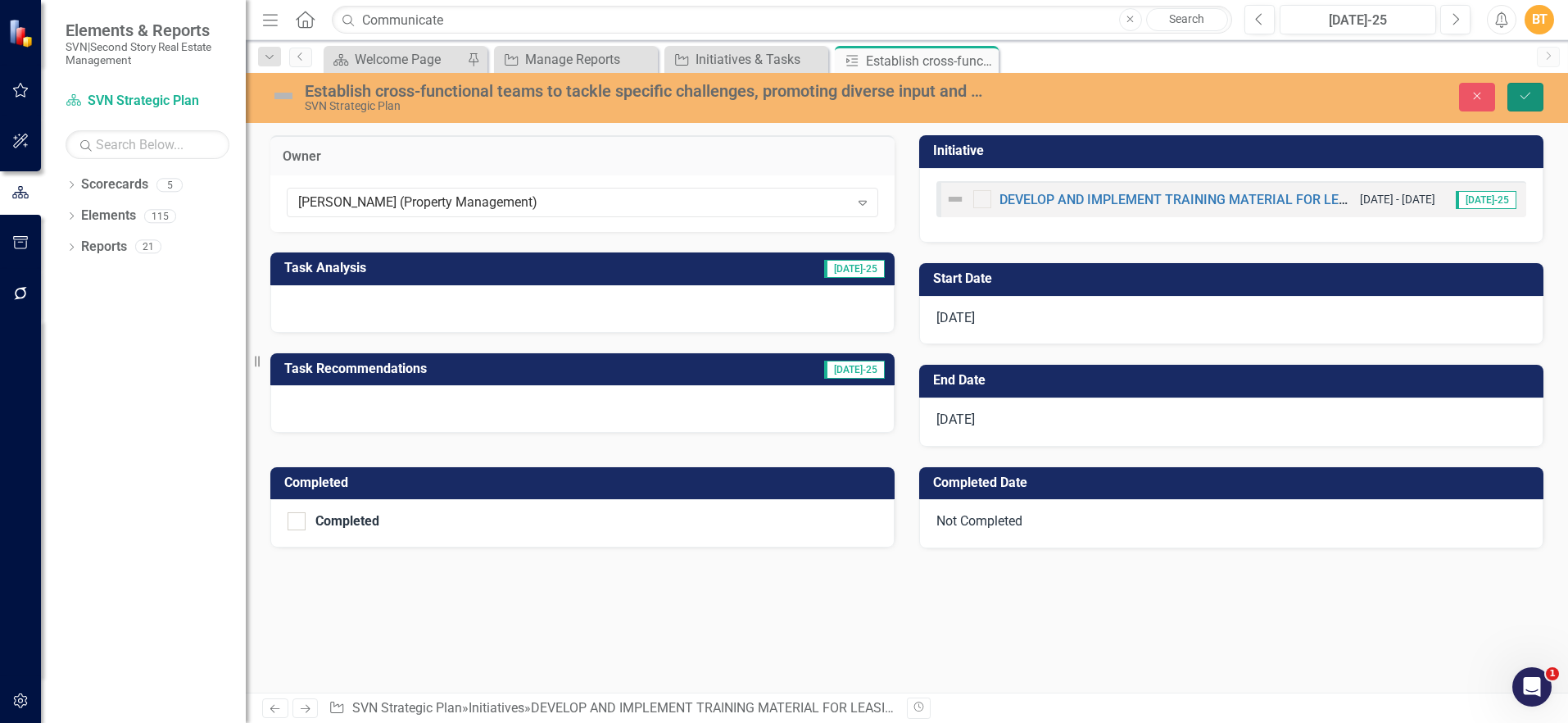
drag, startPoint x: 1507, startPoint y: 100, endPoint x: 1545, endPoint y: 157, distance: 68.5
click at [1509, 99] on button "Save" at bounding box center [1525, 97] width 36 height 29
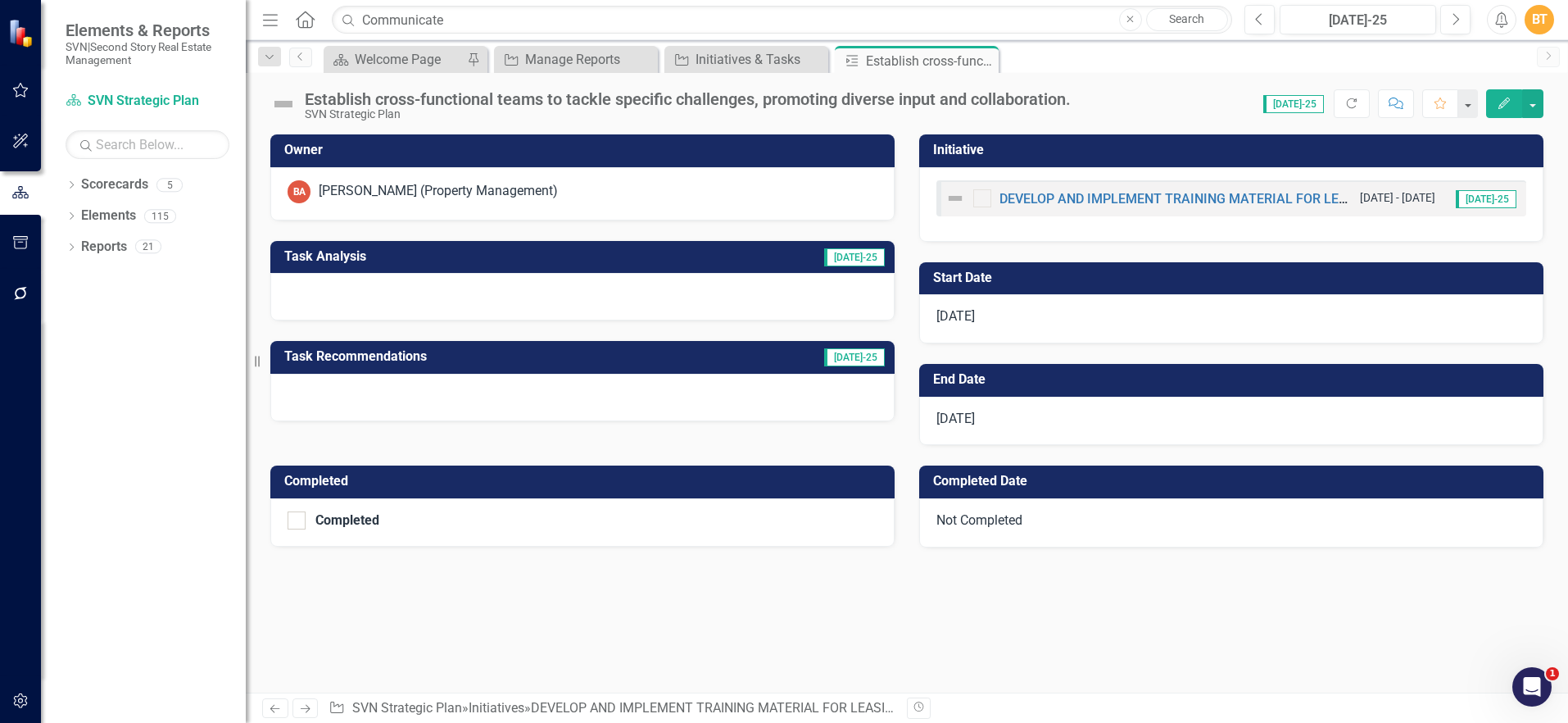
click at [0, 0] on icon "Close" at bounding box center [0, 0] width 0 height 0
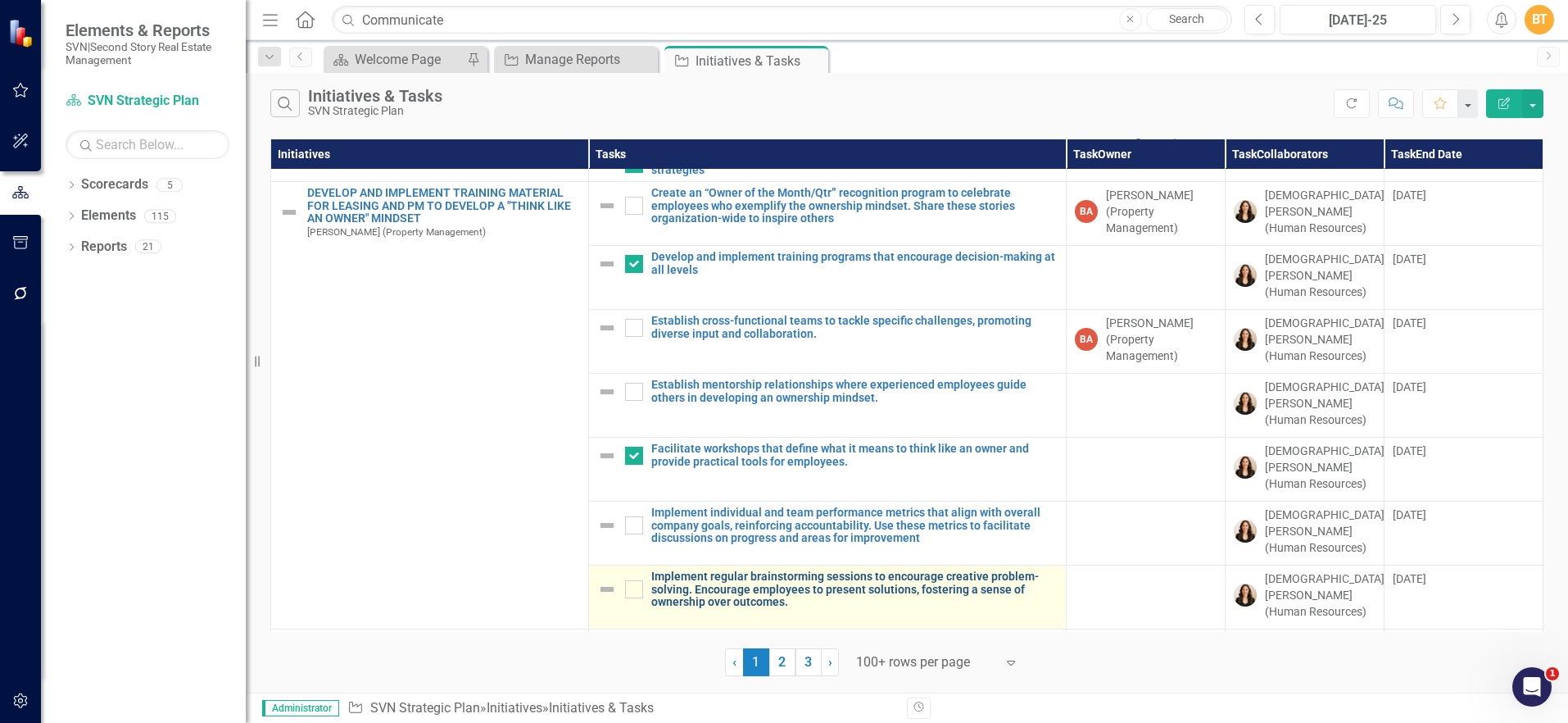
scroll to position [280, 0]
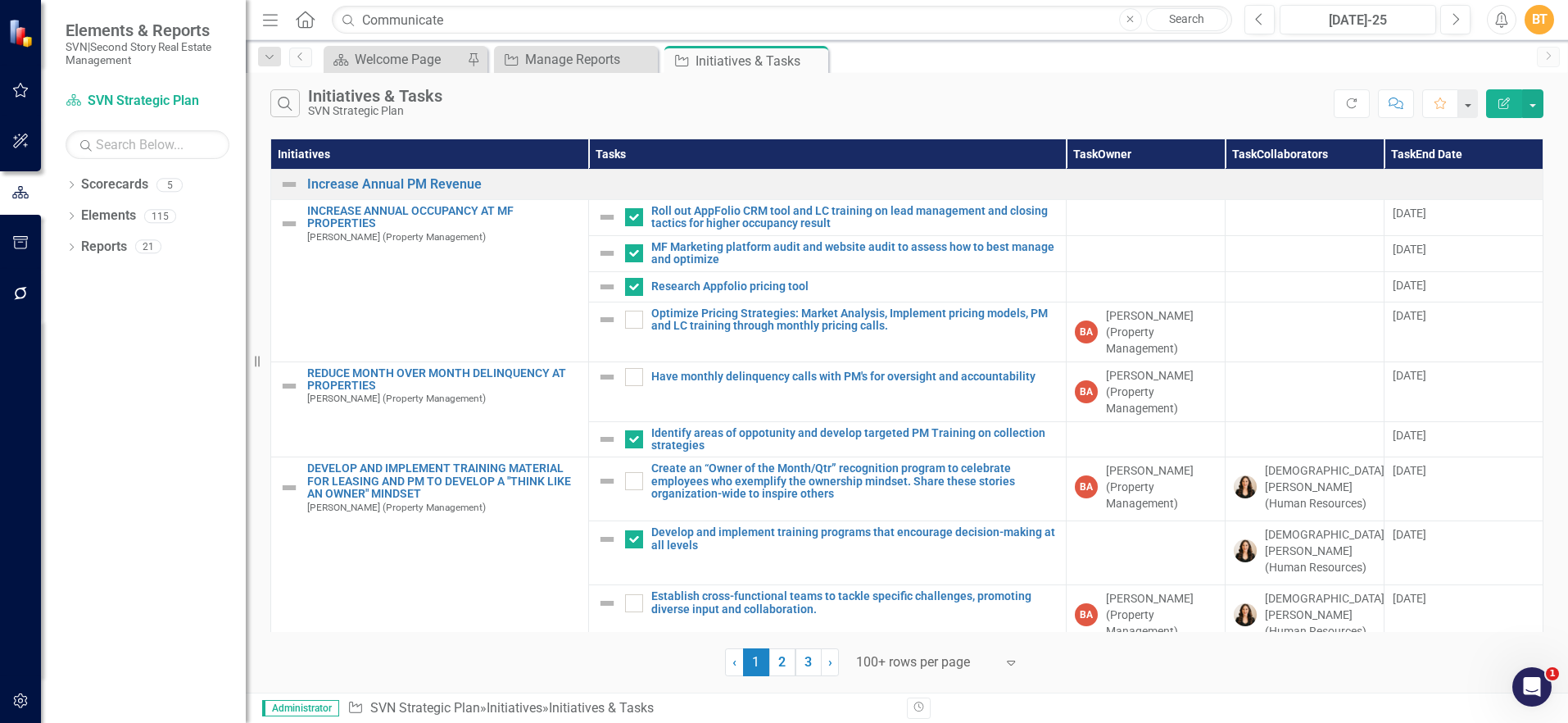
scroll to position [280, 0]
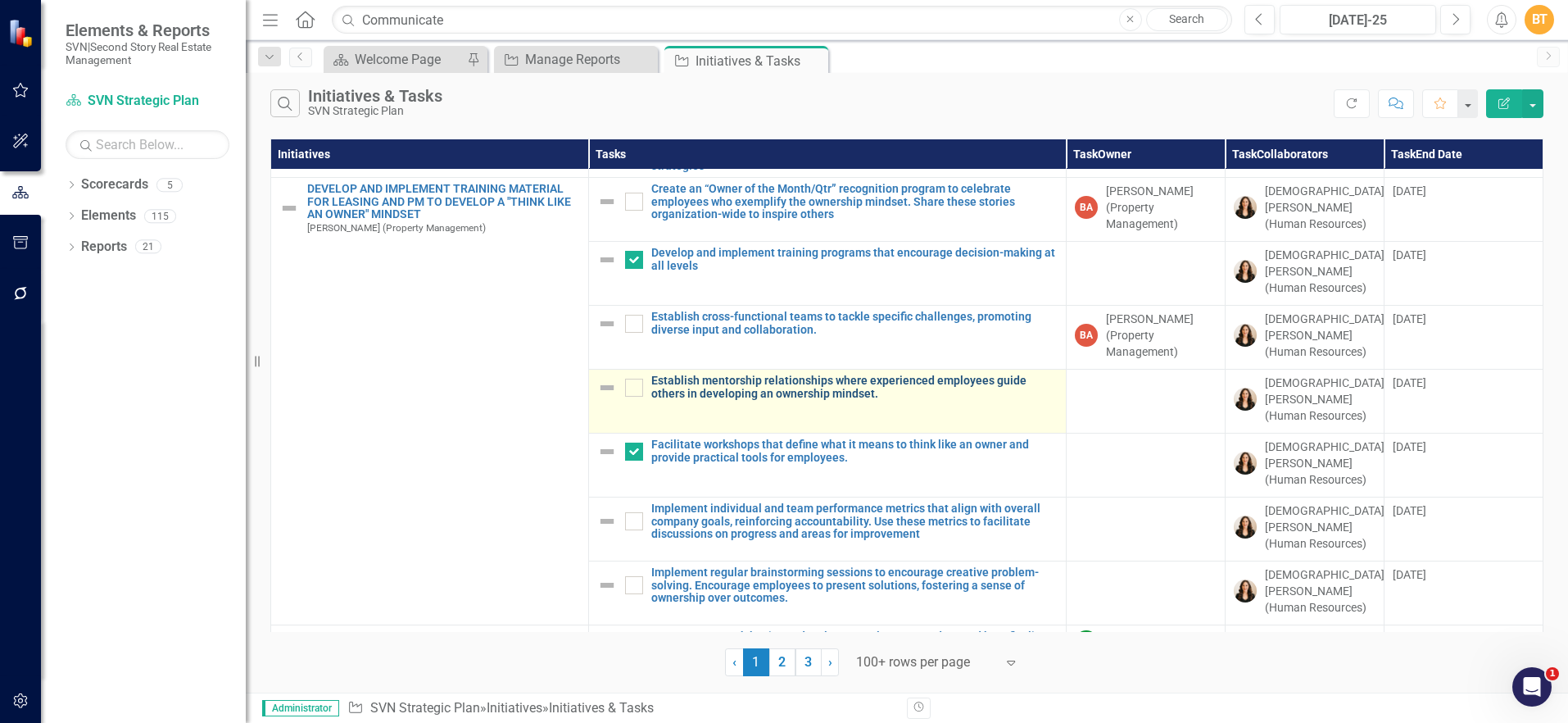
click at [745, 375] on link "Establish mentorship relationships where experienced employees guide others in …" at bounding box center [854, 387] width 406 height 26
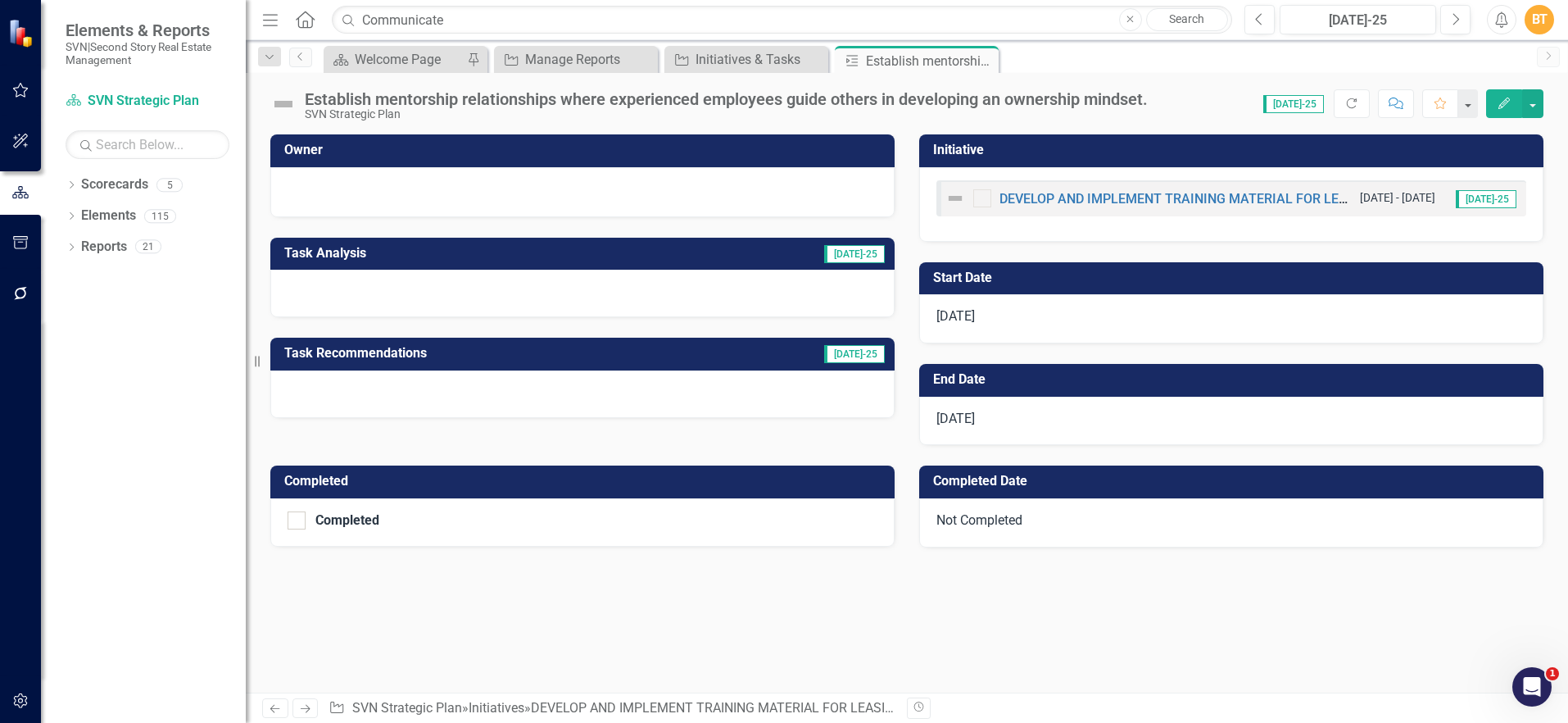
click at [348, 154] on h3 "Owner" at bounding box center [585, 150] width 602 height 15
click at [348, 153] on h3 "Owner" at bounding box center [585, 150] width 602 height 15
click at [347, 153] on h3 "Owner" at bounding box center [585, 150] width 602 height 15
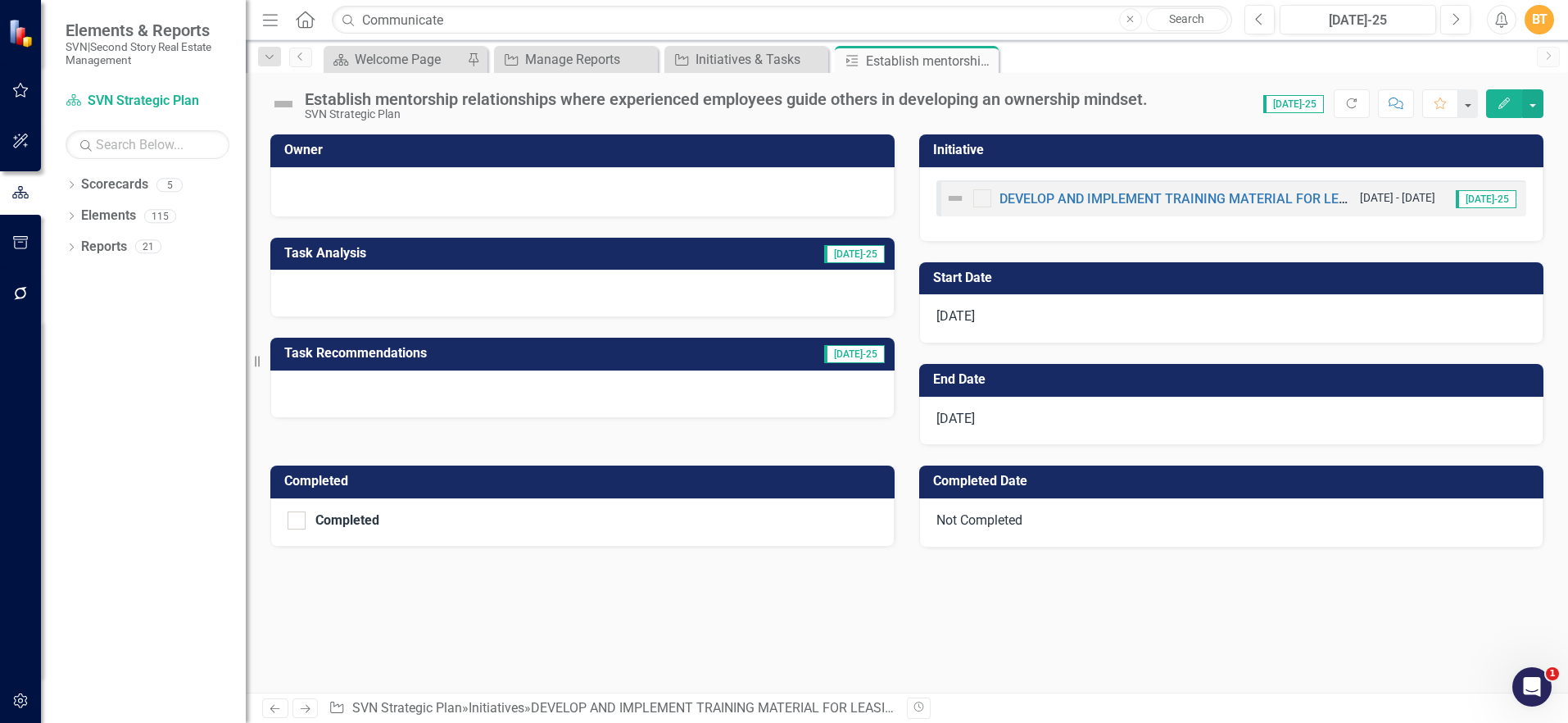
click at [347, 153] on h3 "Owner" at bounding box center [585, 150] width 602 height 15
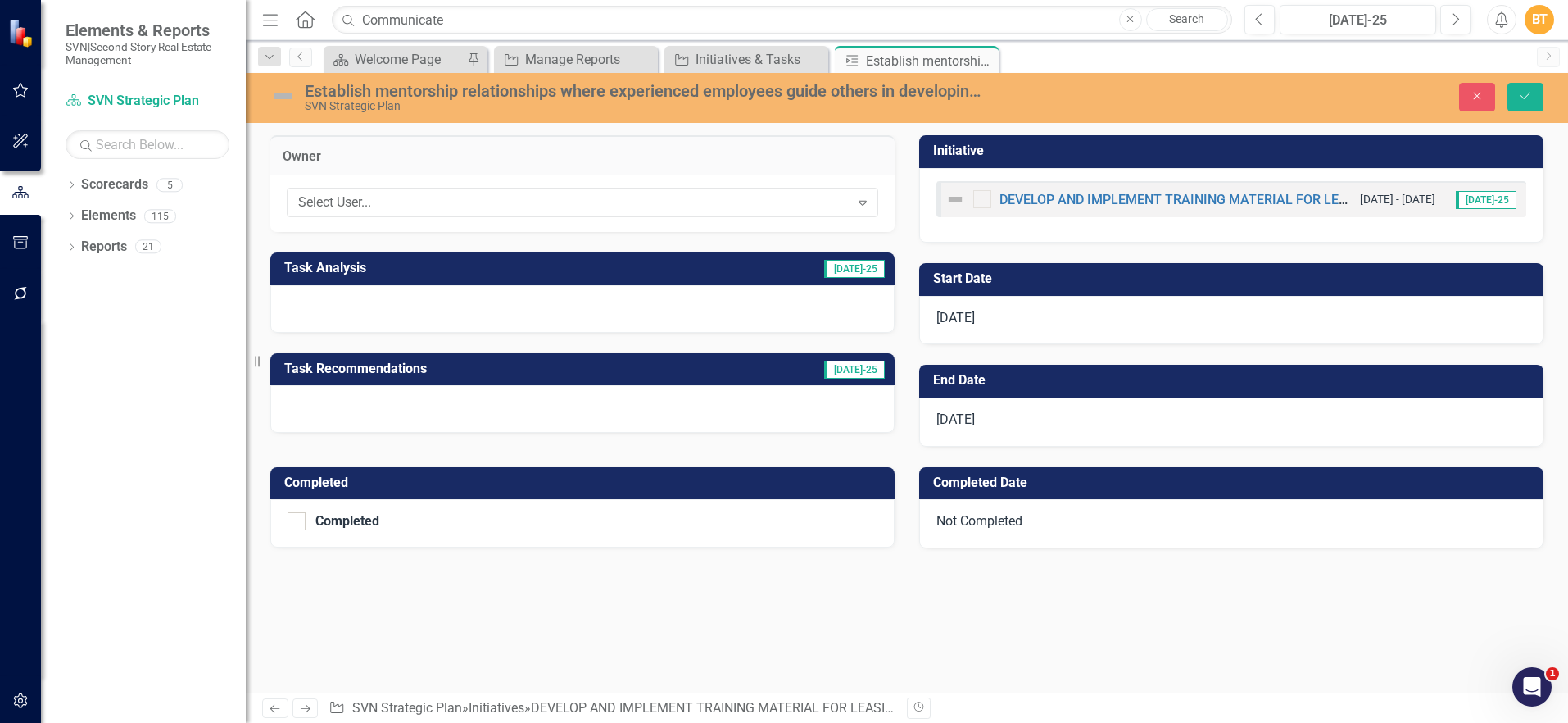
click at [347, 153] on h3 "Owner" at bounding box center [582, 157] width 600 height 15
click at [358, 210] on div "Select User..." at bounding box center [574, 203] width 552 height 19
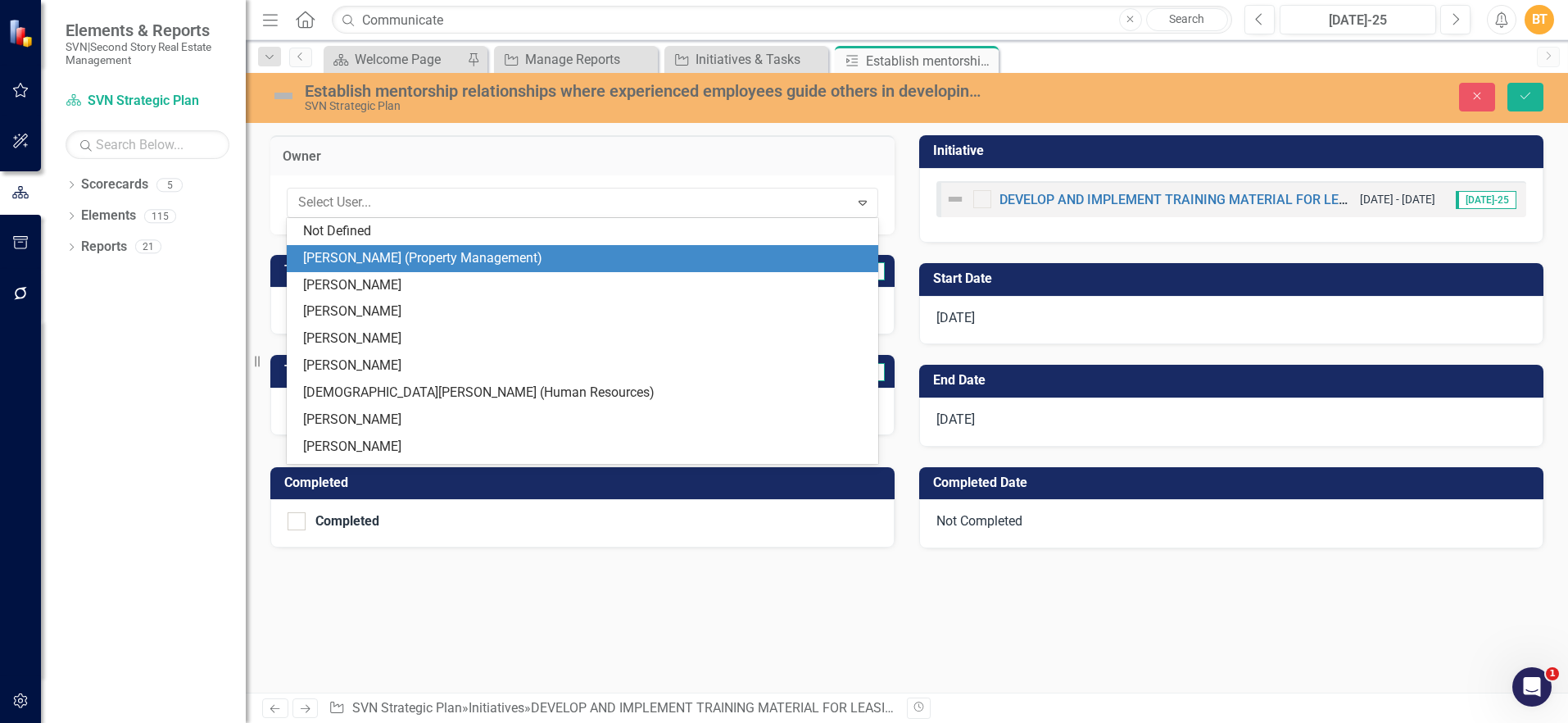
click at [355, 249] on div "[PERSON_NAME] (Property Management)" at bounding box center [586, 259] width 566 height 19
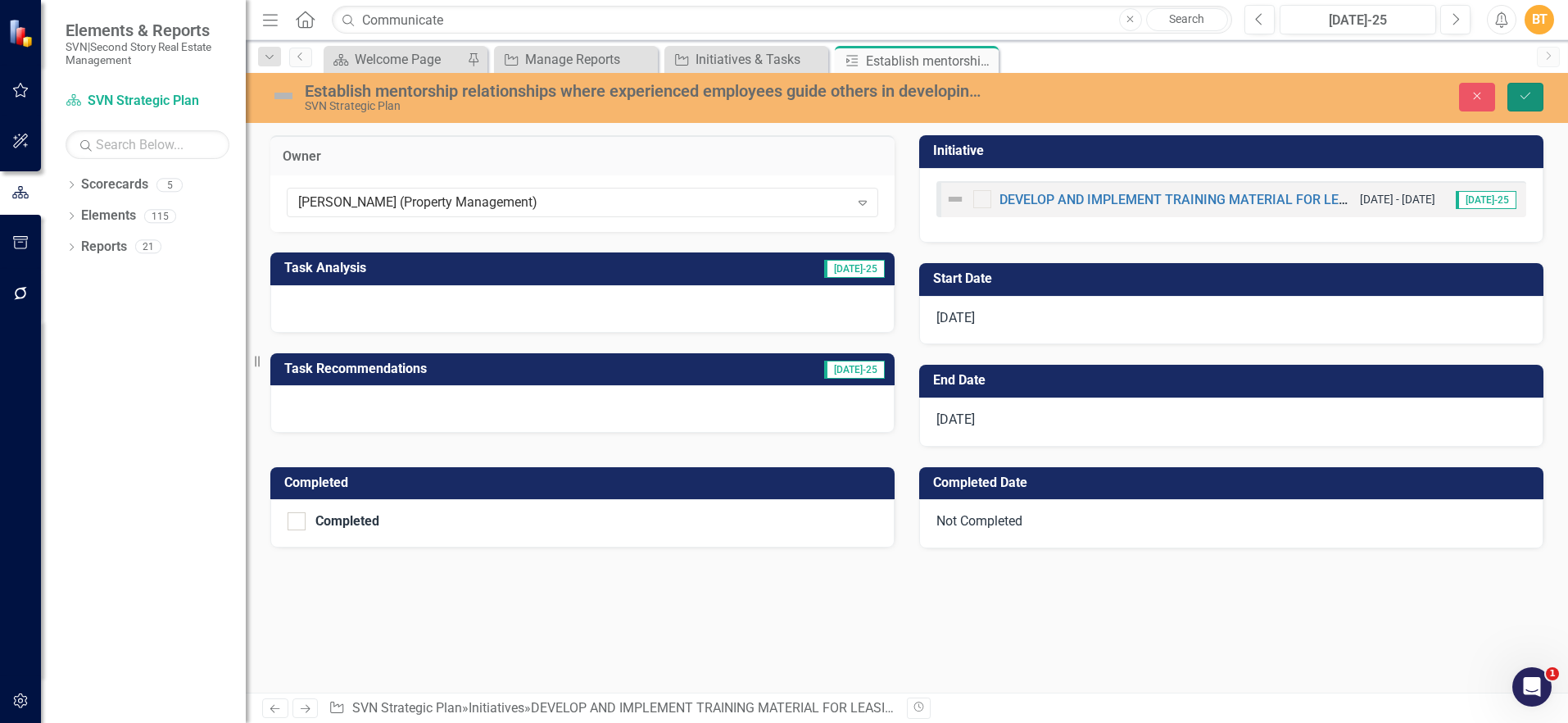
click at [1527, 105] on button "Save" at bounding box center [1525, 97] width 36 height 29
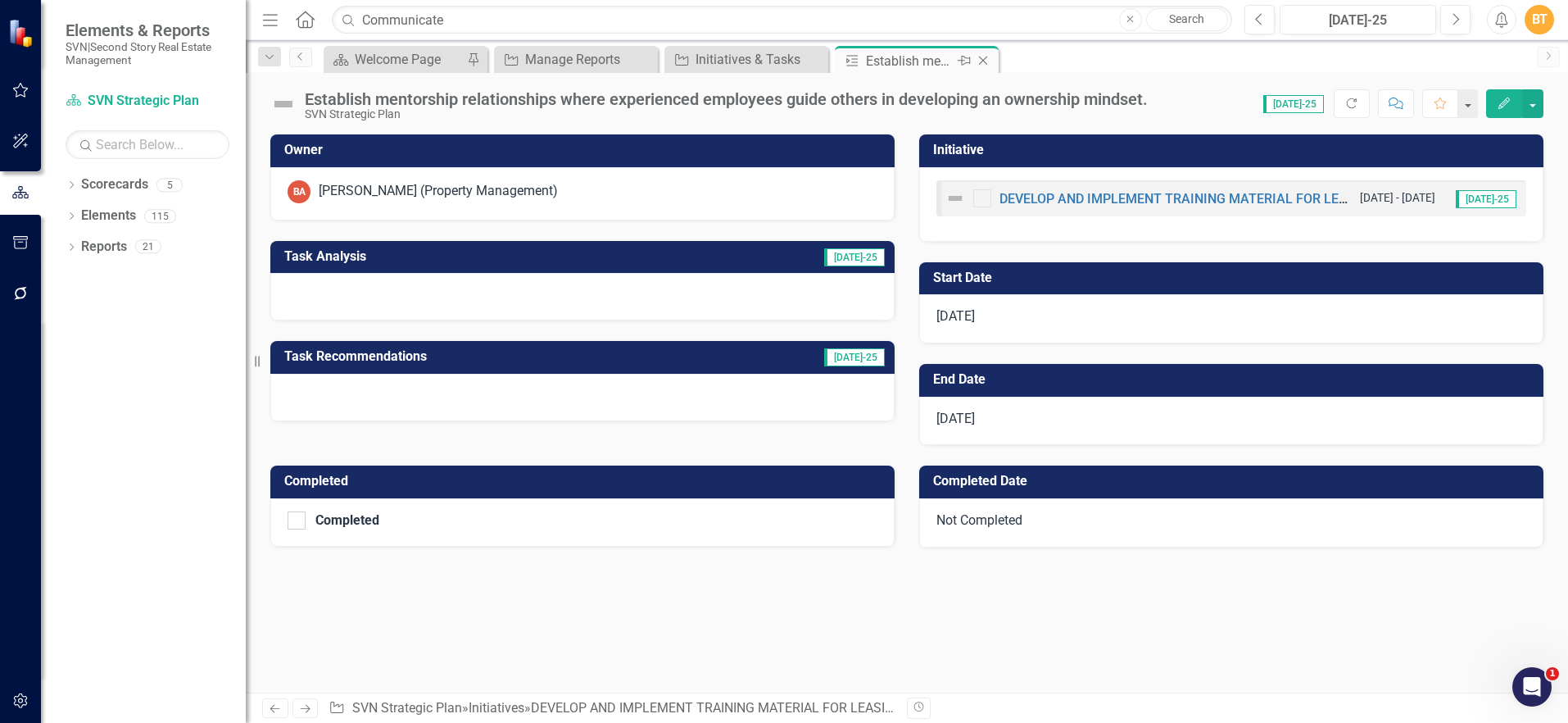
click at [981, 58] on icon "Close" at bounding box center [982, 61] width 16 height 13
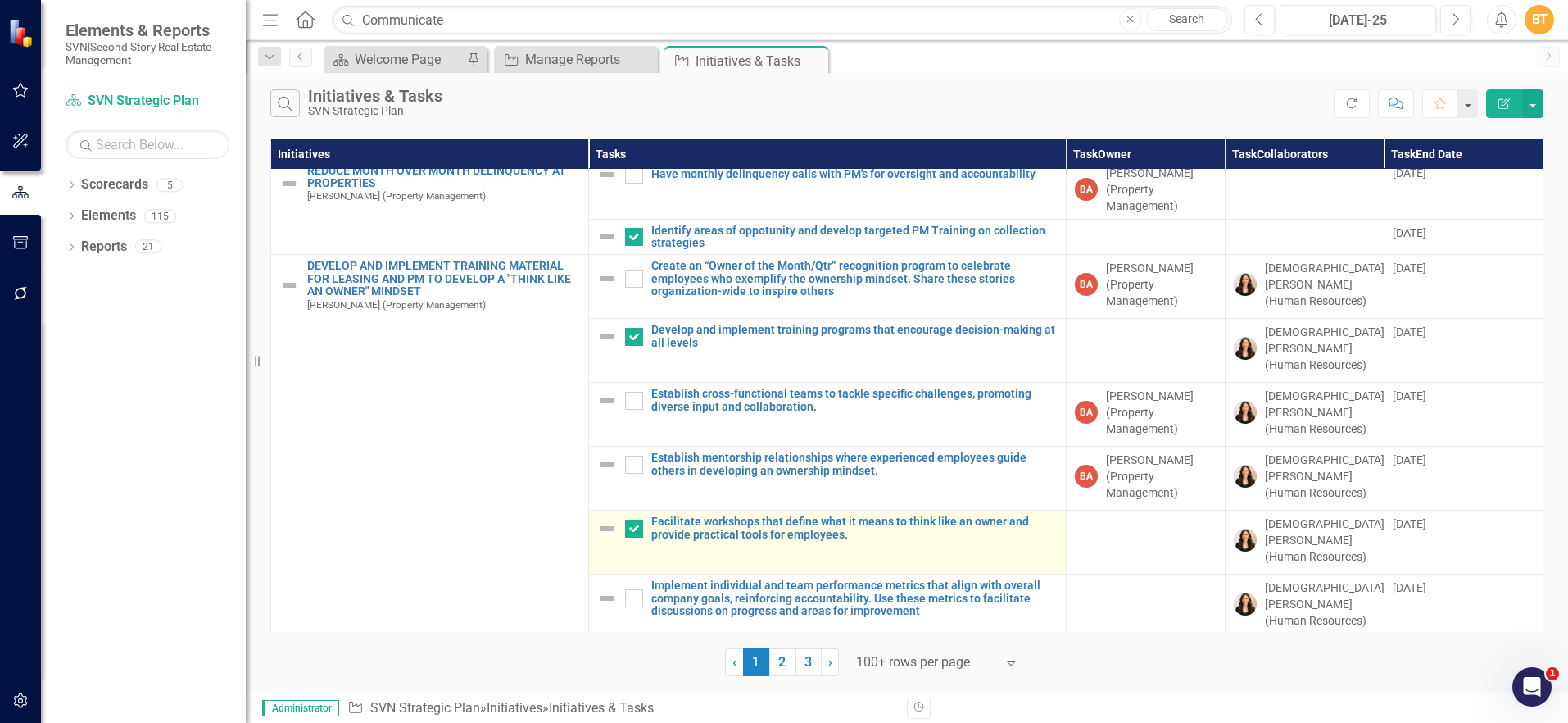
scroll to position [230, 0]
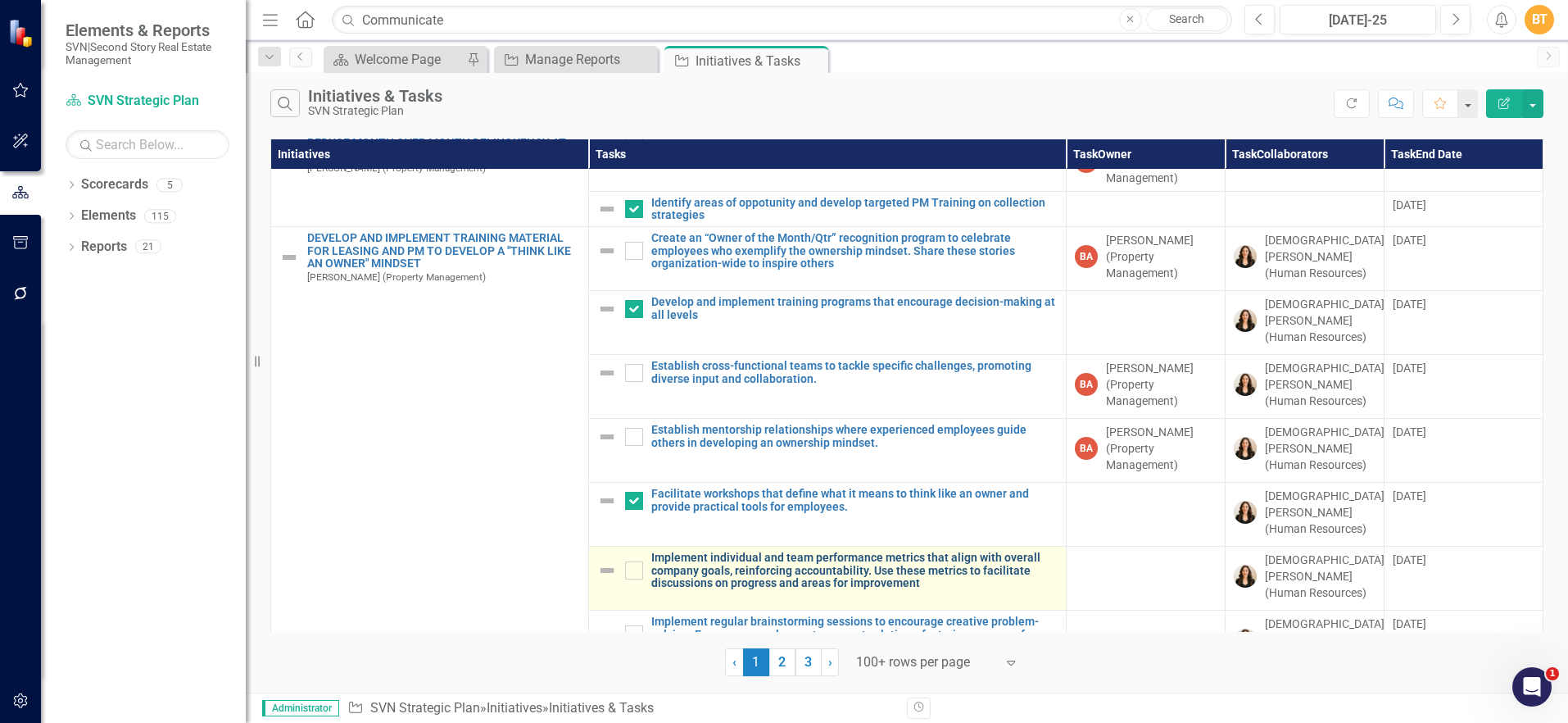
click at [723, 552] on link "Implement individual and team performance metrics that align with overall compa…" at bounding box center [854, 571] width 406 height 38
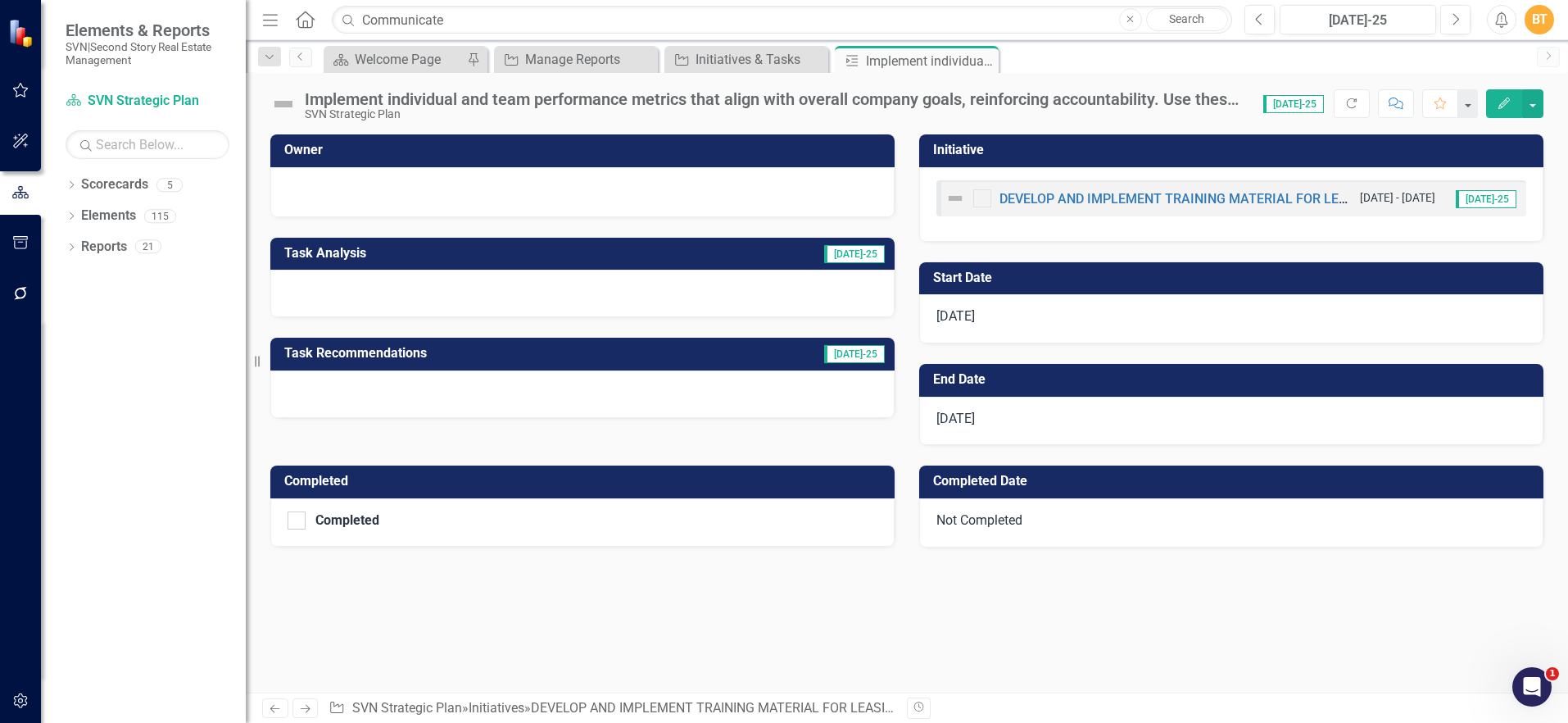
click at [451, 153] on h3 "Owner" at bounding box center [585, 150] width 602 height 15
click at [450, 153] on h3 "Owner" at bounding box center [585, 150] width 602 height 15
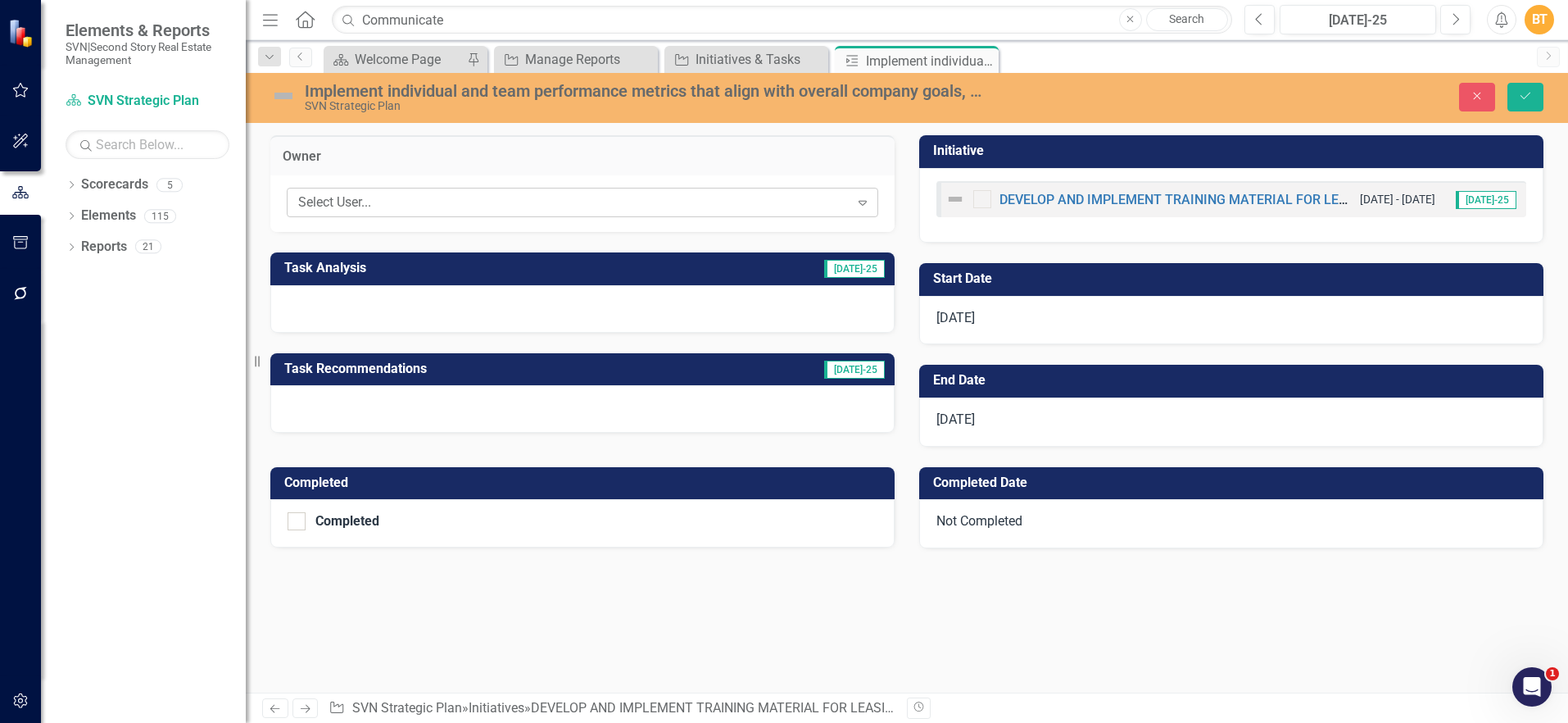
click at [417, 195] on div "Select User..." at bounding box center [574, 203] width 552 height 19
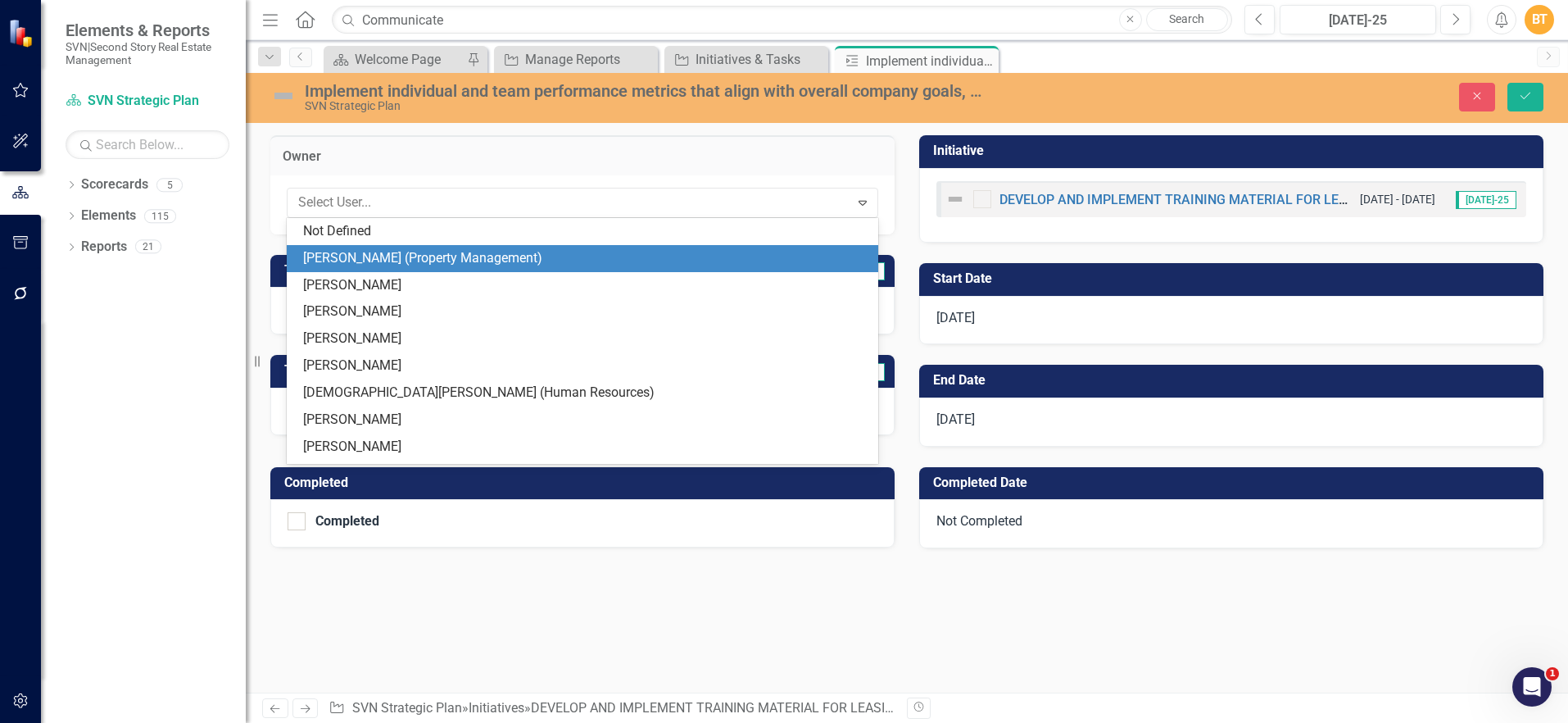
click at [400, 255] on div "[PERSON_NAME] (Property Management)" at bounding box center [586, 259] width 566 height 19
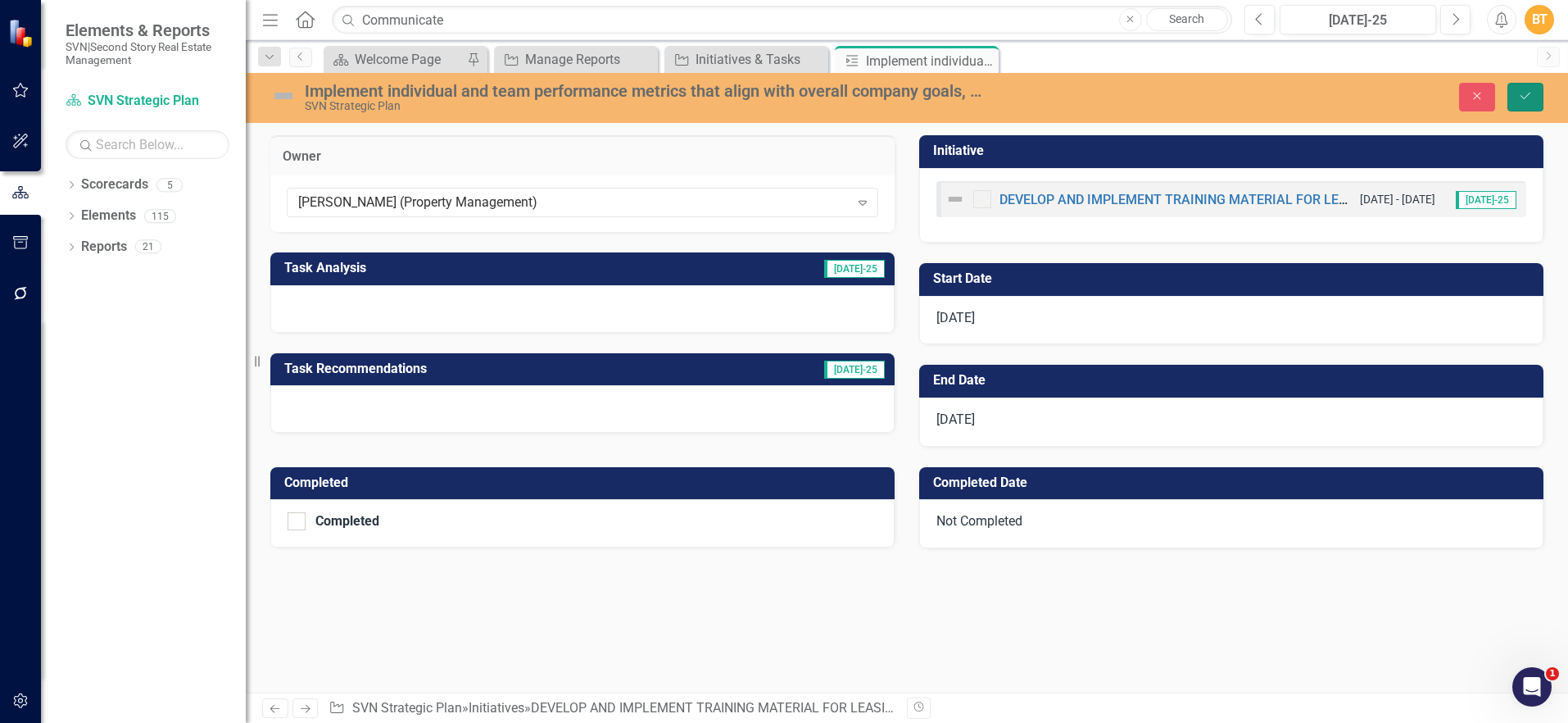
click at [1520, 92] on icon "Save" at bounding box center [1526, 96] width 15 height 11
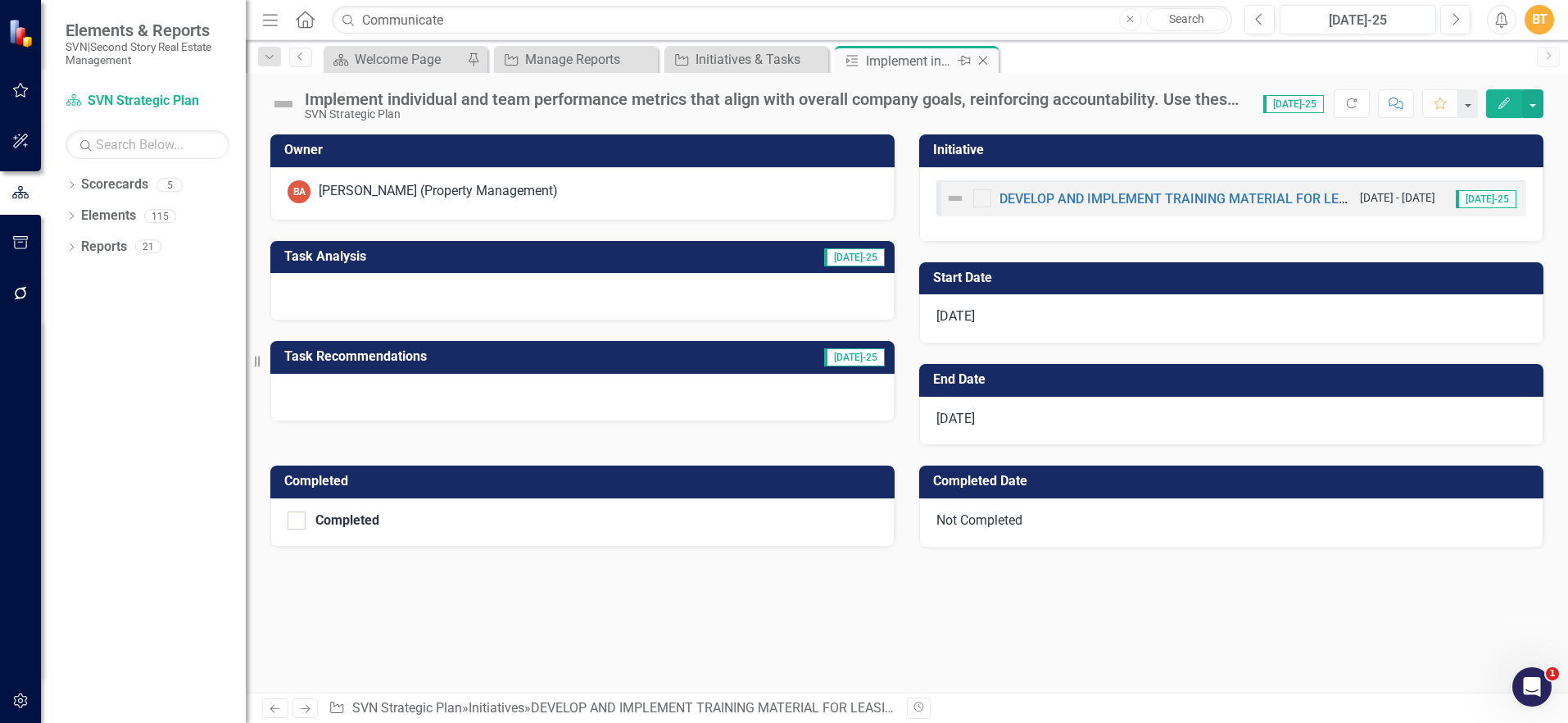
click at [981, 62] on icon "Close" at bounding box center [982, 61] width 16 height 13
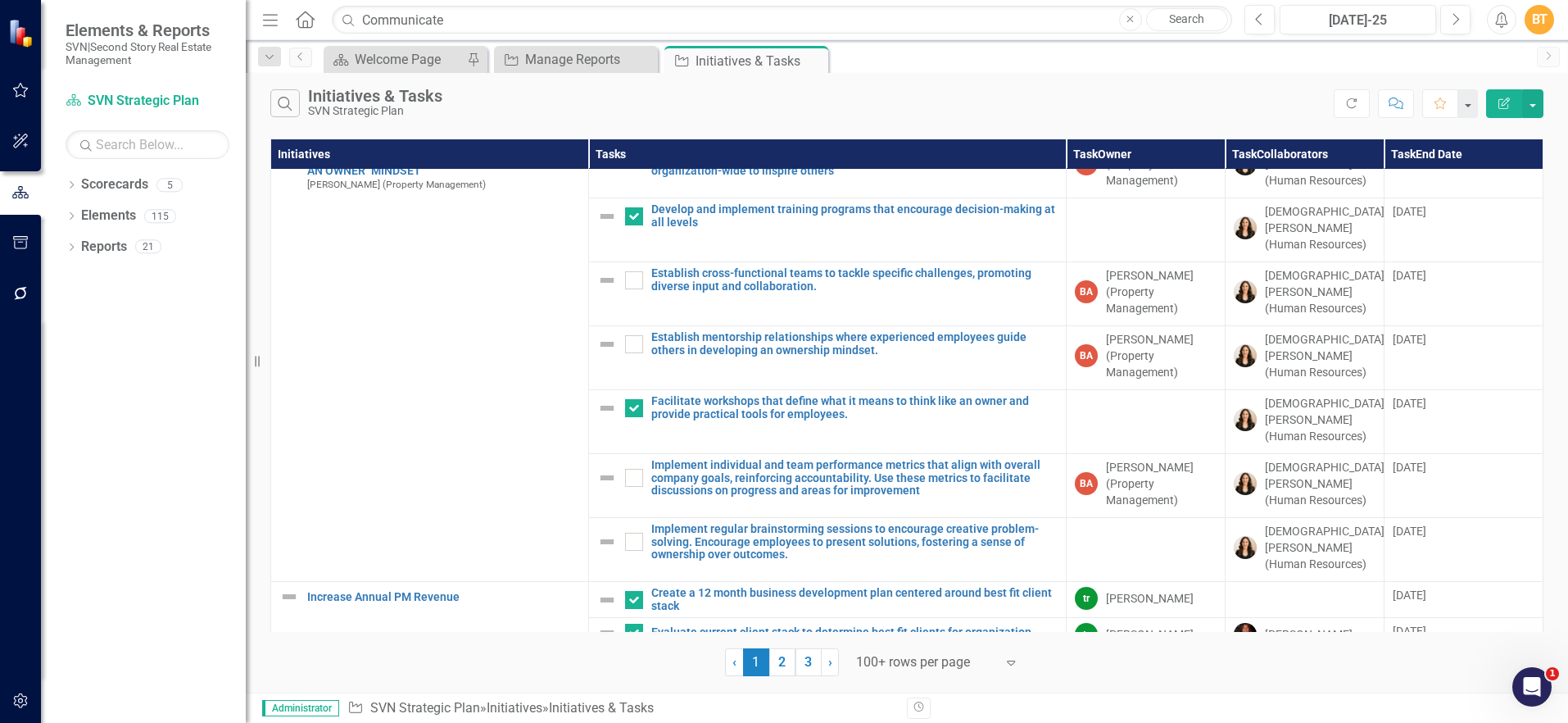
scroll to position [323, 0]
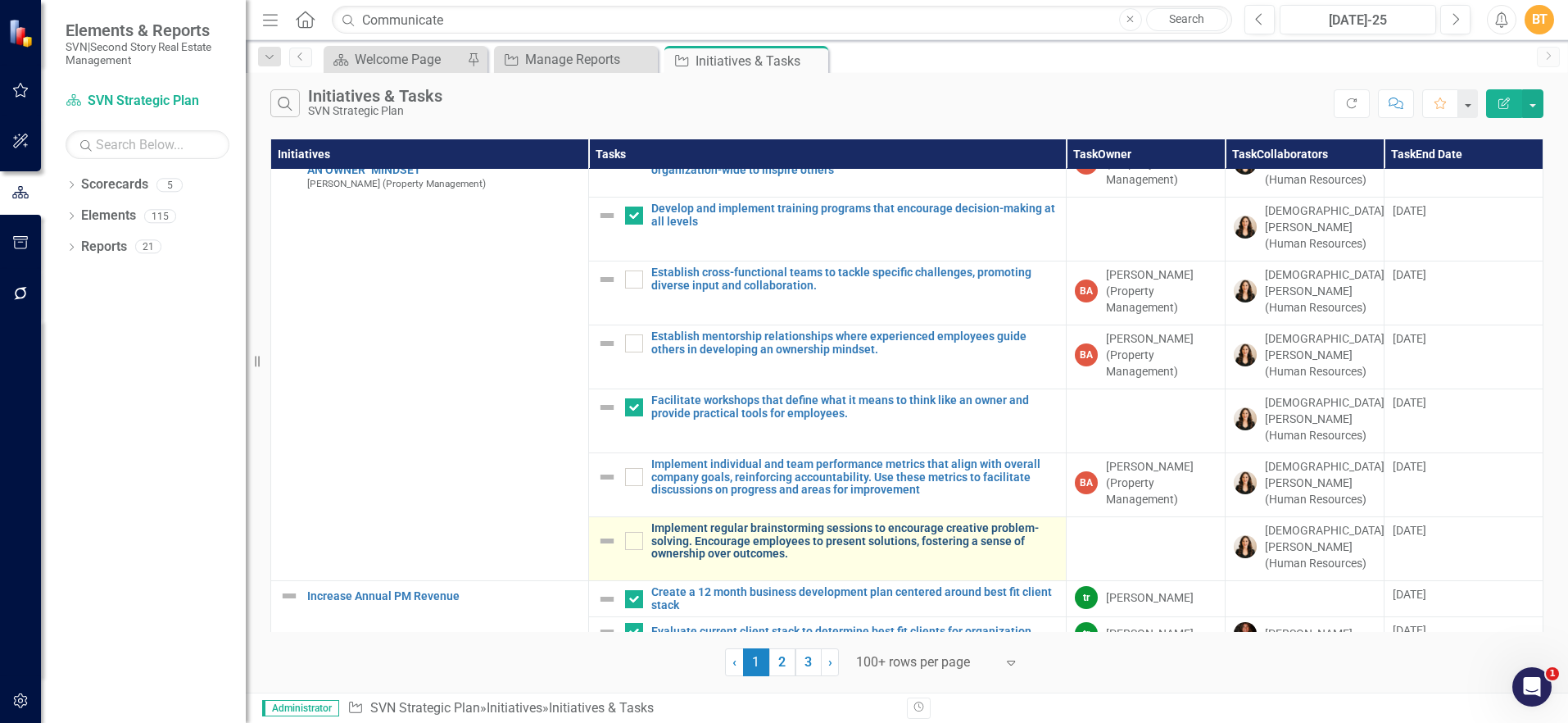
click at [861, 522] on link "Implement regular brainstorming sessions to encourage creative problem-solving.…" at bounding box center [854, 541] width 406 height 38
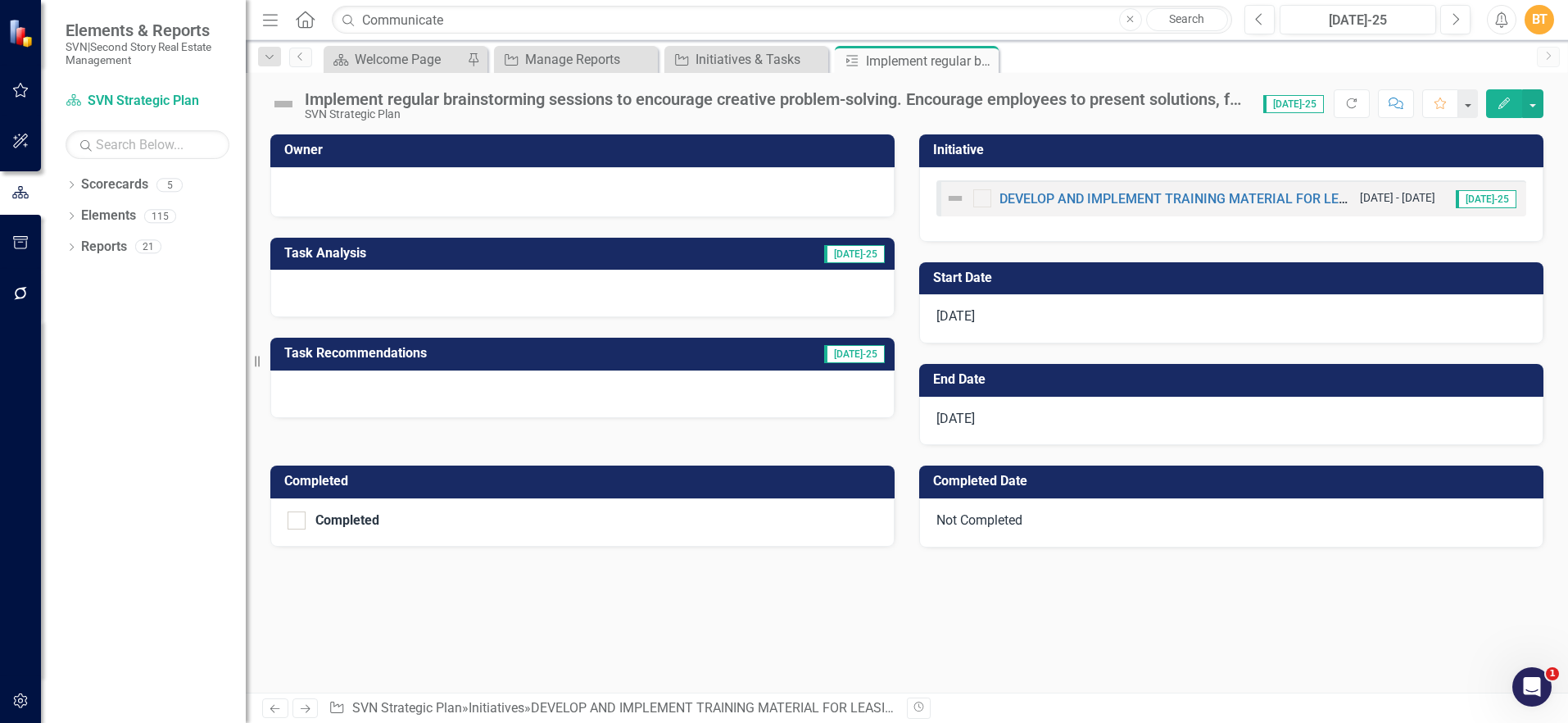
click at [453, 147] on h3 "Owner" at bounding box center [585, 150] width 602 height 15
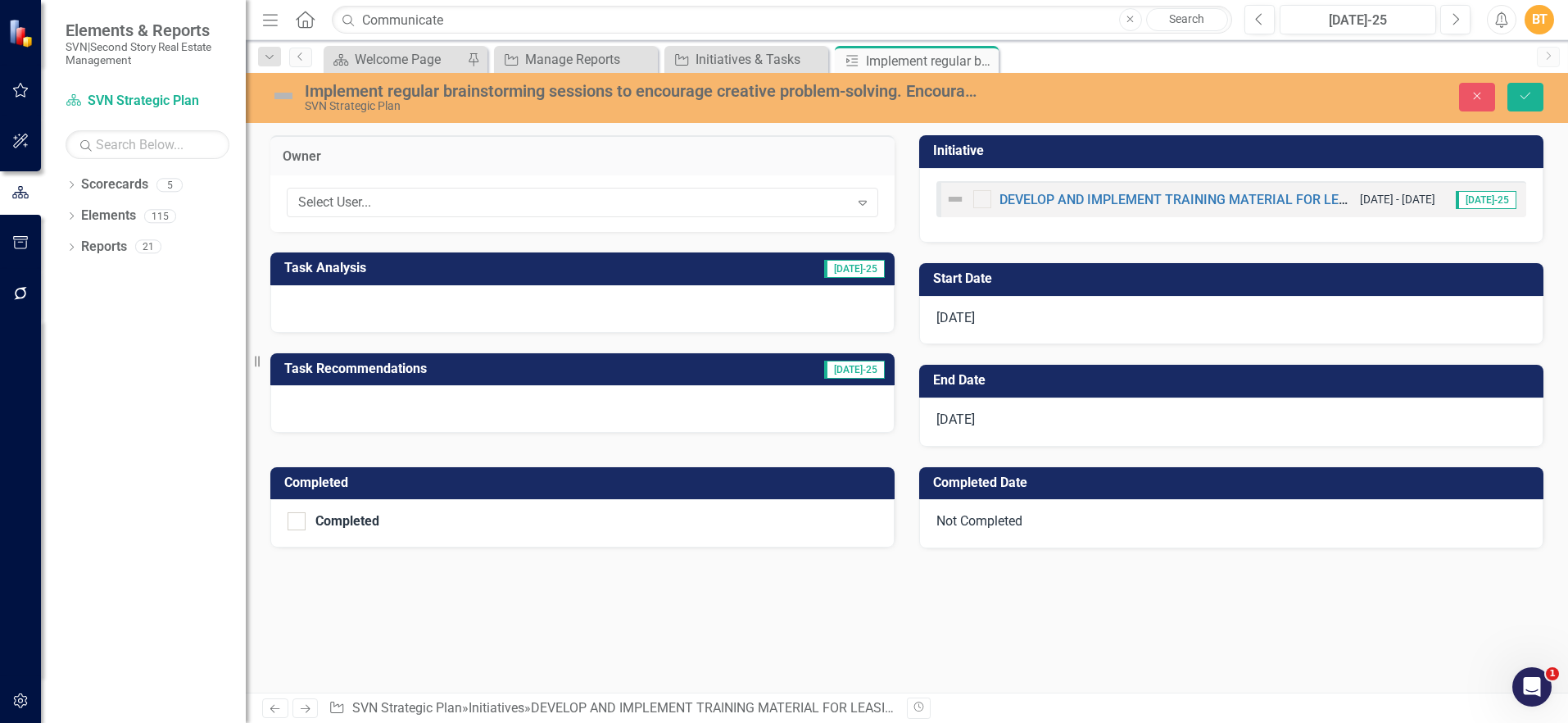
click at [452, 147] on td "Owner" at bounding box center [582, 158] width 600 height 21
click at [445, 200] on div "Select User..." at bounding box center [574, 203] width 552 height 19
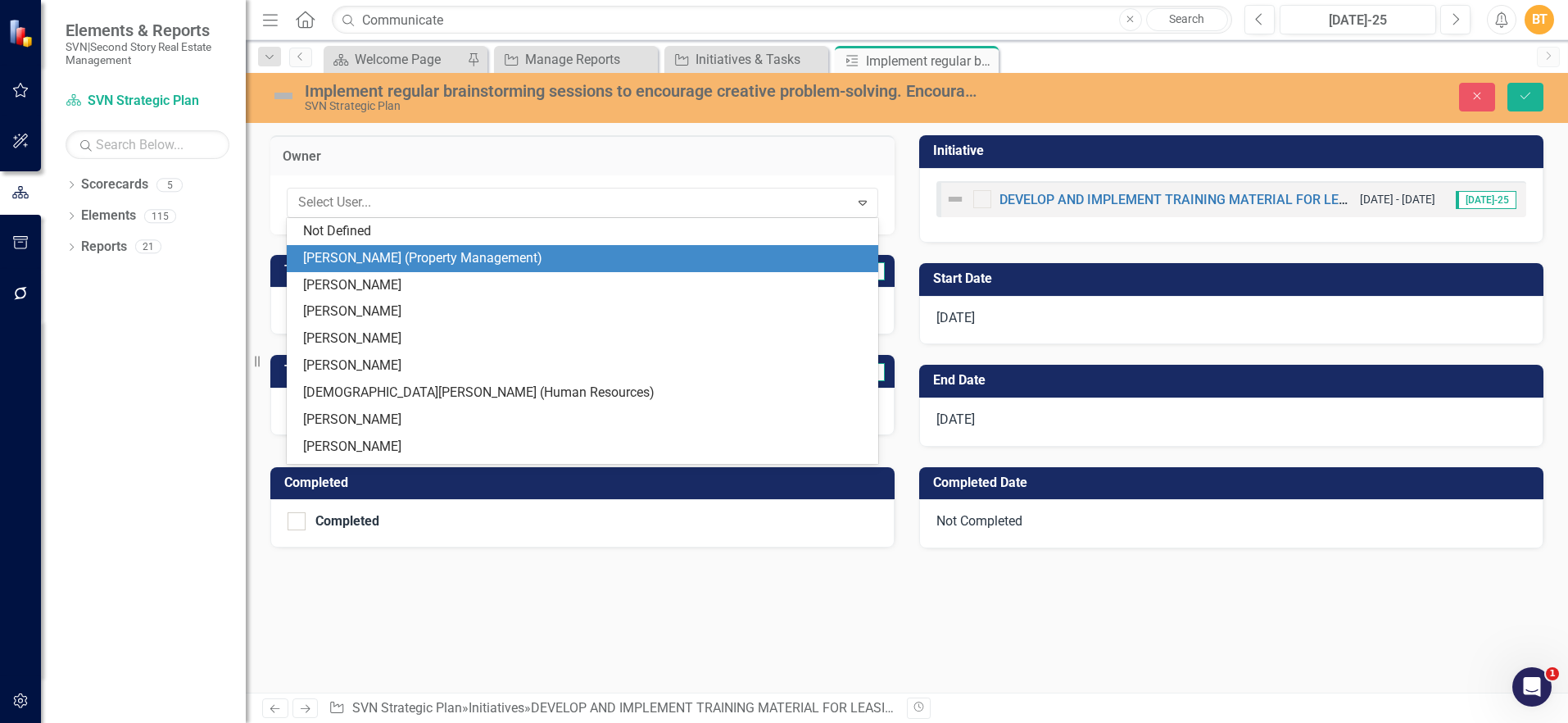
click at [407, 260] on div "[PERSON_NAME] (Property Management)" at bounding box center [586, 259] width 566 height 19
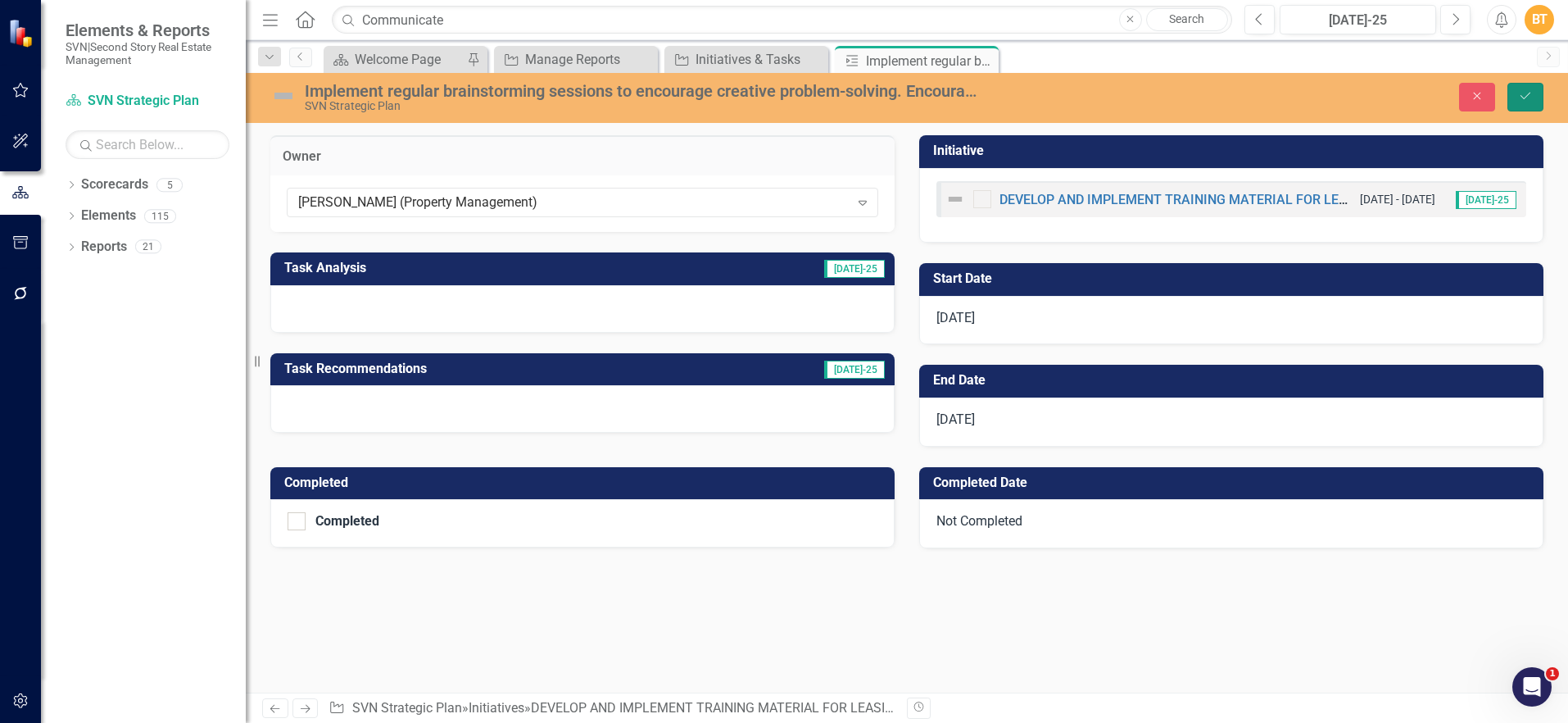
click at [1530, 88] on button "Save" at bounding box center [1525, 97] width 36 height 29
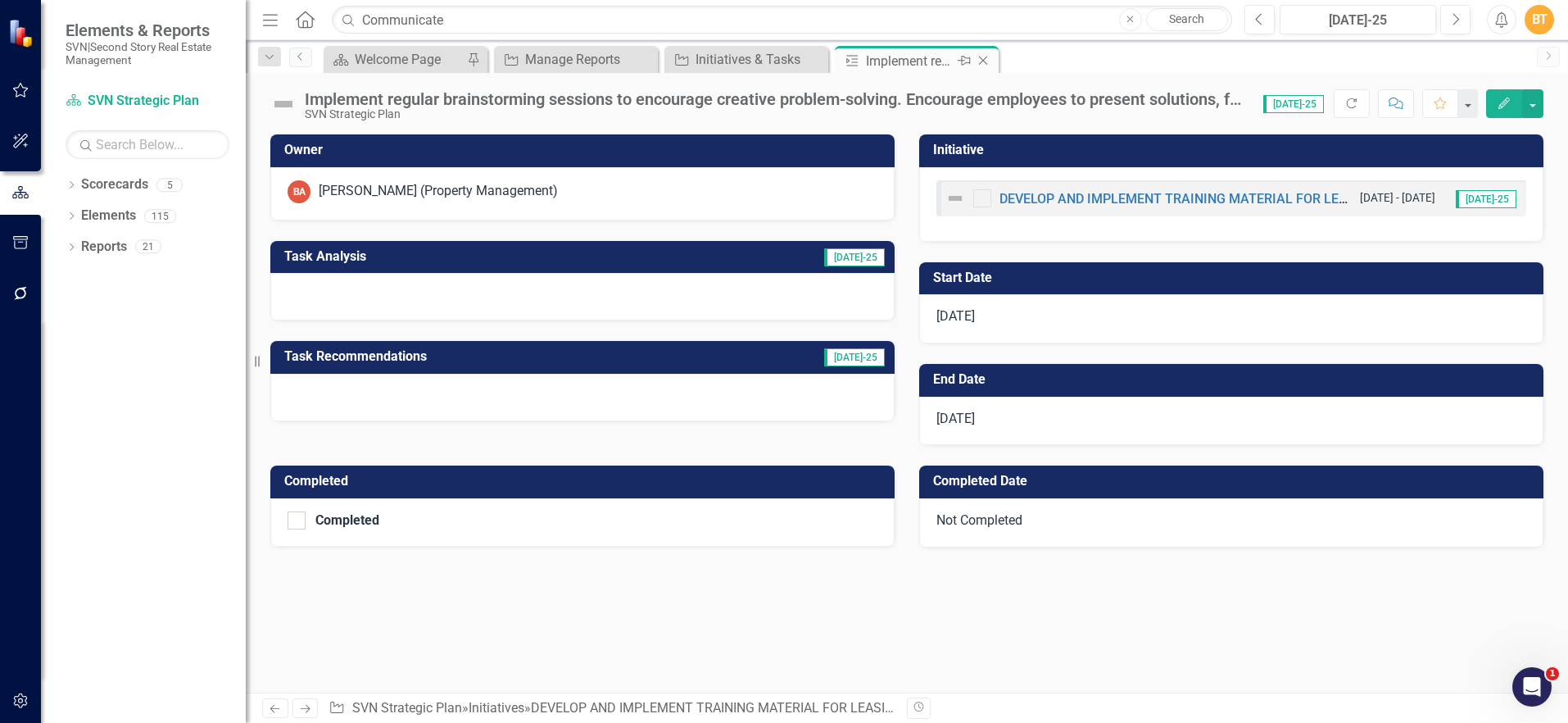
click at [985, 63] on icon at bounding box center [983, 60] width 9 height 9
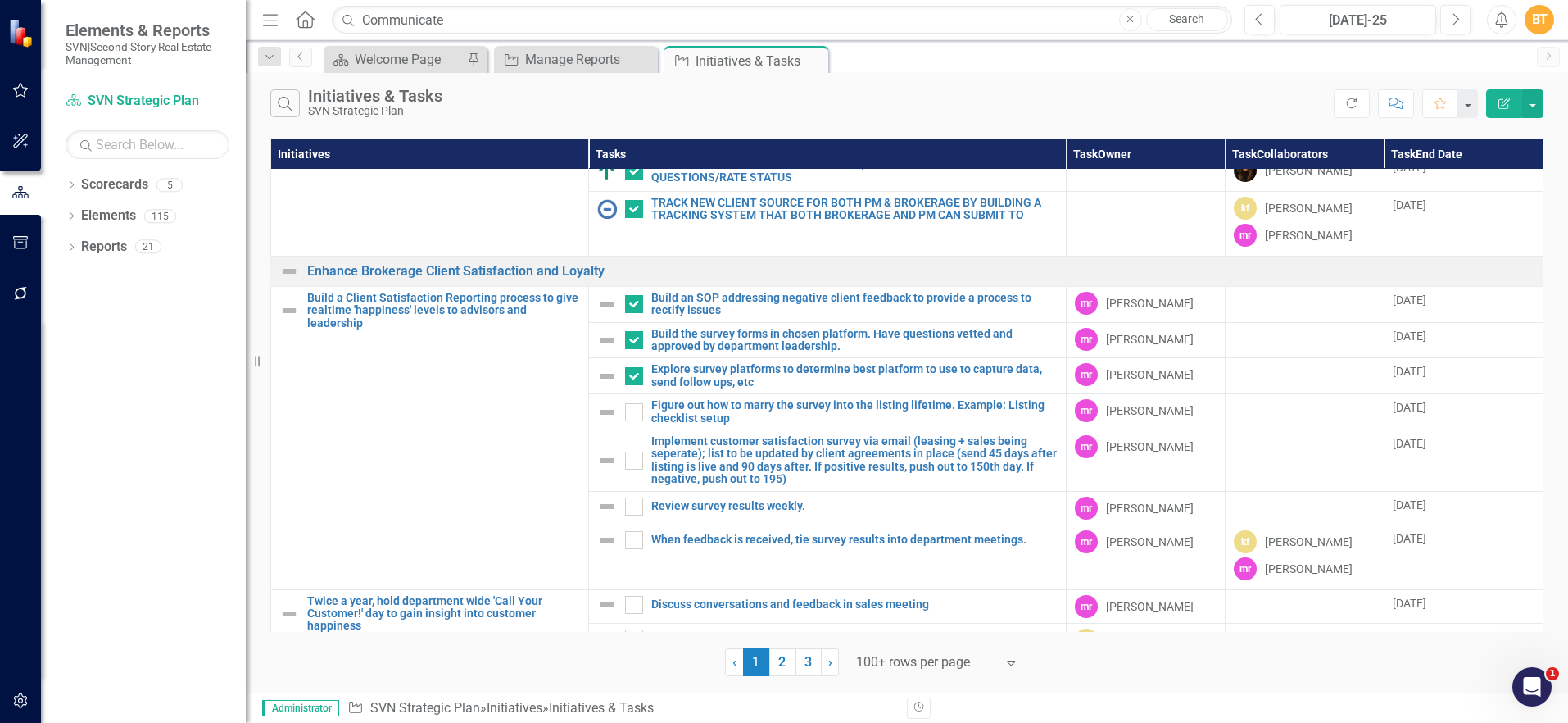
scroll to position [3954, 0]
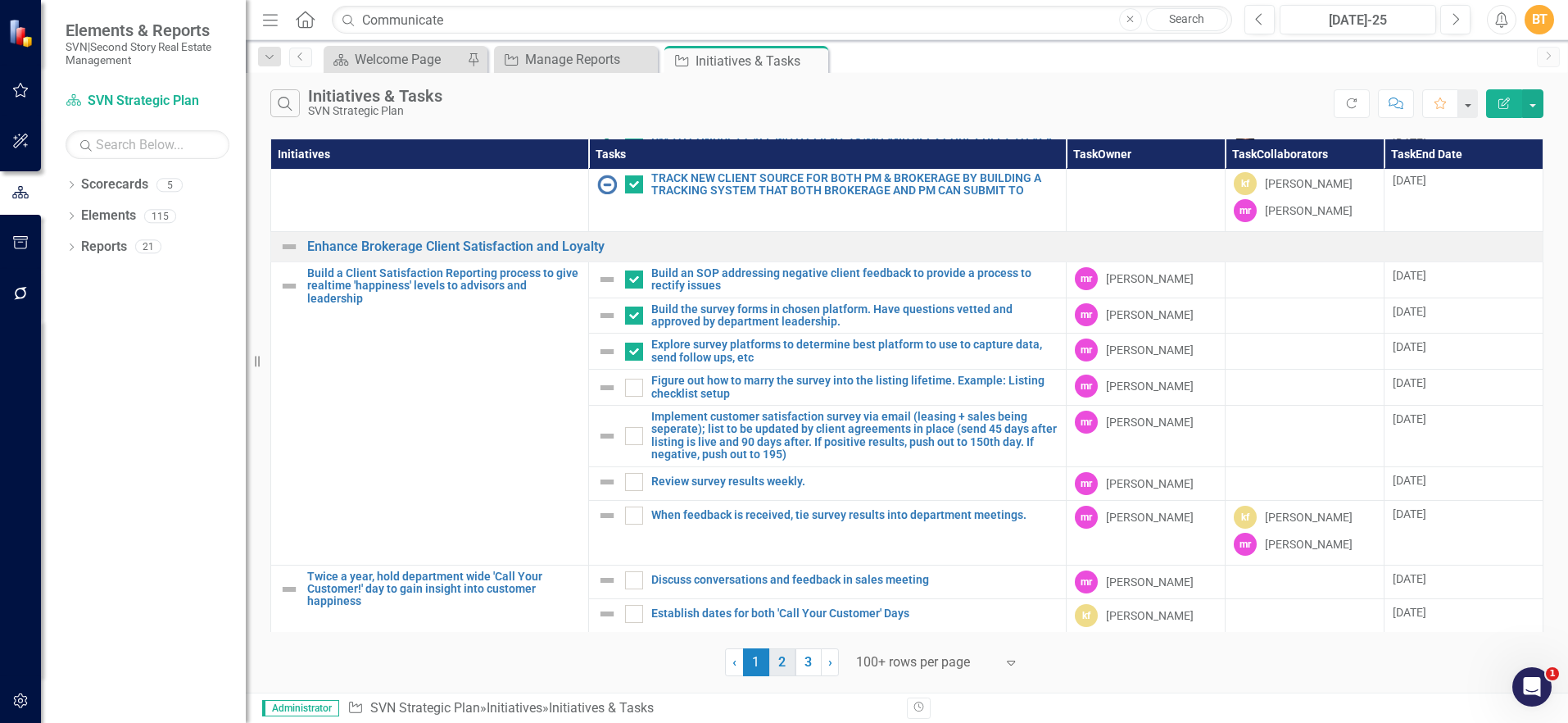
click at [782, 664] on link "2" at bounding box center [783, 662] width 27 height 28
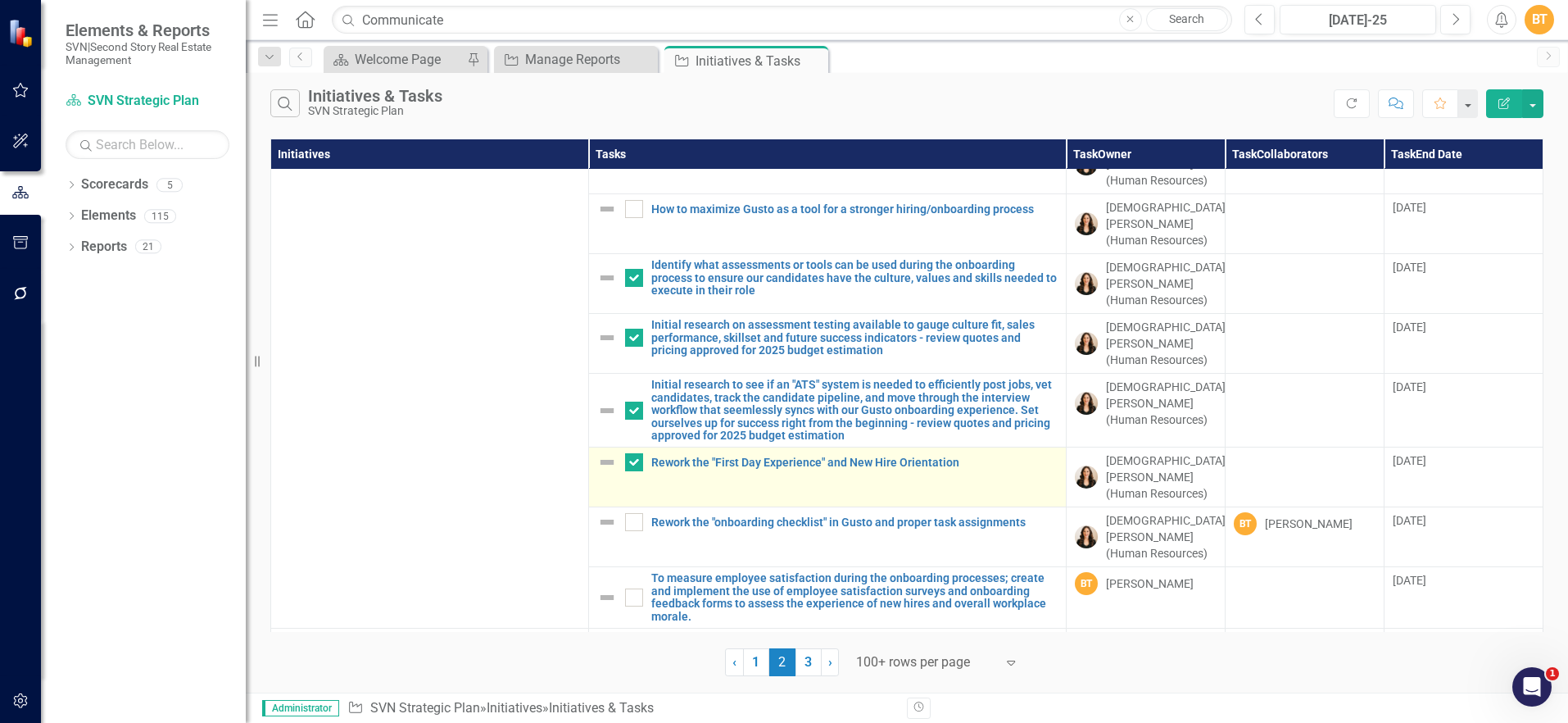
scroll to position [3499, 0]
